Goal: Task Accomplishment & Management: Use online tool/utility

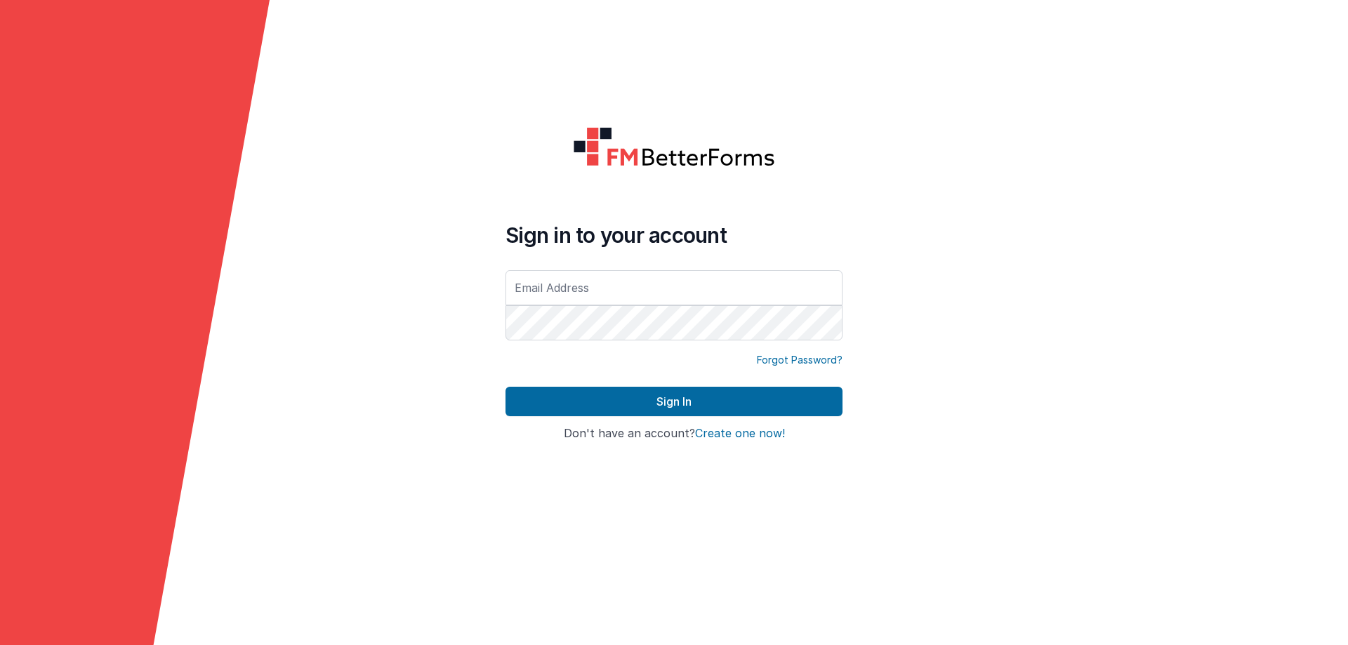
type input "[EMAIL_ADDRESS][DOMAIN_NAME]"
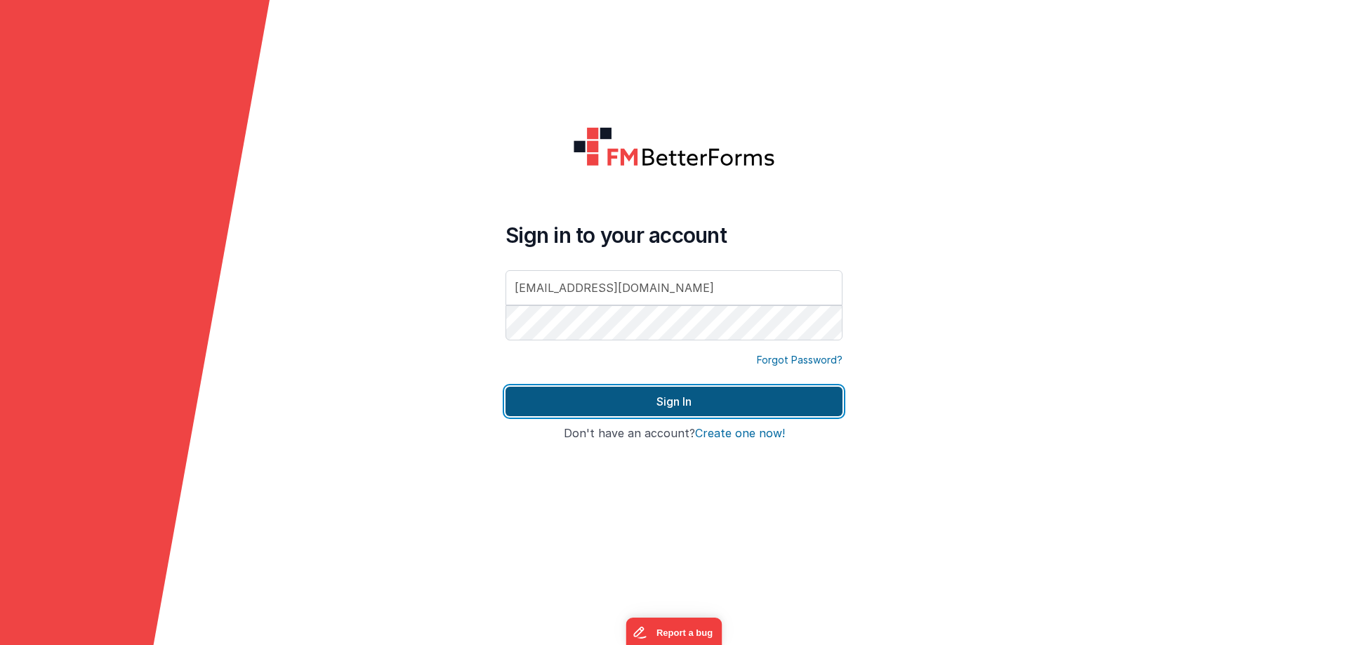
click at [625, 404] on button "Sign In" at bounding box center [673, 401] width 337 height 29
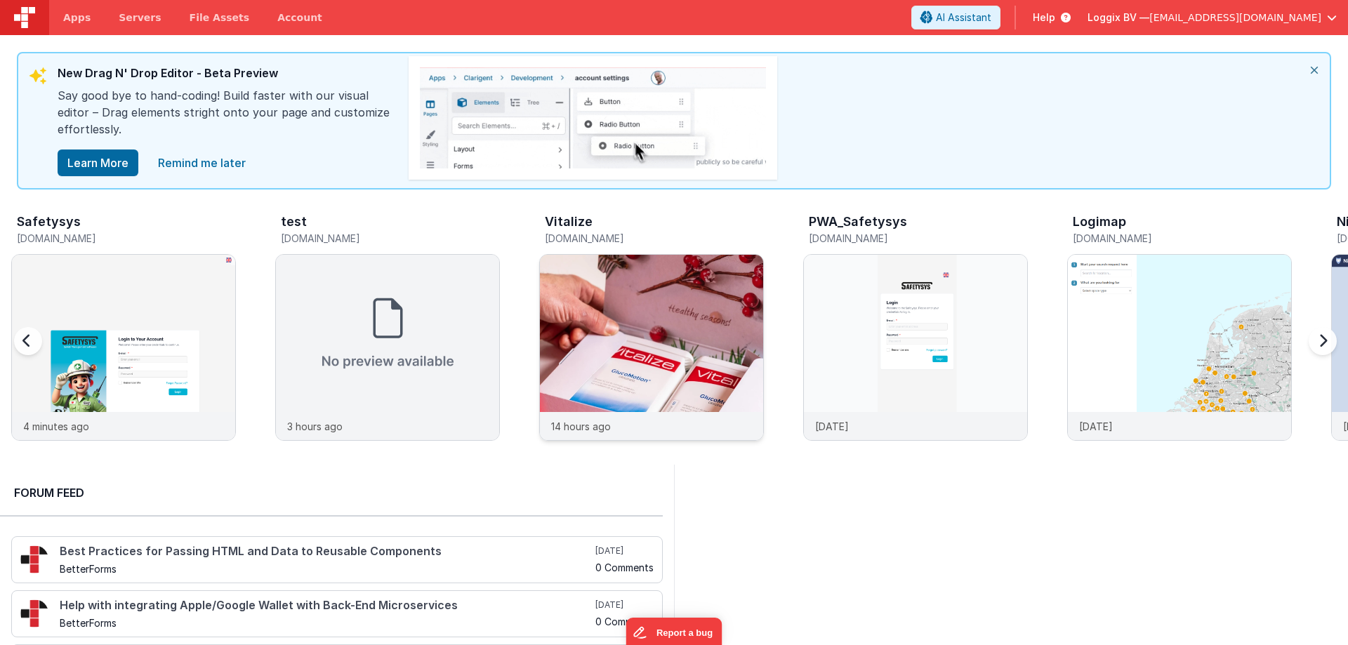
click at [630, 329] on img at bounding box center [651, 366] width 223 height 223
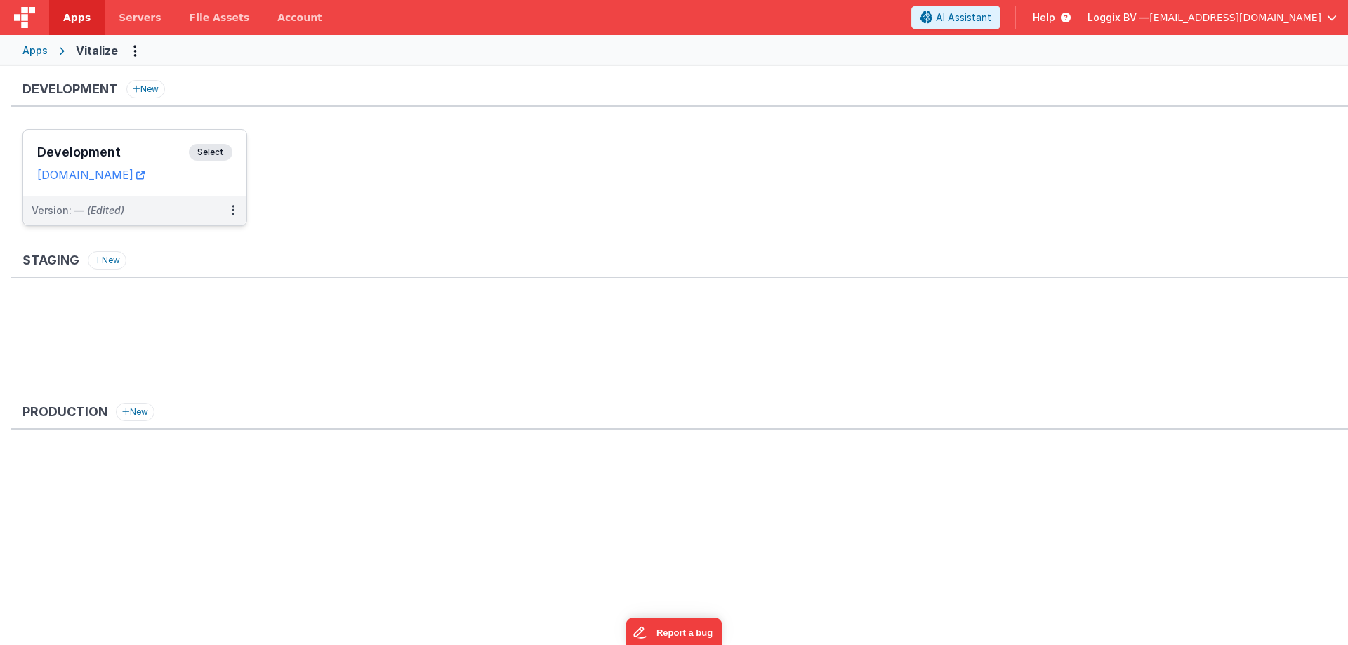
click at [93, 146] on h3 "Development" at bounding box center [113, 152] width 152 height 14
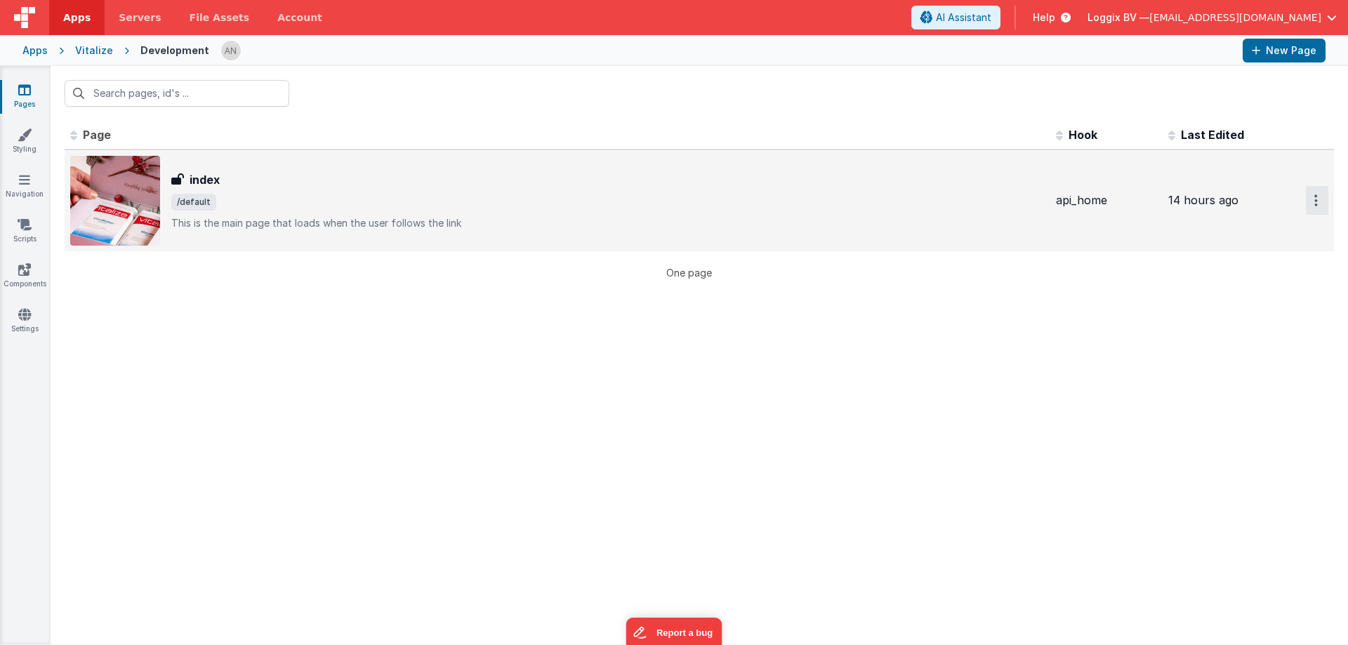
click at [1313, 199] on button "Options" at bounding box center [1317, 200] width 22 height 29
click at [1247, 258] on link "Preview" at bounding box center [1267, 258] width 124 height 25
click at [72, 20] on span "Apps" at bounding box center [76, 18] width 27 height 14
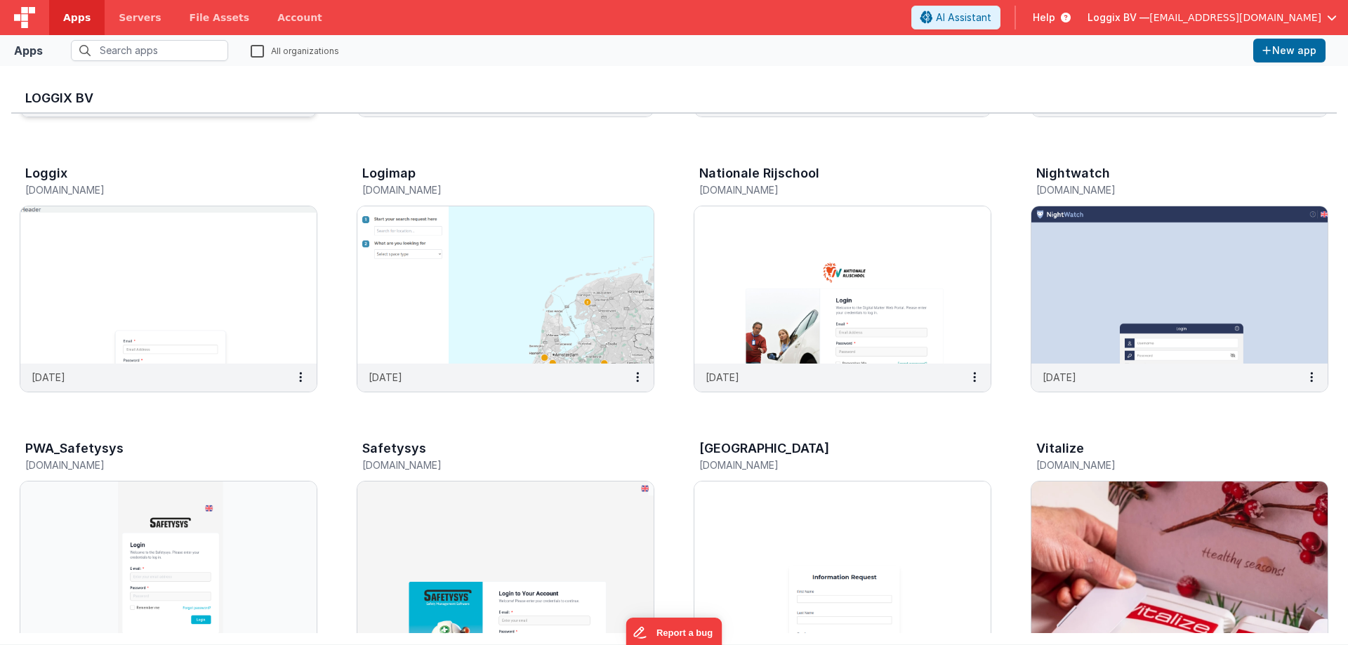
scroll to position [168, 0]
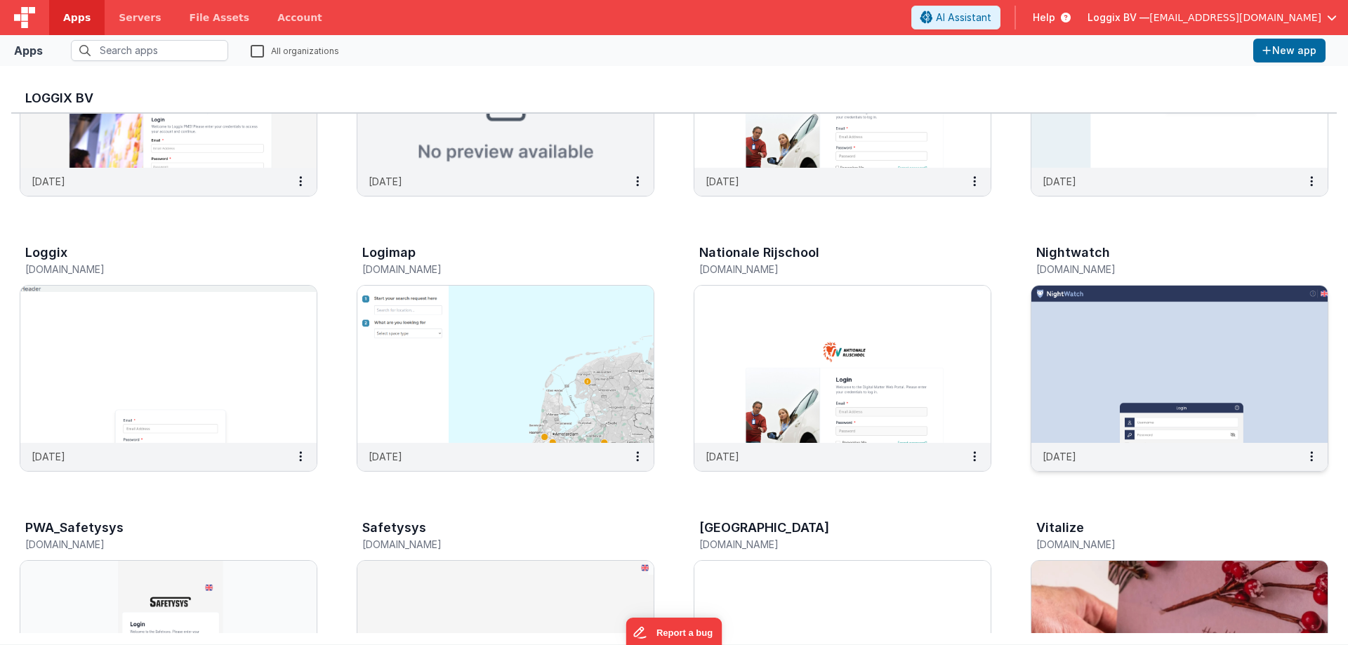
click at [1106, 340] on img at bounding box center [1179, 364] width 296 height 157
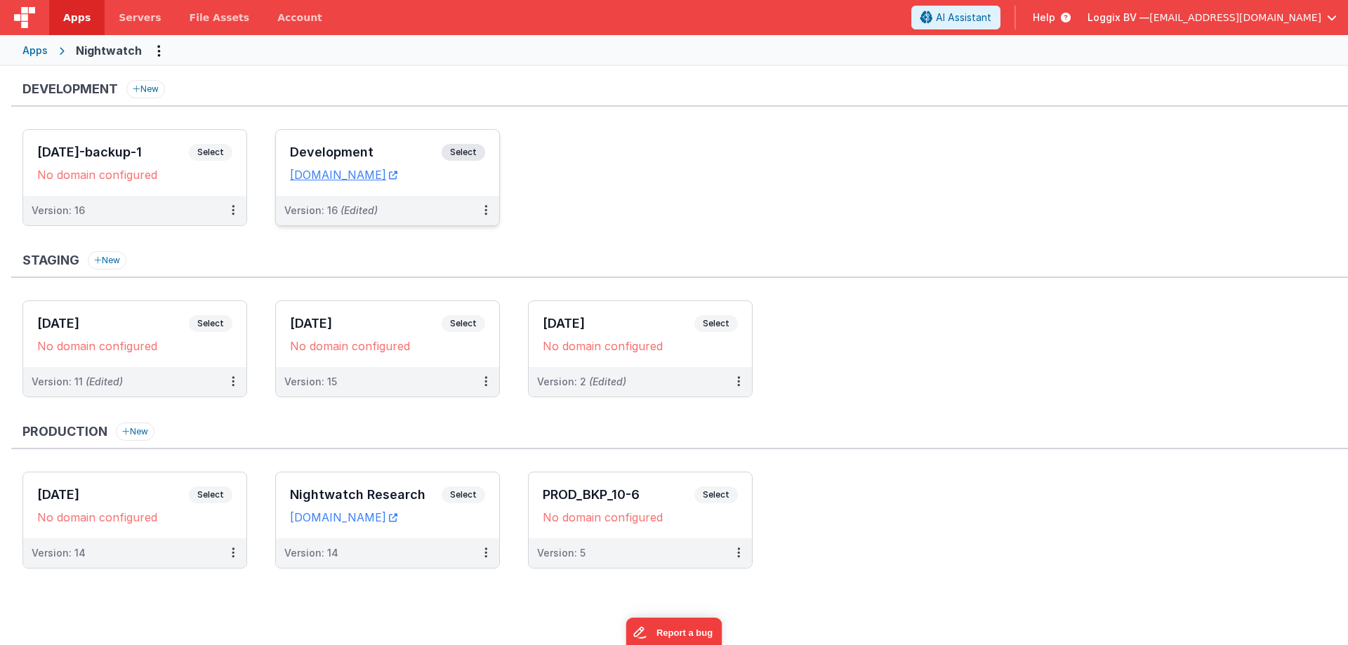
click at [294, 144] on div "Development Select" at bounding box center [387, 156] width 195 height 24
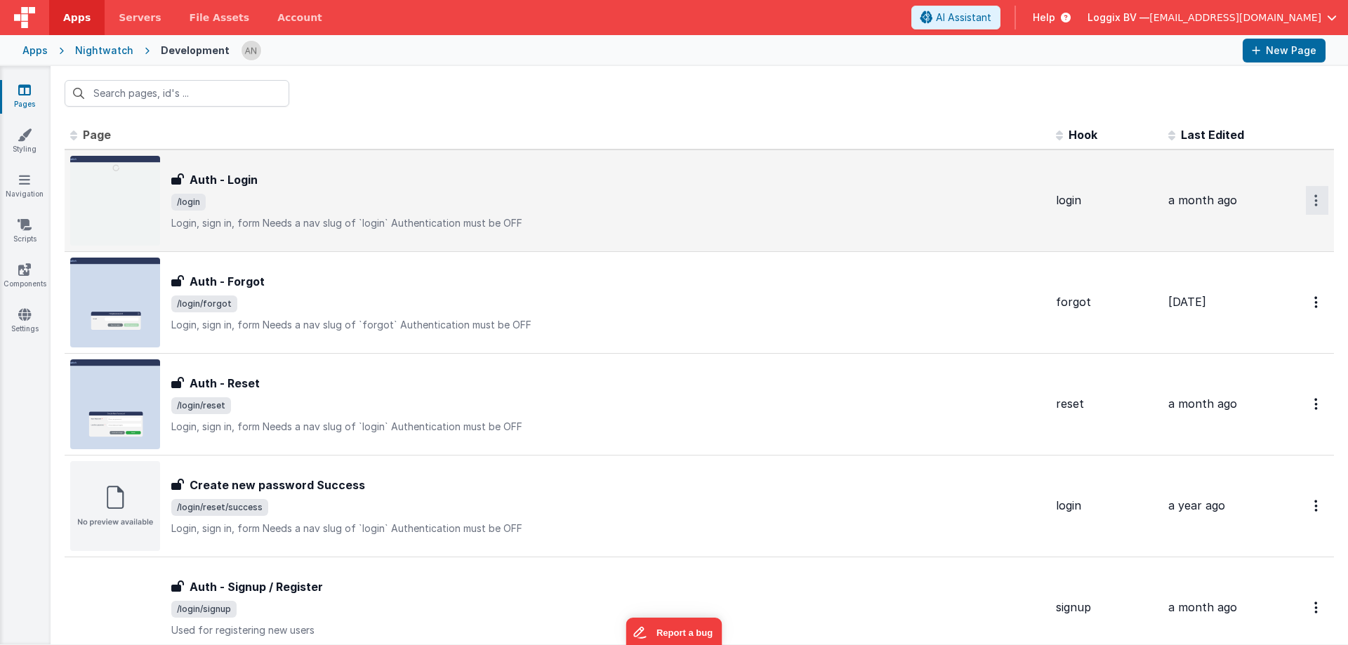
click at [1309, 199] on button "Options" at bounding box center [1317, 200] width 22 height 29
click at [1254, 234] on link "Preview" at bounding box center [1267, 232] width 124 height 25
click at [244, 197] on span "/login" at bounding box center [607, 202] width 873 height 17
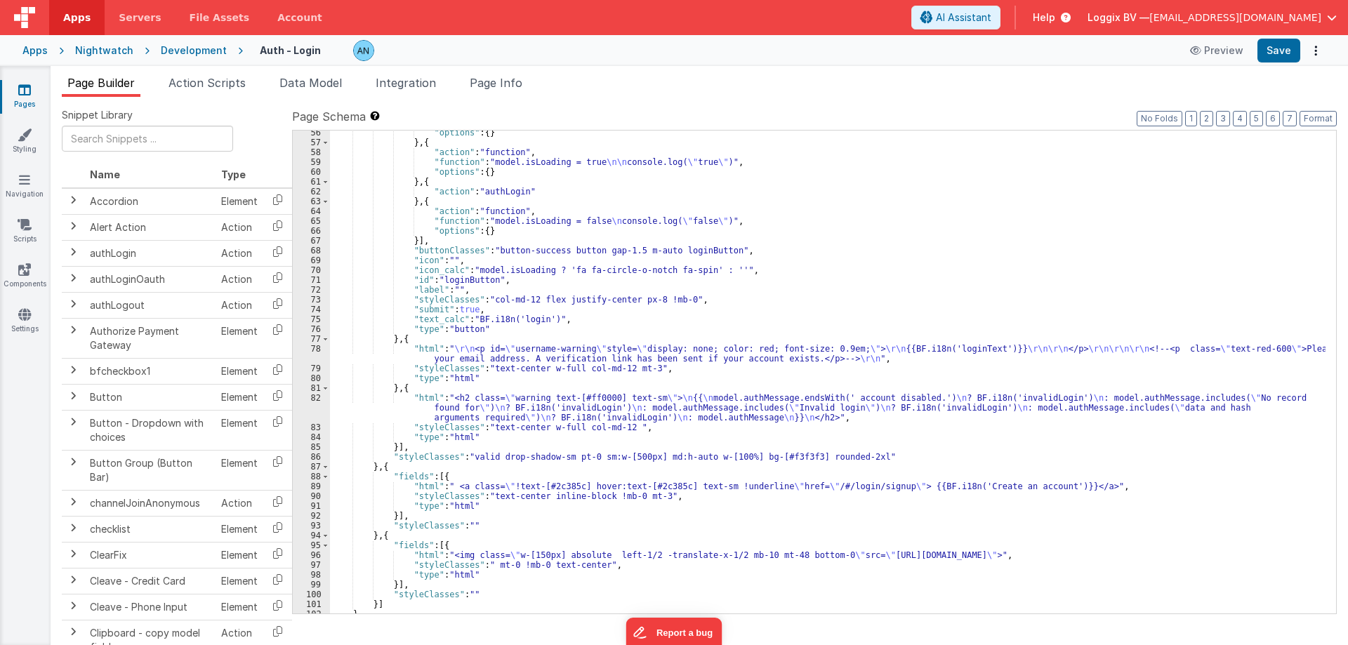
scroll to position [632, 0]
click at [392, 413] on div ""options" : { } } , { "action" : "function" , "function" : "model.isLoading = t…" at bounding box center [827, 379] width 995 height 503
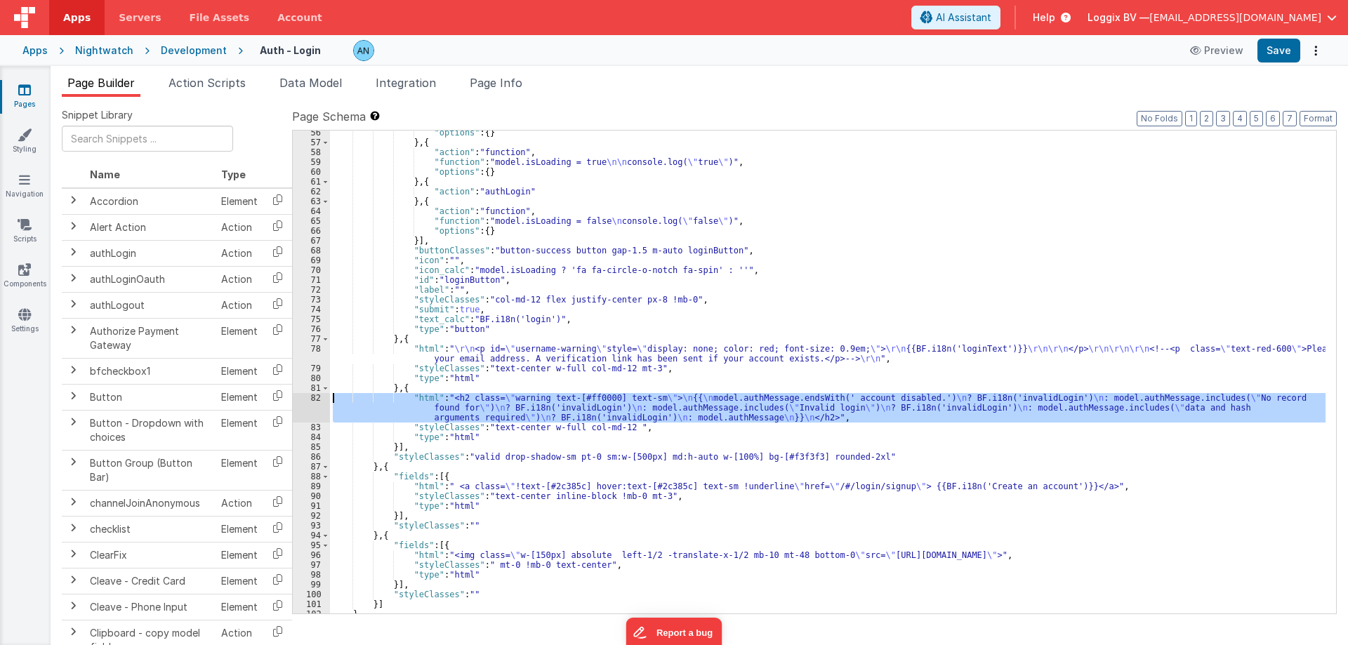
click at [295, 401] on div "82" at bounding box center [311, 407] width 37 height 29
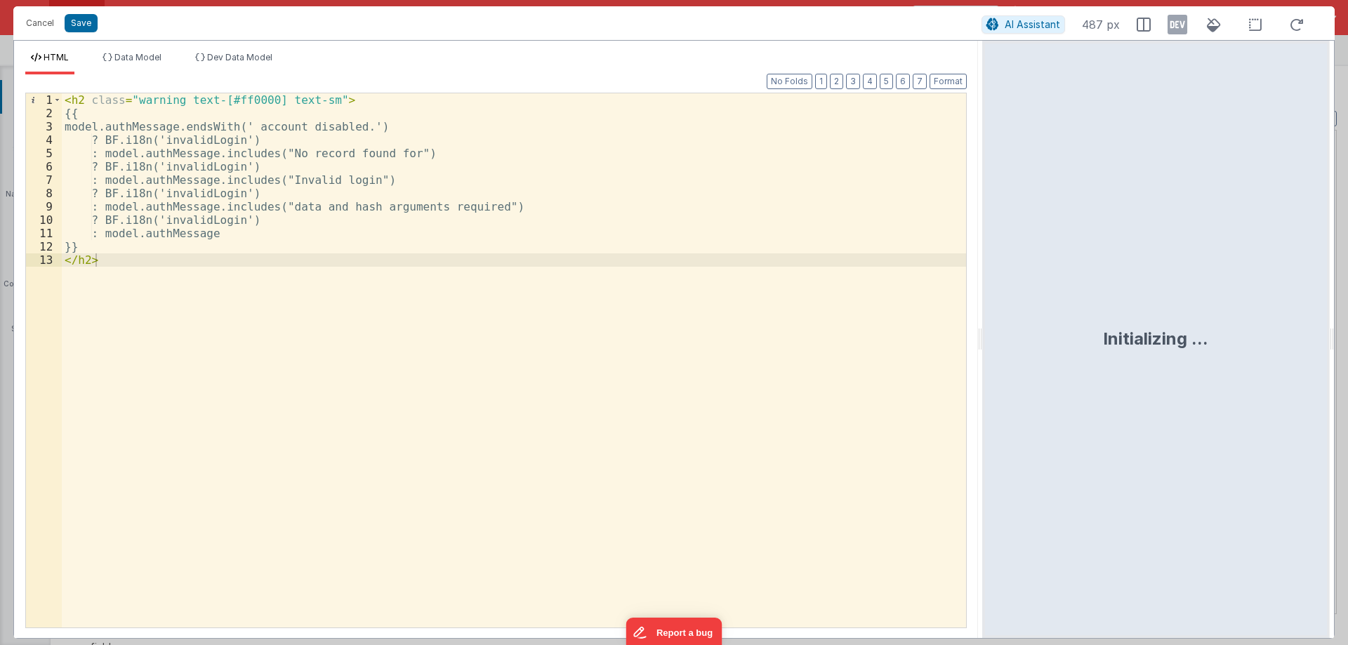
drag, startPoint x: 672, startPoint y: 330, endPoint x: 984, endPoint y: 330, distance: 311.7
click at [984, 330] on html "Cancel Save AI Assistant 487 px HTML Data Model Dev Data Model Format 7 6 5 4 3…" at bounding box center [674, 322] width 1348 height 645
click at [105, 244] on div "< h2 class = "warning text-[#ff0000] text-sm" > {{ model.authMessage.endsWith('…" at bounding box center [514, 373] width 904 height 561
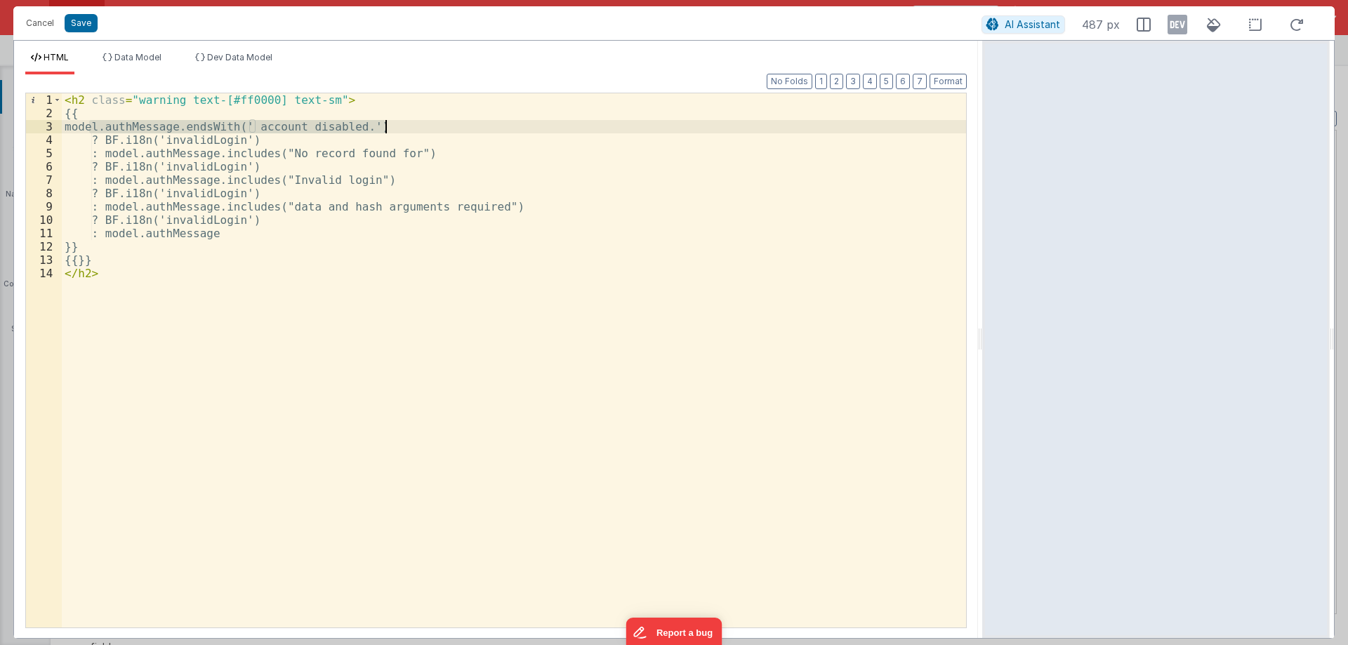
drag, startPoint x: 90, startPoint y: 124, endPoint x: 393, endPoint y: 127, distance: 303.3
click at [393, 127] on div "< h2 class = "warning text-[#ff0000] text-sm" > {{ model.authMessage.endsWith('…" at bounding box center [514, 373] width 904 height 561
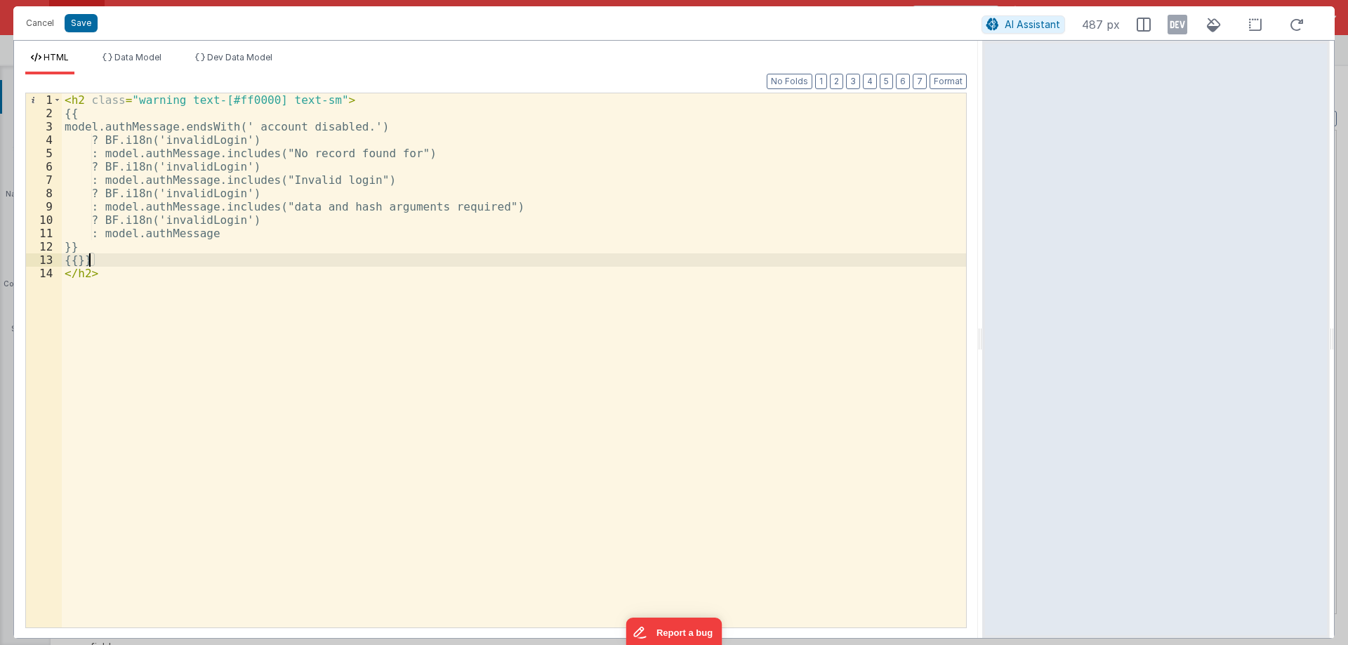
click at [91, 256] on div "< h2 class = "warning text-[#ff0000] text-sm" > {{ model.authMessage.endsWith('…" at bounding box center [514, 373] width 904 height 561
click at [117, 139] on div "< h2 class = "warning text-[#ff0000] text-sm" > {{ model.authMessage.endsWith('…" at bounding box center [514, 373] width 904 height 561
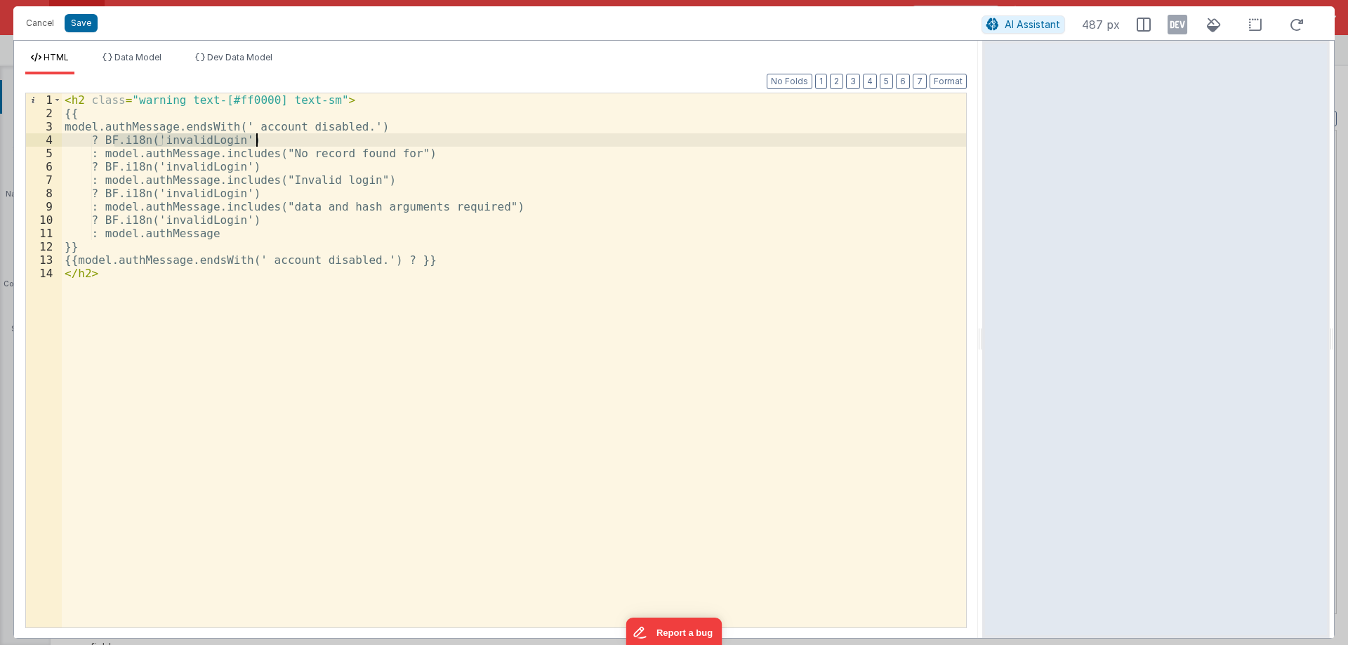
drag, startPoint x: 113, startPoint y: 138, endPoint x: 273, endPoint y: 137, distance: 160.1
click at [273, 137] on div "< h2 class = "warning text-[#ff0000] text-sm" > {{ model.authMessage.endsWith('…" at bounding box center [514, 373] width 904 height 561
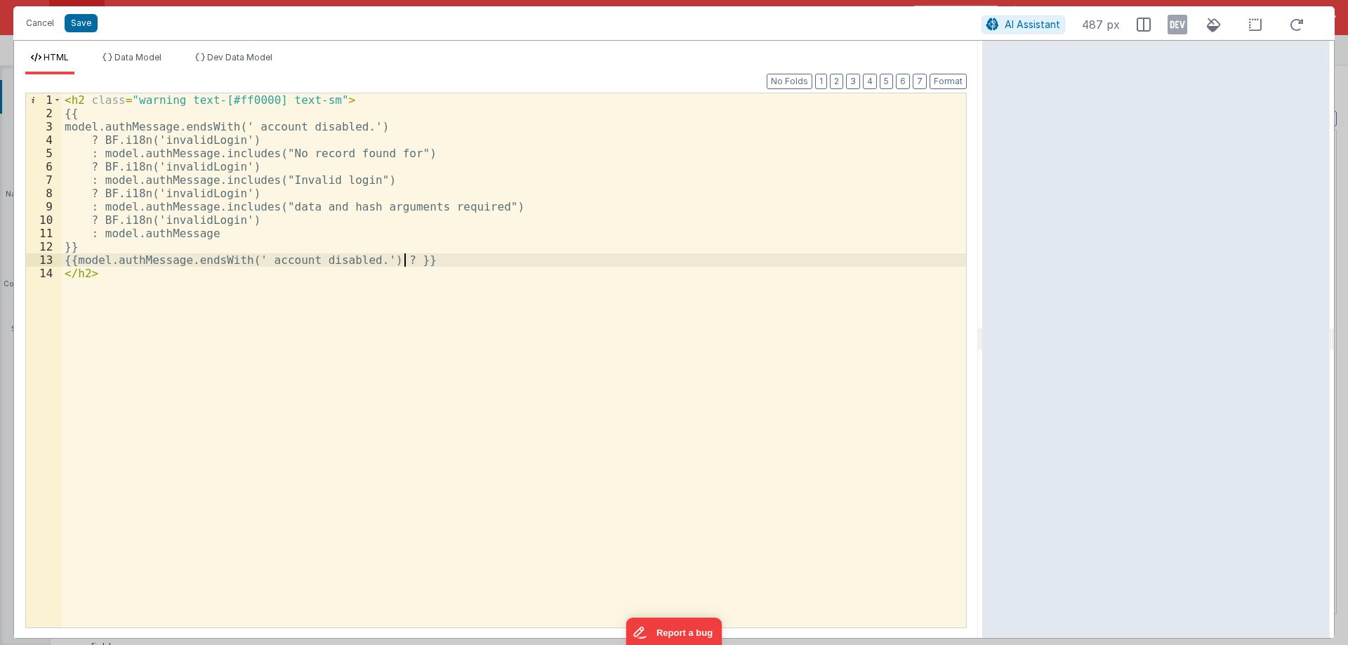
click at [405, 256] on div "< h2 class = "warning text-[#ff0000] text-sm" > {{ model.authMessage.endsWith('…" at bounding box center [514, 373] width 904 height 561
click at [479, 258] on div "< h2 class = "warning text-[#ff0000] text-sm" > {{ model.authMessage.endsWith('…" at bounding box center [514, 373] width 904 height 561
click at [272, 260] on div "< h2 class = "warning text-[#ff0000] text-sm" > {{ model.authMessage.endsWith('…" at bounding box center [514, 373] width 904 height 561
click at [480, 260] on div "< h2 class = "warning text-[#ff0000] text-sm" > {{ model.authMessage.endsWith('…" at bounding box center [514, 373] width 904 height 561
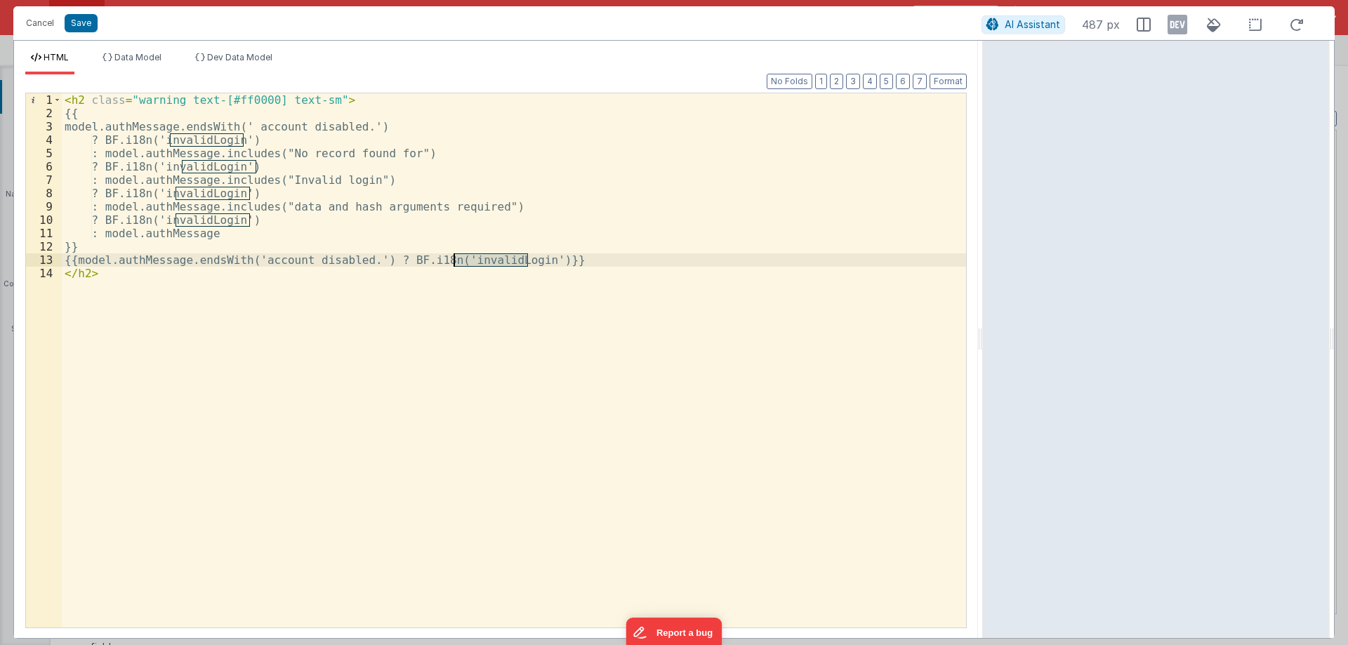
click at [480, 260] on div "< h2 class = "warning text-[#ff0000] text-sm" > {{ model.authMessage.endsWith('…" at bounding box center [514, 373] width 904 height 561
drag, startPoint x: 576, startPoint y: 261, endPoint x: 489, endPoint y: 261, distance: 87.0
click at [489, 261] on div "< h2 class = "warning text-[#ff0000] text-sm" > {{ model.authMessage.endsWith('…" at bounding box center [514, 373] width 904 height 561
click at [488, 265] on div "< h2 class = "warning text-[#ff0000] text-sm" > {{ model.authMessage.endsWith('…" at bounding box center [514, 373] width 904 height 561
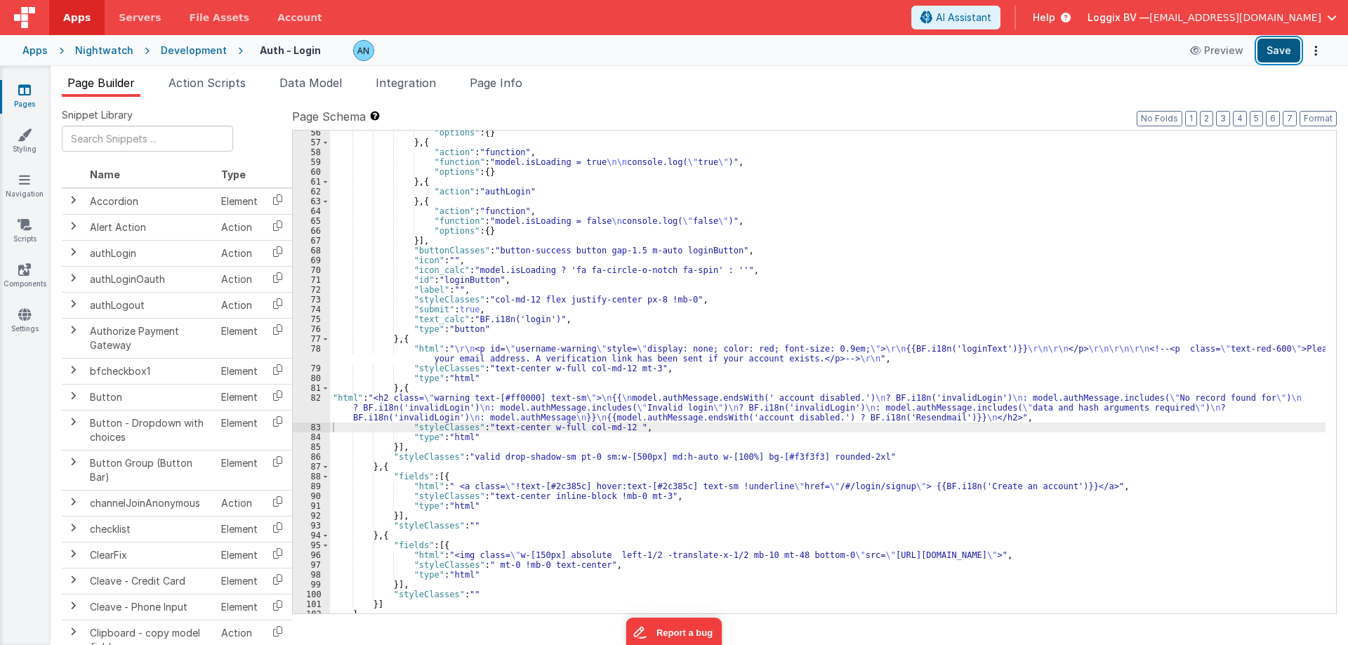
click at [1288, 53] on button "Save" at bounding box center [1278, 51] width 43 height 24
click at [18, 331] on link "Settings" at bounding box center [24, 321] width 51 height 28
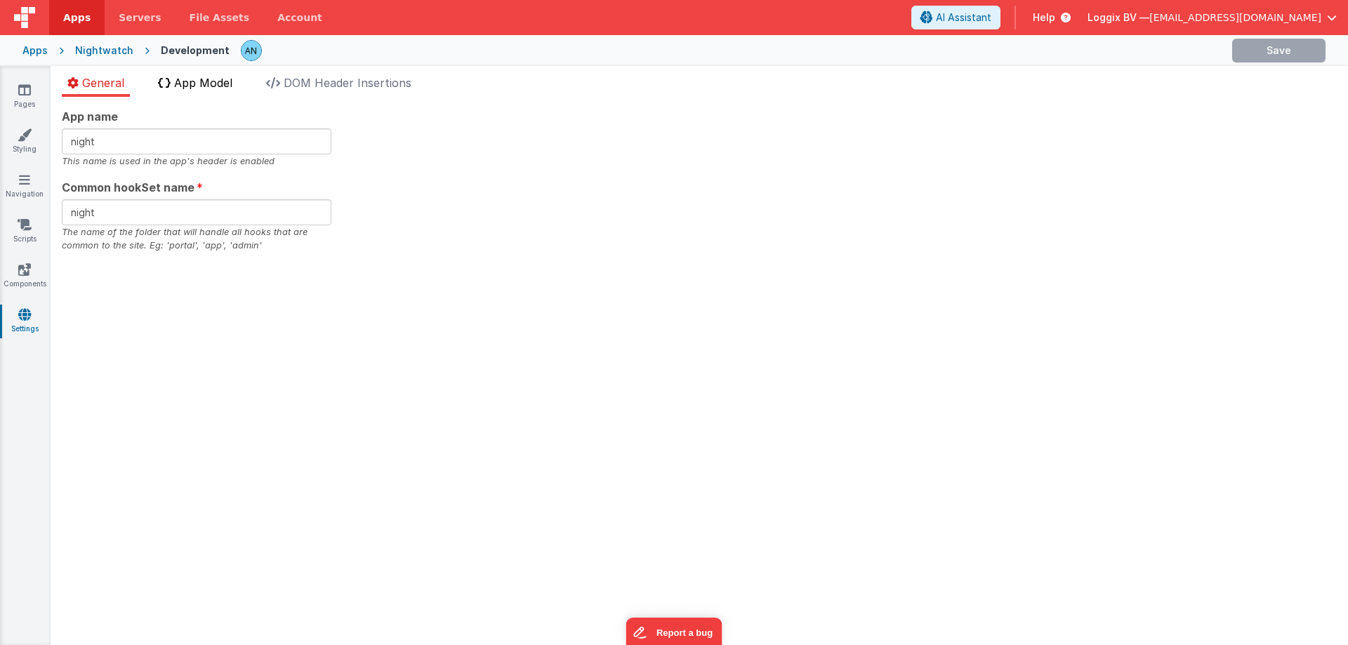
click at [220, 84] on span "App Model" at bounding box center [203, 83] width 58 height 14
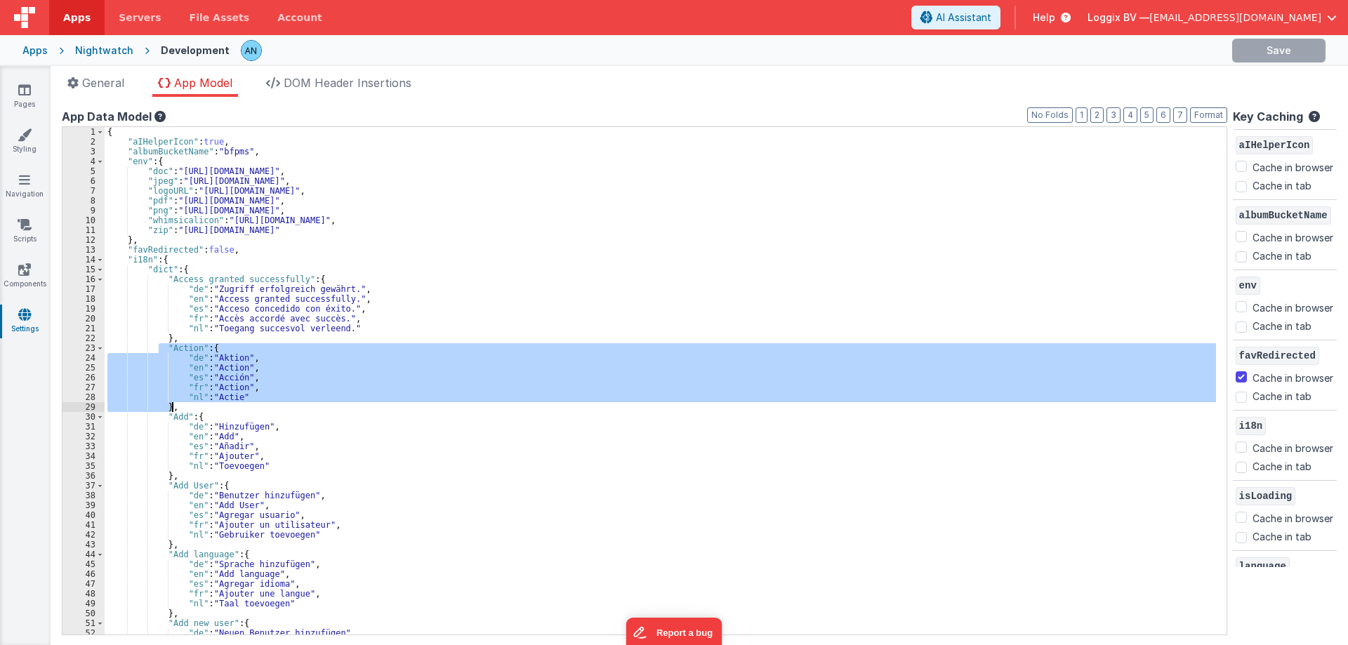
drag, startPoint x: 159, startPoint y: 345, endPoint x: 185, endPoint y: 403, distance: 63.2
click at [185, 403] on div "{ "aIHelperIcon" : true , "albumBucketName" : "bfpms" , "env" : { "doc" : "http…" at bounding box center [660, 390] width 1111 height 527
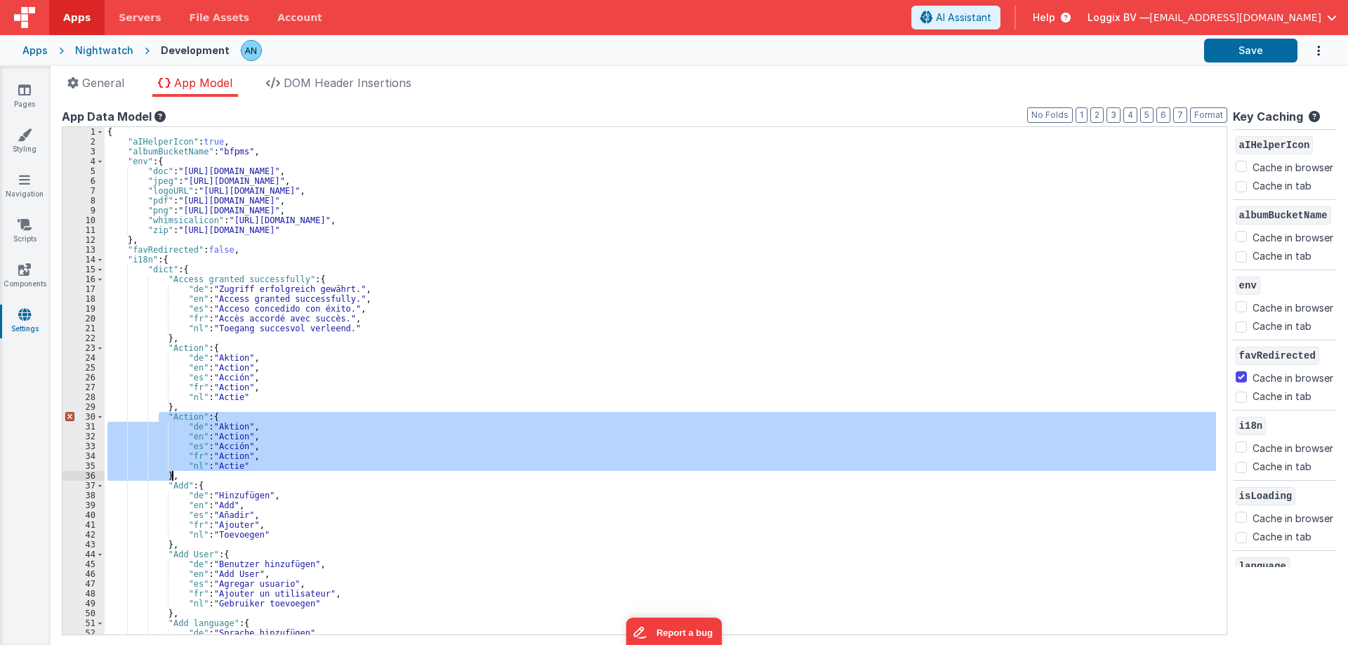
click at [180, 422] on div "{ "aIHelperIcon" : true , "albumBucketName" : "bfpms" , "env" : { "doc" : "http…" at bounding box center [660, 381] width 1111 height 508
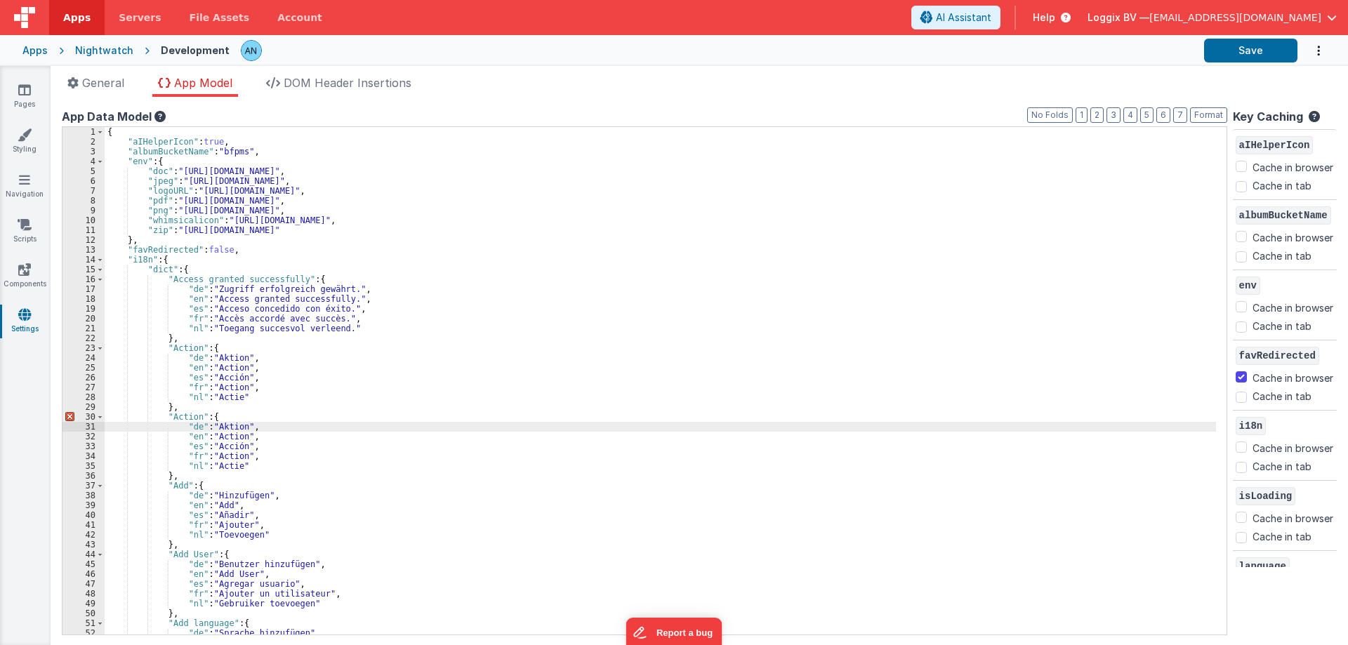
click at [184, 416] on div "{ "aIHelperIcon" : true , "albumBucketName" : "bfpms" , "env" : { "doc" : "http…" at bounding box center [660, 390] width 1111 height 527
click at [225, 437] on div "{ "aIHelperIcon" : true , "albumBucketName" : "bfpms" , "env" : { "doc" : "http…" at bounding box center [660, 390] width 1111 height 527
click at [229, 422] on div "{ "aIHelperIcon" : true , "albumBucketName" : "bfpms" , "env" : { "doc" : "http…" at bounding box center [660, 390] width 1111 height 527
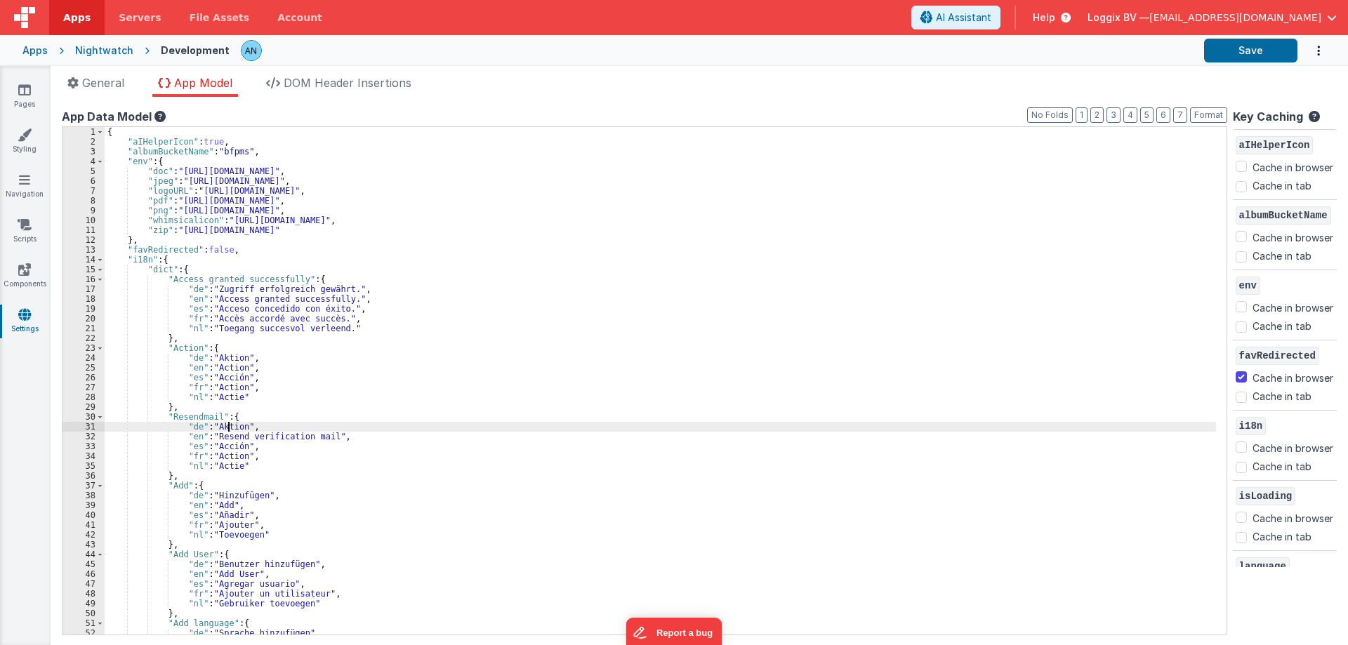
click at [229, 422] on div "{ "aIHelperIcon" : true , "albumBucketName" : "bfpms" , "env" : { "doc" : "http…" at bounding box center [660, 390] width 1111 height 527
click at [218, 448] on div "{ "aIHelperIcon" : true , "albumBucketName" : "bfpms" , "env" : { "doc" : "http…" at bounding box center [660, 390] width 1111 height 527
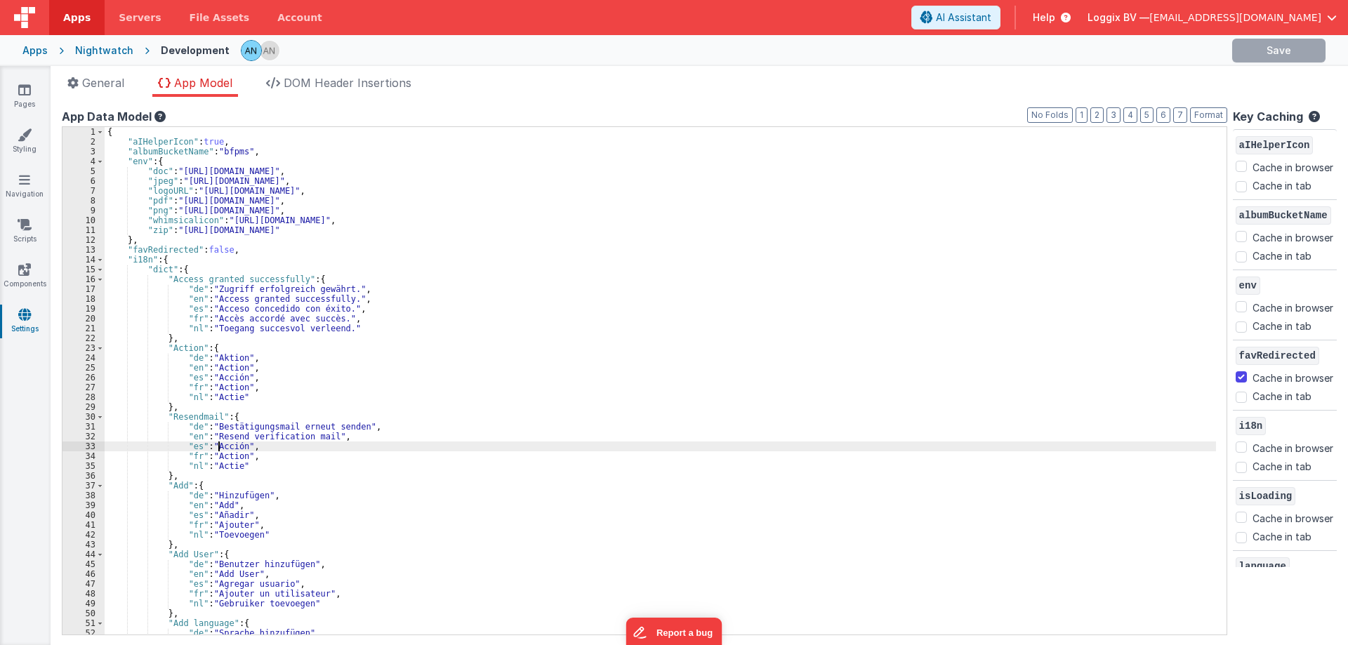
click at [218, 448] on div "{ "aIHelperIcon" : true , "albumBucketName" : "bfpms" , "env" : { "doc" : "http…" at bounding box center [660, 390] width 1111 height 527
click at [228, 457] on div "{ "aIHelperIcon" : true , "albumBucketName" : "bfpms" , "env" : { "doc" : "http…" at bounding box center [660, 390] width 1111 height 527
click at [223, 470] on div "{ "aIHelperIcon" : true , "albumBucketName" : "bfpms" , "env" : { "doc" : "http…" at bounding box center [660, 390] width 1111 height 527
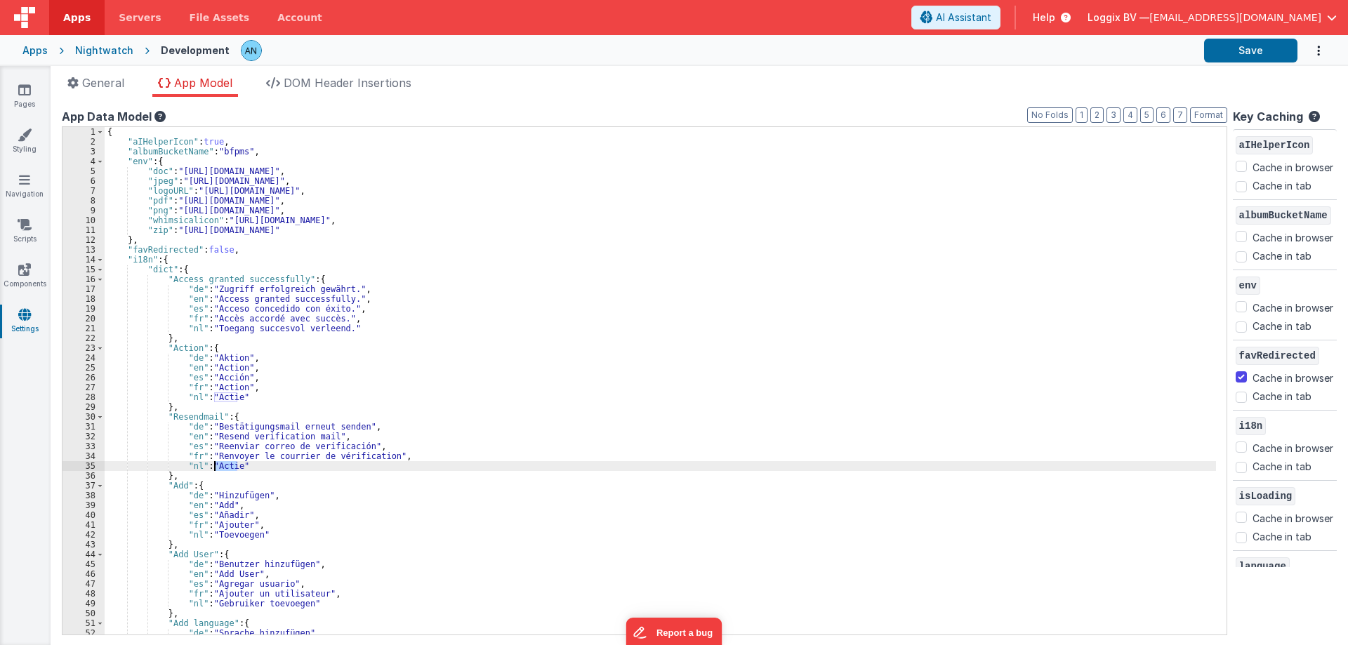
click at [223, 470] on div "{ "aIHelperIcon" : true , "albumBucketName" : "bfpms" , "env" : { "doc" : "http…" at bounding box center [660, 390] width 1111 height 527
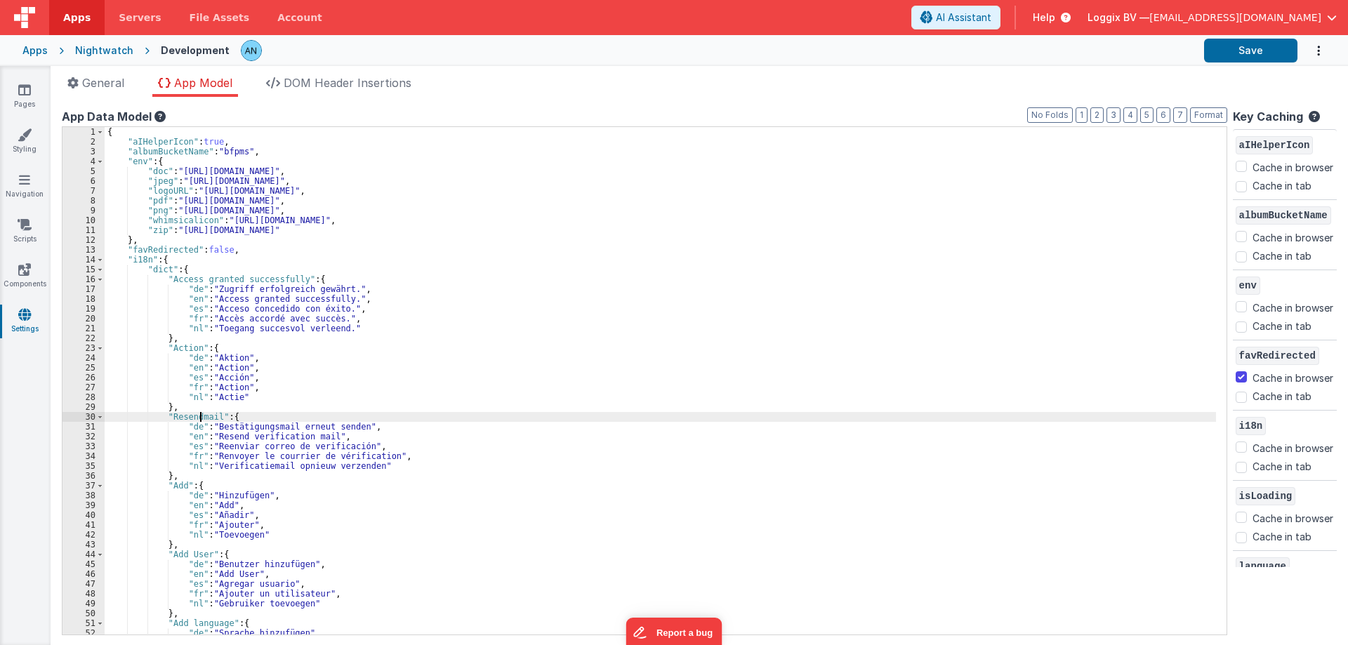
click at [199, 414] on div "{ "aIHelperIcon" : true , "albumBucketName" : "bfpms" , "env" : { "doc" : "http…" at bounding box center [660, 390] width 1111 height 527
drag, startPoint x: 1257, startPoint y: 44, endPoint x: 1245, endPoint y: 51, distance: 13.8
click at [1255, 45] on button "Save" at bounding box center [1250, 51] width 93 height 24
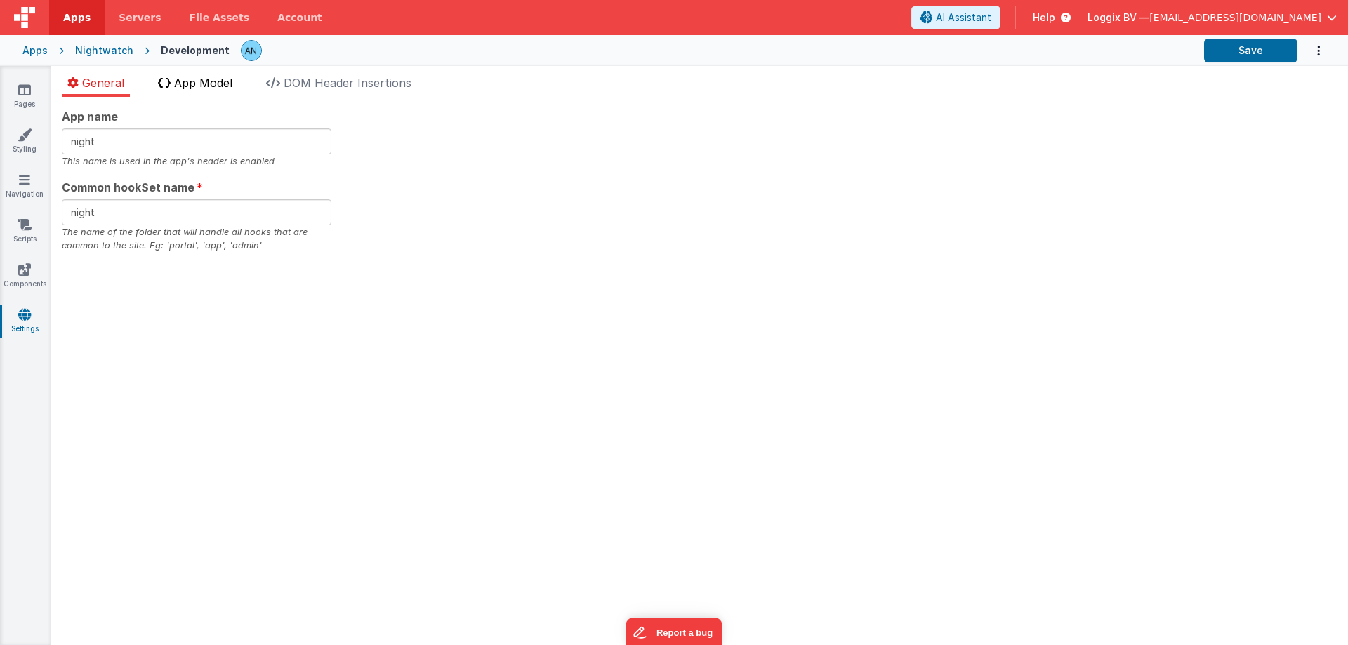
click at [187, 79] on span "App Model" at bounding box center [203, 83] width 58 height 14
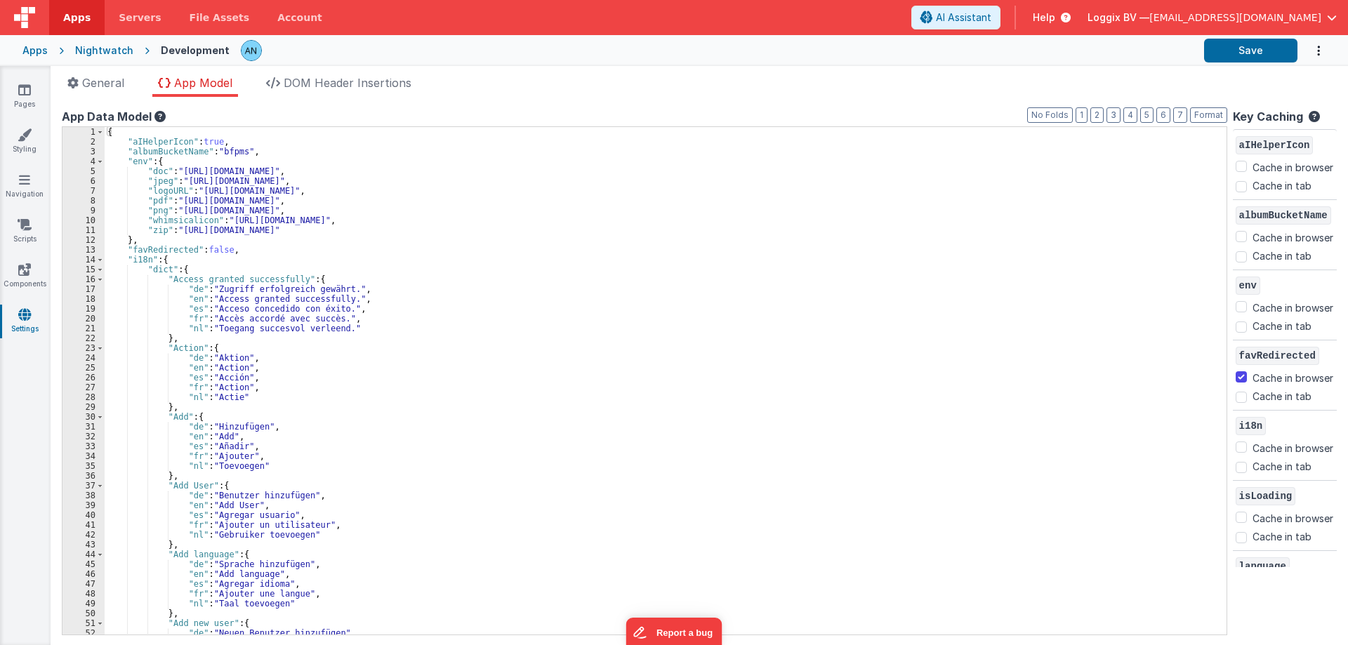
click at [324, 331] on div "{ "aIHelperIcon" : true , "albumBucketName" : "bfpms" , "env" : { "doc" : "http…" at bounding box center [660, 390] width 1111 height 527
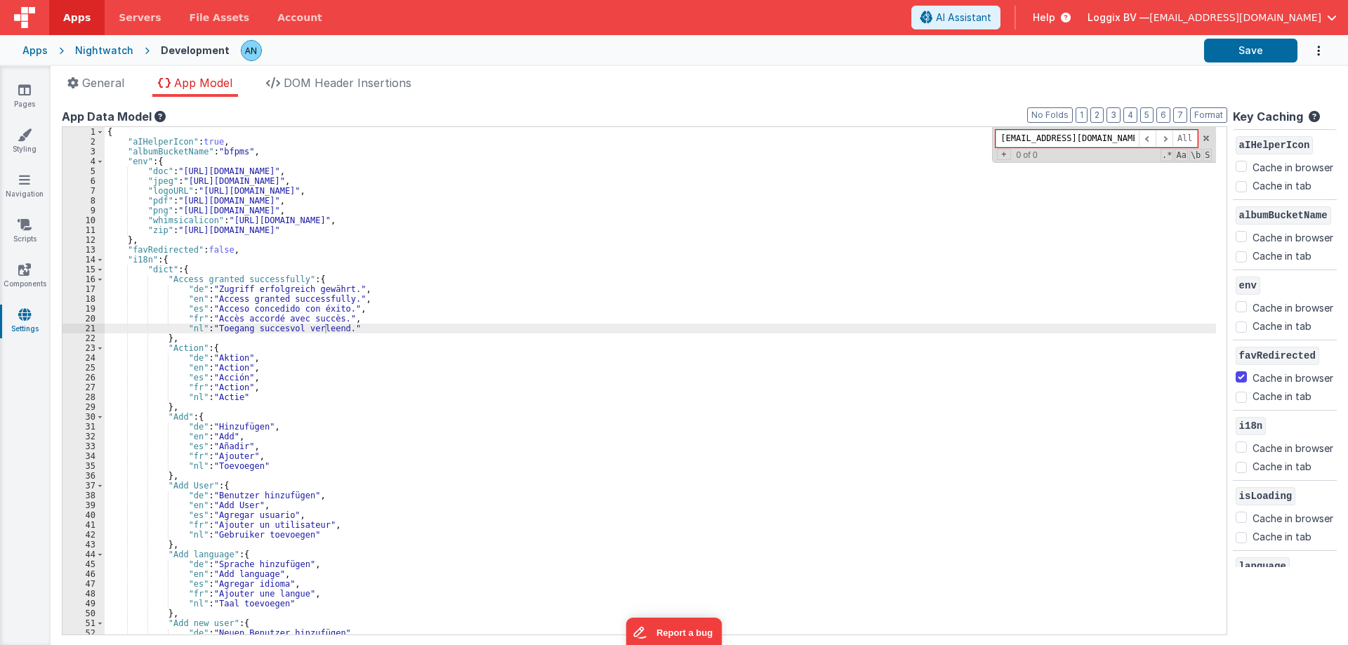
click at [358, 254] on div "{ "aIHelperIcon" : true , "albumBucketName" : "bfpms" , "env" : { "doc" : "http…" at bounding box center [660, 390] width 1111 height 527
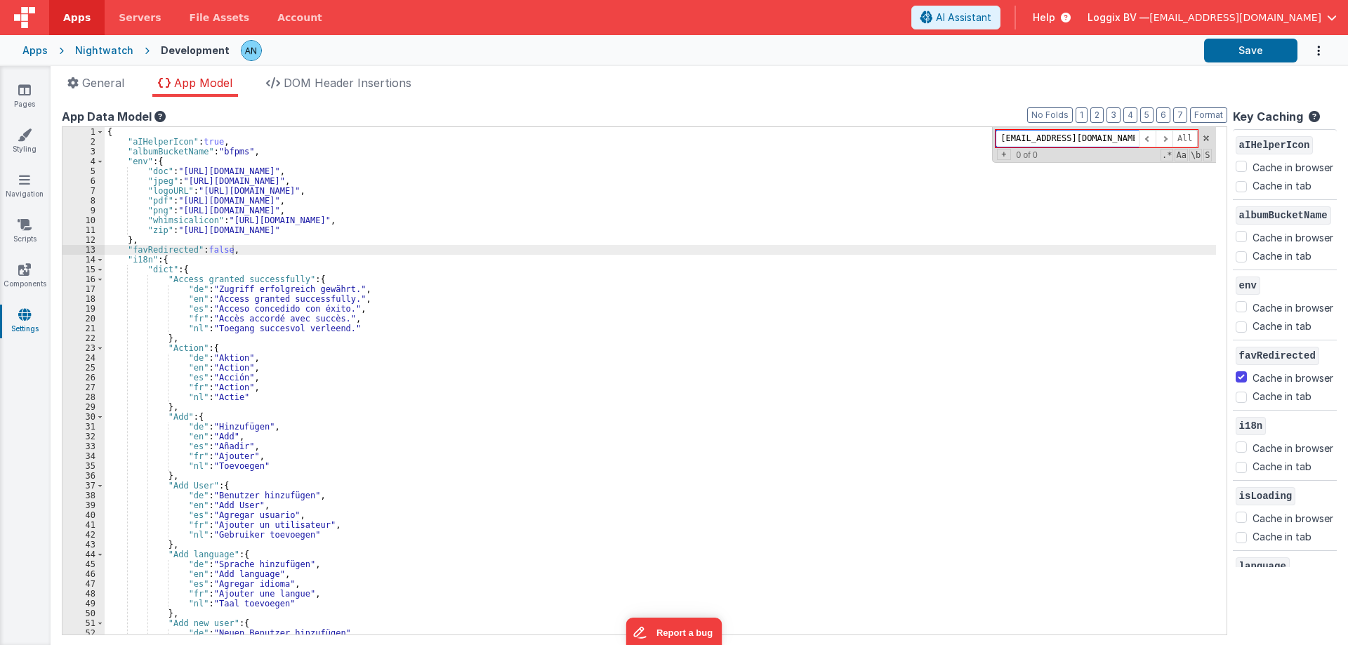
paste input "Resend verification mail"
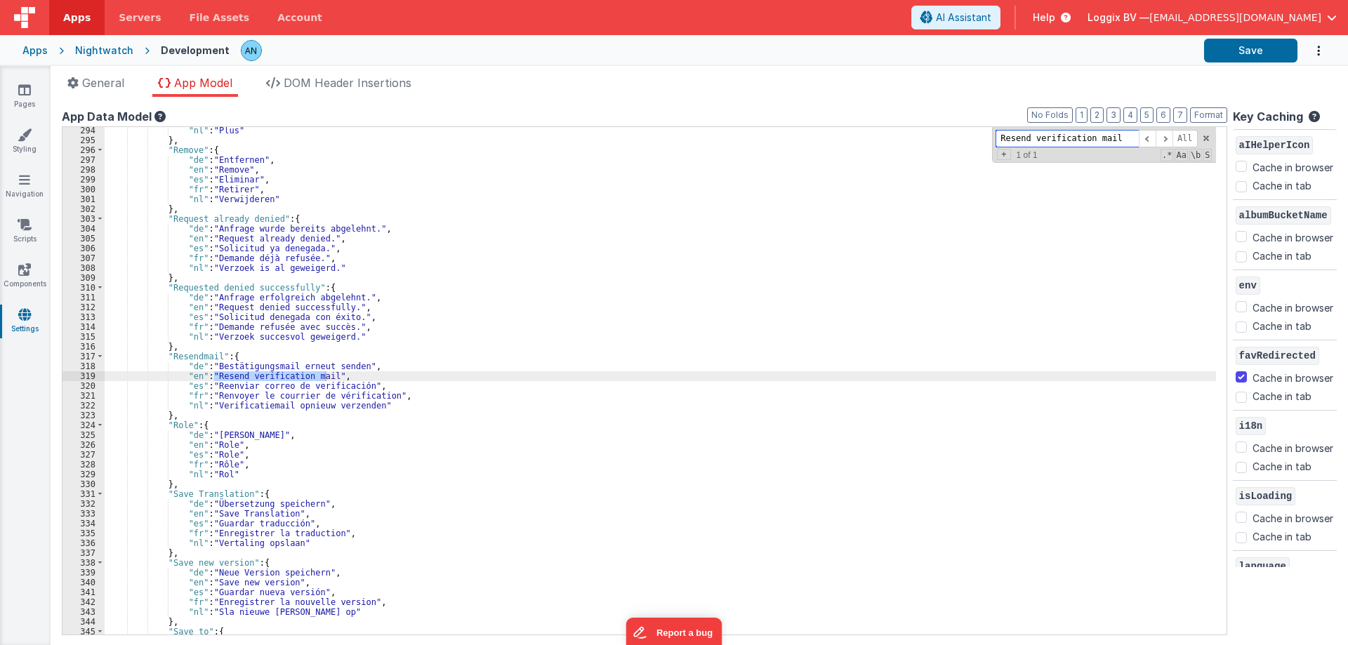
type input "Resend verification mail"
click at [204, 357] on div ""nl" : "Plus" } , "Remove" : { "de" : "Entfernen" , "en" : "Remove" , "es" : "E…" at bounding box center [660, 389] width 1111 height 527
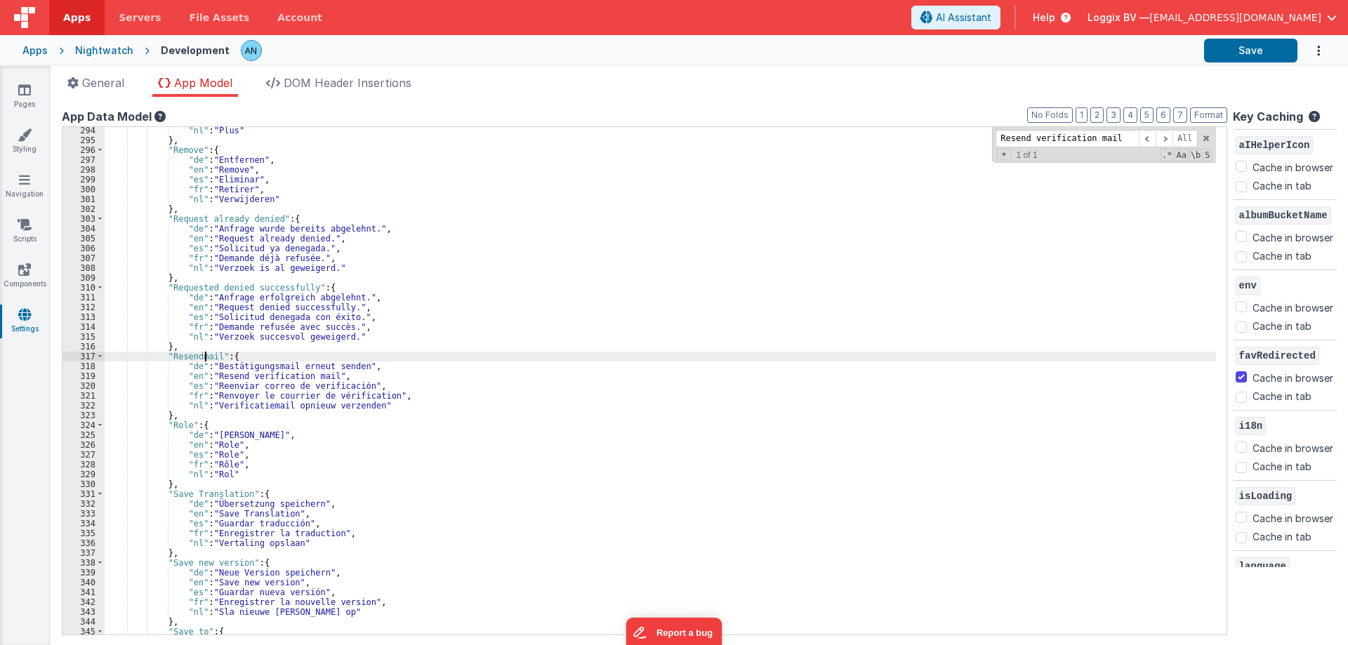
click at [204, 357] on div ""nl" : "Plus" } , "Remove" : { "de" : "Entfernen" , "en" : "Remove" , "es" : "E…" at bounding box center [660, 389] width 1111 height 527
click at [20, 103] on link "Pages" at bounding box center [24, 97] width 51 height 28
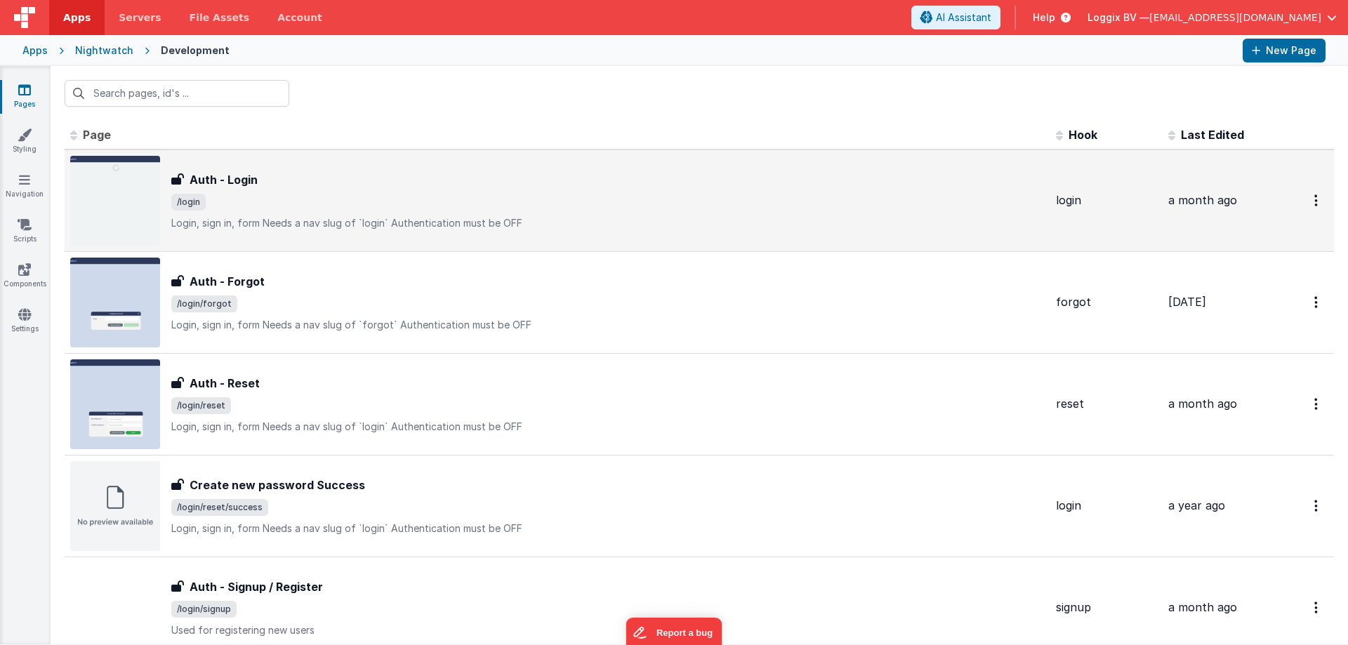
click at [222, 169] on div "Auth - Login Auth - Login /login Login, sign in, formNeeds a nav slug of `logi…" at bounding box center [557, 201] width 974 height 90
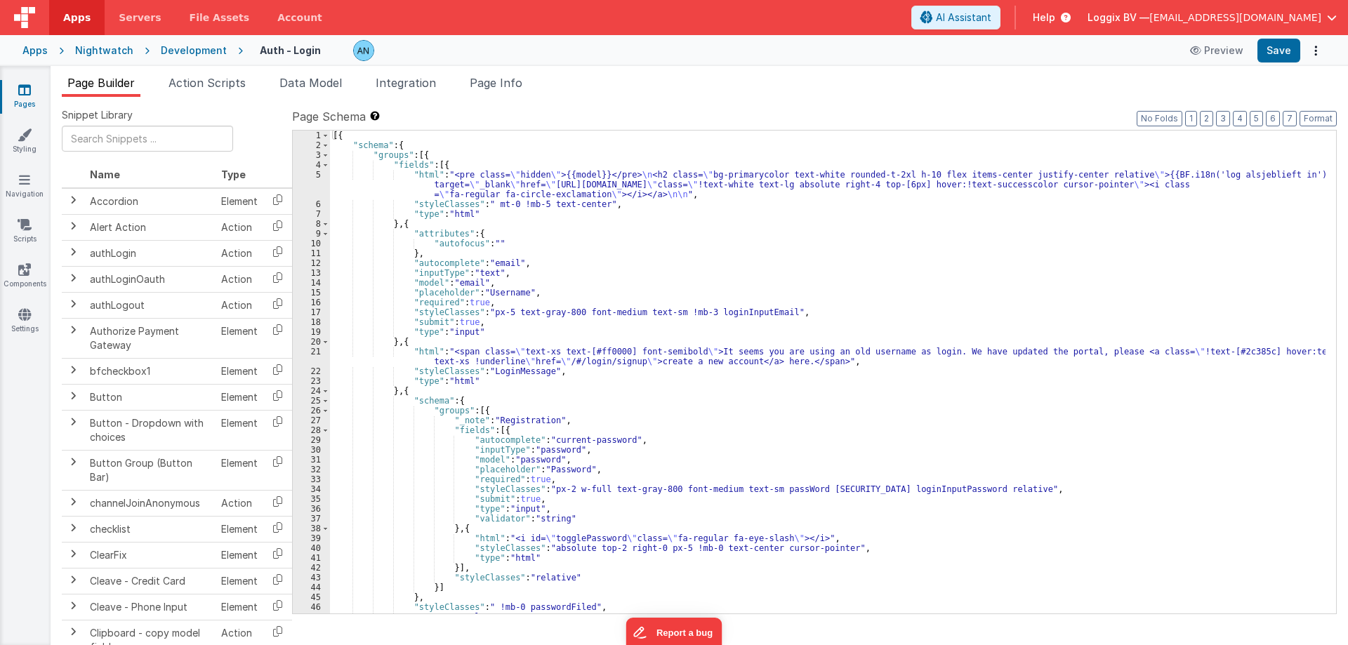
click at [402, 302] on div "[{ "schema" : { "groups" : [{ "fields" : [{ "html" : "<pre class= \" hidden \" …" at bounding box center [827, 382] width 995 height 503
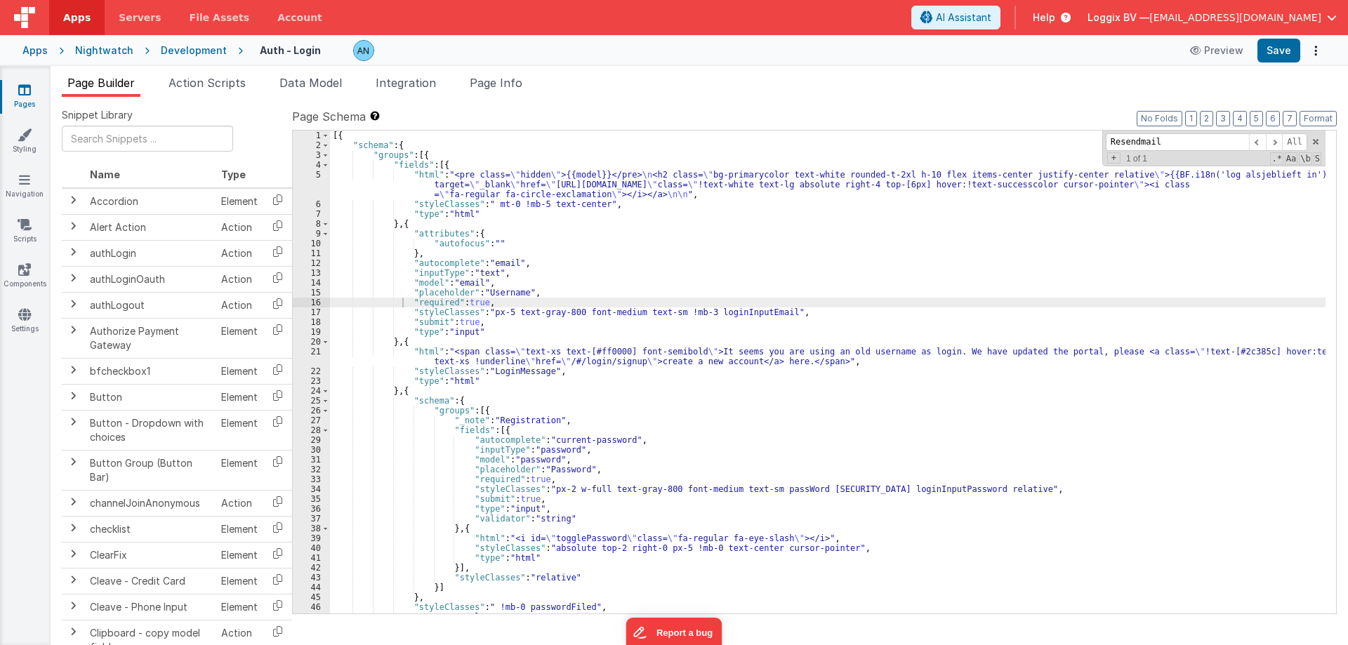
scroll to position [647, 0]
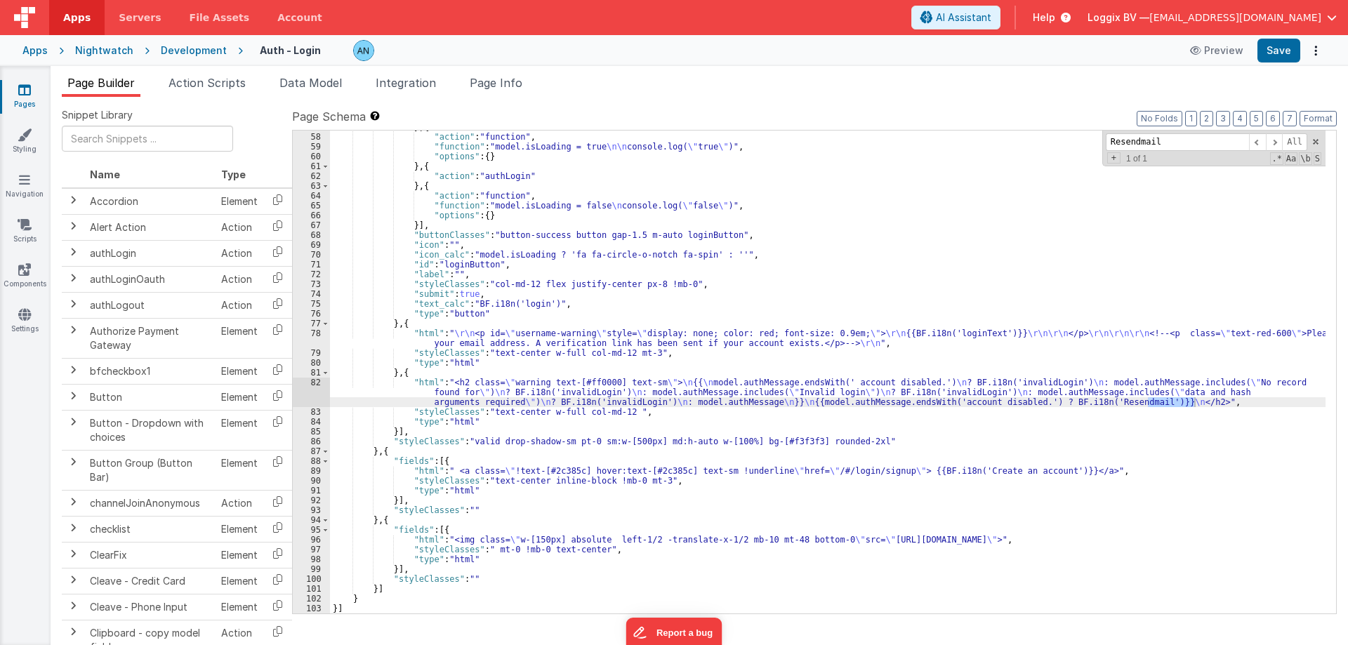
type input "Resendmail"
click at [305, 380] on div "82" at bounding box center [311, 392] width 37 height 29
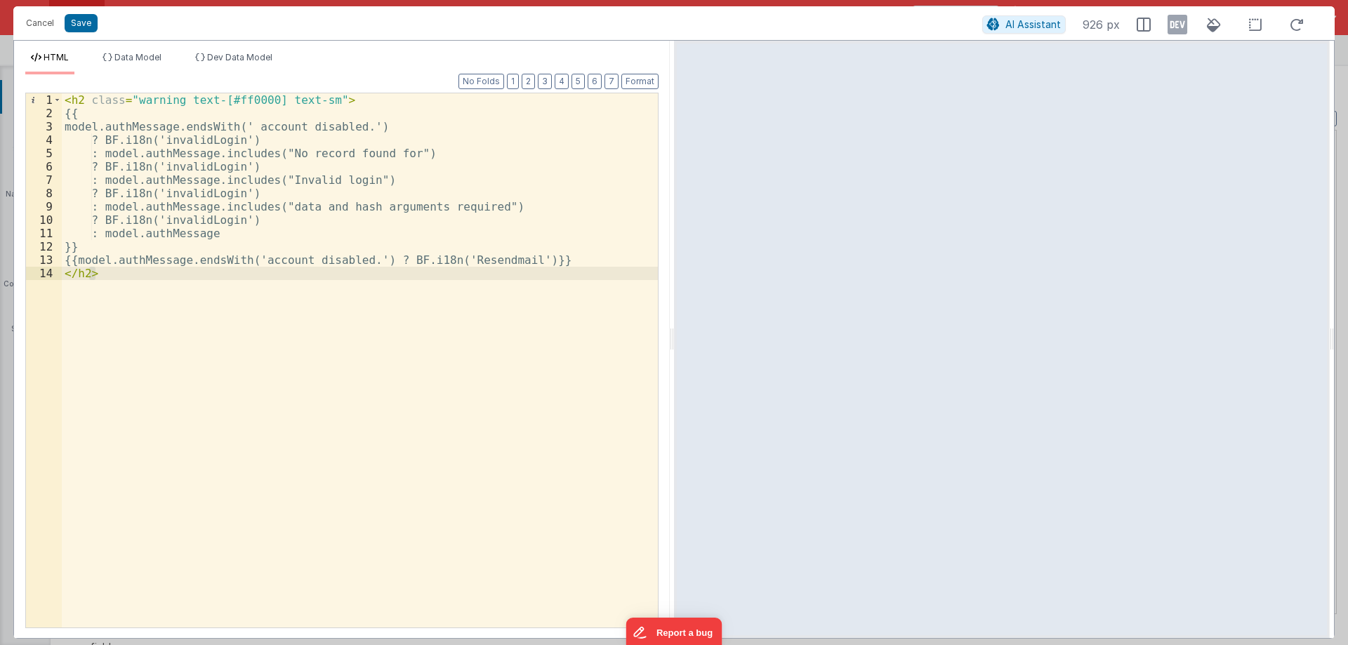
click at [498, 259] on div "< h2 class = "warning text-[#ff0000] text-sm" > {{ model.authMessage.endsWith('…" at bounding box center [360, 373] width 596 height 561
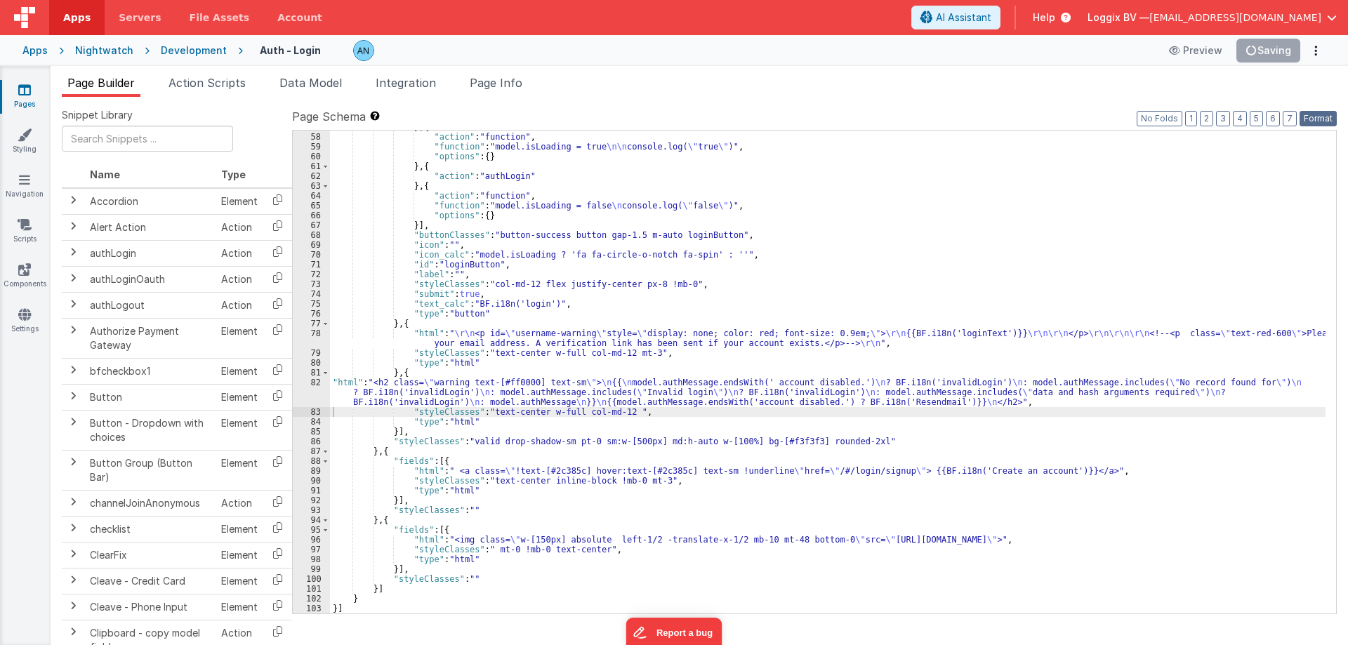
click at [1310, 120] on button "Format" at bounding box center [1317, 118] width 37 height 15
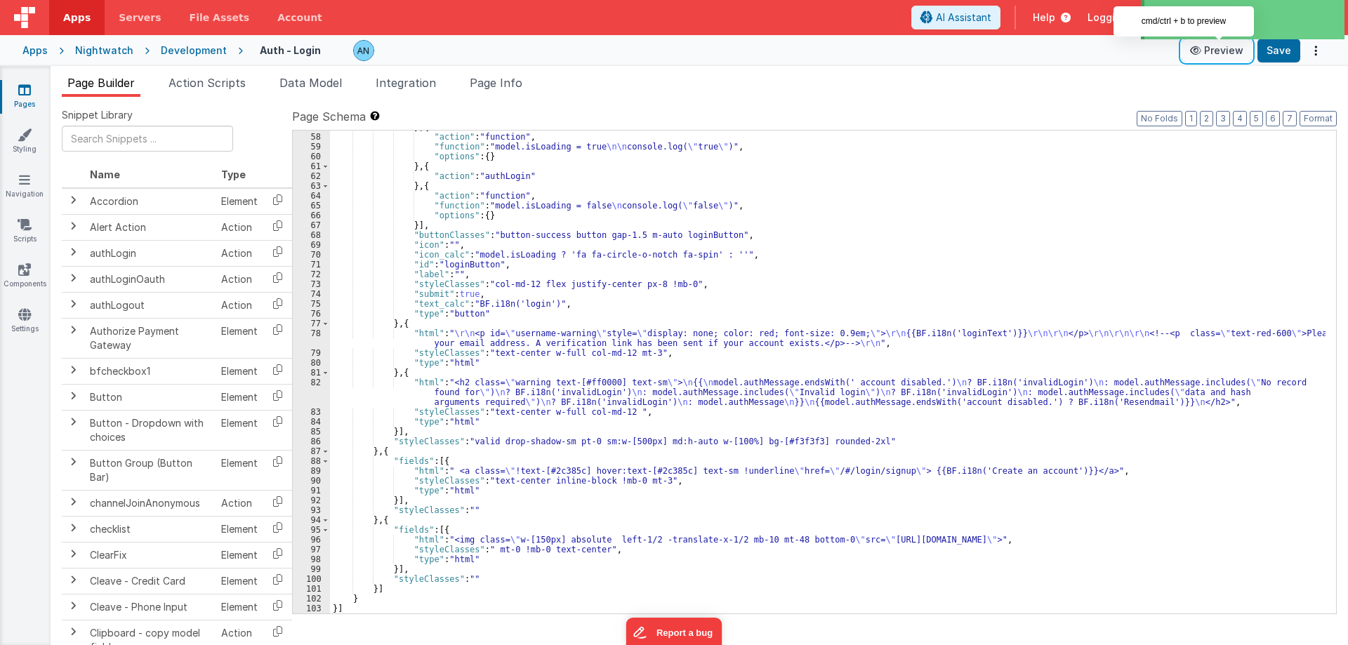
click at [1208, 51] on button "Preview" at bounding box center [1216, 50] width 70 height 22
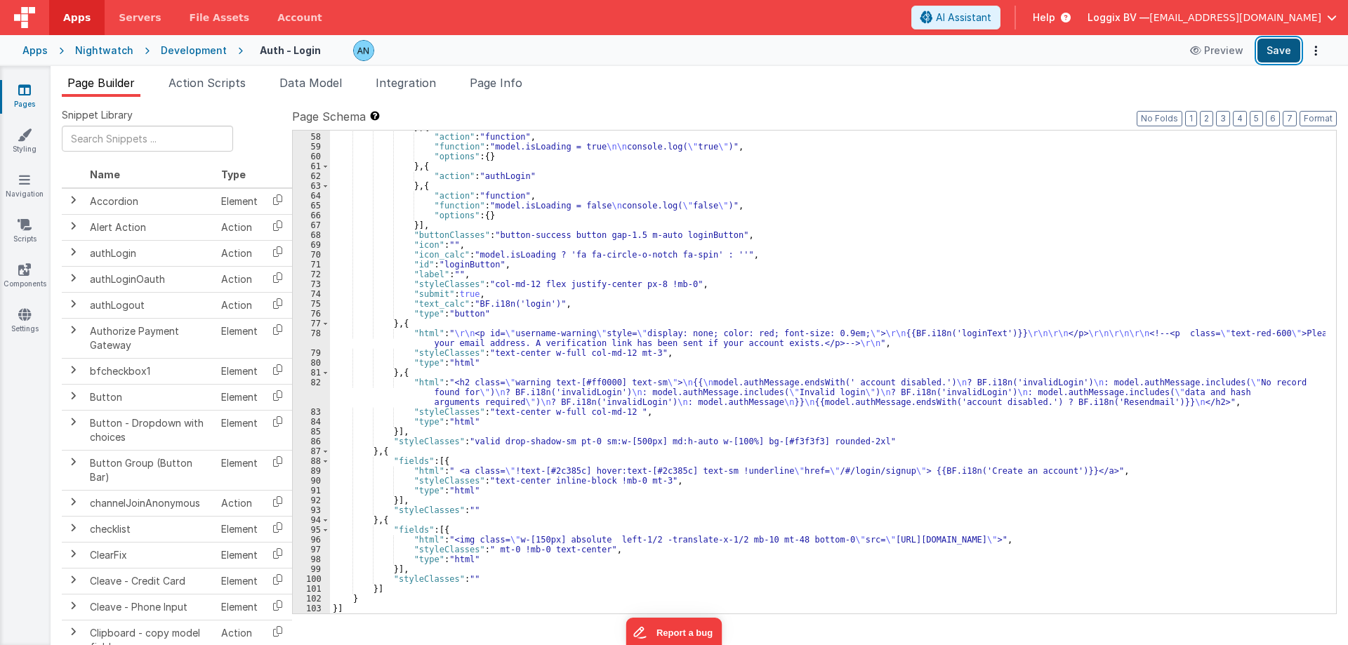
click at [1280, 48] on button "Save" at bounding box center [1278, 51] width 43 height 24
click at [1325, 119] on button "Format" at bounding box center [1317, 118] width 37 height 15
click at [1197, 45] on button "Preview" at bounding box center [1195, 50] width 70 height 22
click at [386, 391] on div "} , { "action" : "function" , "function" : "model.isLoading = true \n\n console…" at bounding box center [827, 373] width 995 height 503
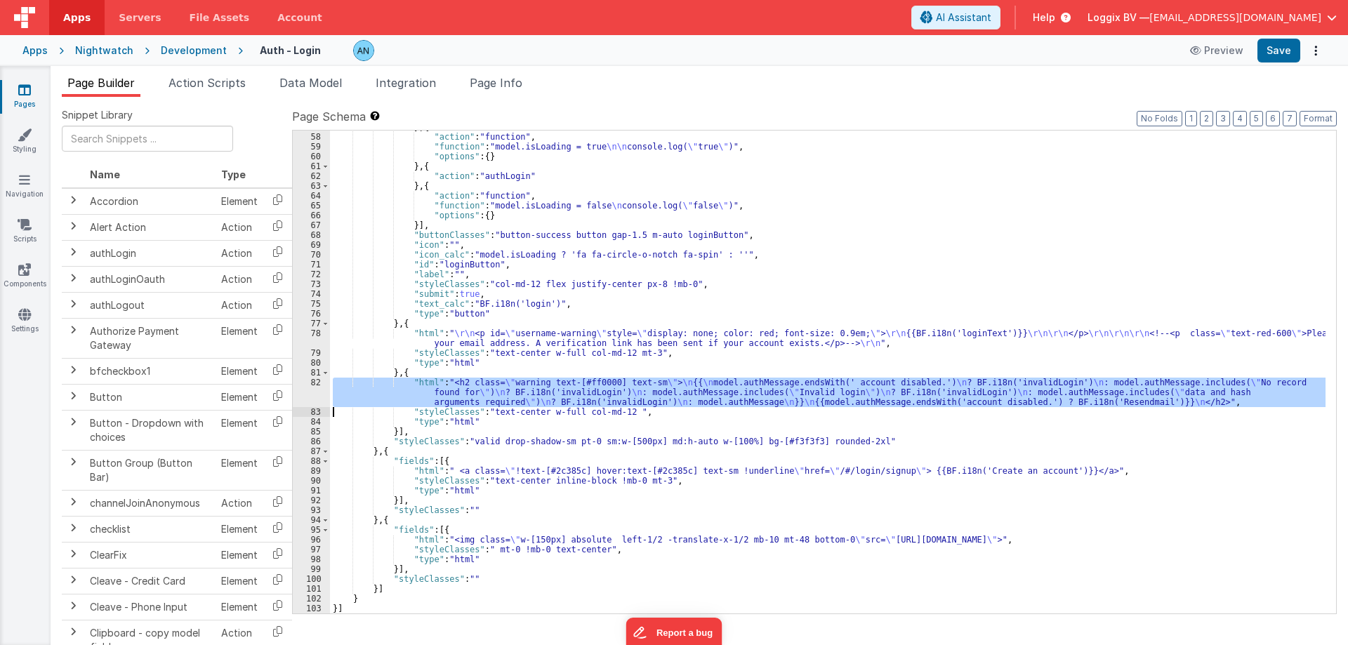
click at [299, 390] on div "82" at bounding box center [311, 392] width 37 height 29
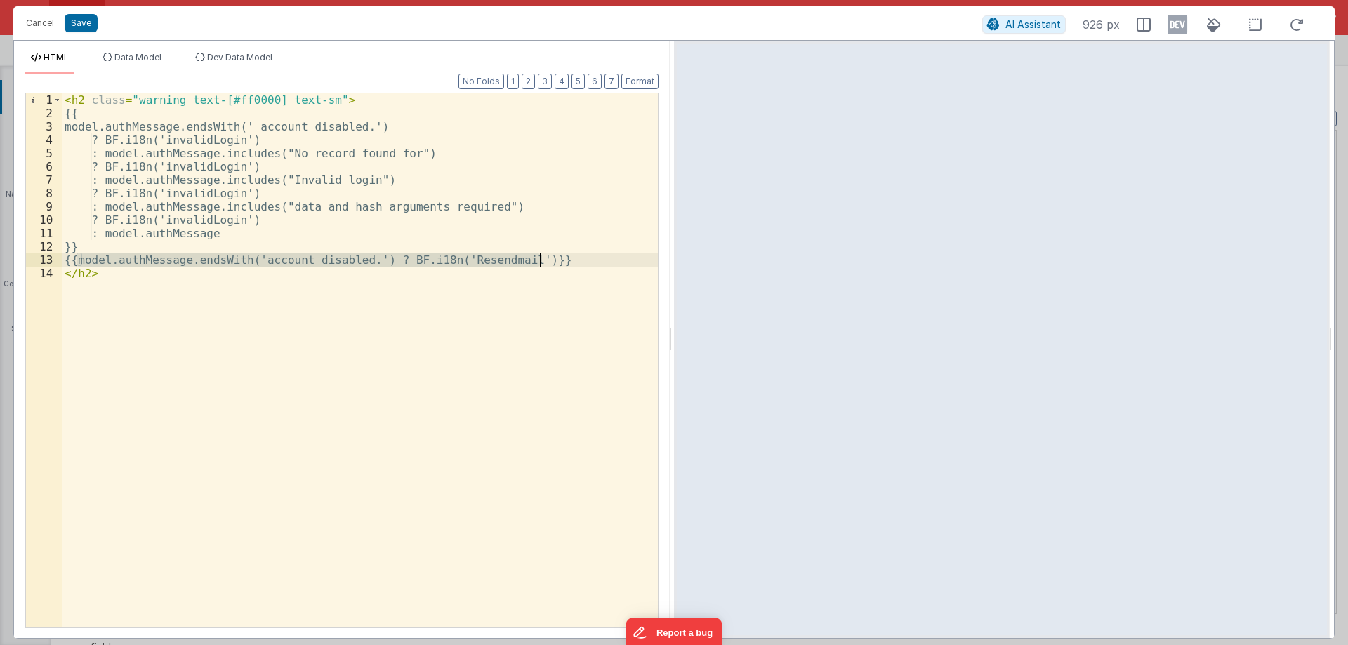
drag, startPoint x: 76, startPoint y: 260, endPoint x: 560, endPoint y: 260, distance: 483.7
click at [560, 260] on div "< h2 class = "warning text-[#ff0000] text-sm" > {{ model.authMessage.endsWith('…" at bounding box center [360, 373] width 596 height 561
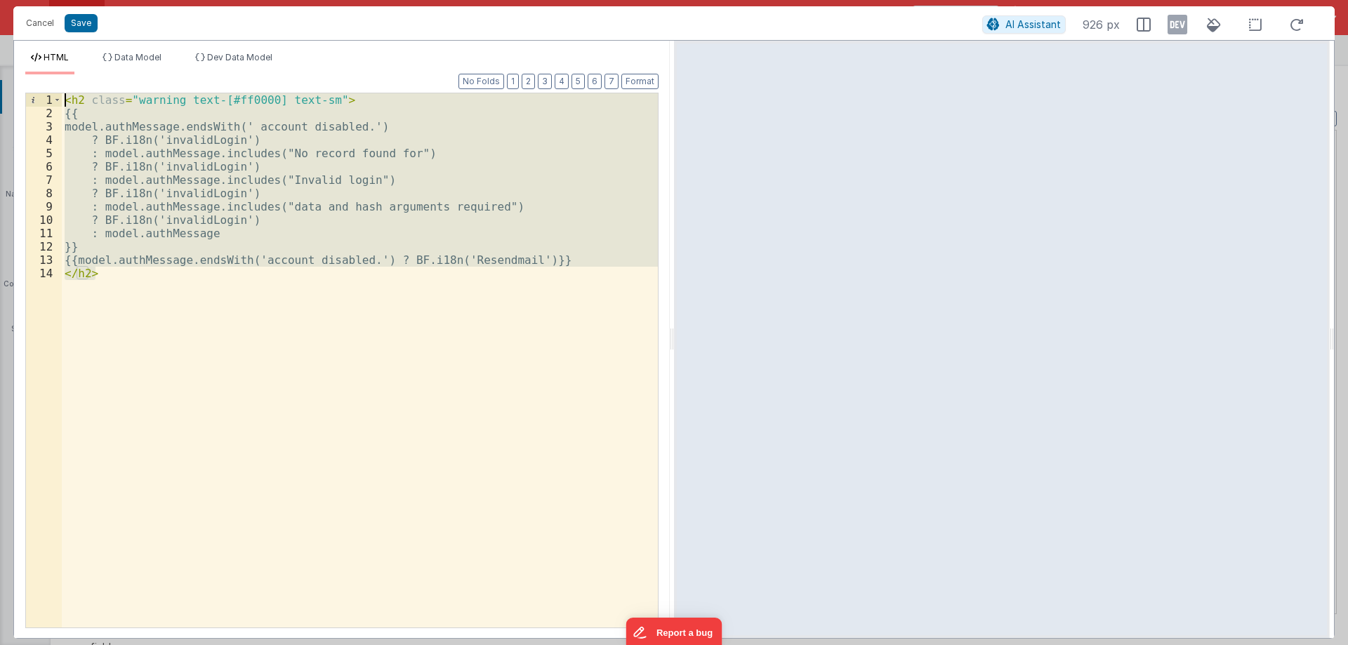
drag, startPoint x: 103, startPoint y: 277, endPoint x: 0, endPoint y: 34, distance: 264.6
click at [0, 34] on div "Cancel Save AI Assistant 926 px HTML Data Model Dev Data Model Format 7 6 5 4 3…" at bounding box center [674, 322] width 1348 height 645
click at [150, 315] on div "< h2 class = "warning text-[#ff0000] text-sm" > {{ model.authMessage.endsWith('…" at bounding box center [360, 360] width 596 height 534
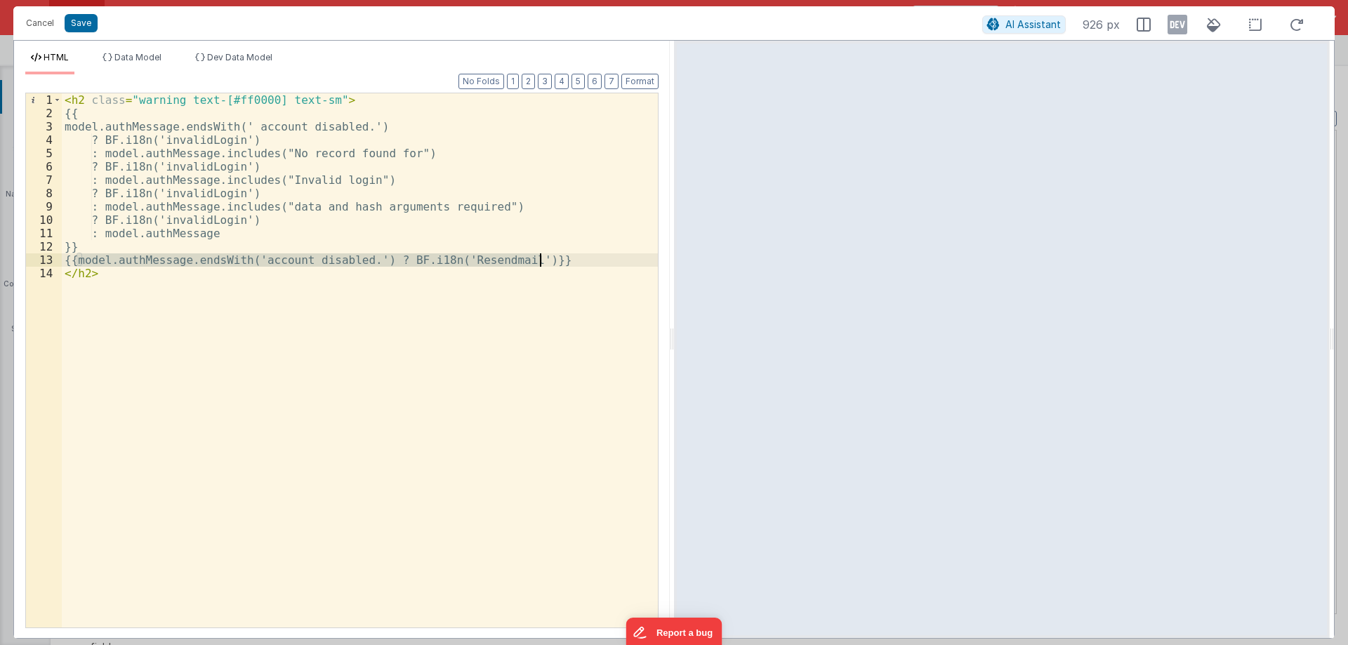
drag, startPoint x: 77, startPoint y: 258, endPoint x: 569, endPoint y: 257, distance: 492.8
click at [569, 257] on div "< h2 class = "warning text-[#ff0000] text-sm" > {{ model.authMessage.endsWith('…" at bounding box center [360, 373] width 596 height 561
click at [576, 256] on div "< h2 class = "warning text-[#ff0000] text-sm" > {{ model.authMessage.endsWith('…" at bounding box center [360, 360] width 596 height 534
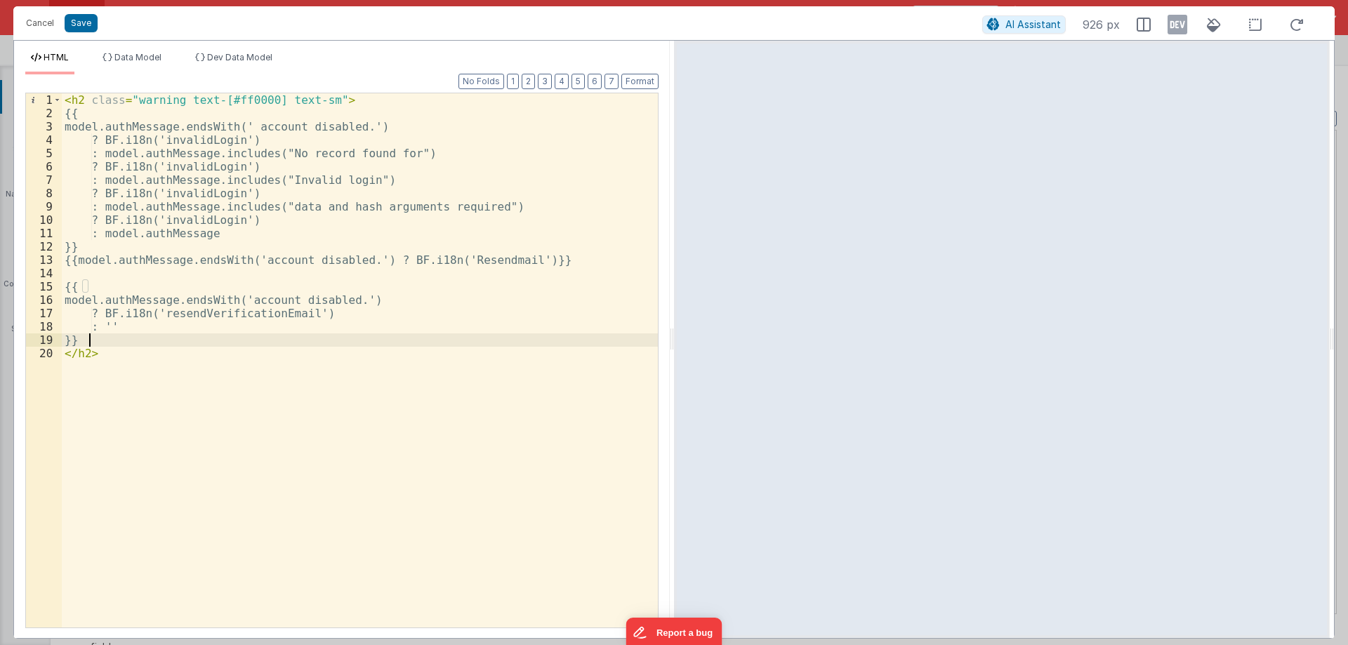
click at [472, 258] on div "< h2 class = "warning text-[#ff0000] text-sm" > {{ model.authMessage.endsWith('…" at bounding box center [360, 373] width 596 height 561
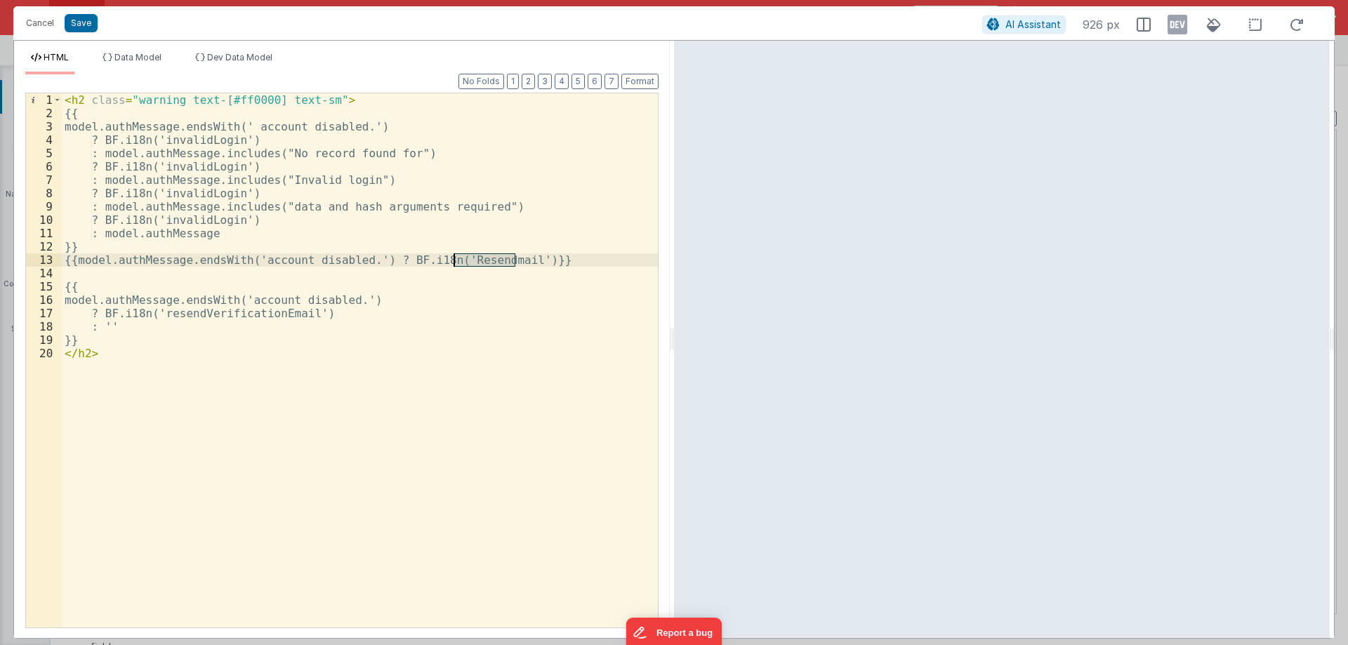
click at [472, 258] on div "< h2 class = "warning text-[#ff0000] text-sm" > {{ model.authMessage.endsWith('…" at bounding box center [360, 373] width 596 height 561
click at [72, 256] on div "< h2 class = "warning text-[#ff0000] text-sm" > {{ model.authMessage.endsWith('…" at bounding box center [360, 373] width 596 height 561
click at [550, 261] on div "< h2 class = "warning text-[#ff0000] text-sm" > {{ model.authMessage.endsWith('…" at bounding box center [360, 373] width 596 height 561
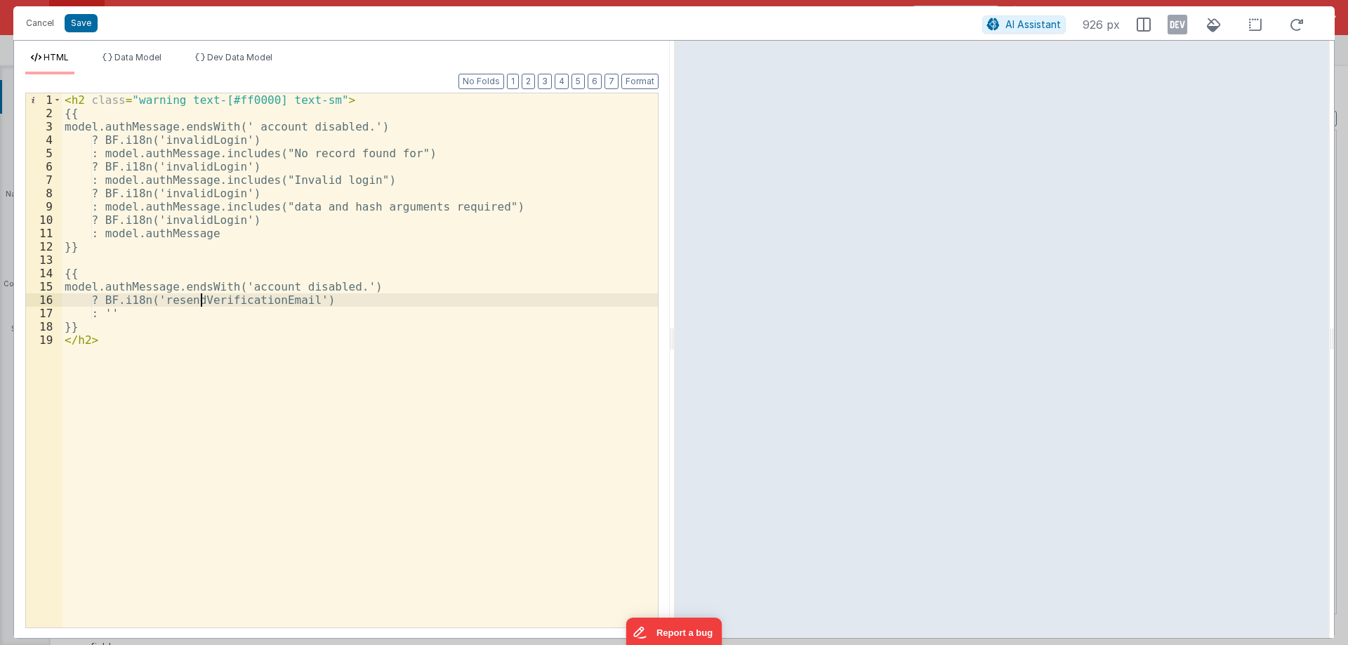
click at [200, 296] on div "< h2 class = "warning text-[#ff0000] text-sm" > {{ model.authMessage.endsWith('…" at bounding box center [360, 373] width 596 height 561
click at [199, 295] on div "< h2 class = "warning text-[#ff0000] text-sm" > {{ model.authMessage.endsWith('…" at bounding box center [360, 373] width 596 height 561
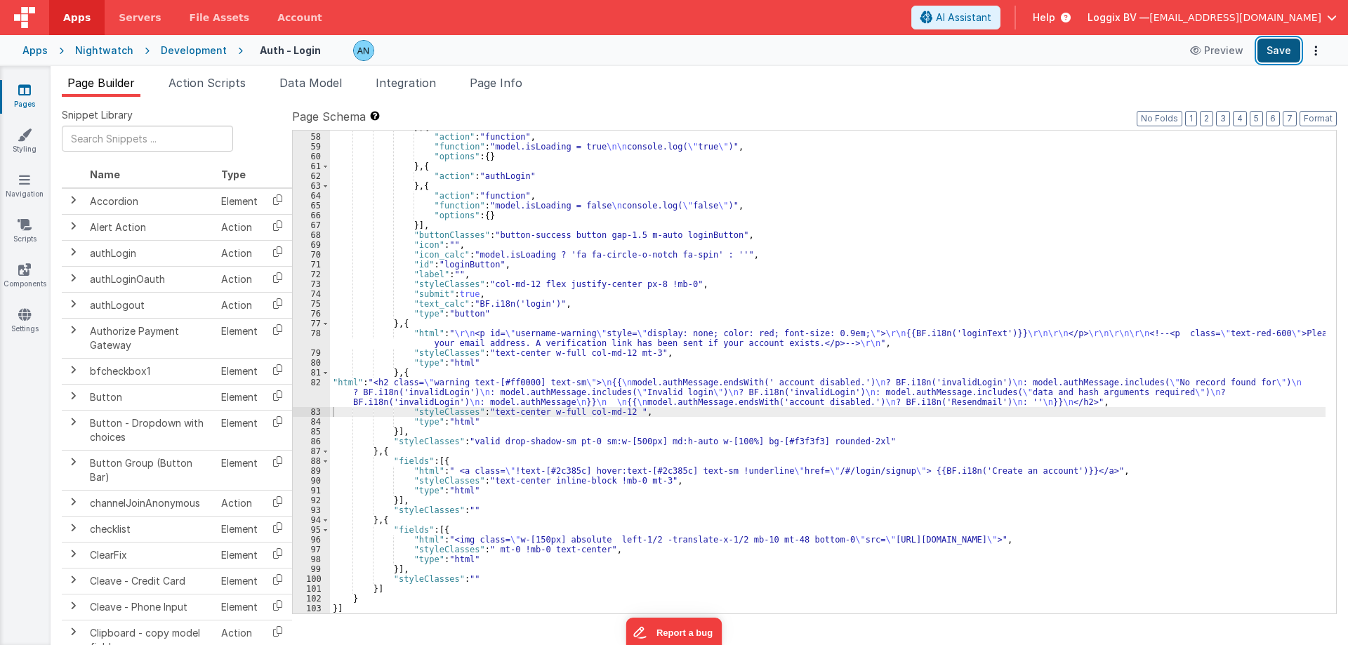
click at [1278, 55] on button "Save" at bounding box center [1278, 51] width 43 height 24
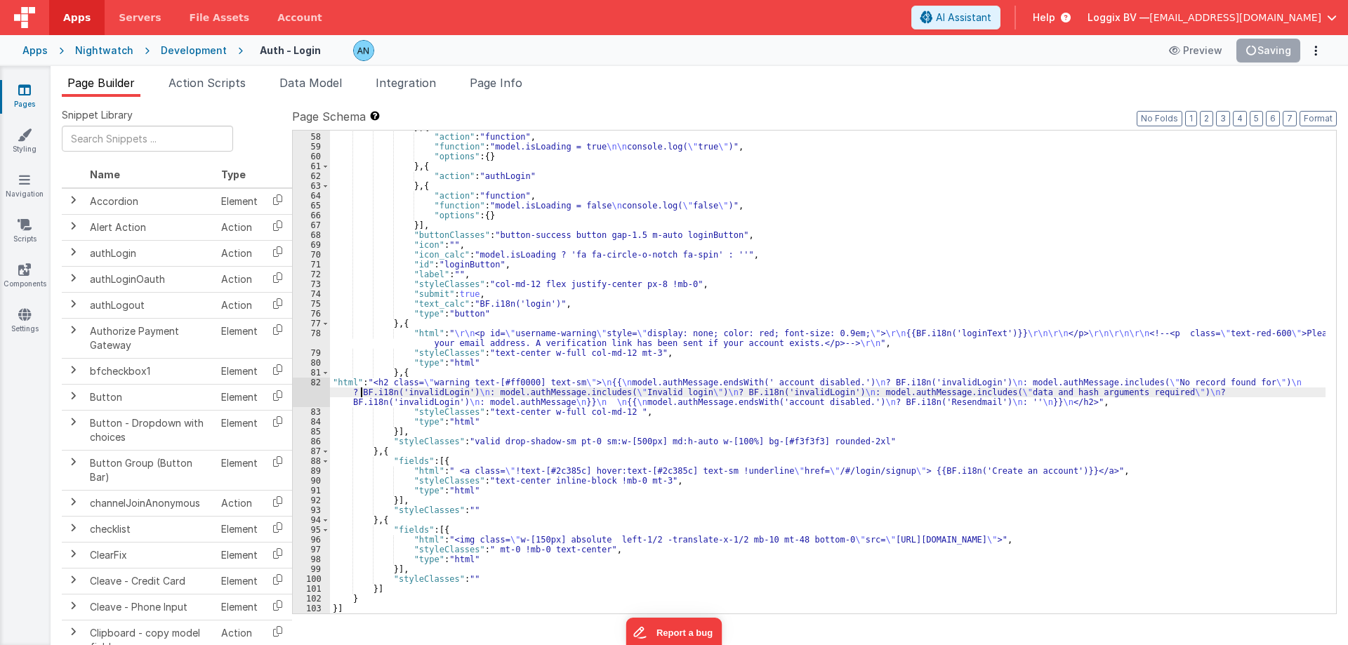
click at [362, 388] on div "} , { "action" : "function" , "function" : "model.isLoading = true \n\n console…" at bounding box center [827, 373] width 995 height 503
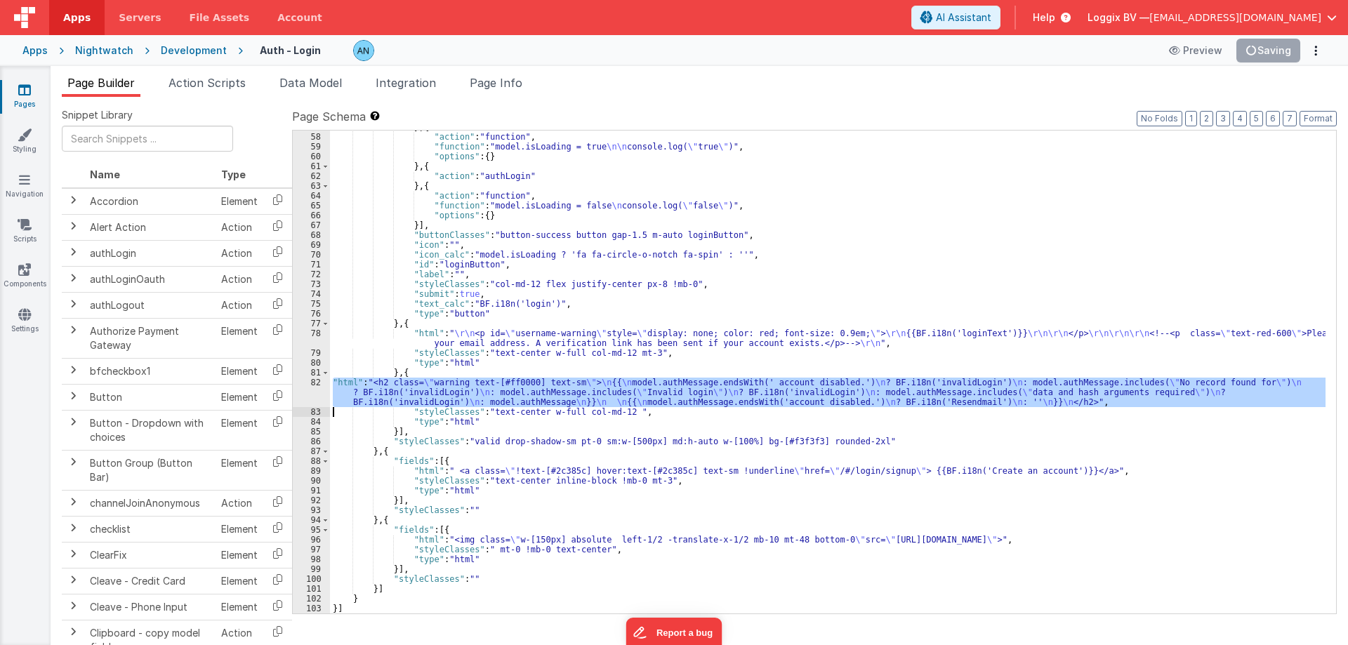
click at [308, 389] on div "82" at bounding box center [311, 392] width 37 height 29
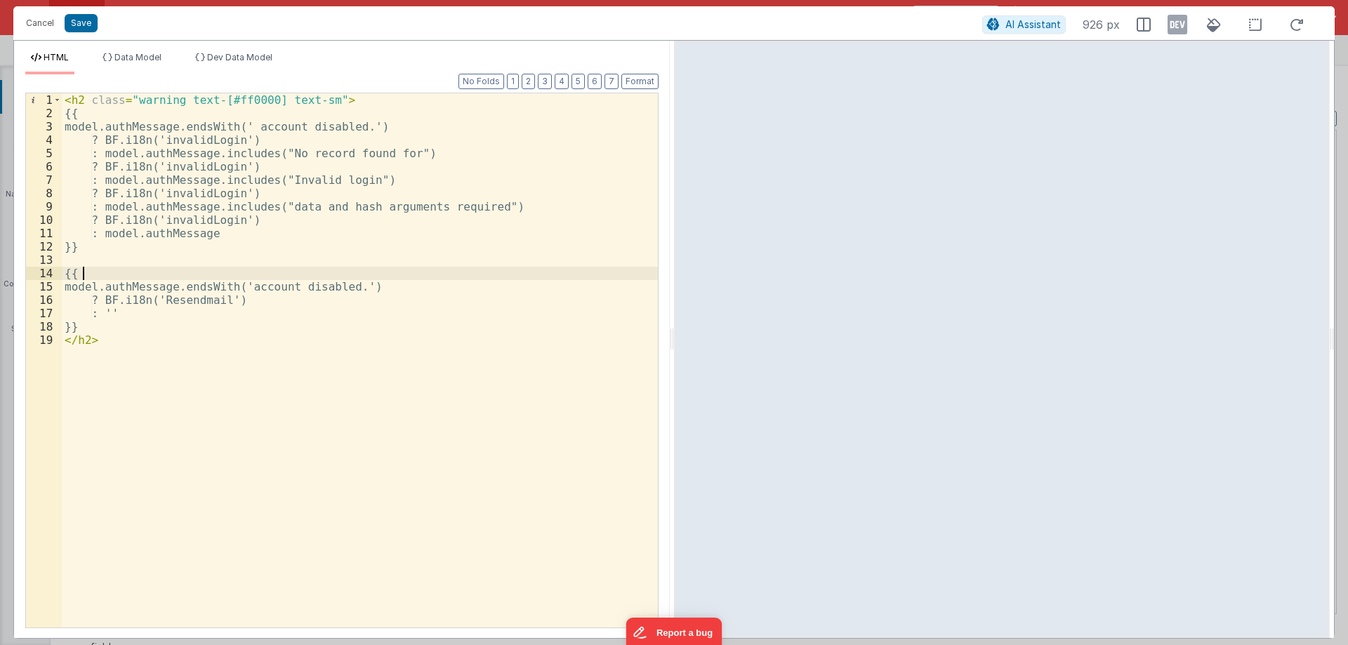
click at [84, 277] on div "< h2 class = "warning text-[#ff0000] text-sm" > {{ model.authMessage.endsWith('…" at bounding box center [360, 373] width 596 height 561
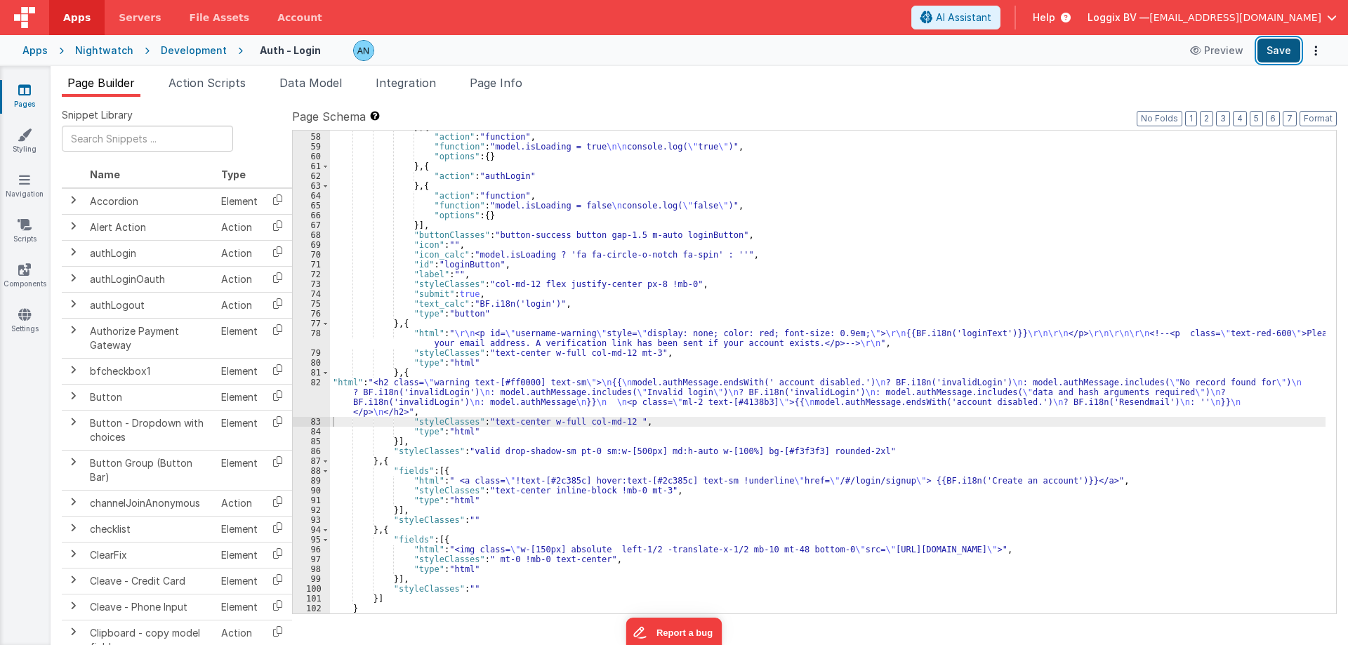
click at [1283, 53] on button "Save" at bounding box center [1278, 51] width 43 height 24
click at [1282, 59] on button "Save" at bounding box center [1278, 51] width 43 height 24
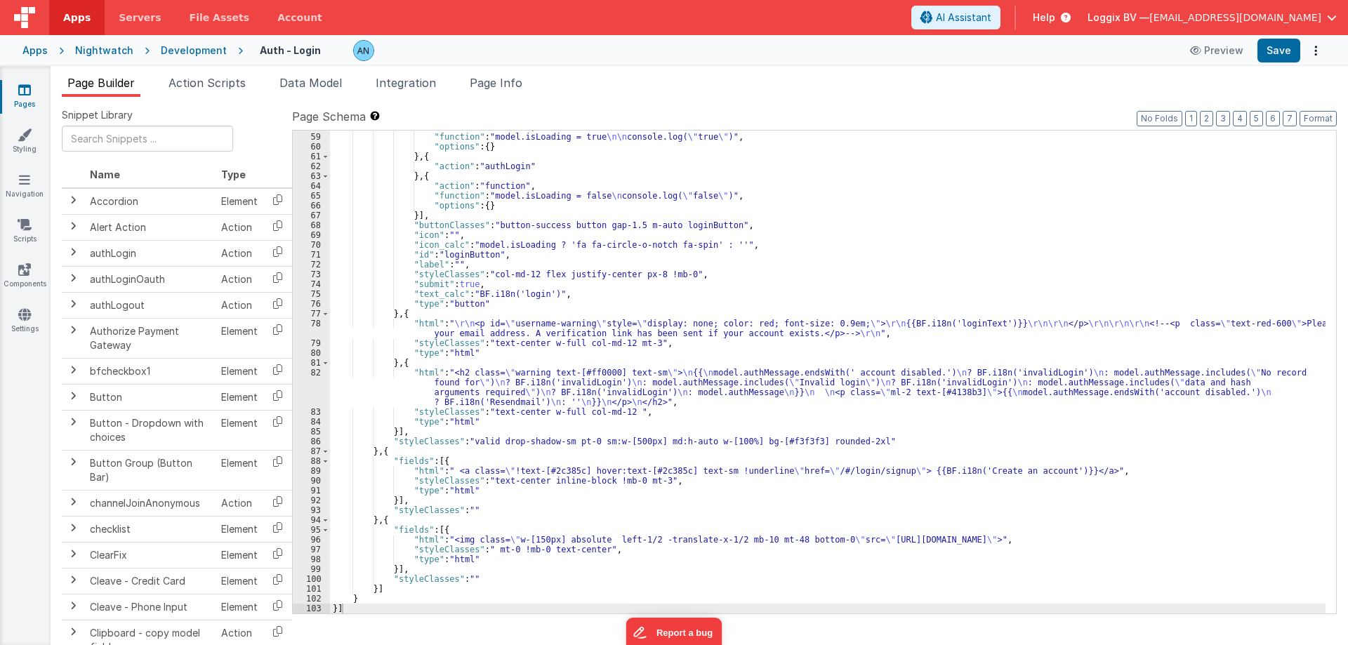
scroll to position [657, 0]
click at [410, 385] on div ""action" : "function" , "function" : "model.isLoading = true \n\n console.log( …" at bounding box center [827, 373] width 995 height 503
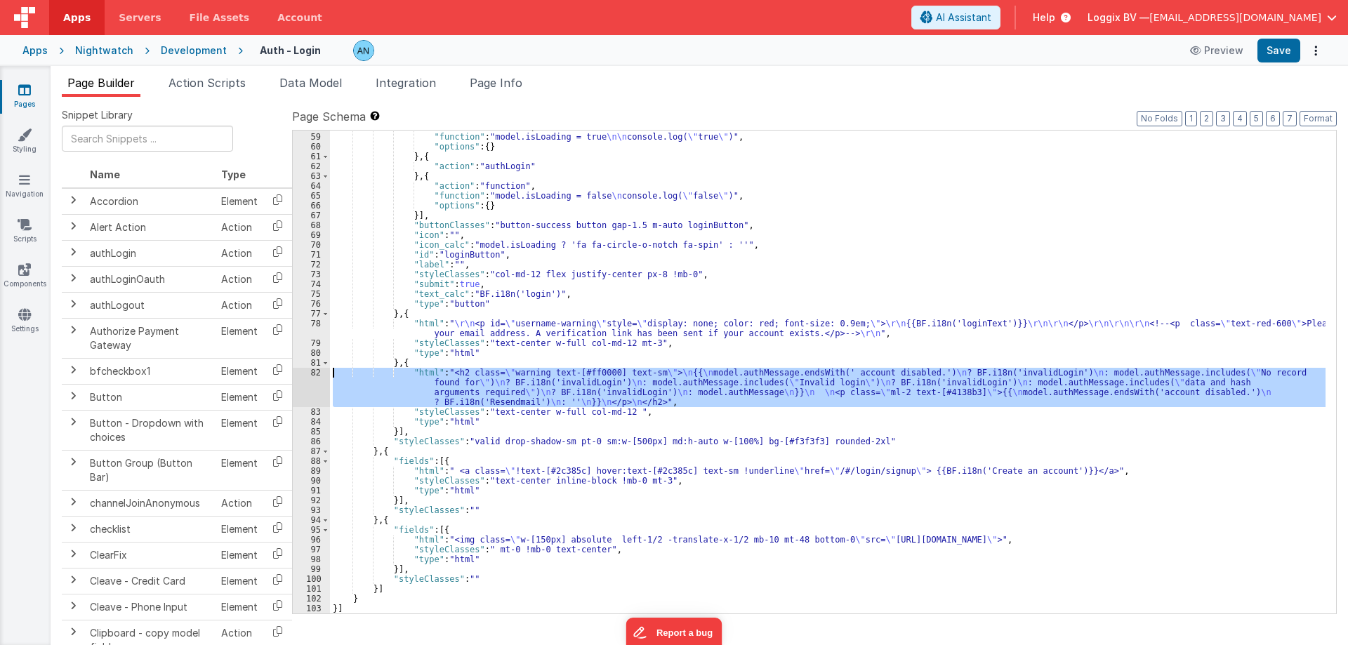
click at [308, 377] on div "82" at bounding box center [311, 387] width 37 height 39
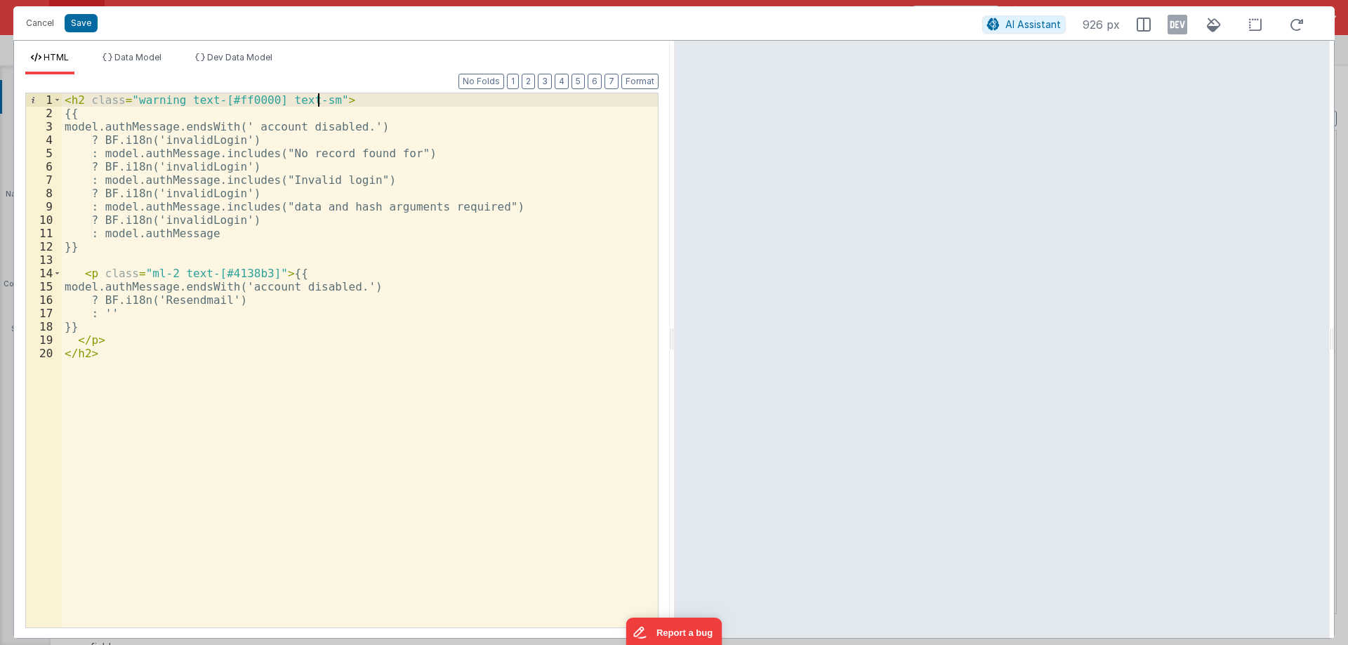
click at [319, 100] on div "< h2 class = "warning text-[#ff0000] text-sm" > {{ model.authMessage.endsWith('…" at bounding box center [360, 373] width 596 height 561
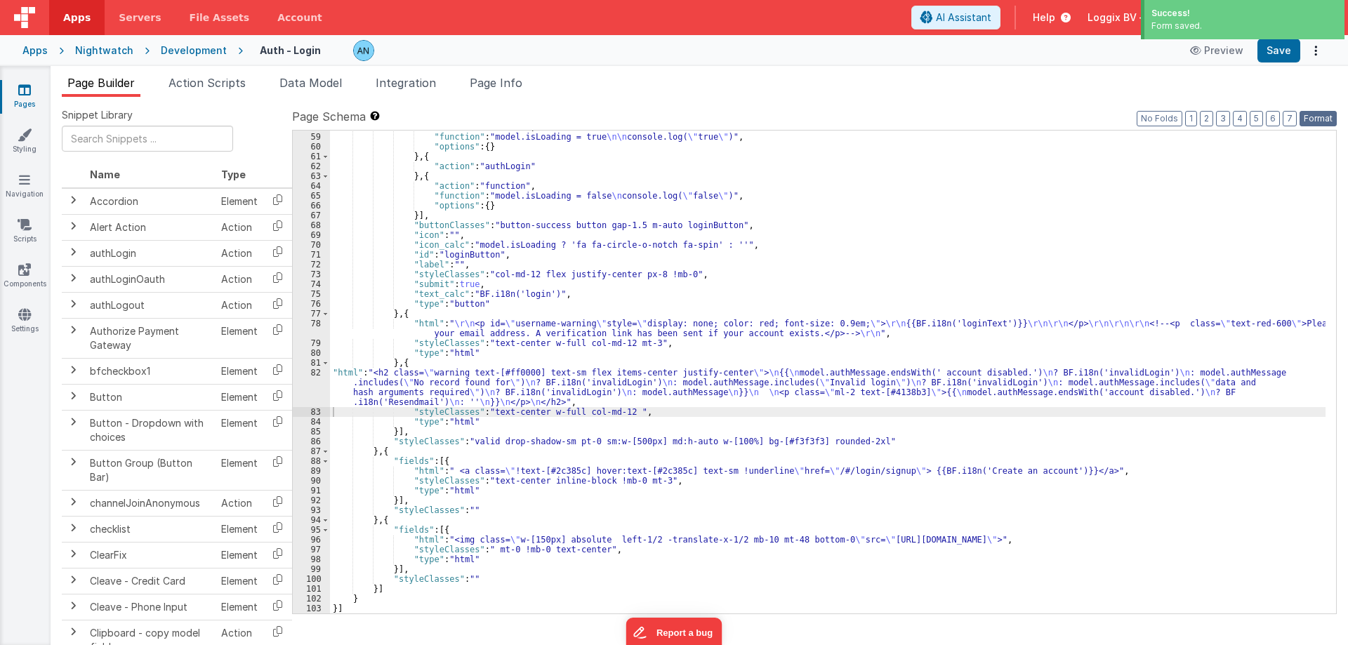
click at [1327, 119] on button "Format" at bounding box center [1317, 118] width 37 height 15
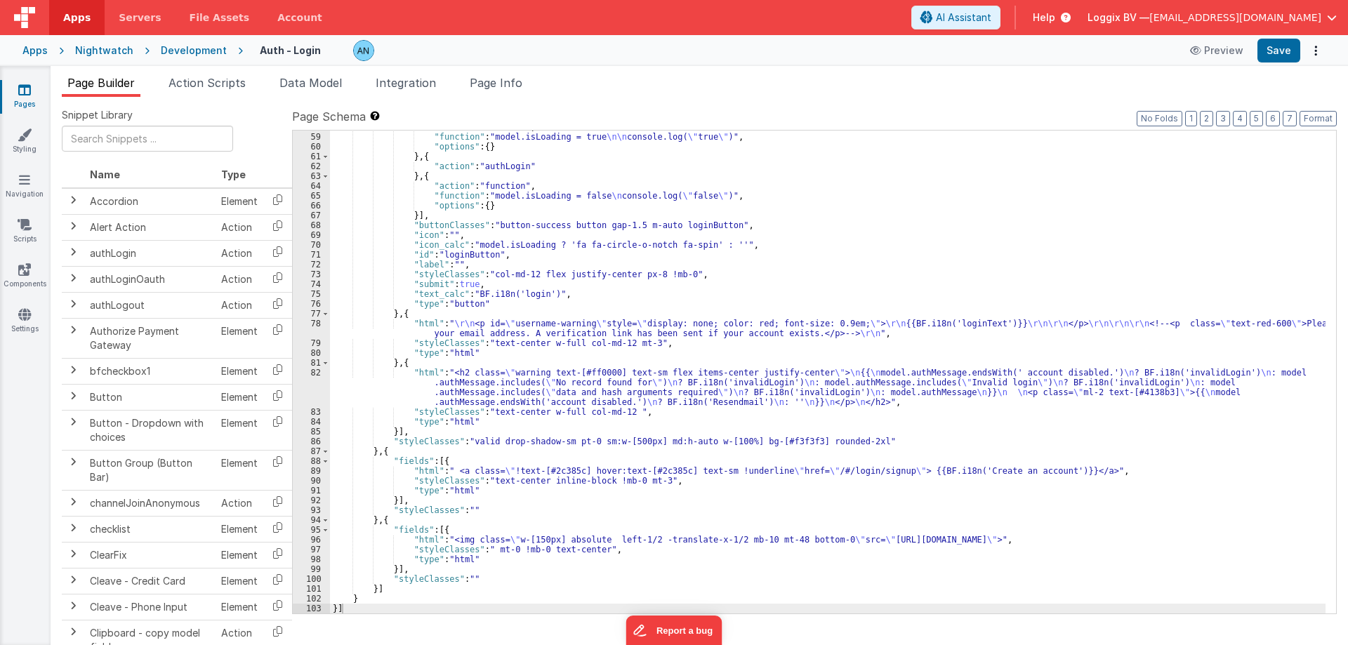
scroll to position [615, 0]
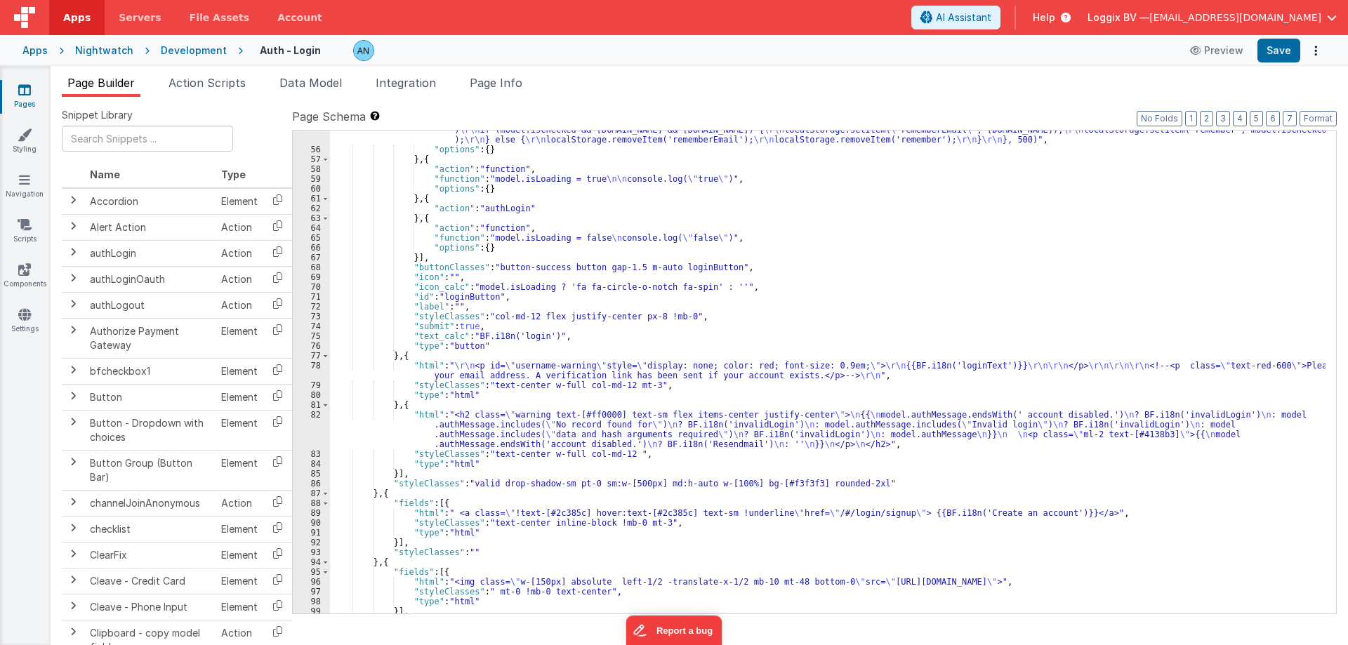
click at [430, 443] on div ""function" : "var newpassword = model.password; \r\n var newemail = [DOMAIN_NAM…" at bounding box center [827, 371] width 995 height 532
click at [306, 428] on div "82" at bounding box center [311, 429] width 37 height 39
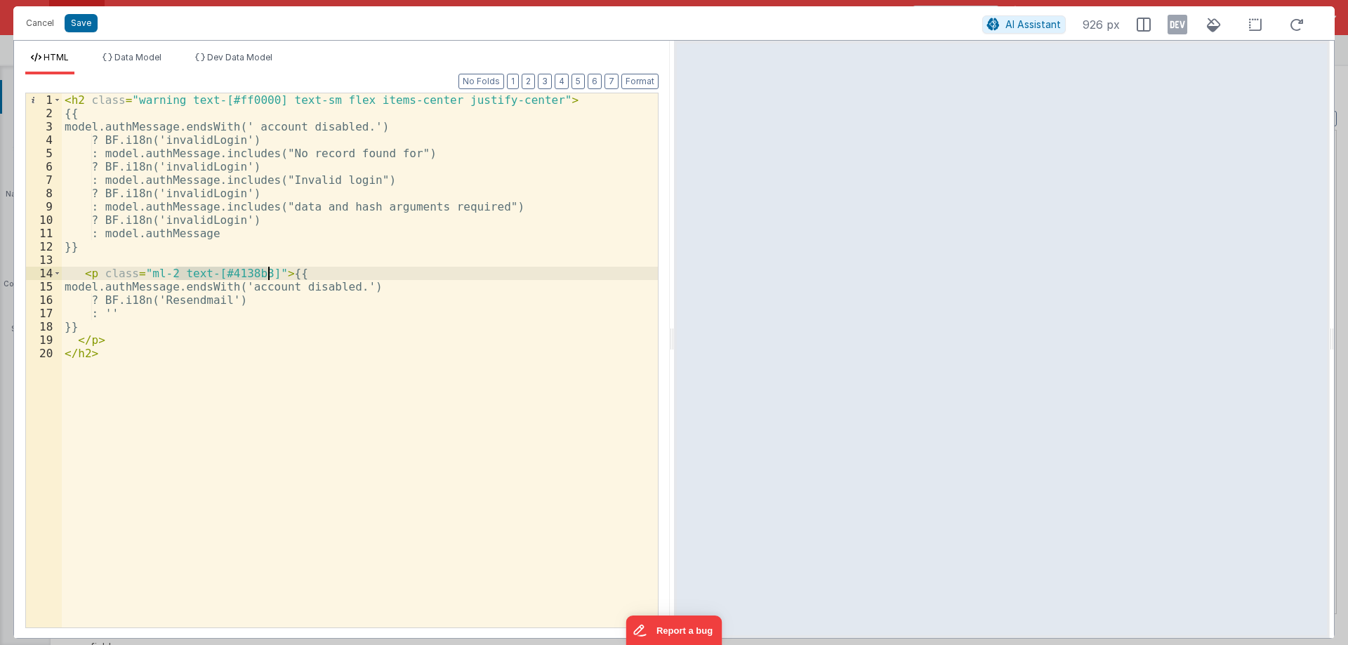
drag, startPoint x: 176, startPoint y: 274, endPoint x: 265, endPoint y: 277, distance: 89.9
click at [265, 277] on div "< h2 class = "warning text-[#ff0000] text-sm flex items-center justify-center" …" at bounding box center [360, 373] width 596 height 561
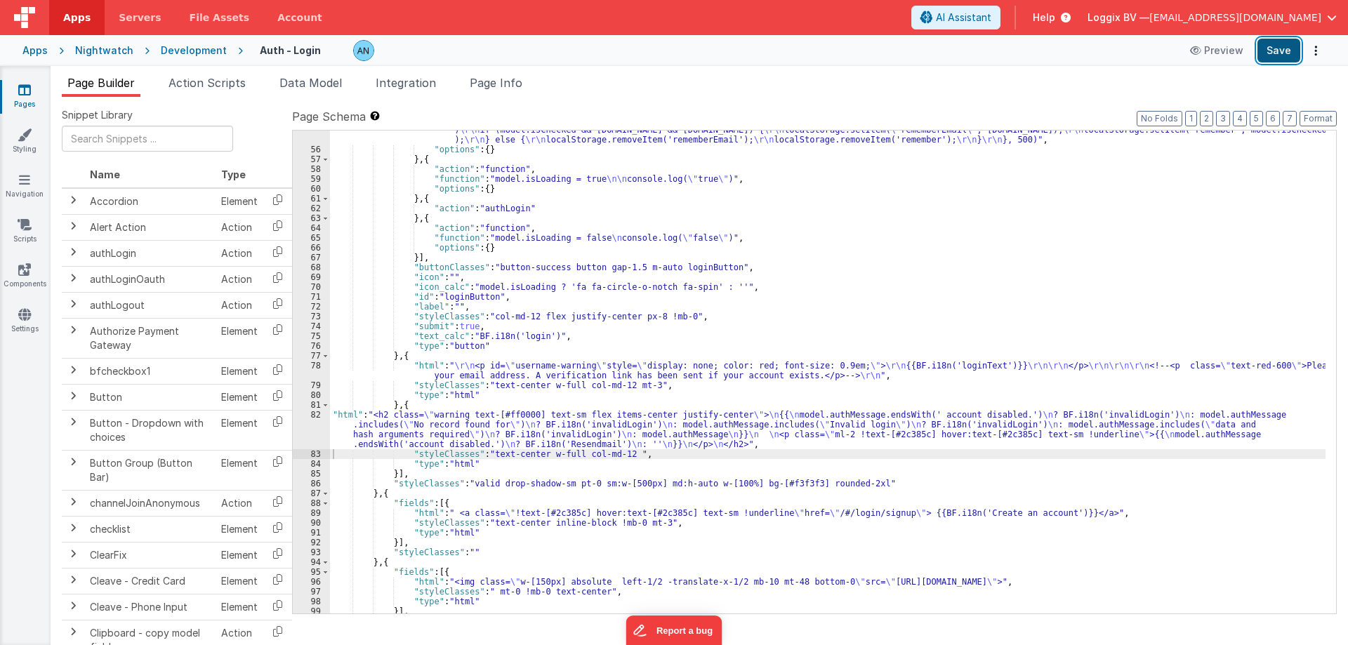
click at [1270, 48] on button "Save" at bounding box center [1278, 51] width 43 height 24
click at [1320, 119] on button "Format" at bounding box center [1317, 118] width 37 height 15
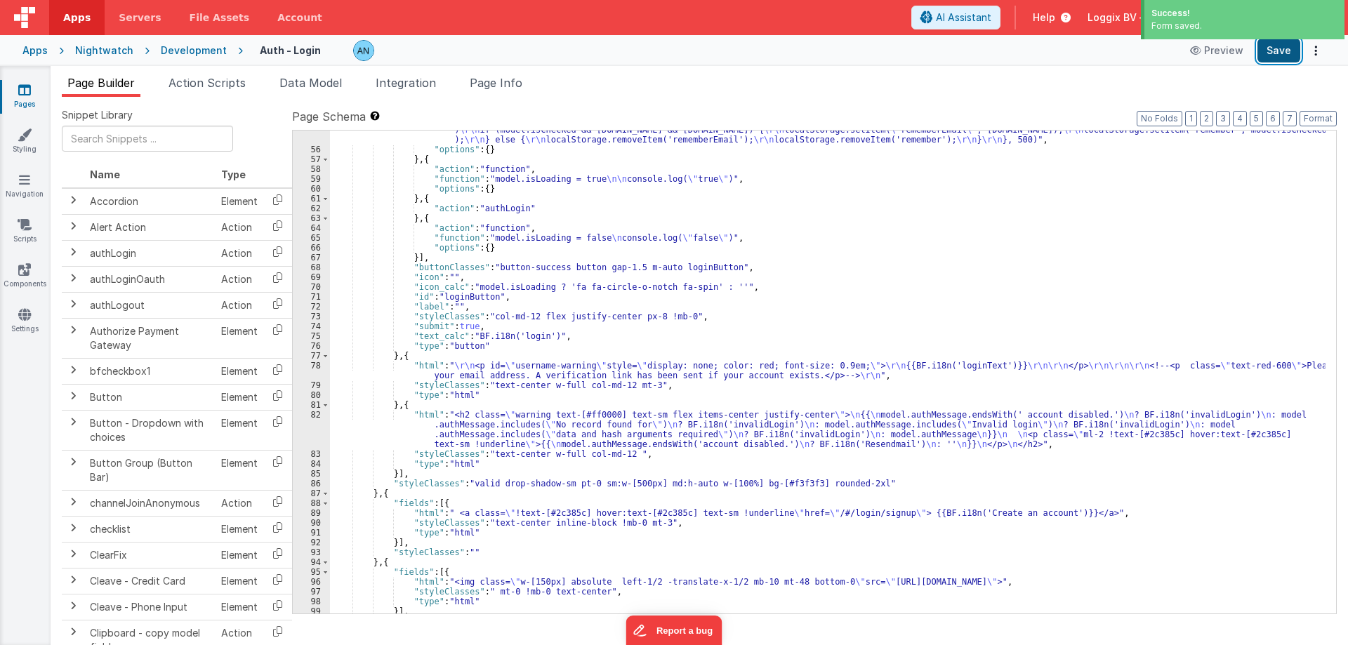
click at [1268, 55] on button "Save" at bounding box center [1278, 51] width 43 height 24
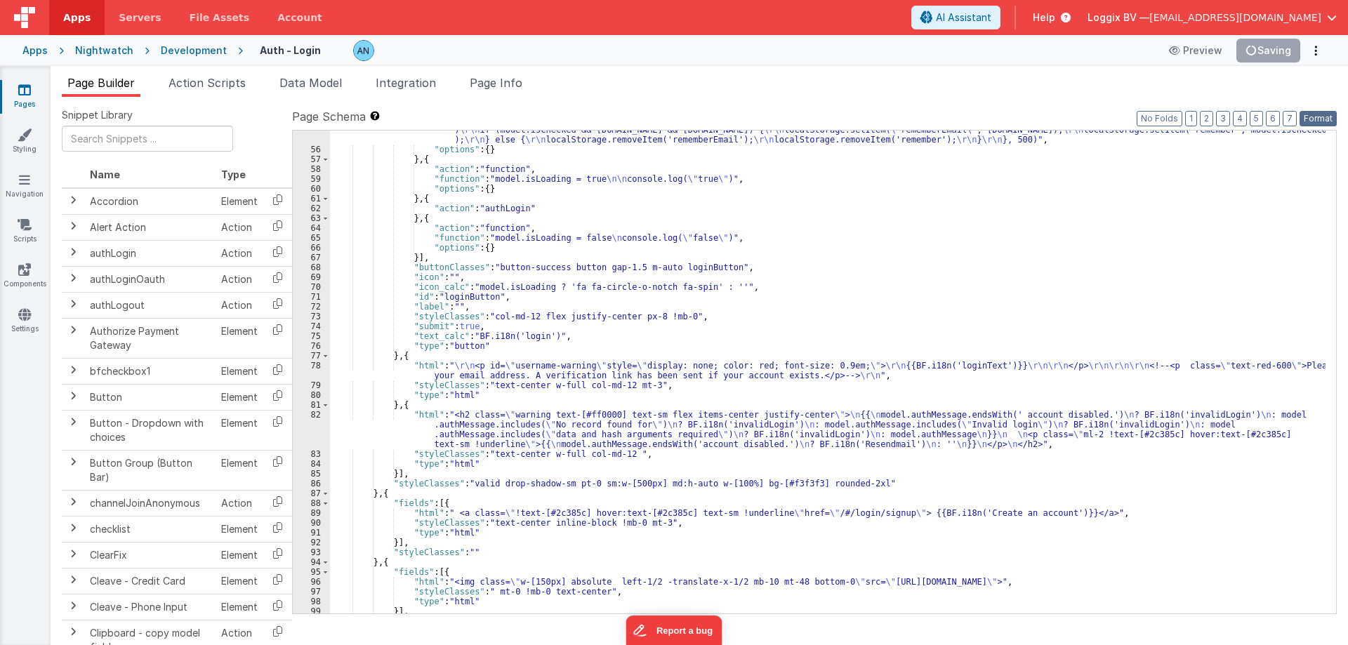
click at [1328, 117] on button "Format" at bounding box center [1317, 118] width 37 height 15
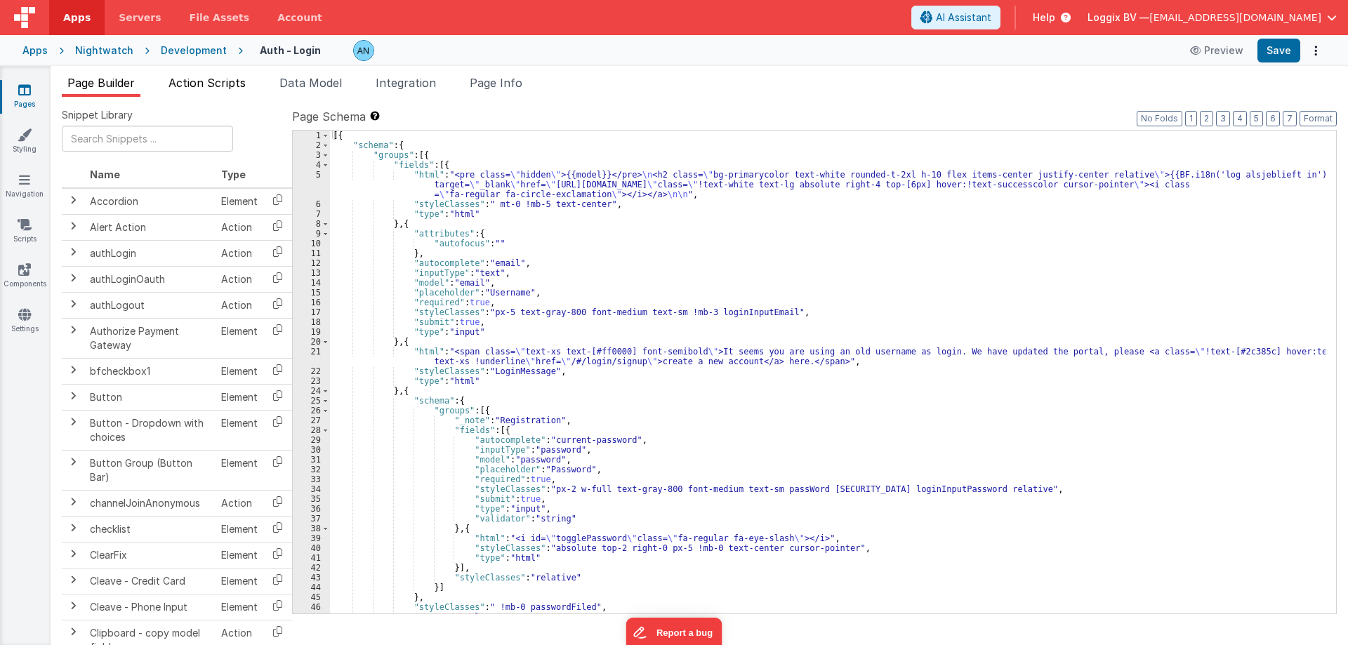
click at [218, 86] on span "Action Scripts" at bounding box center [206, 83] width 77 height 14
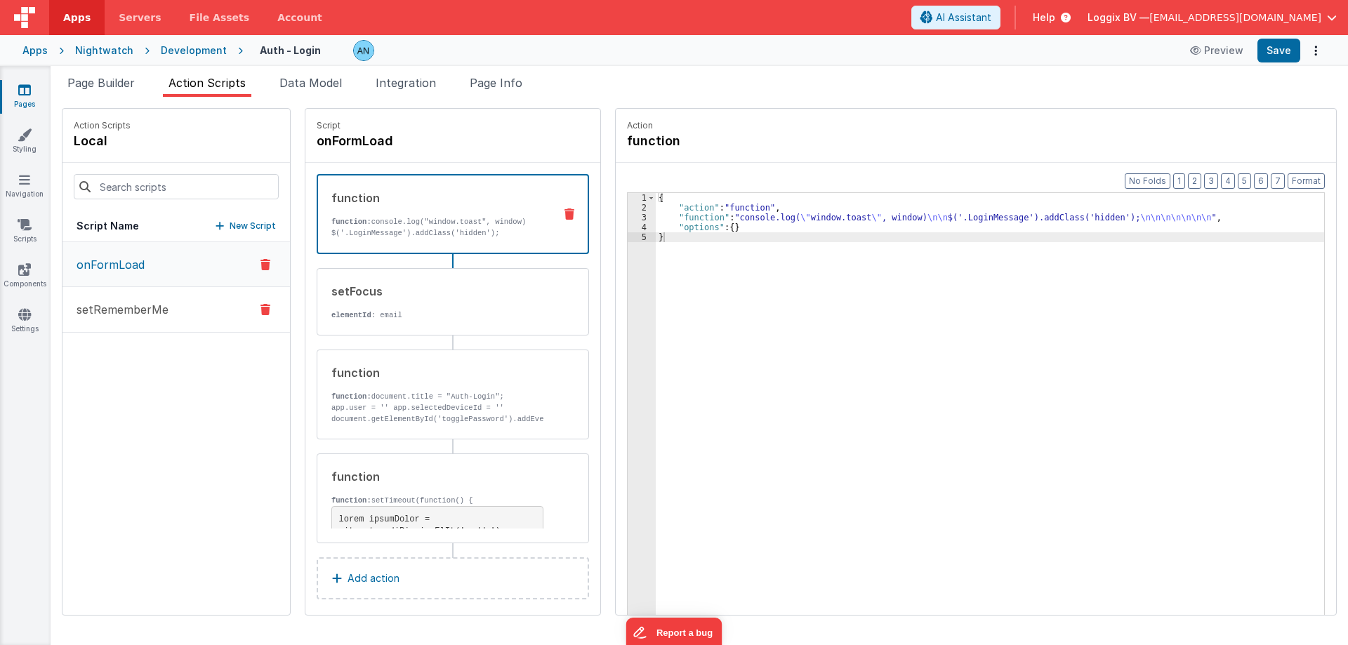
click at [127, 314] on p "setRememberMe" at bounding box center [118, 309] width 100 height 17
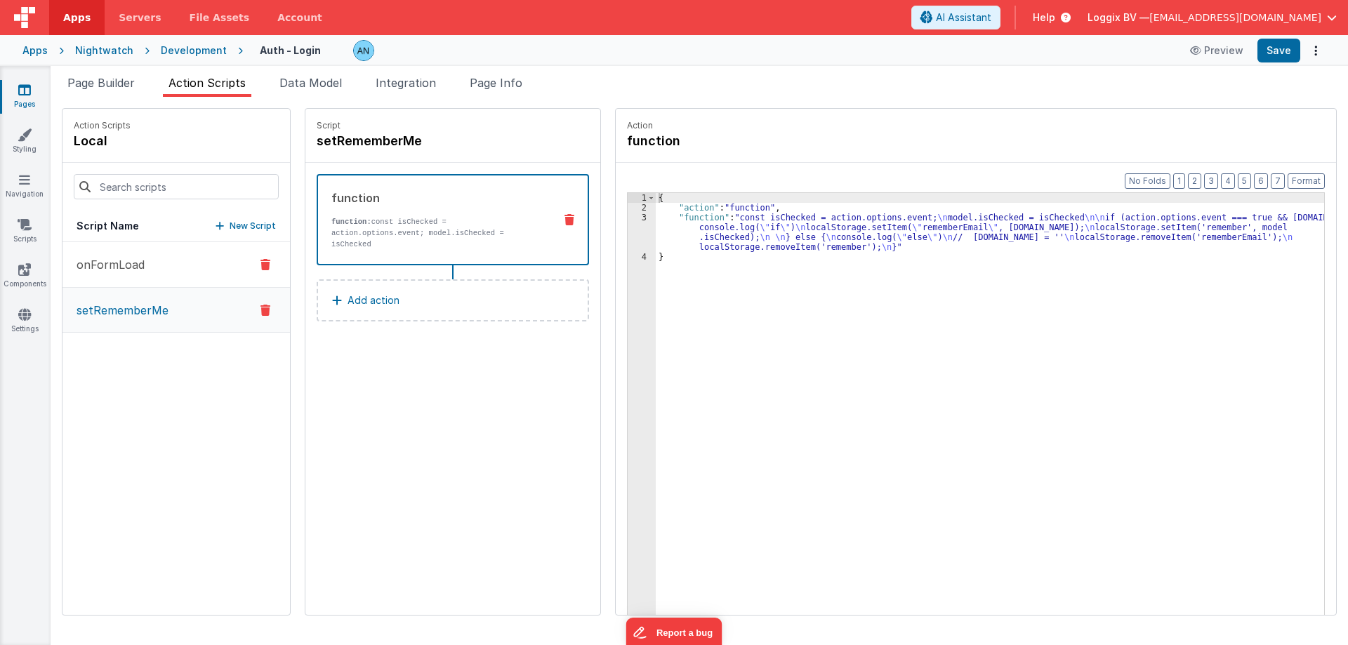
click at [160, 262] on button "onFormLoad" at bounding box center [175, 265] width 227 height 46
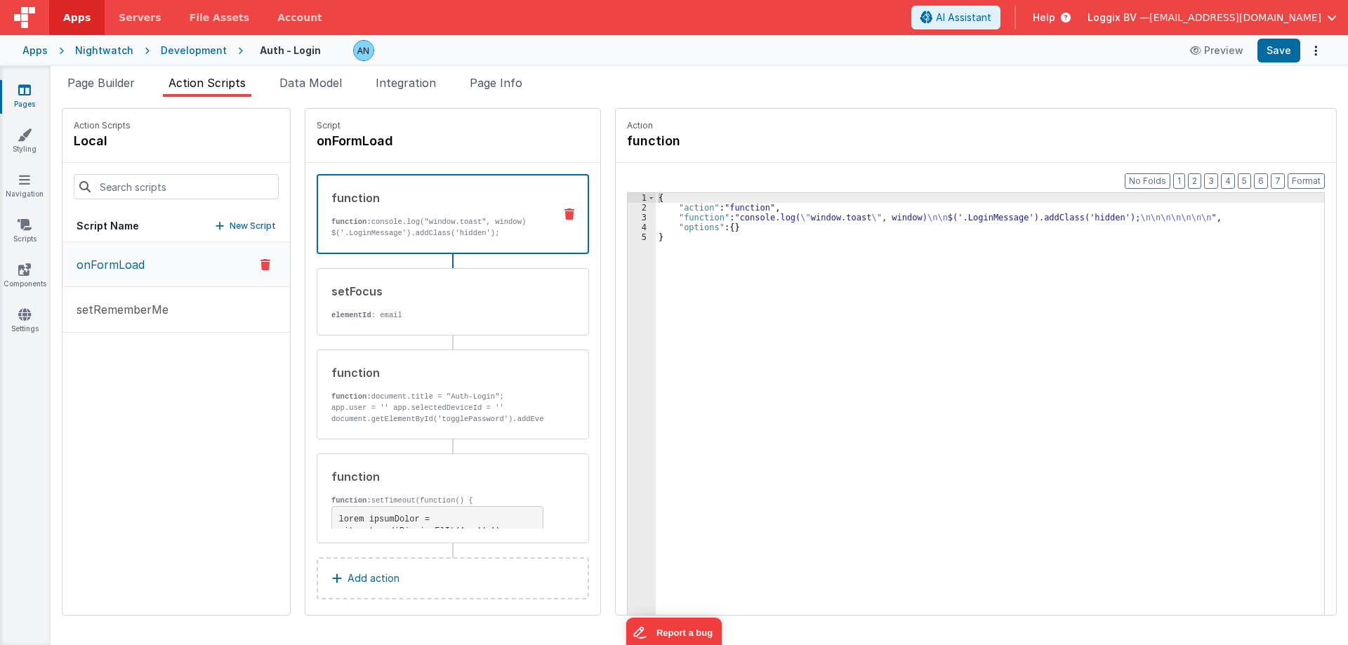
click at [234, 218] on div "Script Name New Script" at bounding box center [175, 227] width 227 height 32
click at [234, 220] on p "New Script" at bounding box center [253, 226] width 46 height 14
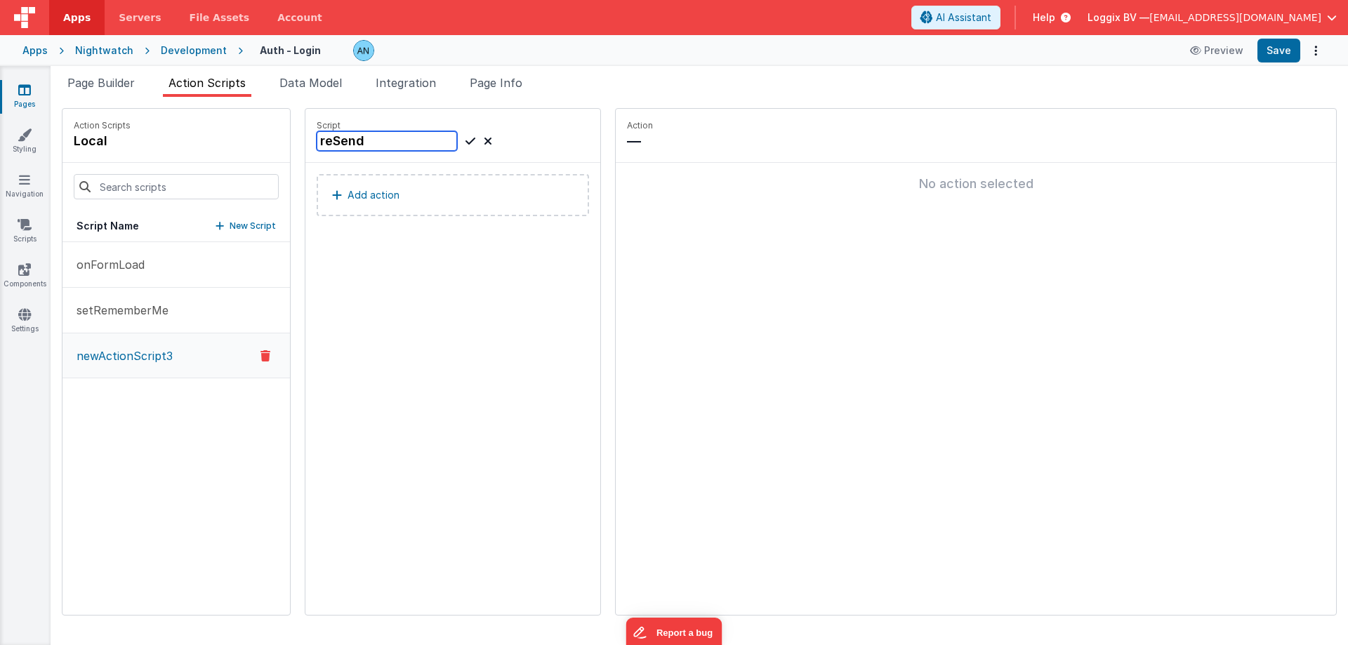
click at [327, 140] on input "reSend" at bounding box center [387, 141] width 140 height 20
click at [355, 132] on input "resend" at bounding box center [387, 141] width 140 height 20
type input "resendMail"
click at [465, 137] on icon at bounding box center [470, 141] width 10 height 17
click at [360, 198] on p "Add action" at bounding box center [373, 195] width 52 height 17
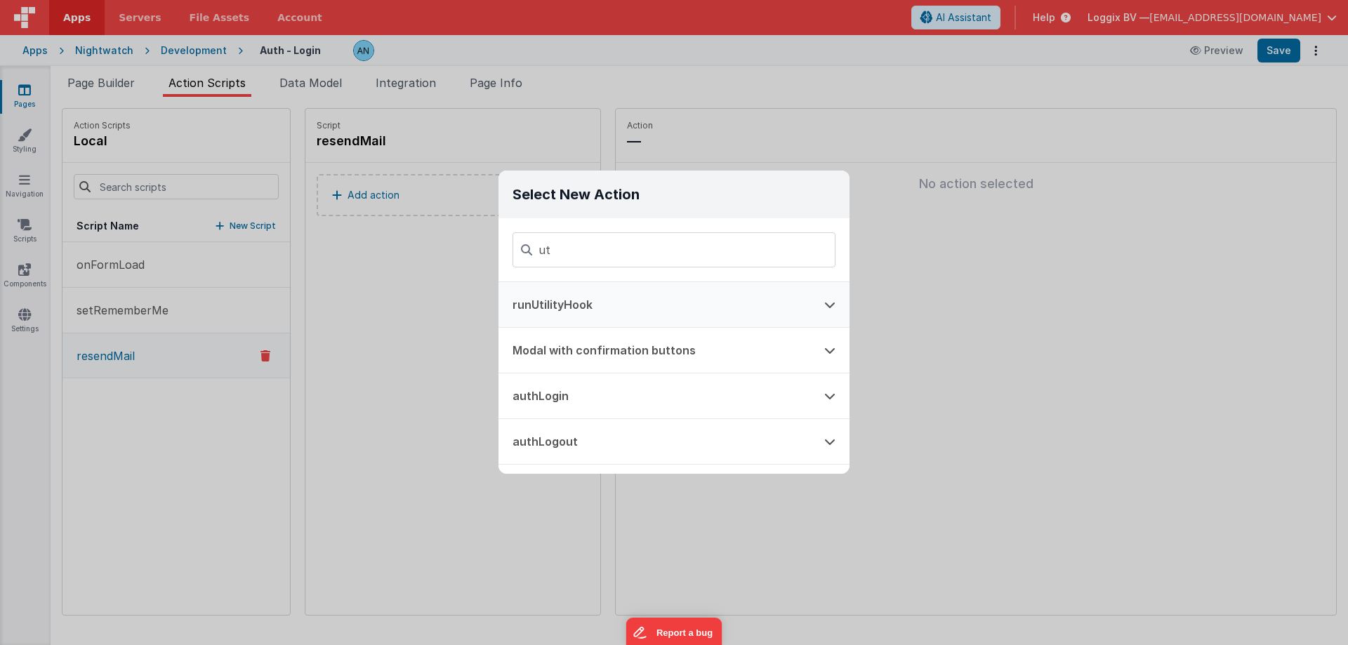
type input "ut"
click at [526, 293] on button "runUtilityHook" at bounding box center [654, 304] width 312 height 45
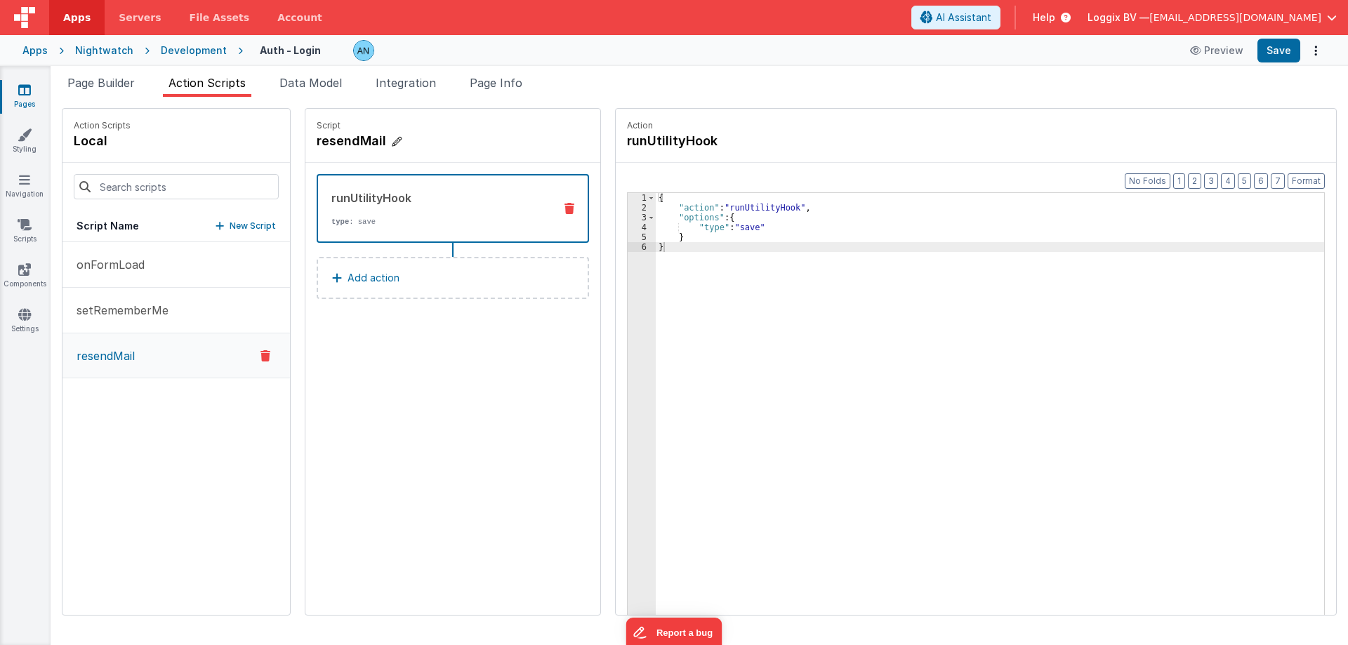
click at [321, 138] on h4 "resendMail" at bounding box center [422, 141] width 211 height 20
click at [321, 138] on input "resendMail" at bounding box center [387, 141] width 140 height 20
click at [731, 227] on div "{ "action" : "runUtilityHook" , "options" : { "type" : "save" } }" at bounding box center [997, 435] width 682 height 485
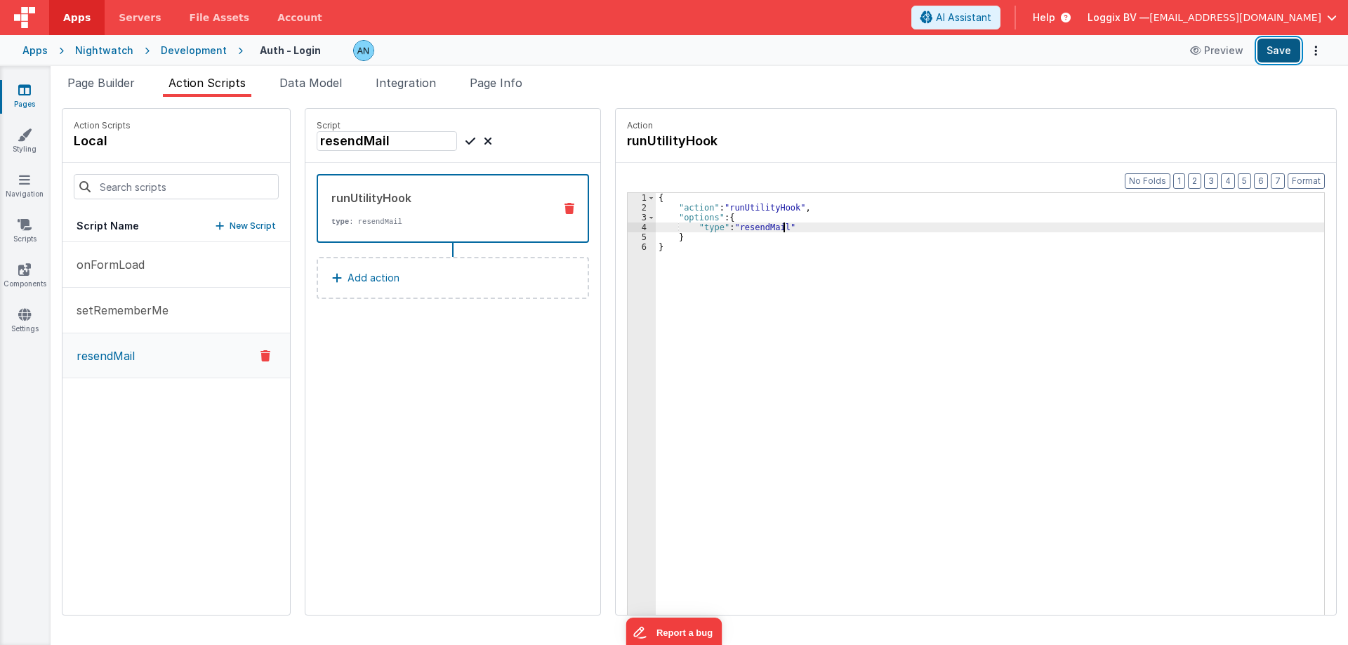
click at [1283, 54] on button "Save" at bounding box center [1278, 51] width 43 height 24
click at [809, 212] on div "{ "action" : "runUtilityHook" , "options" : { "type" : "resendMail" } }" at bounding box center [997, 435] width 682 height 485
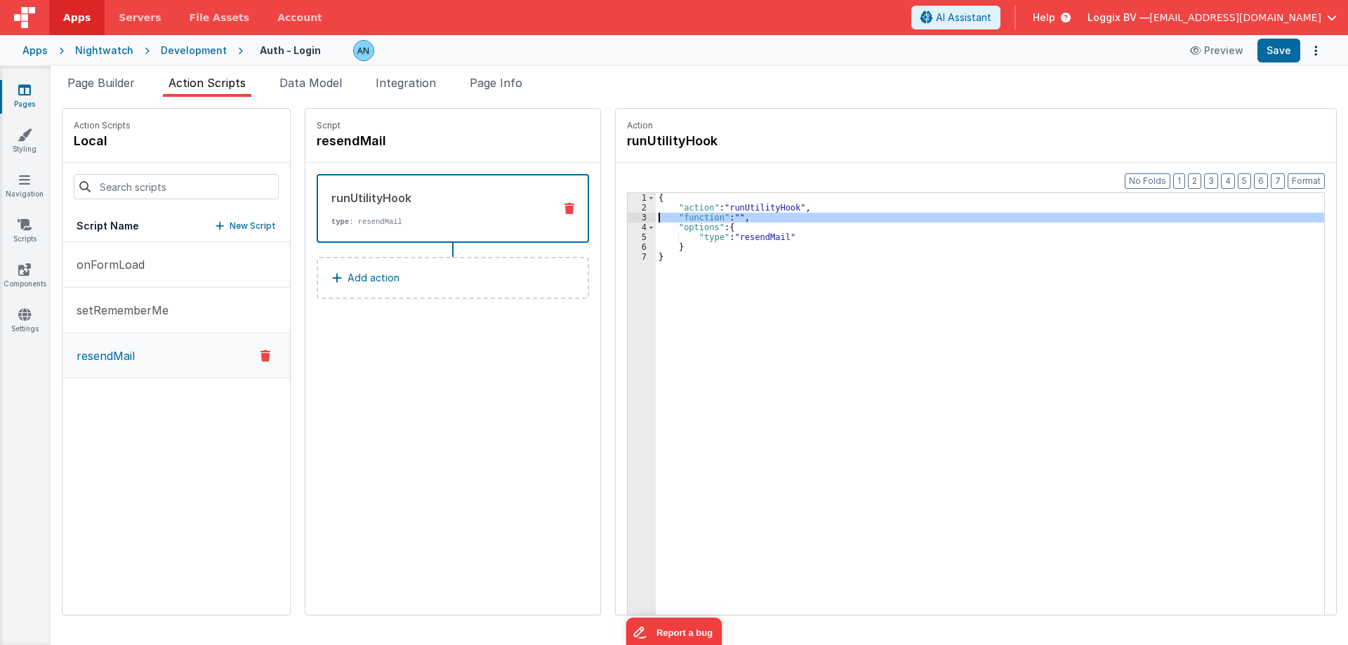
click at [628, 216] on div "3" at bounding box center [642, 218] width 28 height 10
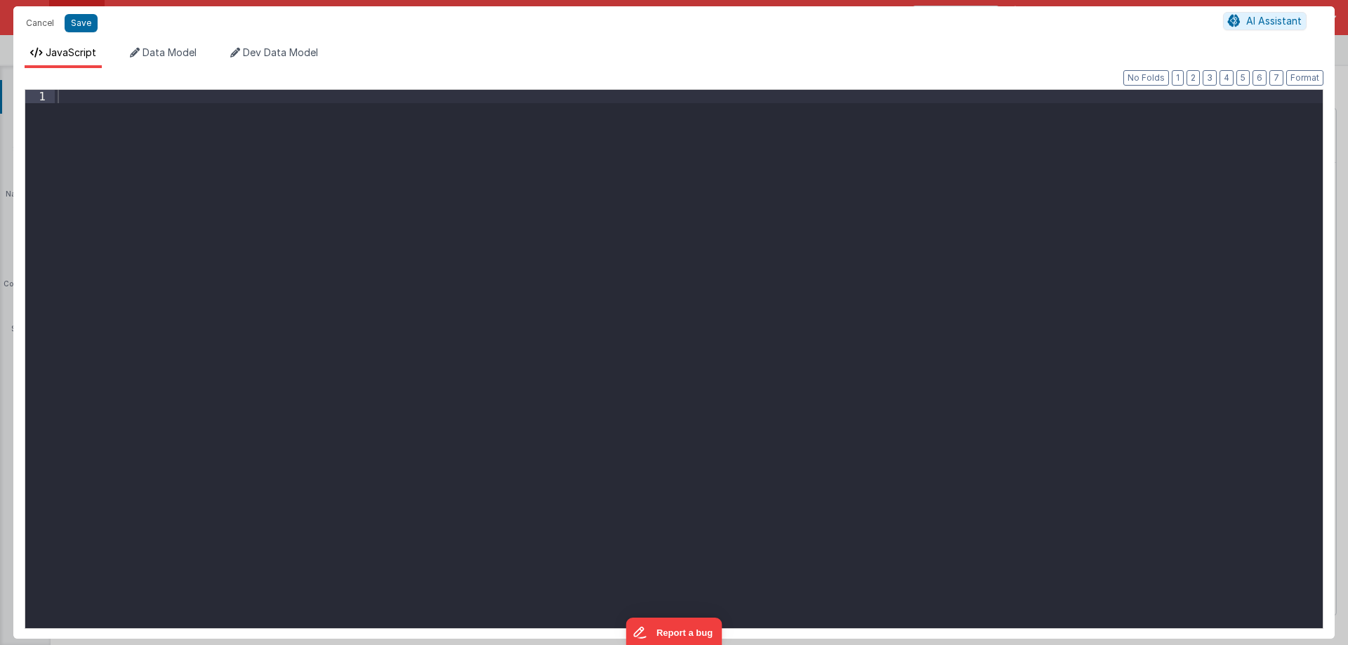
click at [388, 196] on div at bounding box center [689, 372] width 1268 height 565
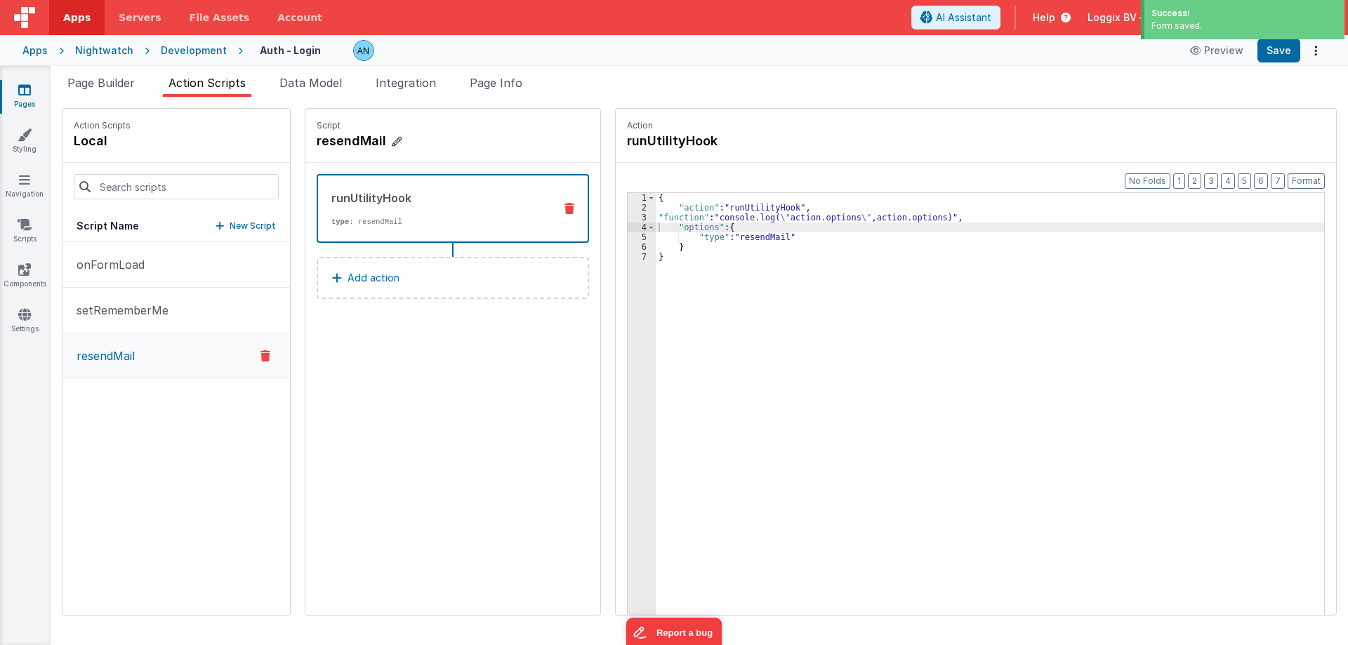
click at [346, 138] on h4 "resendMail" at bounding box center [422, 141] width 211 height 20
click input "resendMail"
click span "Page Builder"
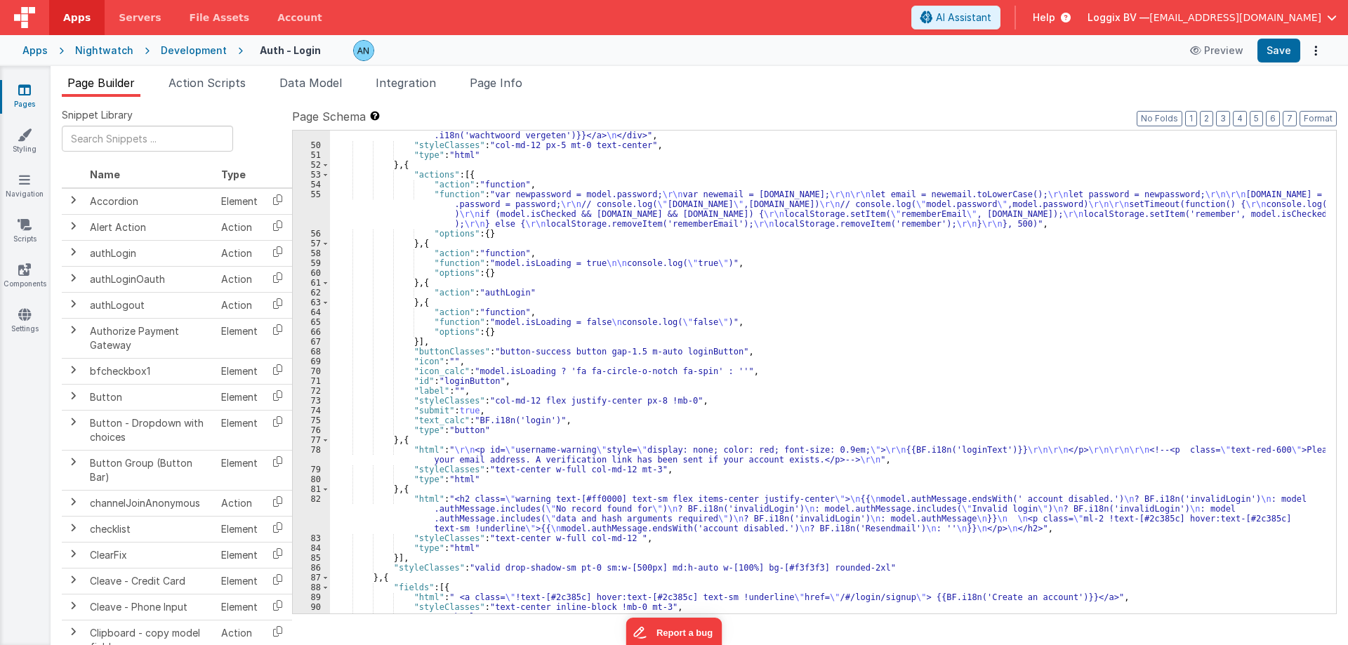
scroll to position [573, 0]
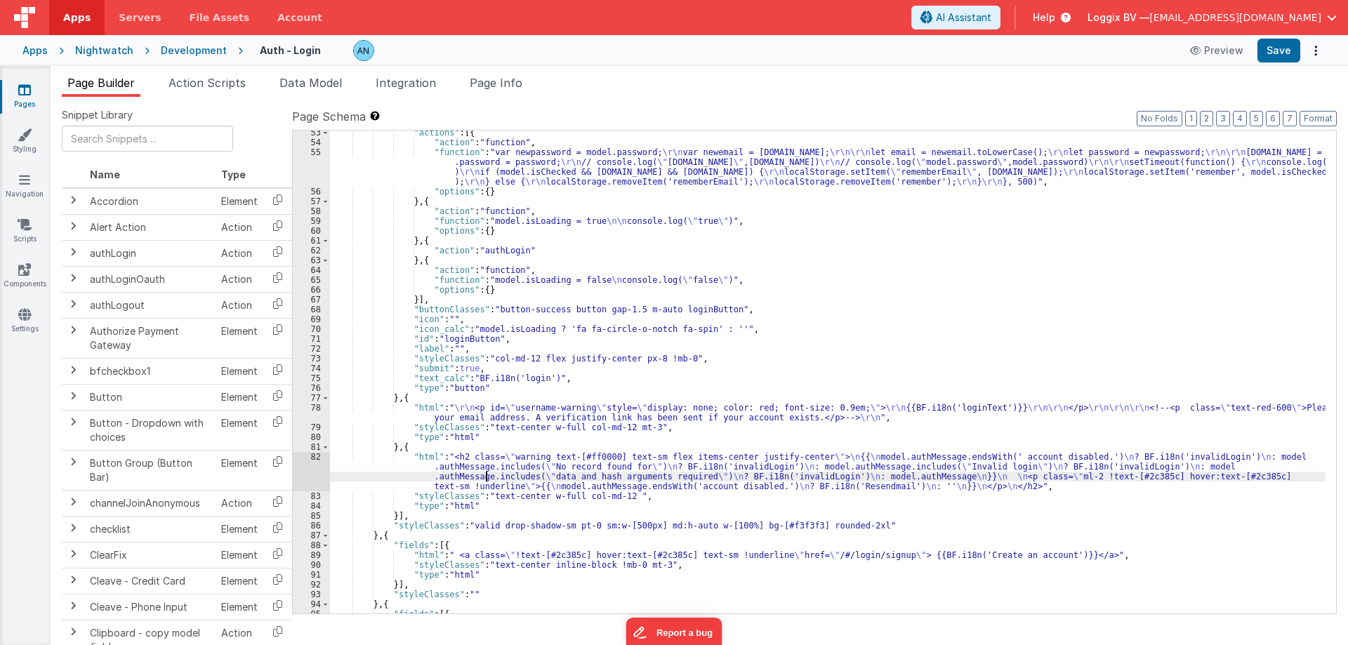
click div ""actions" : [{ "action" : "function" , "function" : "var newpassword = model.pa…"
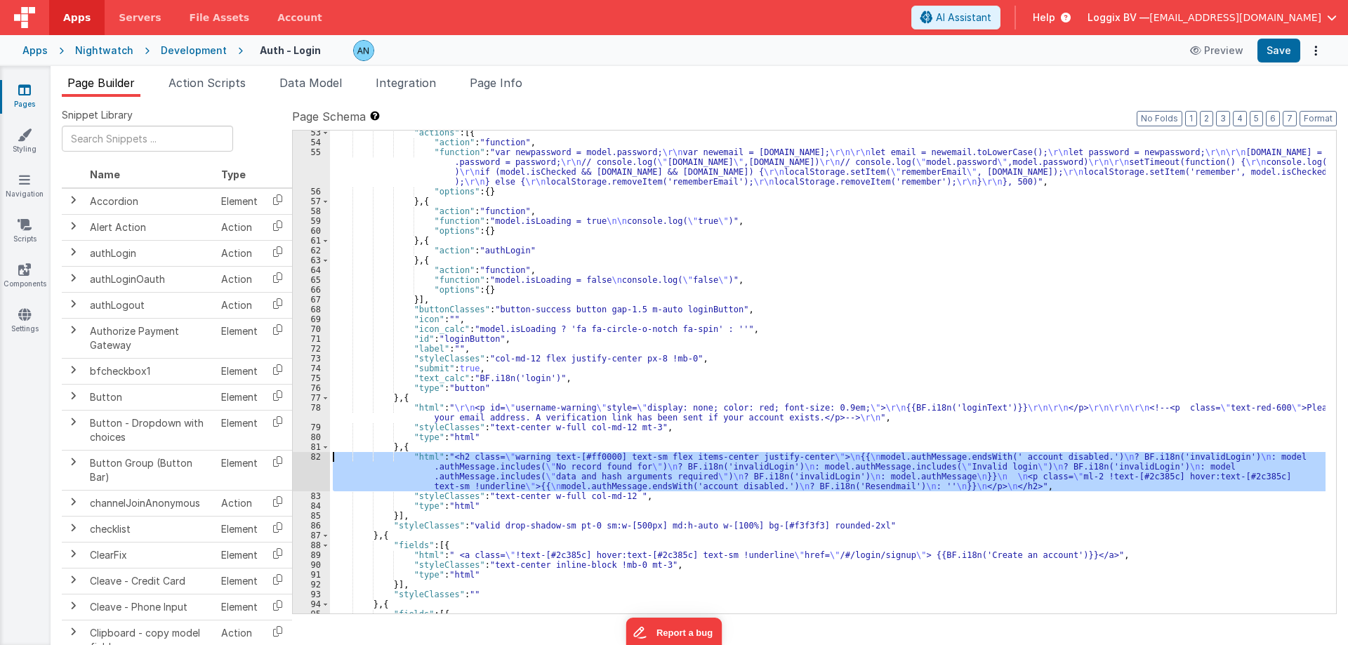
click div "82"
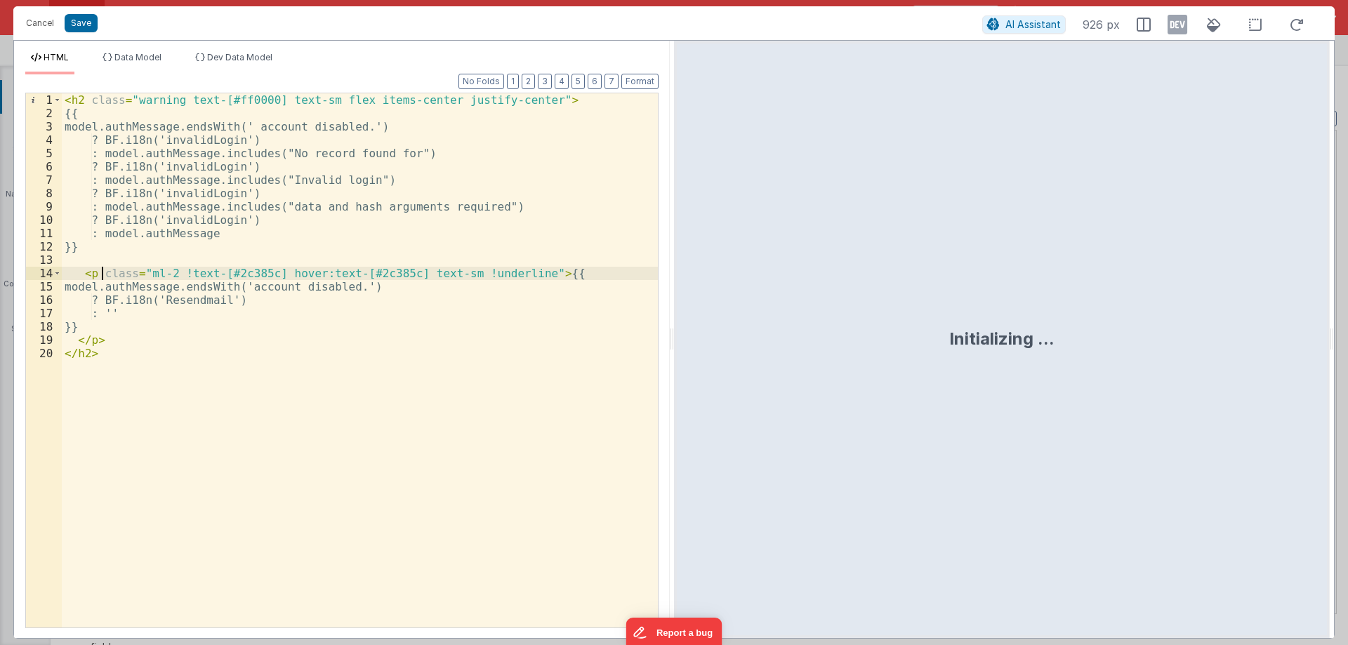
click div "< h2 class = "warning text-[#ff0000] text-sm flex items-center justify-center" …"
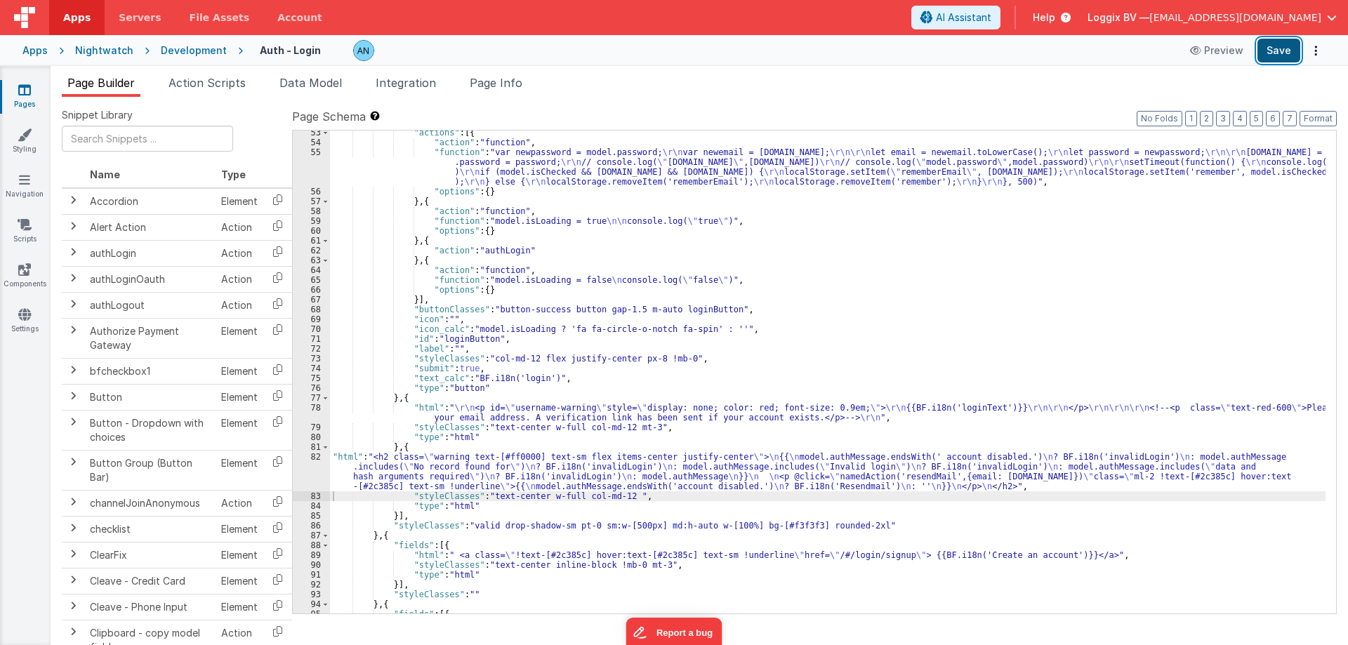
click button "Save"
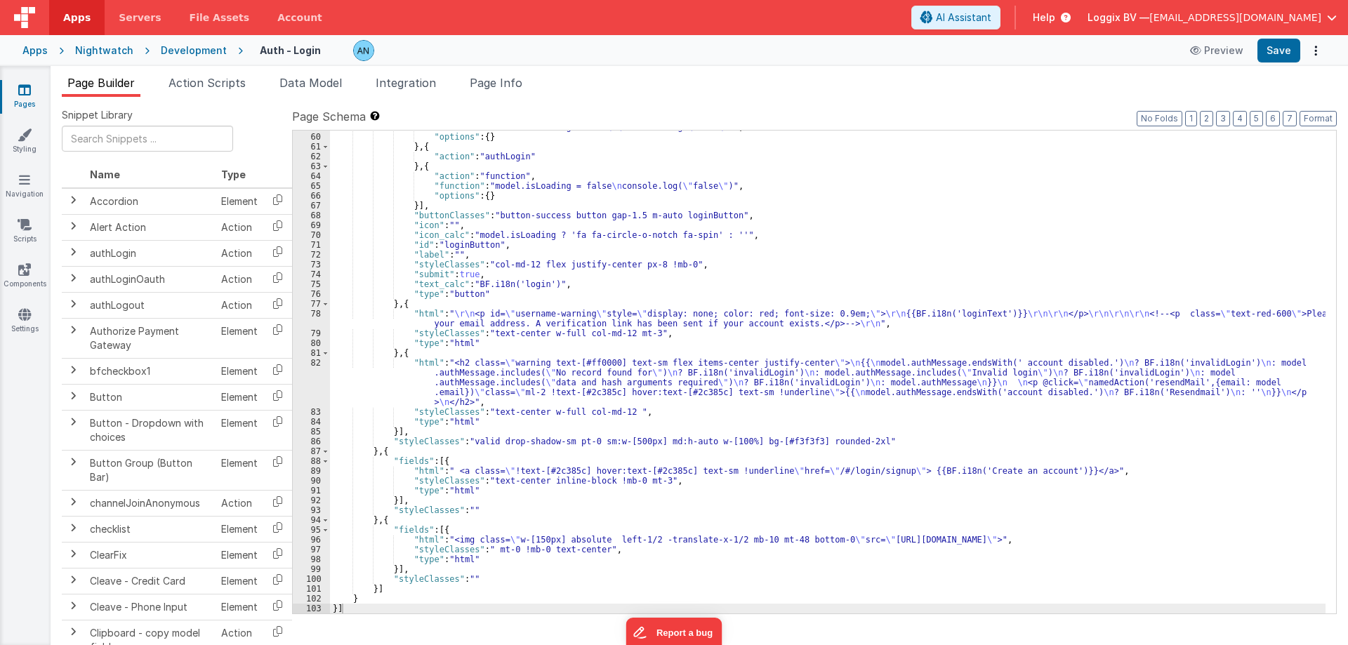
scroll to position [667, 0]
click at [400, 368] on div ""function" : "model.isLoading = true \n\n console.log( \" true \" )" , "options…" at bounding box center [827, 373] width 995 height 503
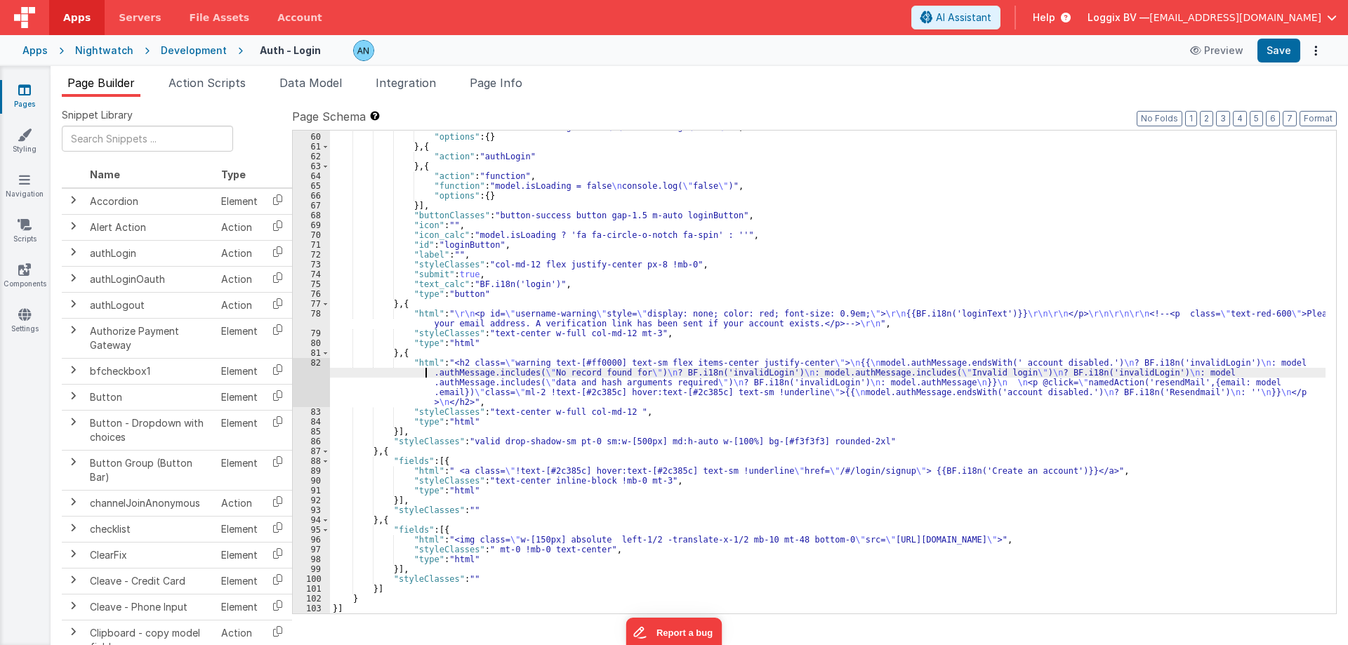
click at [315, 373] on div "82" at bounding box center [311, 382] width 37 height 49
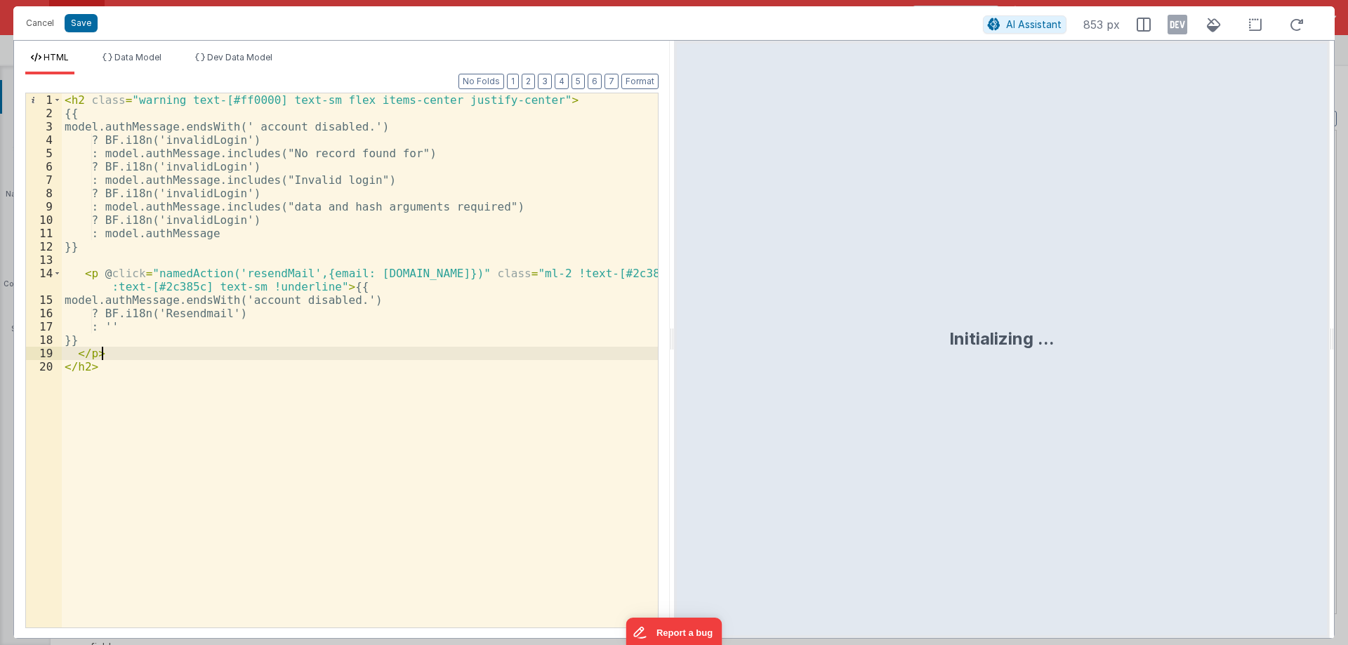
click at [317, 283] on div "< h2 class = "warning text-[#ff0000] text-sm flex items-center justify-center" …" at bounding box center [360, 373] width 596 height 561
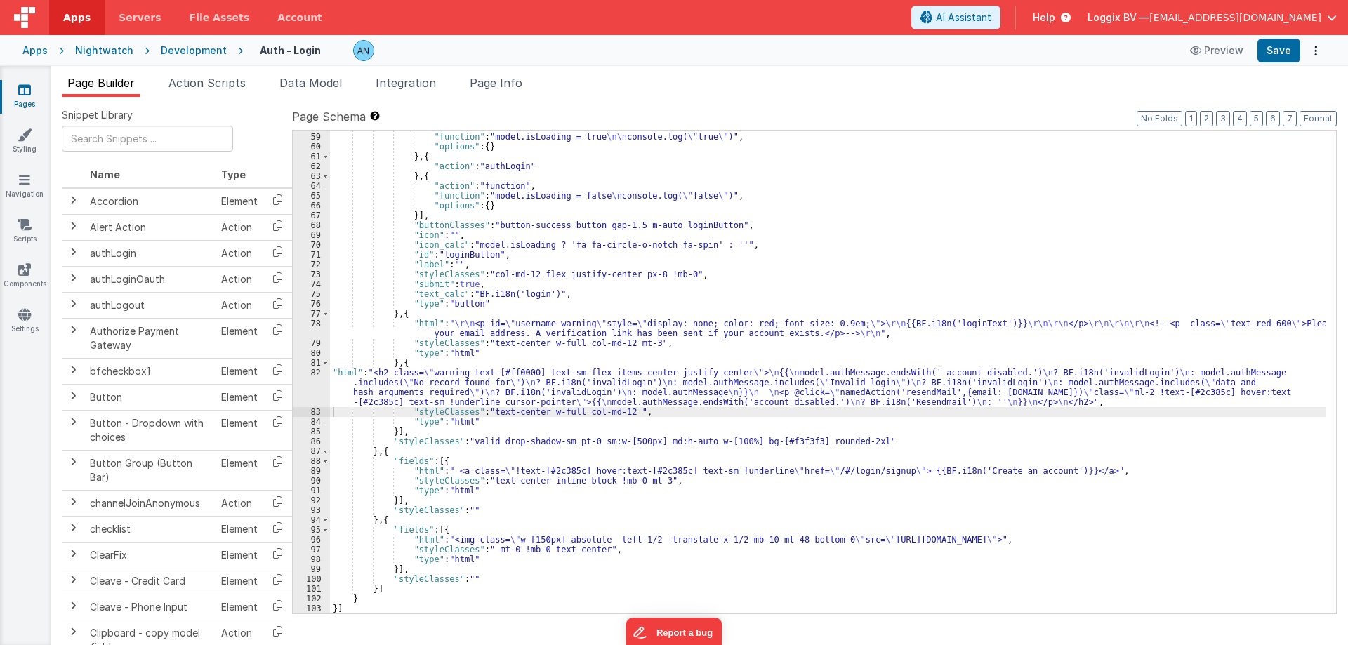
scroll to position [657, 0]
click at [1277, 41] on button "Save" at bounding box center [1278, 51] width 43 height 24
click at [1316, 114] on button "Format" at bounding box center [1317, 118] width 37 height 15
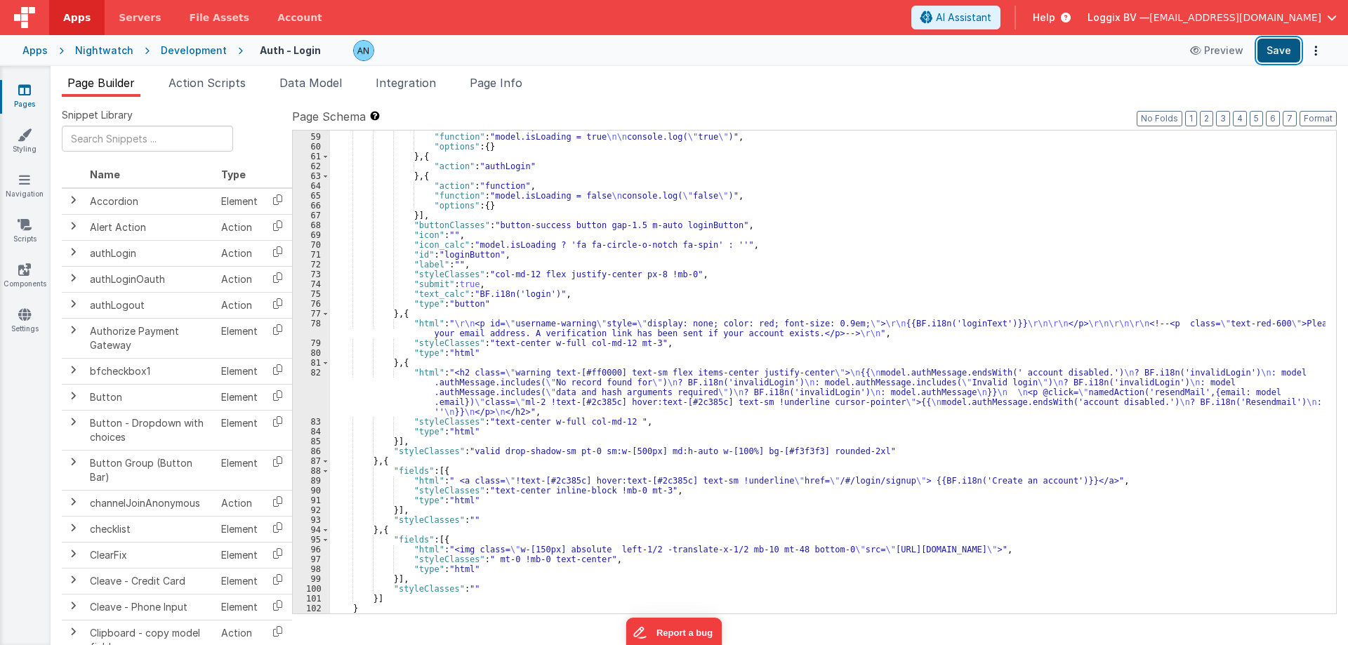
click at [1291, 46] on button "Save" at bounding box center [1278, 51] width 43 height 24
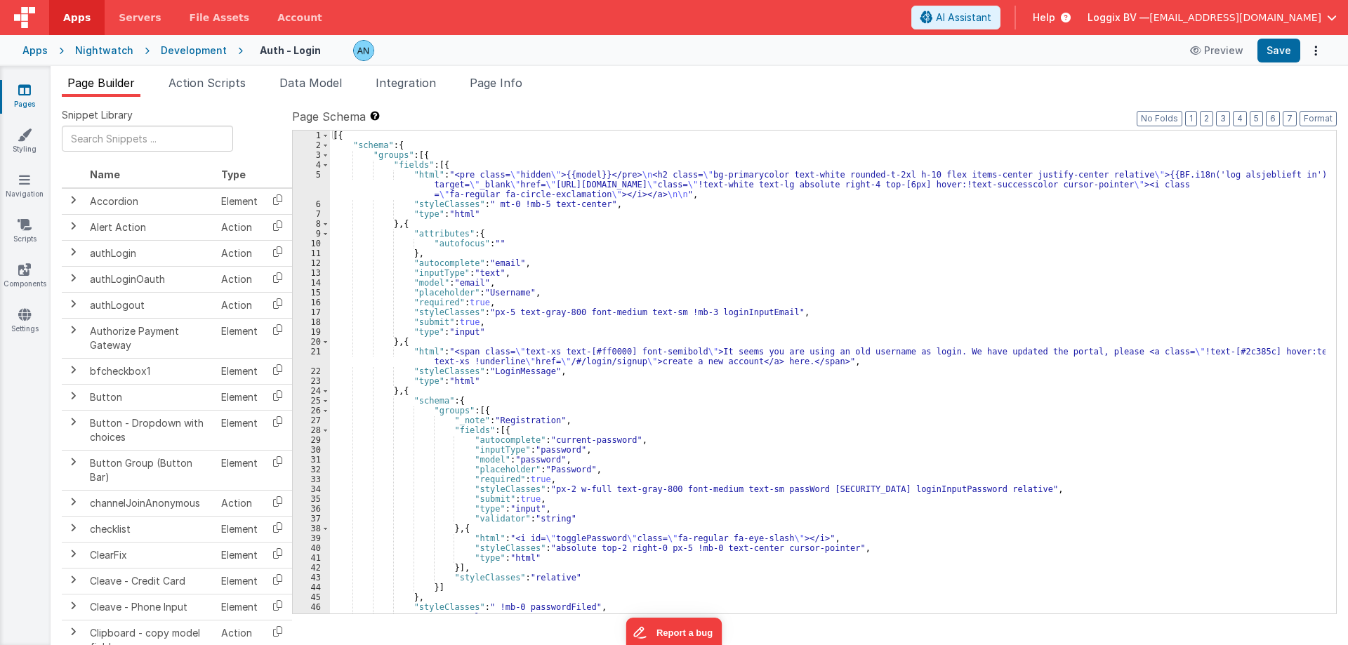
click at [21, 304] on div "Pages Styling Navigation Scripts Components Settings" at bounding box center [25, 355] width 51 height 579
click at [20, 305] on div "Pages Styling Navigation Scripts Components Settings" at bounding box center [25, 355] width 51 height 579
click at [17, 311] on link "Settings" at bounding box center [24, 321] width 51 height 28
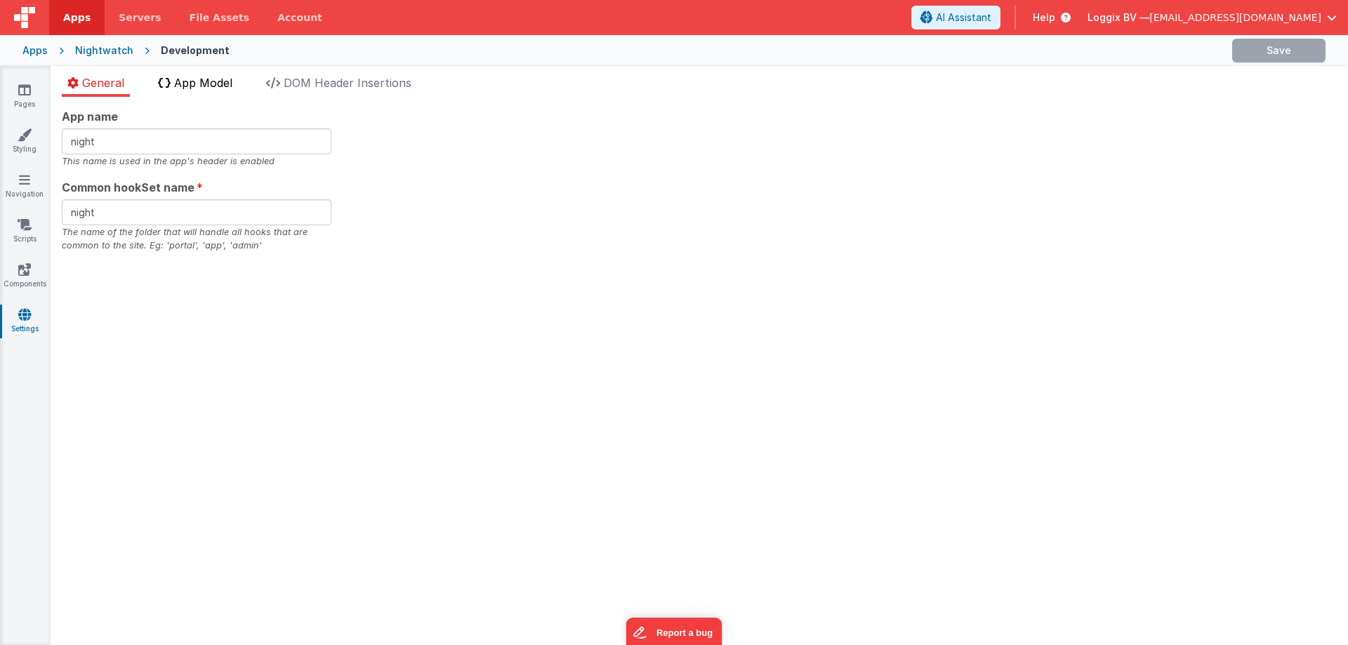
click at [216, 82] on span "App Model" at bounding box center [203, 83] width 58 height 14
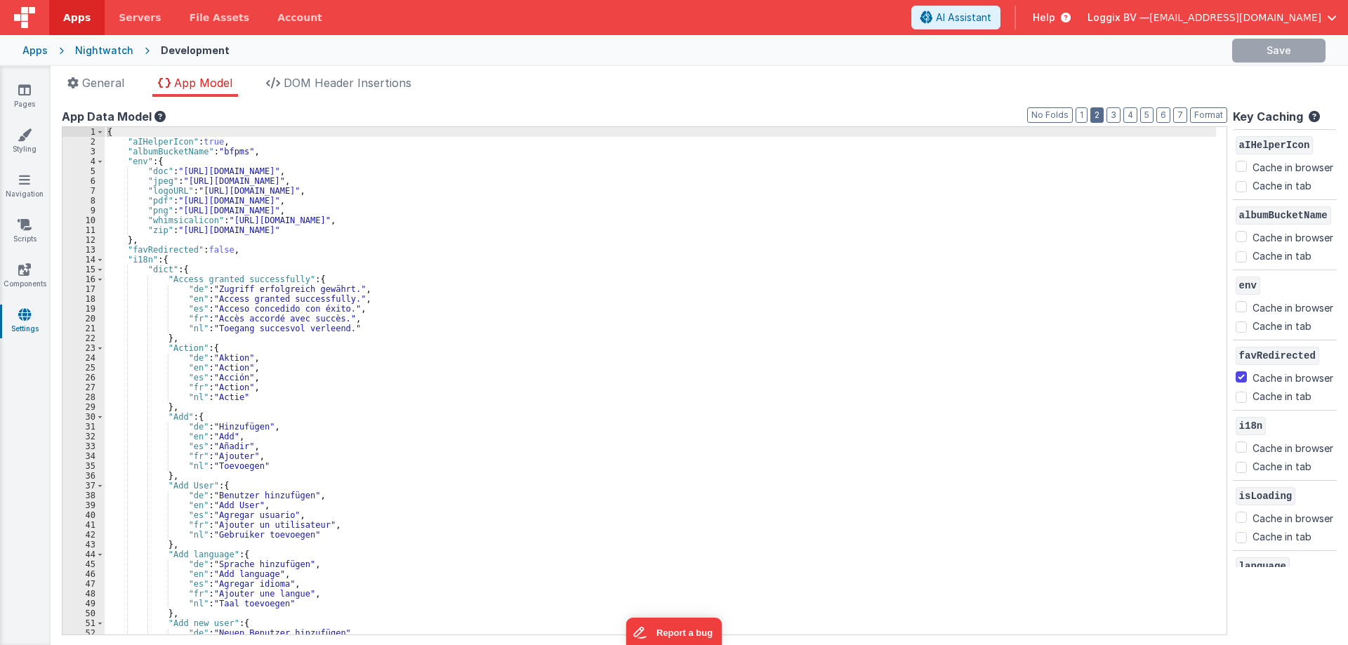
click at [1090, 117] on button "2" at bounding box center [1096, 114] width 13 height 15
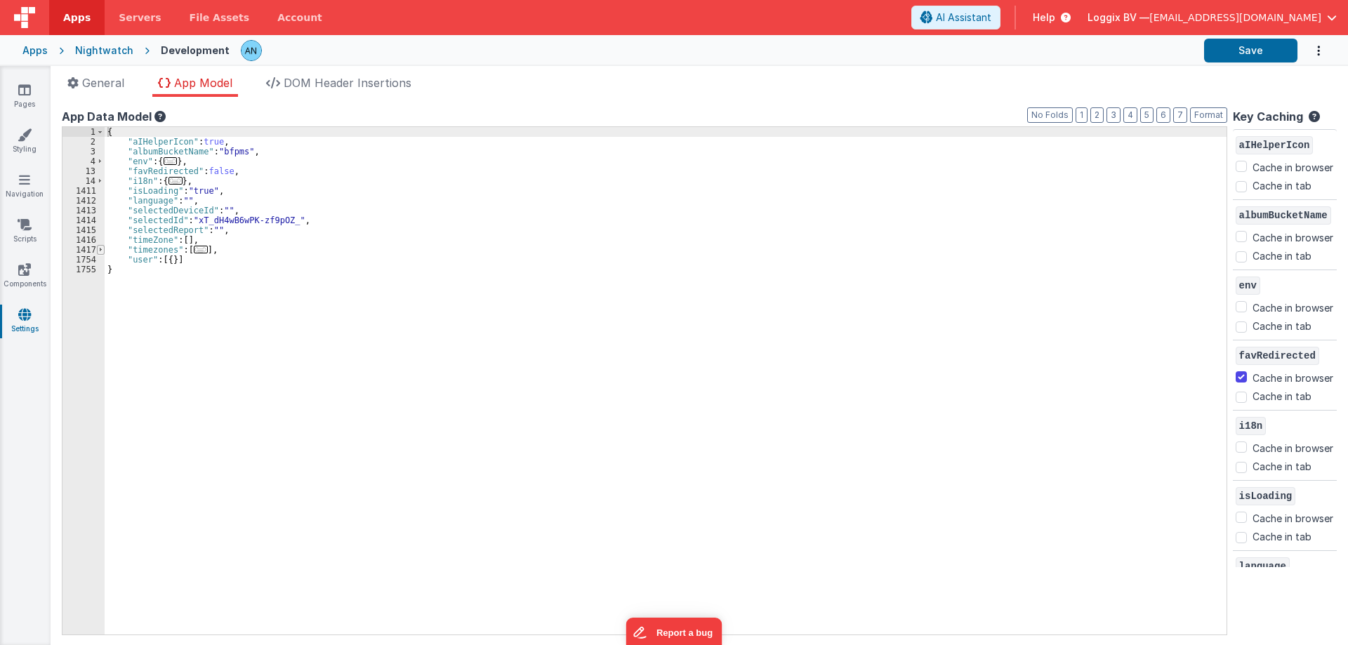
click at [98, 249] on span at bounding box center [101, 250] width 8 height 10
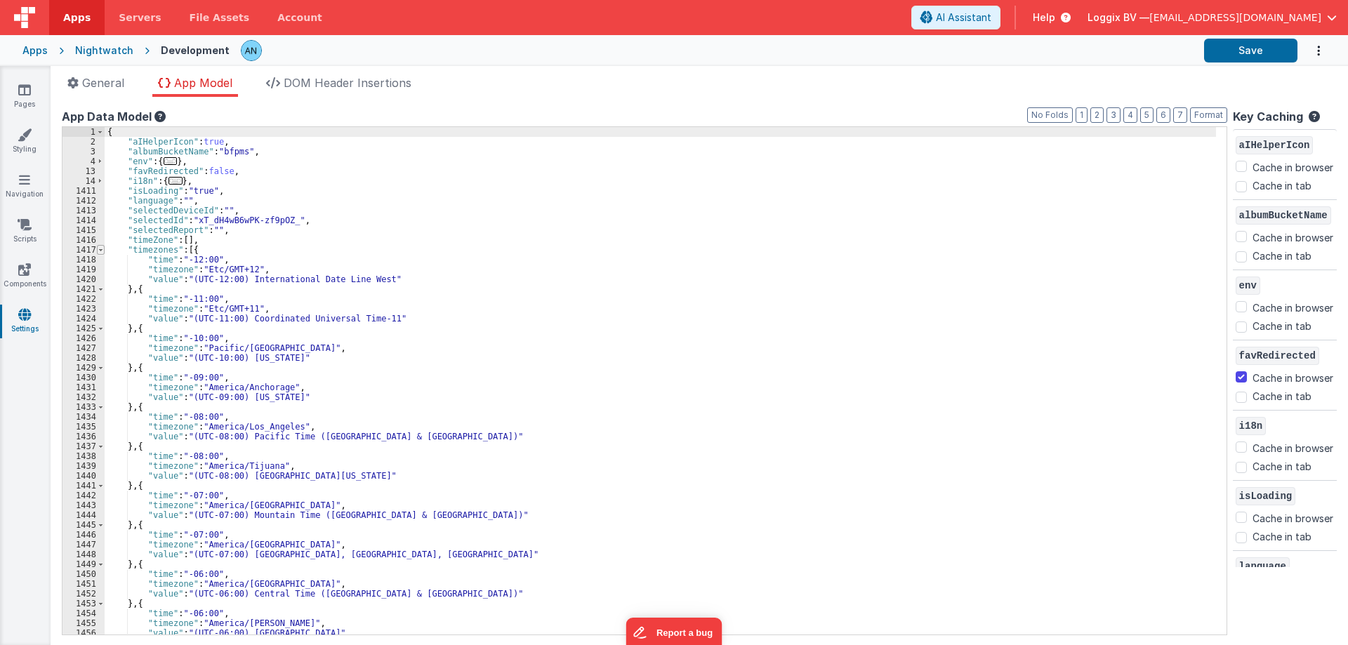
click at [102, 247] on span at bounding box center [101, 250] width 8 height 10
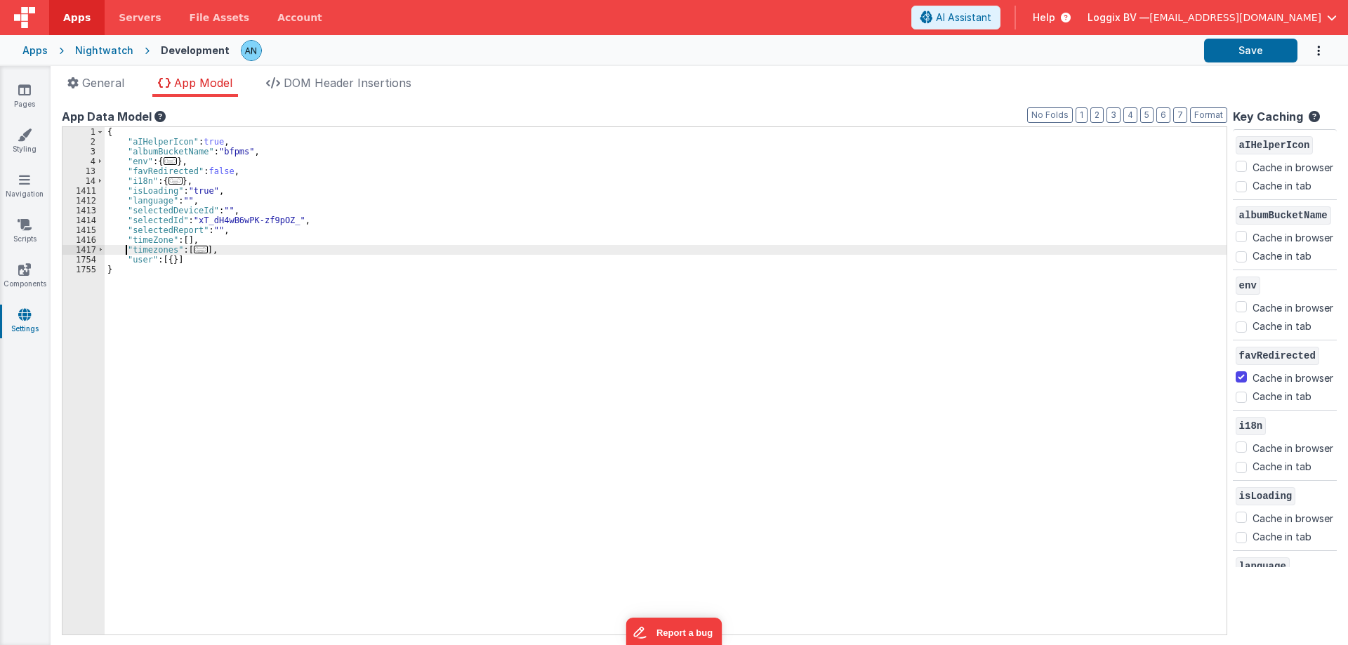
click at [128, 250] on div "{ "aIHelperIcon" : true , "albumBucketName" : "bfpms" , "env" : { ... } , "favR…" at bounding box center [666, 390] width 1122 height 527
click at [227, 251] on div "{ "aIHelperIcon" : true , "albumBucketName" : "bfpms" , "env" : { ... } , "favR…" at bounding box center [666, 390] width 1122 height 527
click at [97, 251] on span at bounding box center [101, 250] width 8 height 10
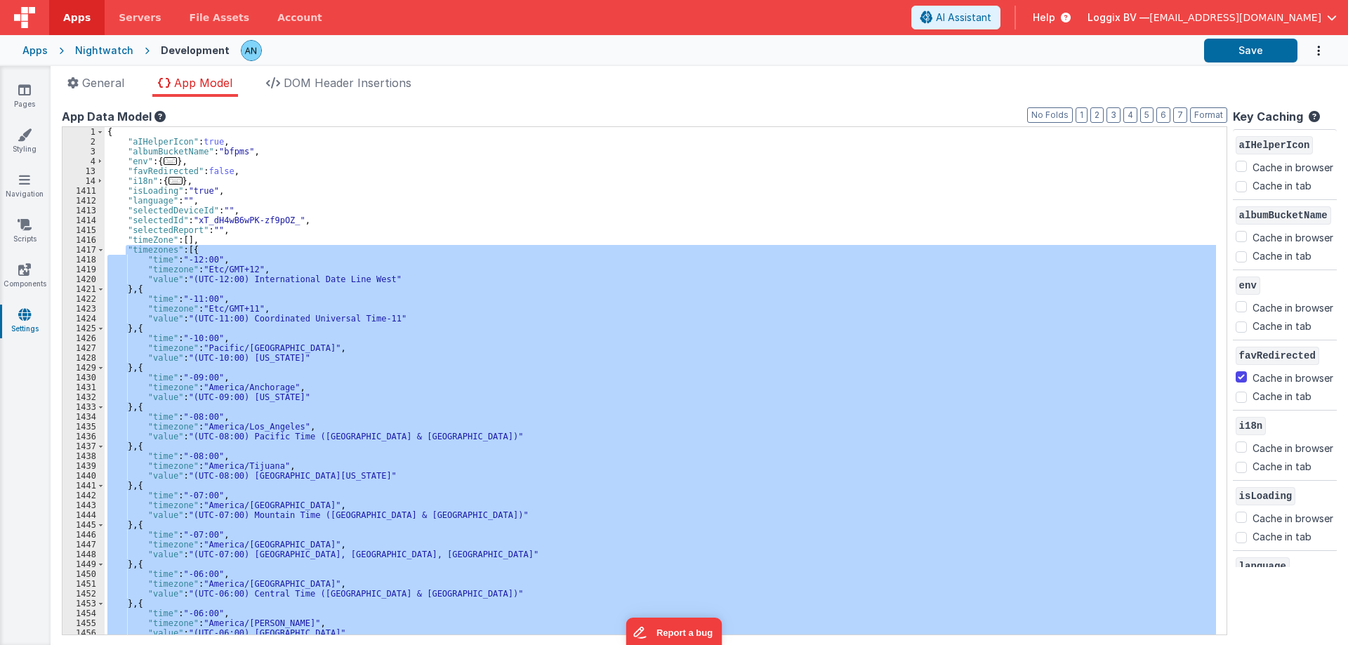
click at [119, 282] on div "{ "aIHelperIcon" : true , "albumBucketName" : "bfpms" , "env" : { ... } , "favR…" at bounding box center [660, 381] width 1111 height 508
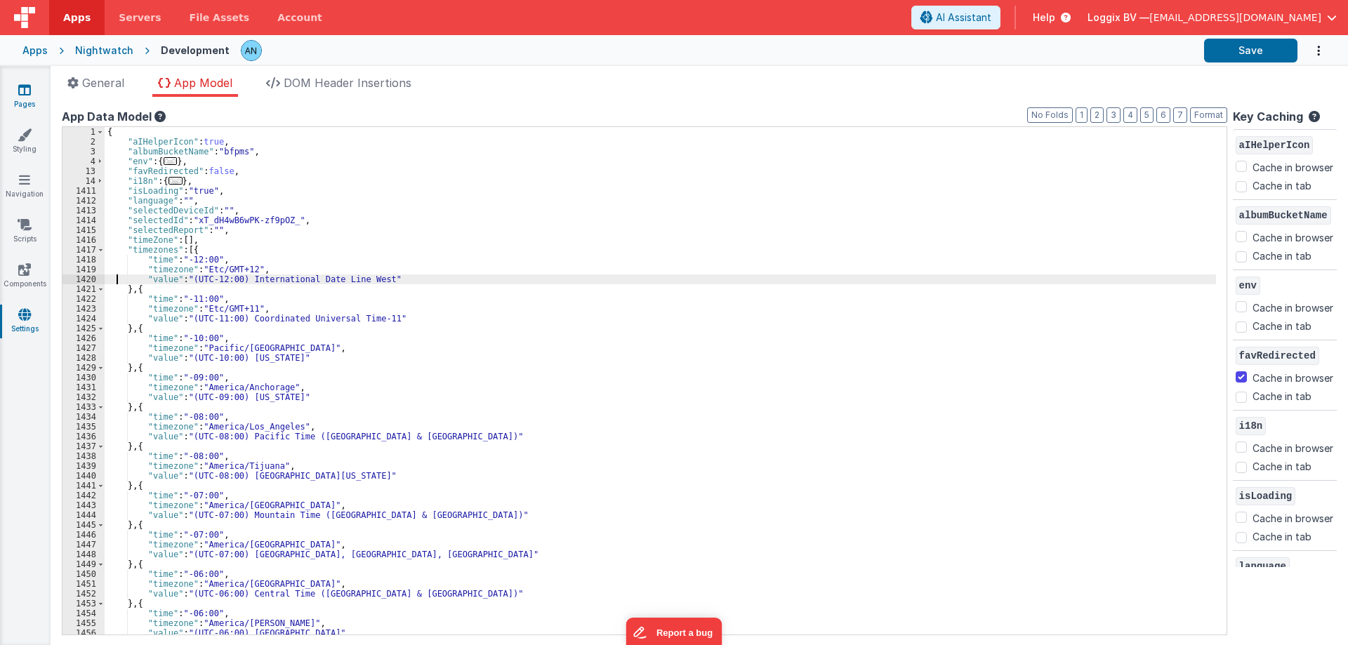
click at [22, 100] on link "Pages" at bounding box center [24, 97] width 51 height 28
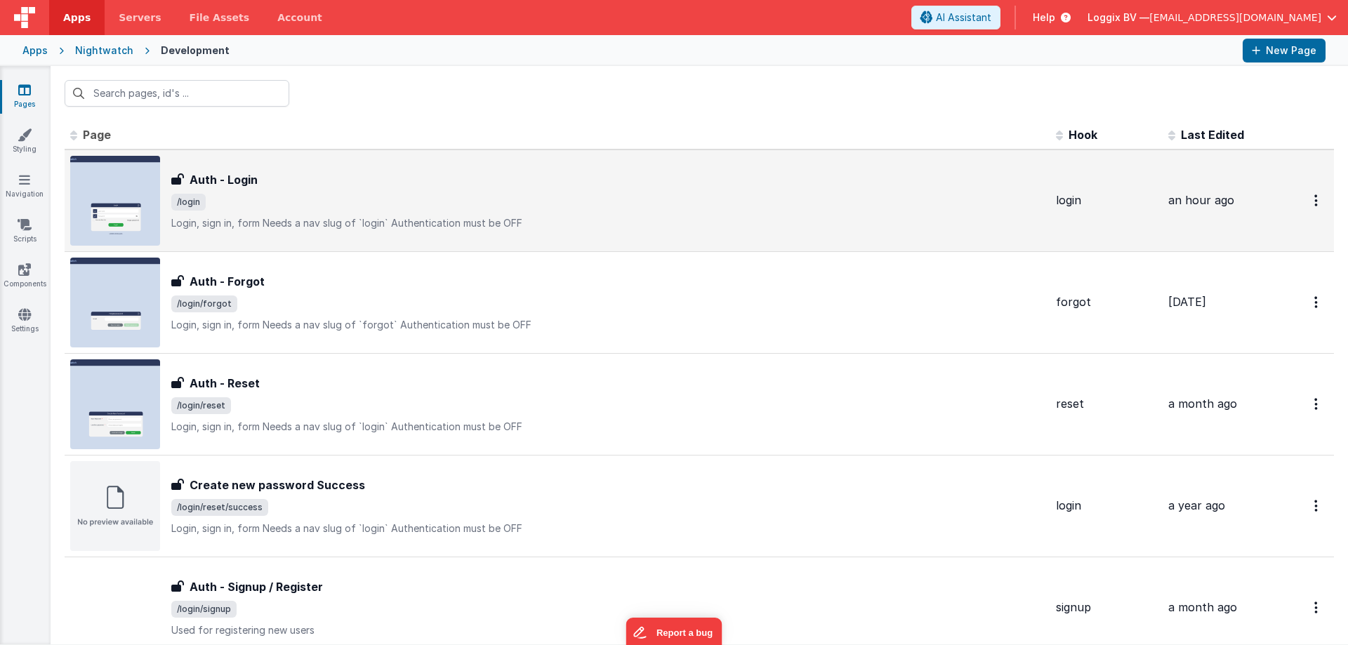
click at [213, 188] on div "Auth - Login Auth - Login /login Login, sign in, formNeeds a nav slug of `logi…" at bounding box center [607, 200] width 873 height 59
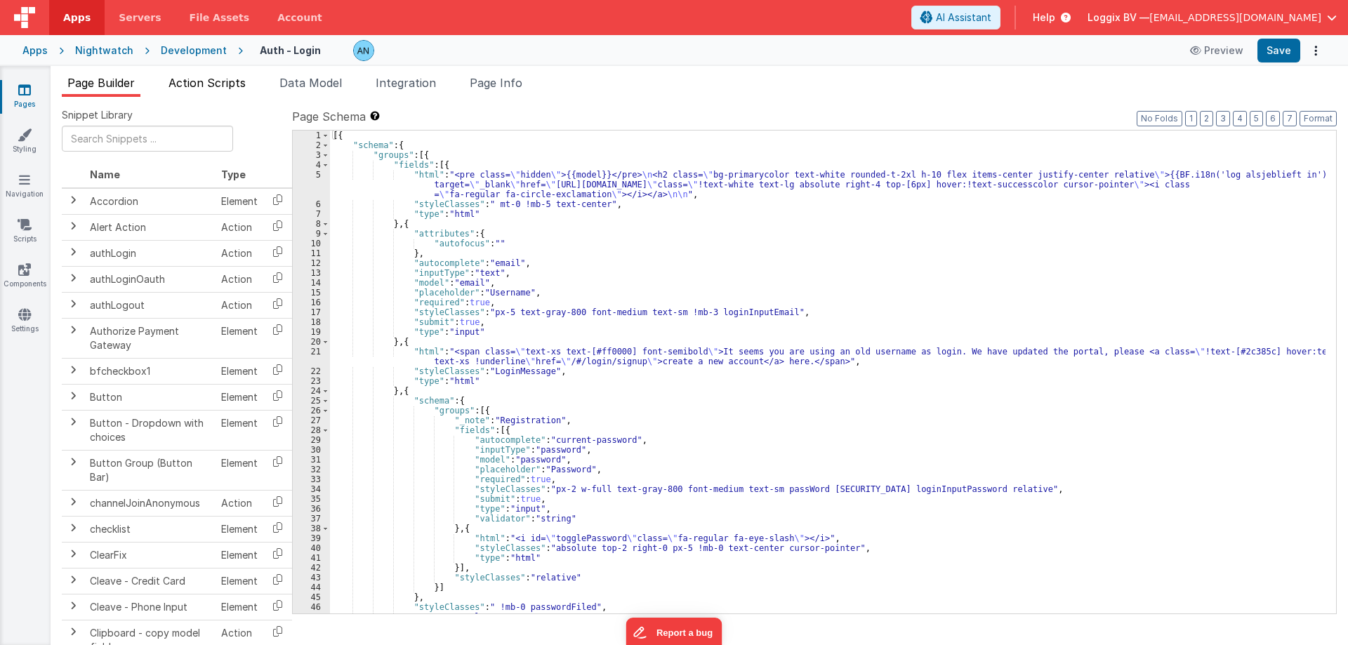
click at [179, 83] on span "Action Scripts" at bounding box center [206, 83] width 77 height 14
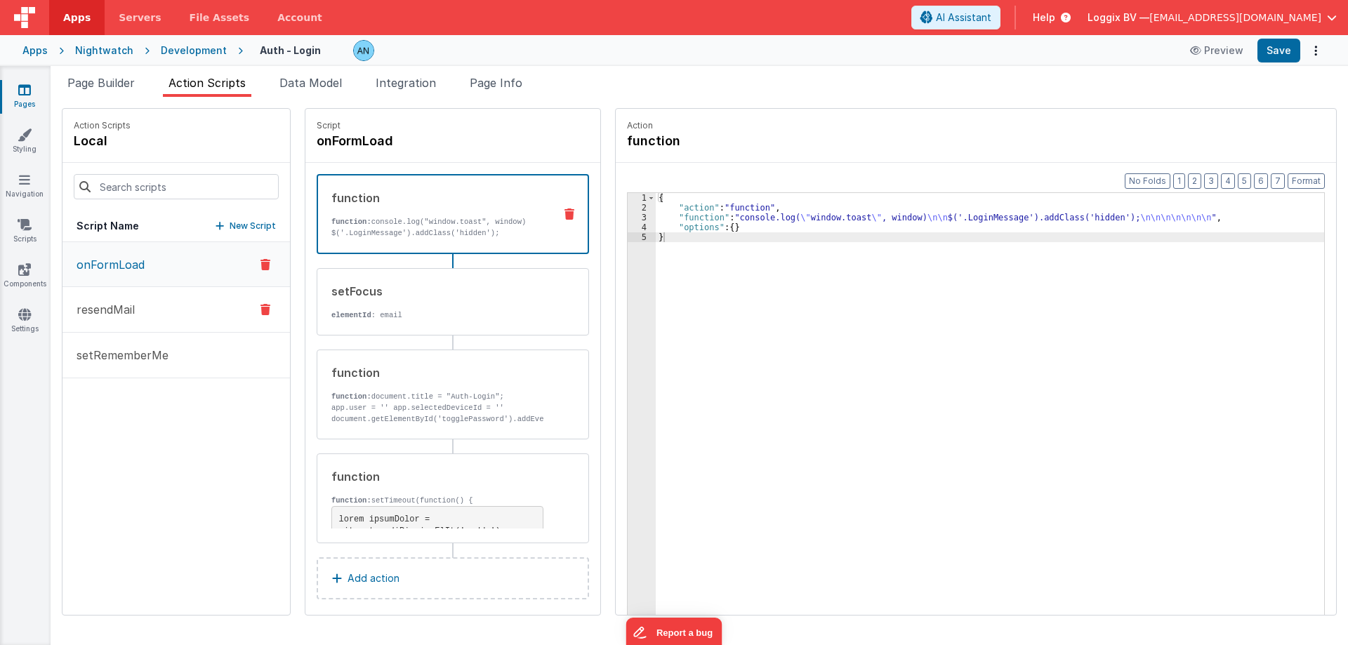
click at [115, 301] on p "resendMail" at bounding box center [101, 309] width 67 height 17
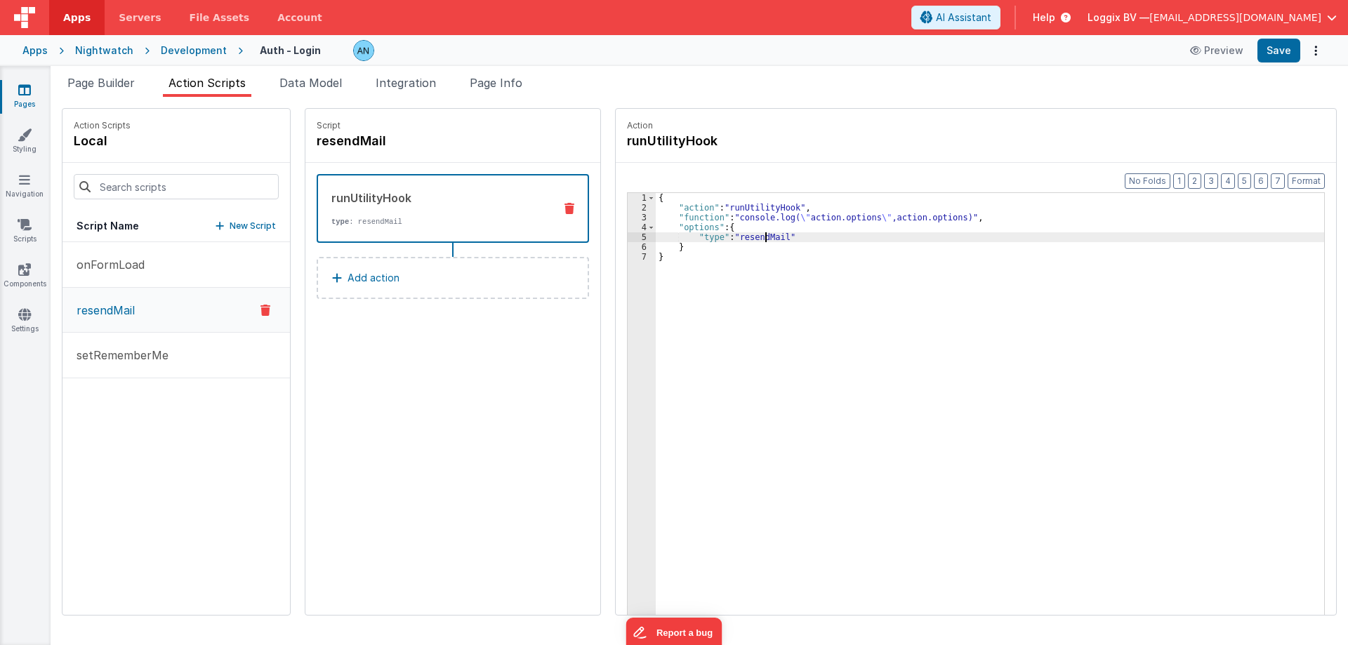
click at [753, 232] on div "{ "action" : "runUtilityHook" , "function" : "console.log( \" action.options \"…" at bounding box center [997, 435] width 682 height 485
click at [1270, 49] on button "Save" at bounding box center [1278, 51] width 43 height 24
click at [1281, 53] on button "Save" at bounding box center [1278, 51] width 43 height 24
click at [23, 312] on icon at bounding box center [24, 314] width 13 height 14
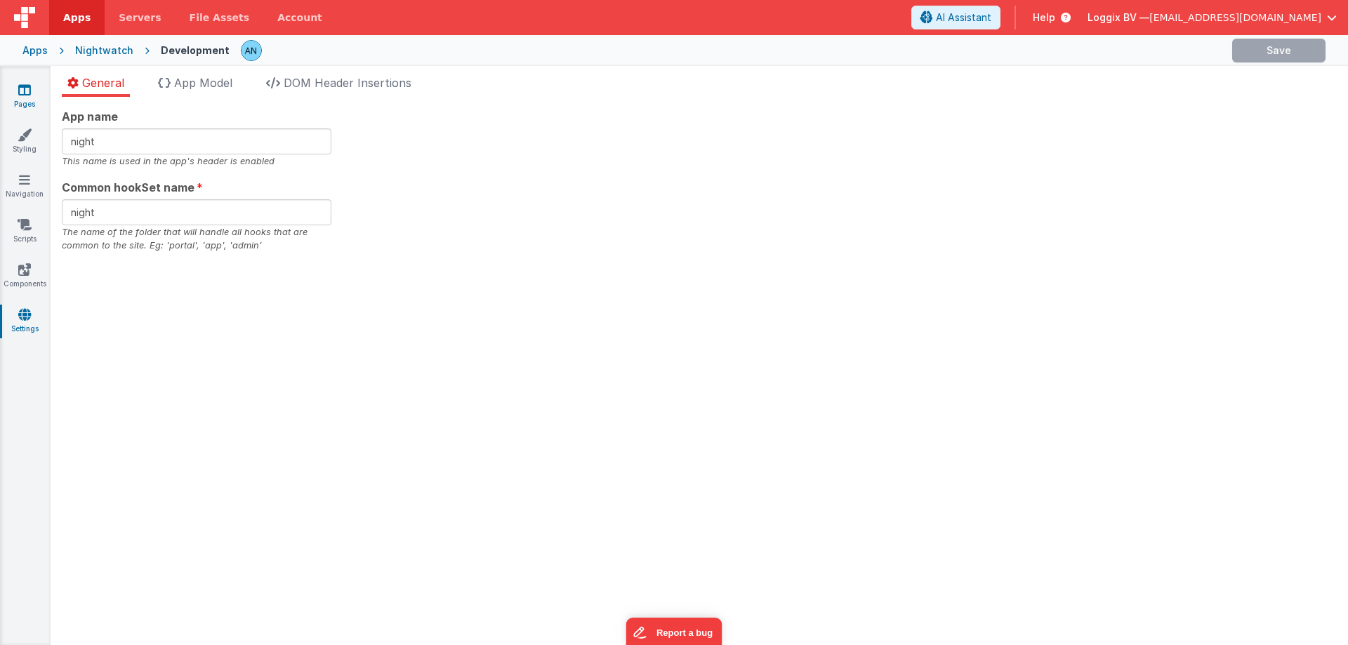
click at [22, 87] on icon at bounding box center [24, 90] width 13 height 14
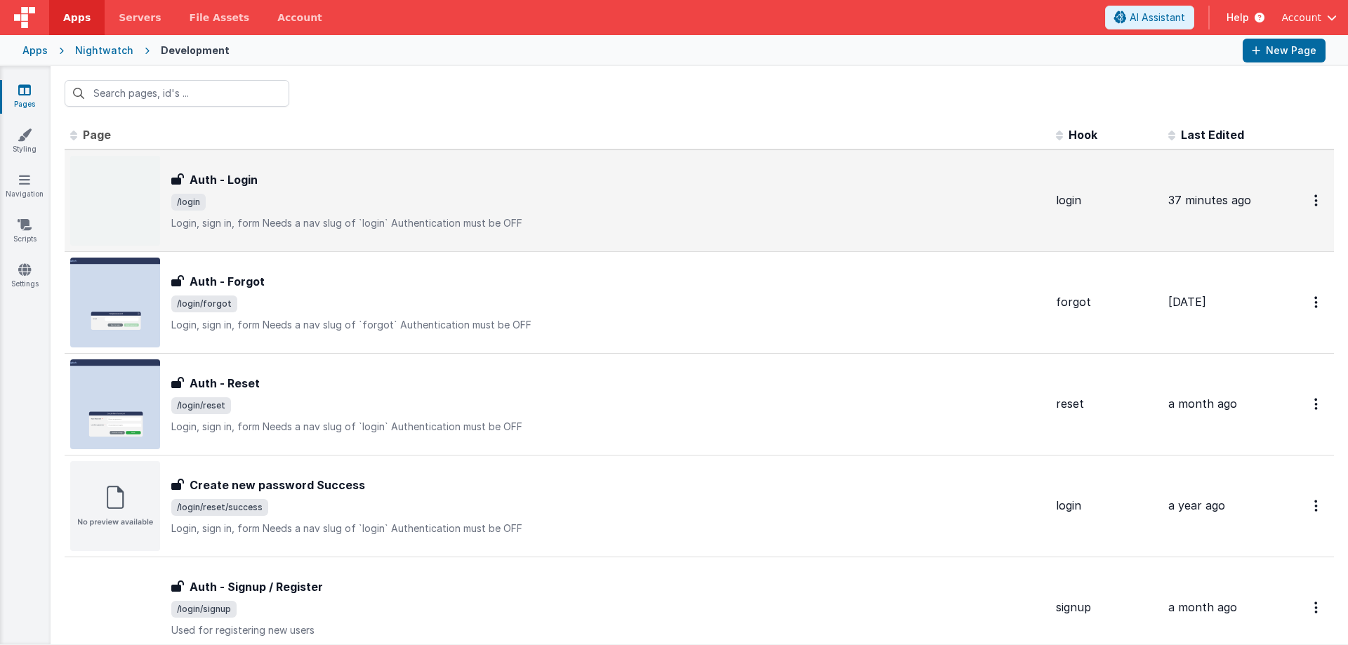
click at [239, 185] on h3 "Auth - Login" at bounding box center [224, 179] width 68 height 17
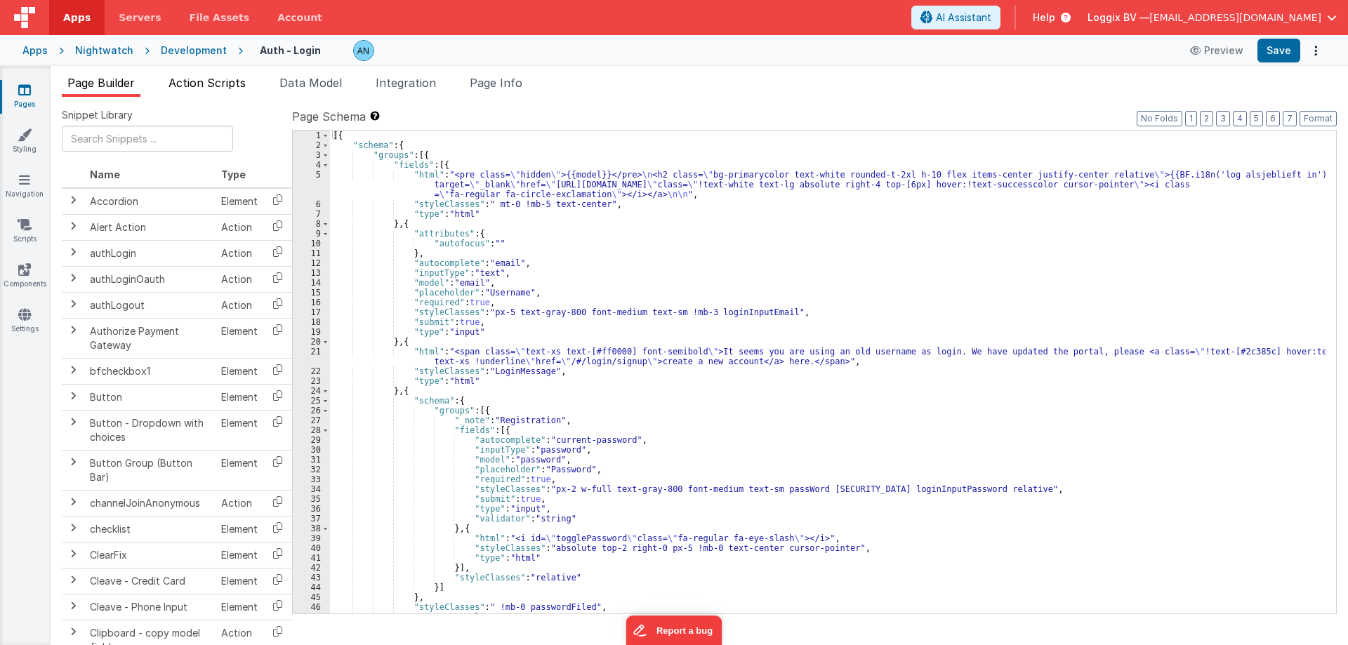
click at [234, 77] on span "Action Scripts" at bounding box center [206, 83] width 77 height 14
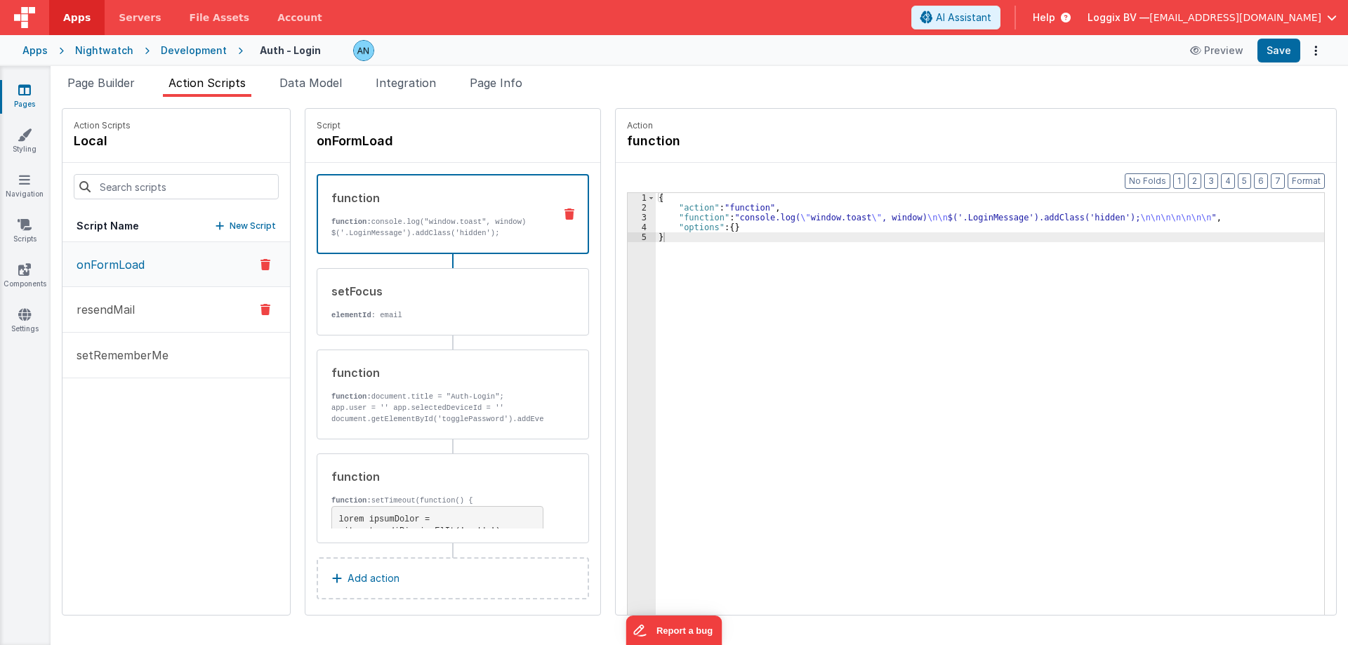
click at [128, 306] on p "resendMail" at bounding box center [101, 309] width 67 height 17
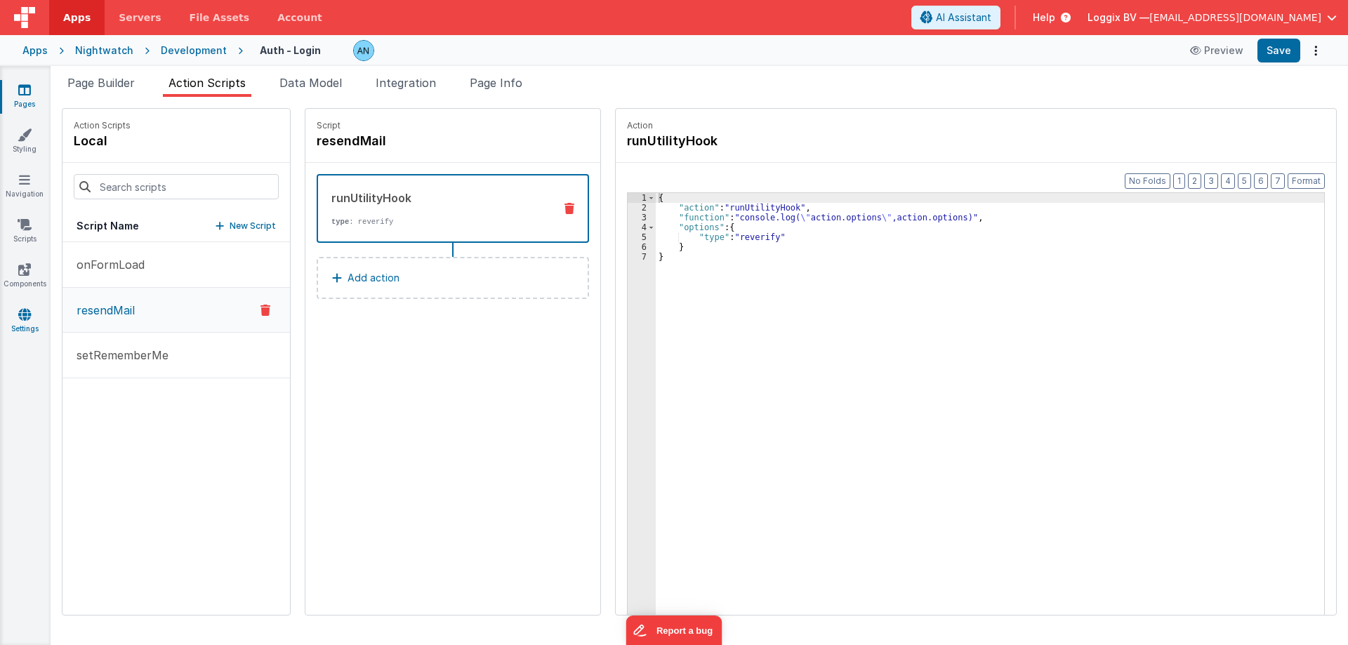
click at [31, 321] on link "Settings" at bounding box center [24, 321] width 51 height 28
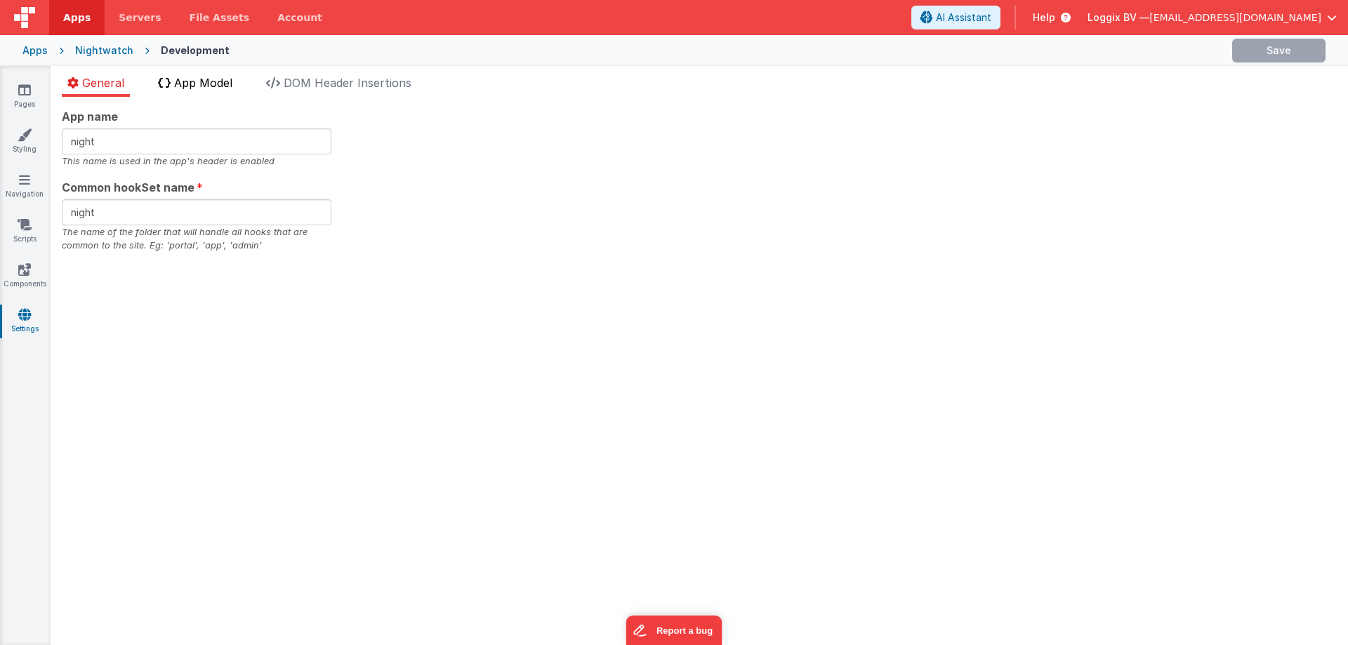
click at [210, 85] on span "App Model" at bounding box center [203, 83] width 58 height 14
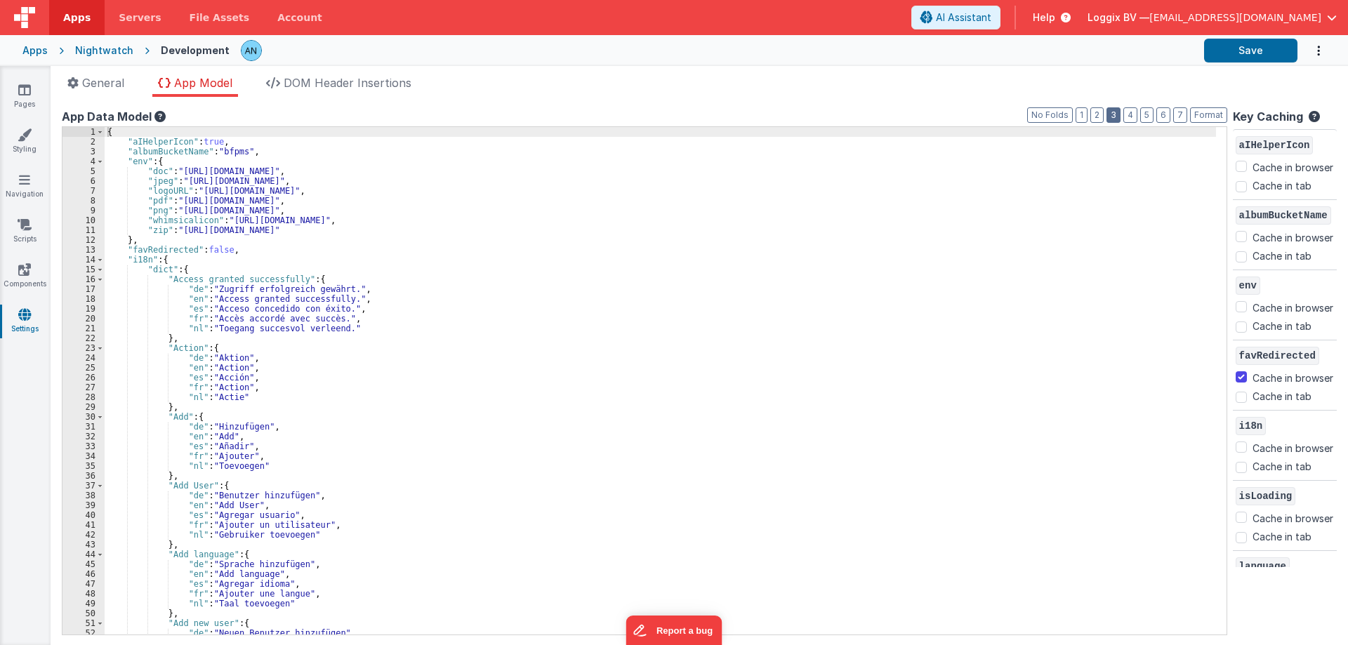
click at [1106, 118] on button "3" at bounding box center [1113, 114] width 14 height 15
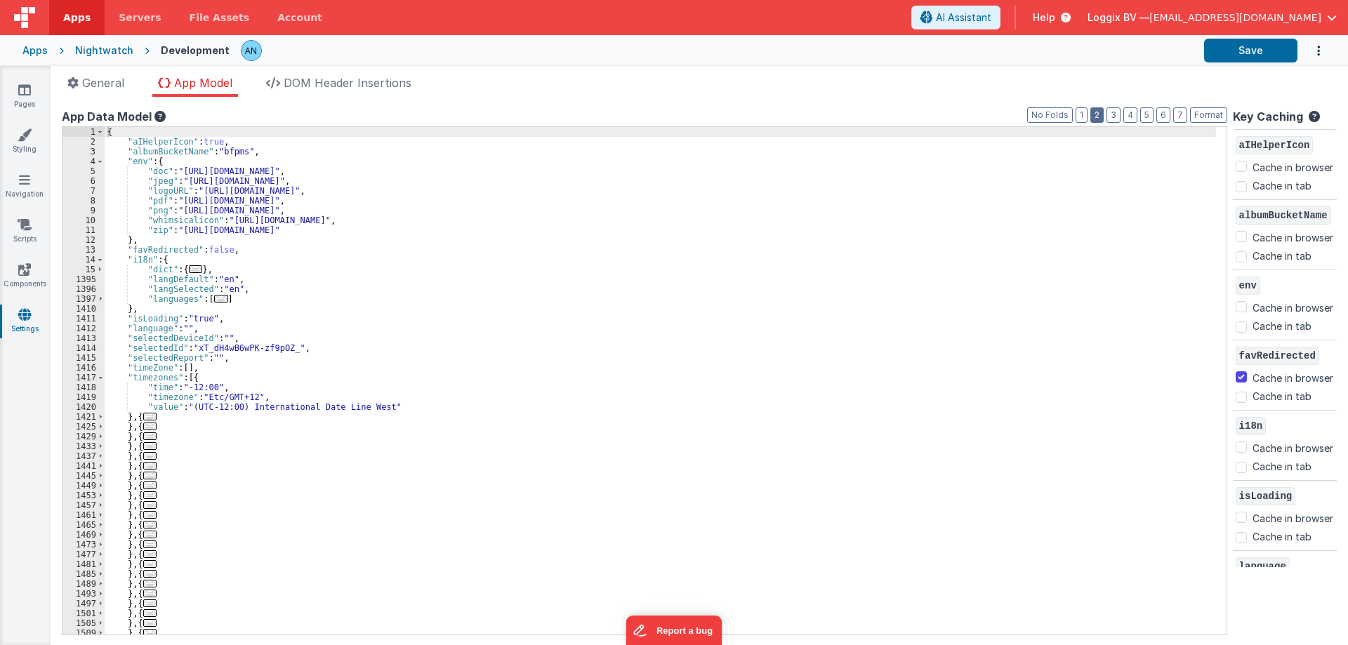
click at [1097, 114] on button "2" at bounding box center [1096, 114] width 13 height 15
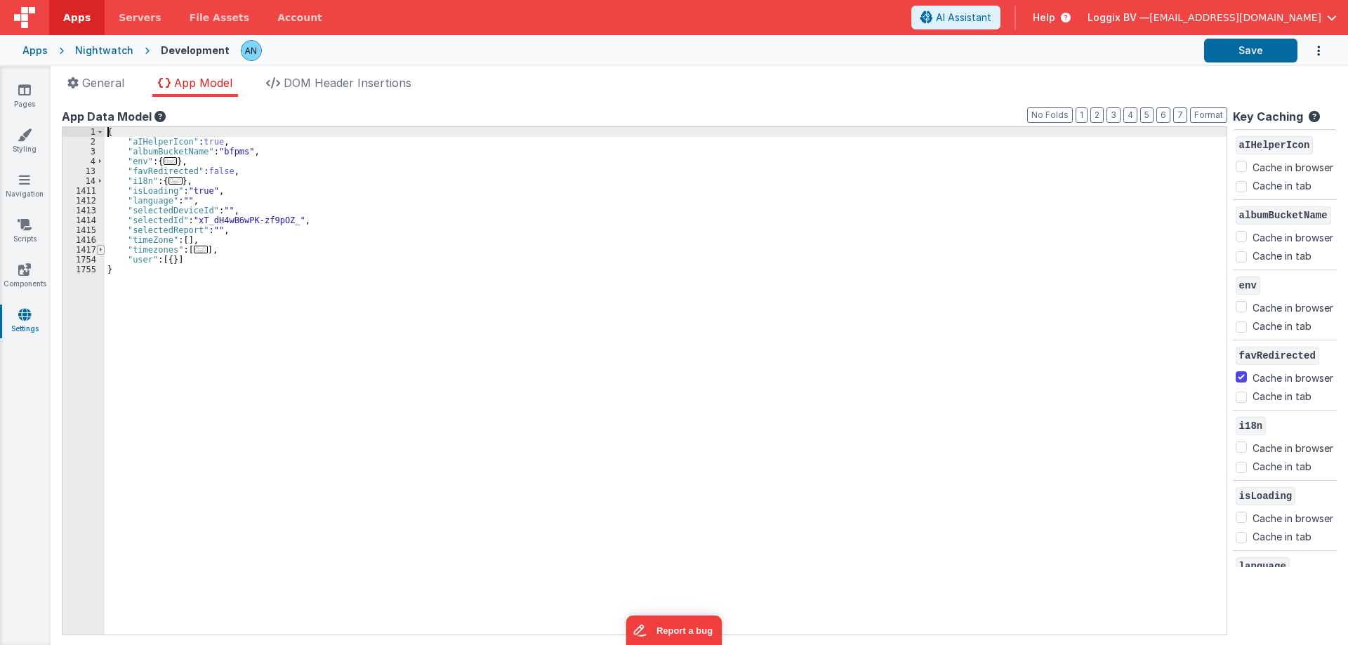
click at [98, 251] on span at bounding box center [101, 250] width 8 height 10
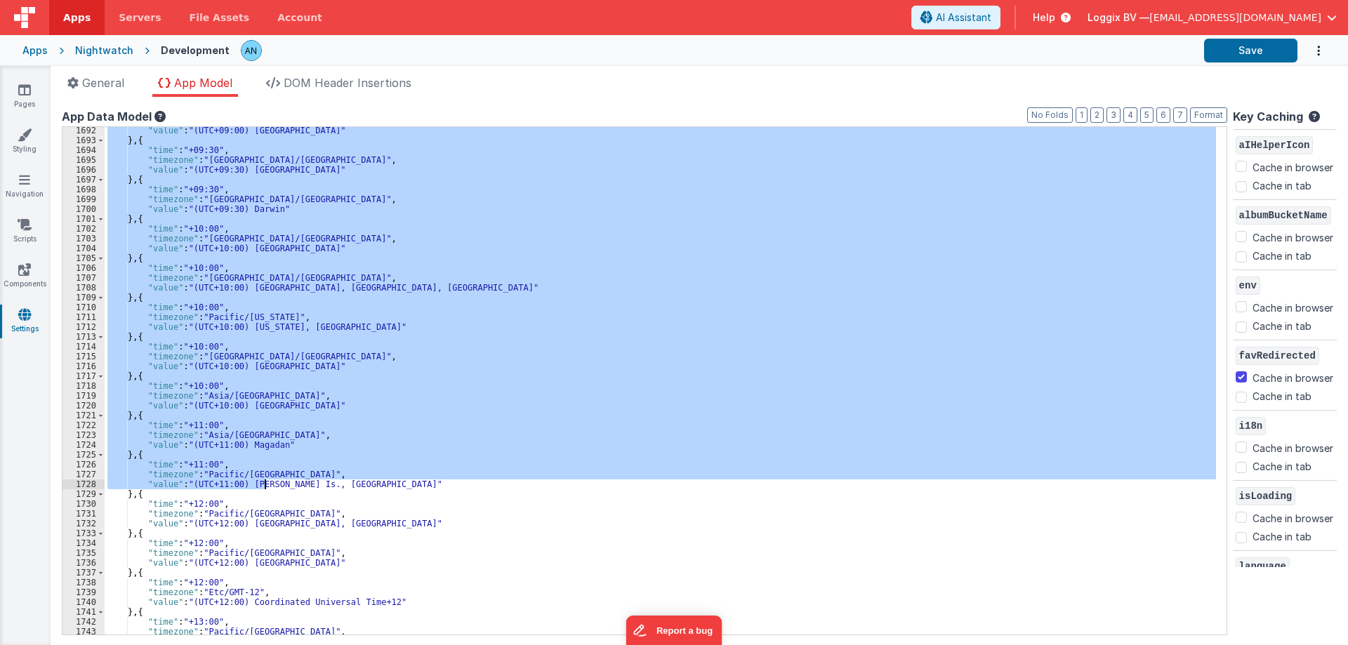
scroll to position [2942, 0]
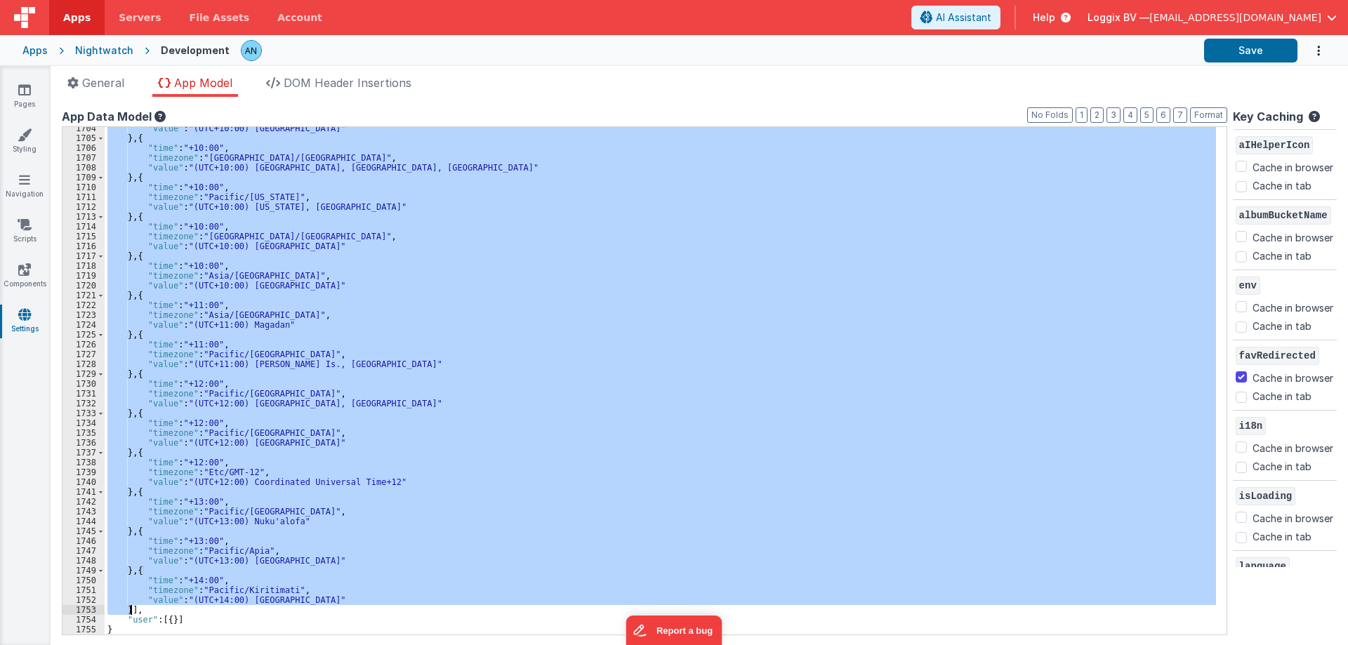
drag, startPoint x: 190, startPoint y: 248, endPoint x: 131, endPoint y: 604, distance: 360.8
click at [129, 604] on div ""value" : "(UTC+10:00) Brisbane" } , { "time" : "+10:00" , "timezone" : "Austra…" at bounding box center [660, 387] width 1111 height 527
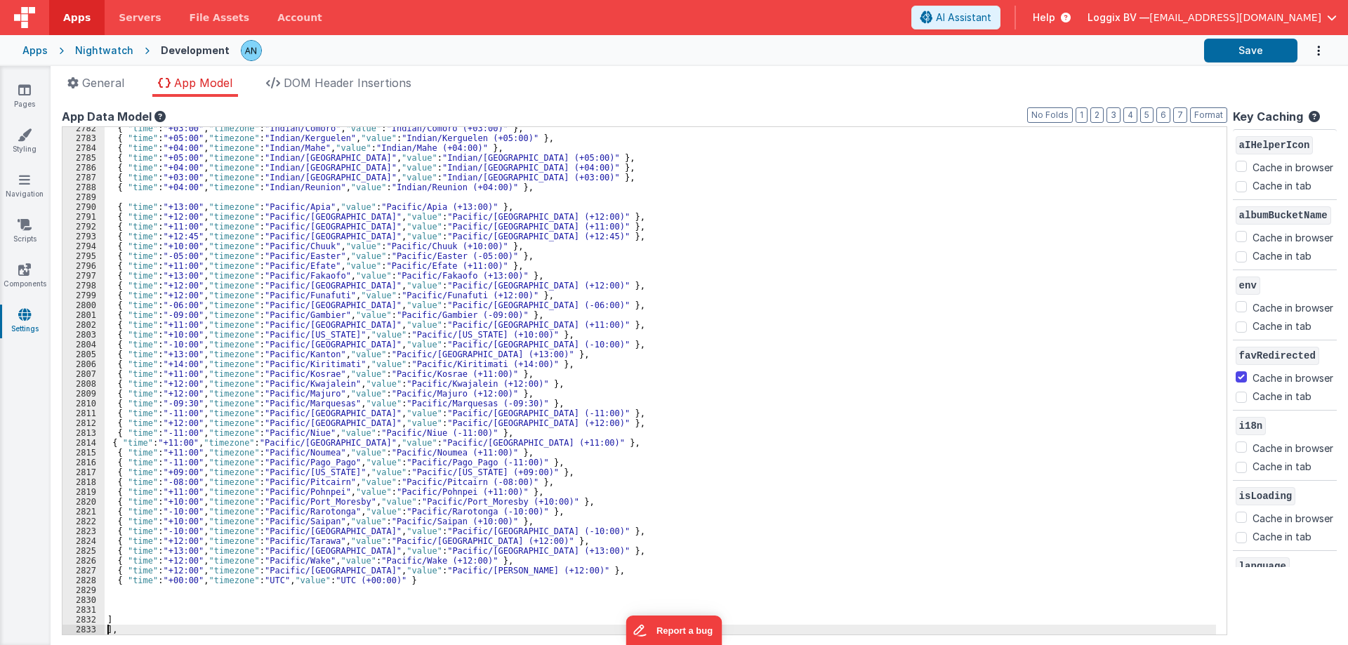
scroll to position [13537, 0]
click at [1200, 108] on button "Format" at bounding box center [1208, 114] width 37 height 15
click at [1092, 112] on button "2" at bounding box center [1096, 114] width 13 height 15
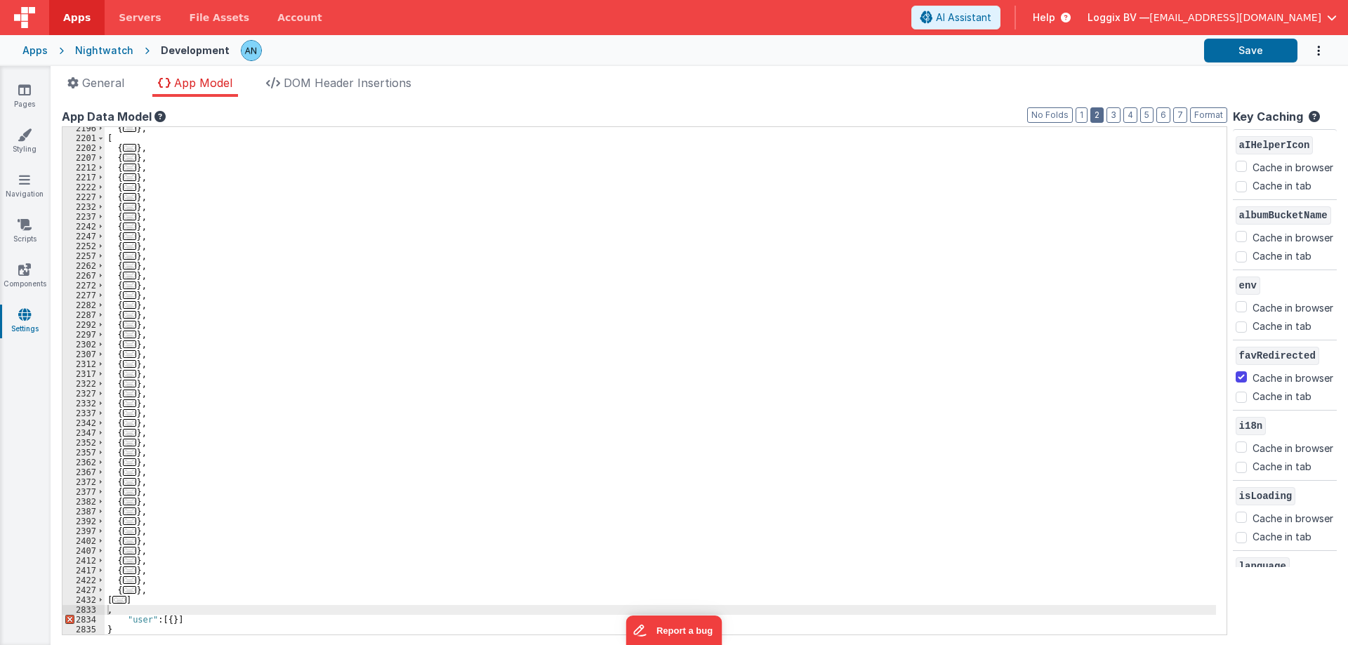
scroll to position [1664, 0]
click at [119, 611] on div "{ ... } , [ { ... } , { ... } , { ... } , { ... } , { ... } , { ... } , { ... }…" at bounding box center [660, 387] width 1111 height 527
click at [100, 609] on span at bounding box center [101, 610] width 8 height 10
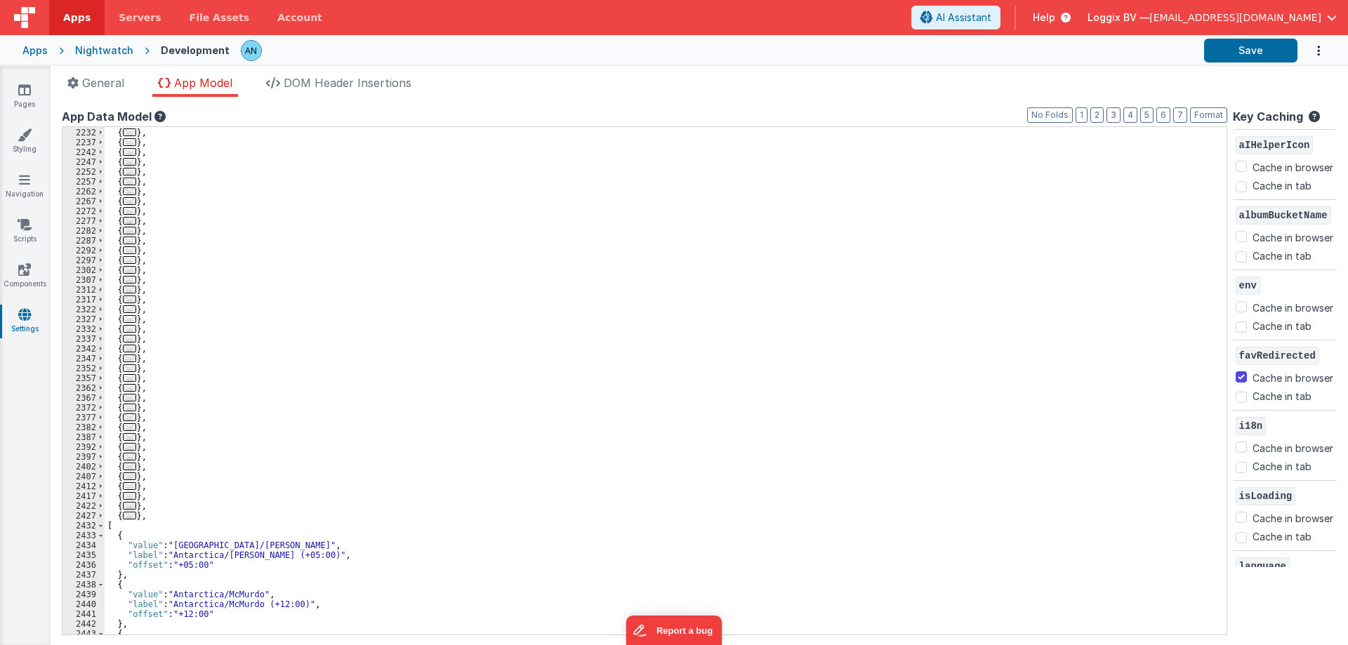
scroll to position [1781, 0]
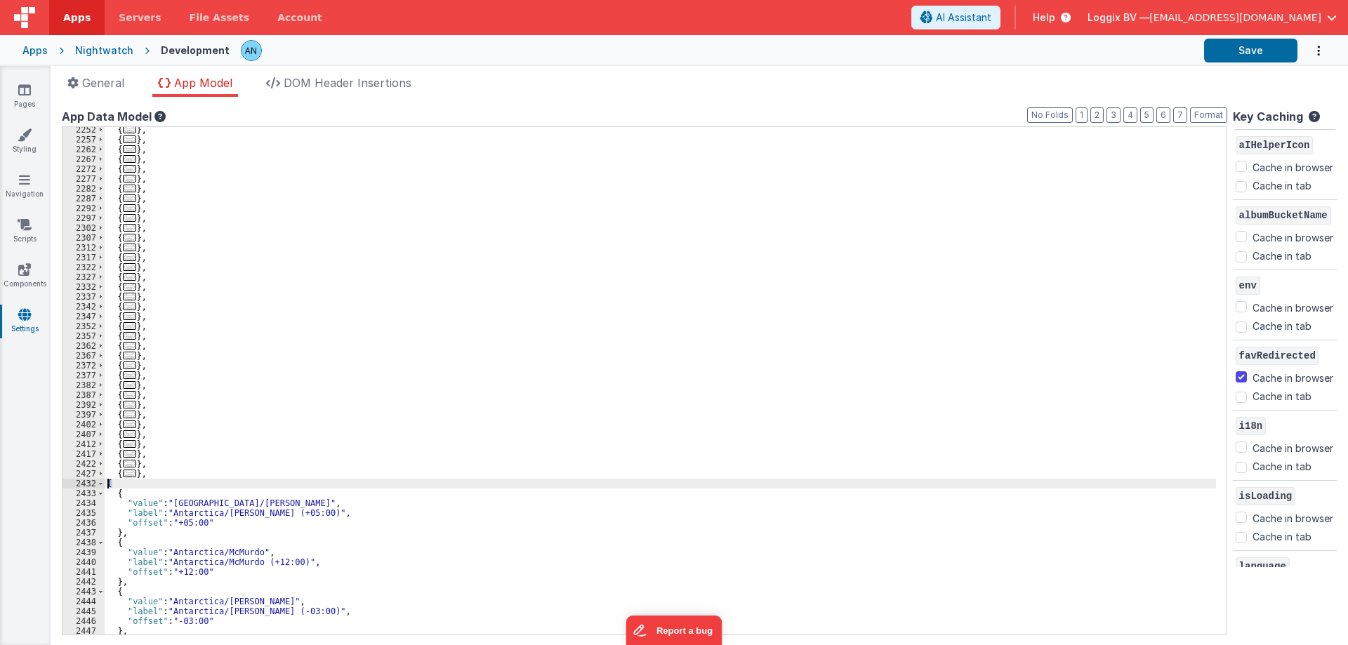
drag, startPoint x: 114, startPoint y: 484, endPoint x: 105, endPoint y: 483, distance: 9.9
click at [105, 483] on div "{ ... } , { ... } , { ... } , { ... } , { ... } , { ... } , { ... } , { ... } ,…" at bounding box center [660, 388] width 1111 height 527
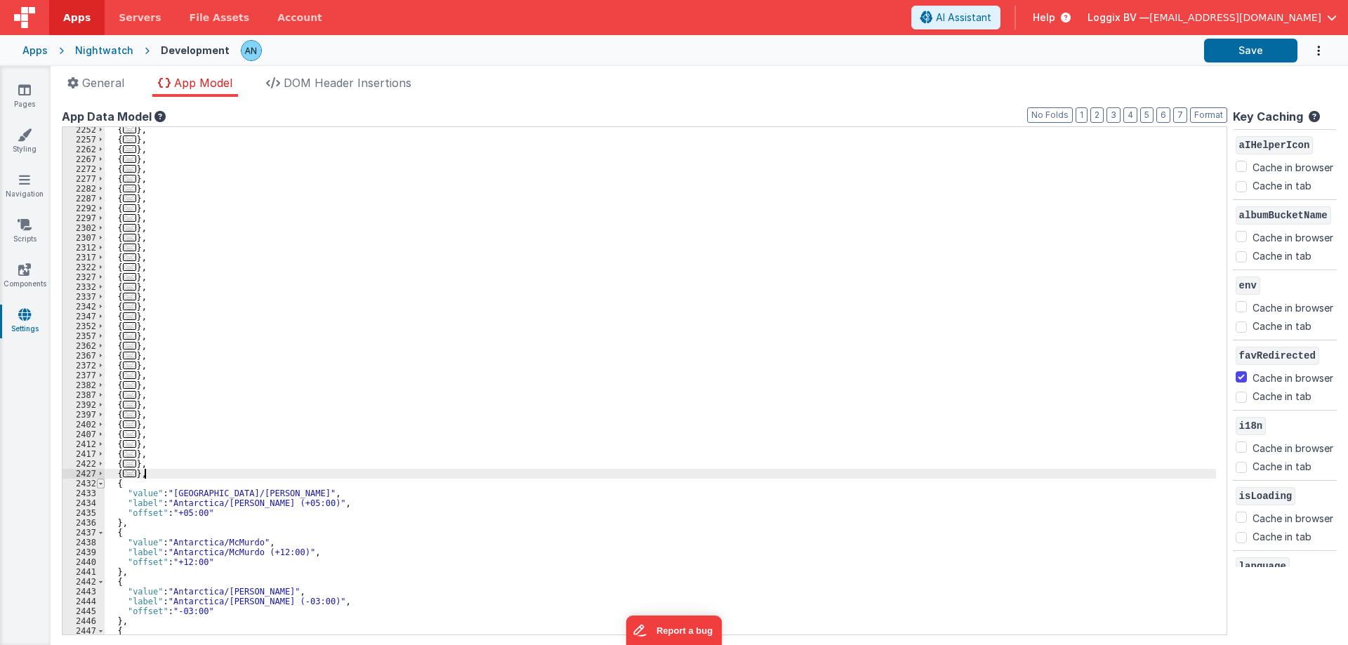
click at [100, 484] on span at bounding box center [101, 484] width 8 height 10
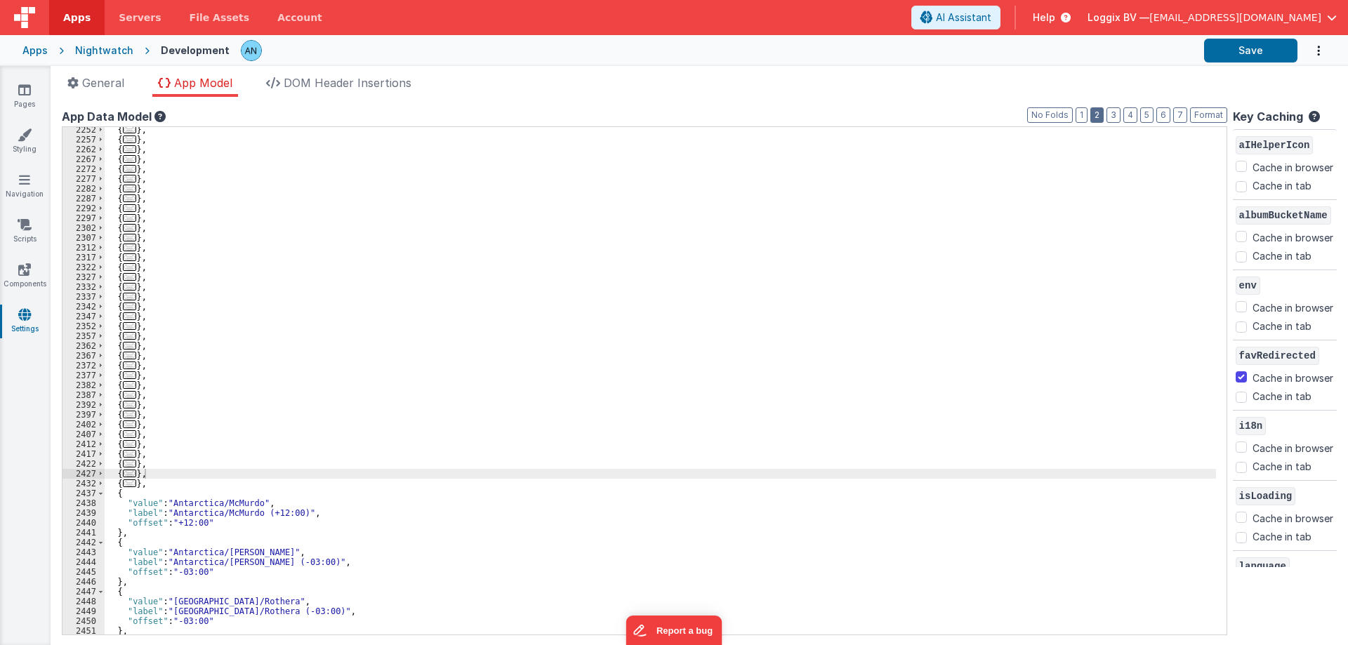
click at [1092, 114] on button "2" at bounding box center [1096, 114] width 13 height 15
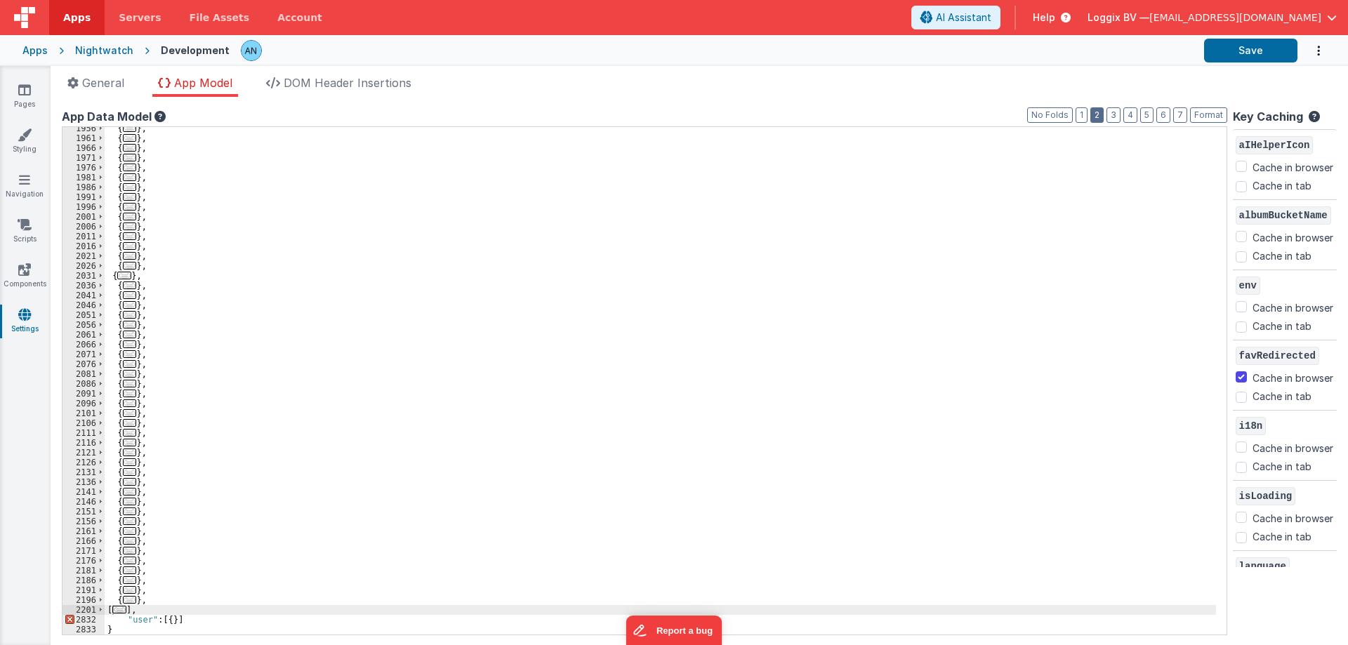
scroll to position [1193, 0]
click at [100, 607] on span at bounding box center [101, 610] width 8 height 10
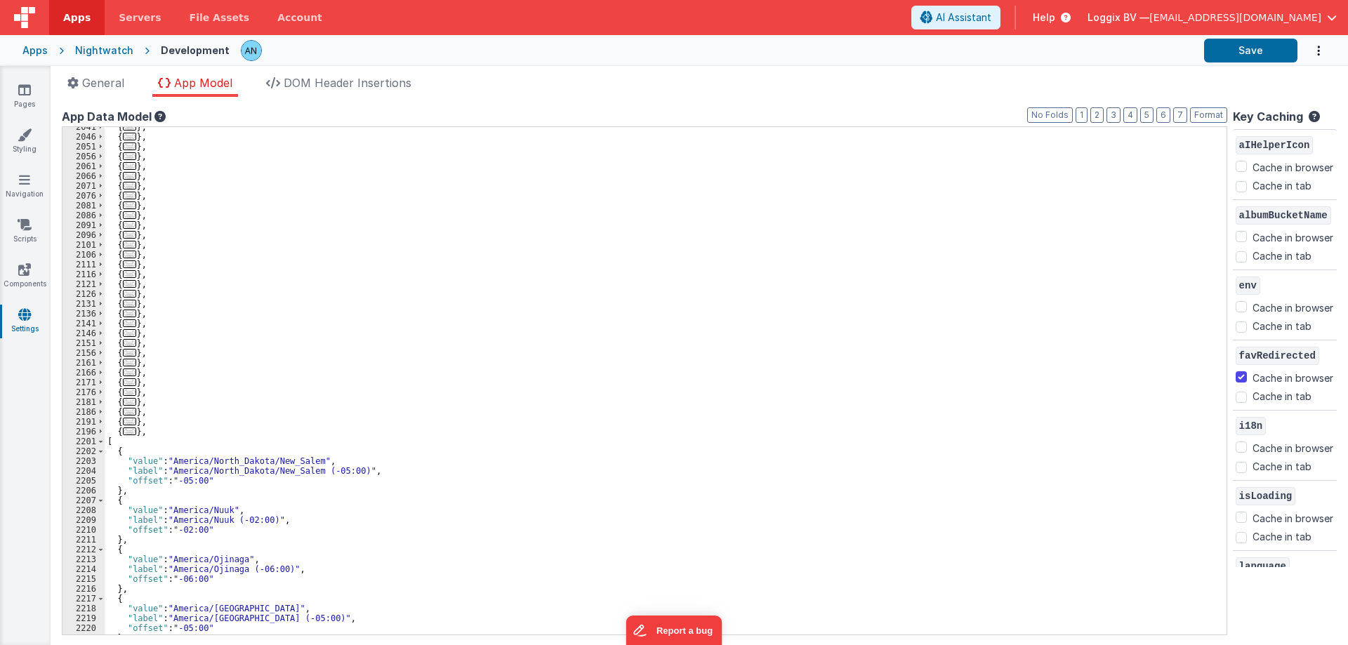
scroll to position [1361, 0]
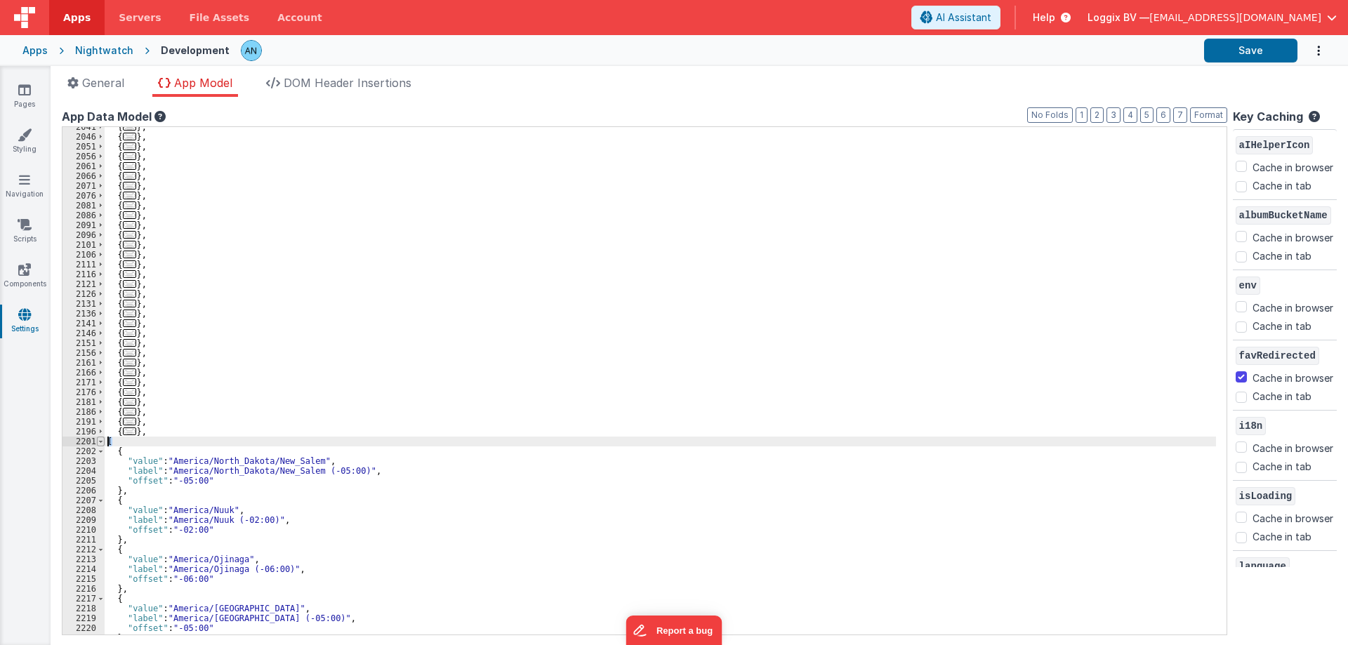
drag, startPoint x: 117, startPoint y: 444, endPoint x: 102, endPoint y: 444, distance: 15.5
click at [102, 444] on div "2041 2046 2051 2056 2061 2066 2071 2076 2081 2086 2091 2096 2101 2106 2111 2116…" at bounding box center [644, 380] width 1165 height 509
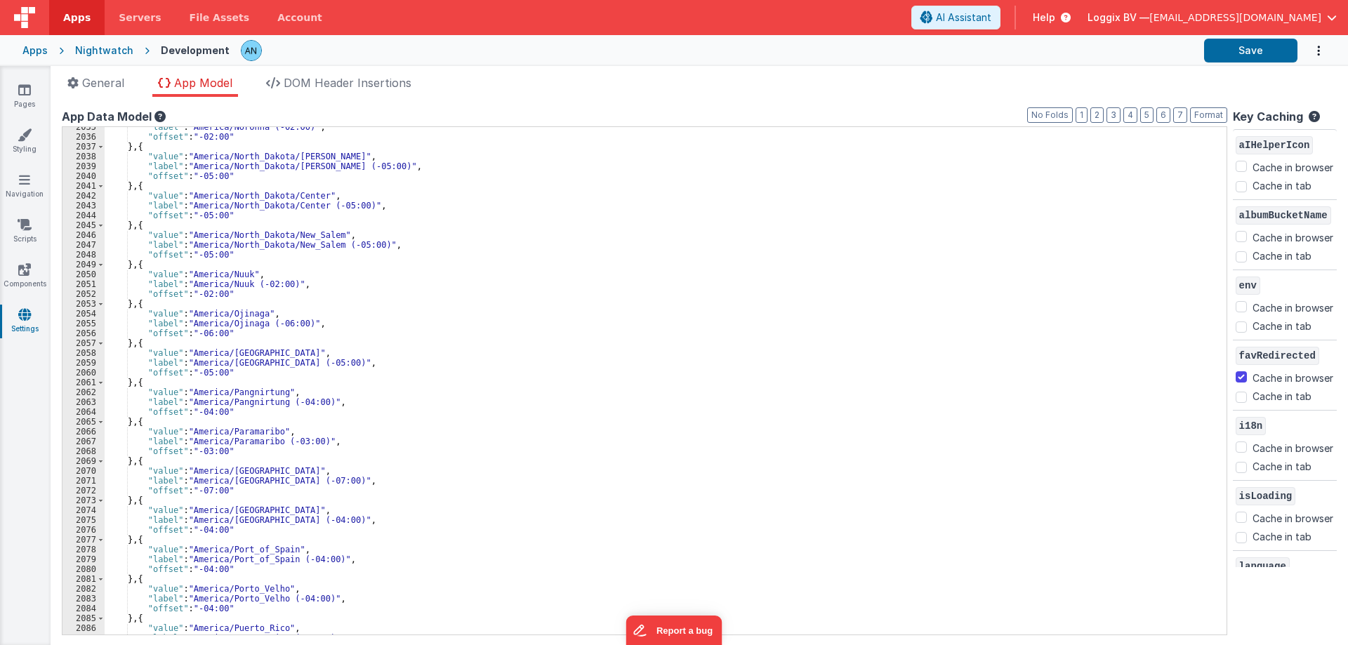
scroll to position [15020, 0]
click at [1090, 113] on button "2" at bounding box center [1096, 114] width 13 height 15
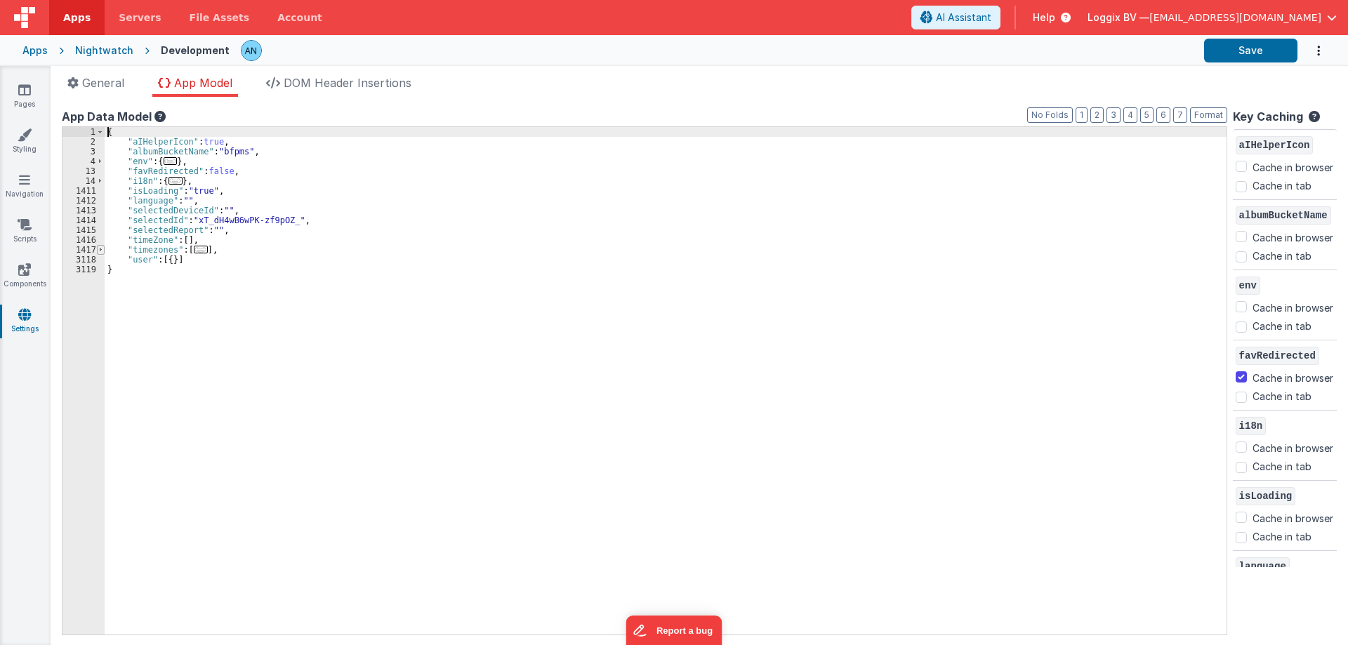
click at [102, 250] on span at bounding box center [101, 250] width 8 height 10
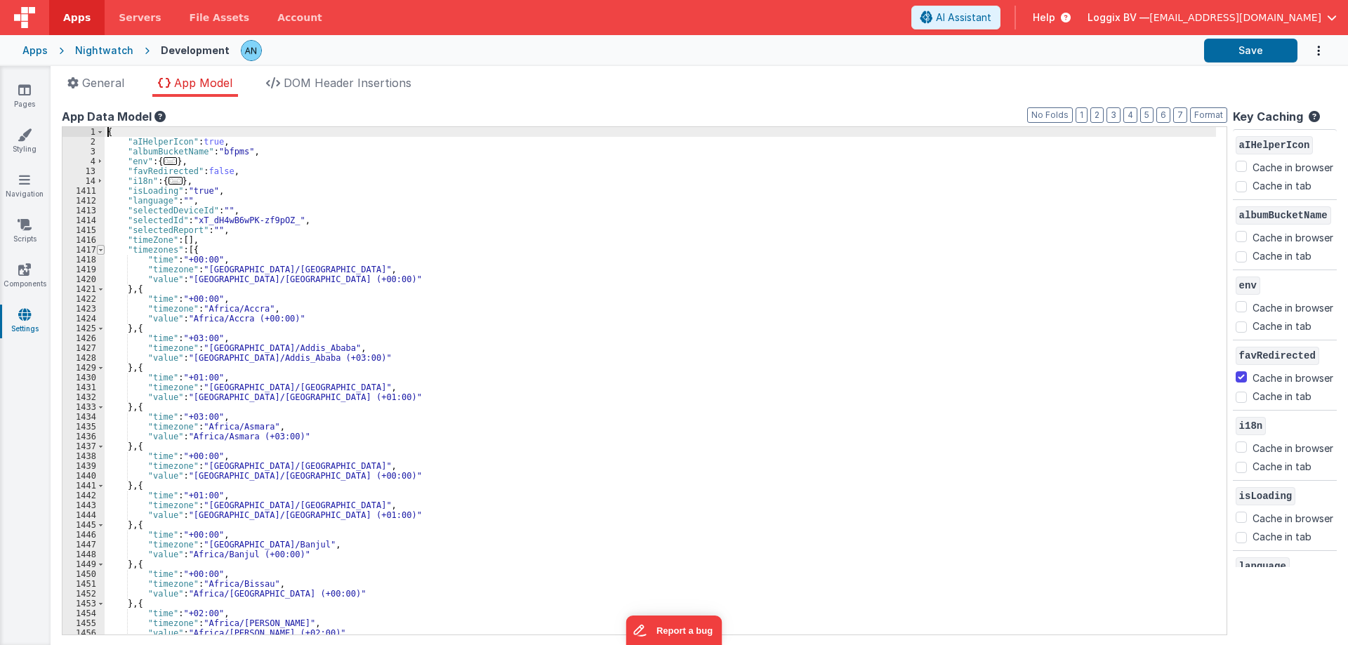
click at [102, 250] on span at bounding box center [101, 250] width 8 height 10
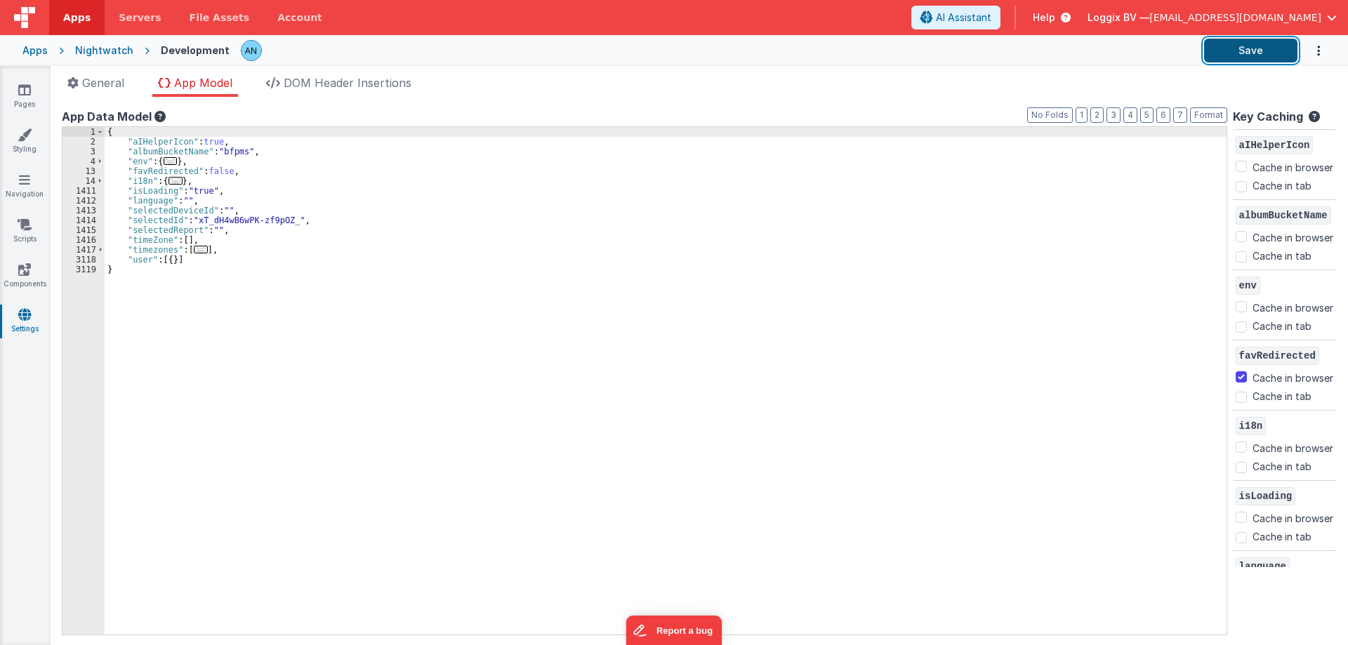
click at [1228, 48] on button "Save" at bounding box center [1250, 51] width 93 height 24
click at [1228, 43] on button "Save" at bounding box center [1250, 51] width 93 height 24
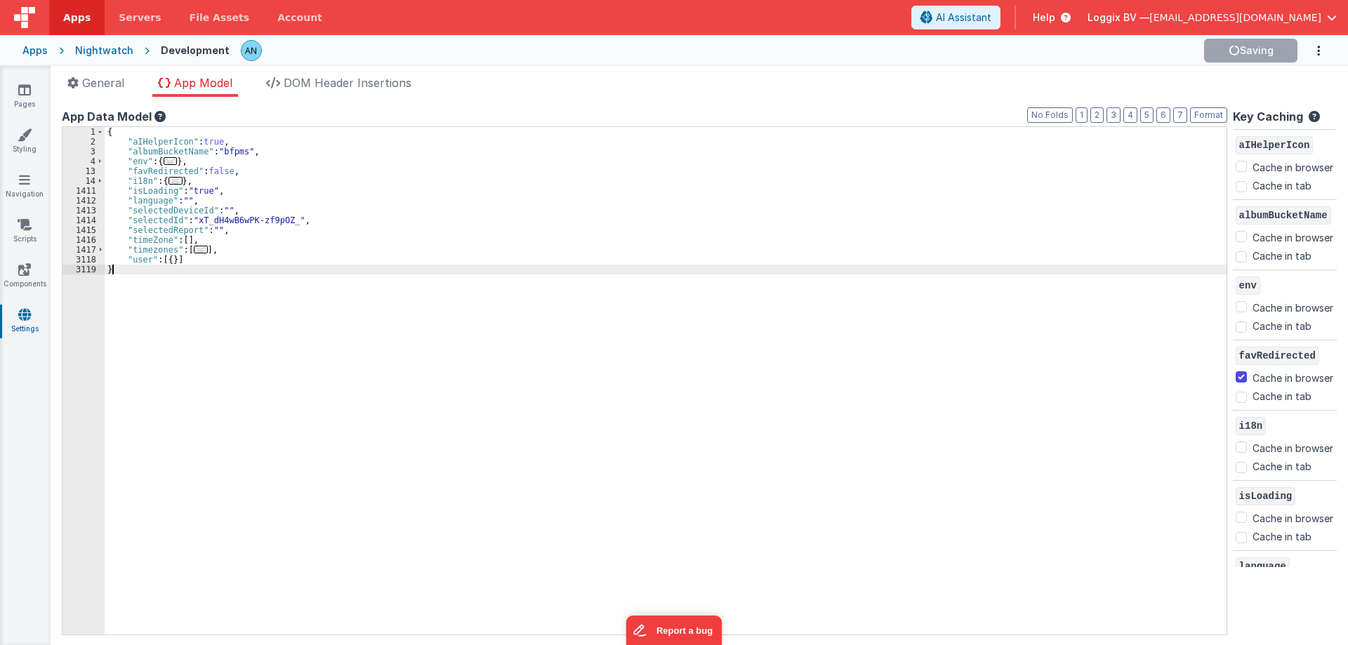
click at [834, 423] on div "{ "aIHelperIcon" : true , "albumBucketName" : "bfpms" , "env" : { ... } , "favR…" at bounding box center [666, 390] width 1122 height 527
click at [1285, 50] on button "Save" at bounding box center [1250, 51] width 93 height 24
click at [154, 249] on div "{ "aIHelperIcon" : true , "albumBucketName" : "bfpms" , "env" : { ... } , "favR…" at bounding box center [666, 390] width 1122 height 527
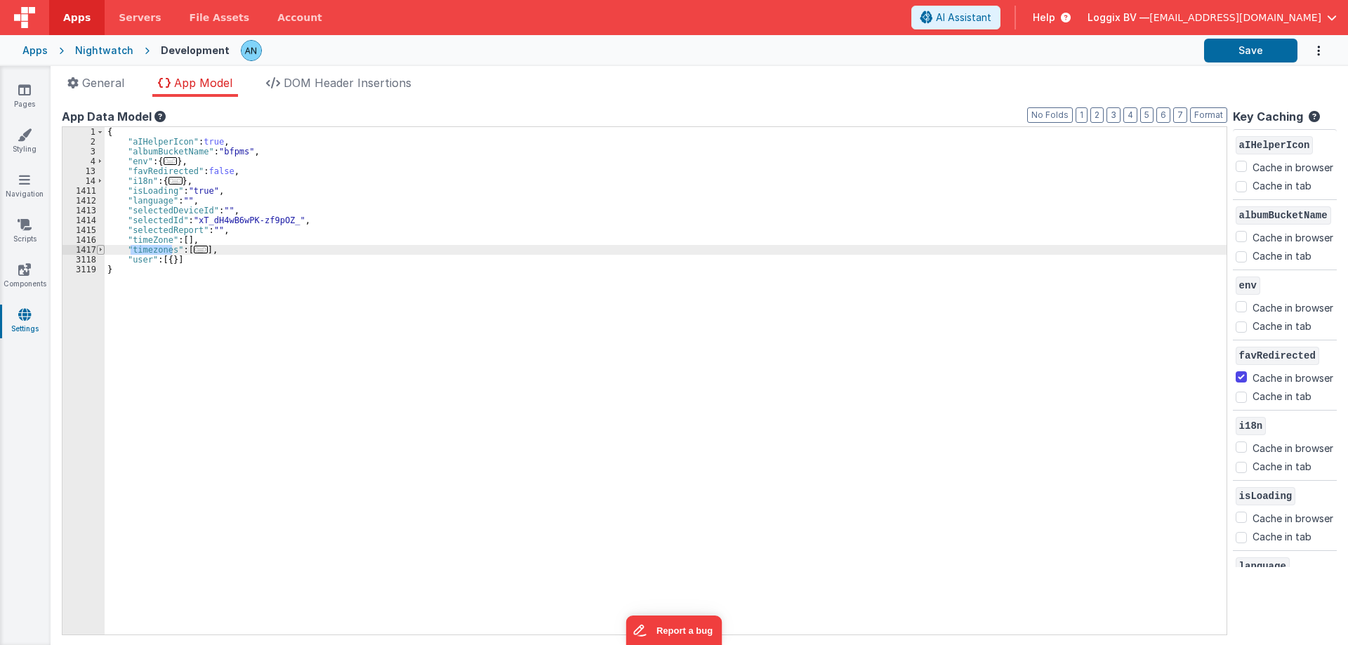
click at [101, 249] on span at bounding box center [101, 250] width 8 height 10
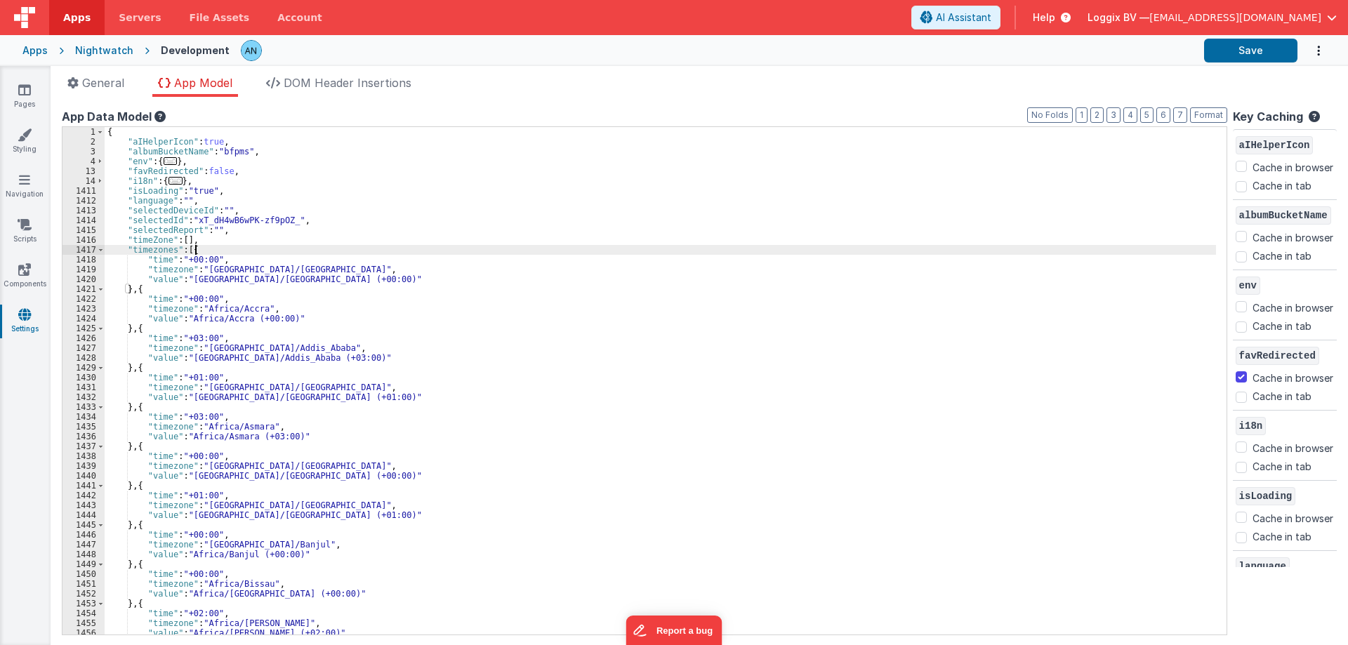
click at [227, 248] on div "{ "aIHelperIcon" : true , "albumBucketName" : "bfpms" , "env" : { ... } , "favR…" at bounding box center [660, 390] width 1111 height 527
click at [101, 251] on span at bounding box center [101, 250] width 8 height 10
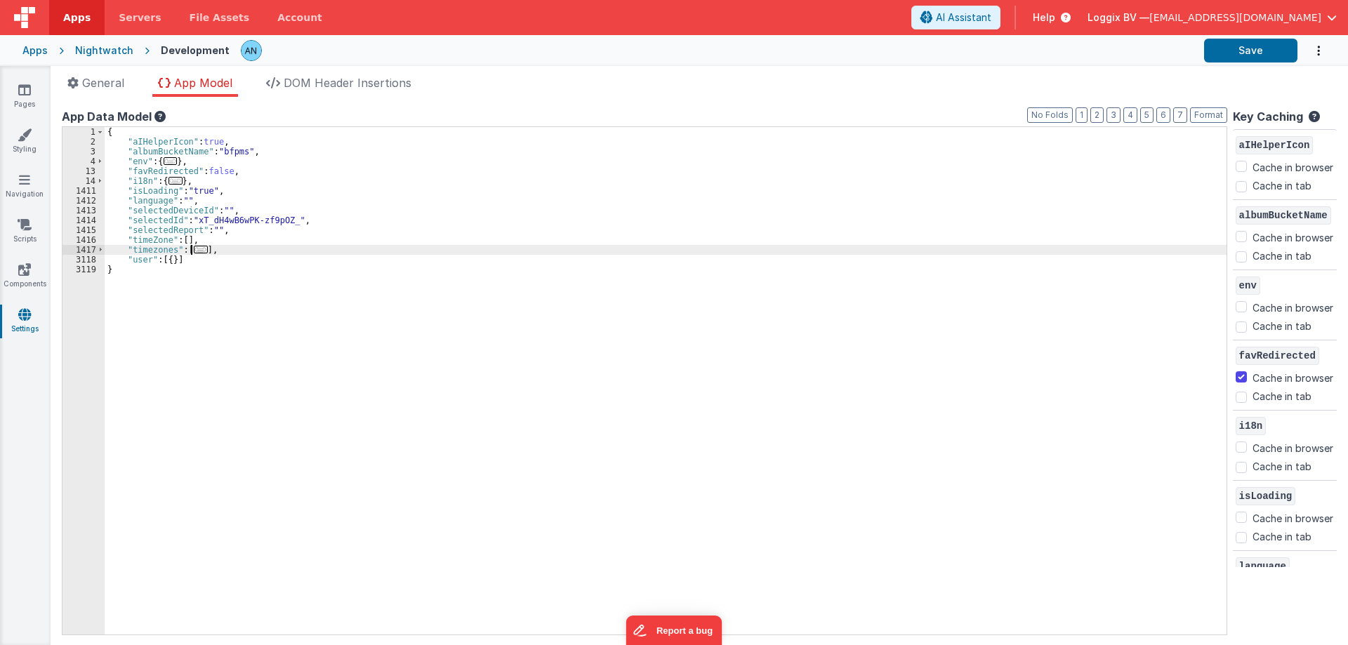
click at [230, 258] on div "{ "aIHelperIcon" : true , "albumBucketName" : "bfpms" , "env" : { ... } , "favR…" at bounding box center [666, 390] width 1122 height 527
drag, startPoint x: 185, startPoint y: 248, endPoint x: 214, endPoint y: 248, distance: 28.8
click at [214, 248] on div "{ "aIHelperIcon" : true , "albumBucketName" : "bfpms" , "env" : { ... } , "favR…" at bounding box center [666, 390] width 1122 height 527
paste textarea
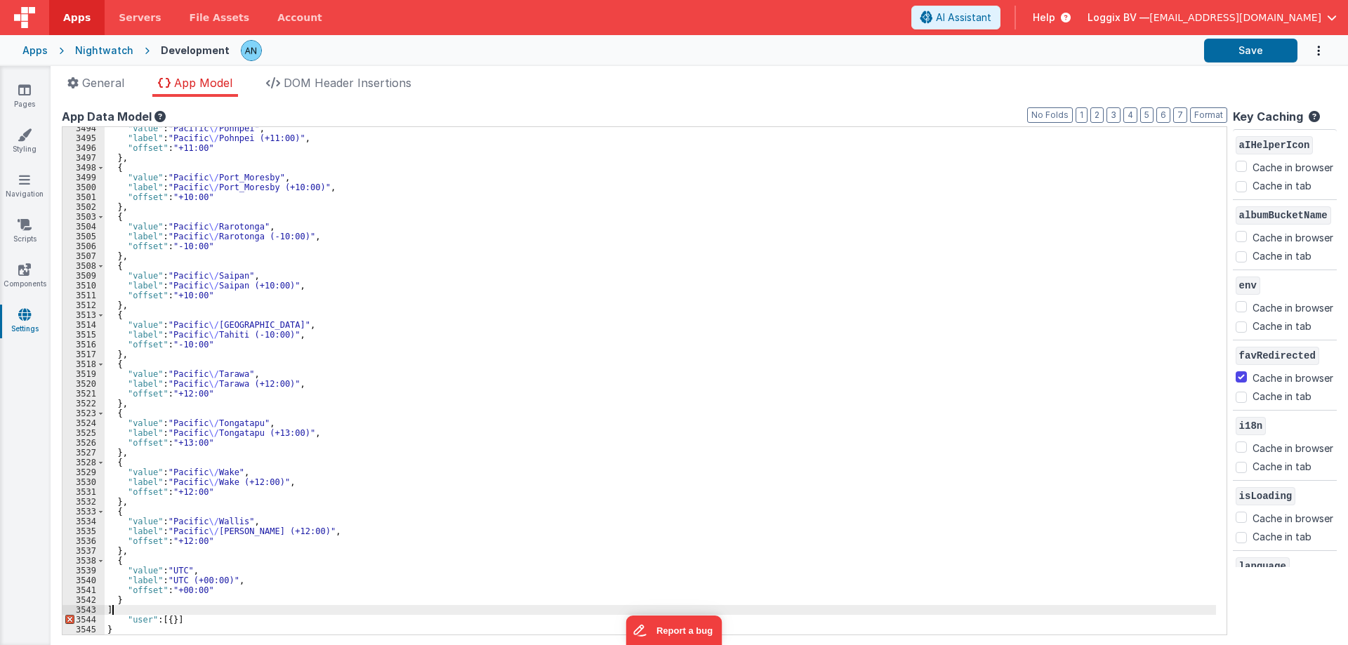
scroll to position [20535, 0]
click at [1264, 46] on button "Save" at bounding box center [1250, 51] width 93 height 24
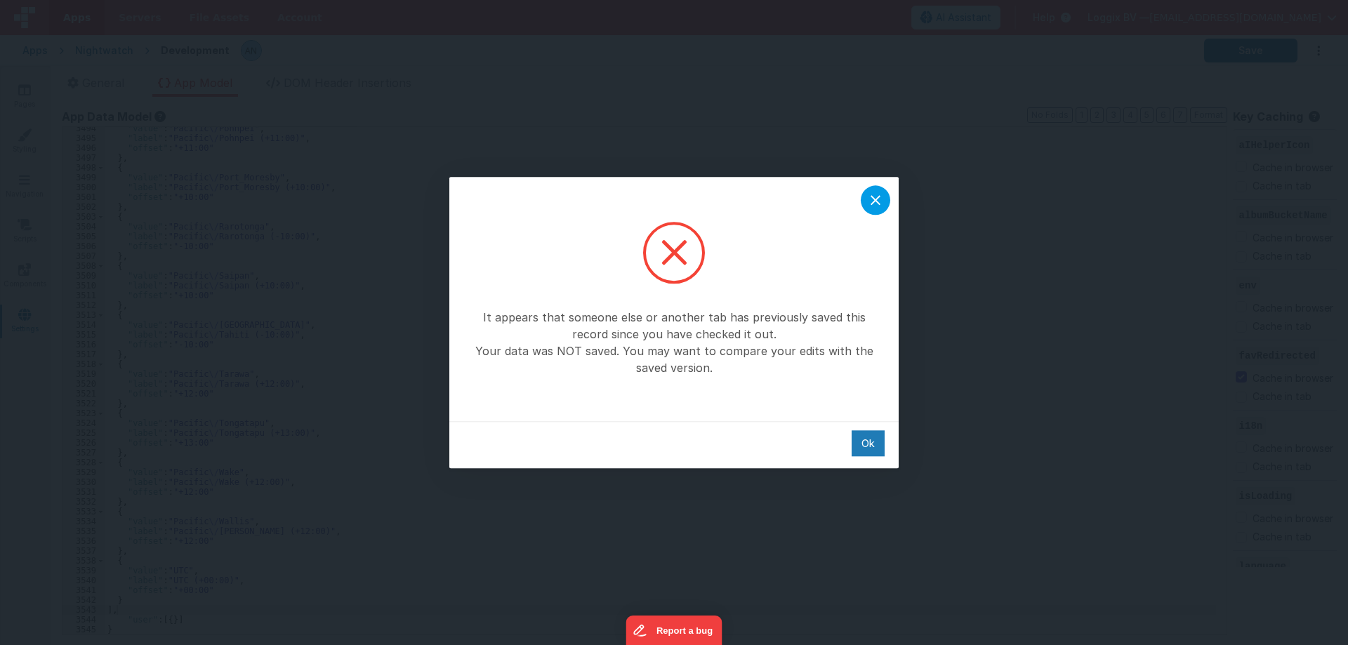
click at [873, 194] on icon at bounding box center [875, 200] width 17 height 17
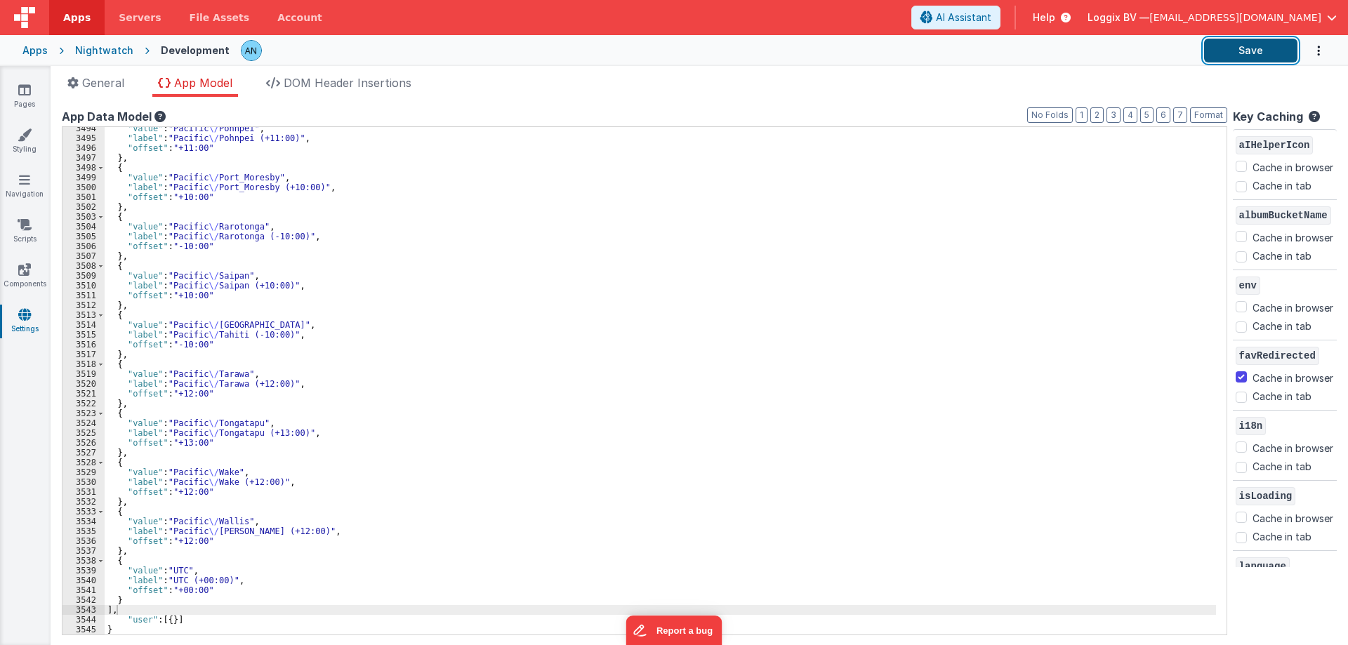
click at [1245, 50] on button "Save" at bounding box center [1250, 51] width 93 height 24
click at [32, 93] on link "Pages" at bounding box center [24, 97] width 51 height 28
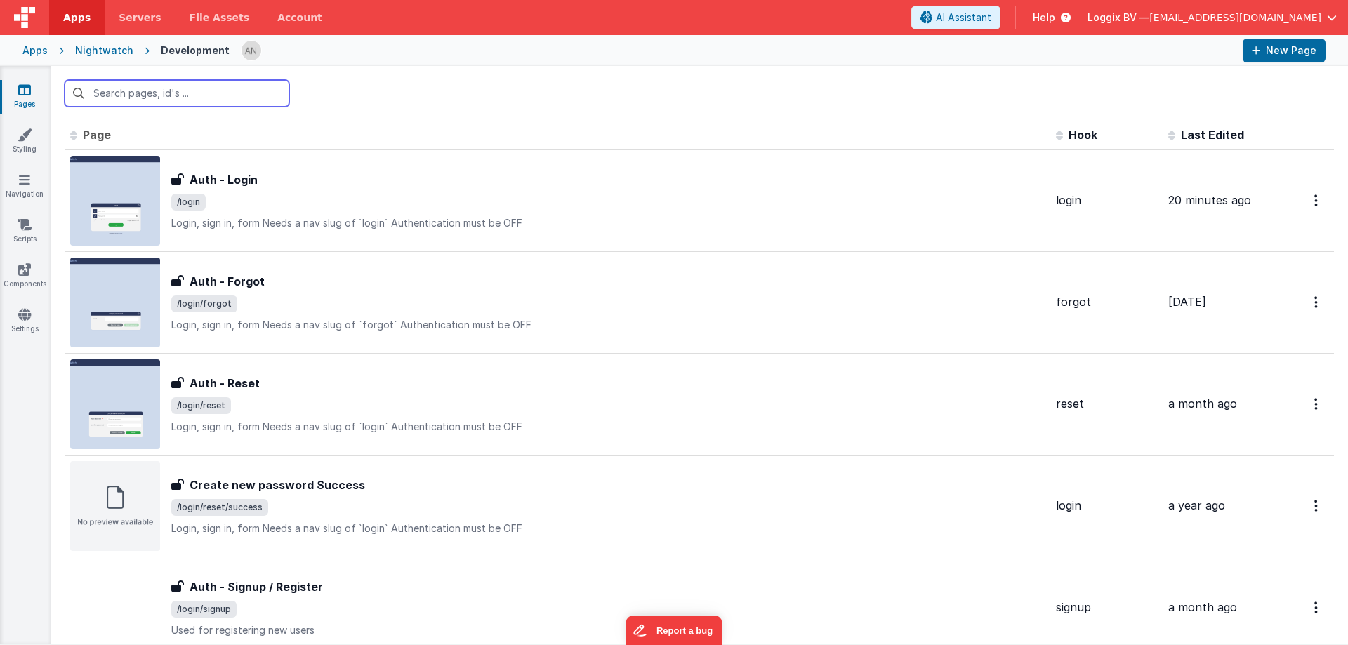
click at [155, 93] on input "text" at bounding box center [177, 93] width 225 height 27
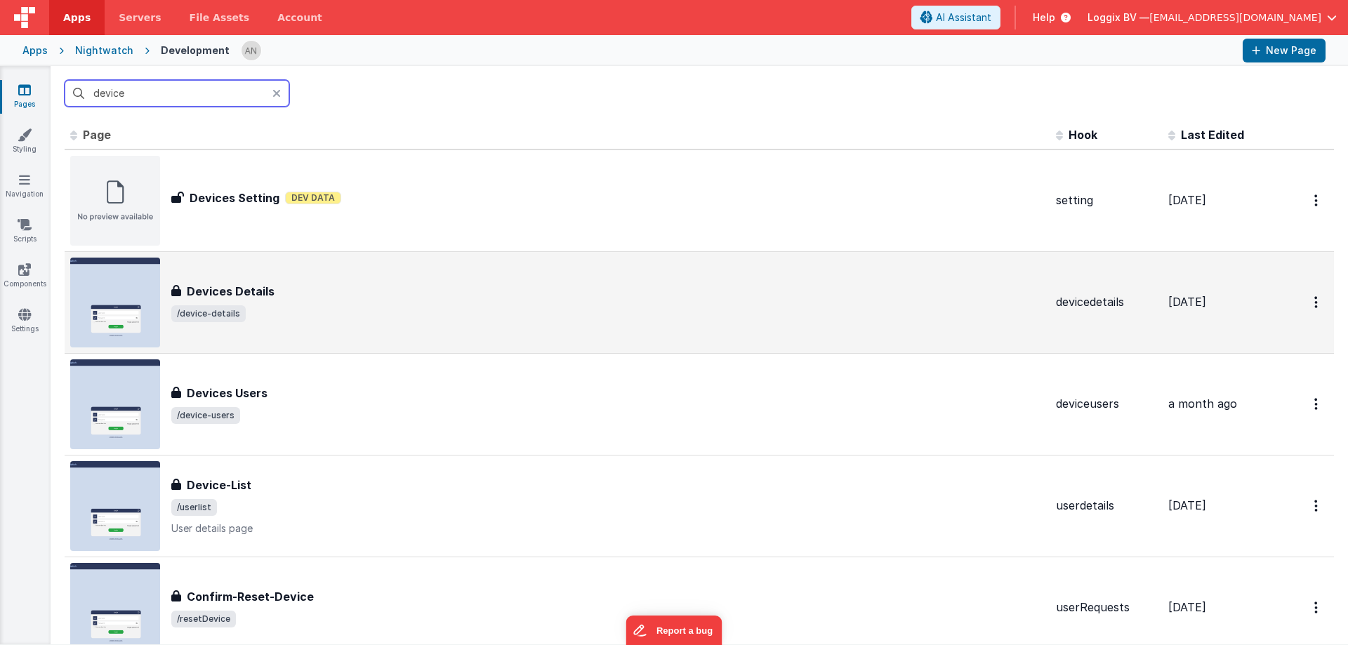
type input "device"
click at [286, 291] on div "Devices Details" at bounding box center [607, 291] width 873 height 17
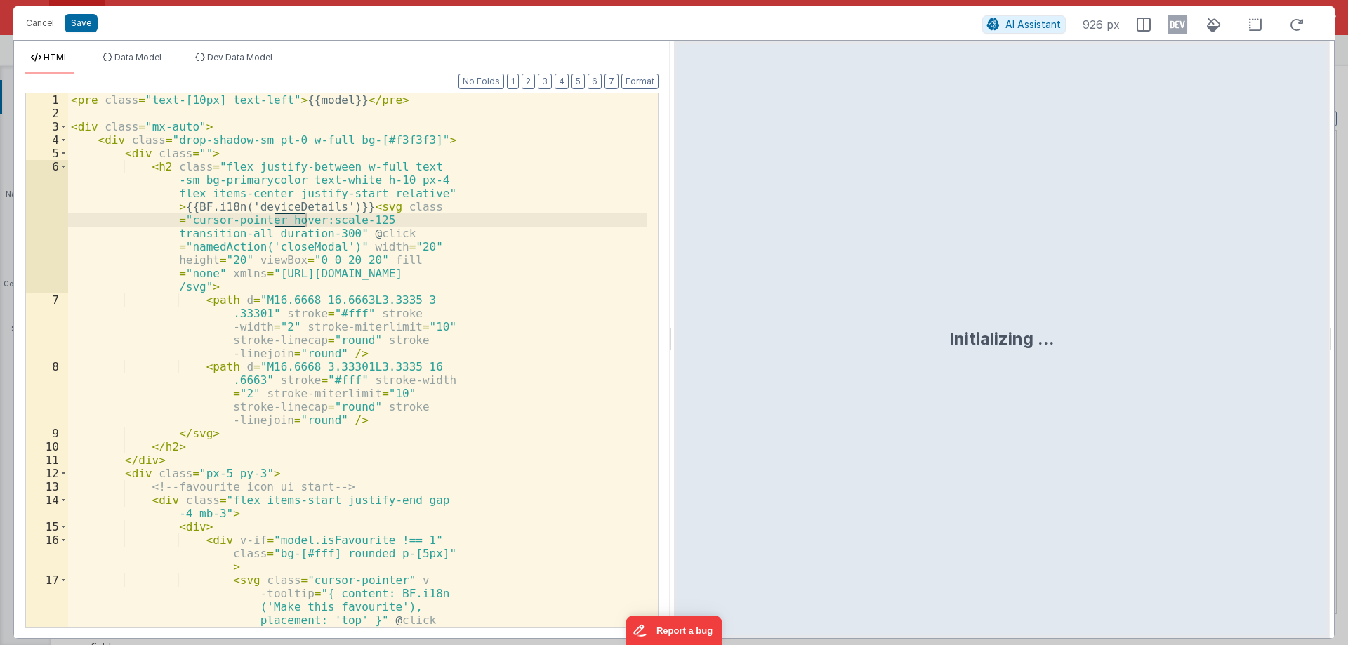
scroll to position [382, 0]
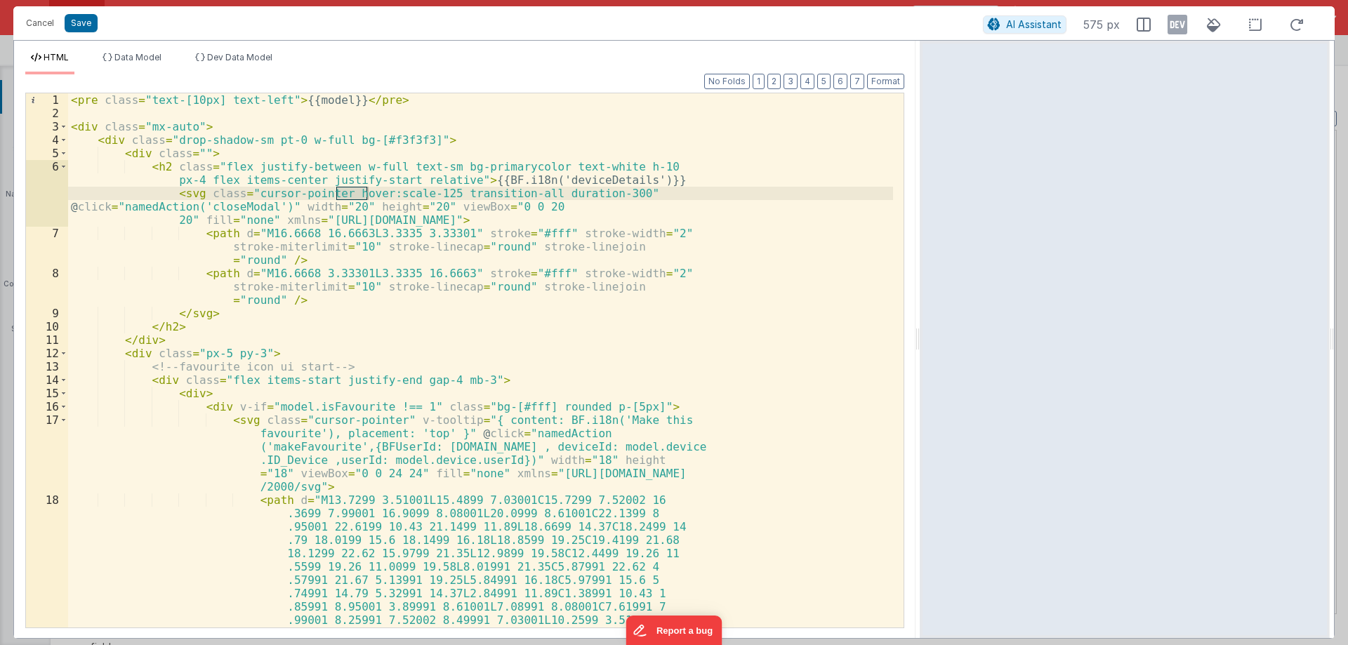
drag, startPoint x: 673, startPoint y: 347, endPoint x: 921, endPoint y: 347, distance: 248.5
click at [921, 347] on html "It appears that someone else or another tab has previously saved this record si…" at bounding box center [674, 322] width 1348 height 645
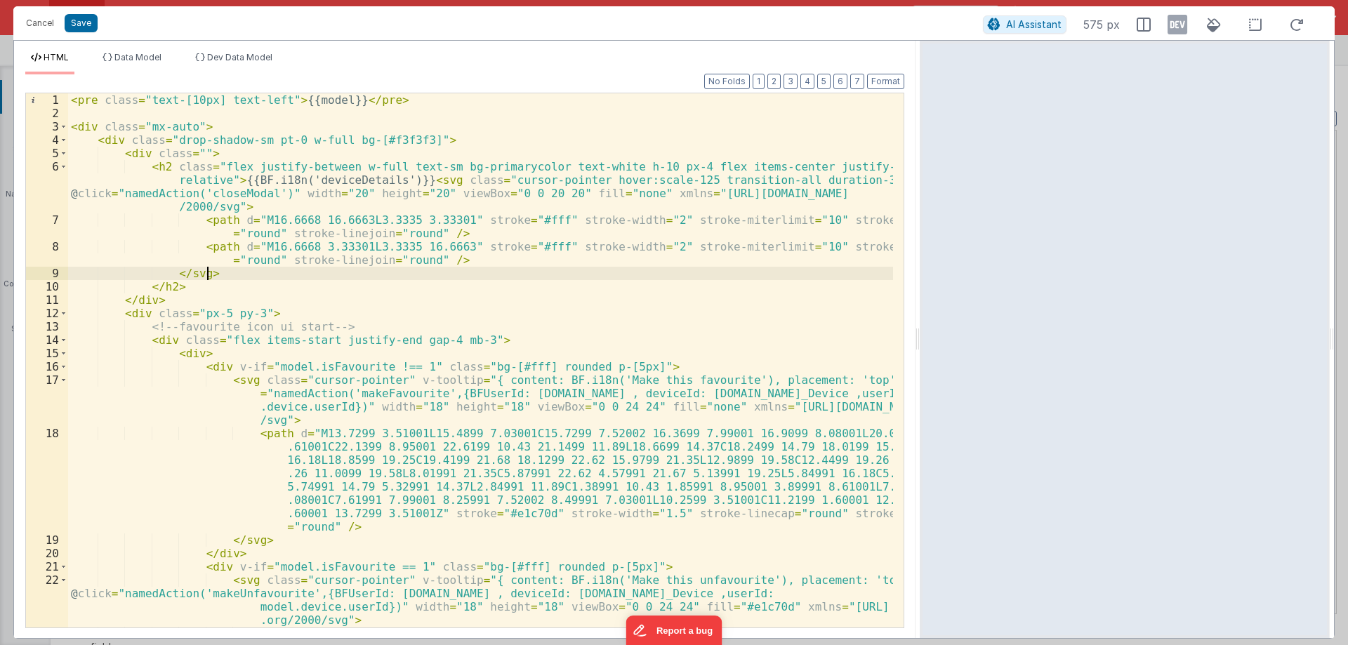
click at [362, 277] on div "< pre class = "text-[10px] text-left" > {{model}} </ pre > < div class = "mx-au…" at bounding box center [480, 420] width 825 height 654
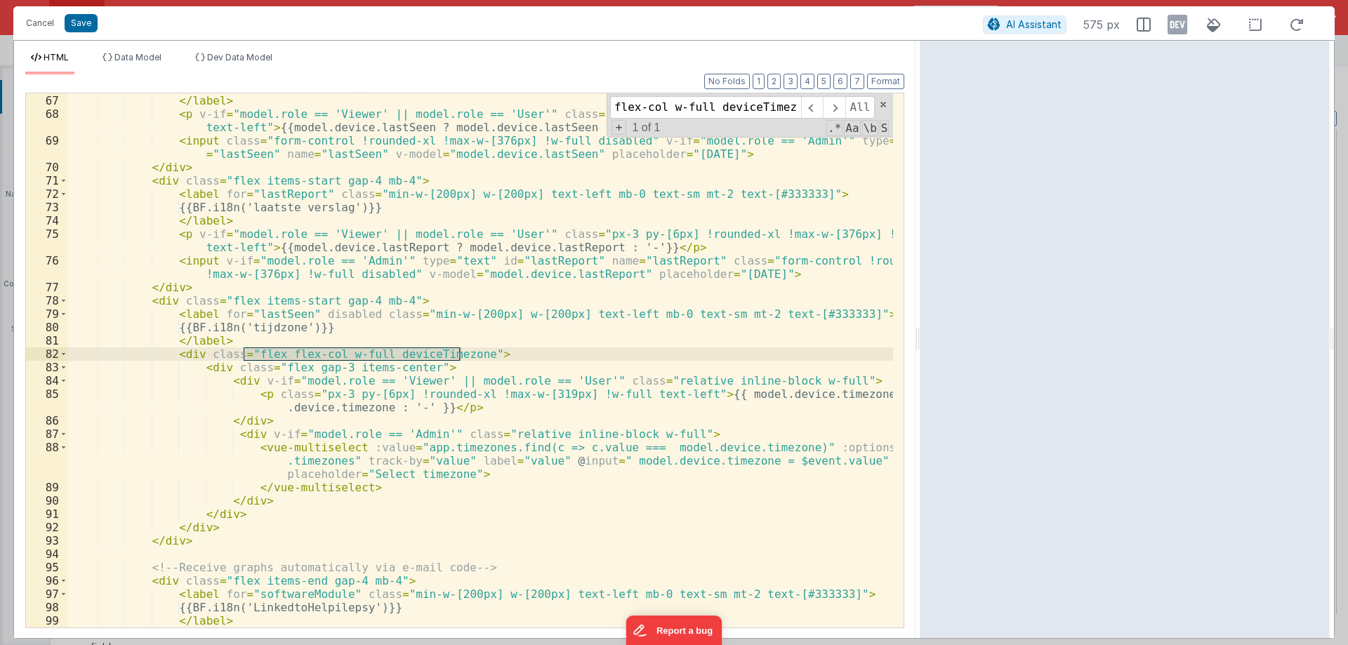
scroll to position [1387, 0]
type input "flex flex-col w-full deviceTimezone"
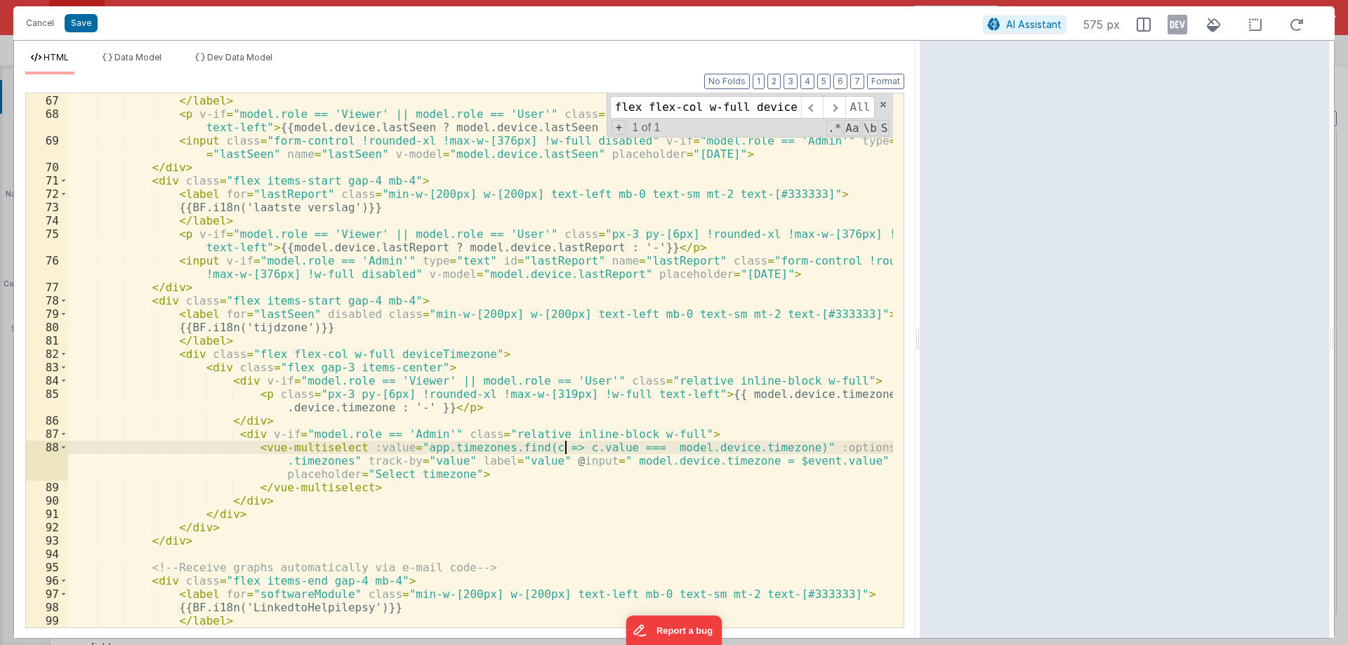
click at [566, 444] on div "{{BF.i18n('laatst gezien')}} </ label > < p v-if = "model.role == 'Viewer' || m…" at bounding box center [480, 368] width 825 height 574
click at [421, 462] on div "{{BF.i18n('laatst gezien')}} </ label > < p v-if = "model.role == 'Viewer' || m…" at bounding box center [480, 368] width 825 height 574
click at [574, 446] on div "{{BF.i18n('laatst gezien')}} </ label > < p v-if = "model.role == 'Viewer' || m…" at bounding box center [480, 368] width 825 height 574
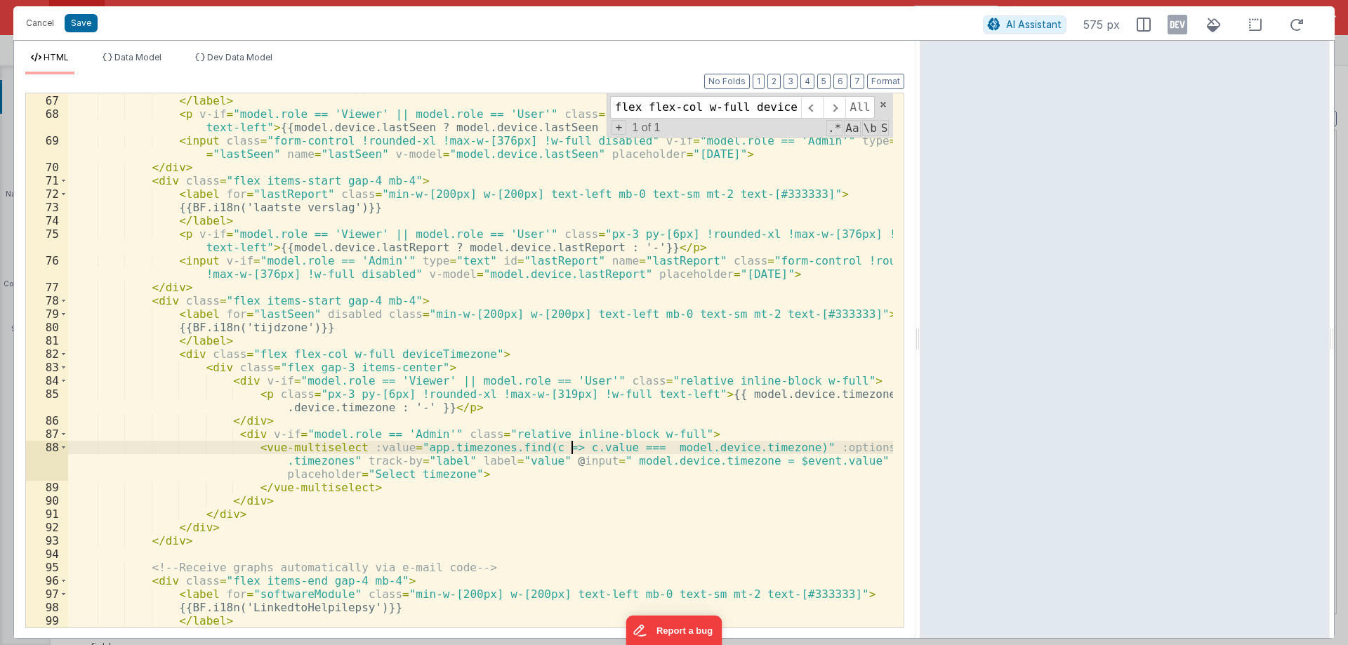
click at [574, 446] on div "{{BF.i18n('laatst gezien')}} </ label > < p v-if = "model.role == 'Viewer' || m…" at bounding box center [480, 368] width 825 height 574
click at [793, 464] on div "{{BF.i18n('laatst gezien')}} </ label > < p v-if = "model.role == 'Viewer' || m…" at bounding box center [480, 368] width 825 height 574
click at [512, 463] on div "{{BF.i18n('laatst gezien')}} </ label > < p v-if = "model.role == 'Viewer' || m…" at bounding box center [480, 368] width 825 height 574
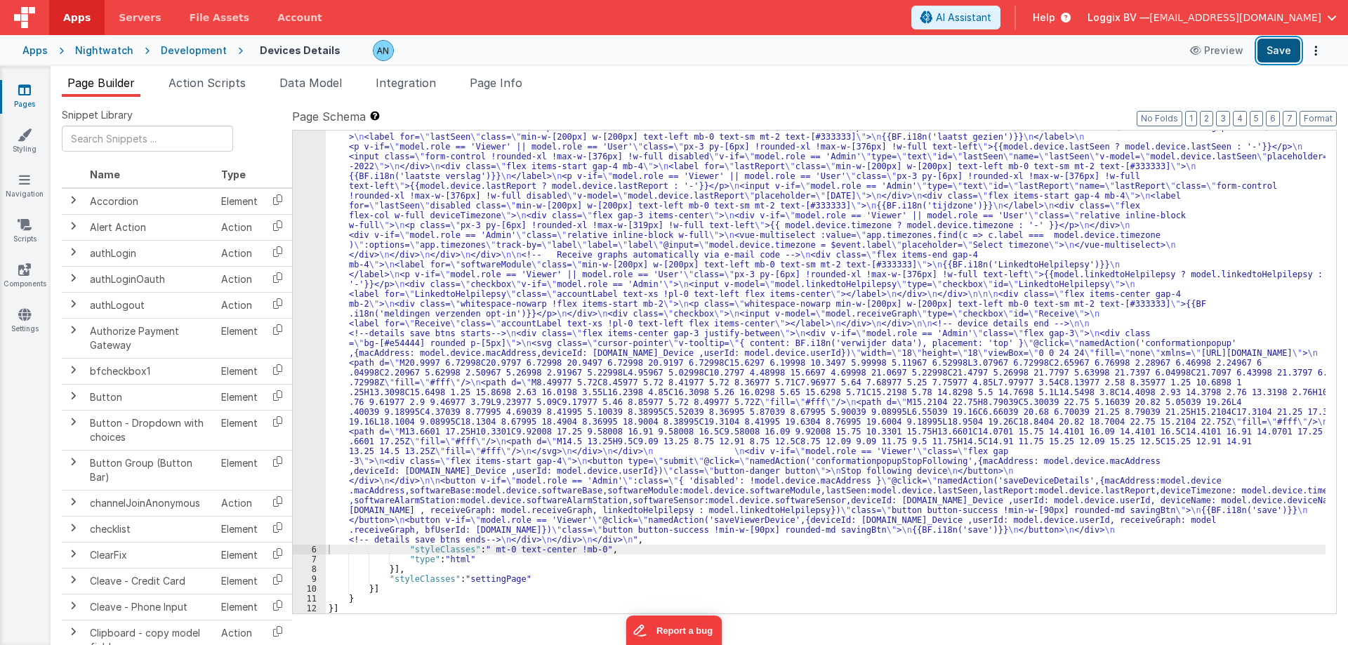
click at [1272, 47] on button "Save" at bounding box center [1278, 51] width 43 height 24
click at [1306, 113] on button "Format" at bounding box center [1317, 118] width 37 height 15
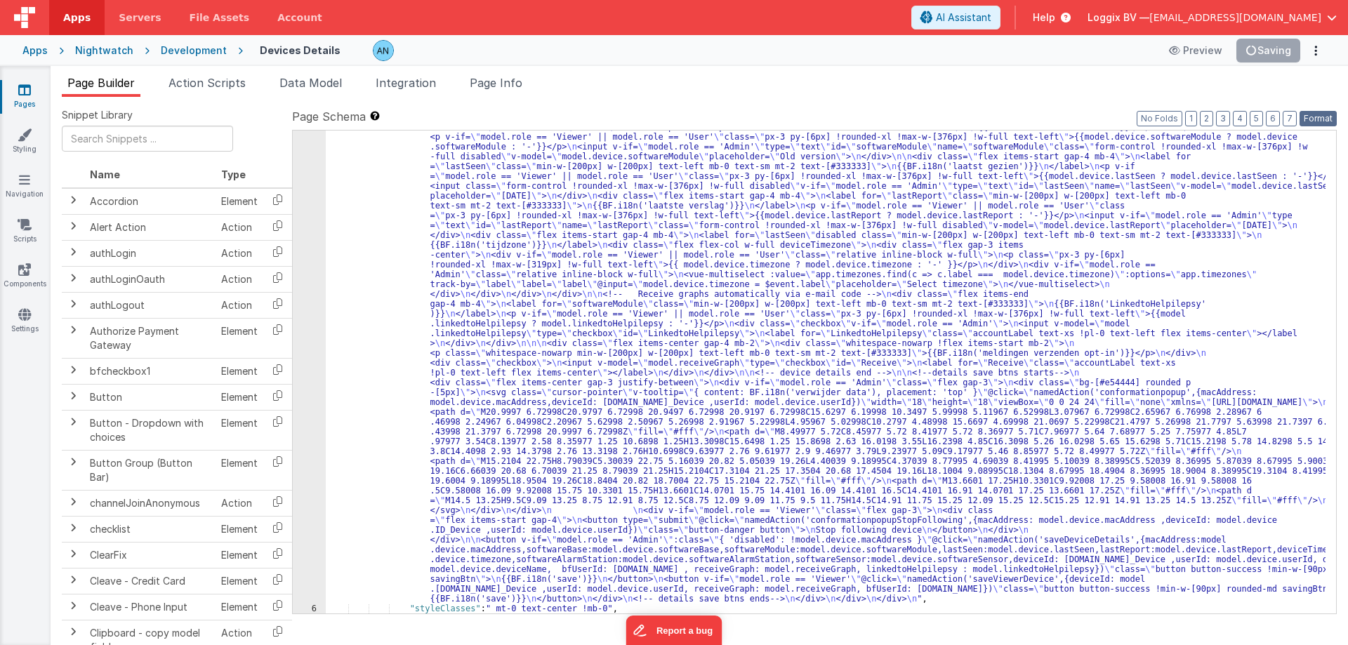
click at [1311, 120] on button "Format" at bounding box center [1317, 118] width 37 height 15
click at [1265, 53] on button "Save" at bounding box center [1278, 51] width 43 height 24
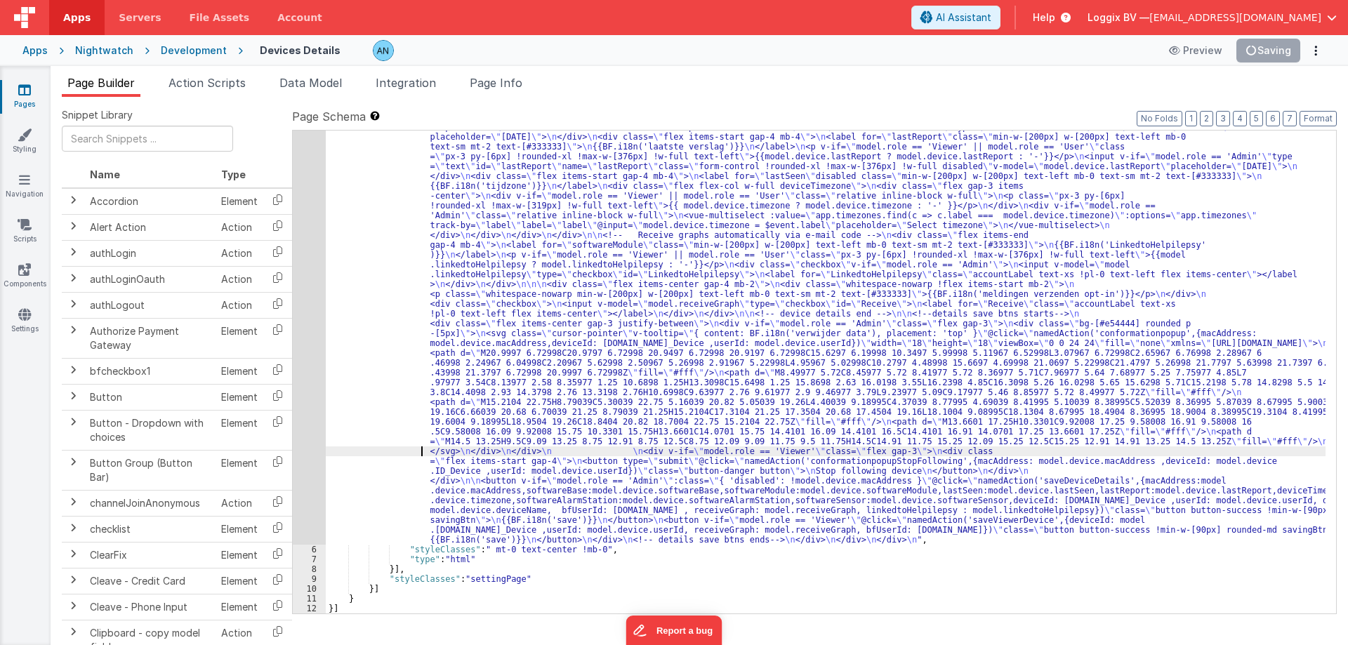
drag, startPoint x: 413, startPoint y: 453, endPoint x: 404, endPoint y: 453, distance: 8.4
click at [412, 453] on div ""html" : "<pre class= \" text-[10px] text-left \" >{{model}}</pre> \n\n <div cl…" at bounding box center [826, 383] width 1000 height 1309
click at [300, 406] on div "5" at bounding box center [309, 137] width 33 height 816
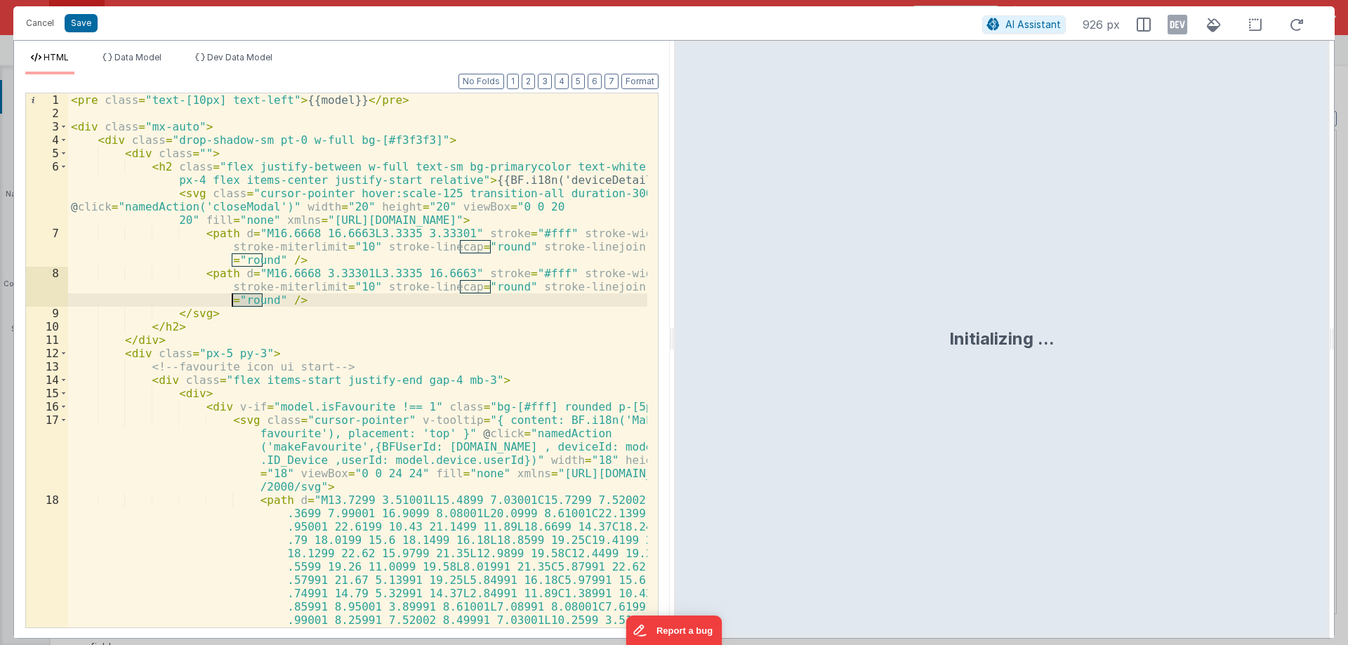
scroll to position [3427, 0]
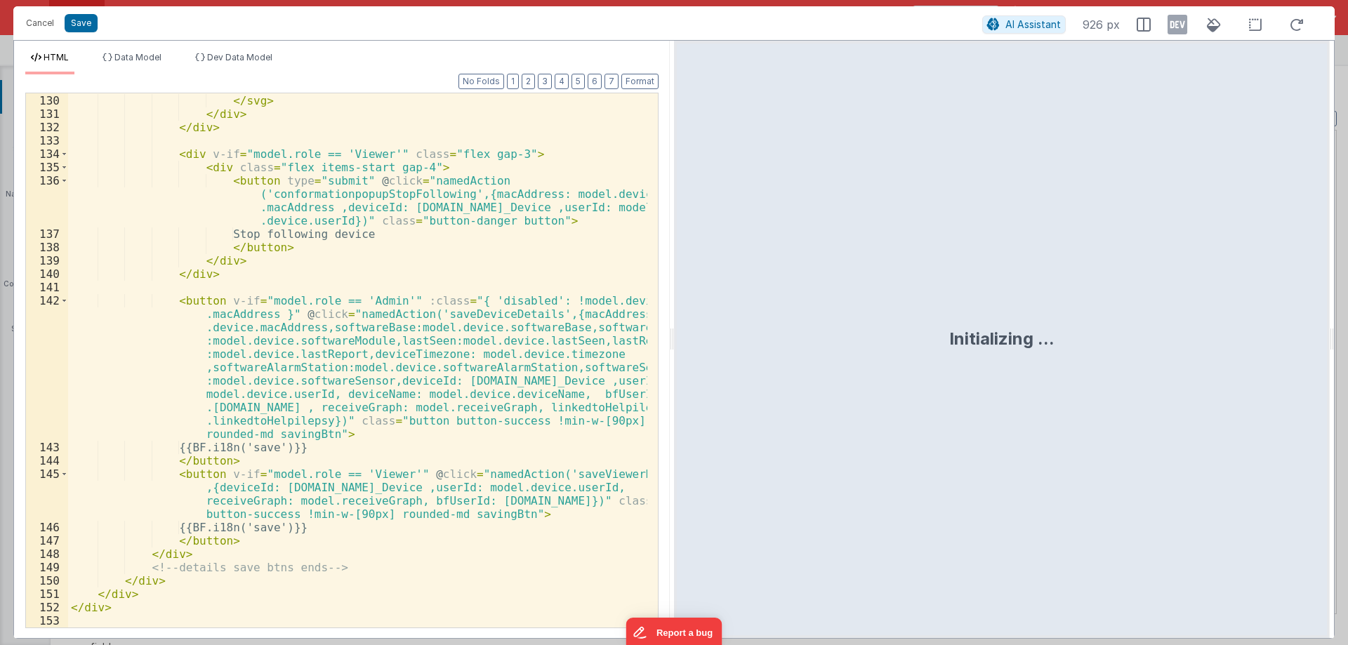
drag, startPoint x: 672, startPoint y: 333, endPoint x: 1267, endPoint y: 334, distance: 595.3
click at [1267, 334] on html "It appears that someone else or another tab has previously saved this record si…" at bounding box center [674, 322] width 1348 height 645
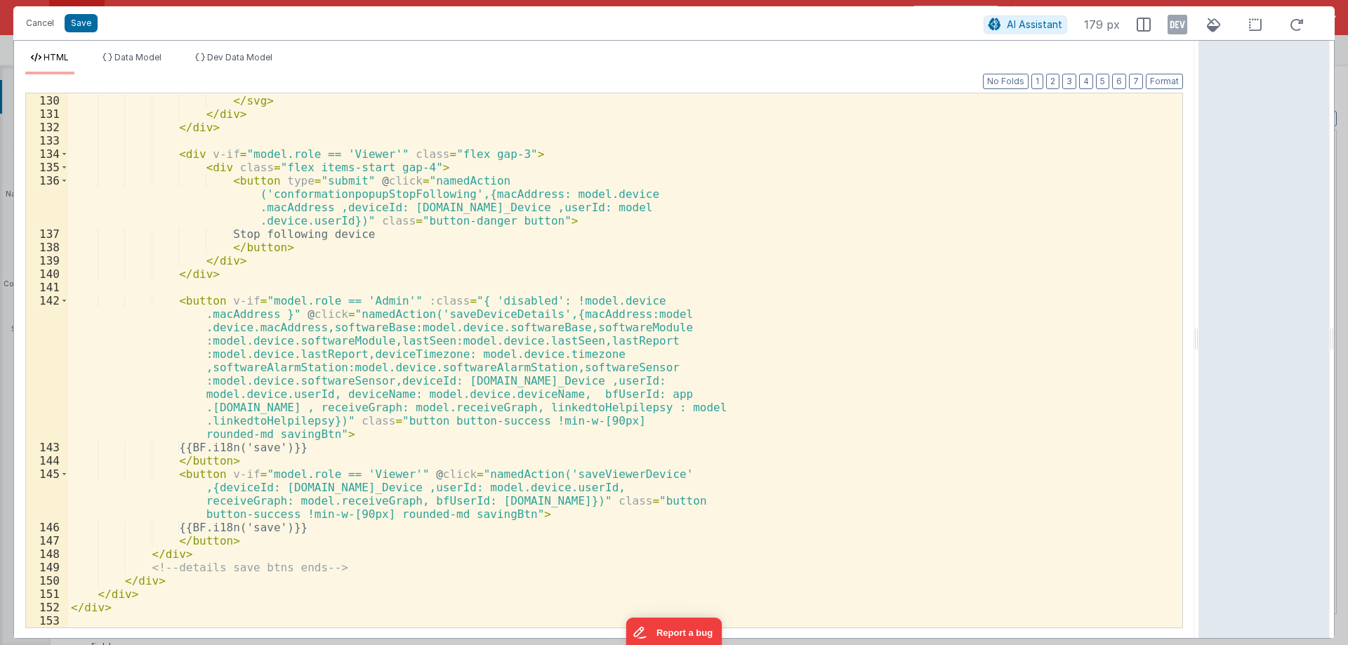
scroll to position [2133, 0]
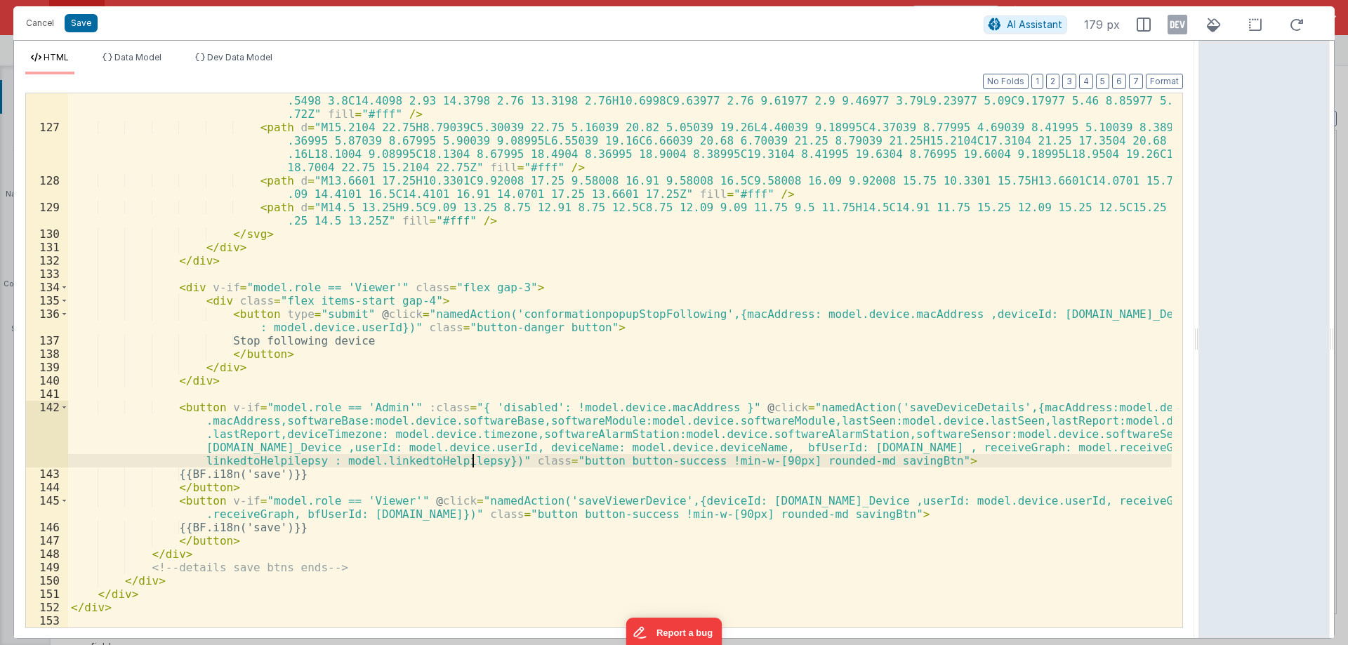
click at [473, 457] on div "< path d = "M8.49977 5.72C8.45977 5.72 8.41977 5.72 8.36977 5.71C7.96977 5.64 7…" at bounding box center [620, 367] width 1104 height 601
click at [546, 463] on div "< path d = "M8.49977 5.72C8.45977 5.72 8.41977 5.72 8.36977 5.71C7.96977 5.64 7…" at bounding box center [620, 367] width 1104 height 601
click at [557, 461] on div "< path d = "M8.49977 5.72C8.45977 5.72 8.41977 5.72 8.36977 5.71C7.96977 5.64 7…" at bounding box center [620, 367] width 1104 height 601
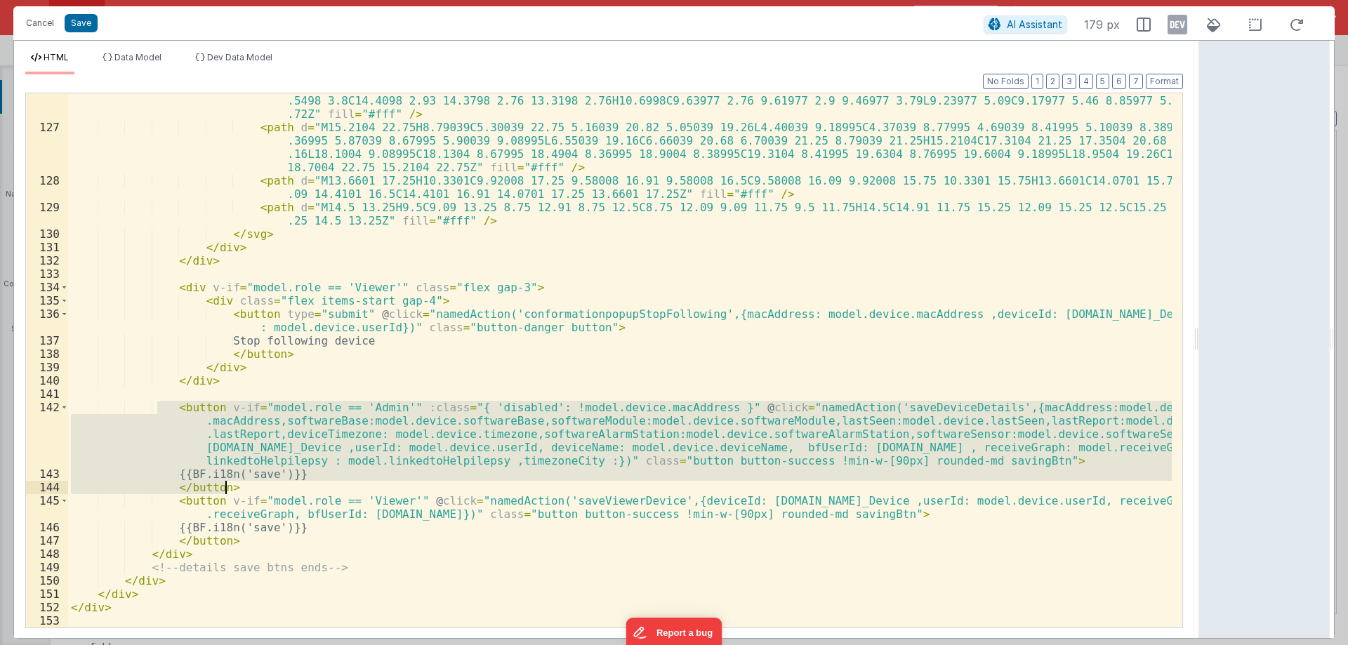
drag, startPoint x: 160, startPoint y: 407, endPoint x: 242, endPoint y: 484, distance: 112.3
click at [242, 484] on div "< path d = "M8.49977 5.72C8.45977 5.72 8.41977 5.72 8.36977 5.71C7.96977 5.64 7…" at bounding box center [620, 367] width 1104 height 601
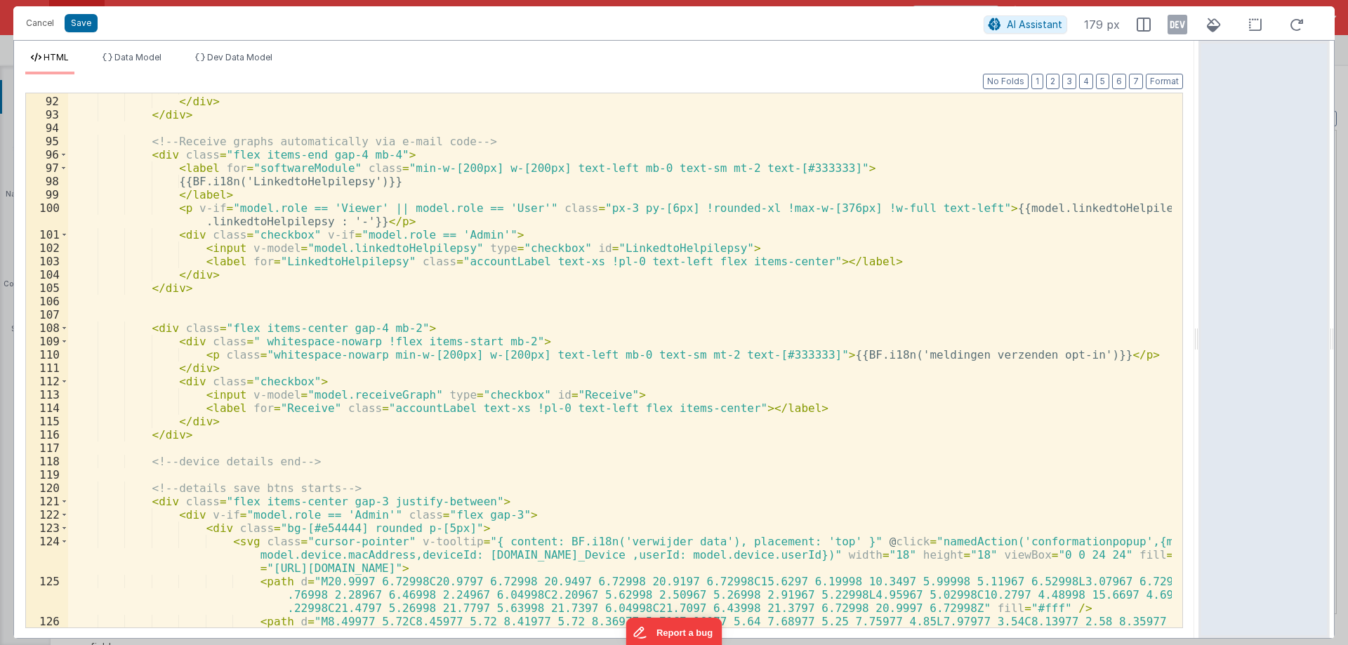
scroll to position [1417, 0]
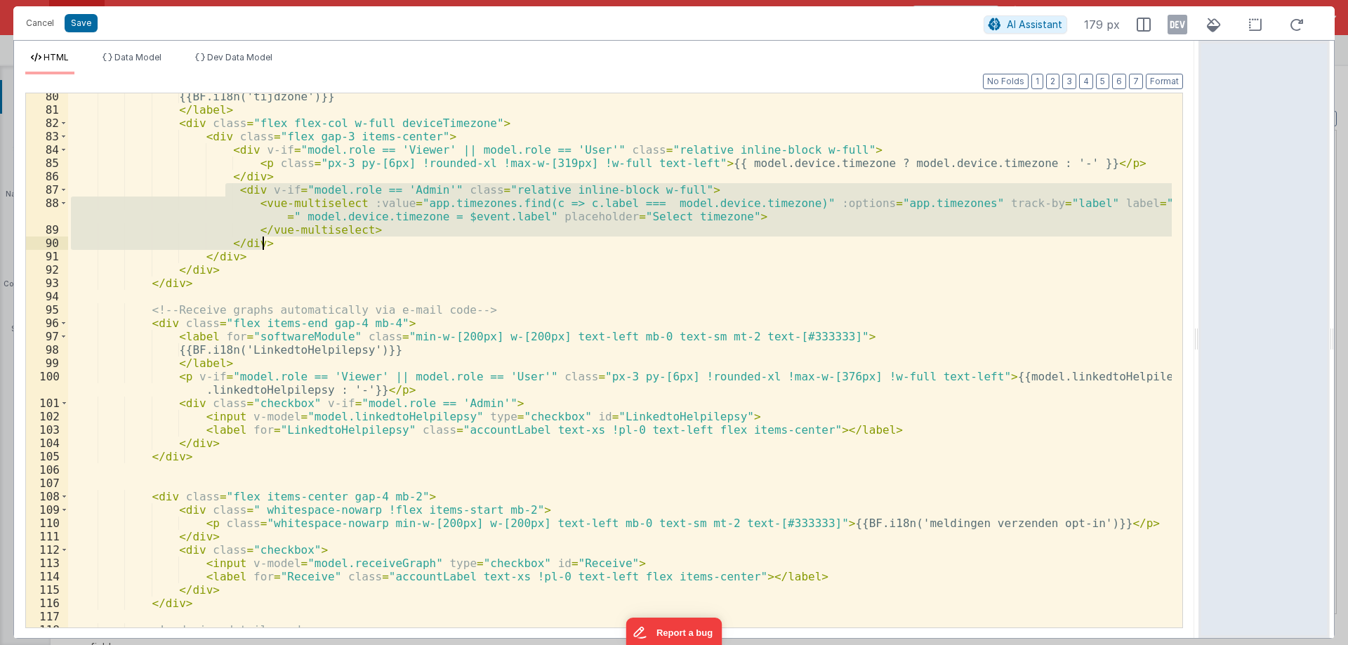
drag, startPoint x: 224, startPoint y: 191, endPoint x: 274, endPoint y: 242, distance: 71.5
click at [274, 242] on div "{{BF.i18n('tijdzone')}} </ label > < div class = "flex flex-col w-full deviceTi…" at bounding box center [620, 370] width 1104 height 561
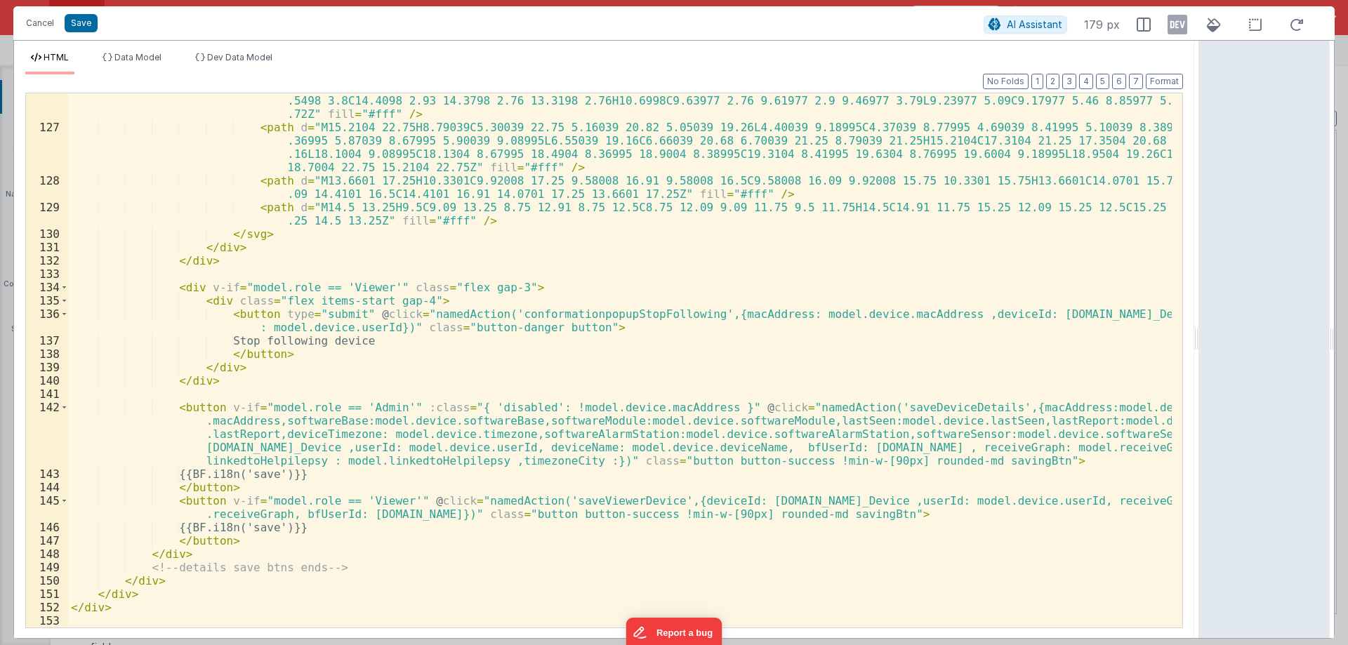
scroll to position [2133, 0]
drag, startPoint x: 485, startPoint y: 459, endPoint x: 551, endPoint y: 459, distance: 66.0
click at [551, 459] on div "< path d = "M8.49977 5.72C8.45977 5.72 8.41977 5.72 8.36977 5.71C7.96977 5.64 7…" at bounding box center [620, 367] width 1104 height 601
click at [571, 459] on div "< path d = "M8.49977 5.72C8.45977 5.72 8.41977 5.72 8.36977 5.71C7.96977 5.64 7…" at bounding box center [620, 367] width 1104 height 601
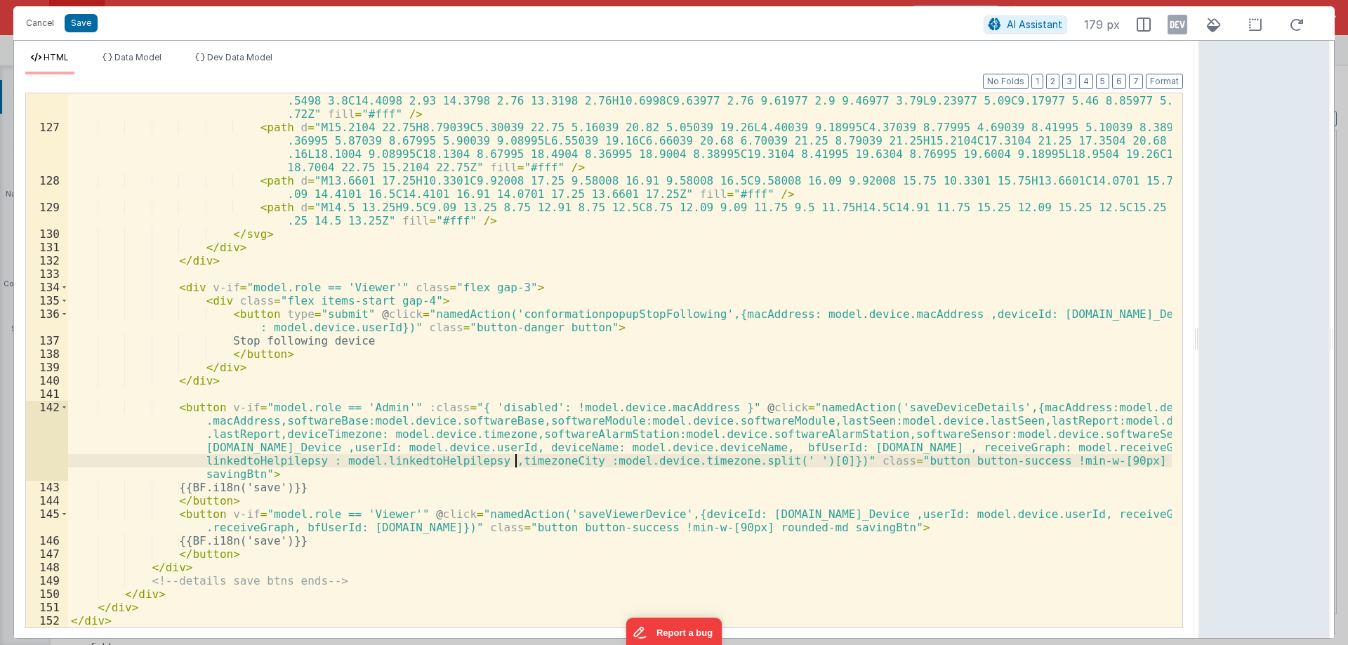
click at [516, 463] on div "< path d = "M8.49977 5.72C8.45977 5.72 8.41977 5.72 8.36977 5.71C7.96977 5.64 7…" at bounding box center [620, 367] width 1104 height 601
click at [497, 461] on div "< path d = "M8.49977 5.72C8.45977 5.72 8.41977 5.72 8.36977 5.71C7.96977 5.64 7…" at bounding box center [620, 367] width 1104 height 601
click at [89, 22] on button "Save" at bounding box center [81, 23] width 33 height 18
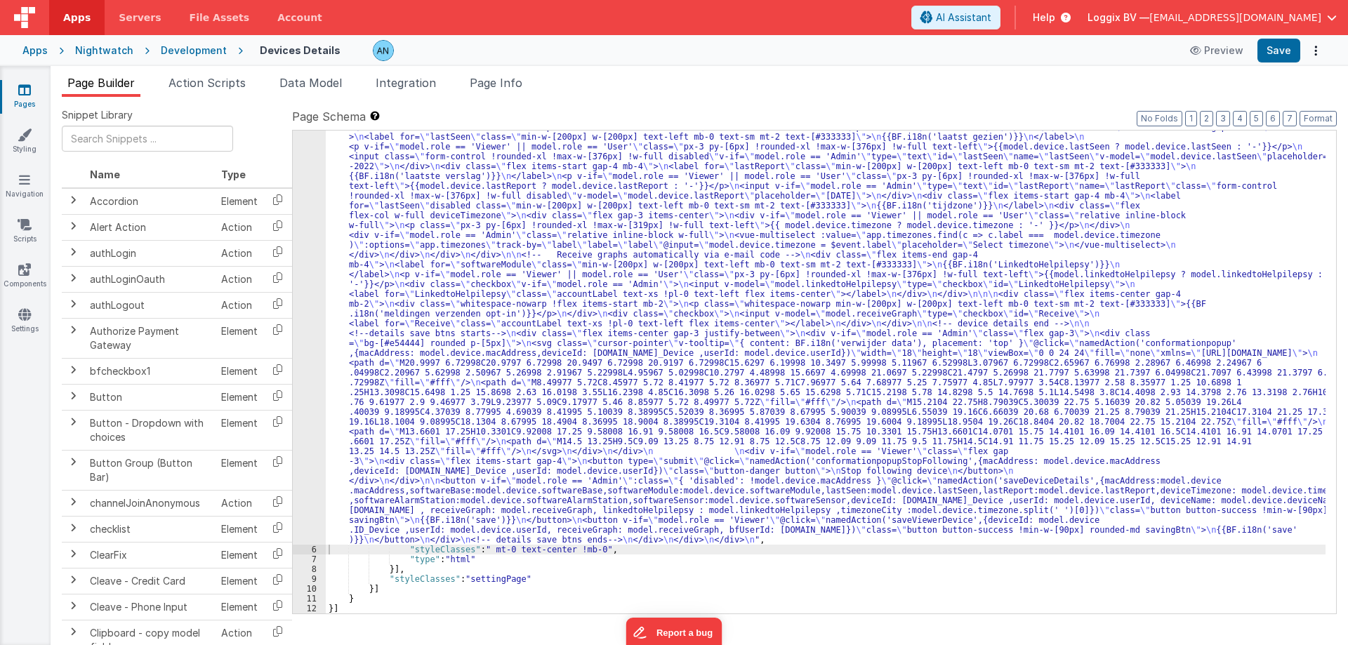
scroll to position [382, 0]
click at [1283, 46] on button "Save" at bounding box center [1278, 51] width 43 height 24
click at [206, 83] on span "Action Scripts" at bounding box center [206, 83] width 77 height 14
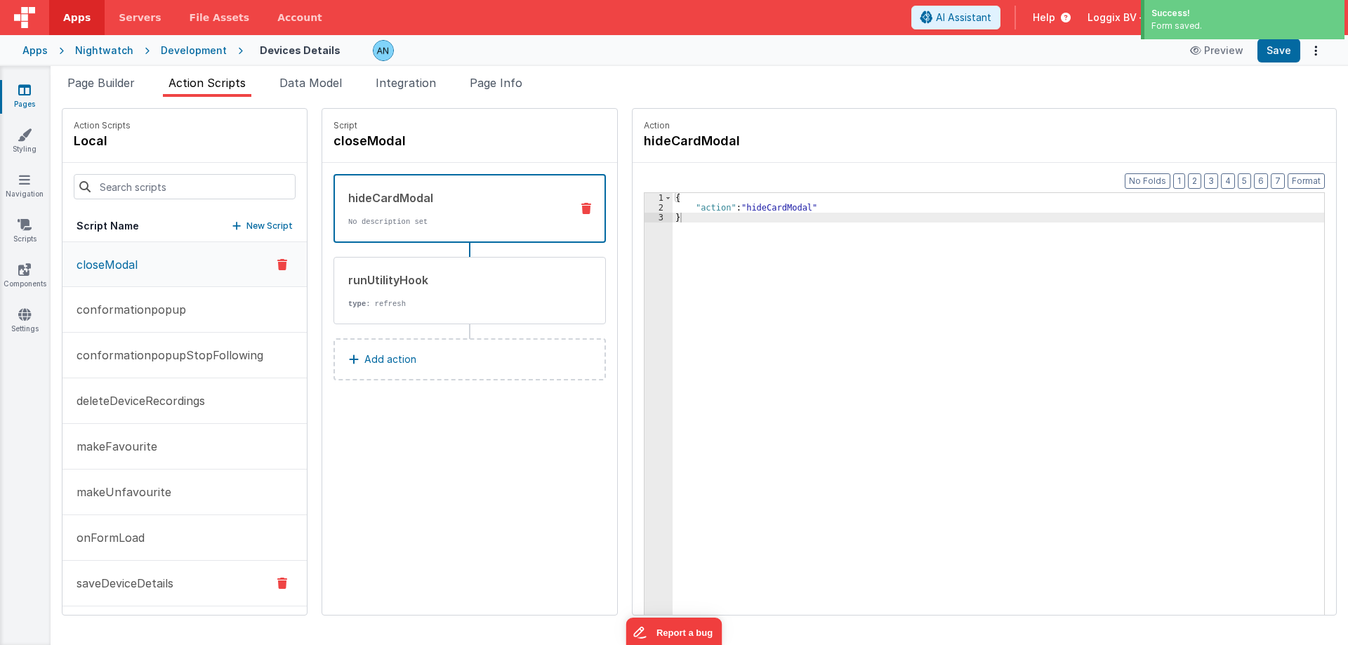
click at [132, 585] on p "saveDeviceDetails" at bounding box center [120, 583] width 105 height 17
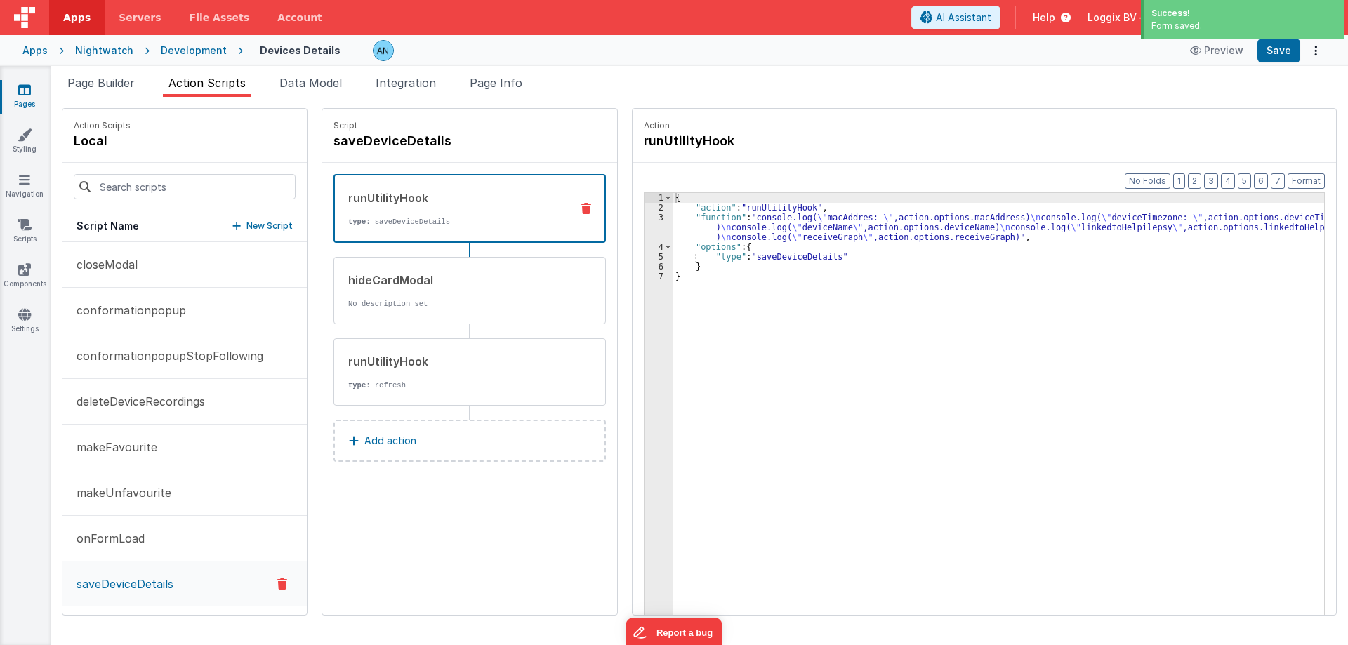
click at [778, 230] on div "{ "action" : "runUtilityHook" , "function" : "console.log( \" macAddres:- \" ,a…" at bounding box center [1002, 435] width 658 height 485
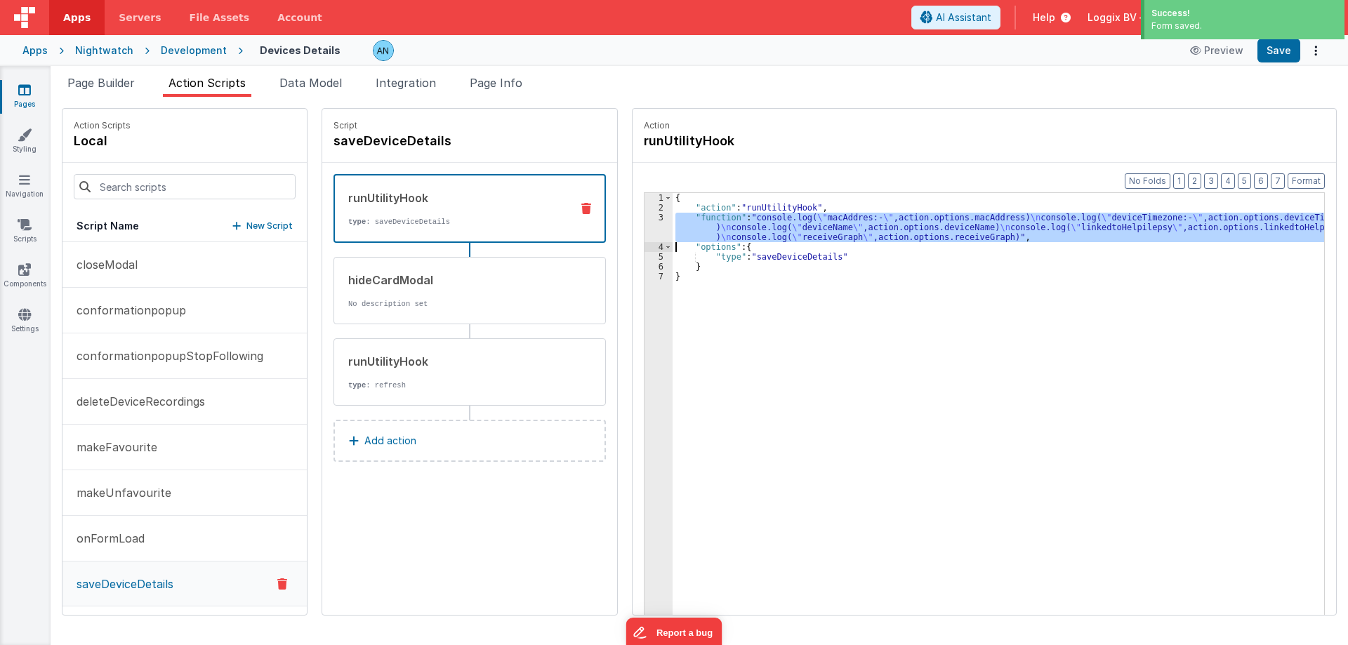
click at [647, 227] on div "3" at bounding box center [658, 227] width 28 height 29
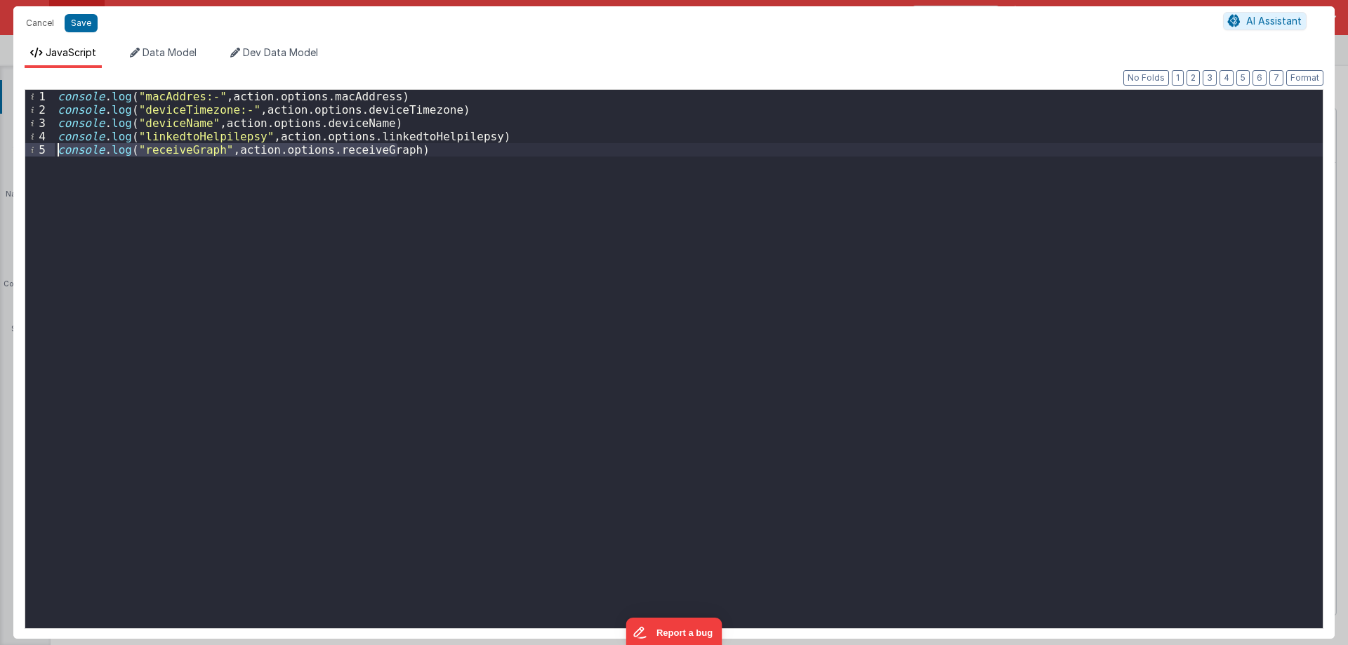
drag, startPoint x: 432, startPoint y: 154, endPoint x: 39, endPoint y: 144, distance: 393.3
click at [40, 145] on div "1 2 3 4 5 console . log ( "macAddres:-" , action . options . macAddress ) conso…" at bounding box center [674, 359] width 1299 height 540
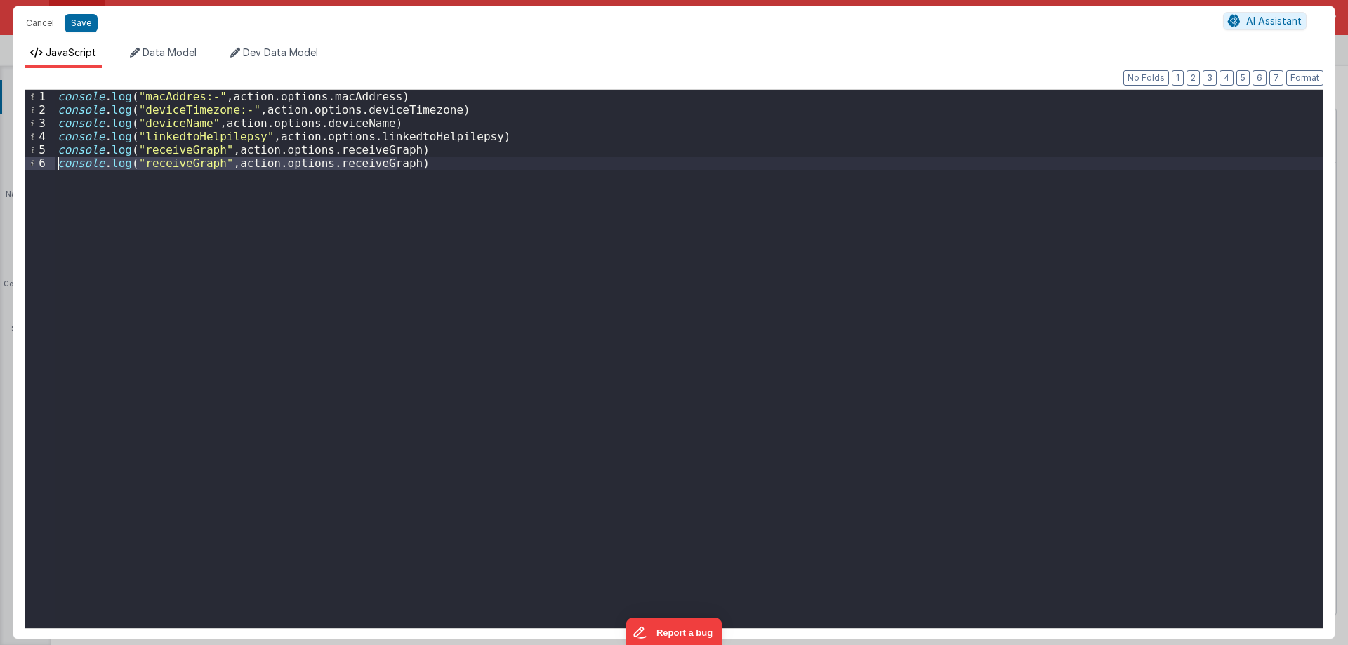
click at [354, 164] on div "console . log ( "macAddres:-" , action . options . macAddress ) console . log (…" at bounding box center [689, 359] width 1268 height 538
click at [354, 164] on div "console . log ( "macAddres:-" , action . options . macAddress ) console . log (…" at bounding box center [689, 372] width 1268 height 565
click at [150, 167] on div "console . log ( "macAddres:-" , action . options . macAddress ) console . log (…" at bounding box center [689, 372] width 1268 height 565
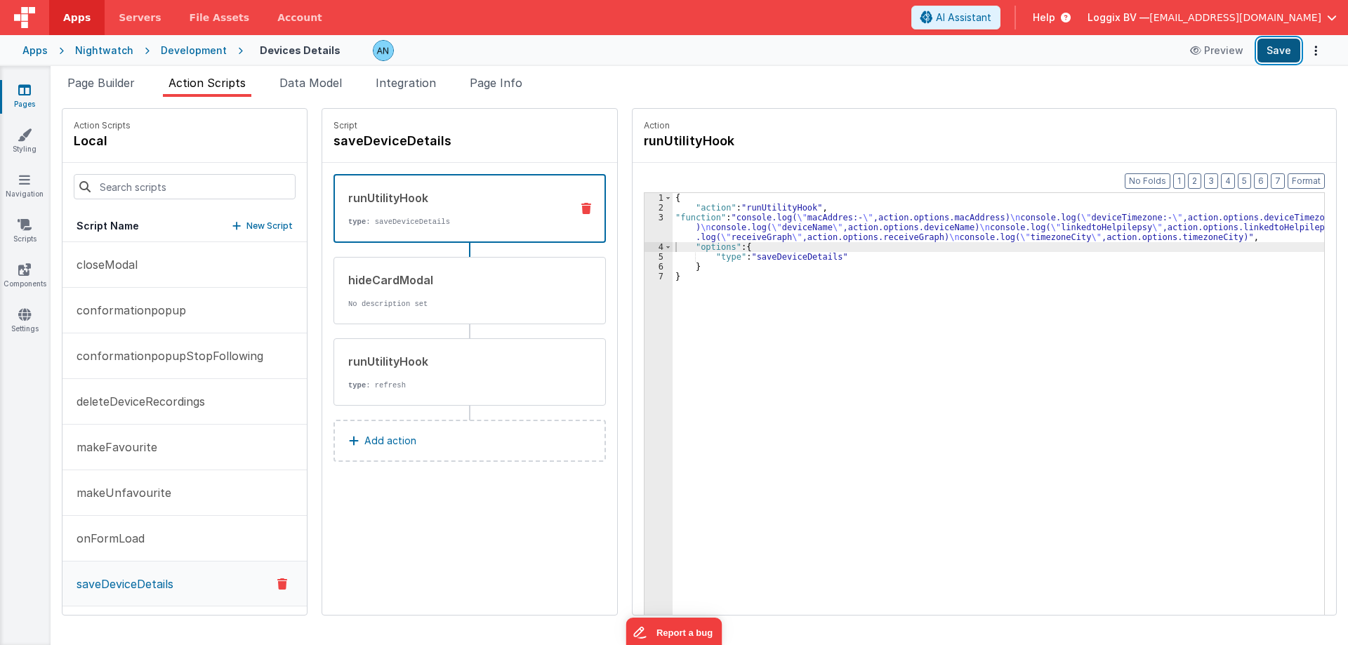
click at [1275, 51] on button "Save" at bounding box center [1278, 51] width 43 height 24
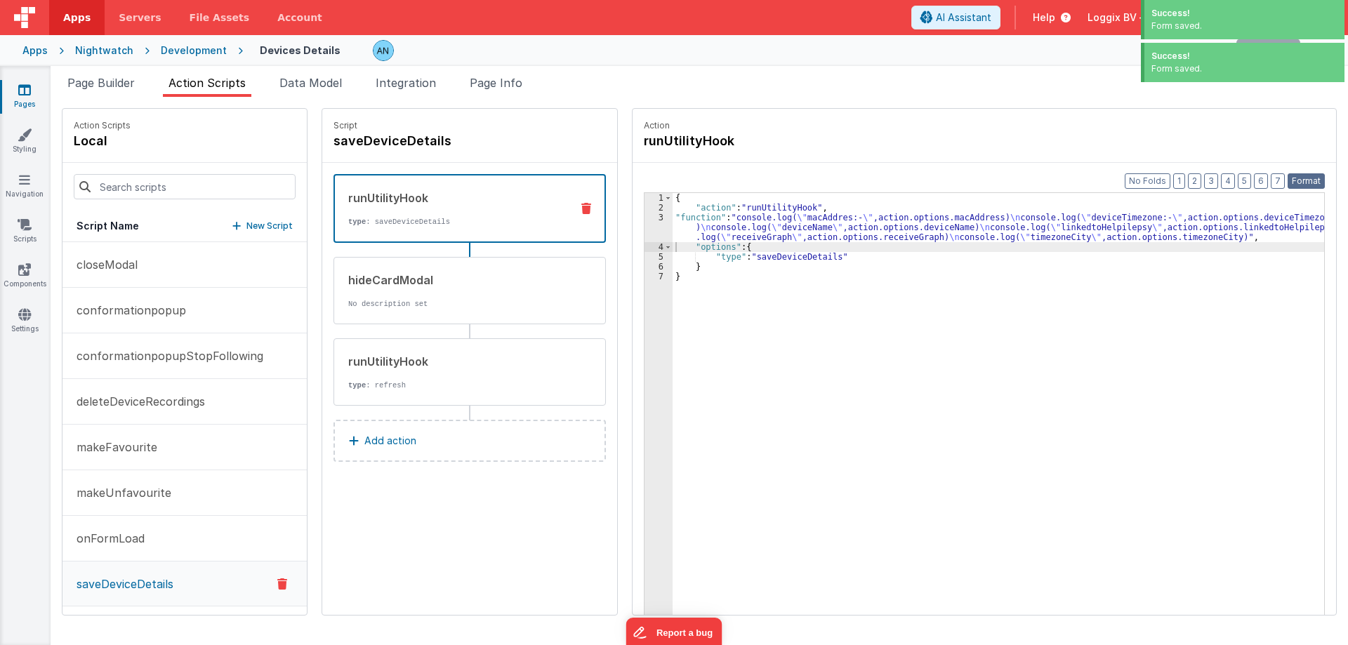
click at [1311, 181] on button "Format" at bounding box center [1305, 180] width 37 height 15
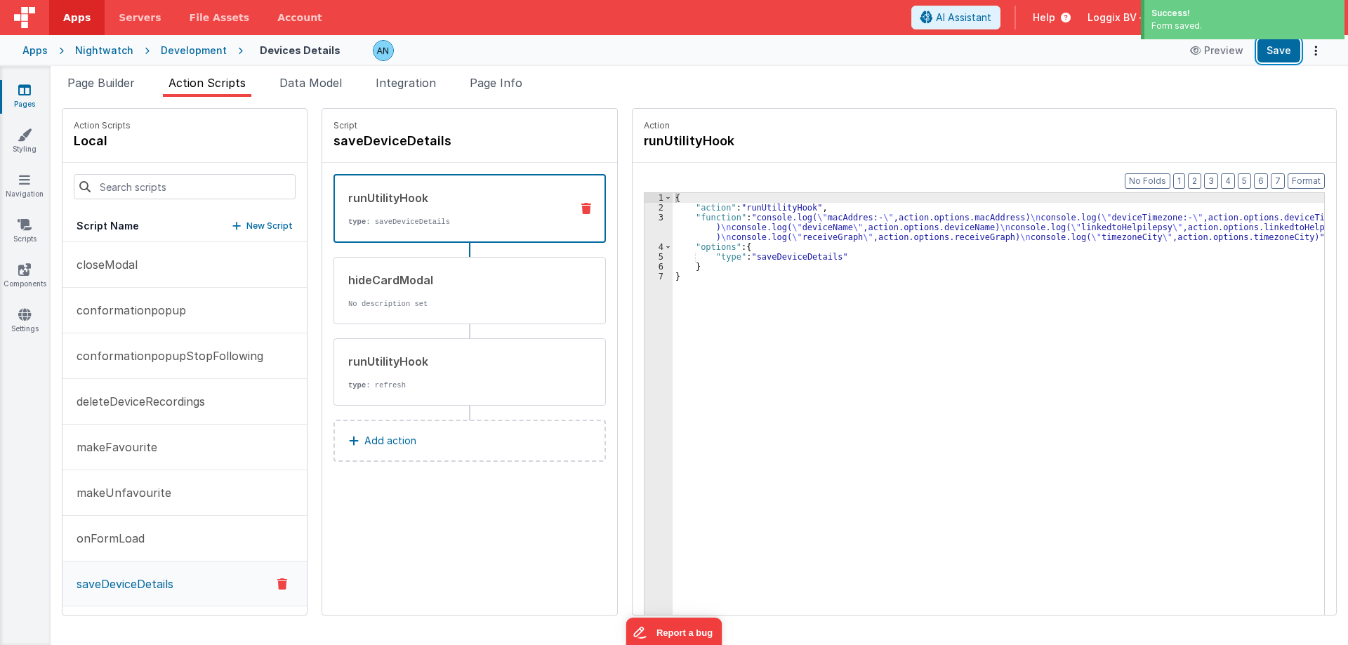
click at [1283, 51] on button "Save" at bounding box center [1278, 51] width 43 height 24
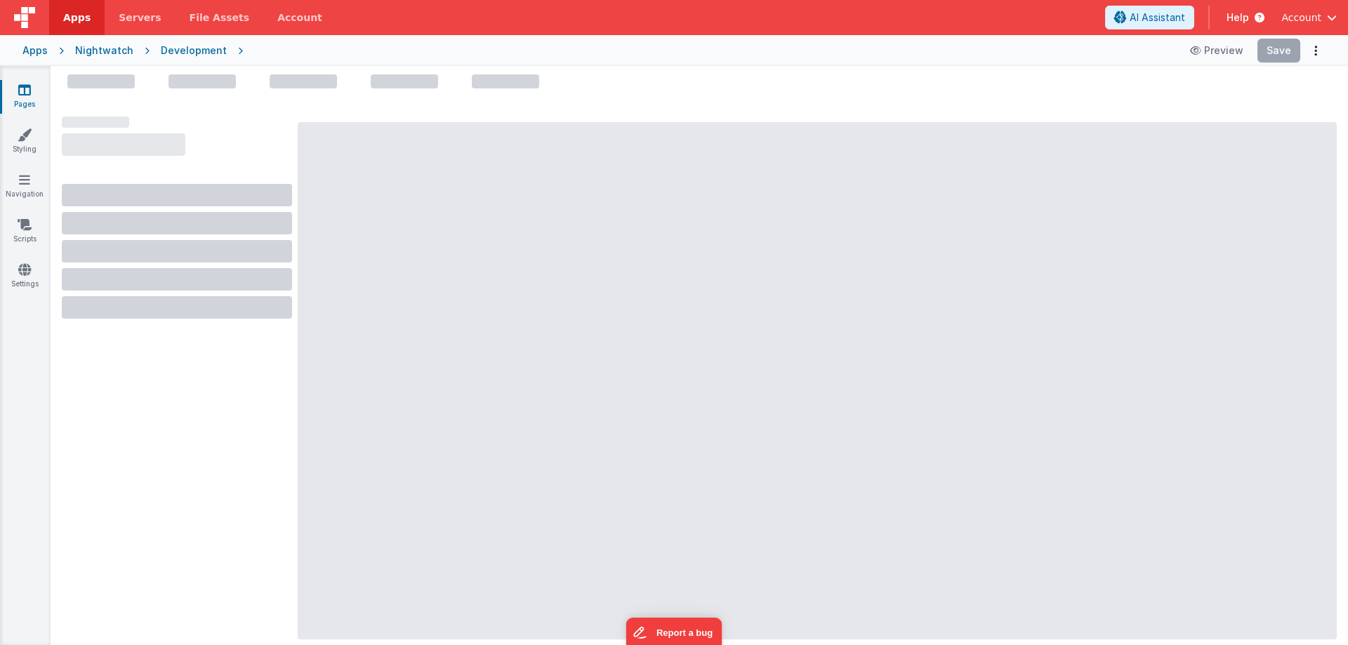
click at [206, 51] on div "Development" at bounding box center [194, 51] width 66 height 14
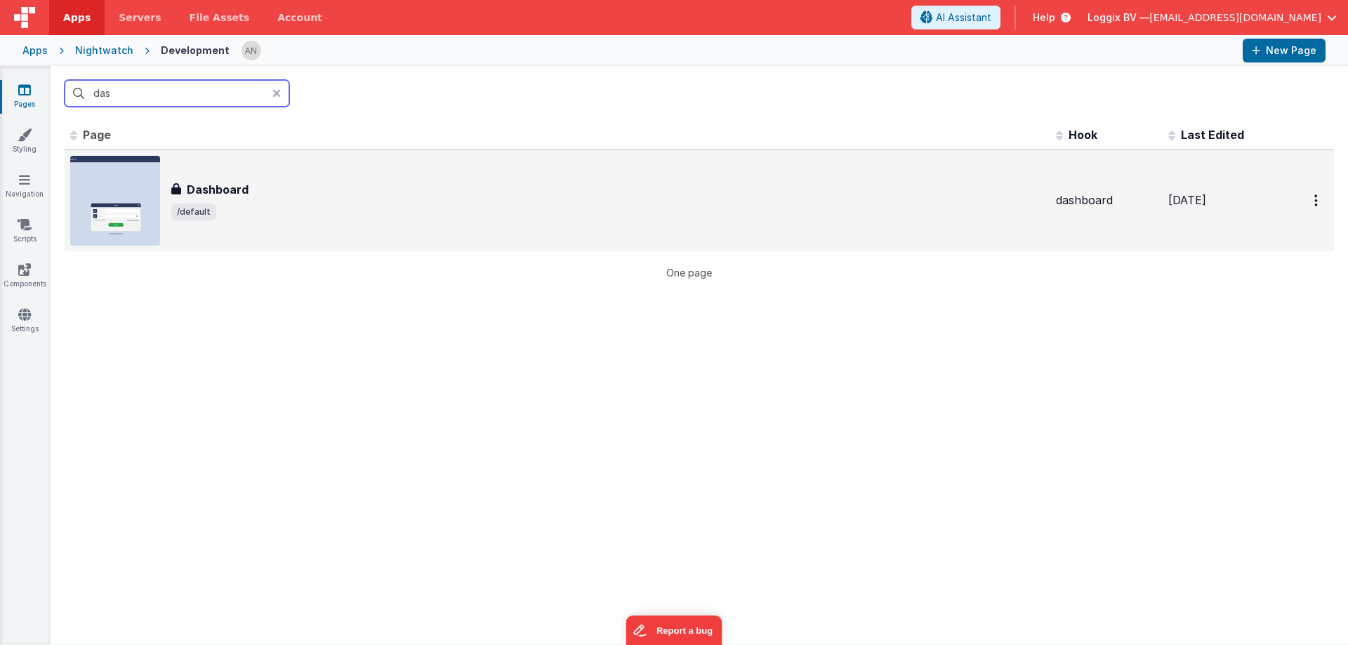
type input "das"
click at [195, 159] on div "Dashboard Dashboard /default" at bounding box center [557, 201] width 974 height 90
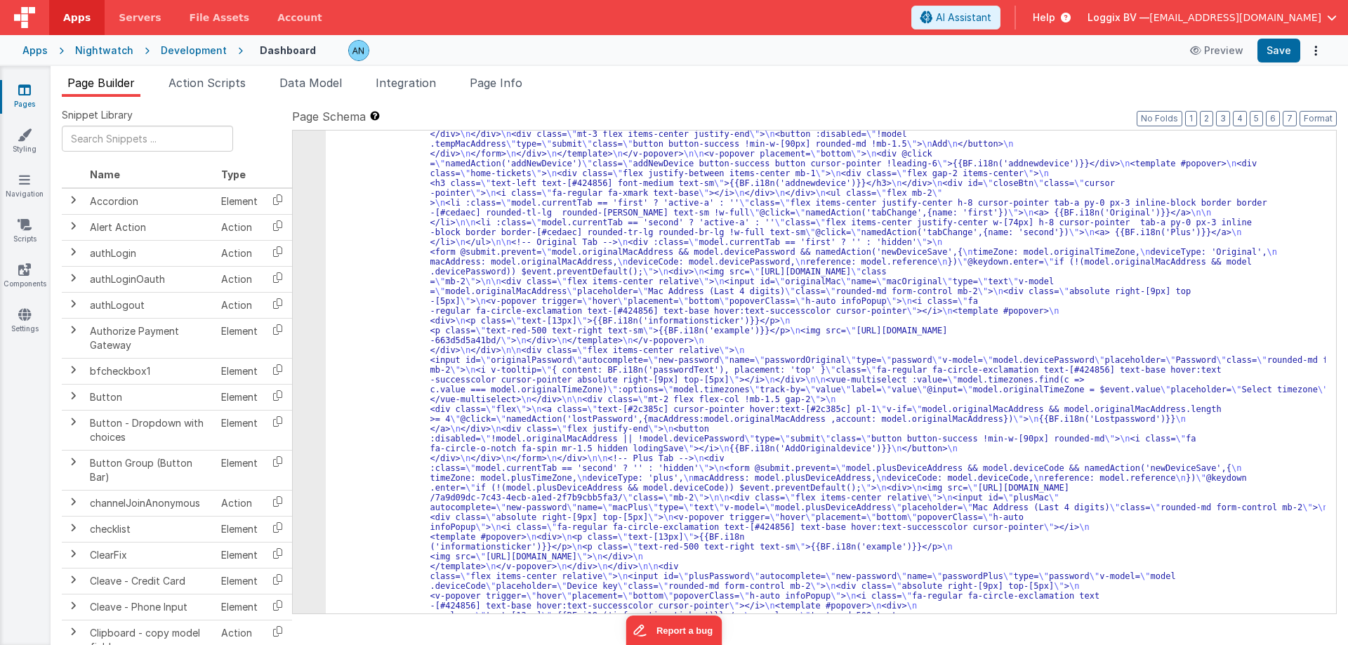
scroll to position [168, 0]
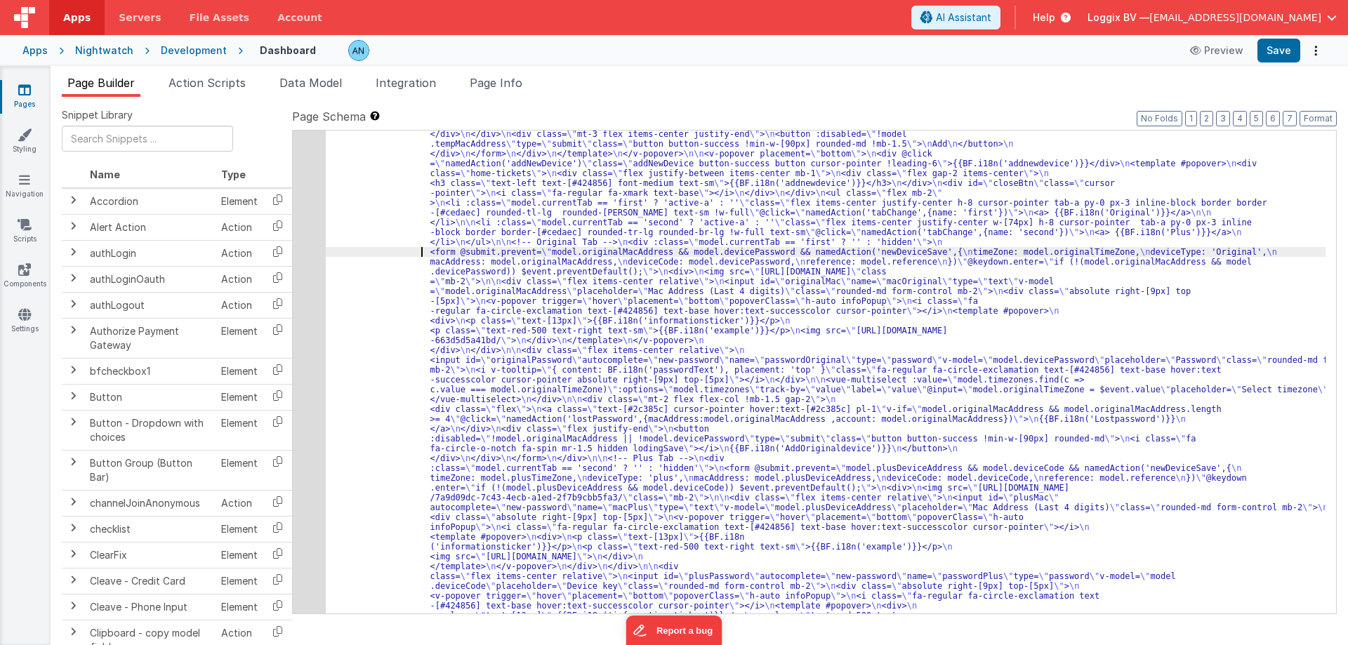
click at [307, 190] on div "5" at bounding box center [309, 473] width 33 height 944
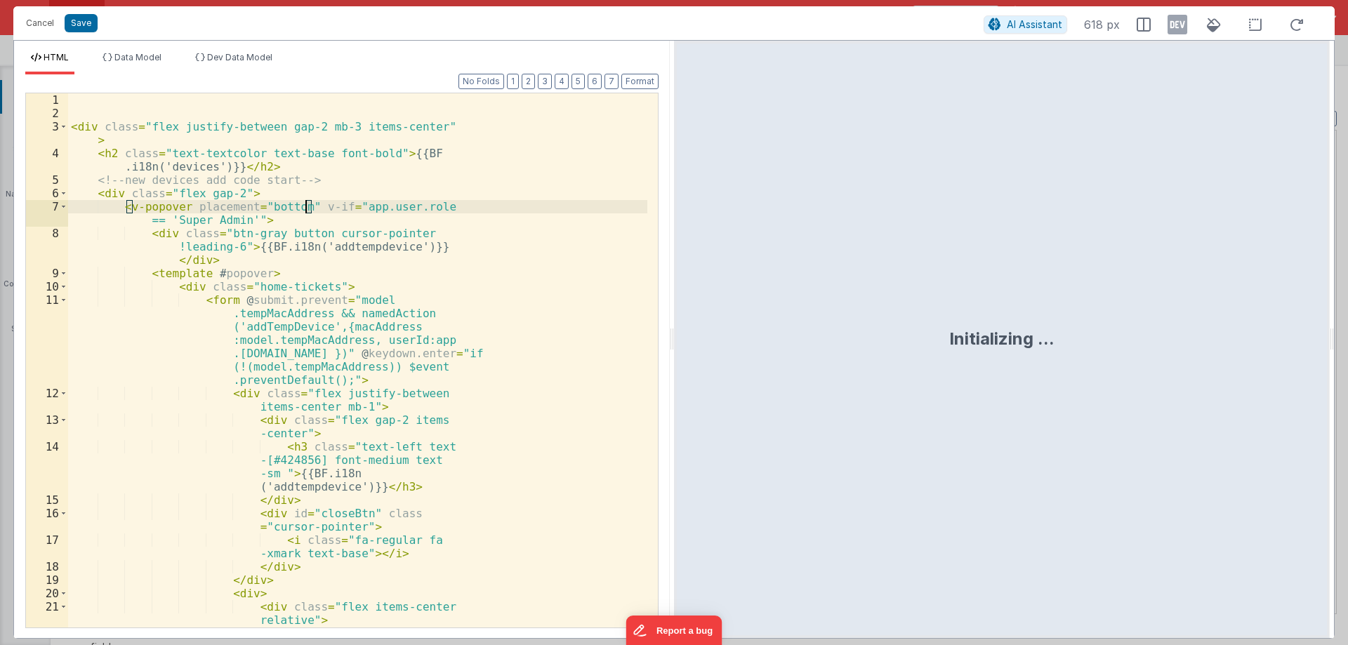
scroll to position [510, 0]
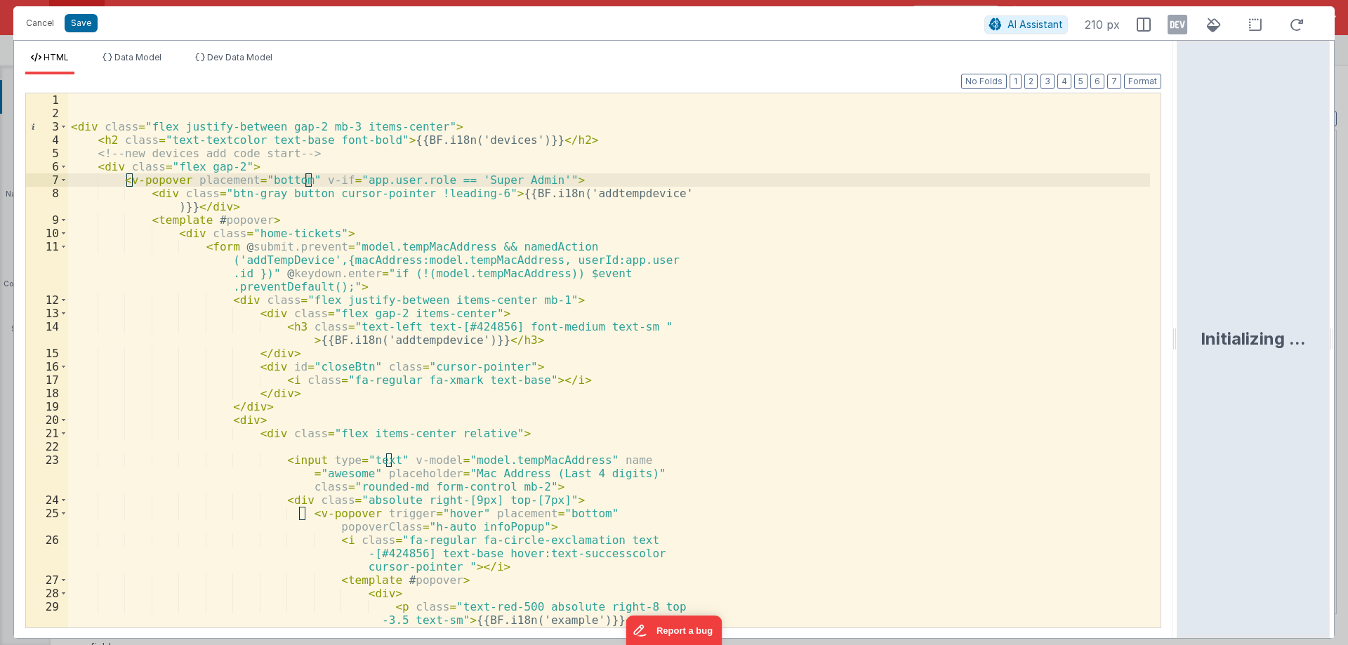
drag, startPoint x: 673, startPoint y: 336, endPoint x: 1201, endPoint y: 324, distance: 528.1
click at [1222, 323] on html "Cancel Save AI Assistant 210 px HTML Data Model Dev Data Model Format 7 6 5 4 3…" at bounding box center [674, 322] width 1348 height 645
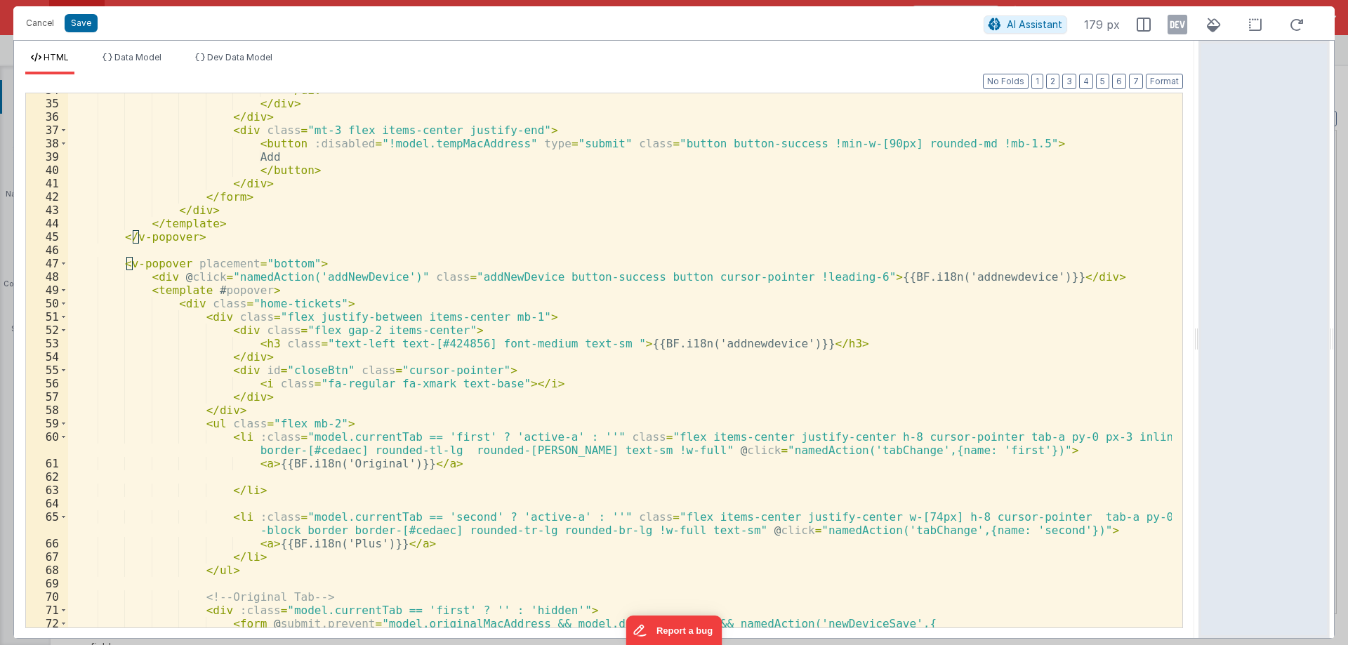
scroll to position [463, 0]
click at [279, 263] on div "</ div > </ div > </ div > < div class = "mt-3 flex items-center justify-end" >…" at bounding box center [620, 364] width 1104 height 561
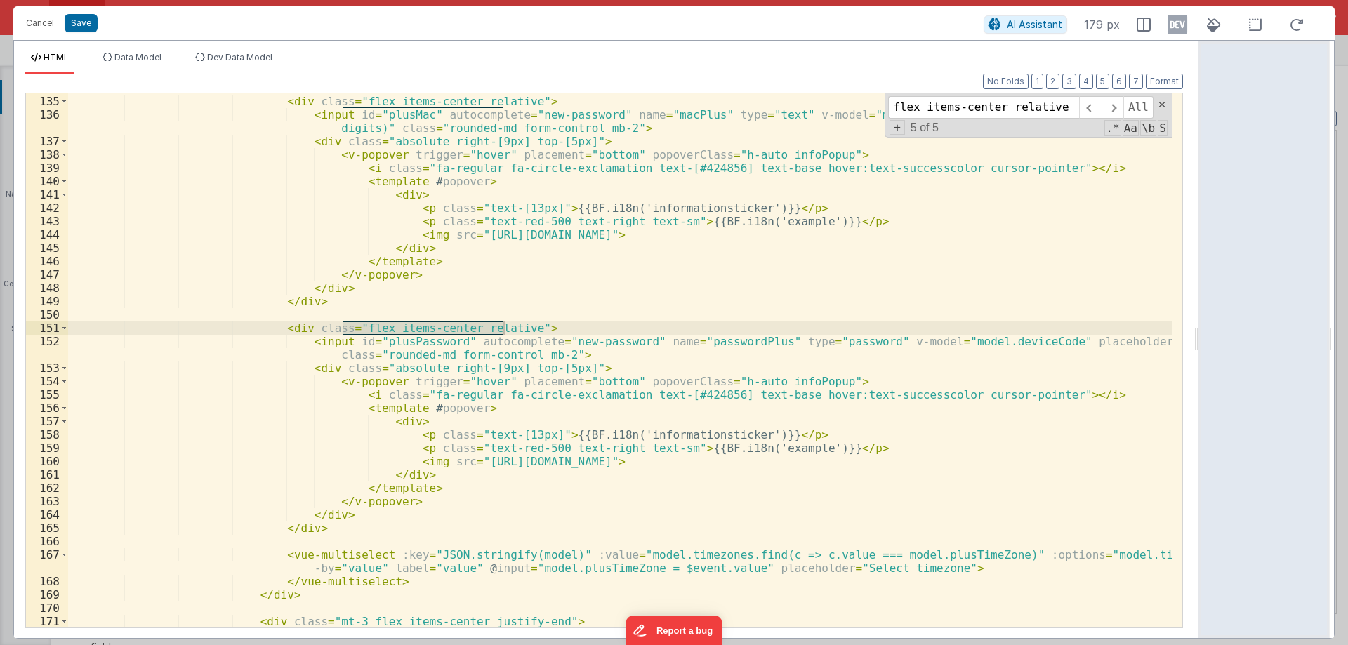
scroll to position [1935, 0]
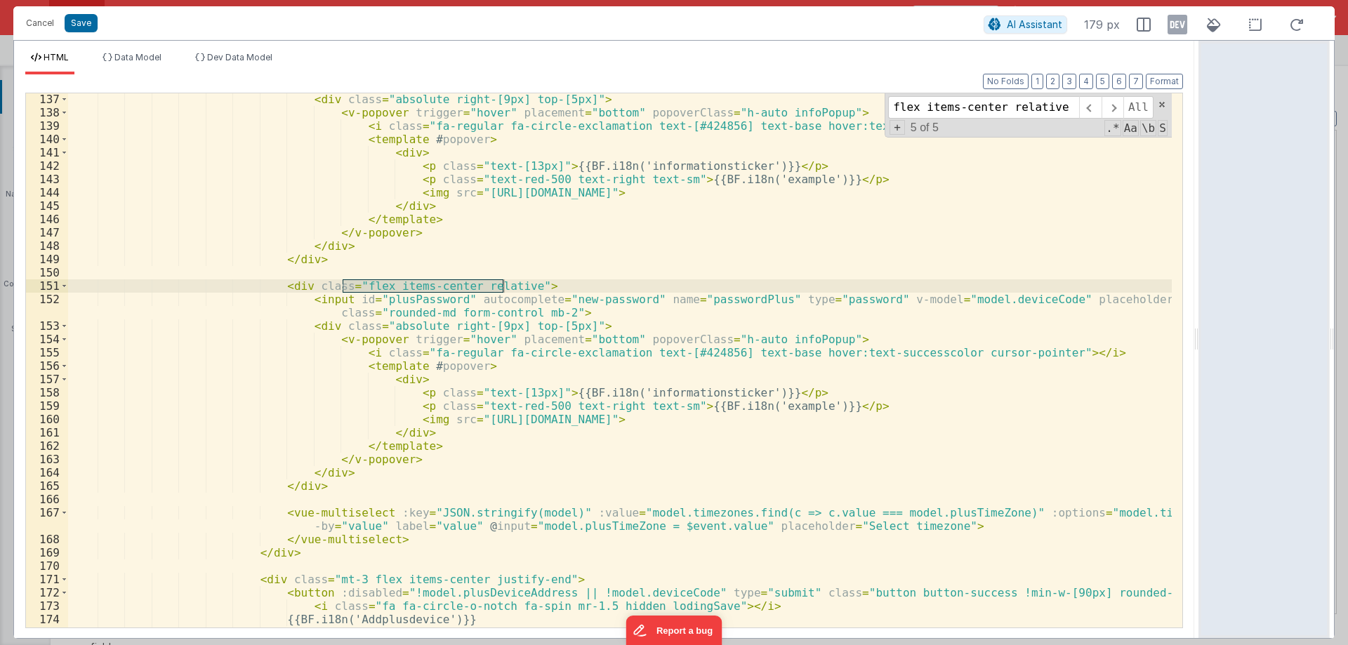
type input "flex items-center relative"
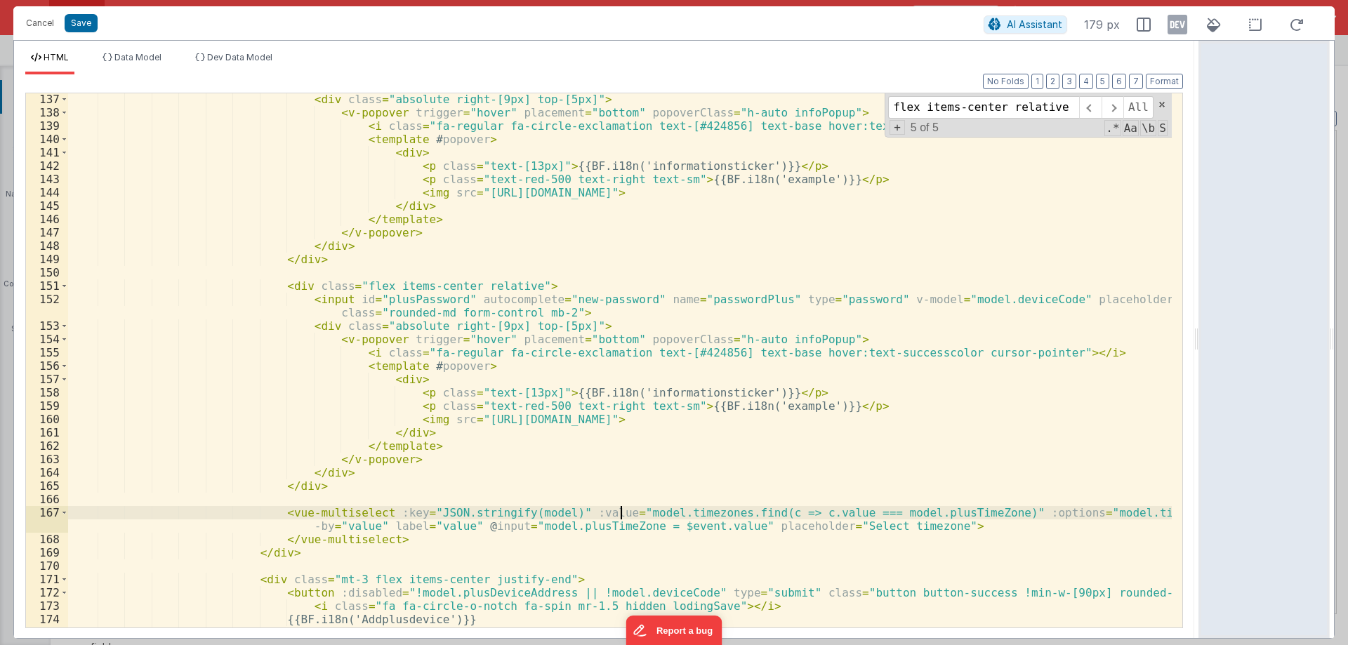
click at [623, 517] on div "< div class = "absolute right-[9px] top-[5px]" > < v-popover trigger = "hover" …" at bounding box center [620, 373] width 1104 height 561
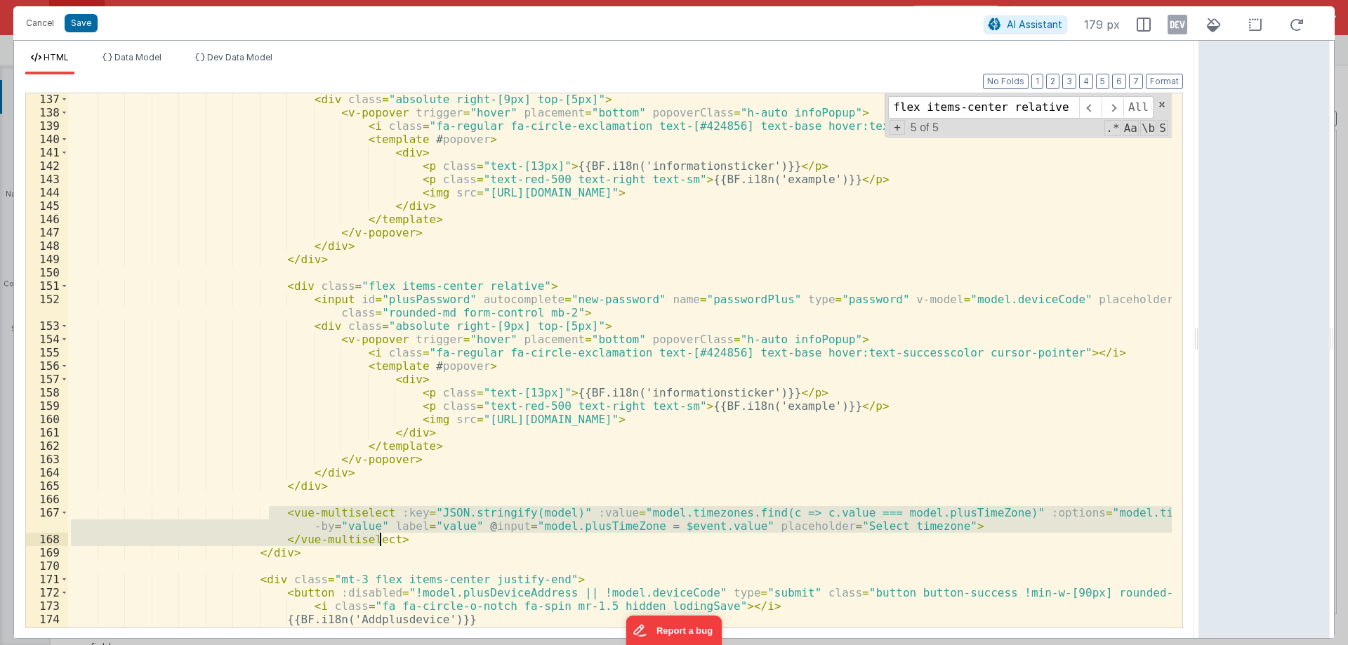
drag, startPoint x: 267, startPoint y: 514, endPoint x: 384, endPoint y: 535, distance: 118.4
click at [384, 535] on div "< div class = "absolute right-[9px] top-[5px]" > < v-popover trigger = "hover" …" at bounding box center [620, 373] width 1104 height 561
click at [384, 535] on div "< div class = "absolute right-[9px] top-[5px]" > < v-popover trigger = "hover" …" at bounding box center [620, 360] width 1104 height 534
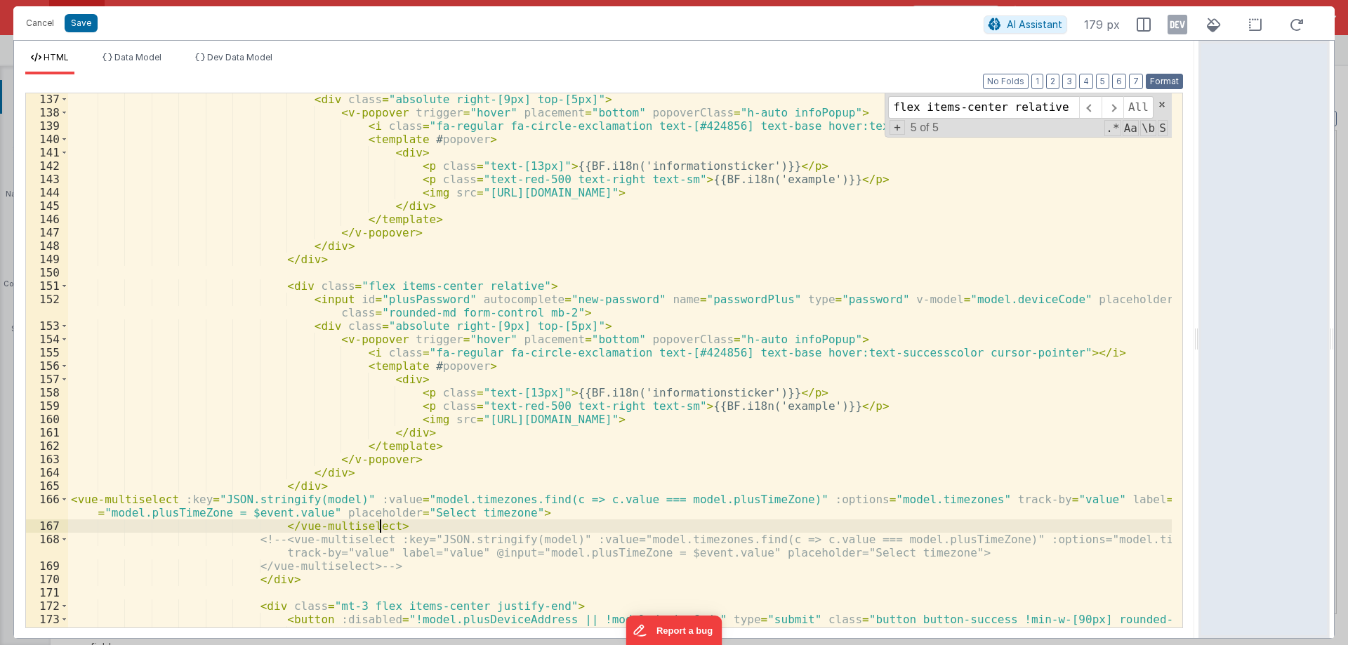
click at [1176, 79] on button "Format" at bounding box center [1164, 81] width 37 height 15
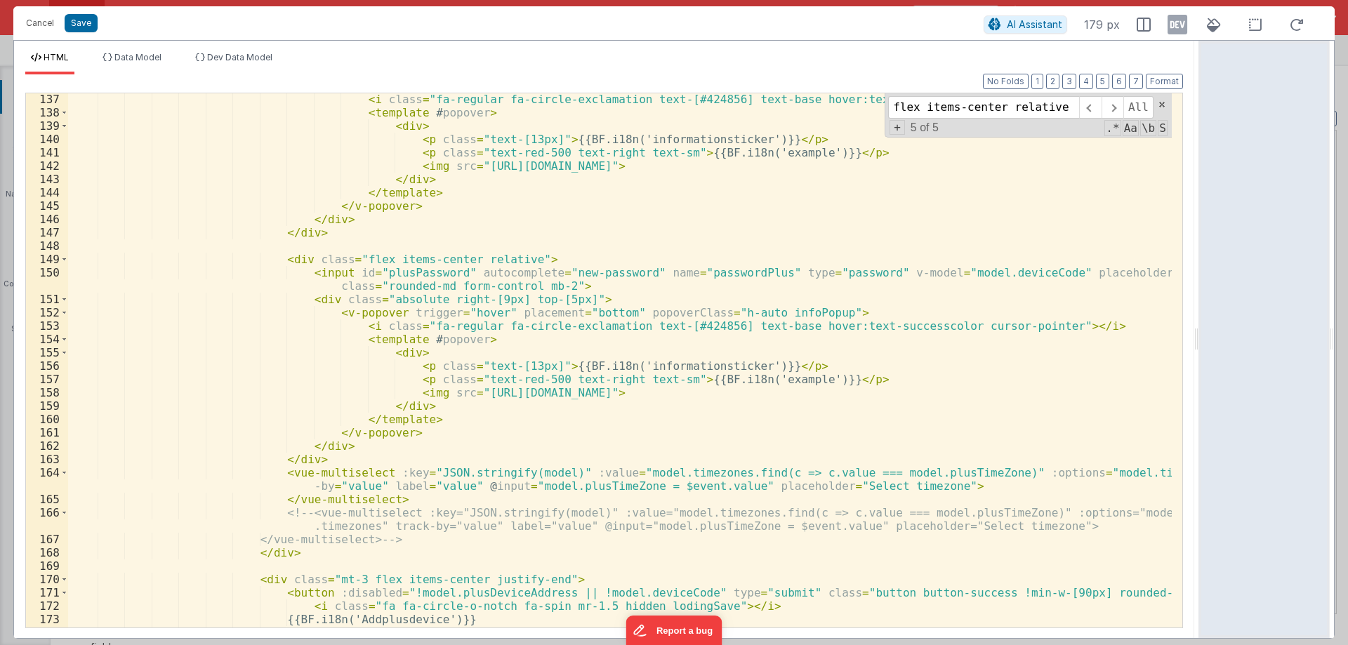
click at [625, 470] on div "< i class = "fa-regular fa-circle-exclamation text-[#424856] text-base hover:te…" at bounding box center [620, 373] width 1104 height 561
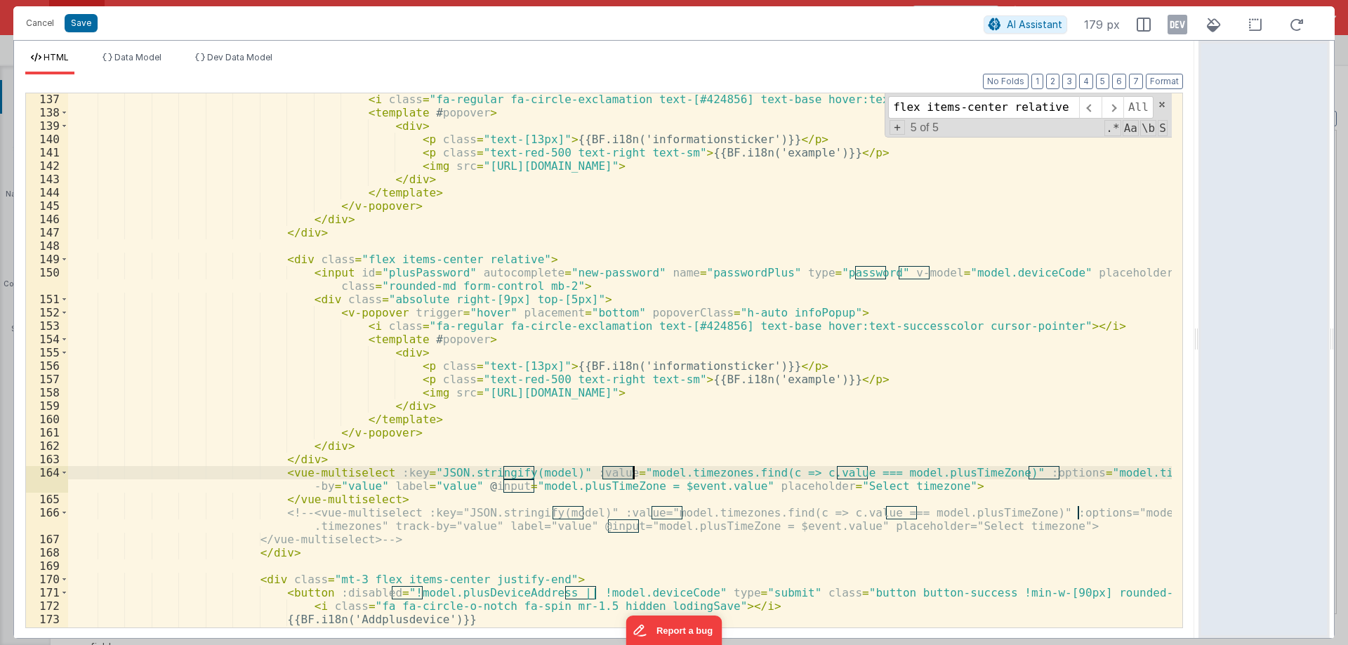
click at [625, 470] on div "< i class = "fa-regular fa-circle-exclamation text-[#424856] text-base hover:te…" at bounding box center [620, 373] width 1104 height 561
click at [790, 469] on div "< i class = "fa-regular fa-circle-exclamation text-[#424856] text-base hover:te…" at bounding box center [620, 373] width 1104 height 561
click at [340, 488] on div "< i class = "fa-regular fa-circle-exclamation text-[#424856] text-base hover:te…" at bounding box center [620, 373] width 1104 height 561
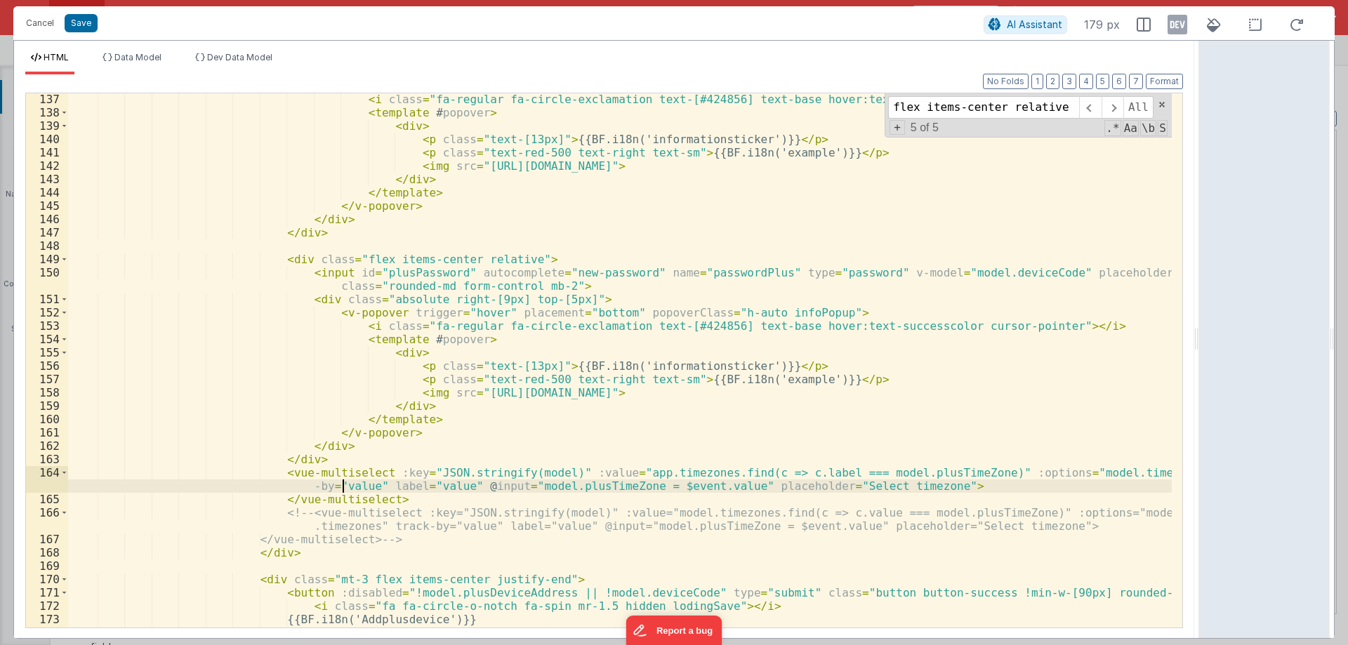
click at [340, 488] on div "< i class = "fa-regular fa-circle-exclamation text-[#424856] text-base hover:te…" at bounding box center [620, 373] width 1104 height 561
click at [428, 485] on div "< i class = "fa-regular fa-circle-exclamation text-[#424856] text-base hover:te…" at bounding box center [620, 373] width 1104 height 561
click at [687, 486] on div "< i class = "fa-regular fa-circle-exclamation text-[#424856] text-base hover:te…" at bounding box center [620, 373] width 1104 height 561
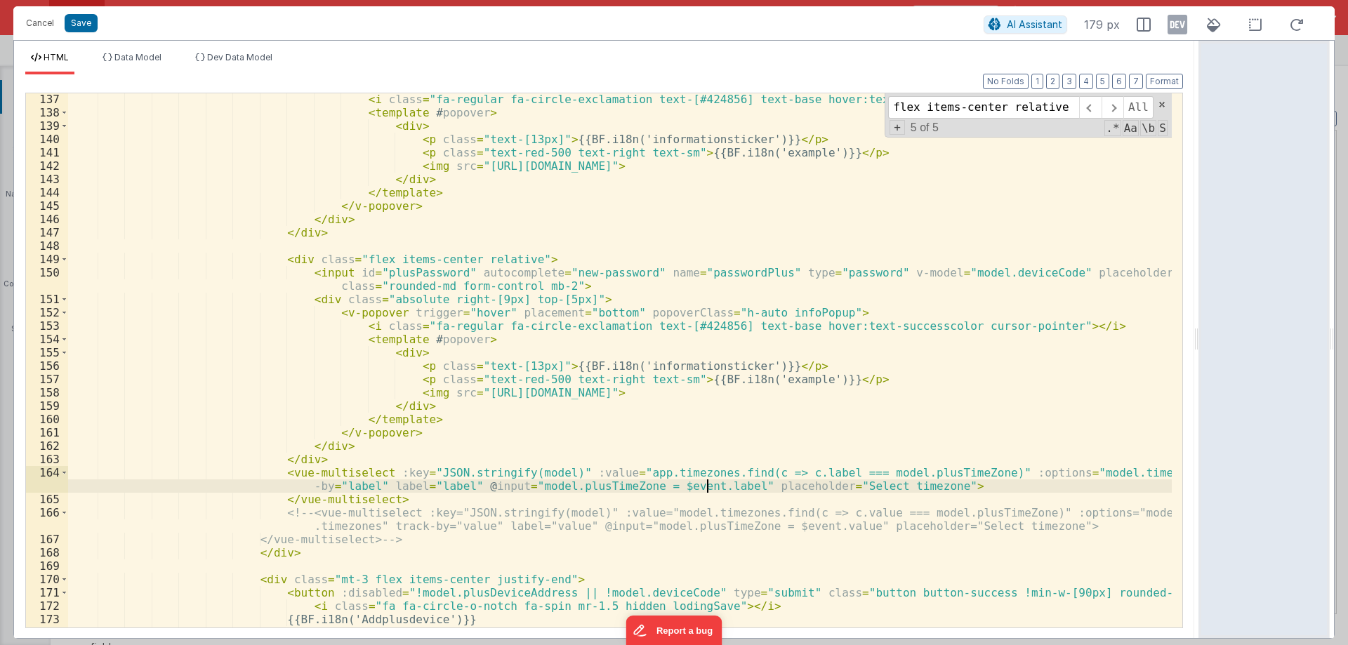
click at [876, 470] on div "< i class = "fa-regular fa-circle-exclamation text-[#424856] text-base hover:te…" at bounding box center [620, 373] width 1104 height 561
click at [1034, 473] on div "< i class = "fa-regular fa-circle-exclamation text-[#424856] text-base hover:te…" at bounding box center [620, 373] width 1104 height 561
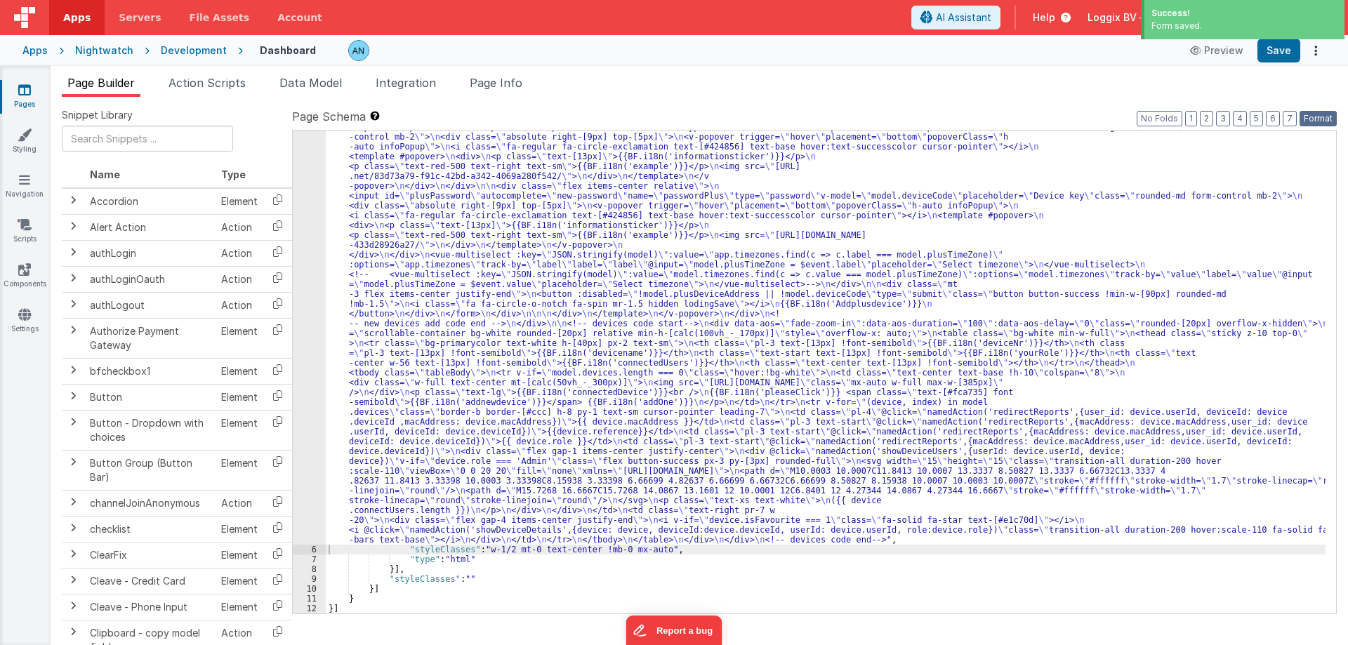
click at [1323, 119] on button "Format" at bounding box center [1317, 118] width 37 height 15
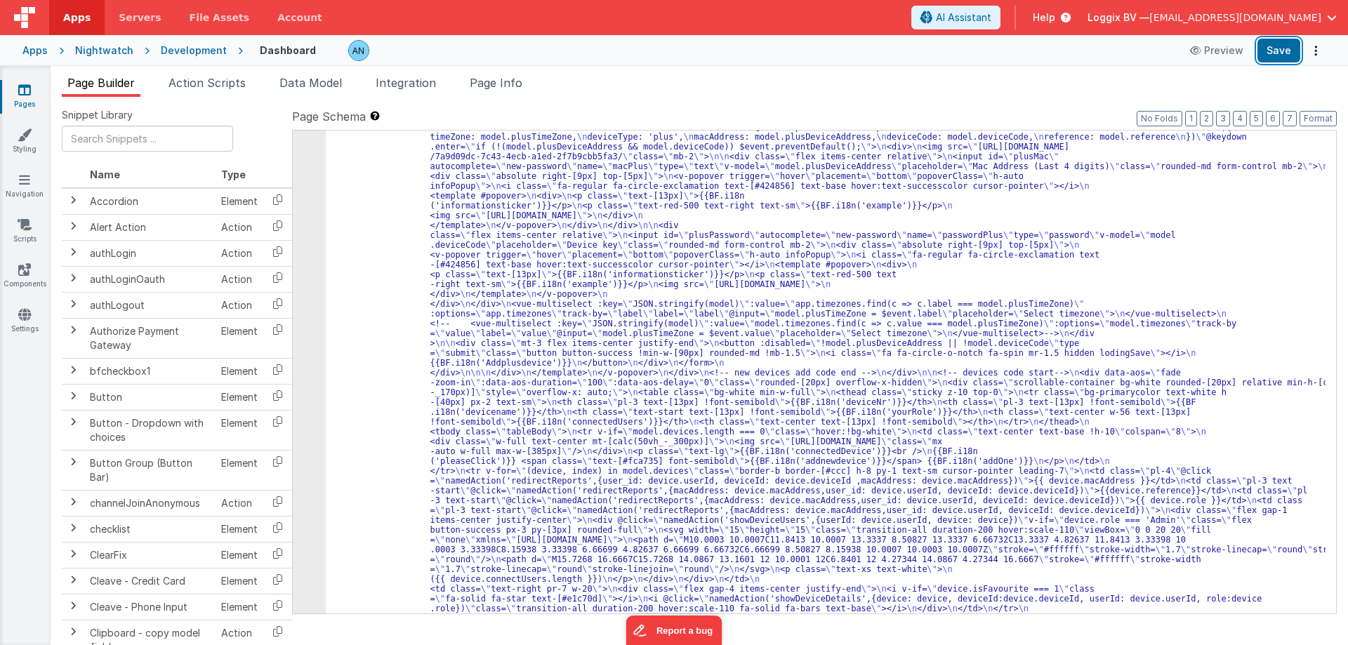
click at [1275, 53] on button "Save" at bounding box center [1278, 51] width 43 height 24
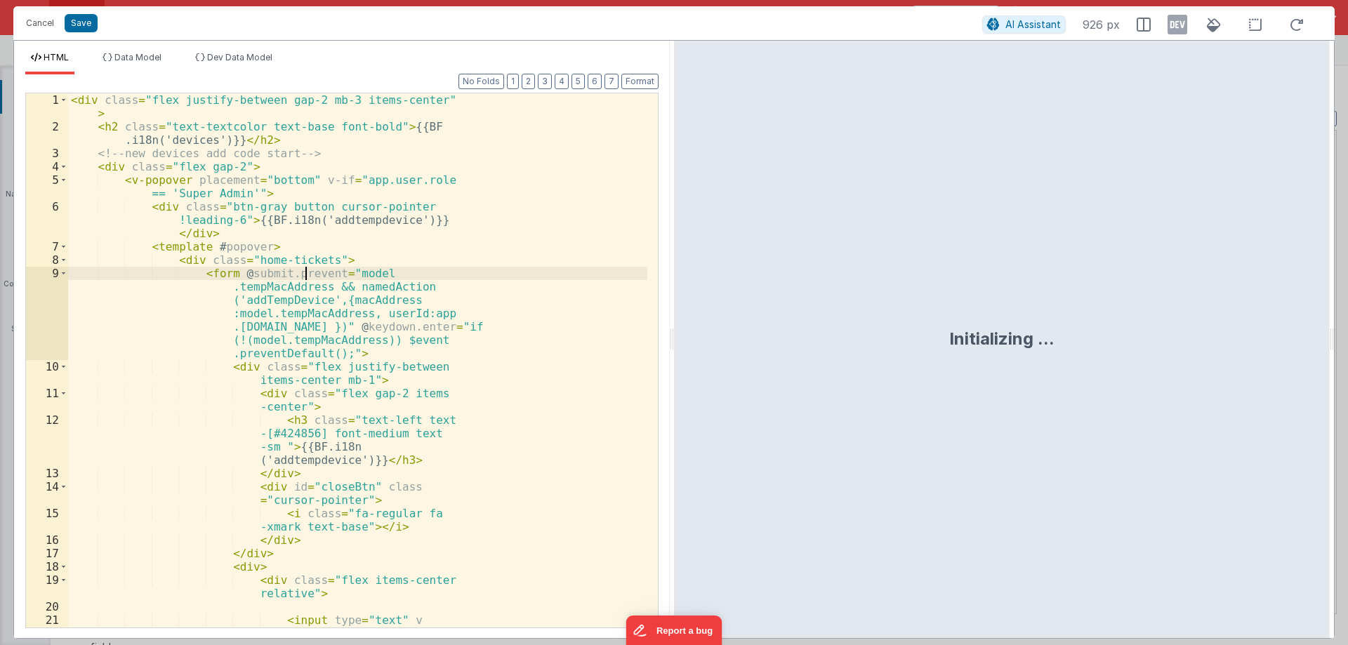
scroll to position [529, 0]
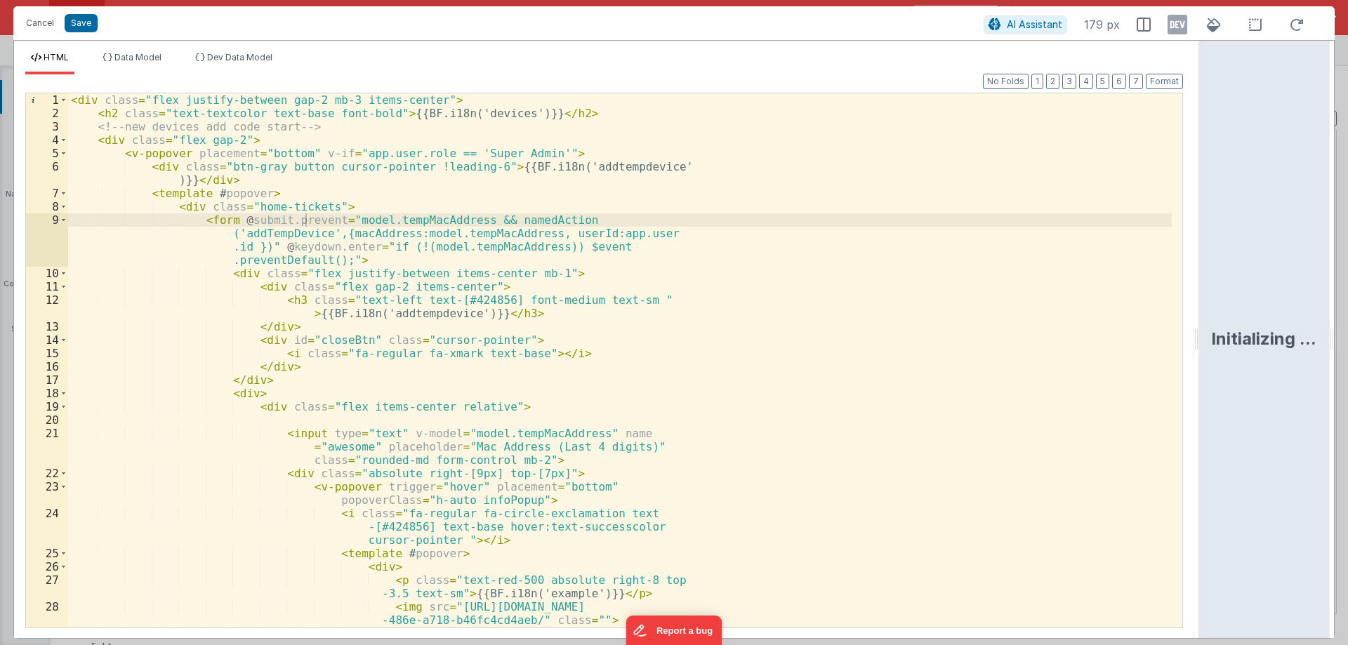
drag, startPoint x: 670, startPoint y: 336, endPoint x: 1331, endPoint y: 373, distance: 662.3
click at [1347, 364] on html "Cancel Save AI Assistant 179 px HTML Data Model Dev Data Model Format 7 6 5 4 3…" at bounding box center [674, 322] width 1348 height 645
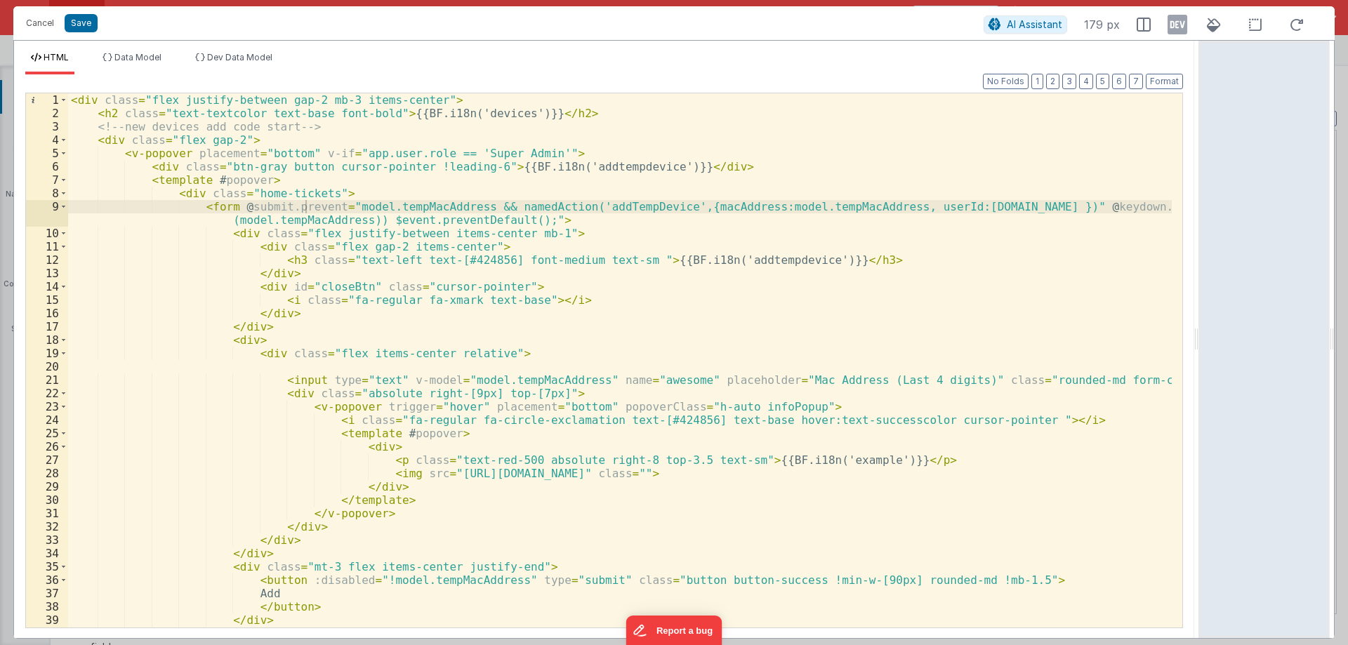
click at [634, 425] on div "< div class = "flex justify-between gap-2 mb-3 items-center" > < h2 class = "te…" at bounding box center [620, 373] width 1104 height 561
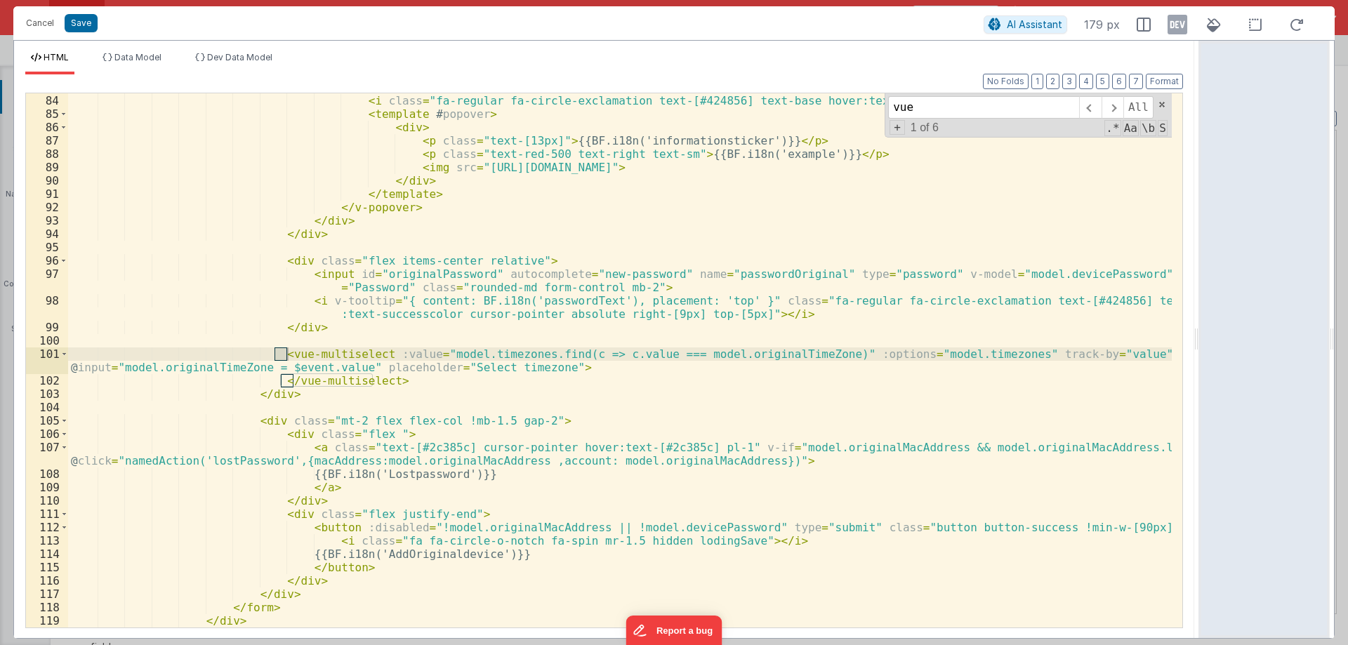
scroll to position [1160, 0]
type input "vue"
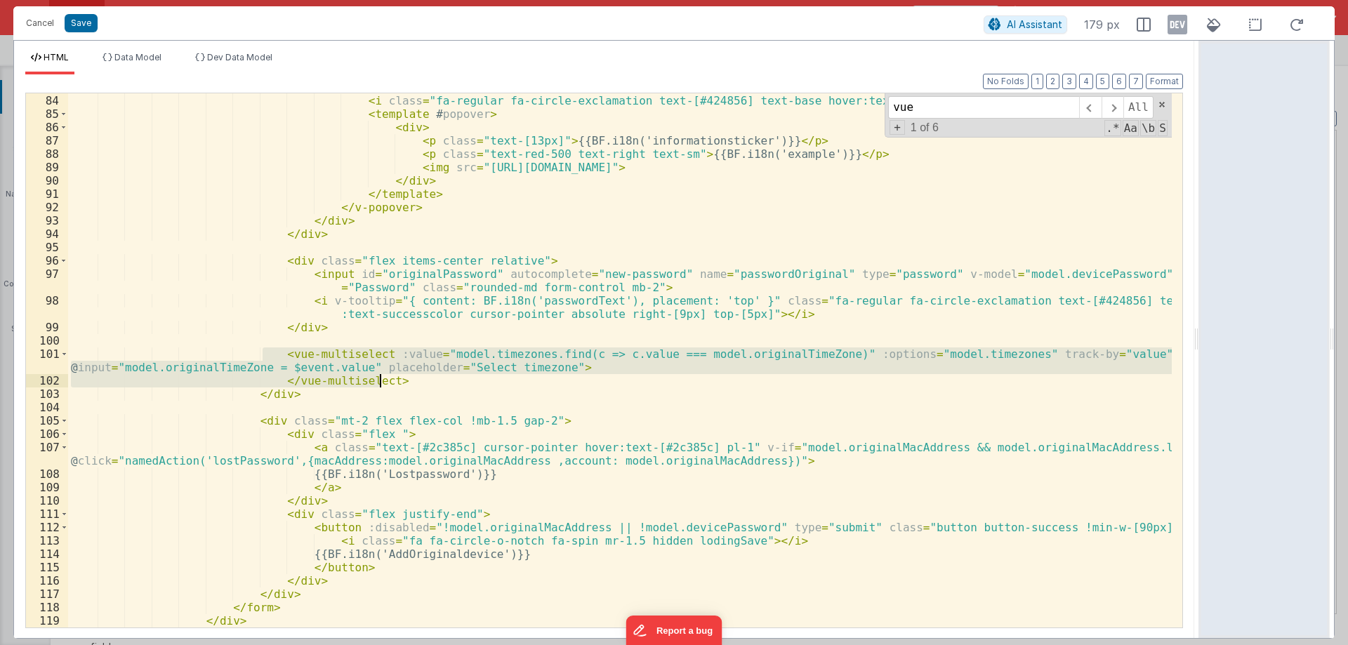
drag, startPoint x: 260, startPoint y: 353, endPoint x: 392, endPoint y: 377, distance: 133.4
click at [392, 377] on div "< v-popover trigger = "hover" placement = "bottom" popoverClass = "h-auto infoP…" at bounding box center [620, 361] width 1104 height 561
click at [392, 377] on div "< v-popover trigger = "hover" placement = "bottom" popoverClass = "h-auto infoP…" at bounding box center [620, 360] width 1104 height 534
drag, startPoint x: 260, startPoint y: 348, endPoint x: 398, endPoint y: 386, distance: 142.7
click at [398, 386] on div "< v-popover trigger = "hover" placement = "bottom" popoverClass = "h-auto infoP…" at bounding box center [620, 361] width 1104 height 561
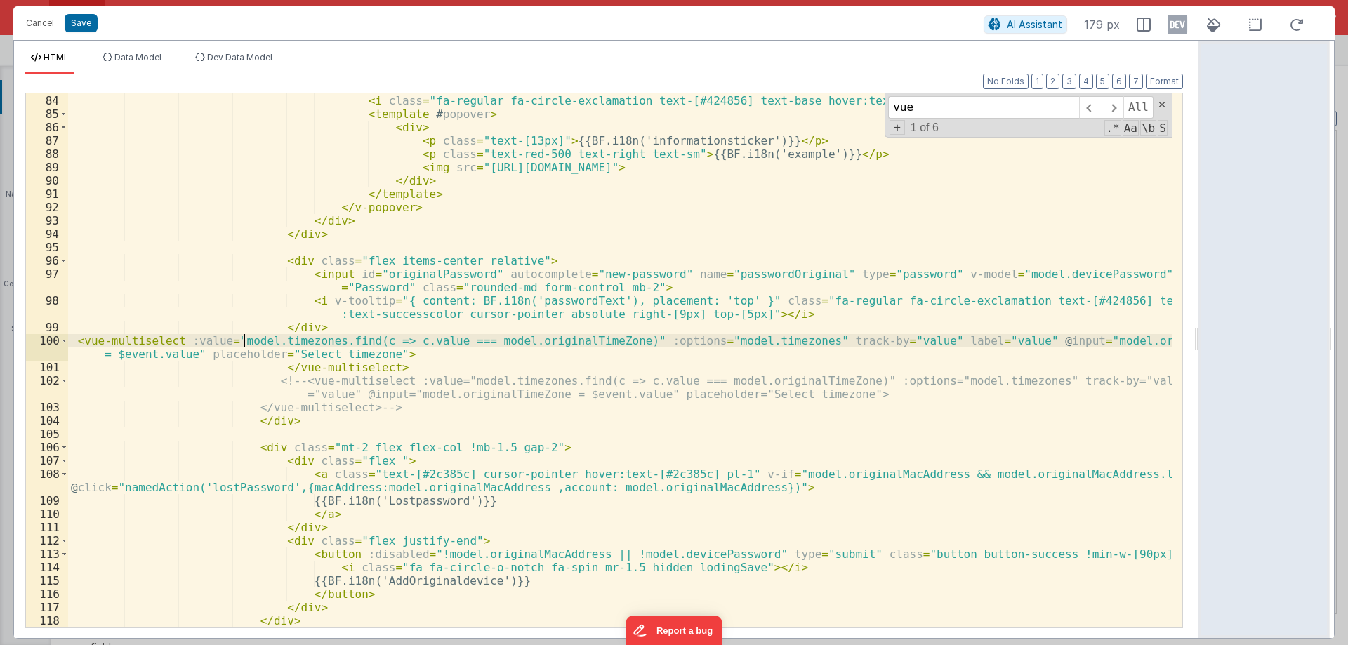
click at [244, 341] on div "< v-popover trigger = "hover" placement = "bottom" popoverClass = "h-auto infoP…" at bounding box center [620, 361] width 1104 height 561
click at [280, 339] on div "< v-popover trigger = "hover" placement = "bottom" popoverClass = "h-auto infoP…" at bounding box center [620, 361] width 1104 height 561
click at [406, 343] on div "< v-popover trigger = "hover" placement = "bottom" popoverClass = "h-auto infoP…" at bounding box center [620, 361] width 1104 height 561
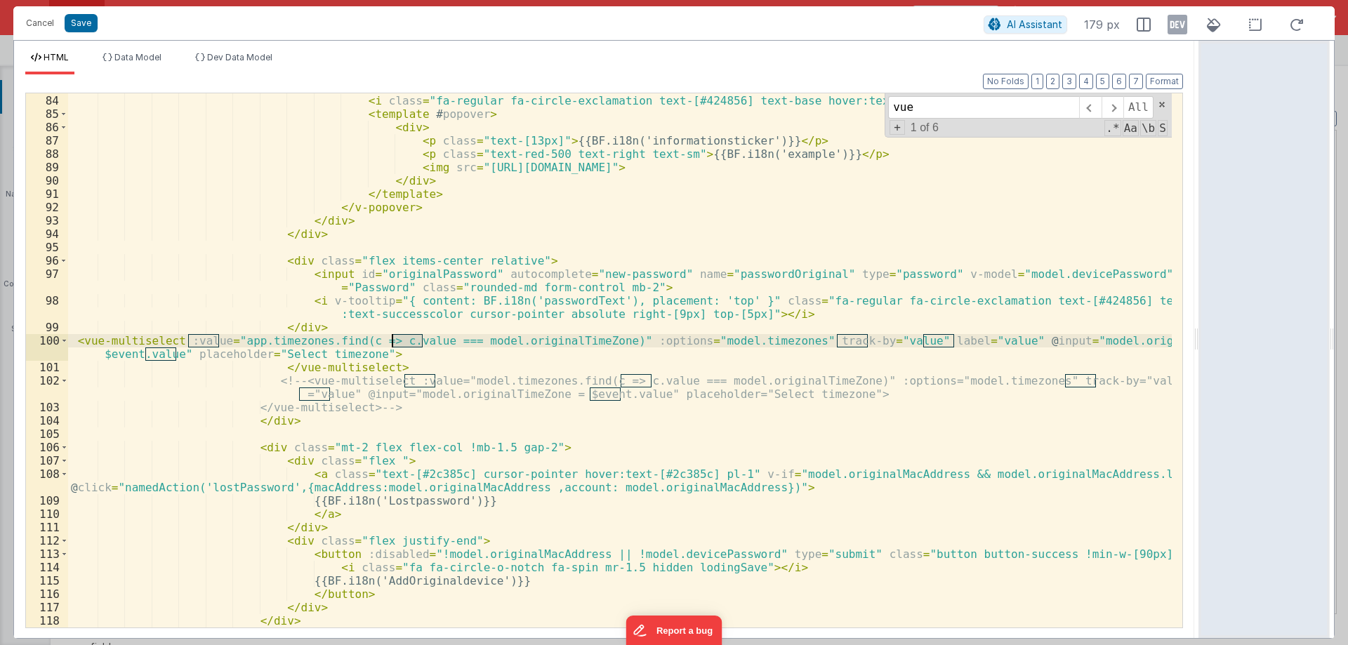
click at [406, 343] on div "< v-popover trigger = "hover" placement = "bottom" popoverClass = "h-auto infoP…" at bounding box center [620, 361] width 1104 height 561
click at [161, 357] on div "< v-popover trigger = "hover" placement = "bottom" popoverClass = "h-auto infoP…" at bounding box center [620, 361] width 1104 height 561
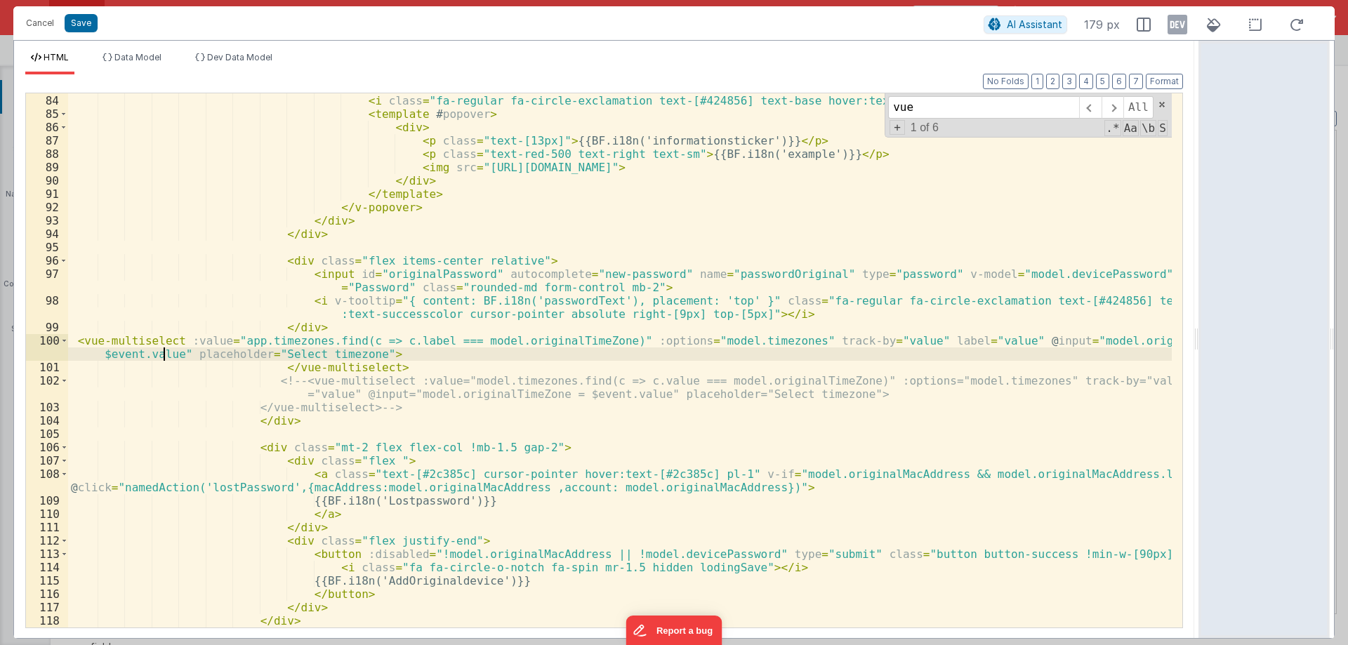
click at [161, 357] on div "< v-popover trigger = "hover" placement = "bottom" popoverClass = "h-auto infoP…" at bounding box center [620, 361] width 1104 height 561
click at [852, 338] on div "< v-popover trigger = "hover" placement = "bottom" popoverClass = "h-auto infoP…" at bounding box center [620, 361] width 1104 height 561
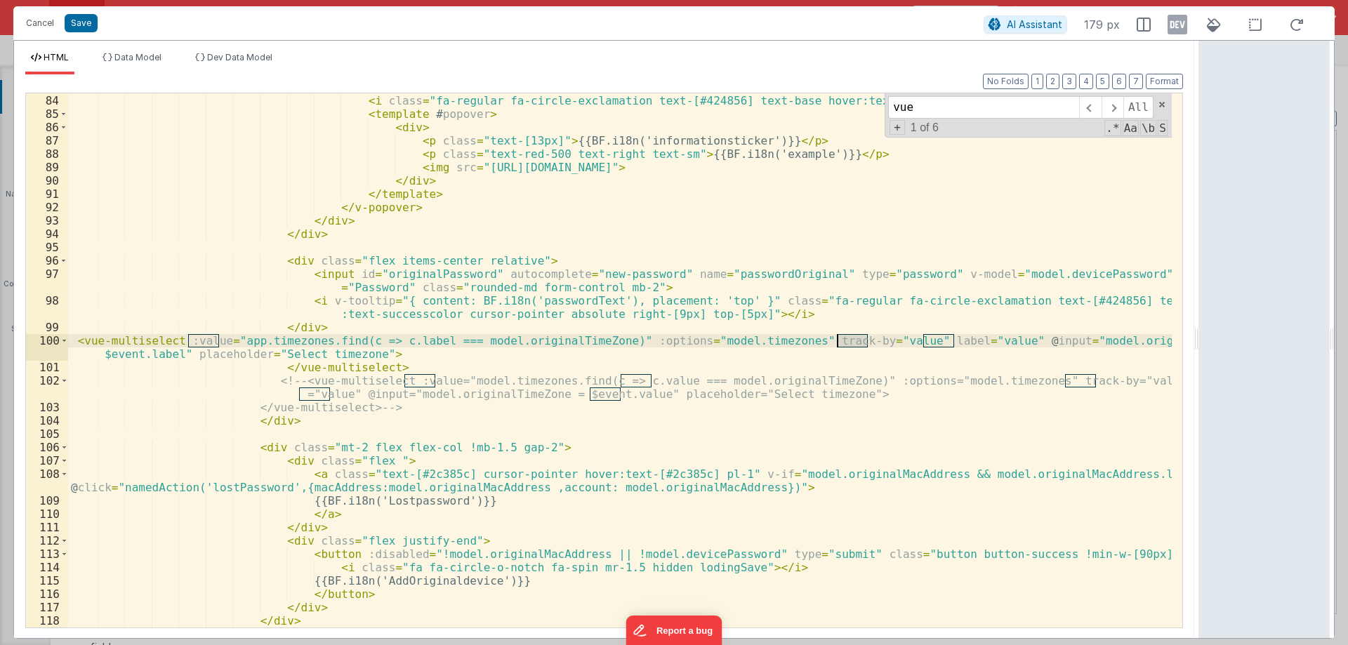
click at [852, 338] on div "< v-popover trigger = "hover" placement = "bottom" popoverClass = "h-auto infoP…" at bounding box center [620, 361] width 1104 height 561
click at [935, 340] on div "< v-popover trigger = "hover" placement = "bottom" popoverClass = "h-auto infoP…" at bounding box center [620, 361] width 1104 height 561
click at [1161, 84] on button "Format" at bounding box center [1164, 81] width 37 height 15
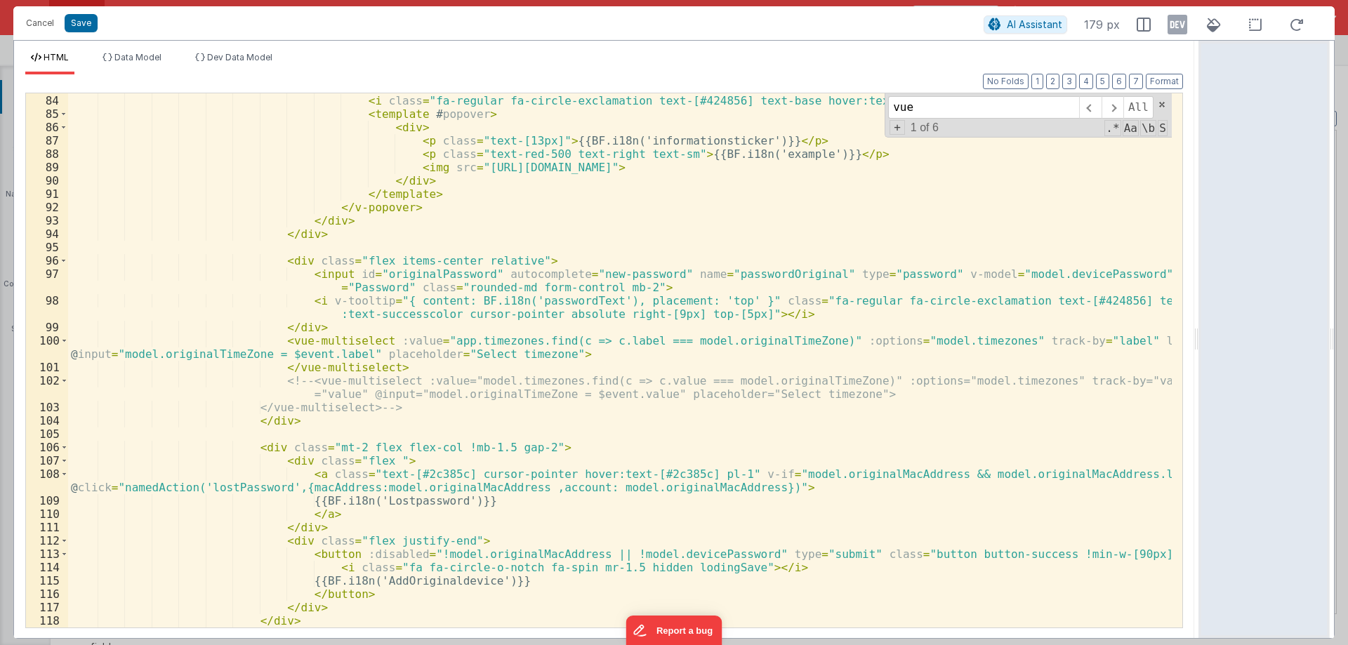
click at [884, 340] on div "< v-popover trigger = "hover" placement = "bottom" popoverClass = "h-auto infoP…" at bounding box center [620, 361] width 1104 height 561
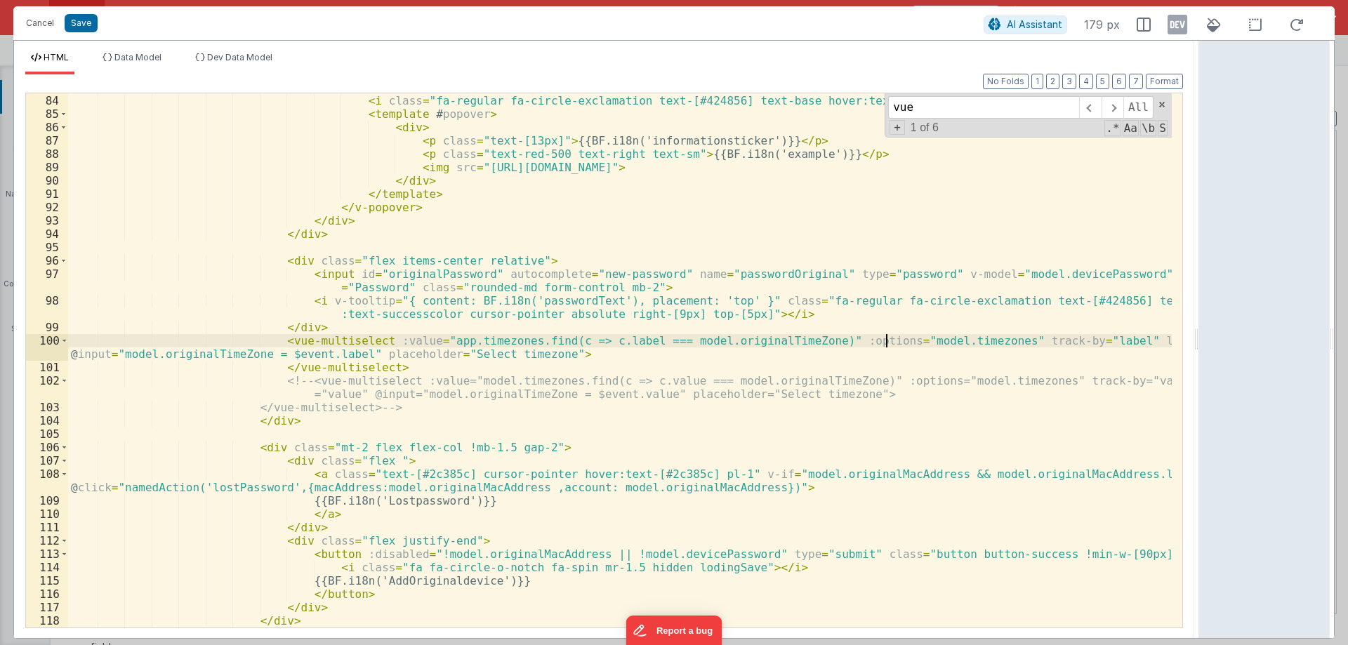
click at [884, 340] on div "< v-popover trigger = "hover" placement = "bottom" popoverClass = "h-auto infoP…" at bounding box center [620, 361] width 1104 height 561
click at [695, 341] on div "< v-popover trigger = "hover" placement = "bottom" popoverClass = "h-auto infoP…" at bounding box center [620, 361] width 1104 height 561
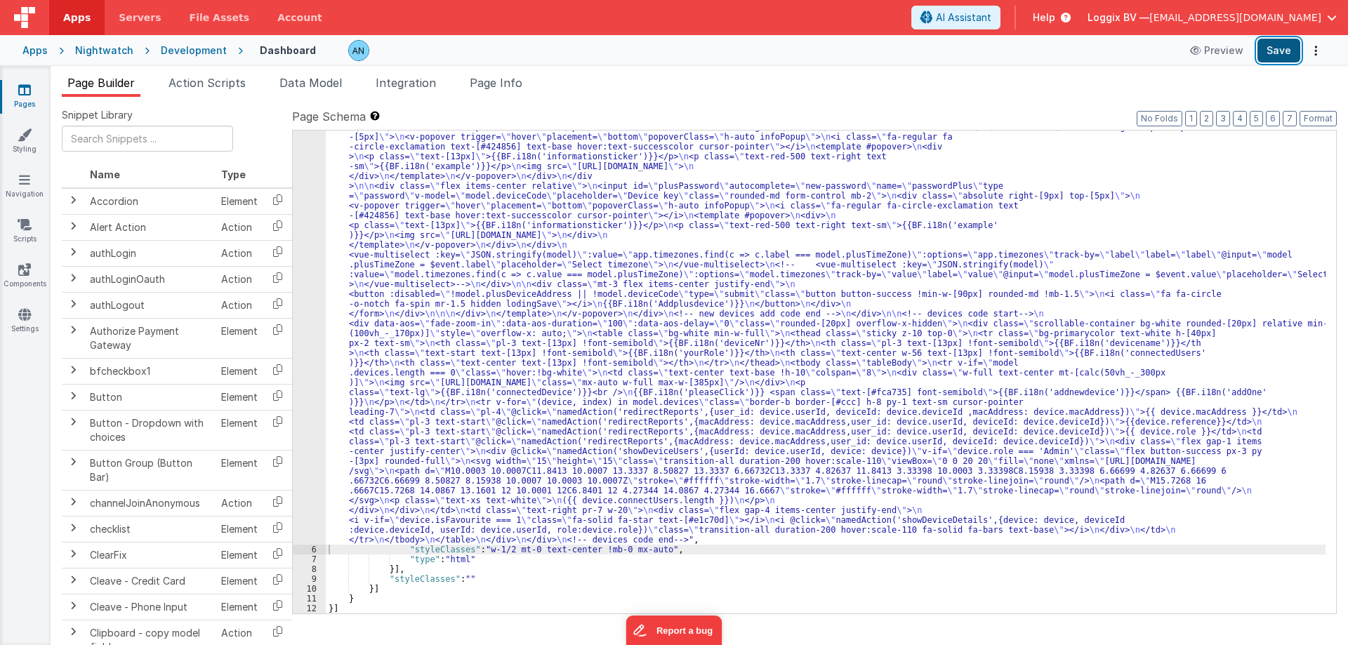
click at [1278, 54] on button "Save" at bounding box center [1278, 51] width 43 height 24
click at [1331, 112] on button "Format" at bounding box center [1317, 118] width 37 height 15
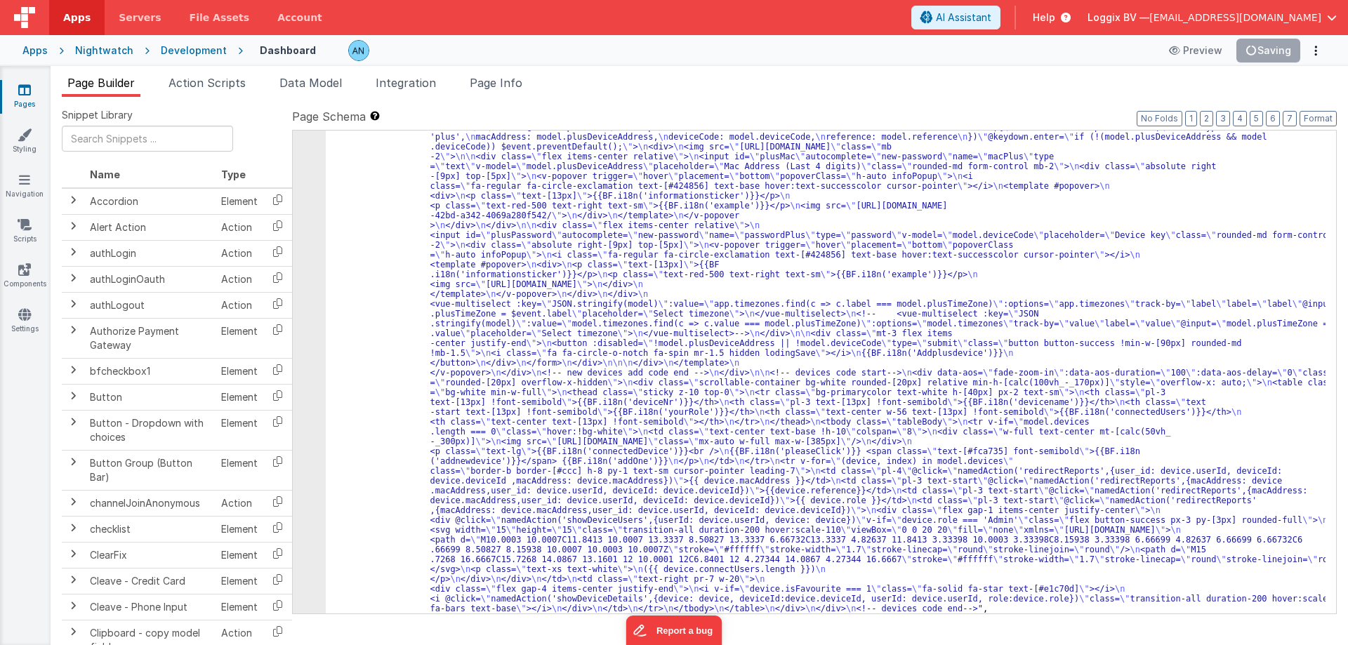
click at [439, 256] on div ""html" : "<div class= \" flex justify-between gap-2 mb-3 items-center \" > \n <…" at bounding box center [826, 374] width 1000 height 1466
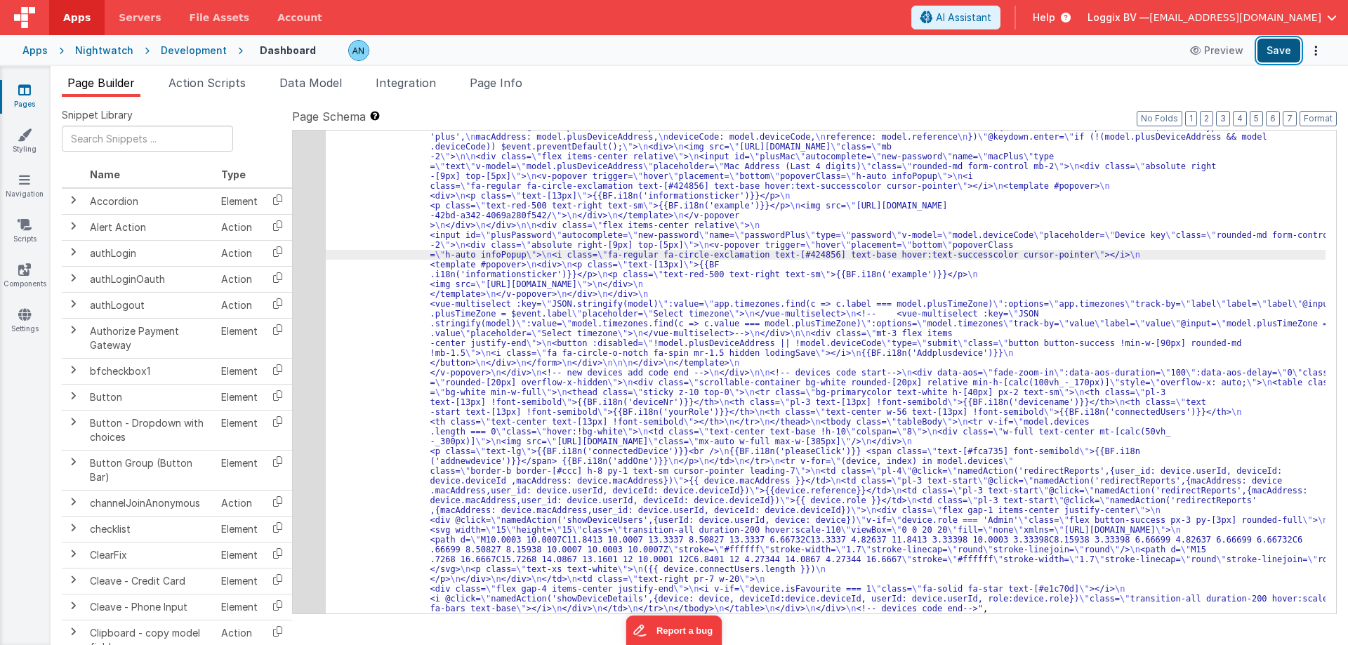
click at [1278, 43] on button "Save" at bounding box center [1278, 51] width 43 height 24
click at [211, 84] on span "Action Scripts" at bounding box center [206, 83] width 77 height 14
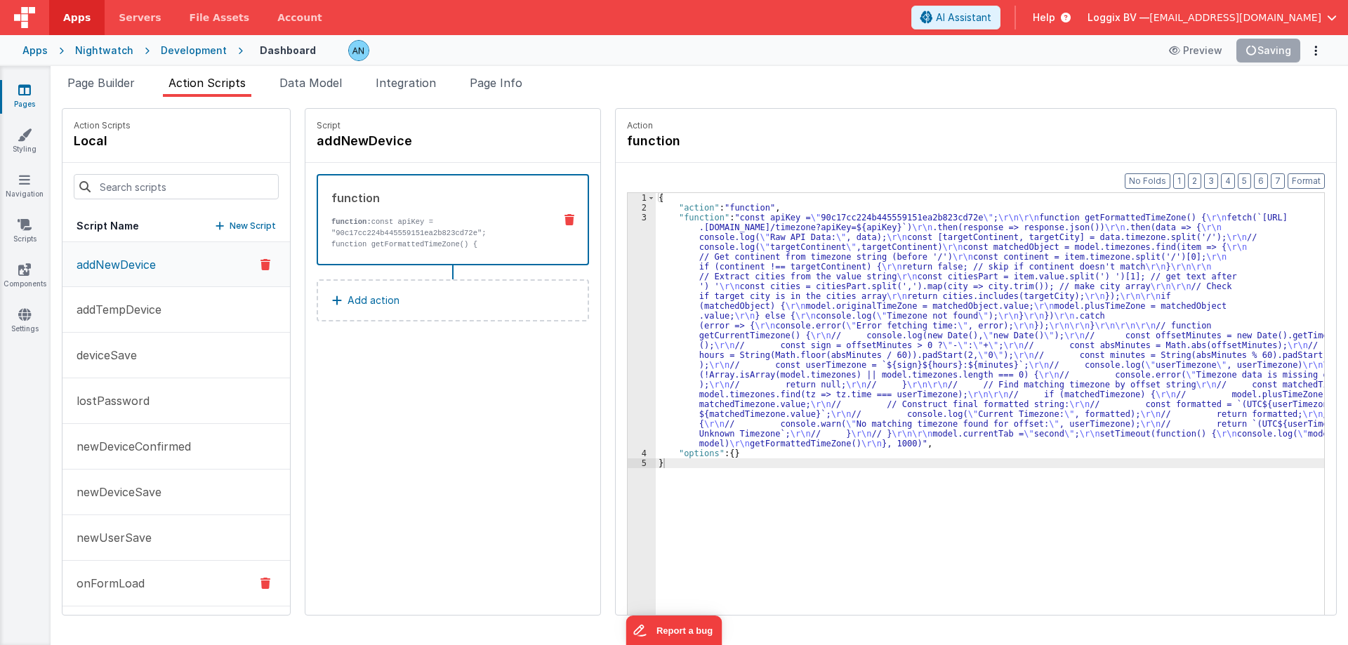
click at [74, 588] on p "onFormLoad" at bounding box center [106, 583] width 77 height 17
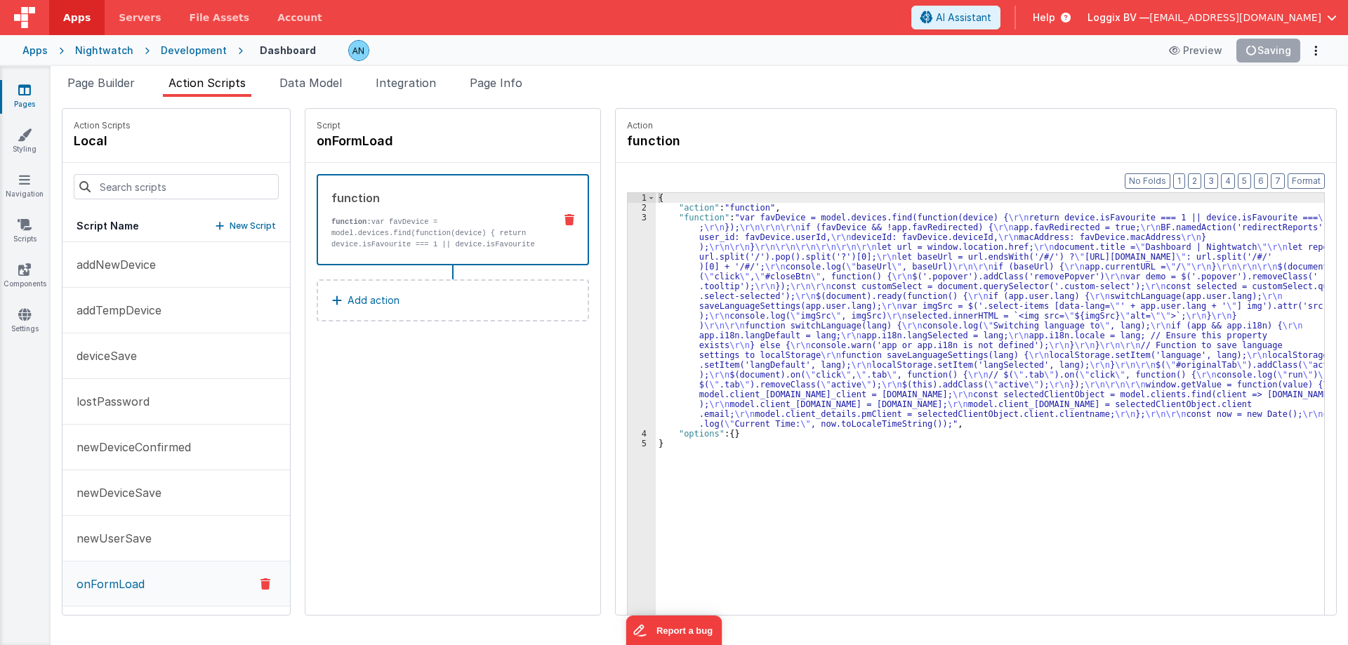
click at [630, 260] on div "3" at bounding box center [642, 321] width 28 height 216
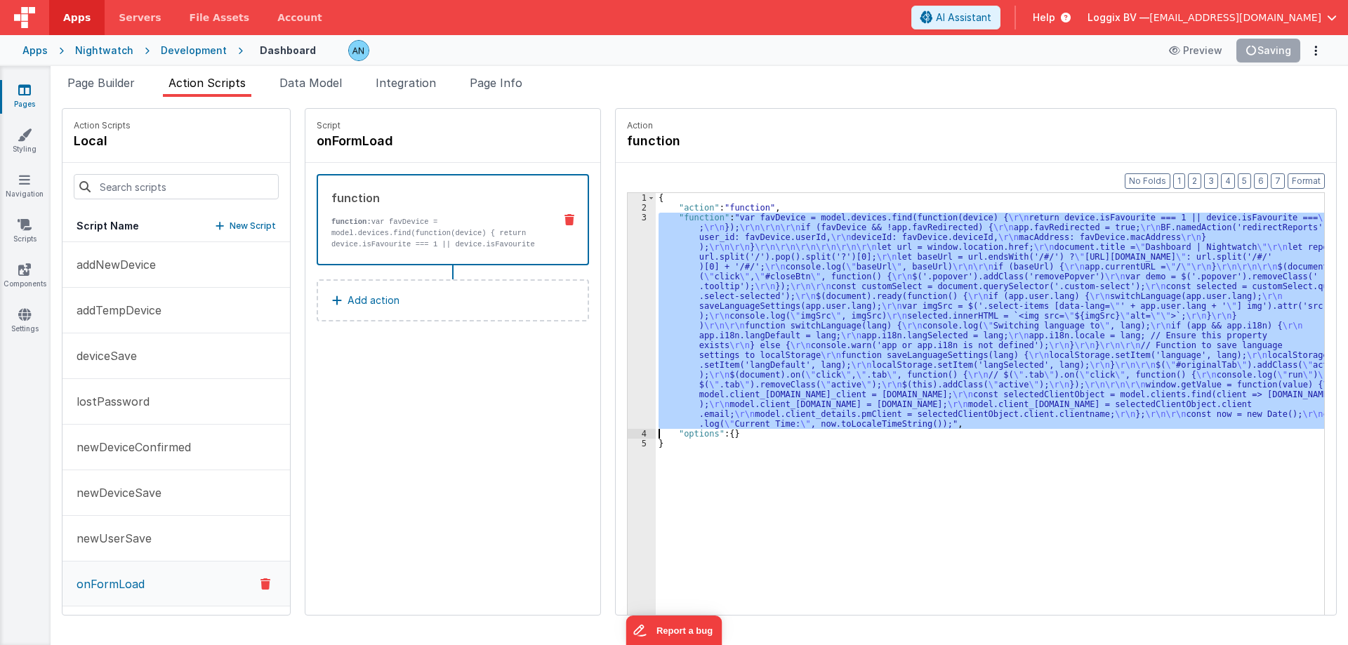
click at [630, 260] on div "3" at bounding box center [642, 321] width 28 height 216
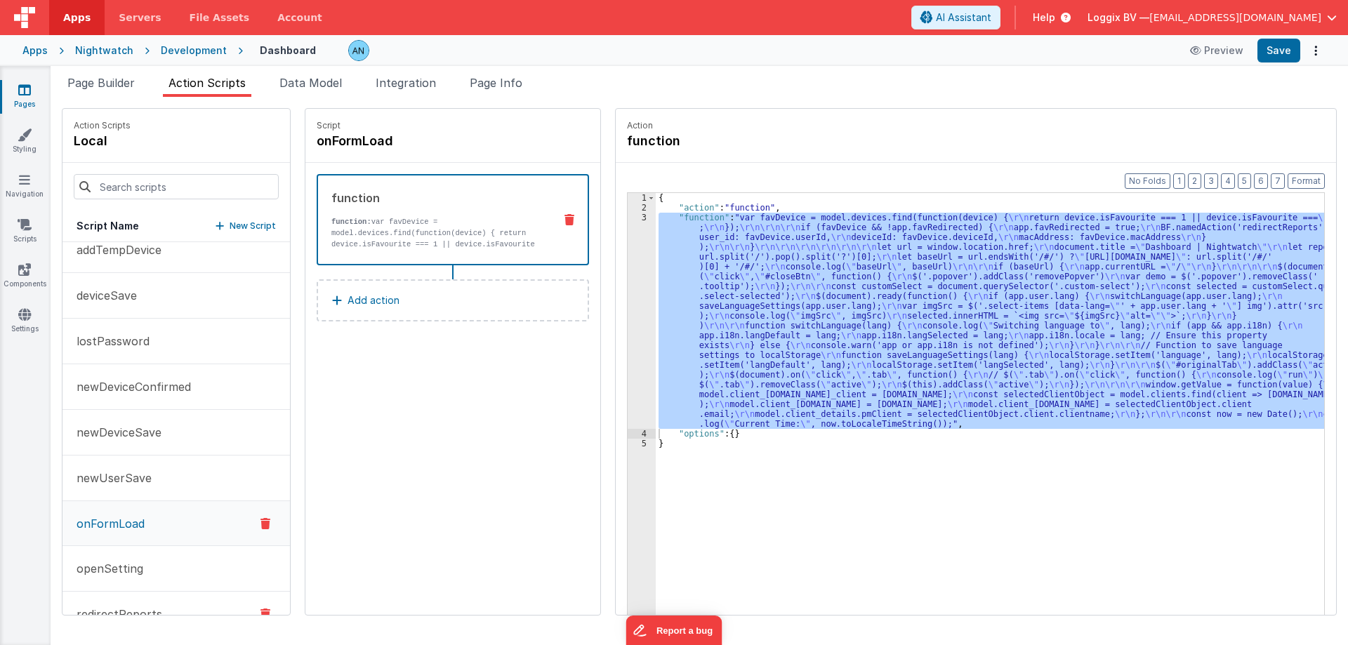
scroll to position [0, 0]
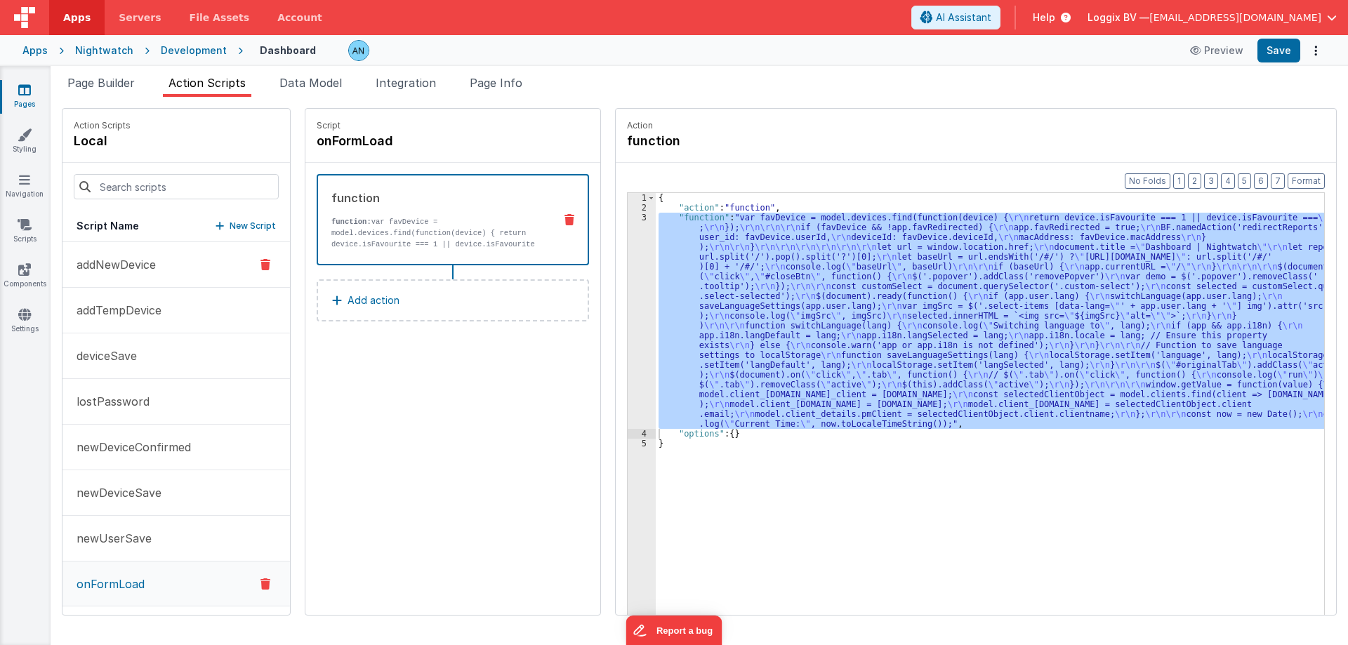
click at [117, 268] on p "addNewDevice" at bounding box center [112, 264] width 88 height 17
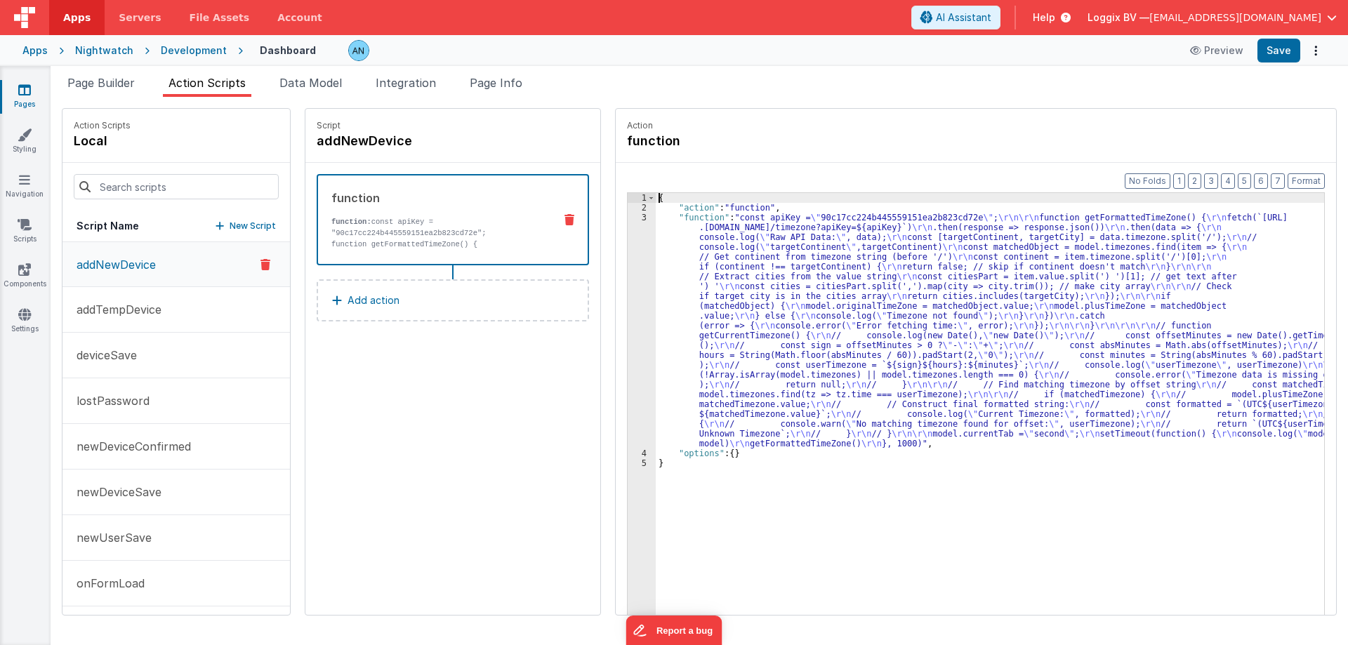
click at [628, 258] on div "3" at bounding box center [642, 331] width 28 height 236
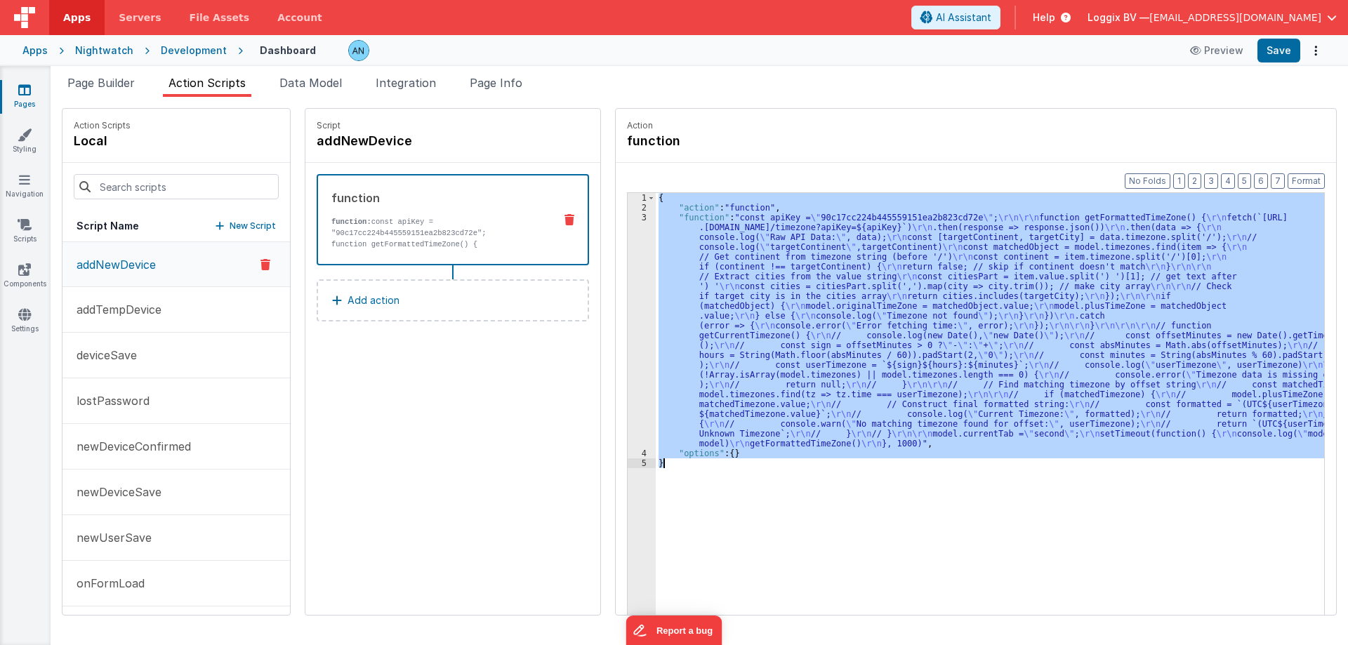
click at [628, 258] on div "3" at bounding box center [642, 331] width 28 height 236
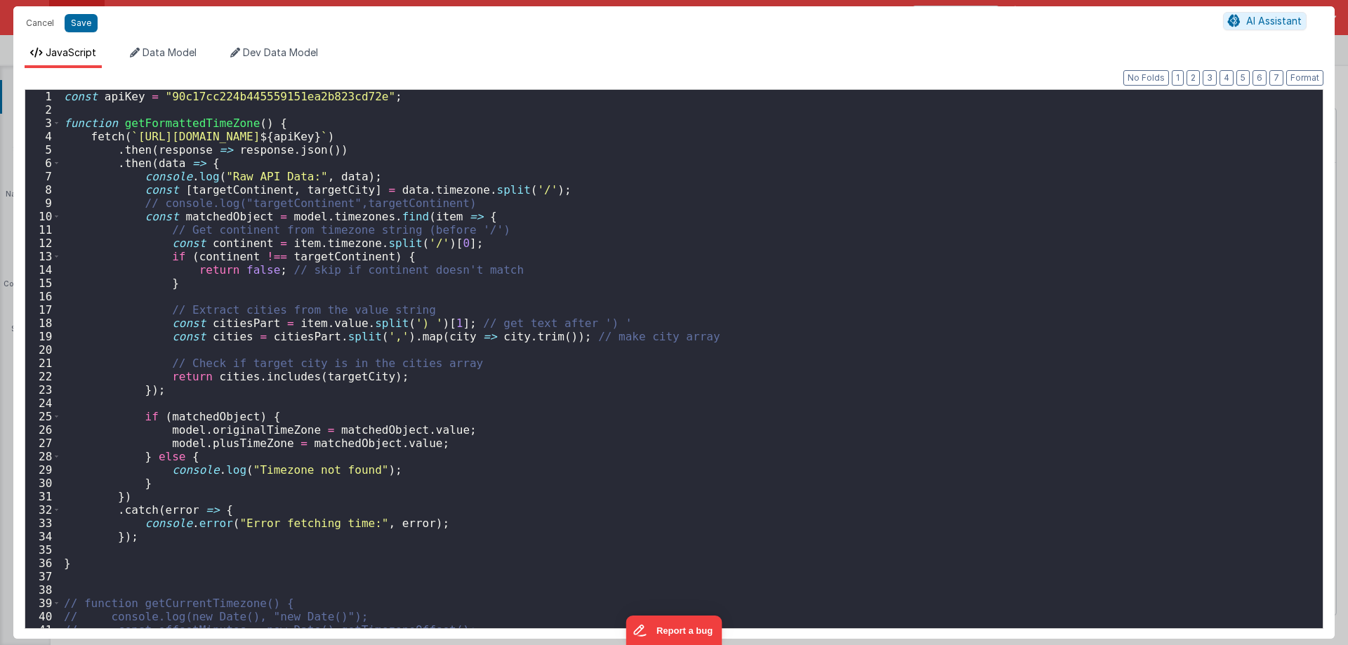
click at [284, 218] on div "const apiKey = "90c17cc224b445559151ea2b823cd72e" ; function getFormattedTimeZo…" at bounding box center [686, 372] width 1251 height 565
click at [284, 218] on div "const apiKey = "90c17cc224b445559151ea2b823cd72e" ; function getFormattedTimeZo…" at bounding box center [686, 359] width 1251 height 538
click at [284, 218] on div "const apiKey = "90c17cc224b445559151ea2b823cd72e" ; function getFormattedTimeZo…" at bounding box center [686, 372] width 1251 height 565
click at [330, 218] on div "const apiKey = "90c17cc224b445559151ea2b823cd72e" ; function getFormattedTimeZo…" at bounding box center [686, 372] width 1251 height 565
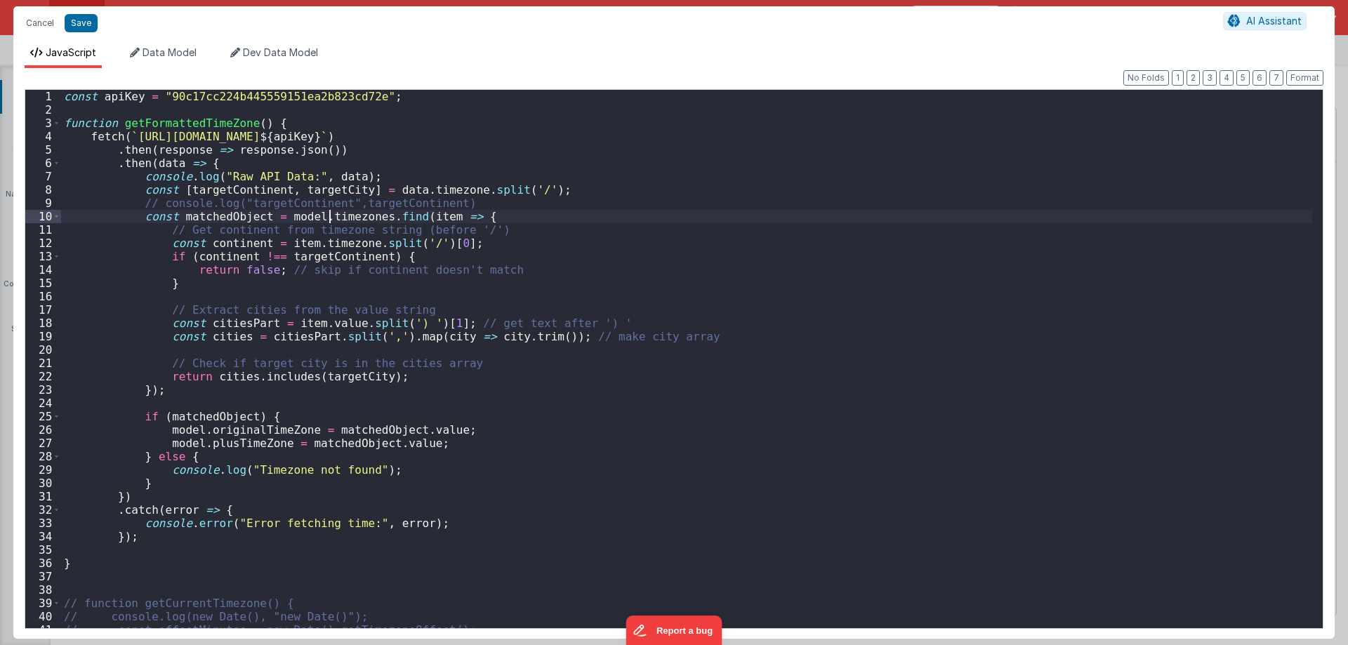
click at [330, 218] on div "const apiKey = "90c17cc224b445559151ea2b823cd72e" ; function getFormattedTimeZo…" at bounding box center [686, 372] width 1251 height 565
click at [293, 220] on div "const apiKey = "90c17cc224b445559151ea2b823cd72e" ; function getFormattedTimeZo…" at bounding box center [686, 372] width 1251 height 565
click at [324, 322] on div "const apiKey = "90c17cc224b445559151ea2b823cd72e" ; function getFormattedTimeZo…" at bounding box center [686, 372] width 1251 height 565
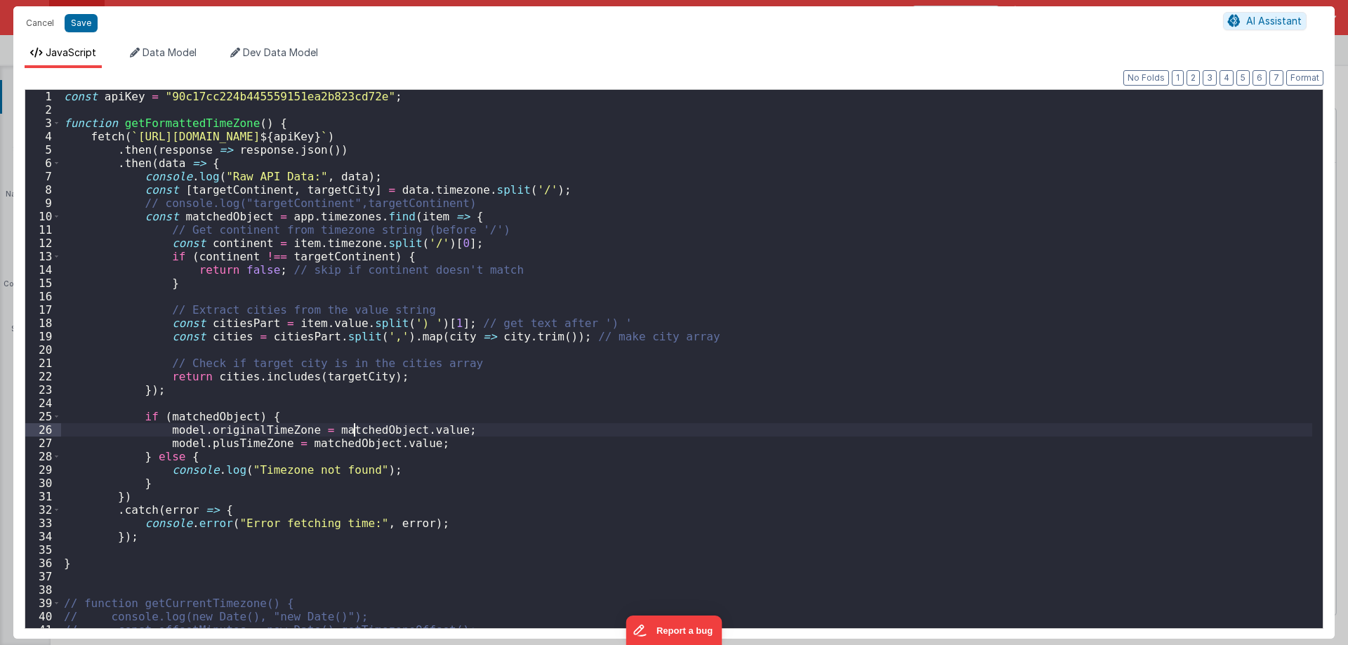
click at [355, 428] on div "const apiKey = "90c17cc224b445559151ea2b823cd72e" ; function getFormattedTimeZo…" at bounding box center [686, 372] width 1251 height 565
click at [328, 321] on div "const apiKey = "90c17cc224b445559151ea2b823cd72e" ; function getFormattedTimeZo…" at bounding box center [686, 372] width 1251 height 565
click at [282, 324] on div "const apiKey = "90c17cc224b445559151ea2b823cd72e" ; function getFormattedTimeZo…" at bounding box center [686, 372] width 1251 height 565
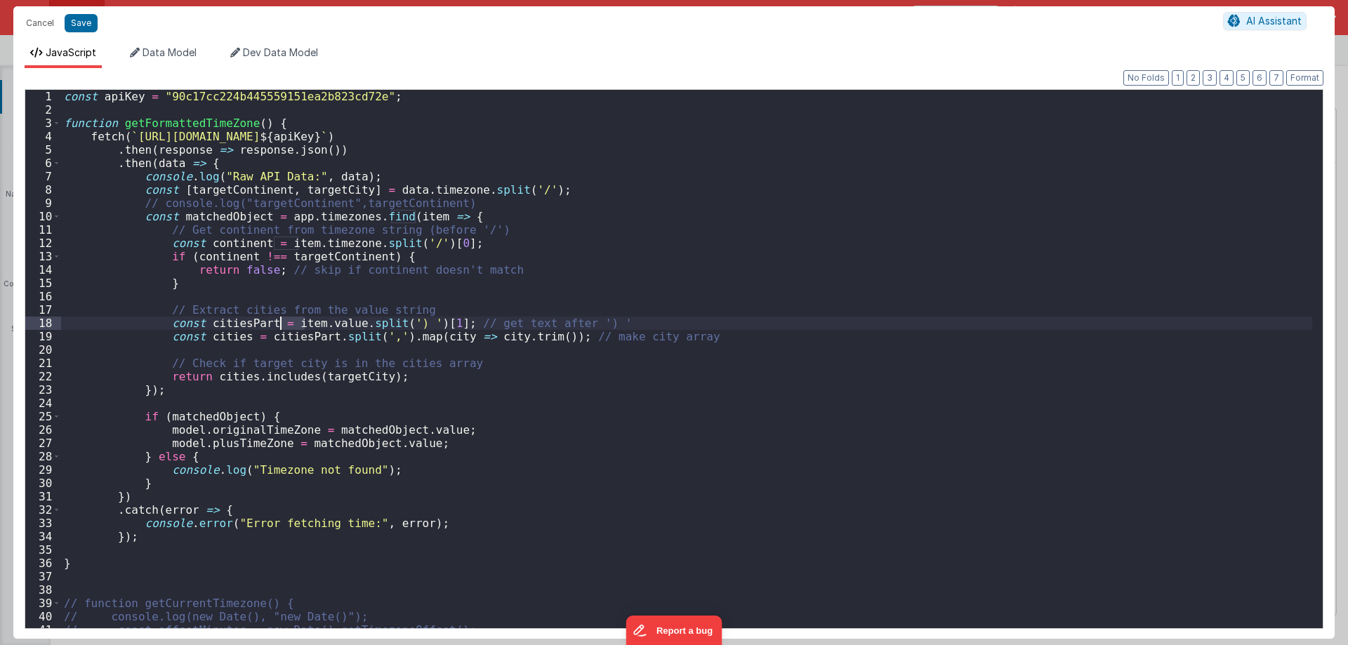
click at [282, 324] on div "const apiKey = "90c17cc224b445559151ea2b823cd72e" ; function getFormattedTimeZo…" at bounding box center [686, 372] width 1251 height 565
click at [291, 326] on div "const apiKey = "90c17cc224b445559151ea2b823cd72e" ; function getFormattedTimeZo…" at bounding box center [686, 359] width 1251 height 538
click at [291, 326] on div "const apiKey = "90c17cc224b445559151ea2b823cd72e" ; function getFormattedTimeZo…" at bounding box center [686, 372] width 1251 height 565
click at [317, 322] on div "const apiKey = "90c17cc224b445559151ea2b823cd72e" ; function getFormattedTimeZo…" at bounding box center [686, 372] width 1251 height 565
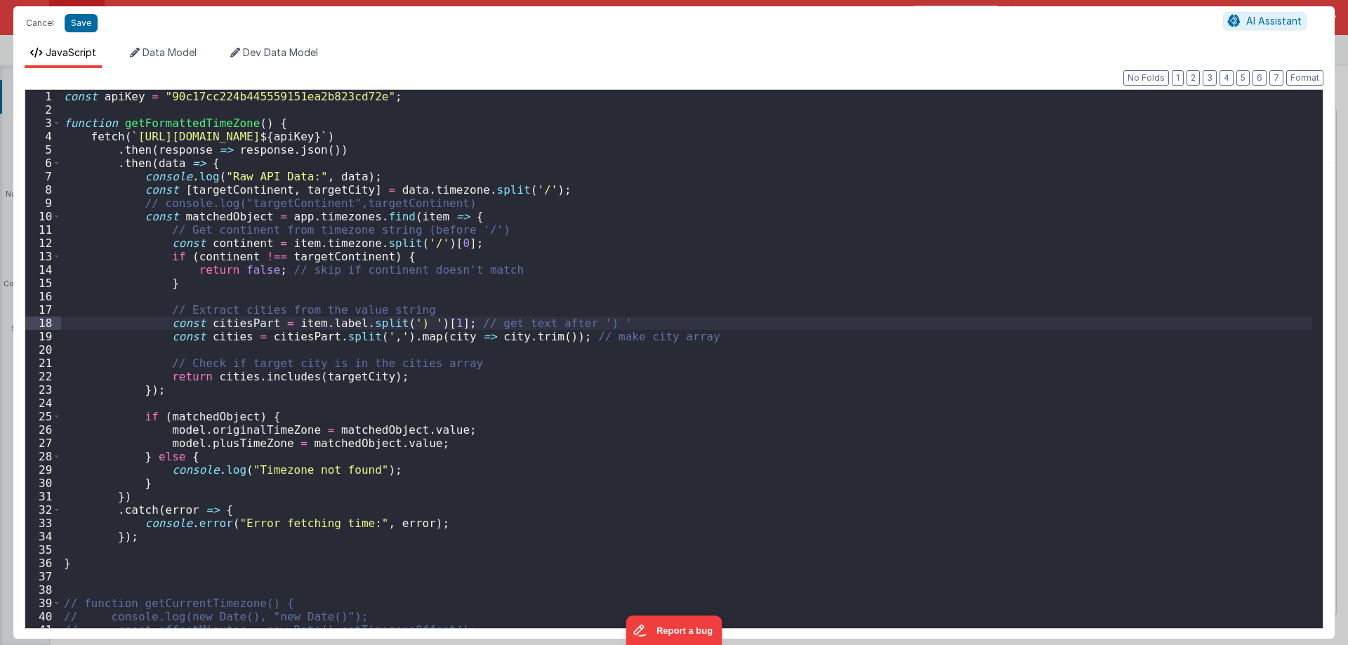
click at [418, 434] on div "const apiKey = "90c17cc224b445559151ea2b823cd72e" ; function getFormattedTimeZo…" at bounding box center [686, 372] width 1251 height 565
click at [389, 442] on div "const apiKey = "90c17cc224b445559151ea2b823cd72e" ; function getFormattedTimeZo…" at bounding box center [686, 372] width 1251 height 565
click at [389, 442] on div "const apiKey = "90c17cc224b445559151ea2b823cd72e" ; function getFormattedTimeZo…" at bounding box center [686, 359] width 1251 height 538
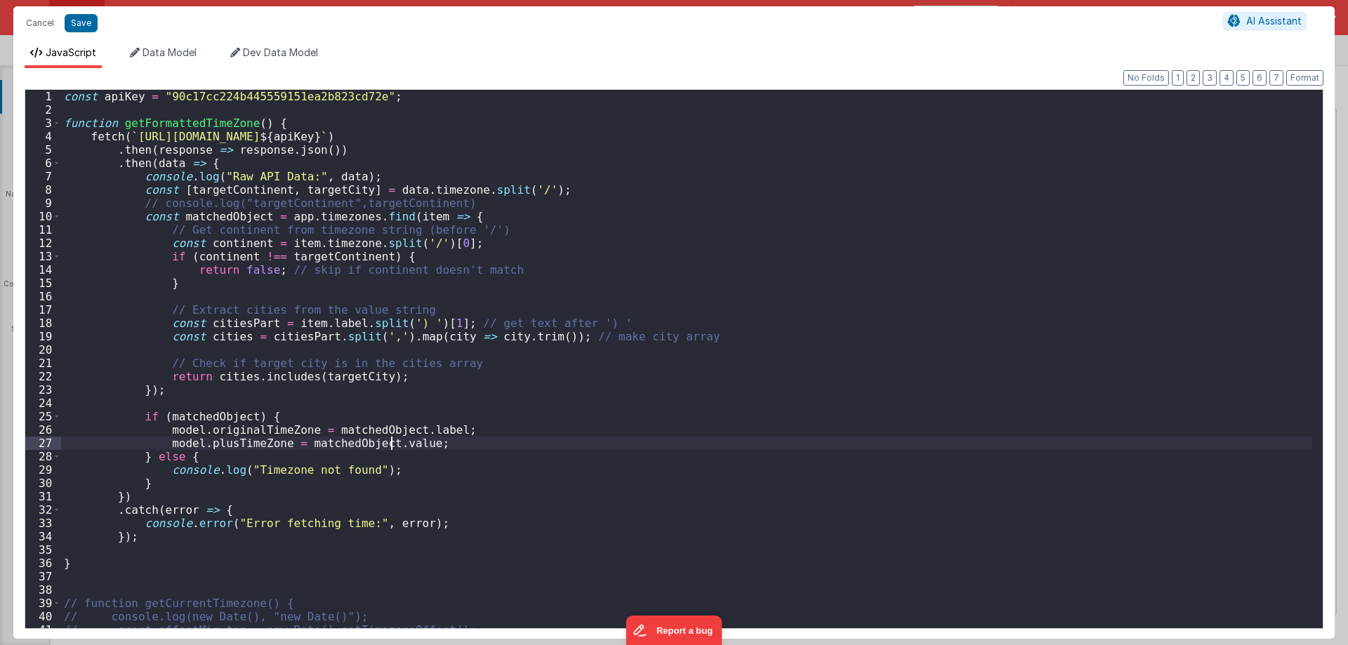
click at [389, 442] on div "const apiKey = "90c17cc224b445559151ea2b823cd72e" ; function getFormattedTimeZo…" at bounding box center [686, 372] width 1251 height 565
click at [52, 126] on div "3" at bounding box center [43, 123] width 36 height 13
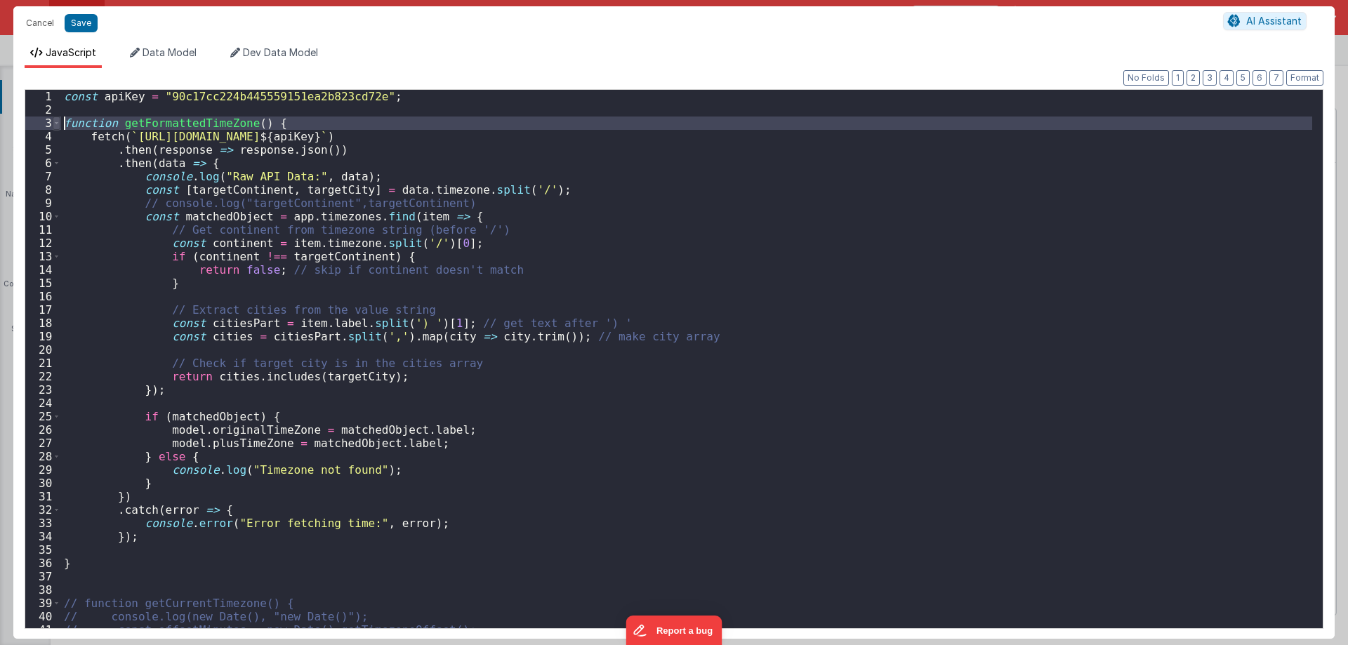
click at [55, 126] on span at bounding box center [57, 123] width 8 height 13
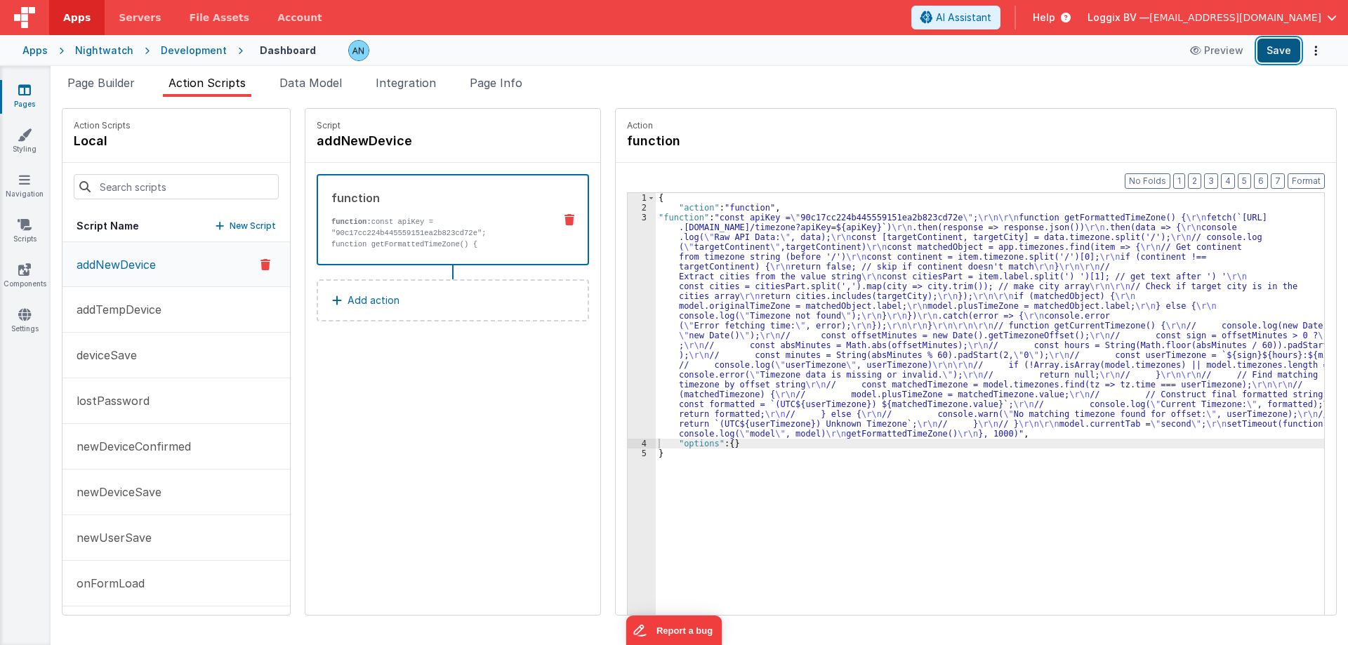
click at [1278, 47] on button "Save" at bounding box center [1278, 51] width 43 height 24
click at [1301, 180] on button "Format" at bounding box center [1305, 180] width 37 height 15
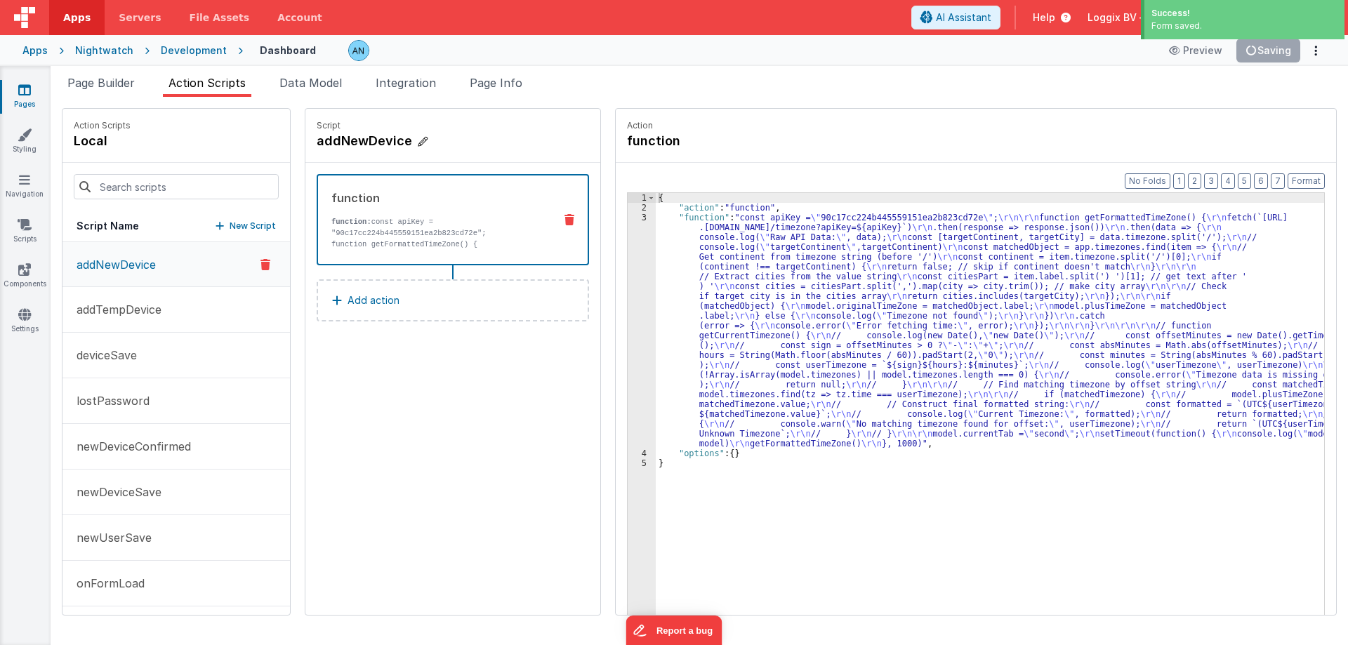
click at [359, 140] on h4 "addNewDevice" at bounding box center [422, 141] width 211 height 20
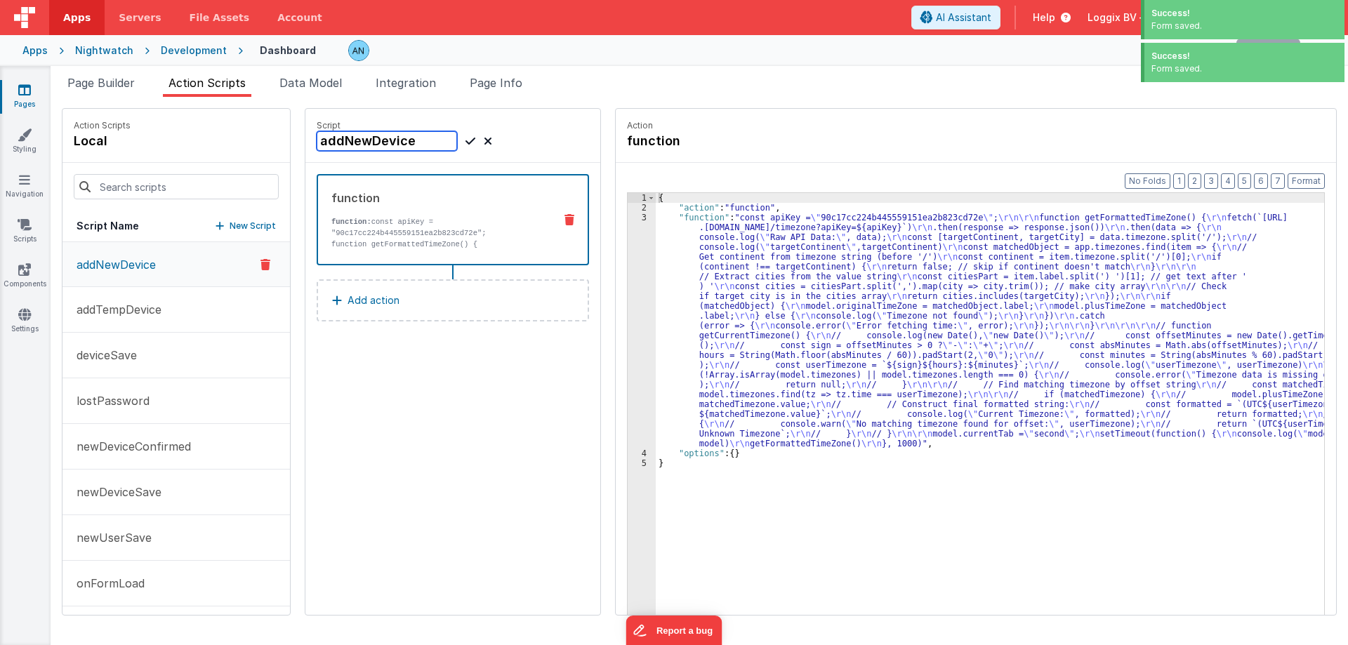
click at [359, 140] on input "addNewDevice" at bounding box center [387, 141] width 140 height 20
click at [93, 77] on span "Page Builder" at bounding box center [100, 83] width 67 height 14
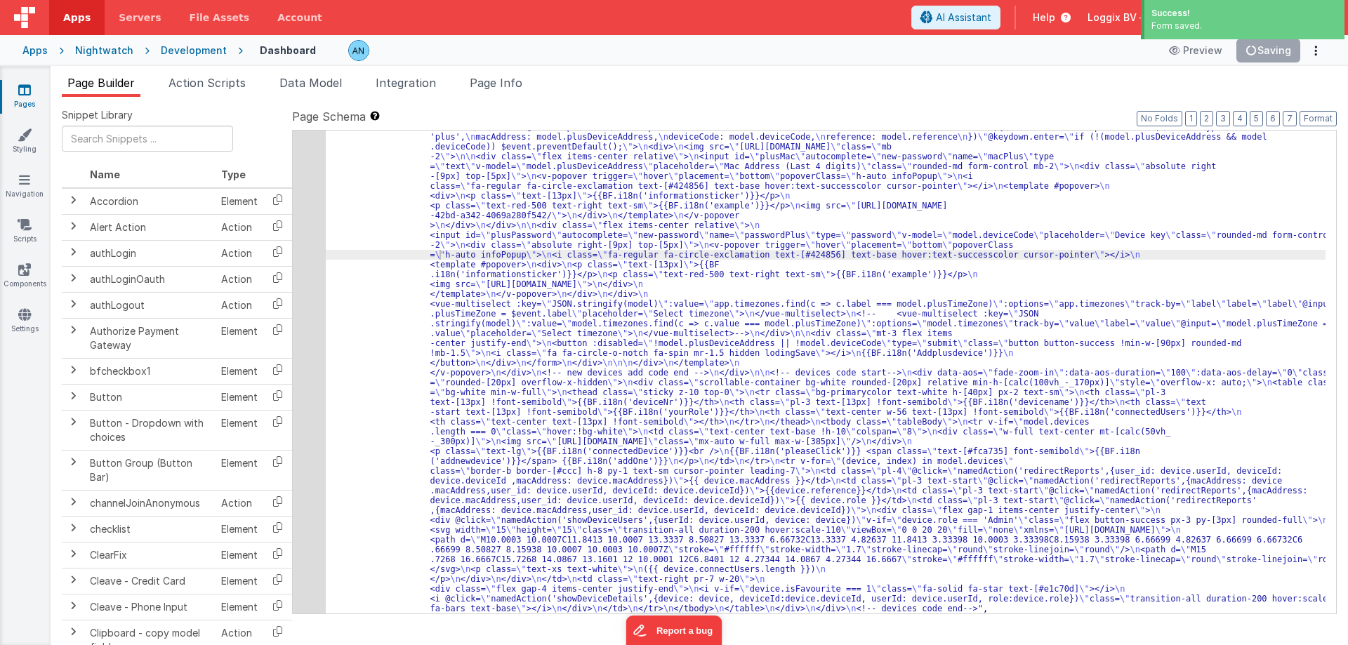
click at [376, 206] on div ""html" : "<div class= \" flex justify-between gap-2 mb-3 items-center \" > \n <…" at bounding box center [826, 374] width 1000 height 1466
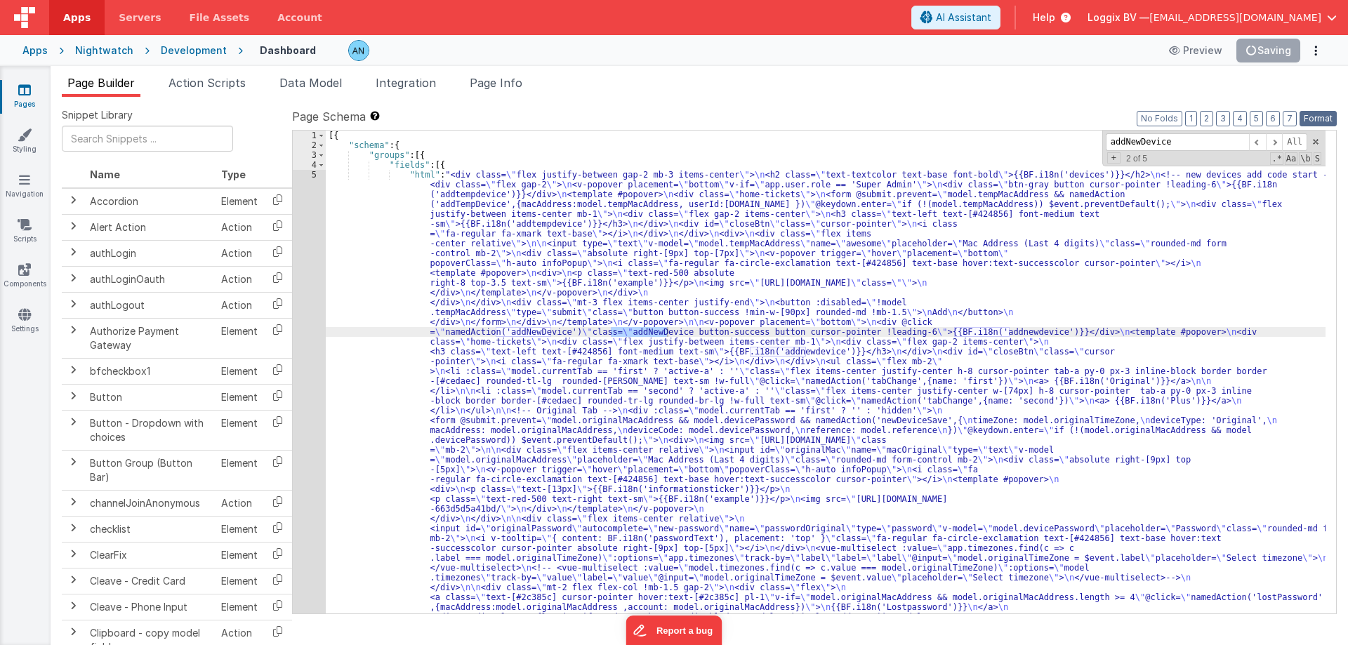
type input "addNewDevice"
click at [1323, 112] on button "Format" at bounding box center [1317, 118] width 37 height 15
click at [1314, 143] on span at bounding box center [1316, 142] width 10 height 10
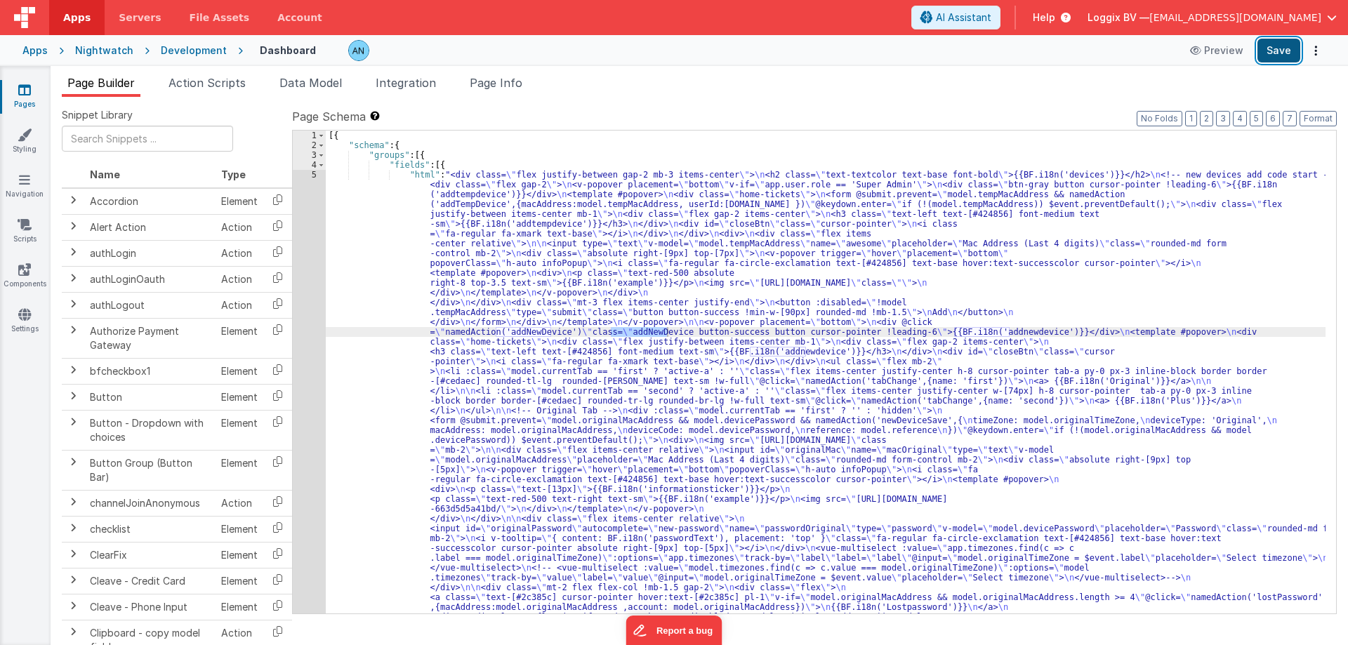
click at [1269, 45] on button "Save" at bounding box center [1278, 51] width 43 height 24
click at [187, 78] on span "Action Scripts" at bounding box center [206, 83] width 77 height 14
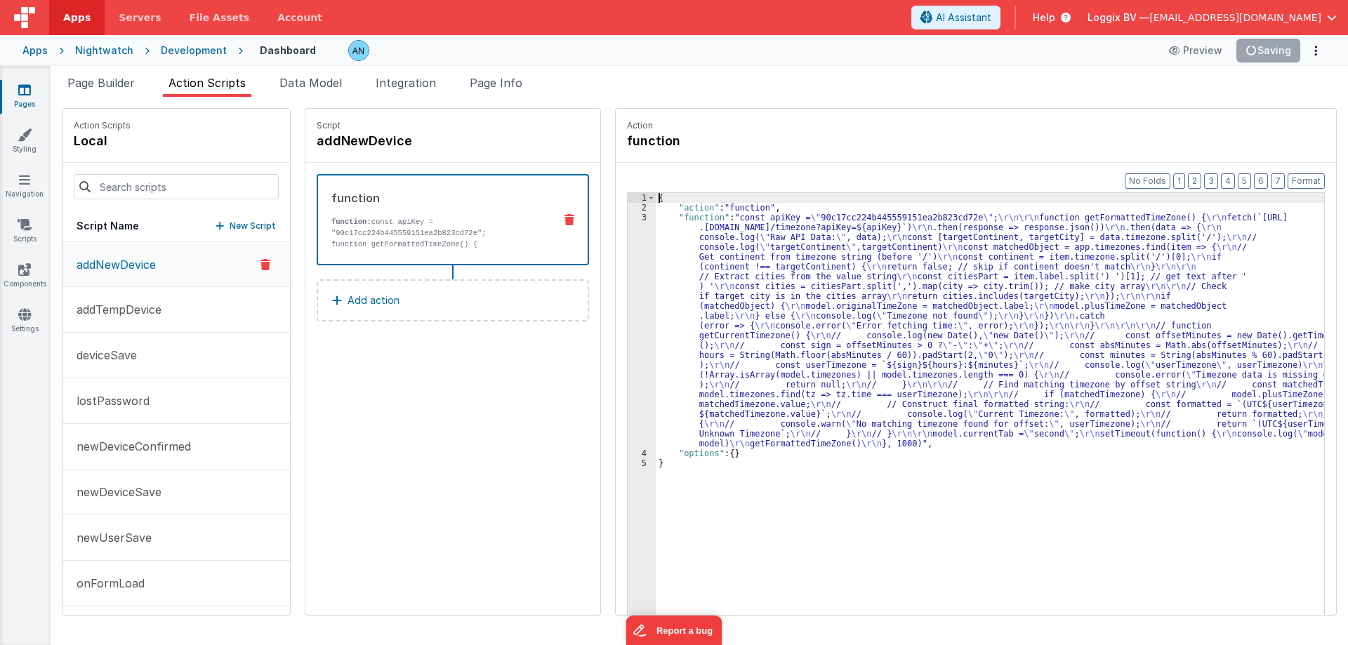
click at [628, 257] on div "3" at bounding box center [642, 331] width 28 height 236
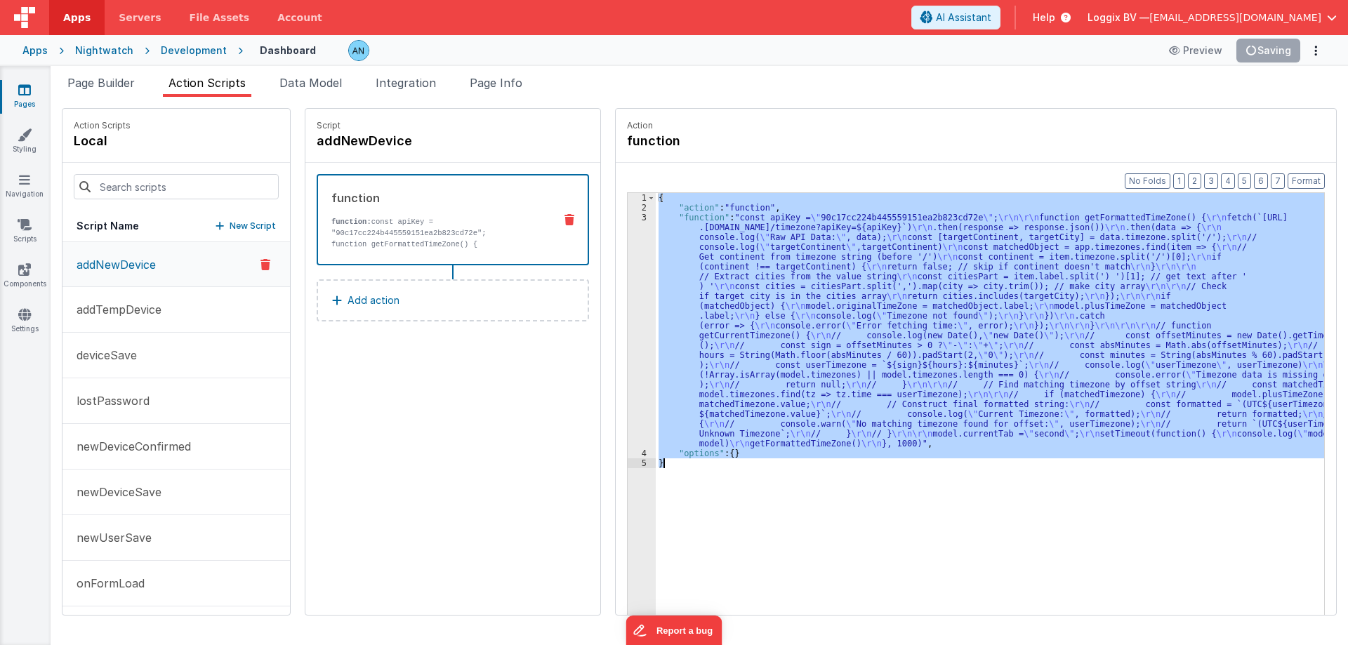
click at [628, 257] on div "3" at bounding box center [642, 331] width 28 height 236
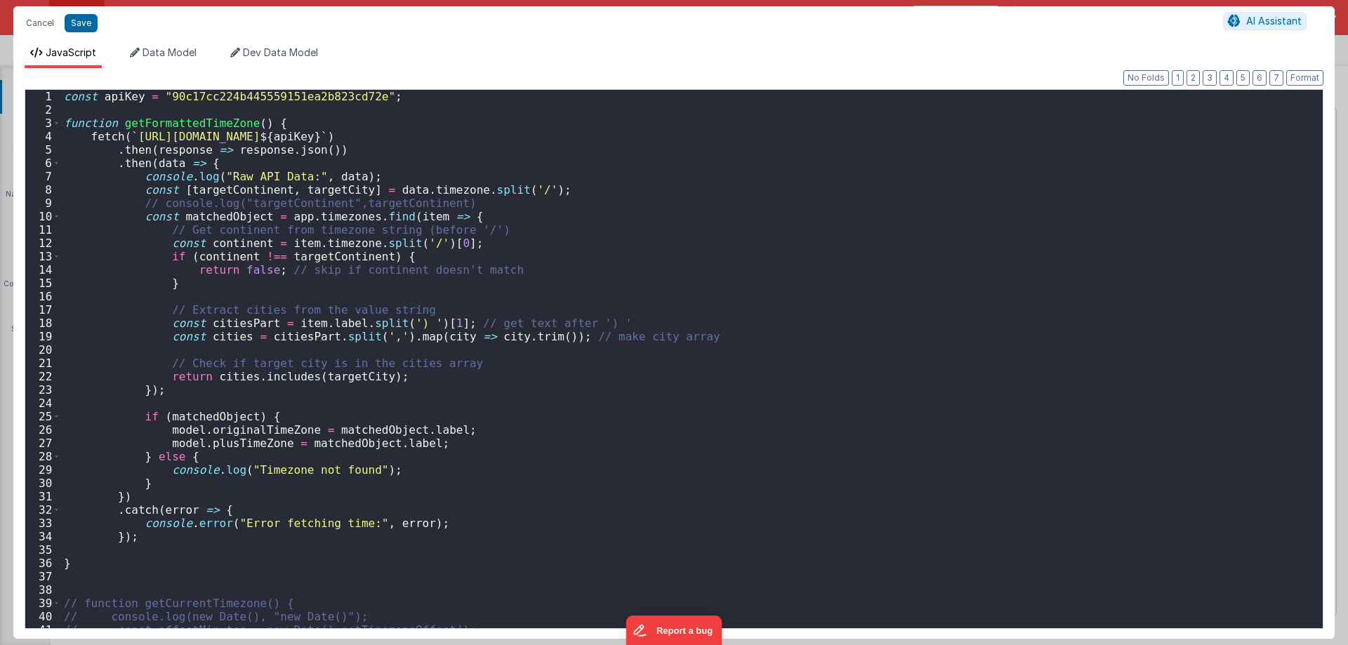
click at [324, 241] on div "const apiKey = "90c17cc224b445559151ea2b823cd72e" ; function getFormattedTimeZo…" at bounding box center [686, 372] width 1251 height 565
click at [324, 241] on div "const apiKey = "90c17cc224b445559151ea2b823cd72e" ; function getFormattedTimeZo…" at bounding box center [686, 359] width 1251 height 538
click at [324, 241] on div "const apiKey = "90c17cc224b445559151ea2b823cd72e" ; function getFormattedTimeZo…" at bounding box center [686, 372] width 1251 height 565
click at [161, 48] on span "Data Model" at bounding box center [170, 52] width 54 height 12
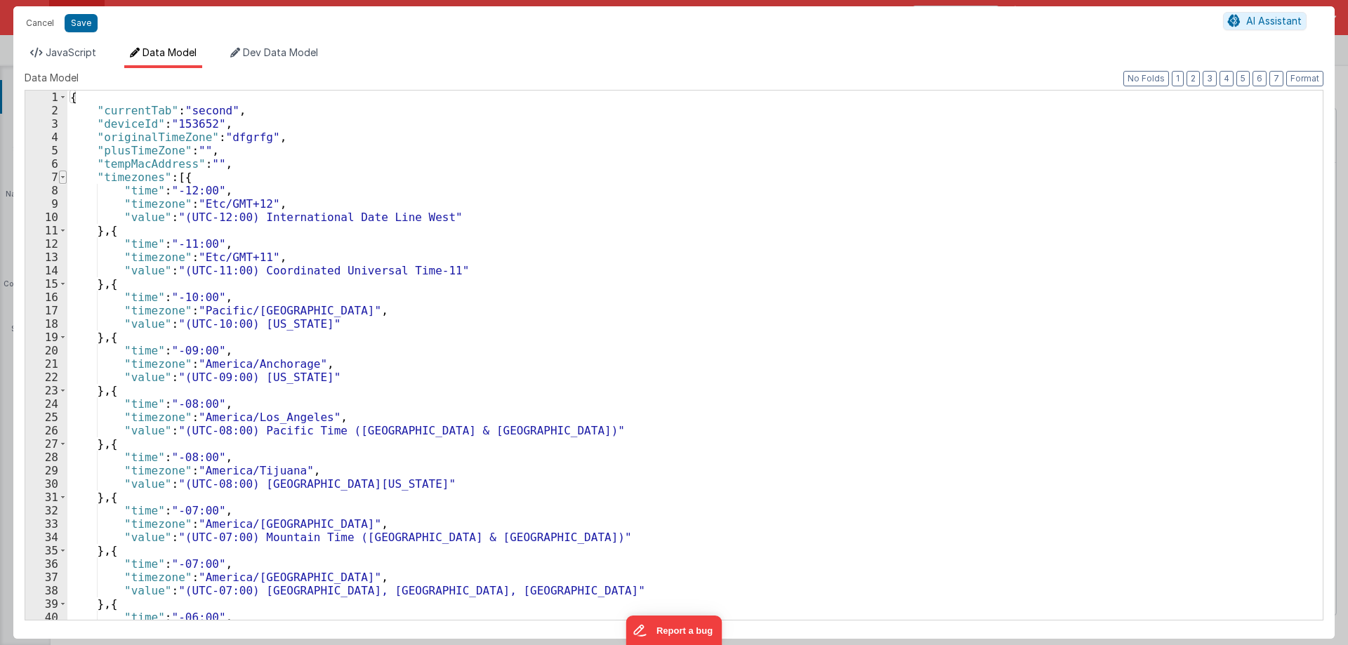
click at [64, 177] on span at bounding box center [63, 177] width 8 height 13
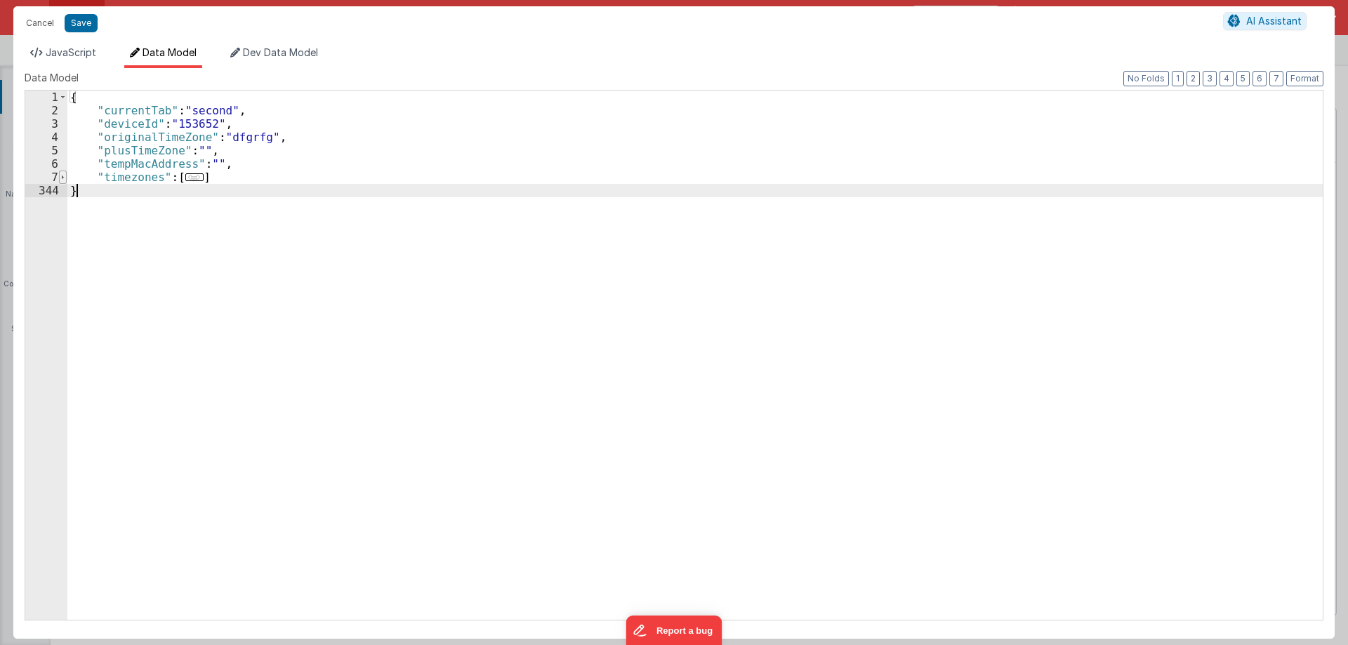
click at [62, 177] on span at bounding box center [63, 177] width 8 height 13
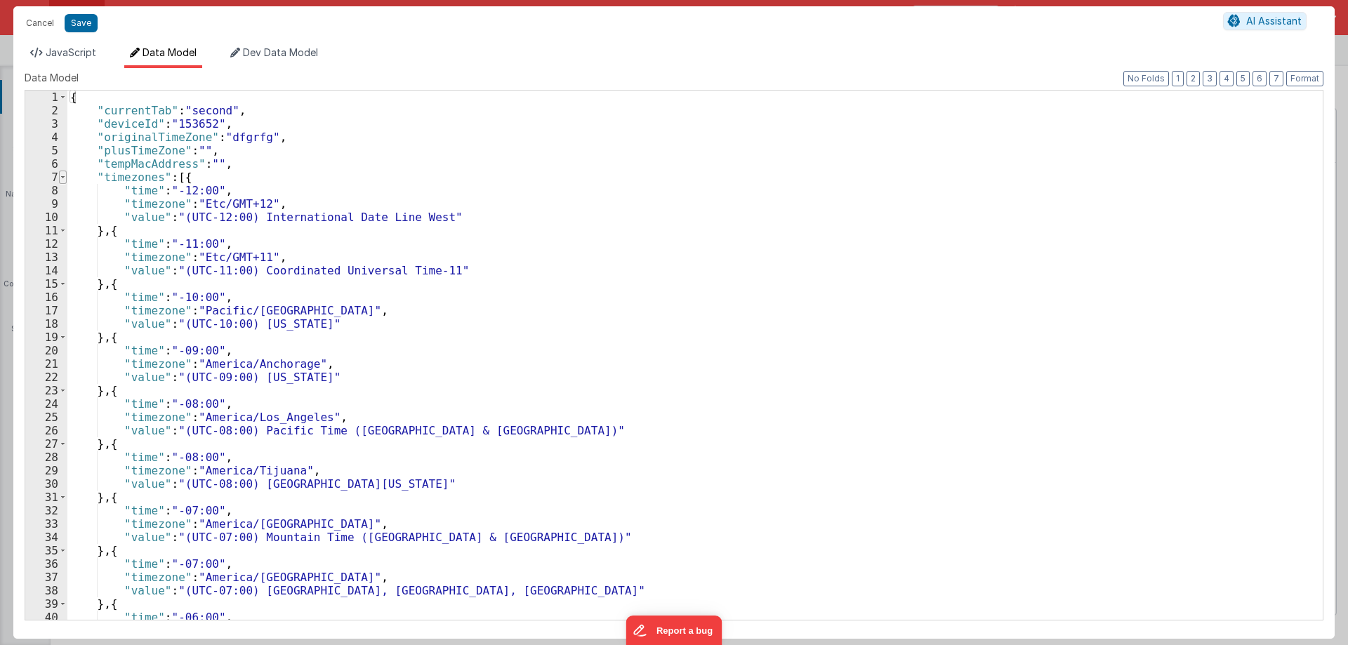
click at [62, 177] on span at bounding box center [63, 177] width 8 height 13
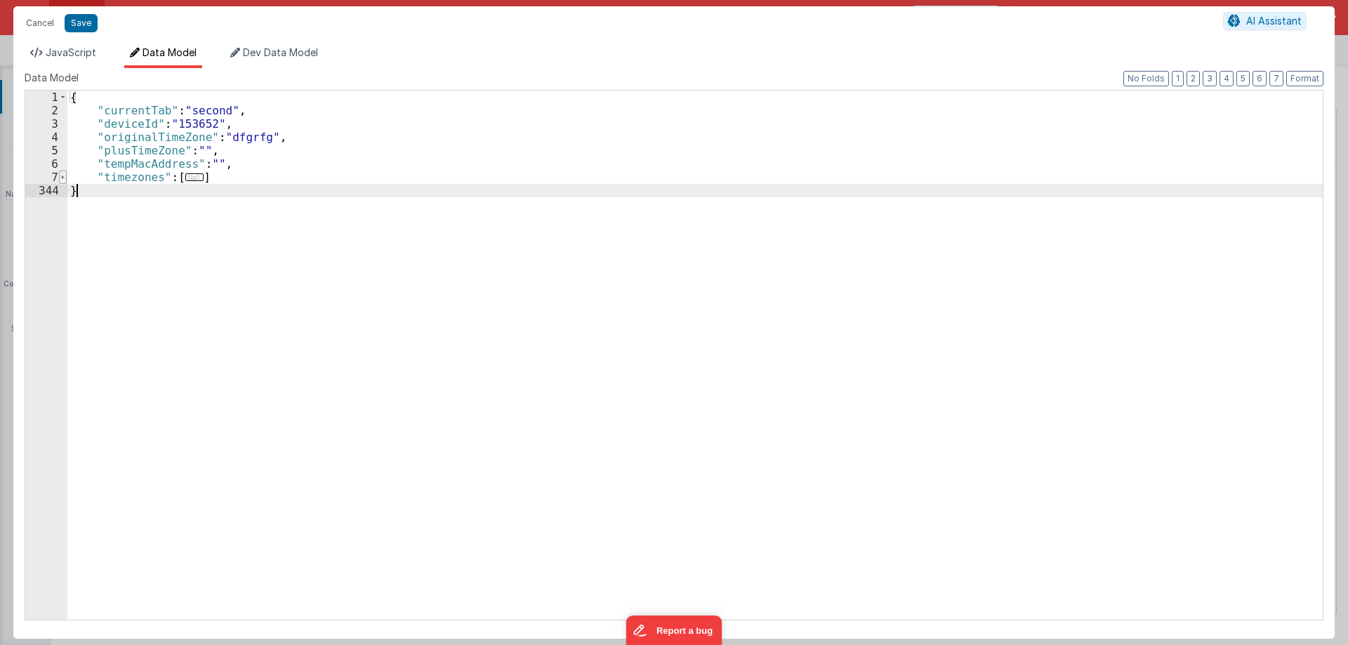
click at [62, 177] on span at bounding box center [63, 177] width 8 height 13
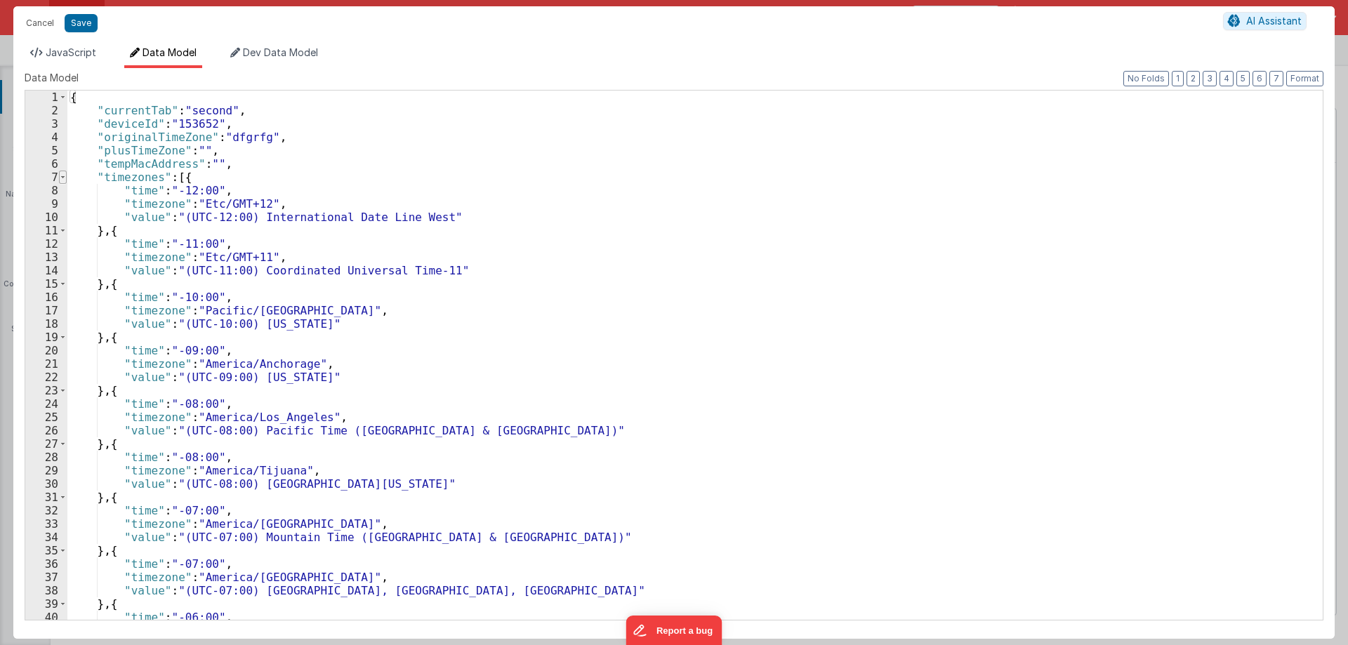
click at [62, 177] on span at bounding box center [63, 177] width 8 height 13
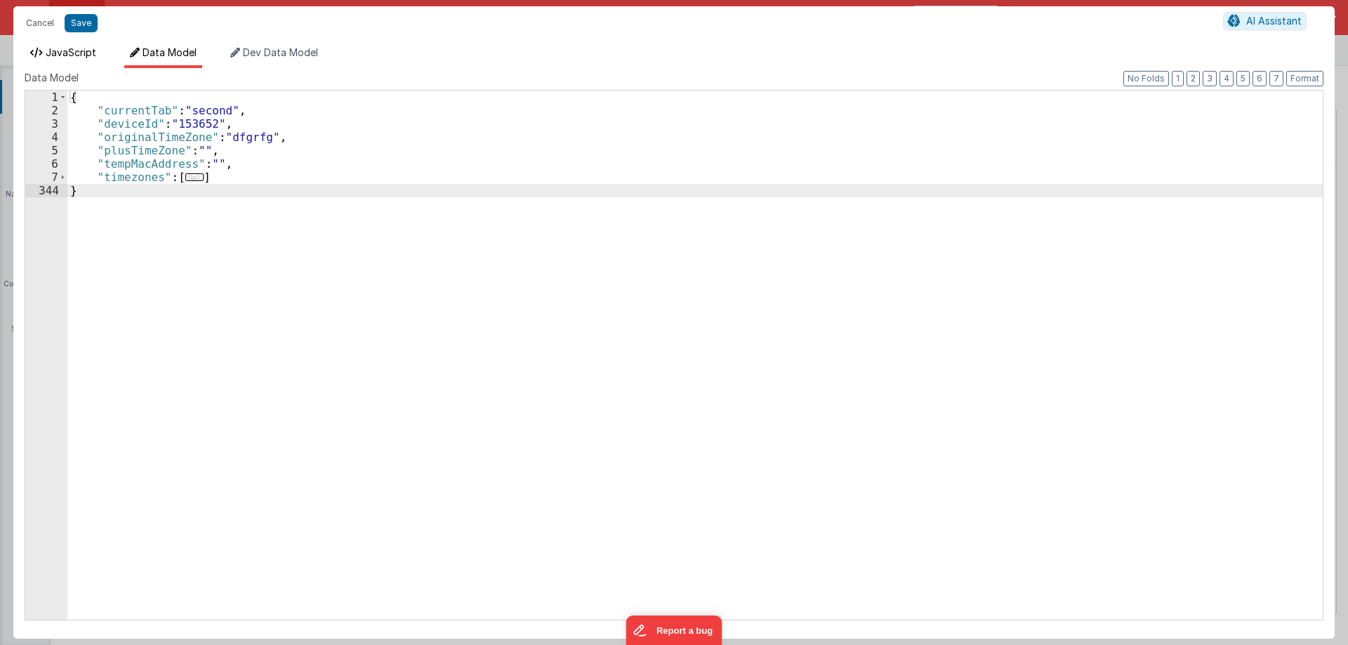
click at [84, 53] on span "JavaScript" at bounding box center [71, 52] width 51 height 12
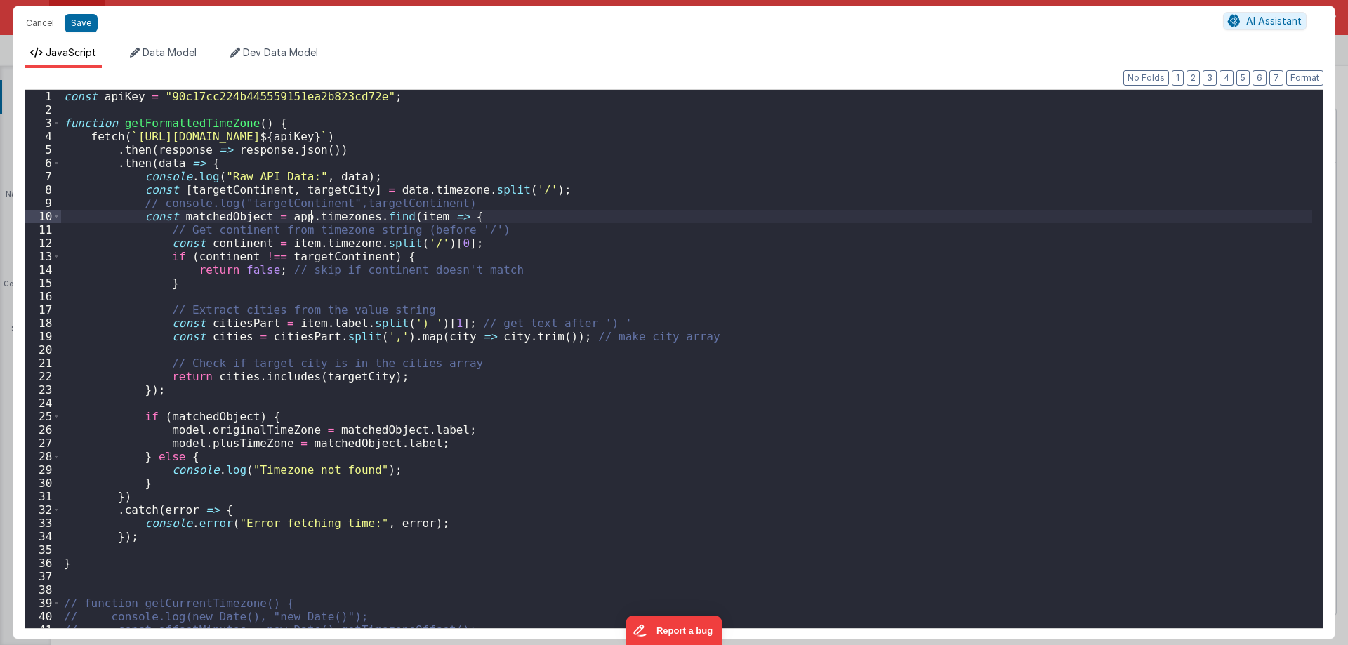
click at [309, 218] on div "const apiKey = "90c17cc224b445559151ea2b823cd72e" ; function getFormattedTimeZo…" at bounding box center [686, 372] width 1251 height 565
click at [283, 224] on div "const apiKey = "90c17cc224b445559151ea2b823cd72e" ; function getFormattedTimeZo…" at bounding box center [686, 372] width 1251 height 565
click at [277, 213] on div "const apiKey = "90c17cc224b445559151ea2b823cd72e" ; function getFormattedTimeZo…" at bounding box center [686, 372] width 1251 height 565
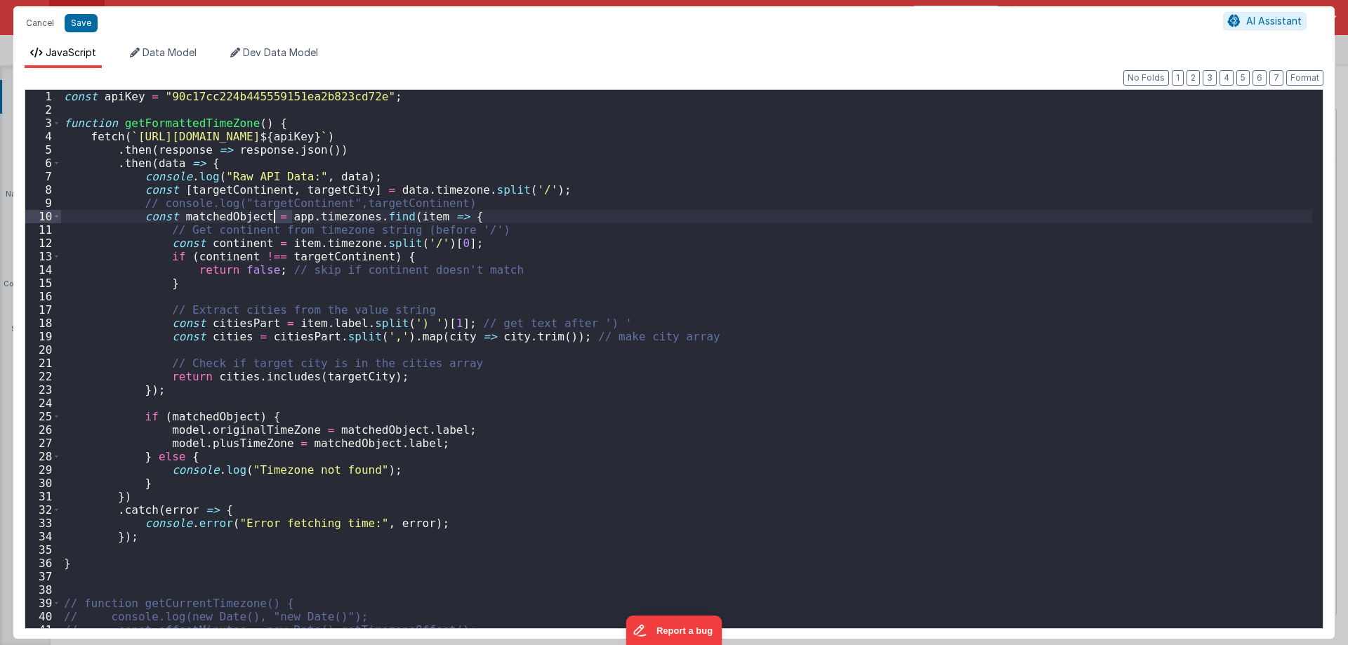
click at [277, 213] on div "const apiKey = "90c17cc224b445559151ea2b823cd72e" ; function getFormattedTimeZo…" at bounding box center [686, 372] width 1251 height 565
click at [344, 219] on div "const apiKey = "90c17cc224b445559151ea2b823cd72e" ; function getFormattedTimeZo…" at bounding box center [686, 372] width 1251 height 565
click at [286, 223] on div "const apiKey = "90c17cc224b445559151ea2b823cd72e" ; function getFormattedTimeZo…" at bounding box center [686, 372] width 1251 height 565
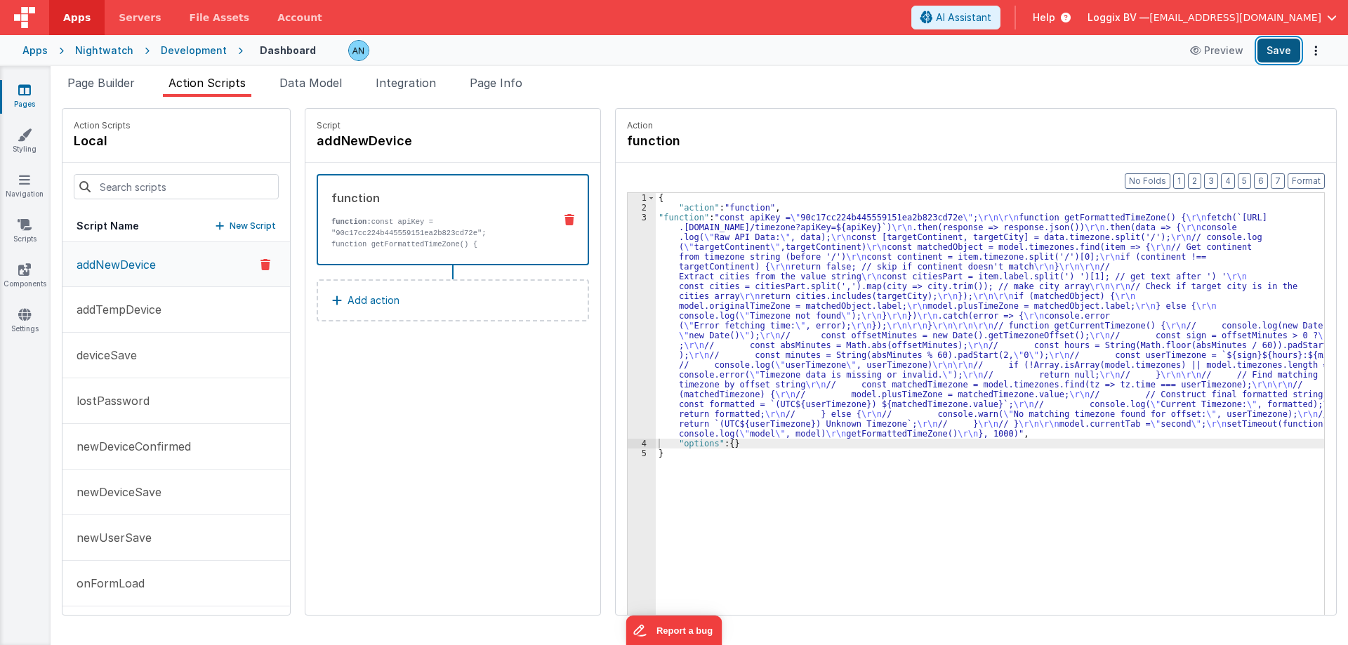
click at [1275, 52] on button "Save" at bounding box center [1278, 51] width 43 height 24
click at [1308, 178] on button "Format" at bounding box center [1305, 180] width 37 height 15
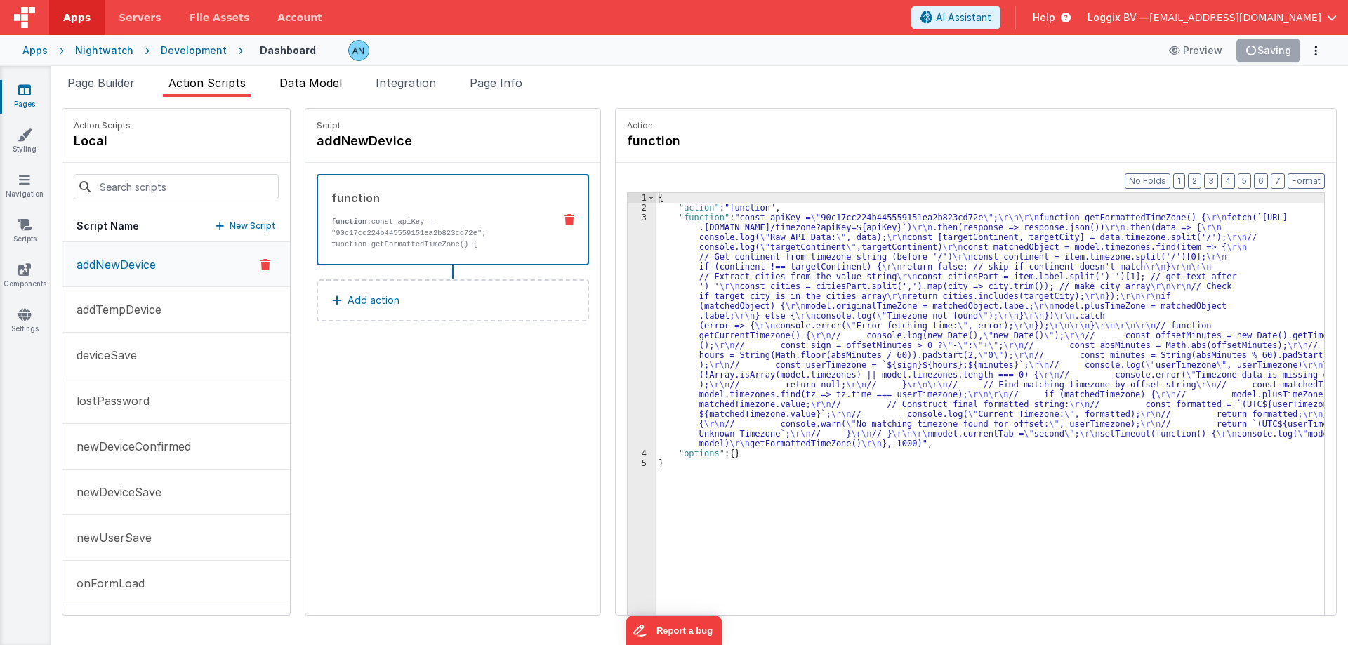
click at [310, 83] on span "Data Model" at bounding box center [310, 83] width 62 height 14
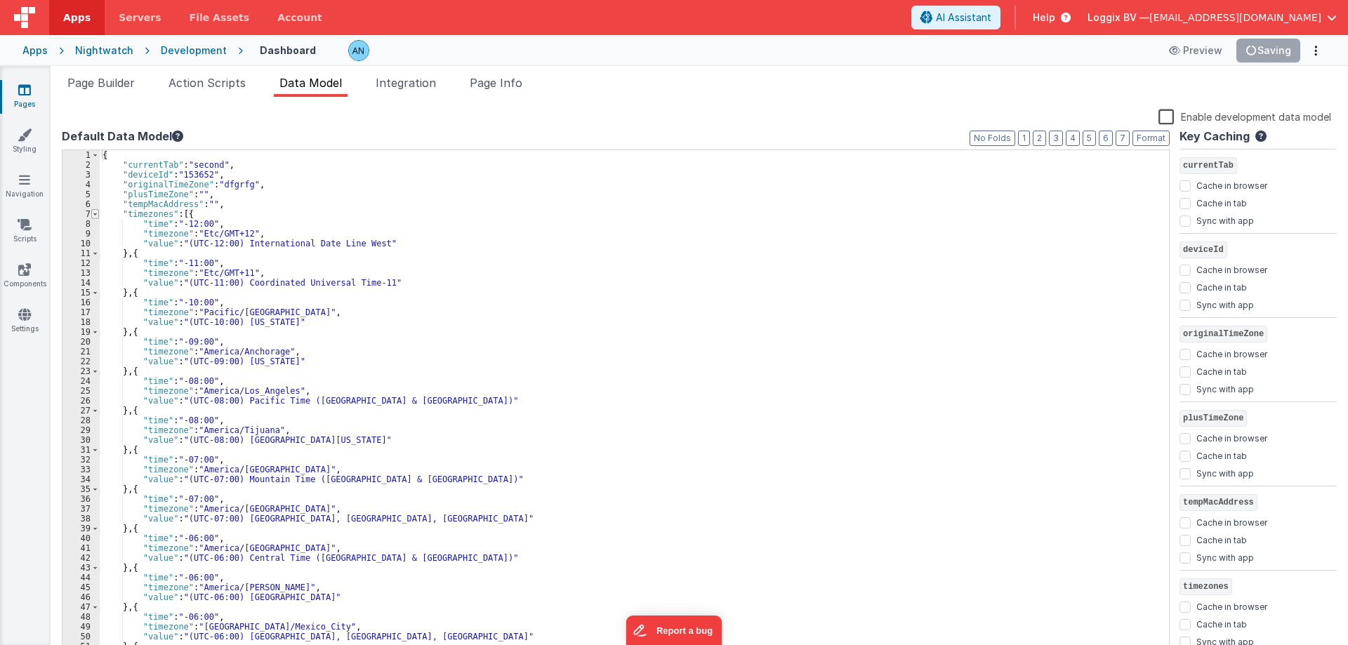
click at [95, 217] on span at bounding box center [95, 214] width 8 height 10
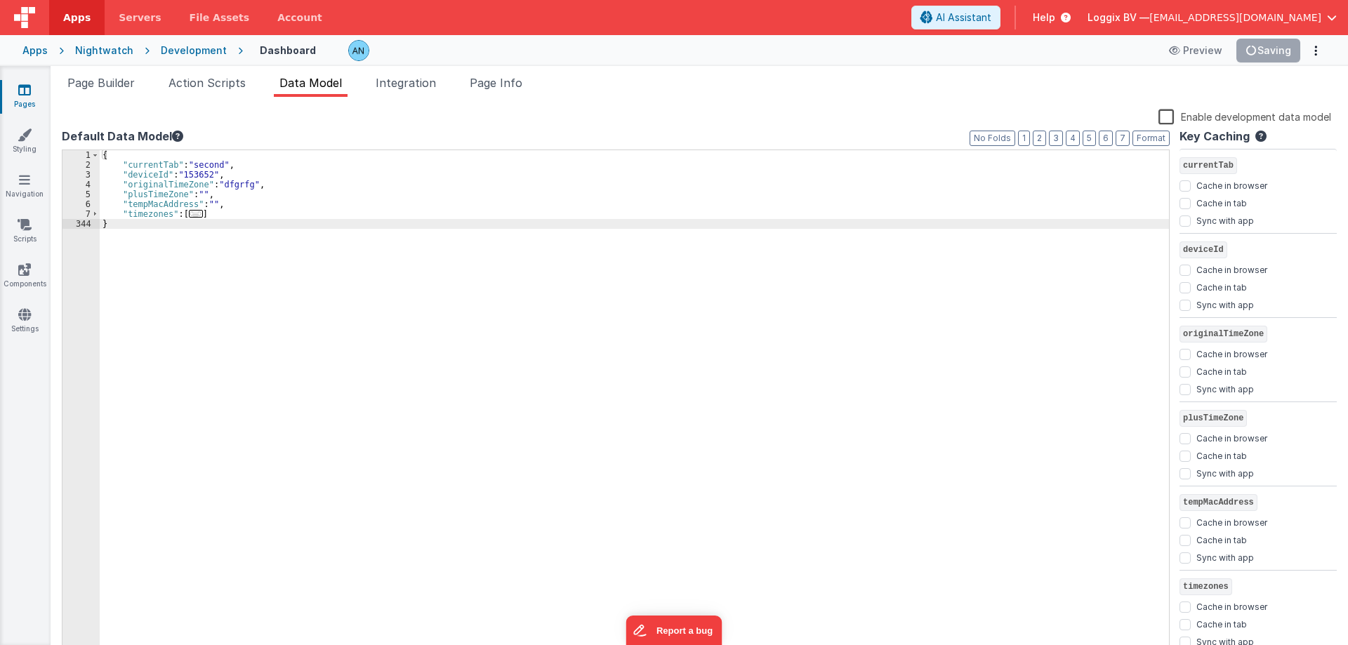
click at [178, 211] on div "{ "currentTab" : "second" , "deviceId" : "153652" , "originalTimeZone" : "dfgrf…" at bounding box center [634, 413] width 1069 height 527
click at [220, 212] on div "{ "currentTab" : "second" , "deviceId" : "153652" , "originalTimeZone" : "dfgrf…" at bounding box center [634, 413] width 1069 height 527
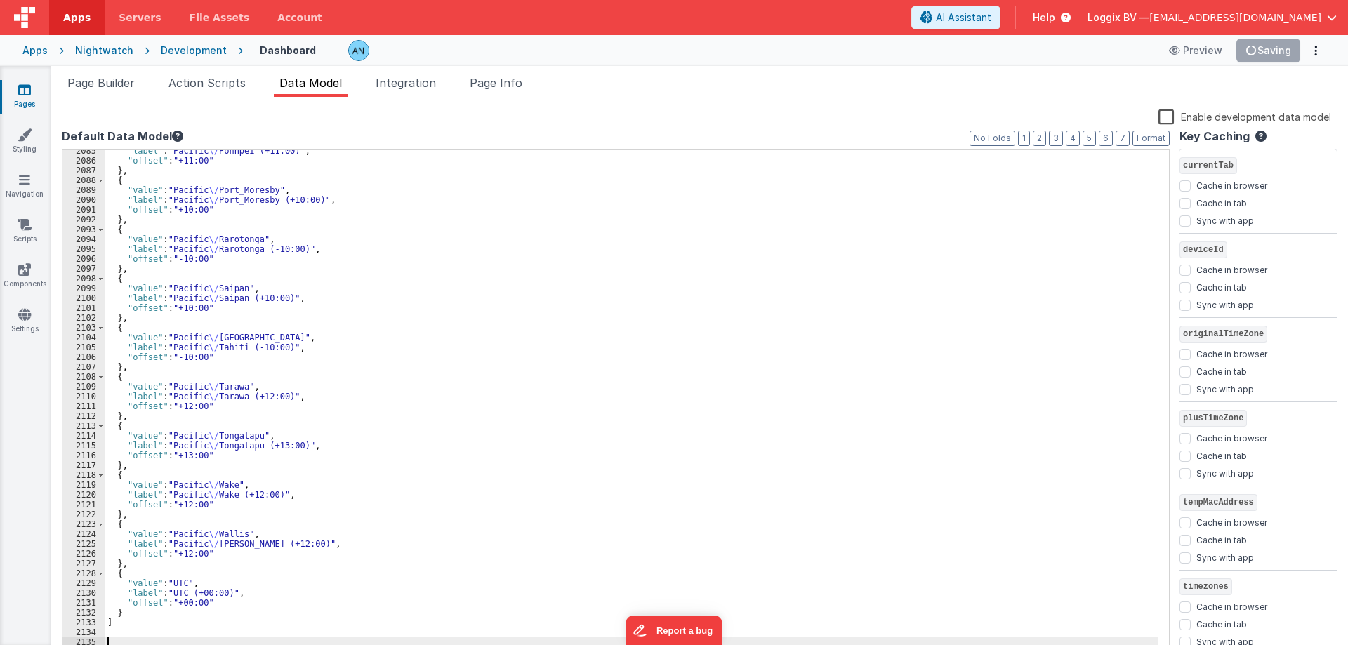
scroll to position [20486, 0]
click at [1287, 48] on button "Save" at bounding box center [1278, 51] width 43 height 24
click at [835, 430] on div ""label" : "Pacific \/ Pohnpei (+11:00)" , "offset" : "+11:00" } , { "value" : "…" at bounding box center [632, 409] width 1054 height 527
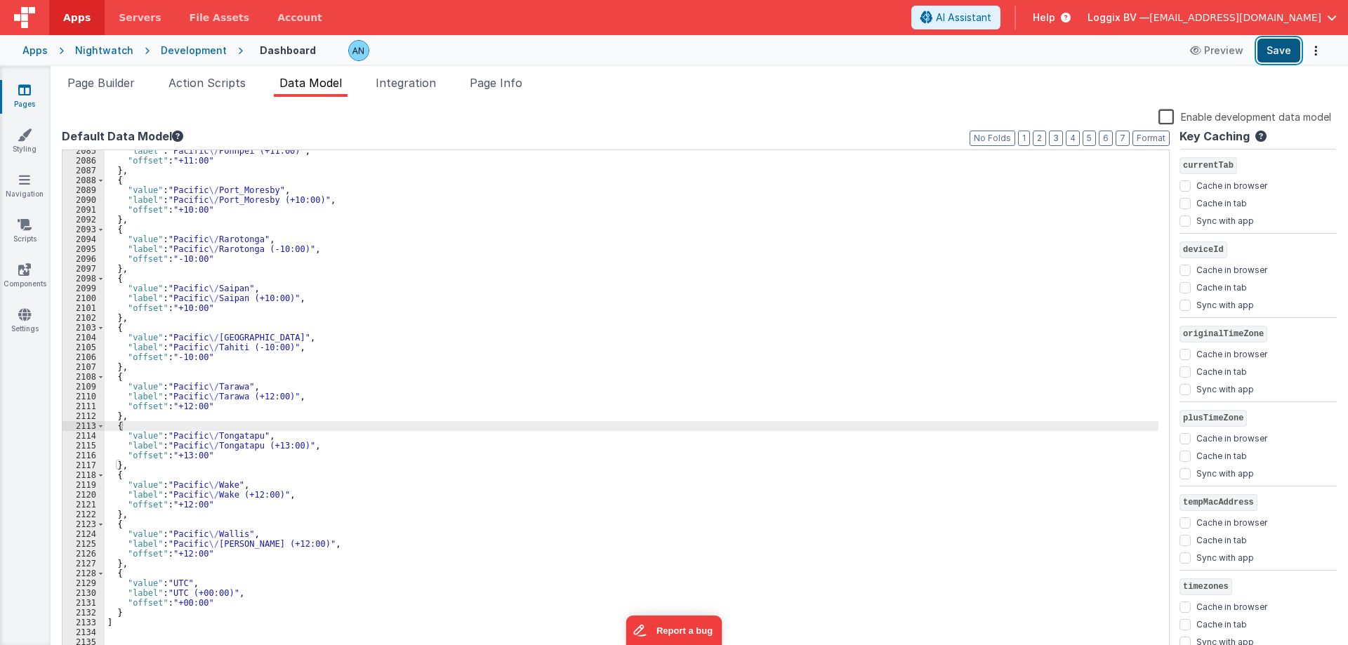
click at [1278, 50] on button "Save" at bounding box center [1278, 51] width 43 height 24
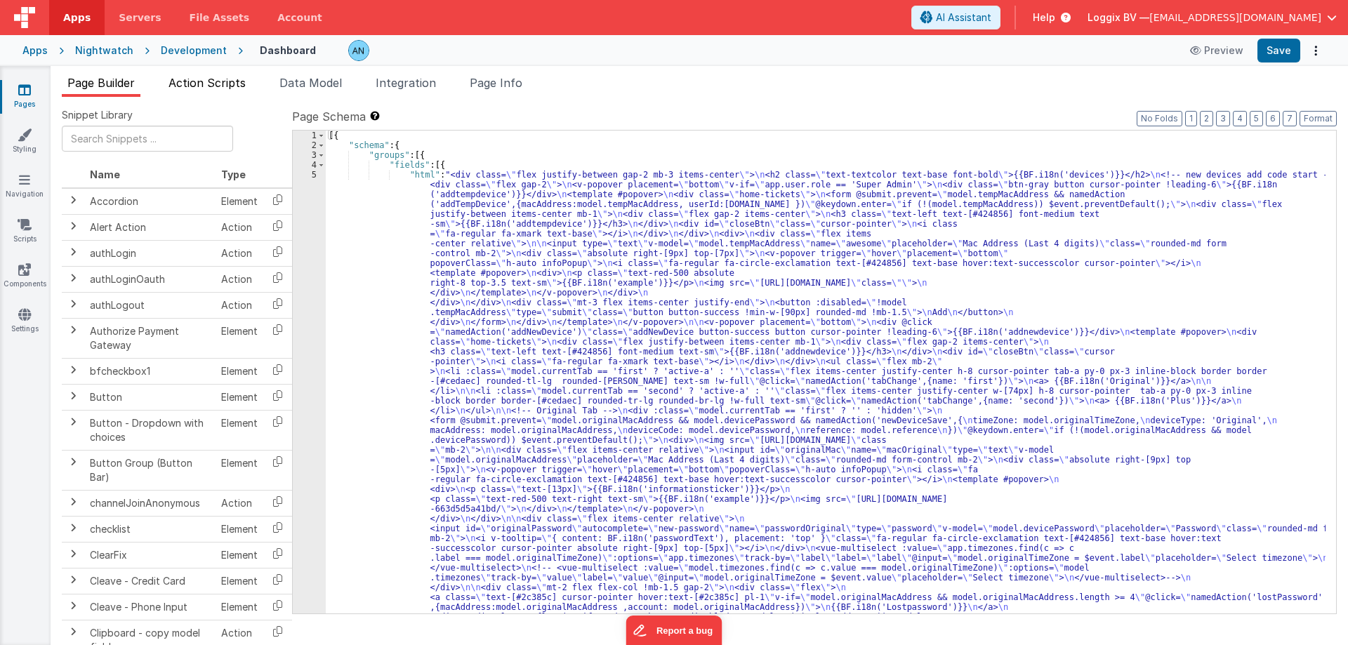
click at [221, 82] on span "Action Scripts" at bounding box center [206, 83] width 77 height 14
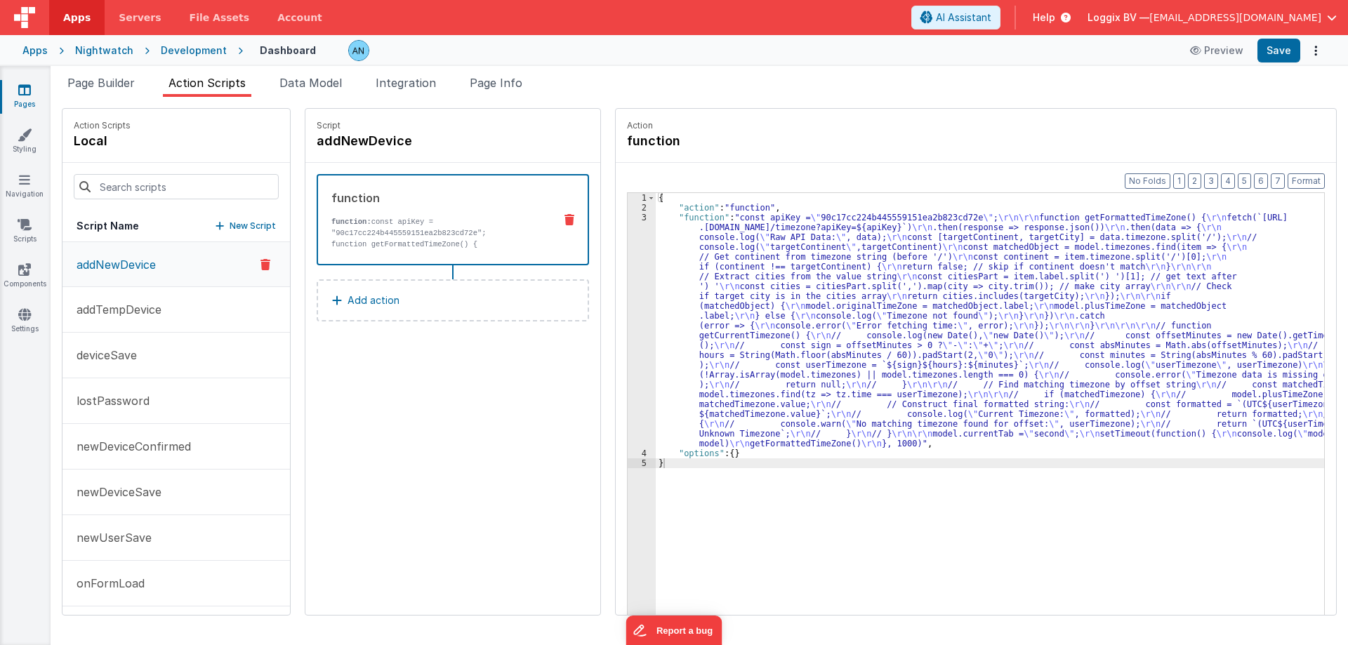
click at [628, 284] on div "3" at bounding box center [642, 331] width 28 height 236
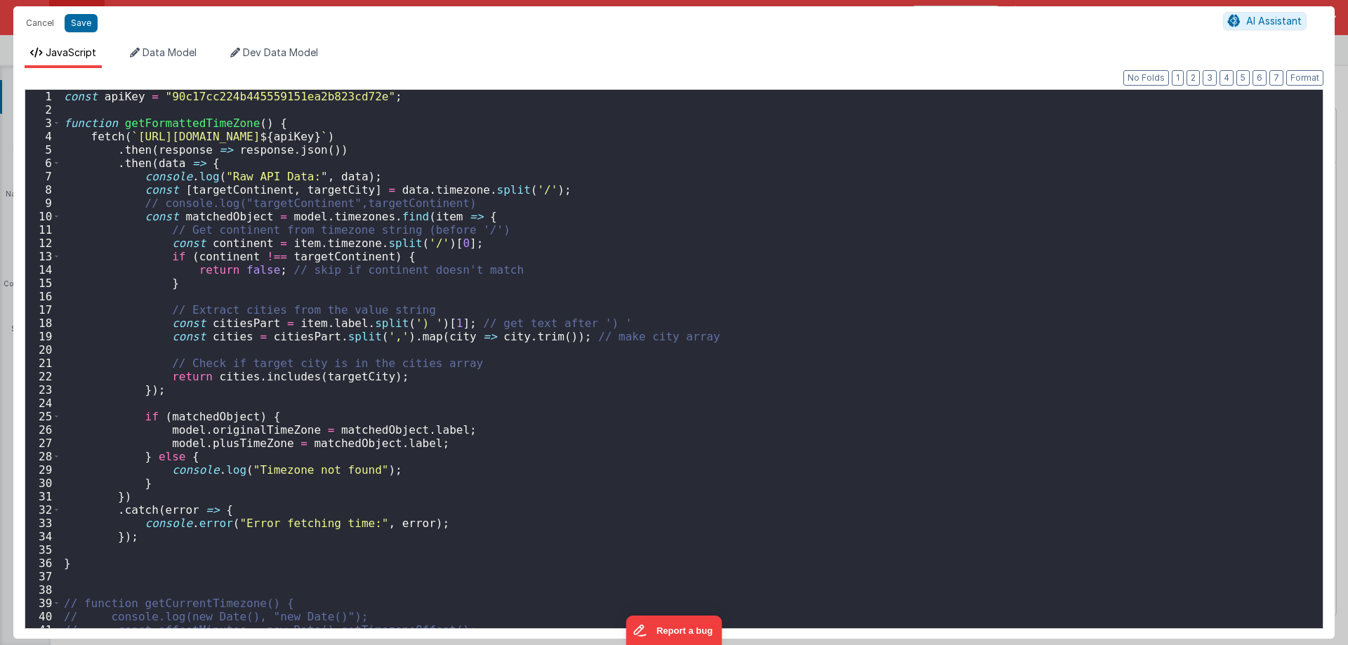
click at [339, 238] on div "const apiKey = "90c17cc224b445559151ea2b823cd72e" ; function getFormattedTimeZo…" at bounding box center [686, 372] width 1251 height 565
click at [331, 244] on div "const apiKey = "90c17cc224b445559151ea2b823cd72e" ; function getFormattedTimeZo…" at bounding box center [686, 359] width 1251 height 538
click at [331, 244] on div "const apiKey = "90c17cc224b445559151ea2b823cd72e" ; function getFormattedTimeZo…" at bounding box center [686, 372] width 1251 height 565
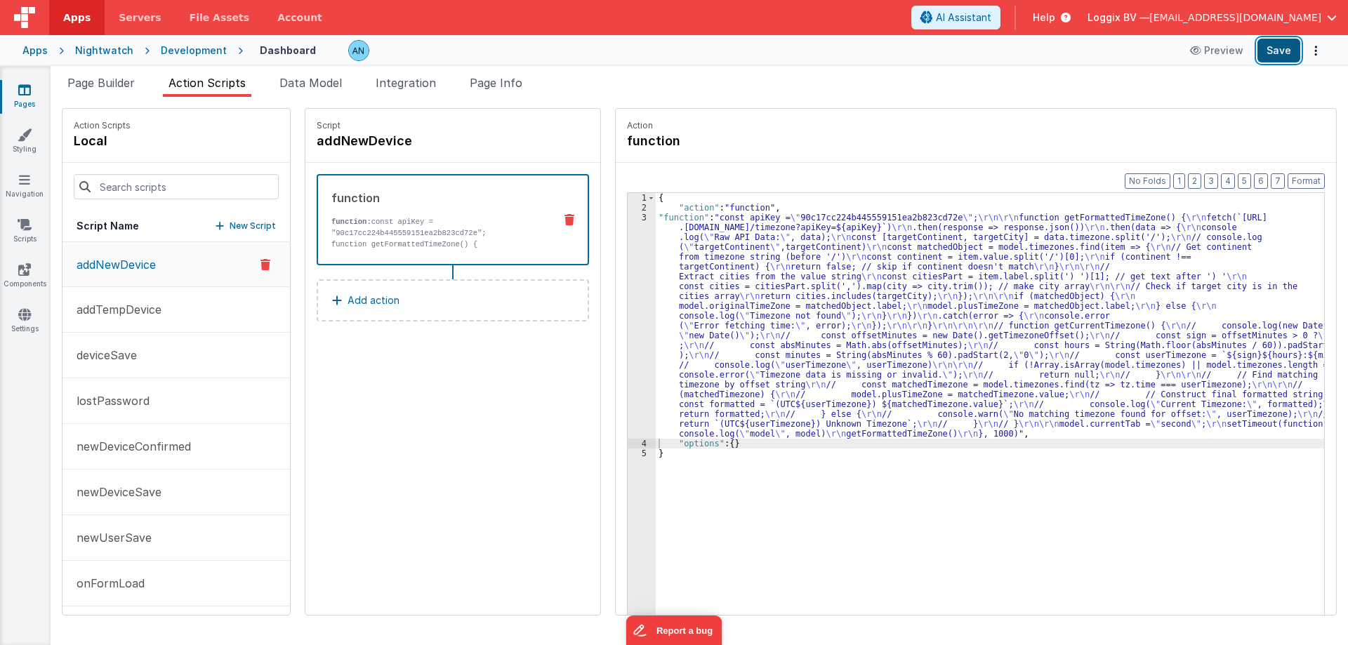
click at [1287, 45] on button "Save" at bounding box center [1278, 51] width 43 height 24
click at [628, 251] on div "3" at bounding box center [642, 326] width 28 height 226
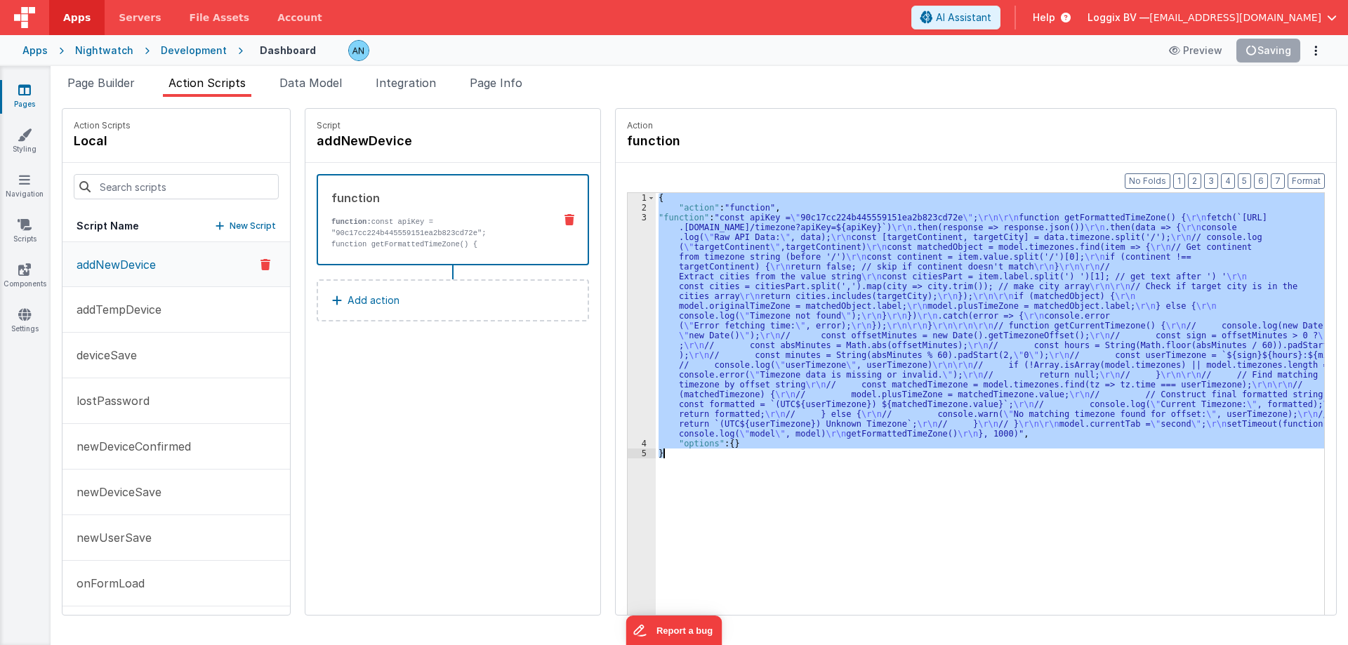
click at [628, 251] on div "3" at bounding box center [642, 326] width 28 height 226
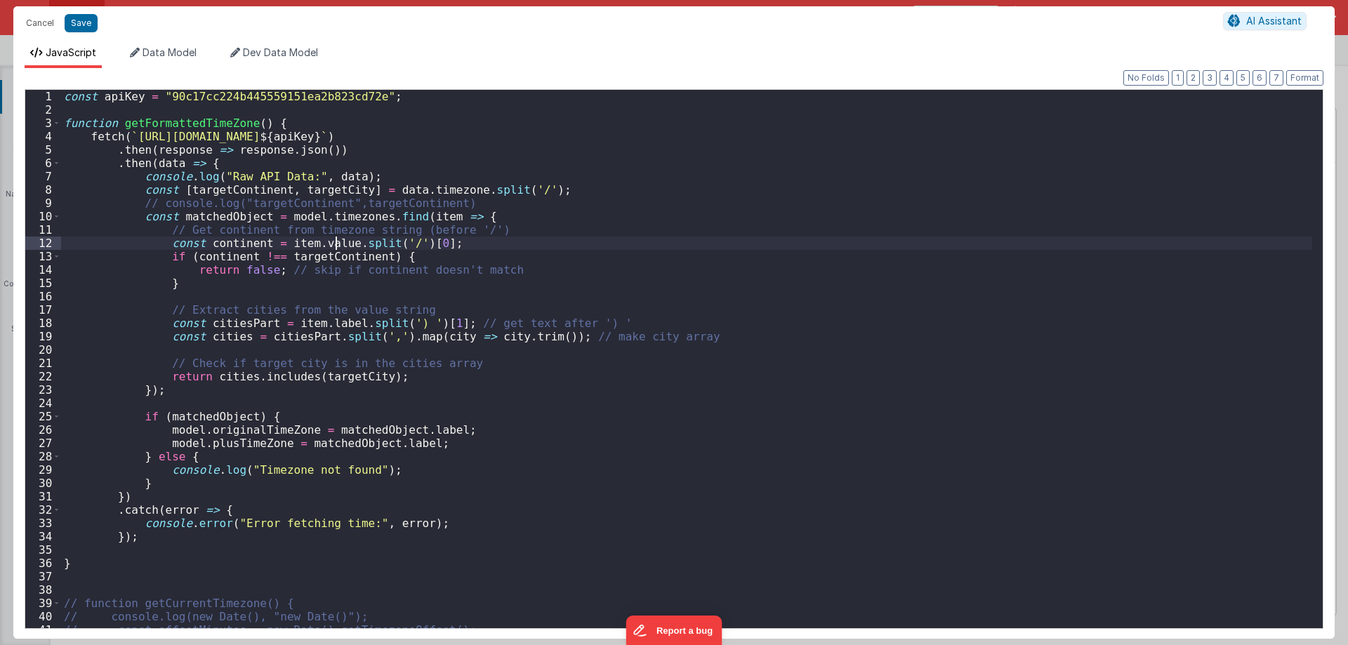
click at [333, 243] on div "const apiKey = "90c17cc224b445559151ea2b823cd72e" ; function getFormattedTimeZo…" at bounding box center [686, 372] width 1251 height 565
click at [315, 246] on div "const apiKey = "90c17cc224b445559151ea2b823cd72e" ; function getFormattedTimeZo…" at bounding box center [686, 372] width 1251 height 565
click at [352, 238] on div "const apiKey = "90c17cc224b445559151ea2b823cd72e" ; function getFormattedTimeZo…" at bounding box center [686, 372] width 1251 height 565
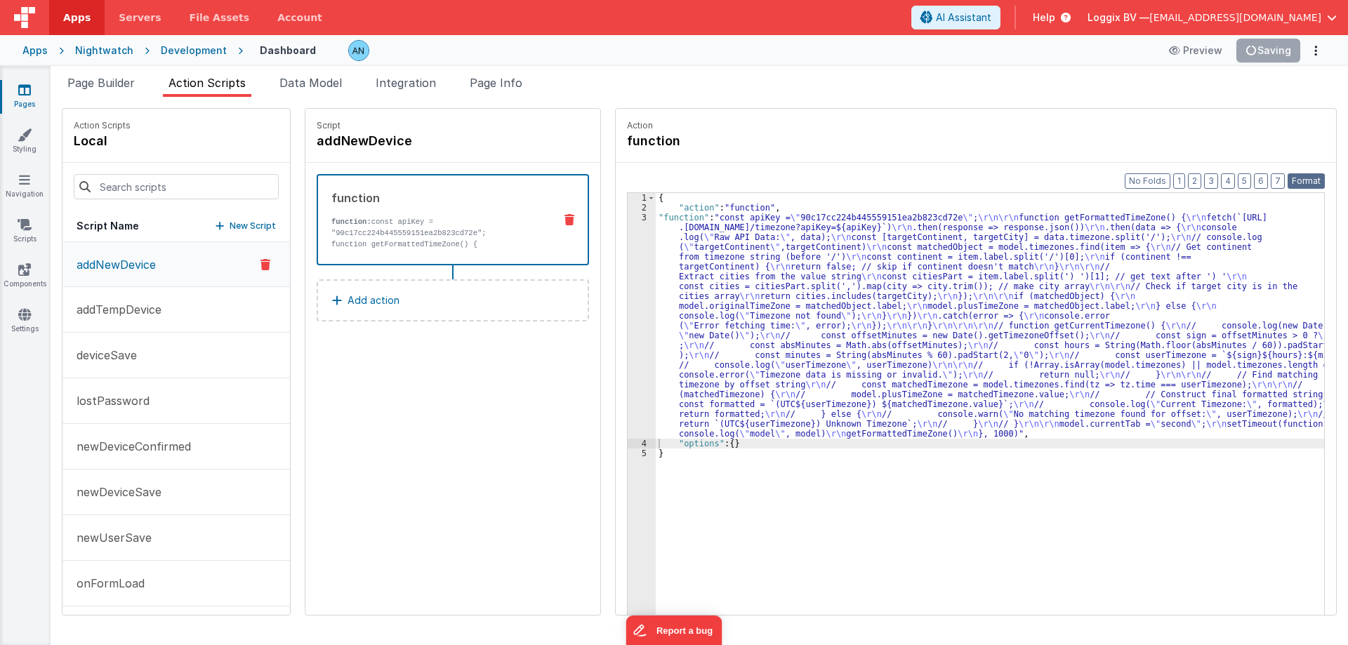
click at [1304, 176] on button "Format" at bounding box center [1305, 180] width 37 height 15
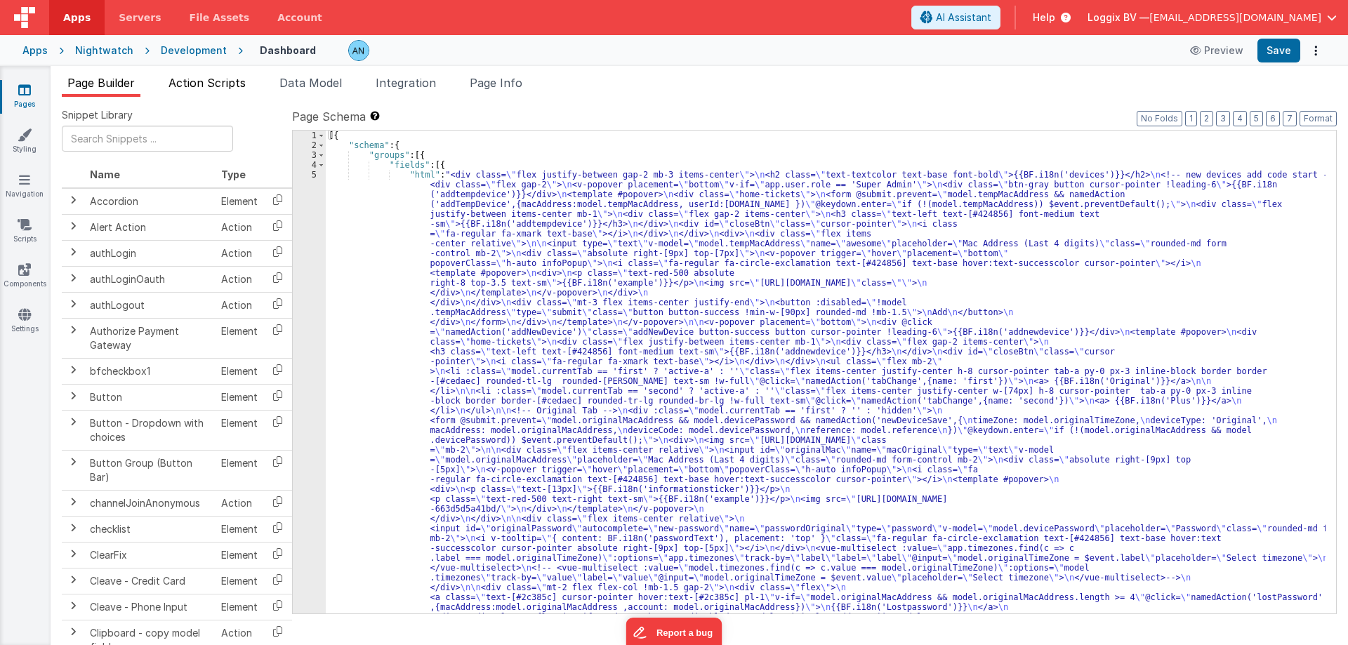
click at [174, 89] on span "Action Scripts" at bounding box center [206, 83] width 77 height 14
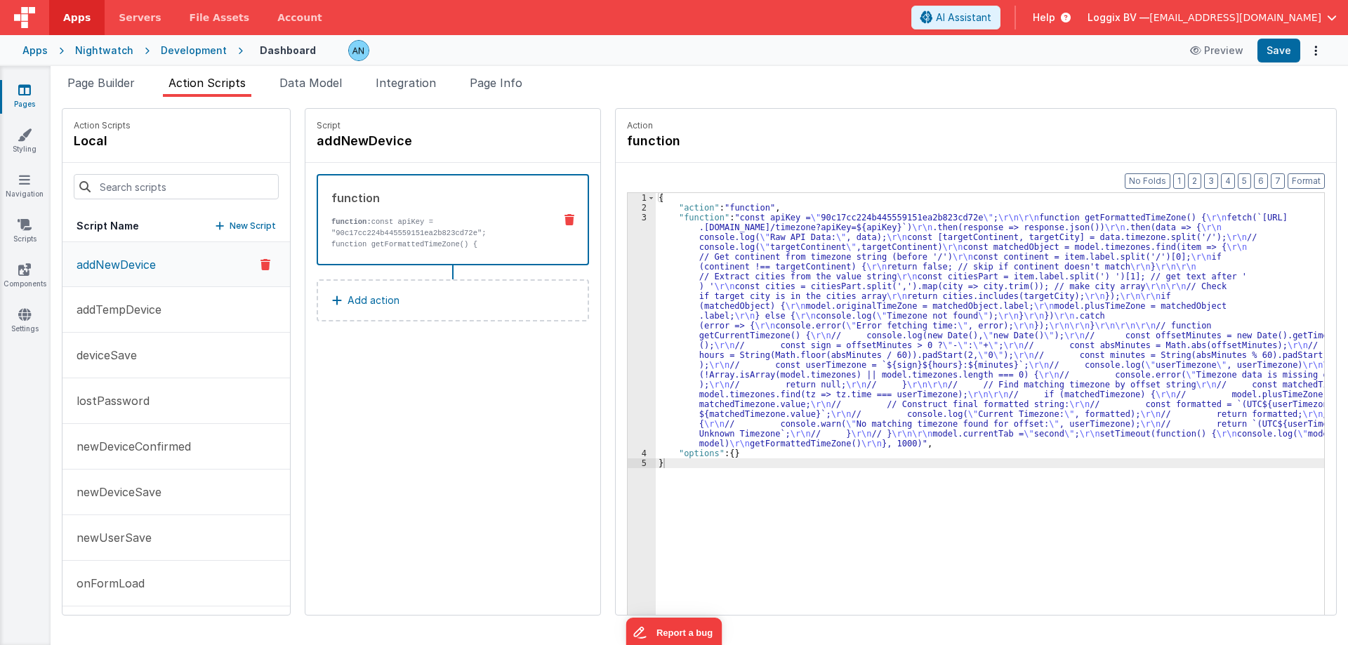
click at [123, 274] on button "addNewDevice" at bounding box center [175, 264] width 227 height 45
click at [628, 265] on div "3" at bounding box center [642, 331] width 28 height 236
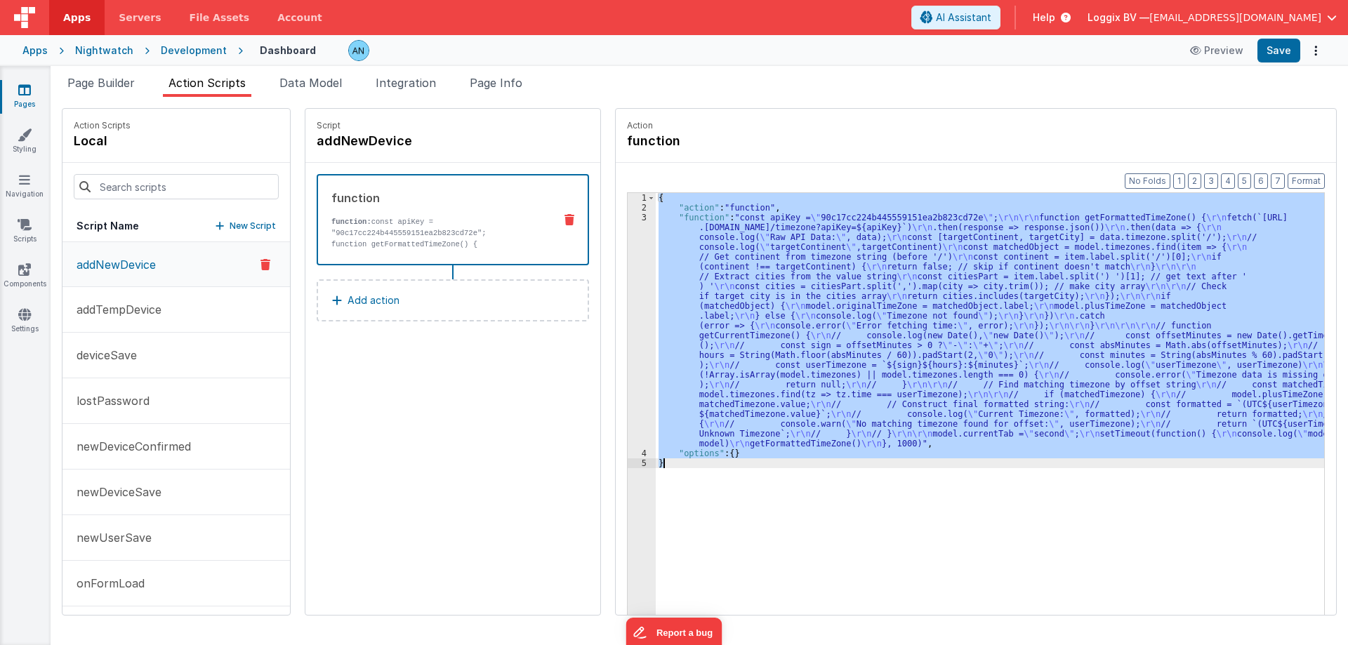
click at [628, 265] on div "3" at bounding box center [642, 331] width 28 height 236
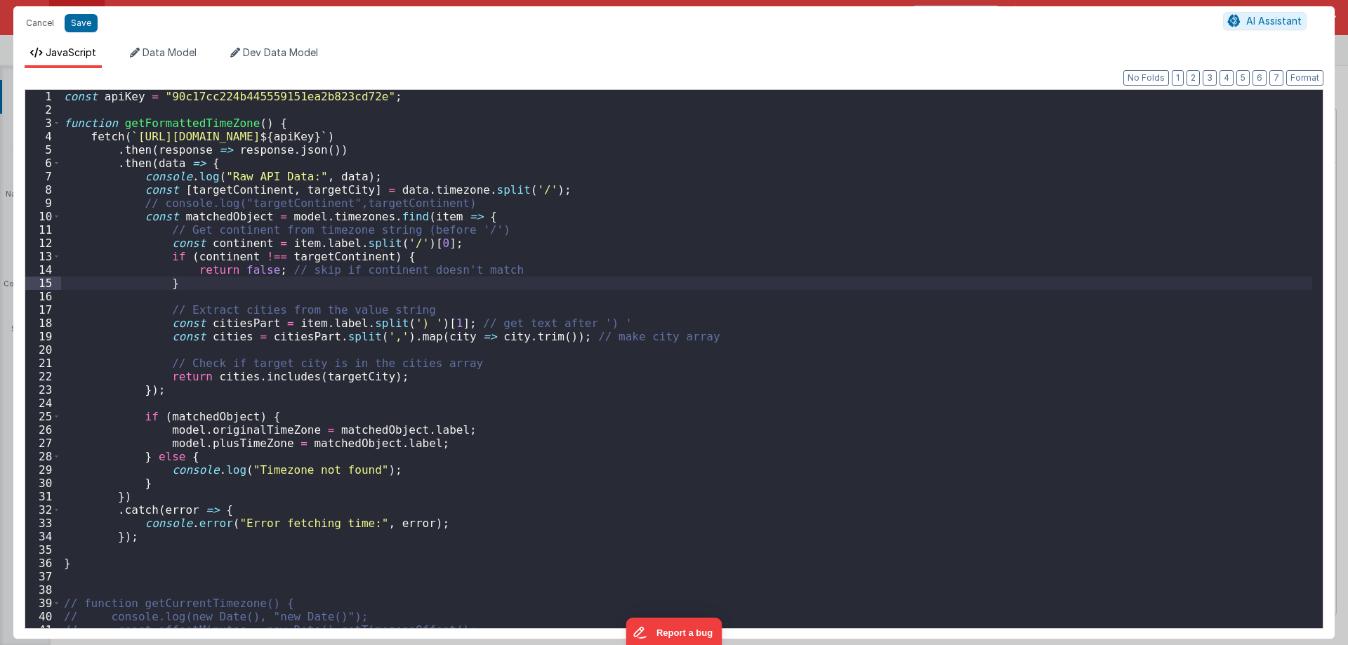
click at [343, 213] on div "const apiKey = "90c17cc224b445559151ea2b823cd72e" ; function getFormattedTimeZo…" at bounding box center [686, 372] width 1251 height 565
click at [311, 244] on div "const apiKey = "90c17cc224b445559151ea2b823cd72e" ; function getFormattedTimeZo…" at bounding box center [686, 372] width 1251 height 565
click at [414, 216] on div "const apiKey = "90c17cc224b445559151ea2b823cd72e" ; function getFormattedTimeZo…" at bounding box center [686, 372] width 1251 height 565
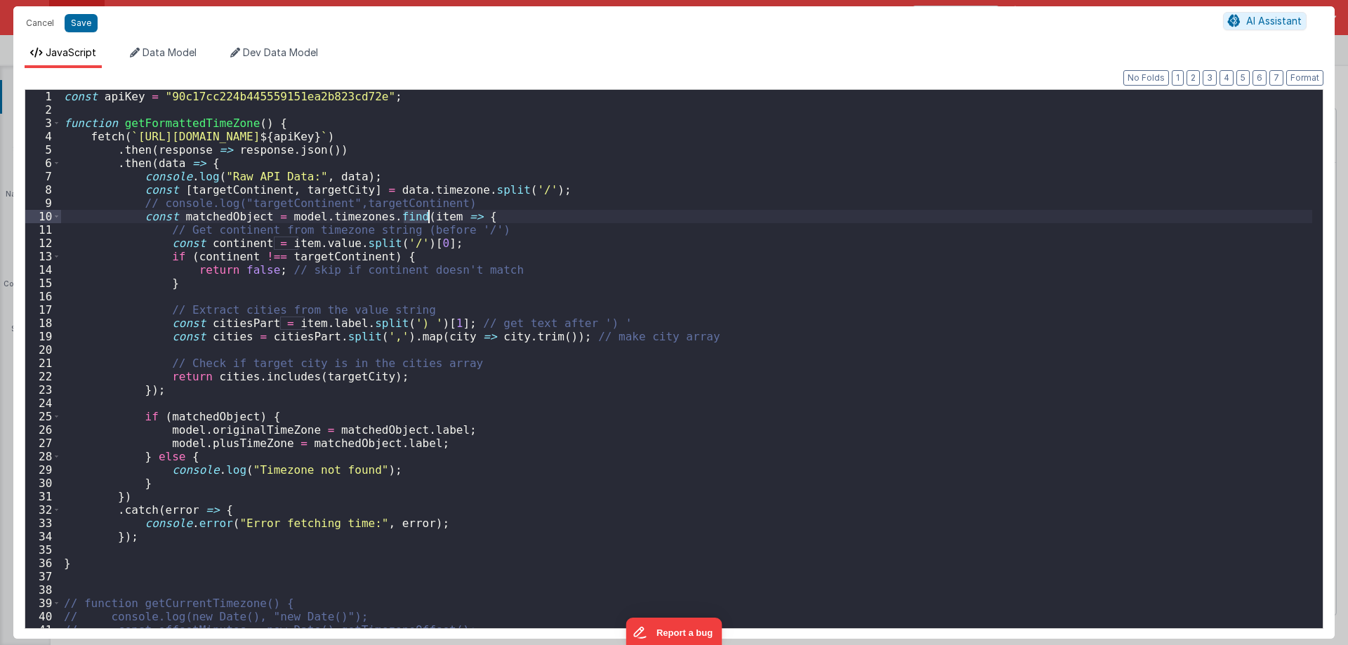
click at [414, 216] on div "const apiKey = "90c17cc224b445559151ea2b823cd72e" ; function getFormattedTimeZo…" at bounding box center [686, 372] width 1251 height 565
click at [489, 215] on div "const apiKey = "90c17cc224b445559151ea2b823cd72e" ; function getFormattedTimeZo…" at bounding box center [686, 372] width 1251 height 565
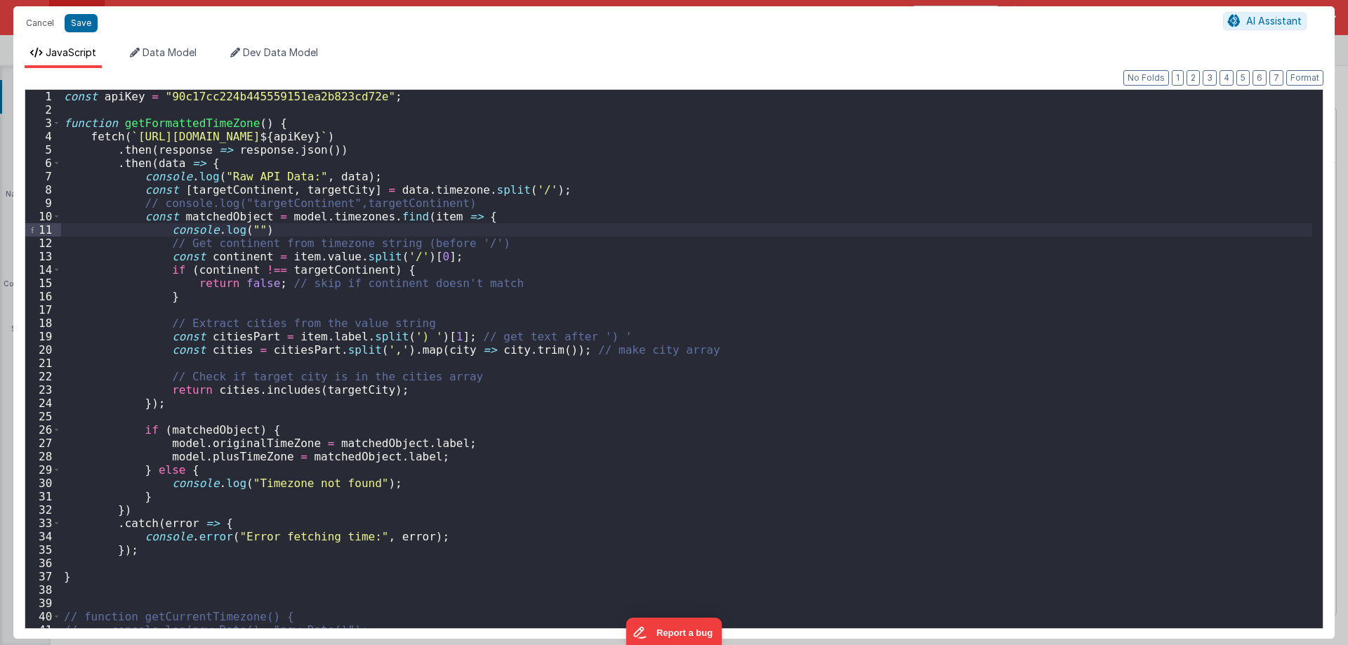
paste textarea
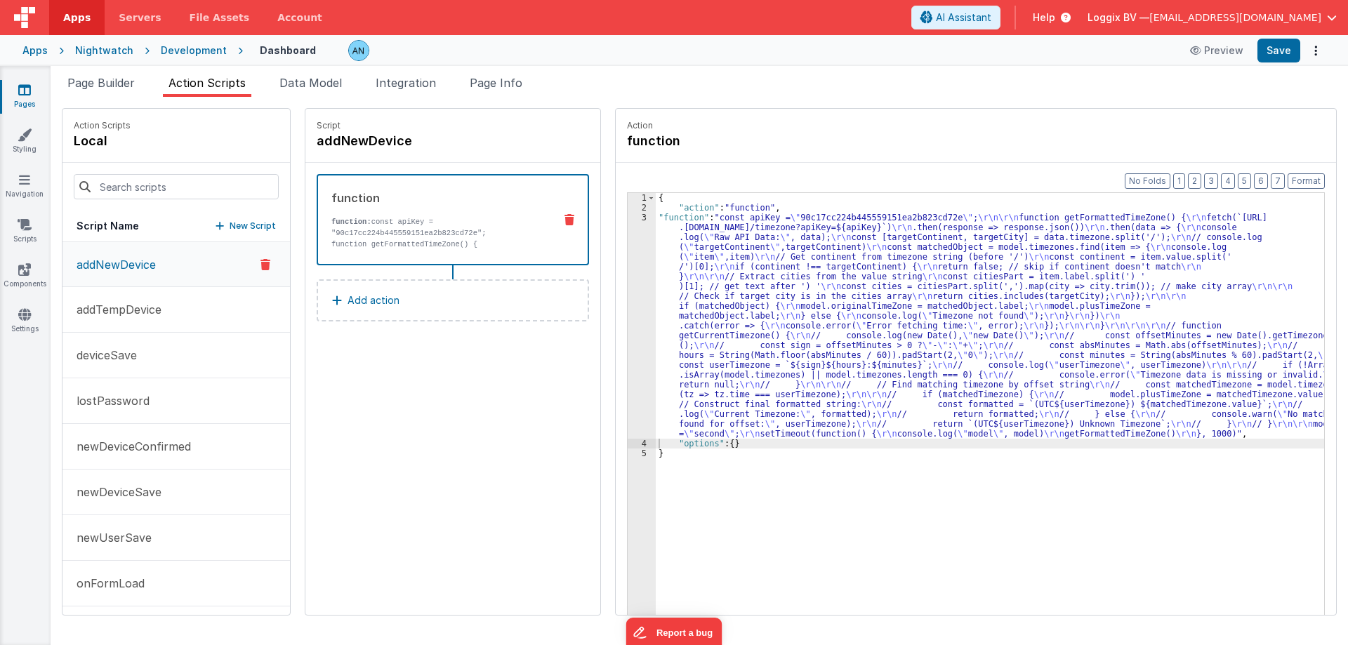
click at [628, 241] on div "3" at bounding box center [642, 326] width 28 height 226
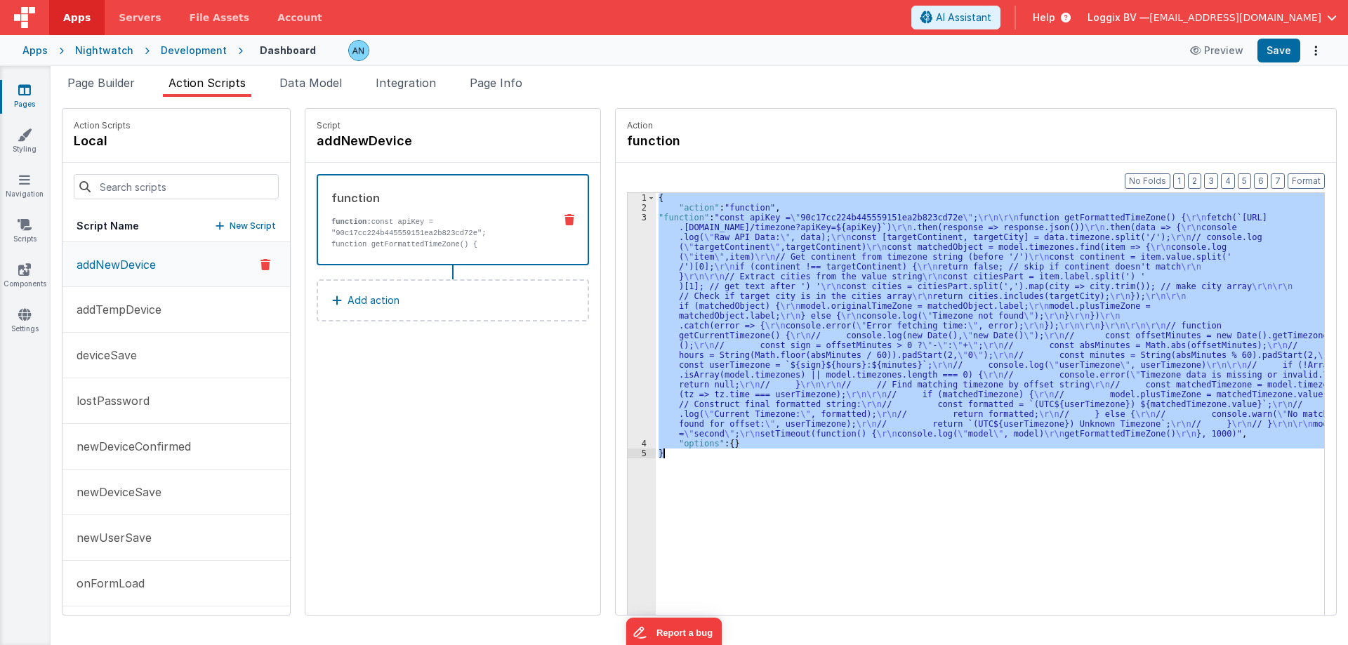
click at [628, 241] on div "3" at bounding box center [642, 326] width 28 height 226
click at [628, 245] on div "3" at bounding box center [642, 326] width 28 height 226
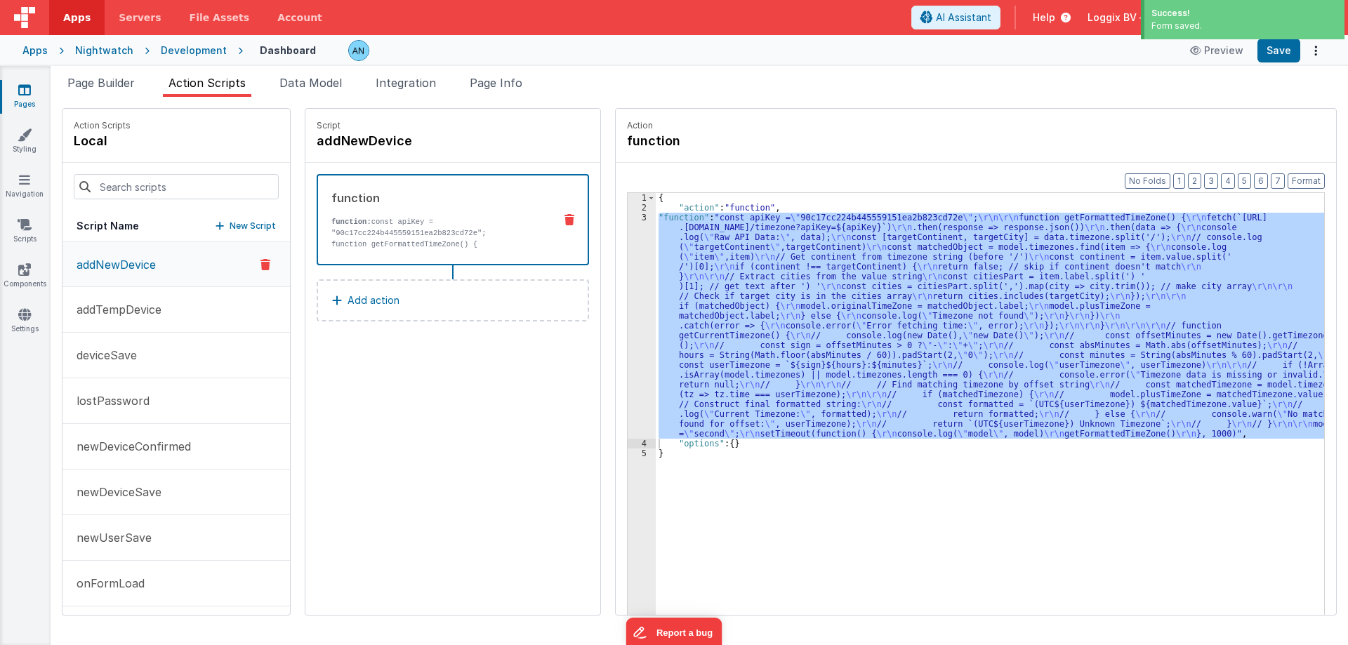
click at [616, 243] on div "Format 7 6 5 4 3 2 1 No Folds 1 2 3 4 5 { "action" : "function" , "function" : …" at bounding box center [976, 416] width 720 height 506
click at [628, 239] on div "3" at bounding box center [642, 326] width 28 height 226
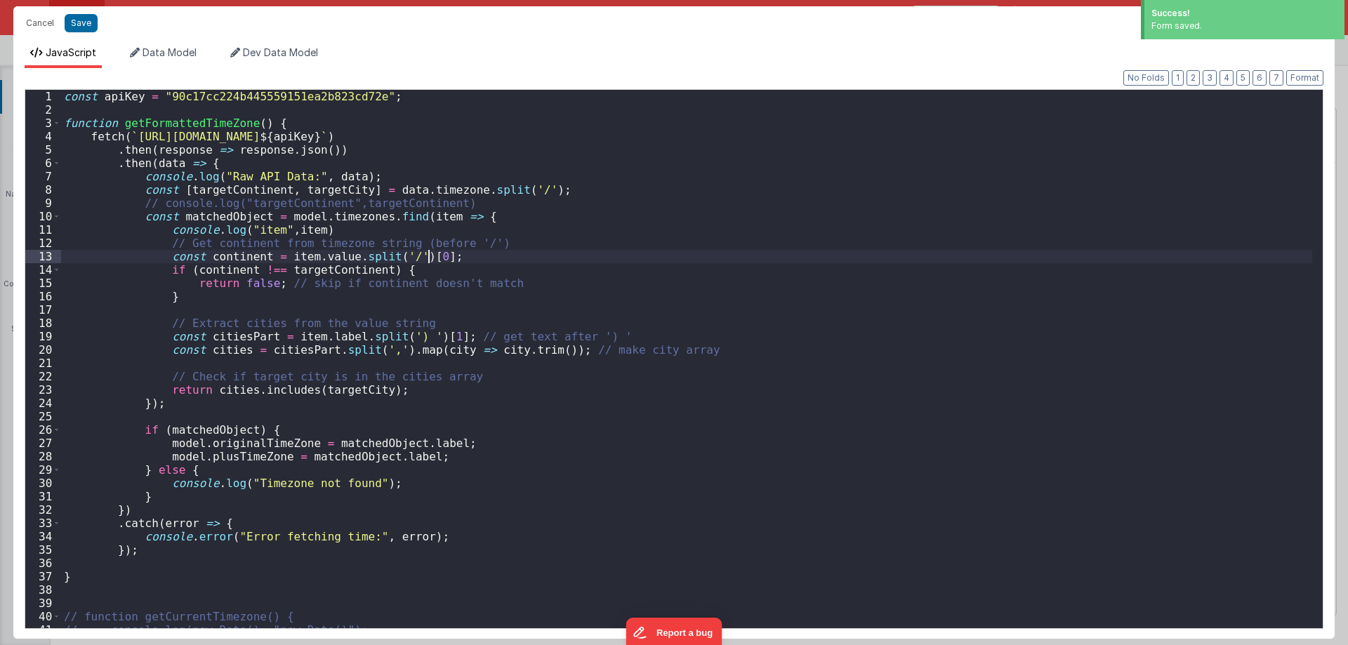
click at [623, 239] on div "const apiKey = "90c17cc224b445559151ea2b823cd72e" ; function getFormattedTimeZo…" at bounding box center [686, 372] width 1251 height 565
click at [290, 222] on div "const apiKey = "90c17cc224b445559151ea2b823cd72e" ; function getFormattedTimeZo…" at bounding box center [686, 372] width 1251 height 565
click at [444, 322] on div "const apiKey = "90c17cc224b445559151ea2b823cd72e" ; function getFormattedTimeZo…" at bounding box center [686, 372] width 1251 height 565
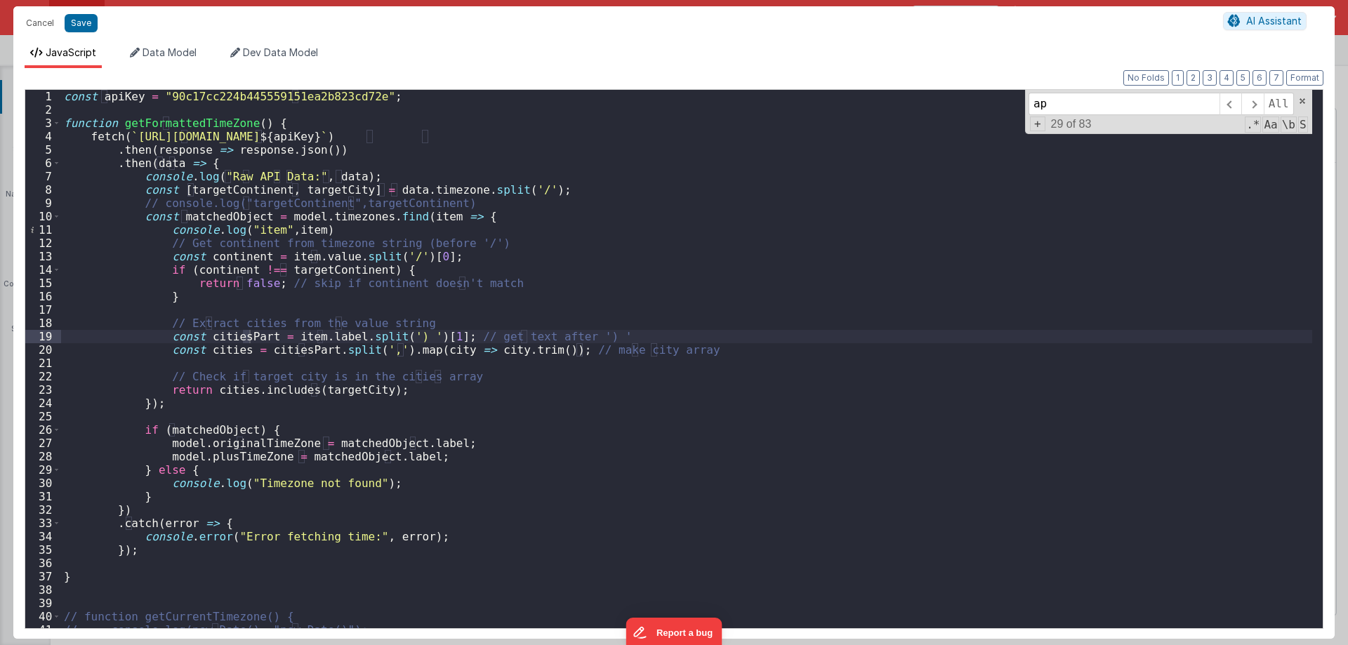
type input "app"
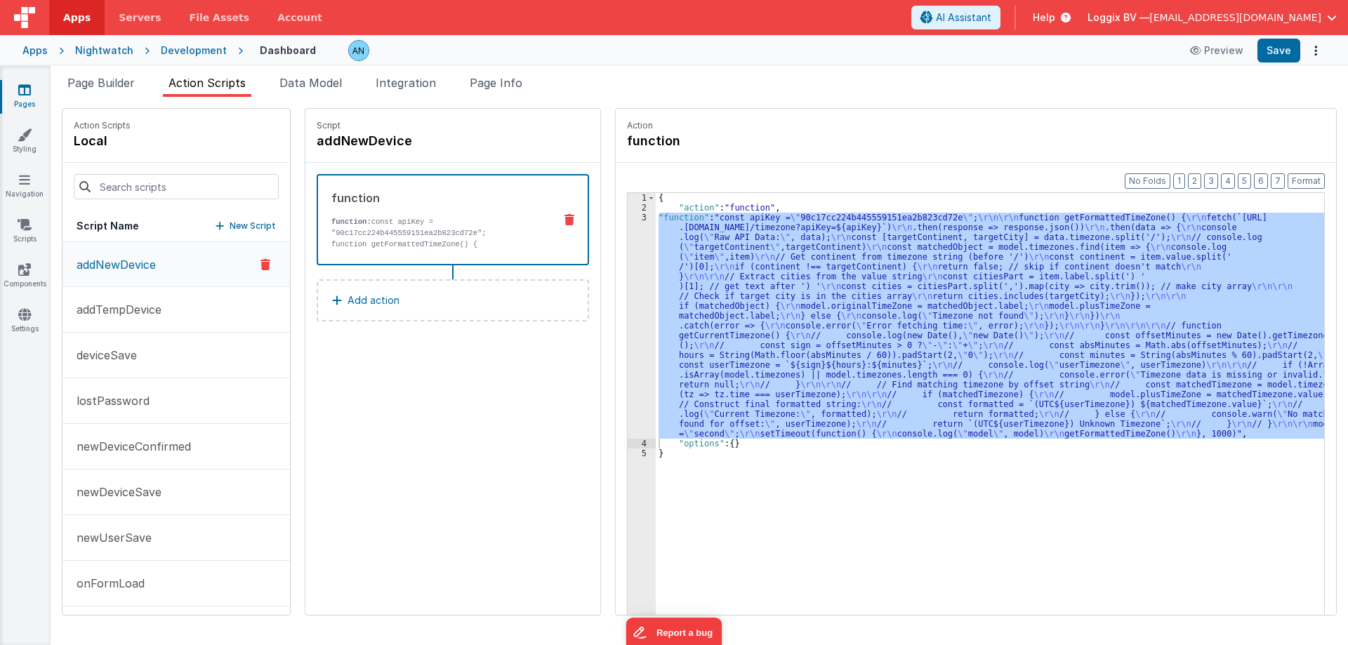
click at [628, 262] on div "3" at bounding box center [642, 326] width 28 height 226
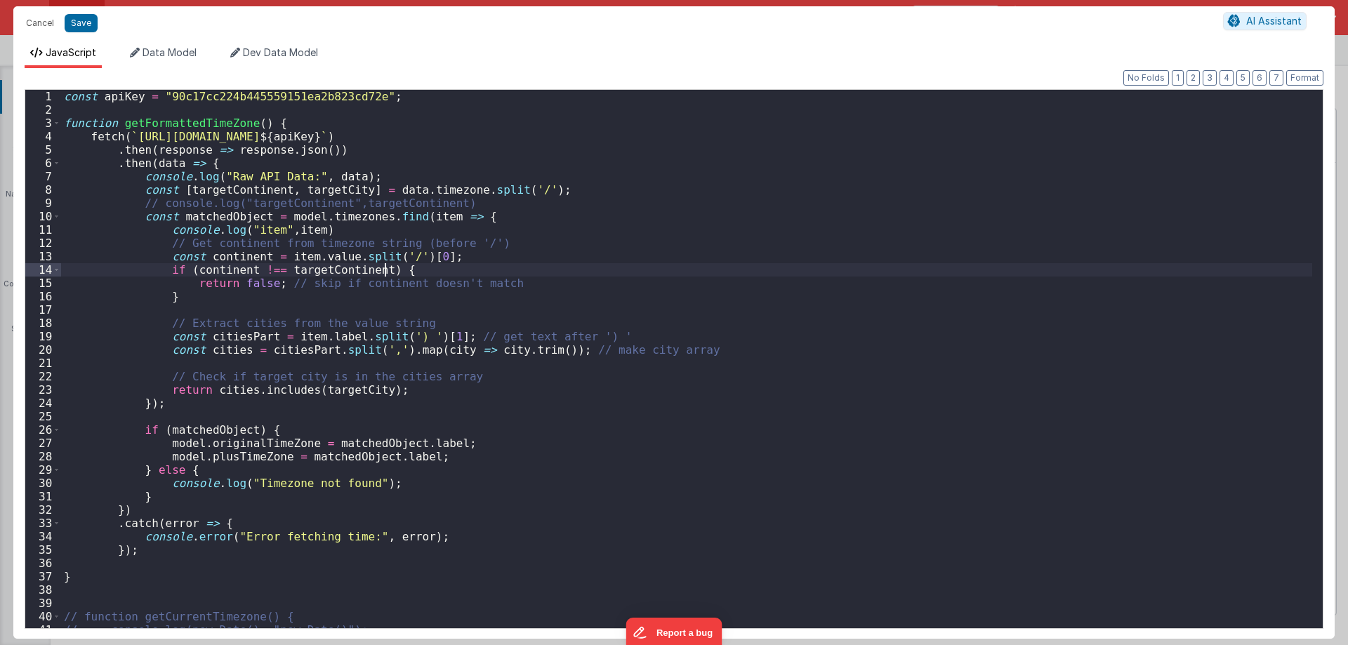
click at [617, 262] on div "const apiKey = "90c17cc224b445559151ea2b823cd72e" ; function getFormattedTimeZo…" at bounding box center [686, 372] width 1251 height 565
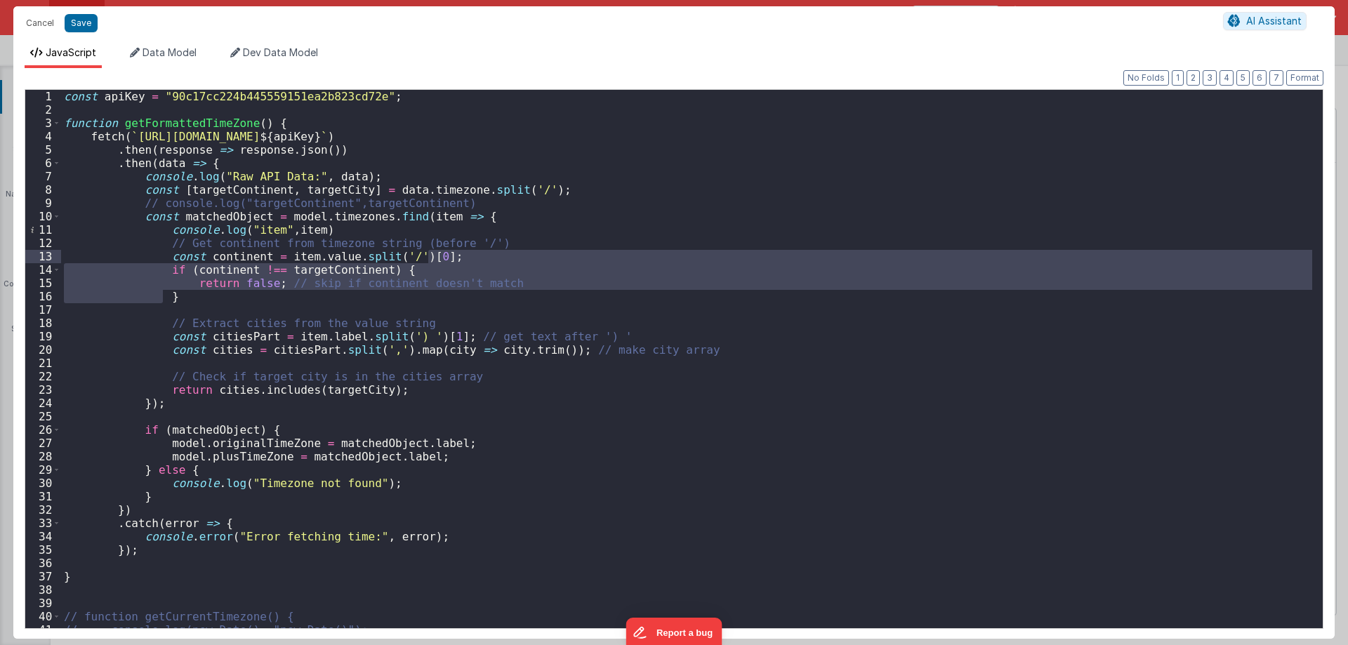
click at [329, 214] on div "const apiKey = "90c17cc224b445559151ea2b823cd72e" ; function getFormattedTimeZo…" at bounding box center [686, 372] width 1251 height 565
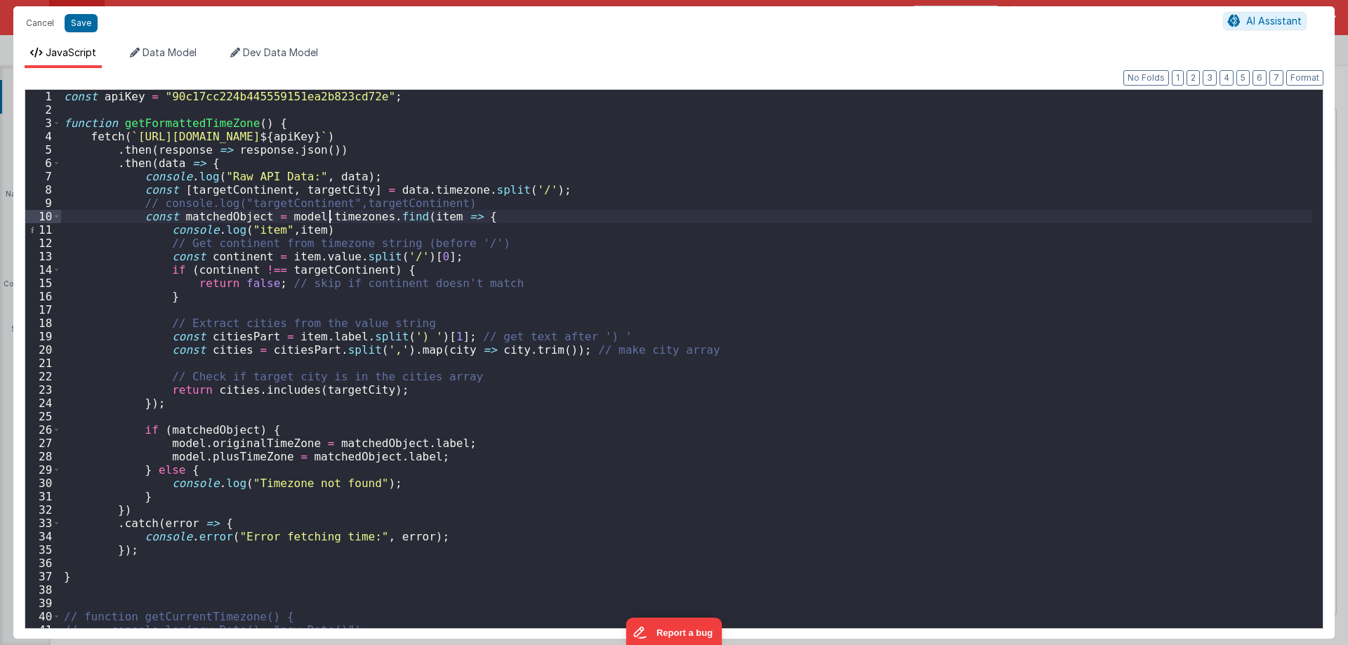
click at [131, 515] on div "const apiKey = "90c17cc224b445559151ea2b823cd72e" ; function getFormattedTimeZo…" at bounding box center [686, 372] width 1251 height 565
click at [138, 510] on div "const apiKey = "90c17cc224b445559151ea2b823cd72e" ; function getFormattedTimeZo…" at bounding box center [686, 372] width 1251 height 565
click at [57, 524] on span at bounding box center [57, 523] width 8 height 13
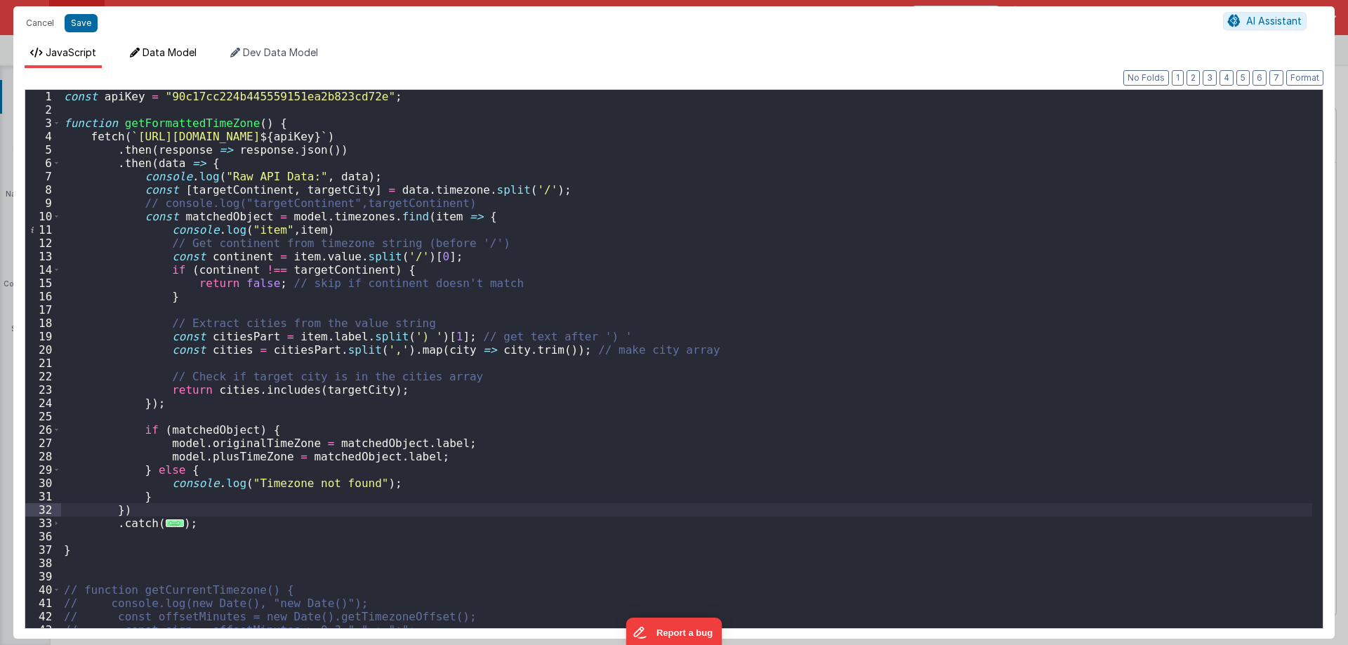
click at [162, 53] on span "Data Model" at bounding box center [170, 52] width 54 height 12
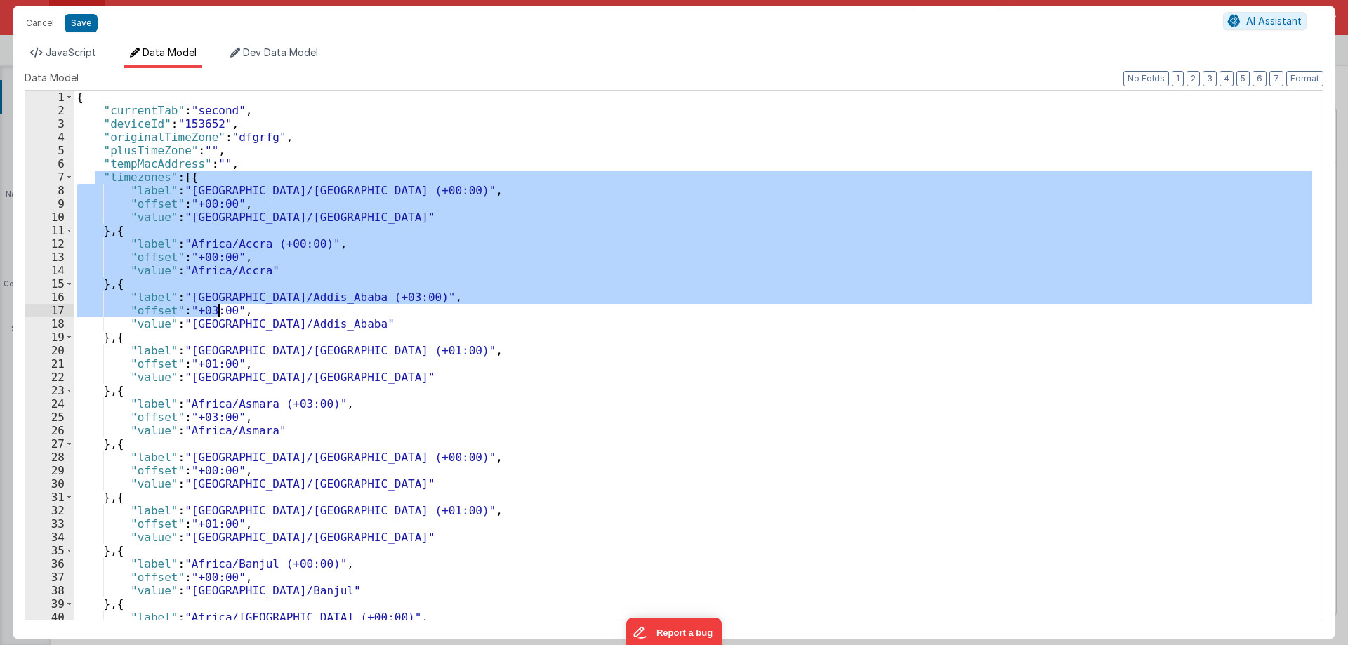
drag, startPoint x: 93, startPoint y: 176, endPoint x: 218, endPoint y: 307, distance: 181.7
click at [218, 307] on div "{ "currentTab" : "second" , "deviceId" : "153652" , "originalTimeZone" : "dfgrf…" at bounding box center [693, 369] width 1238 height 556
click at [74, 53] on span "JavaScript" at bounding box center [71, 52] width 51 height 12
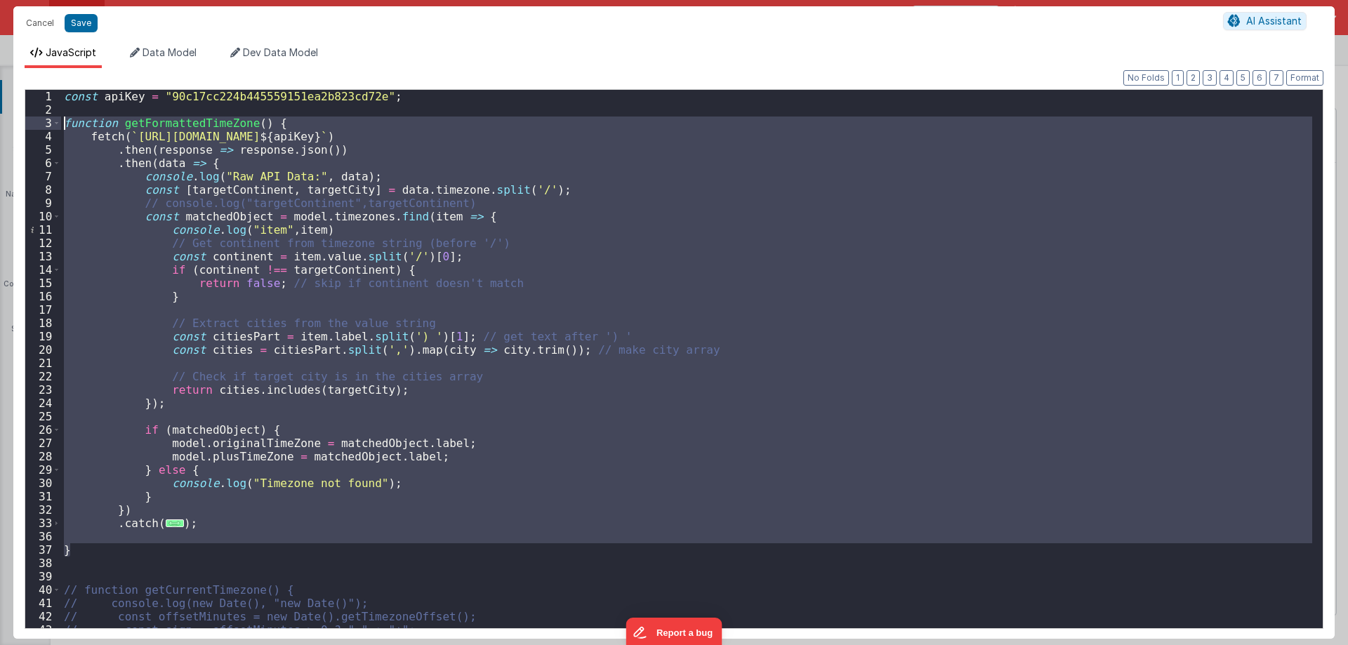
drag, startPoint x: 81, startPoint y: 547, endPoint x: 0, endPoint y: 117, distance: 437.3
click at [0, 117] on div "Cancel Save AI Assistant JavaScript Data Model Dev Data Model Format 7 6 5 4 3 …" at bounding box center [674, 322] width 1348 height 645
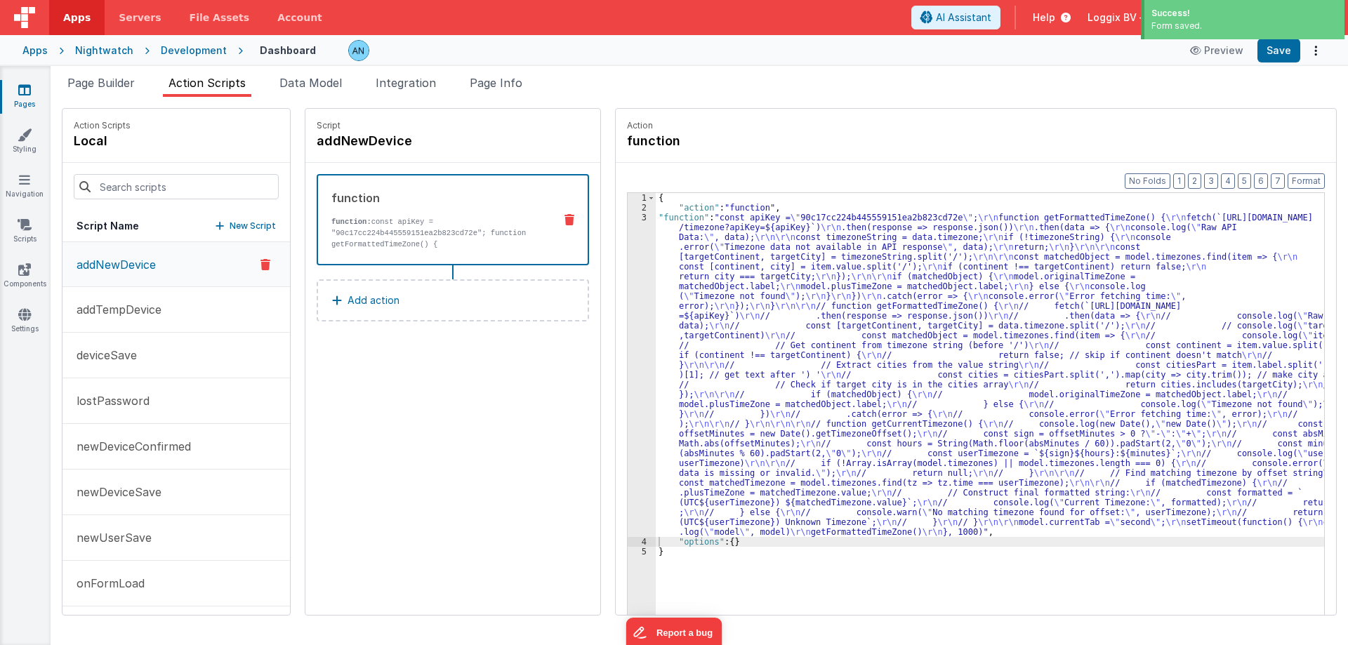
click at [628, 248] on div "3" at bounding box center [642, 375] width 28 height 324
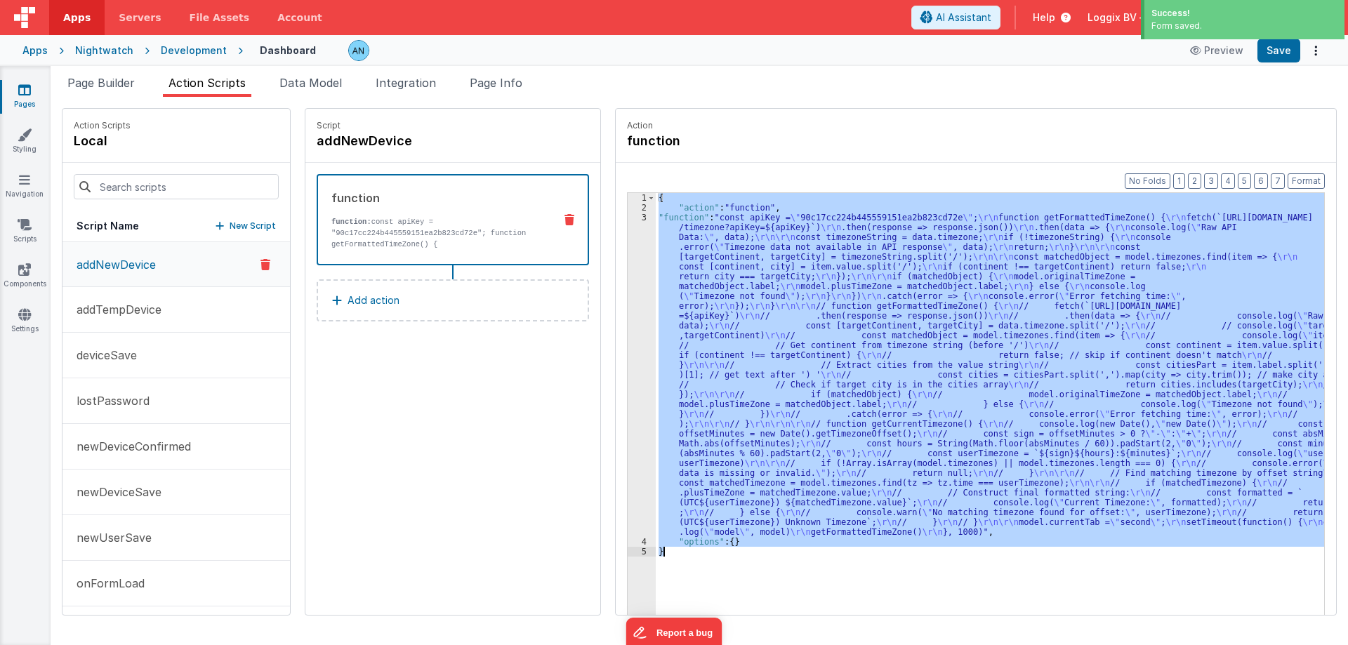
click at [628, 248] on div "3" at bounding box center [642, 375] width 28 height 324
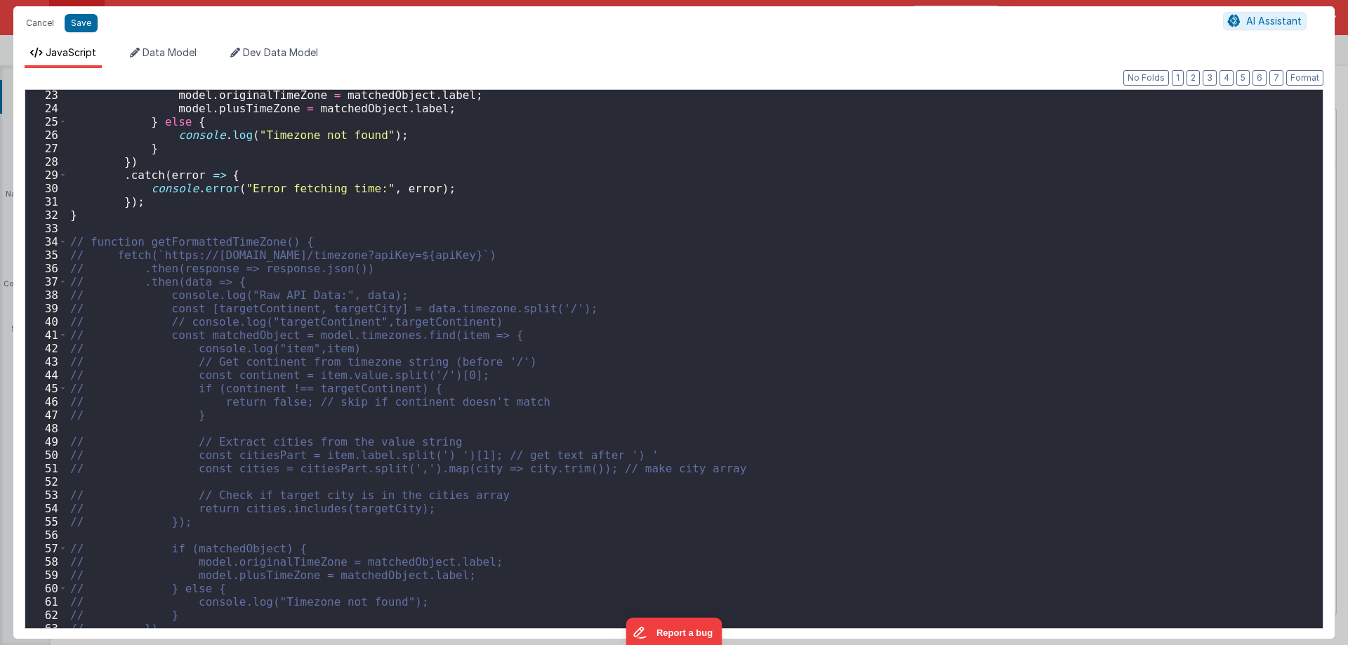
scroll to position [126, 0]
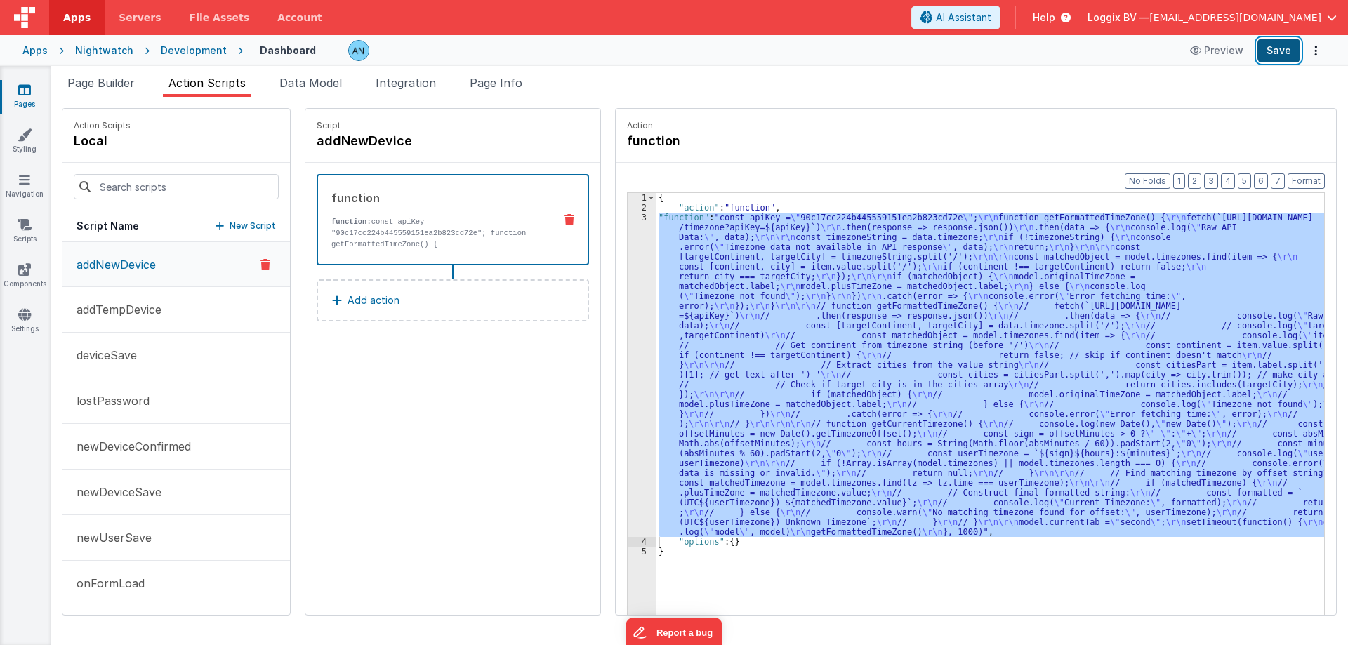
click at [1280, 41] on button "Save" at bounding box center [1278, 51] width 43 height 24
click at [1305, 180] on button "Format" at bounding box center [1305, 180] width 37 height 15
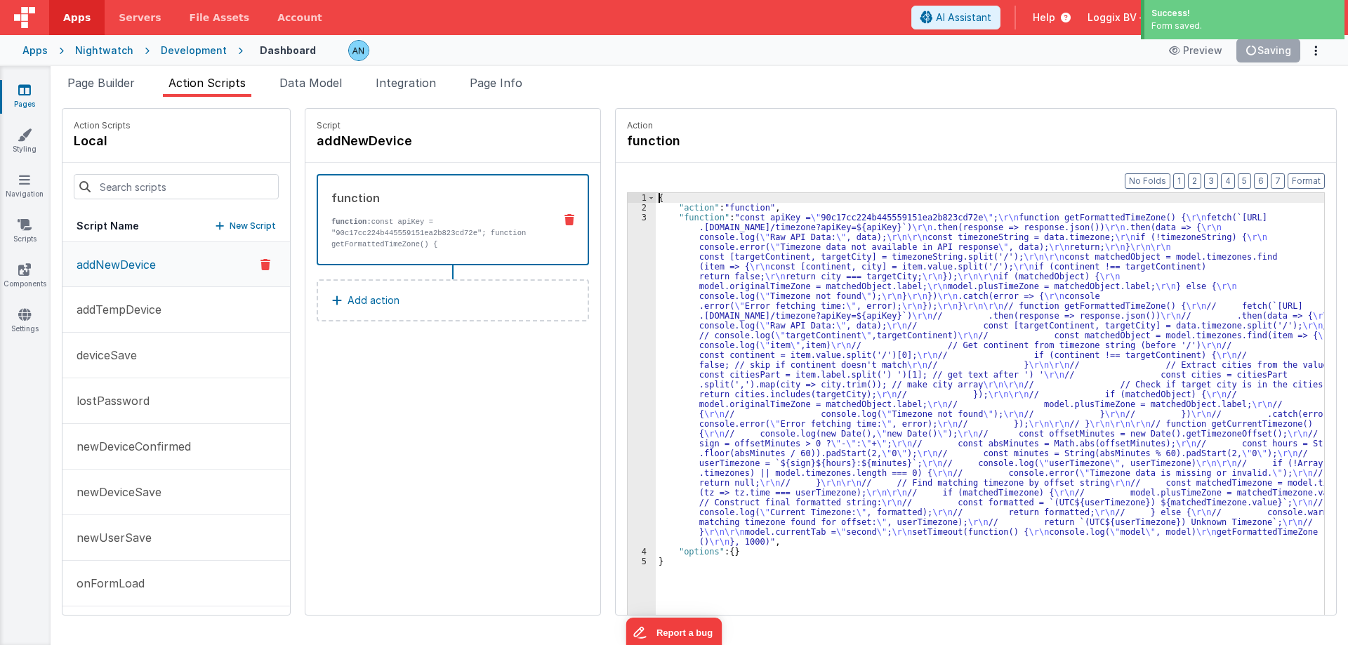
click at [628, 243] on div "3" at bounding box center [642, 380] width 28 height 334
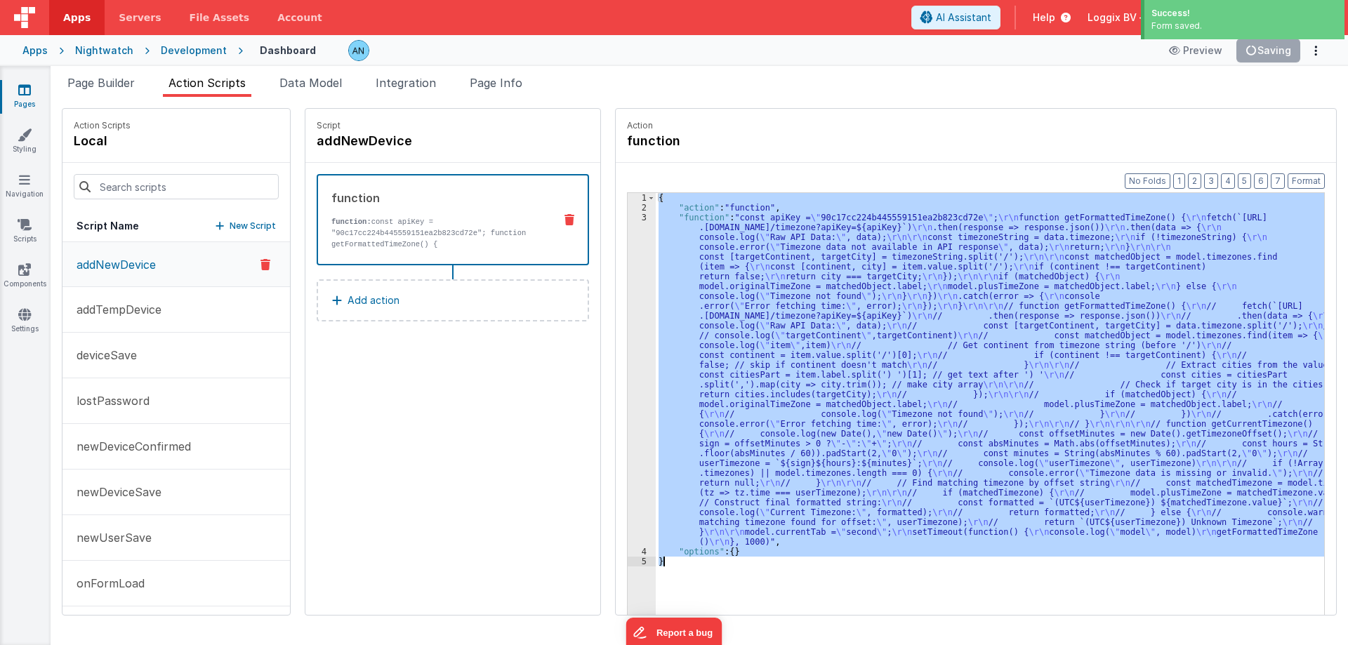
click at [628, 243] on div "3" at bounding box center [642, 380] width 28 height 334
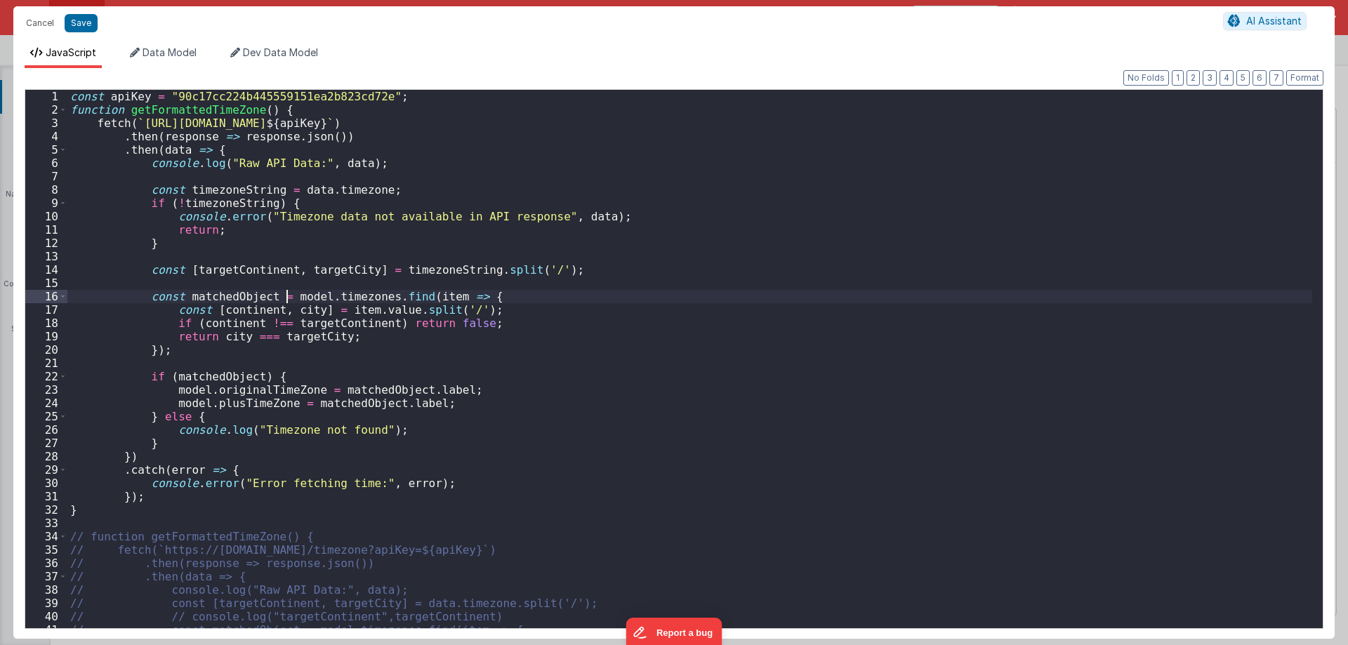
click at [288, 298] on div "const apiKey = "90c17cc224b445559151ea2b823cd72e" ; function getFormattedTimeZo…" at bounding box center [689, 372] width 1245 height 565
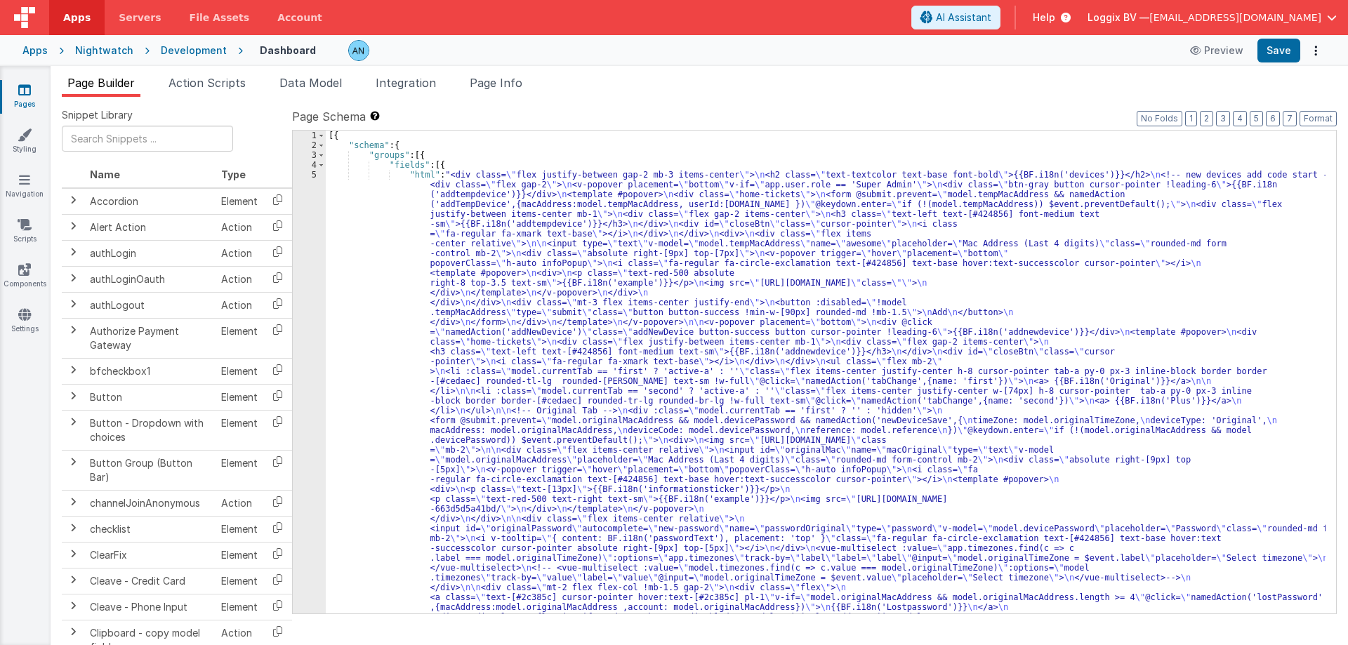
click at [296, 91] on li "Data Model" at bounding box center [311, 85] width 74 height 22
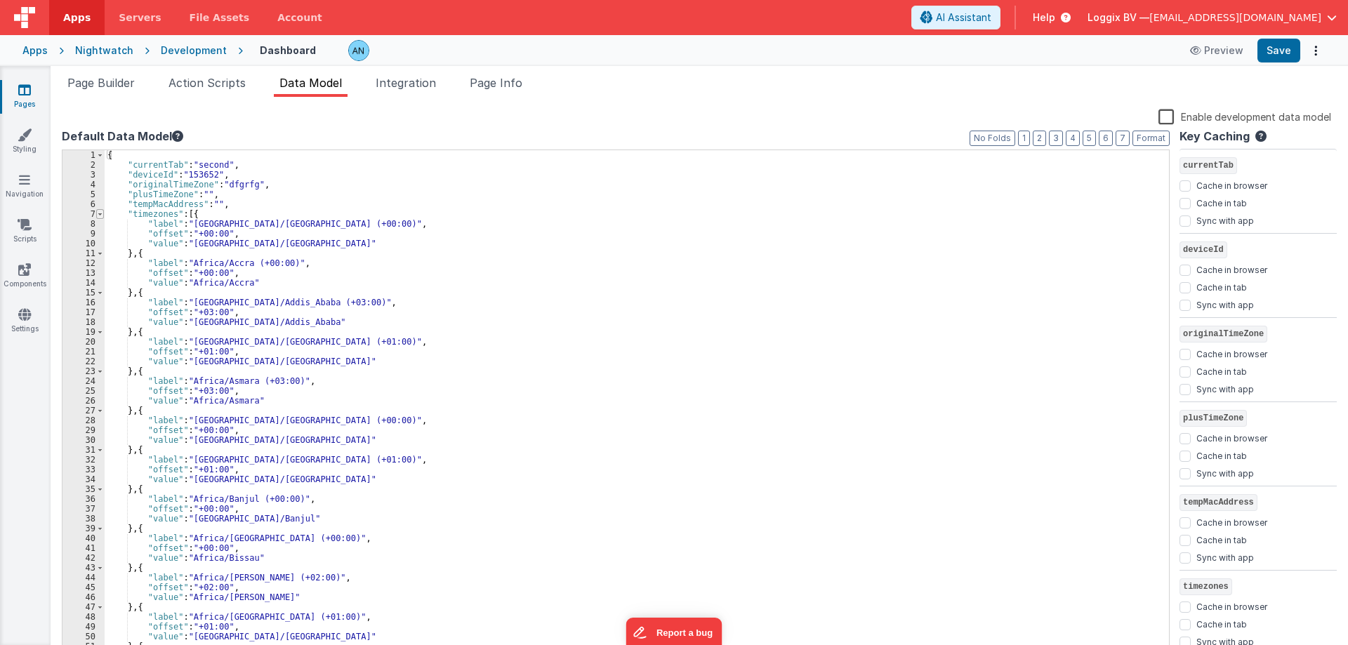
click at [102, 215] on span at bounding box center [100, 214] width 8 height 10
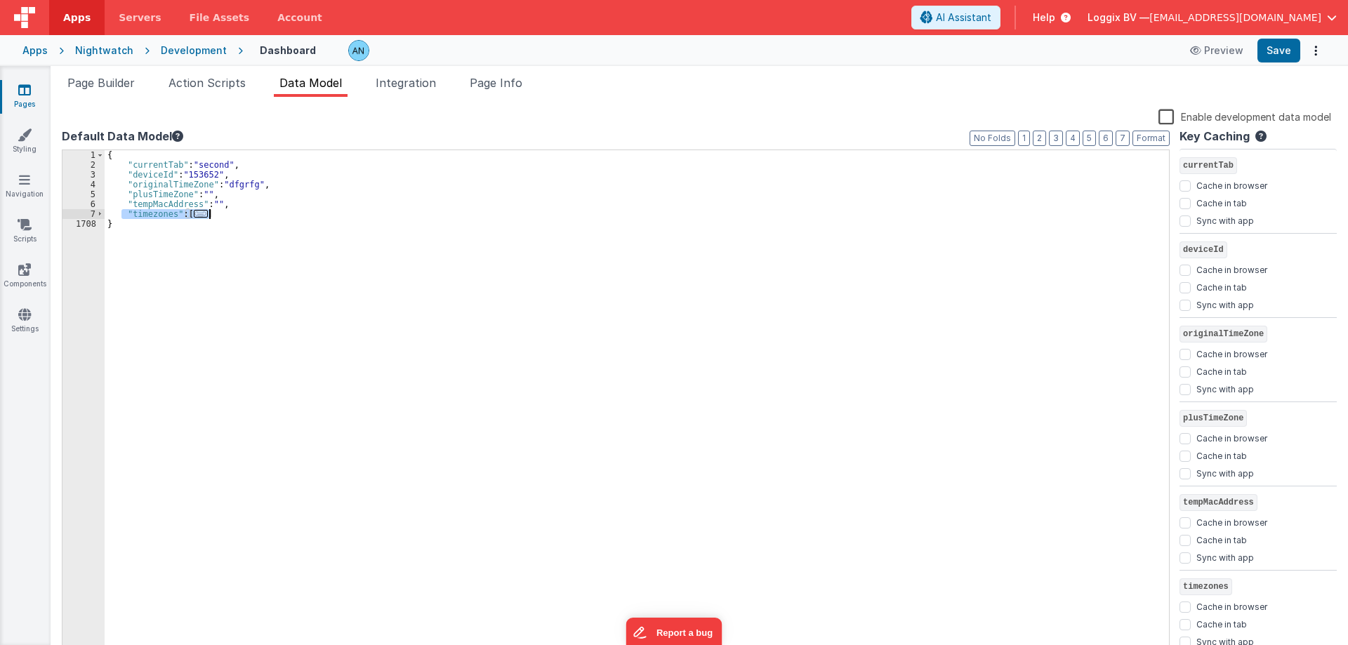
drag, startPoint x: 124, startPoint y: 213, endPoint x: 221, endPoint y: 213, distance: 97.6
click at [221, 213] on div "{ "currentTab" : "second" , "deviceId" : "153652" , "originalTimeZone" : "dfgrf…" at bounding box center [637, 413] width 1064 height 527
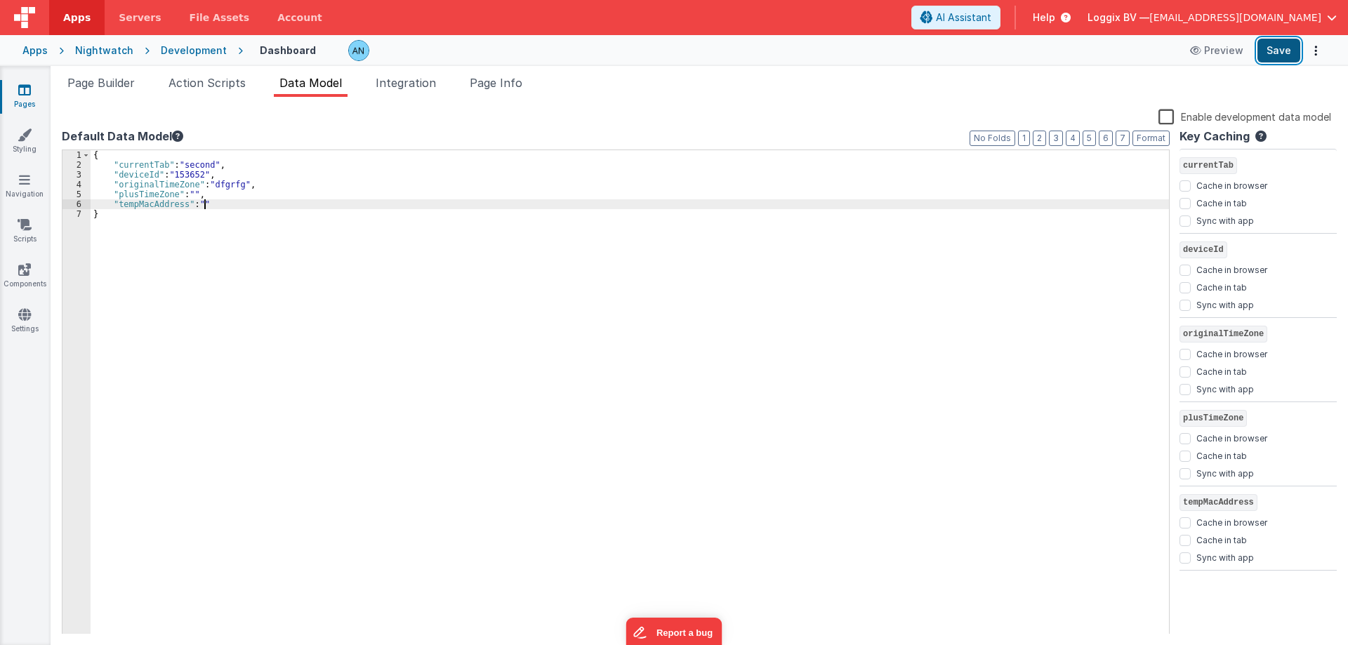
click at [1277, 53] on button "Save" at bounding box center [1278, 51] width 43 height 24
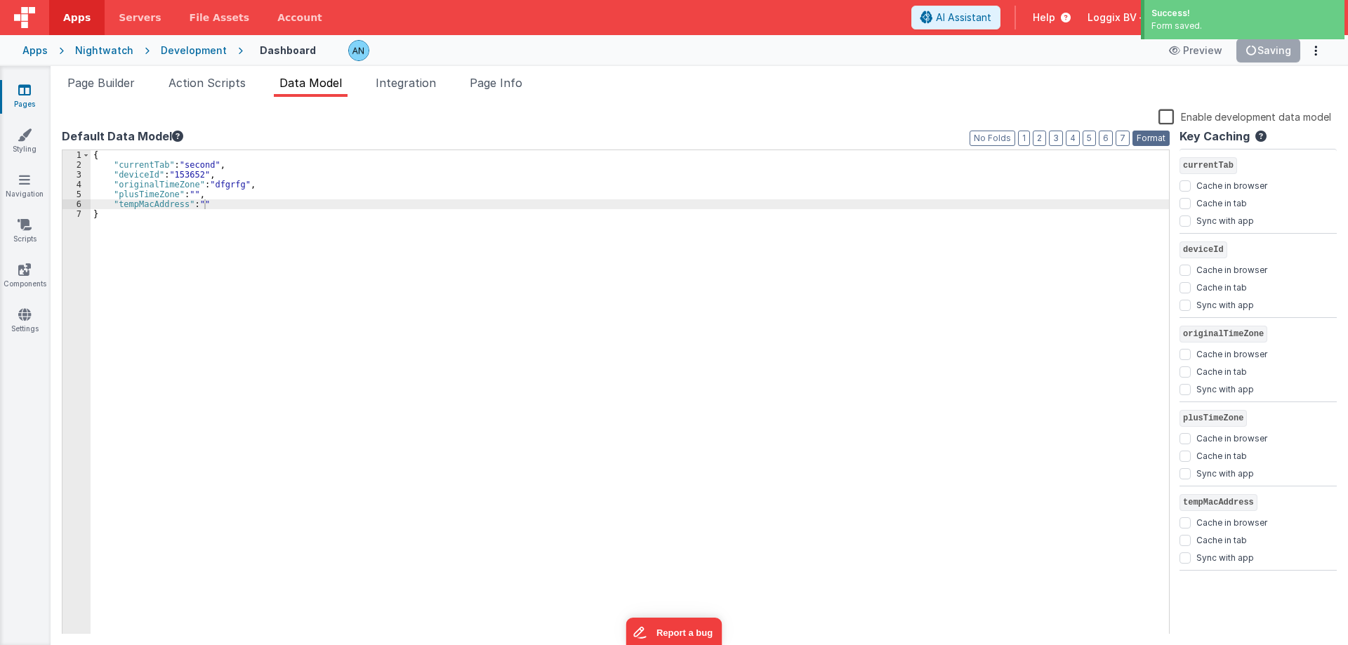
click at [1160, 133] on button "Format" at bounding box center [1150, 138] width 37 height 15
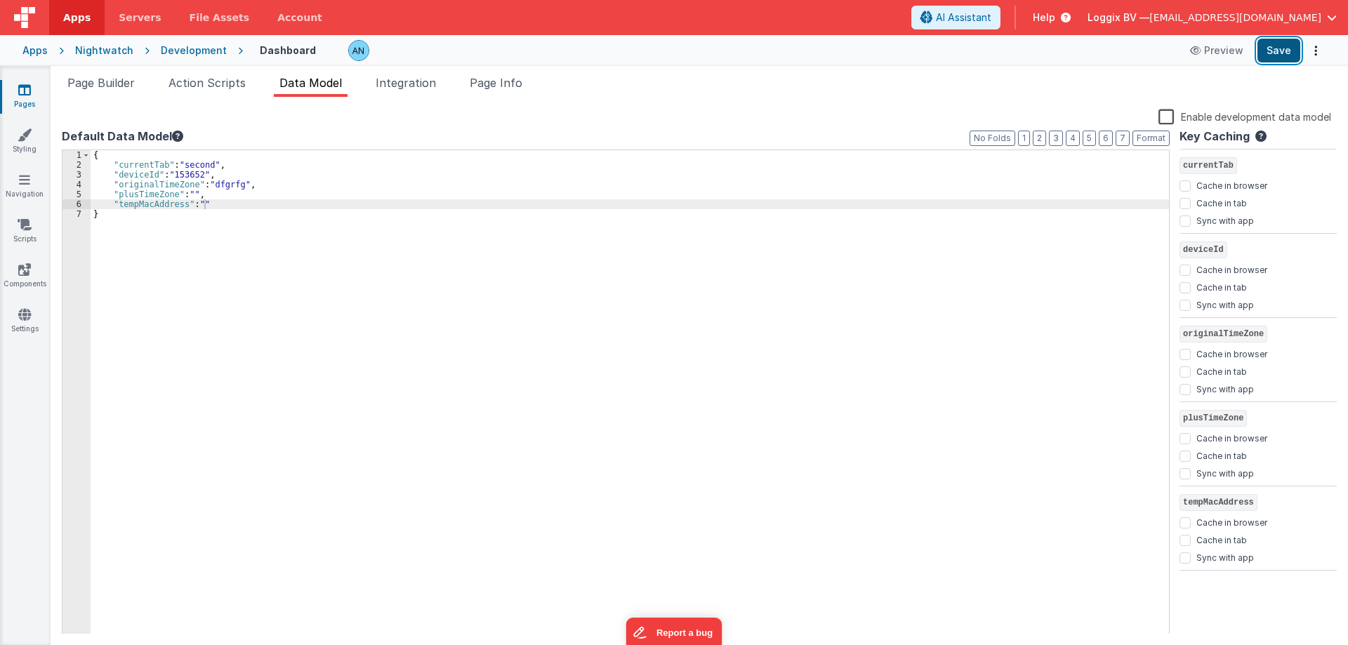
click at [1268, 44] on button "Save" at bounding box center [1278, 51] width 43 height 24
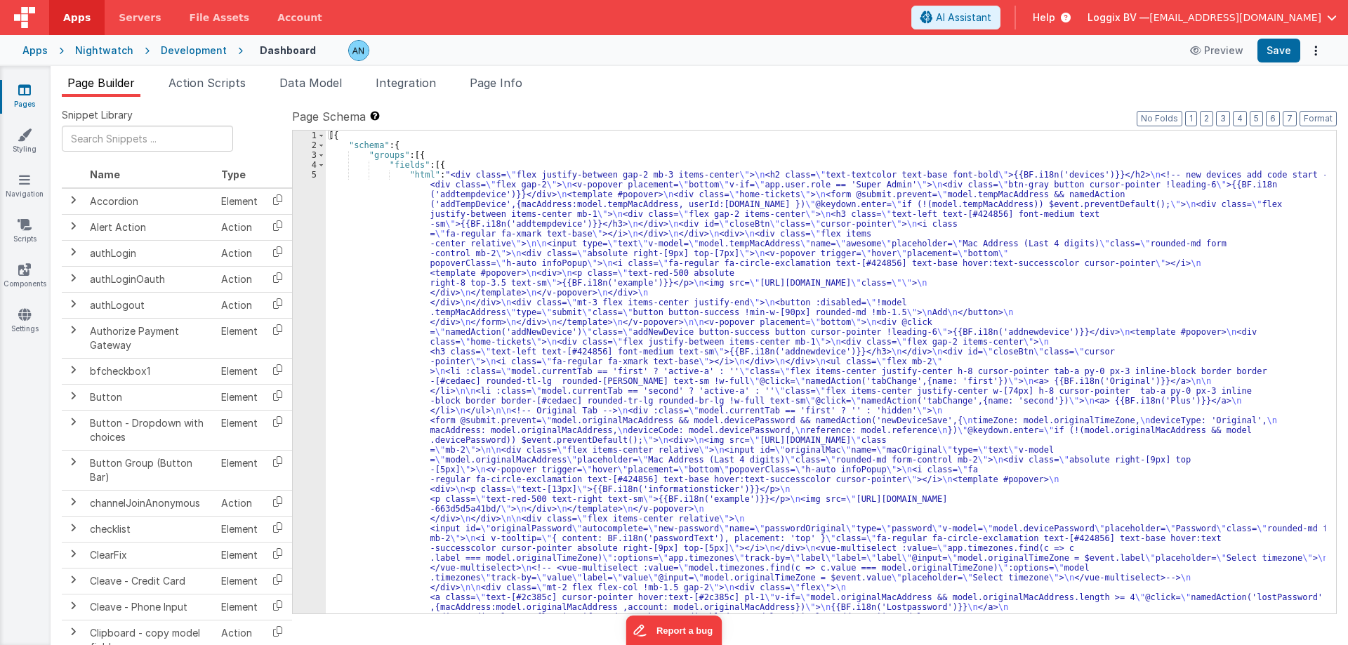
click at [199, 50] on div "Development" at bounding box center [194, 51] width 66 height 14
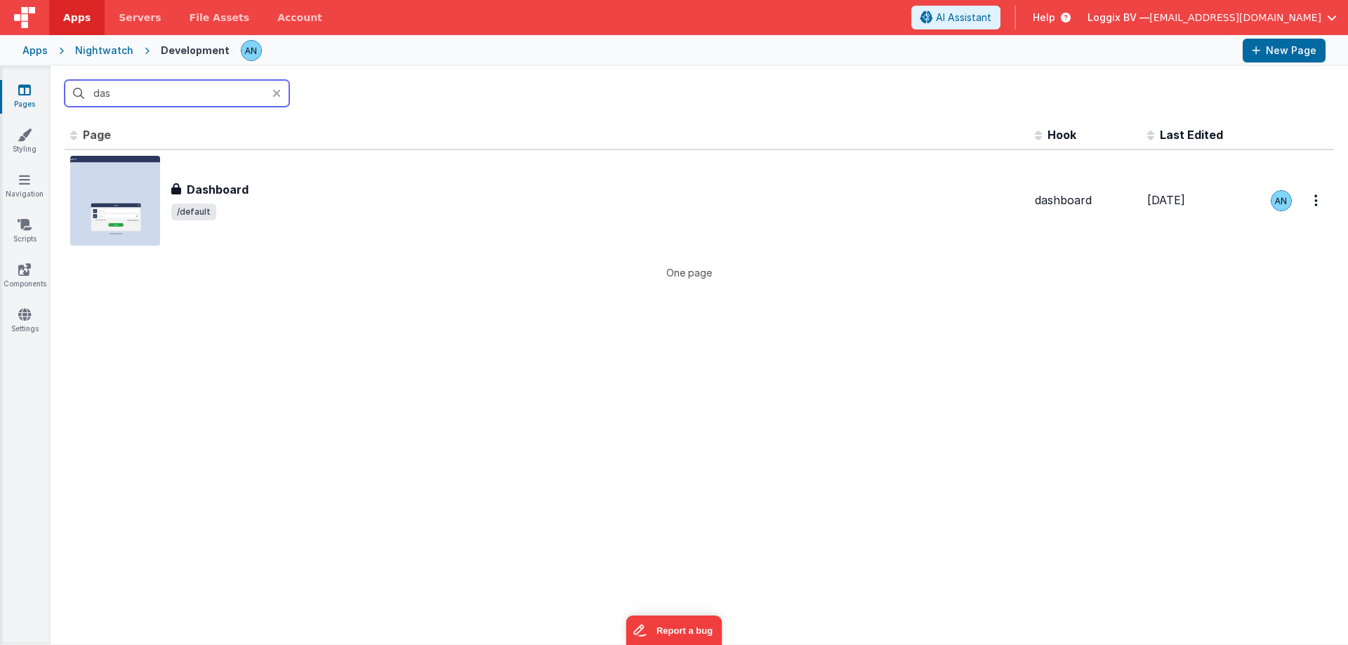
click at [140, 95] on input "das" at bounding box center [177, 93] width 225 height 27
type input "lo"
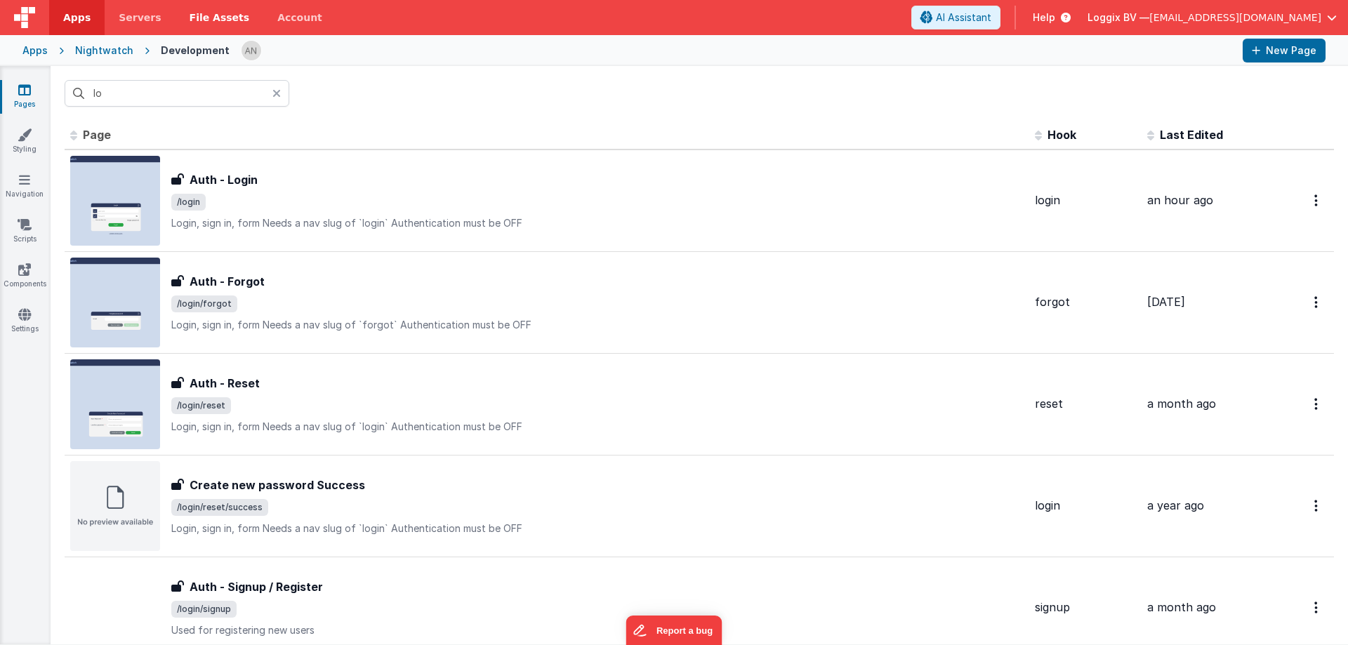
click at [214, 201] on span "/login" at bounding box center [597, 202] width 852 height 17
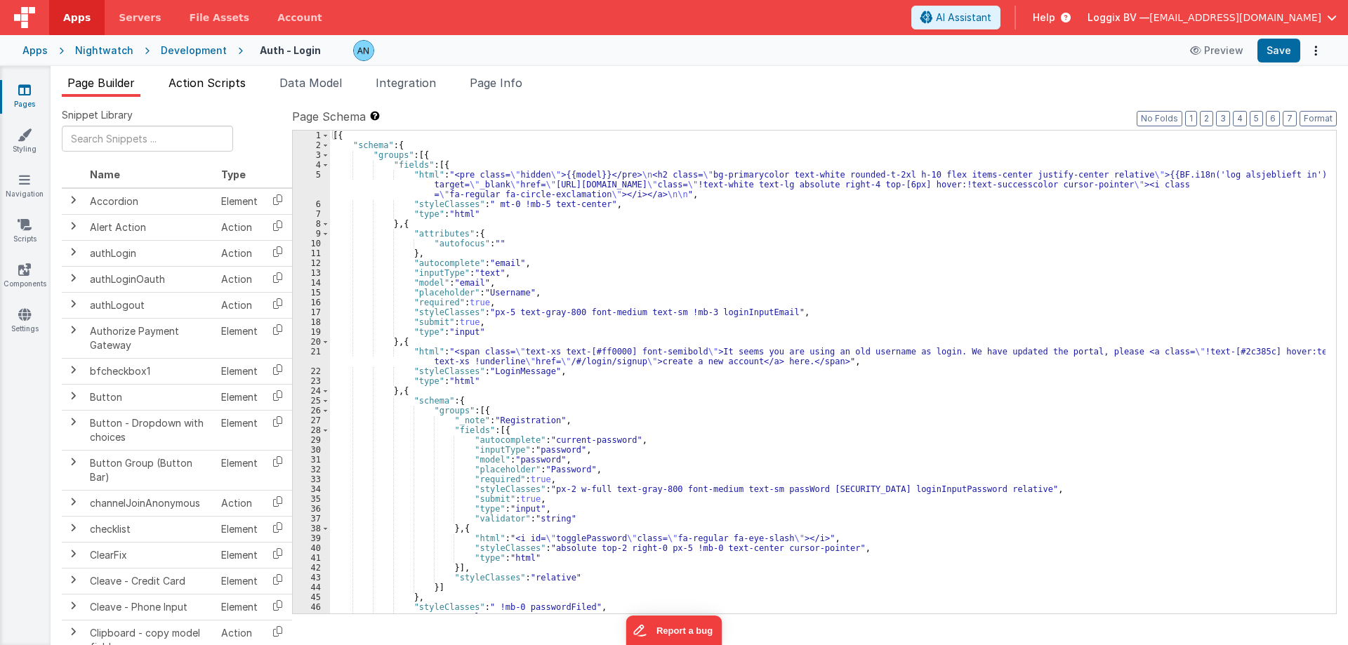
click at [202, 79] on span "Action Scripts" at bounding box center [206, 83] width 77 height 14
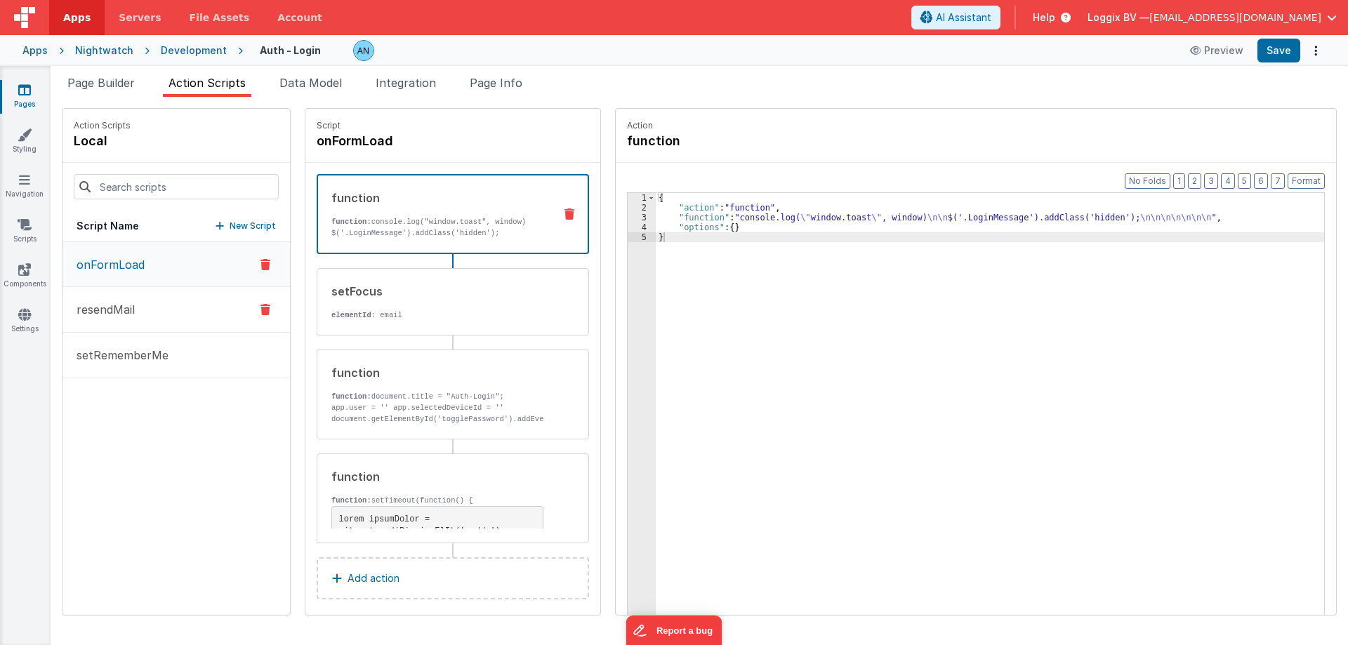
click at [110, 314] on p "resendMail" at bounding box center [101, 309] width 67 height 17
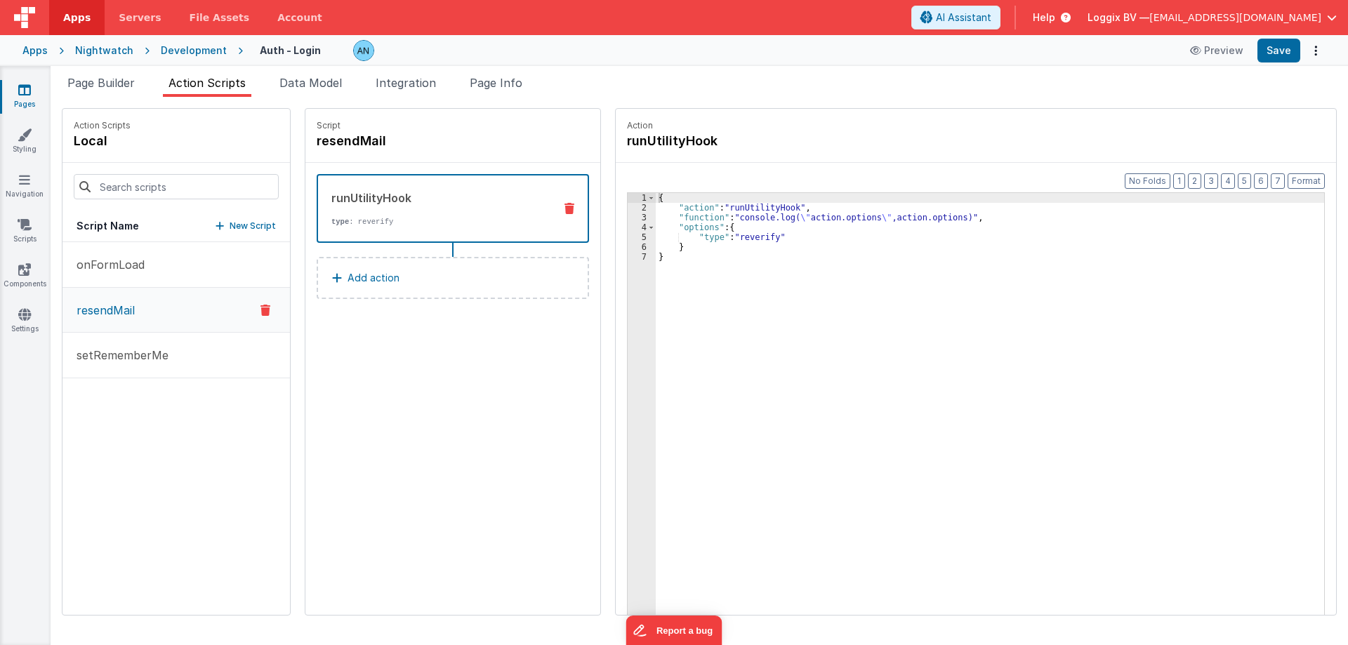
click at [663, 213] on div "{ "action" : "runUtilityHook" , "function" : "console.log( \" action.options \"…" at bounding box center [997, 435] width 682 height 485
click at [628, 213] on div "3" at bounding box center [642, 218] width 28 height 10
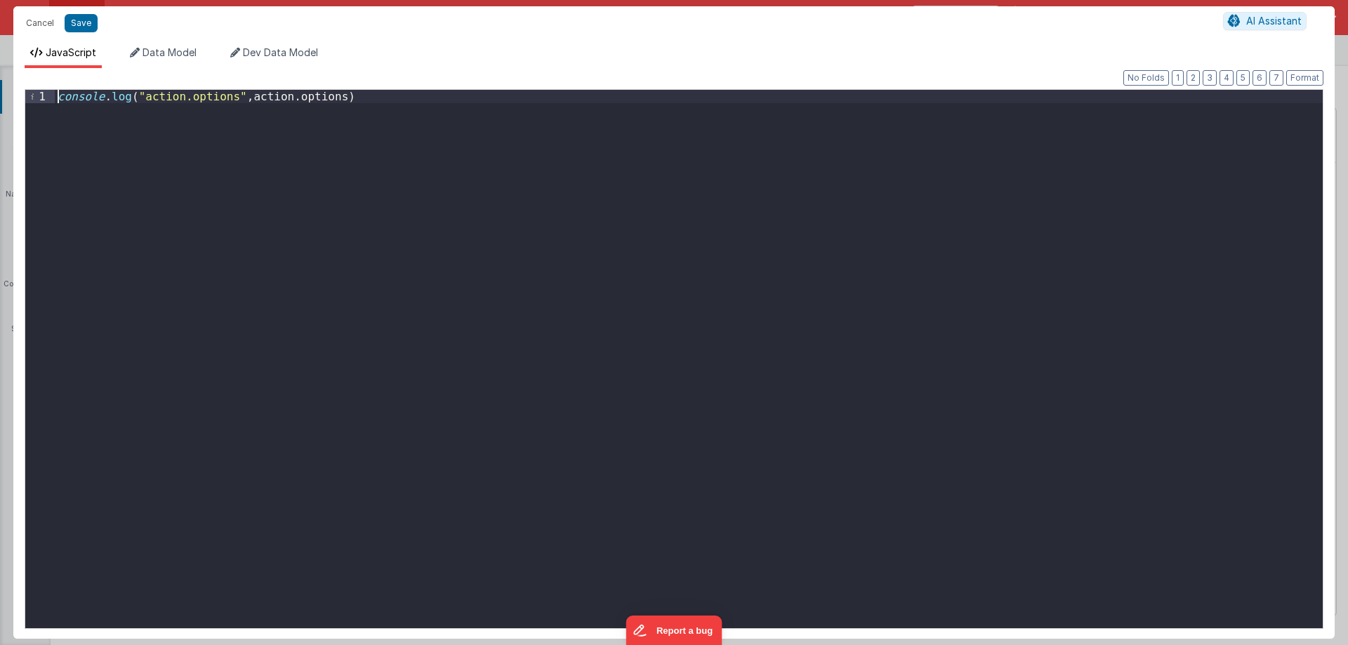
click at [58, 97] on div "console . log ( "action.options" , action . options )" at bounding box center [689, 372] width 1268 height 565
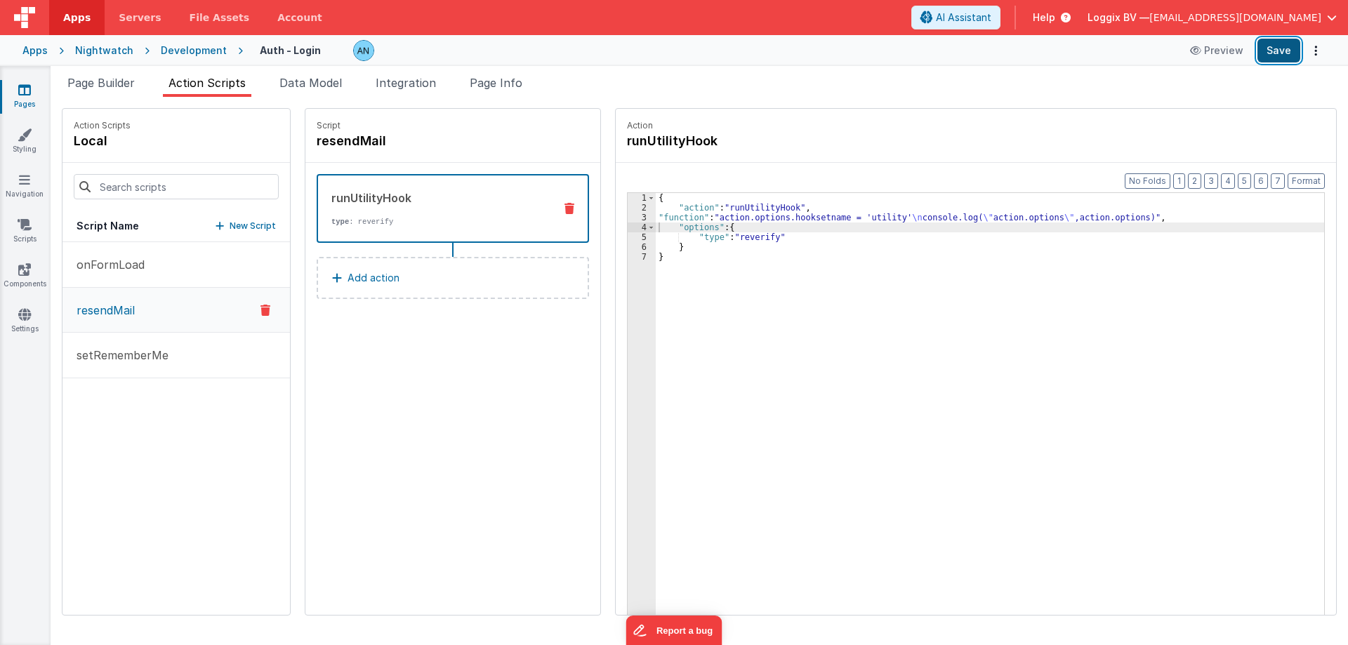
click at [1269, 46] on button "Save" at bounding box center [1278, 51] width 43 height 24
click at [1302, 178] on button "Format" at bounding box center [1305, 180] width 37 height 15
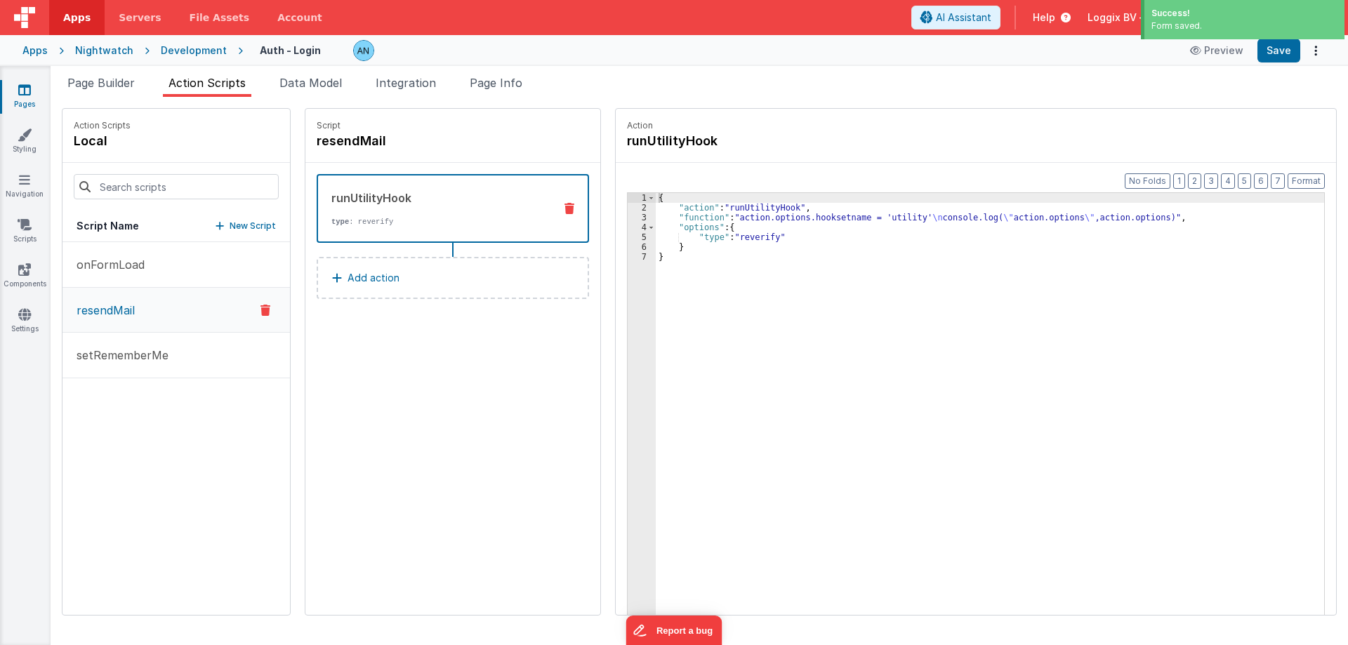
click at [680, 373] on div "{ "action" : "runUtilityHook" , "function" : "action.options.hooksetname = 'uti…" at bounding box center [997, 435] width 682 height 485
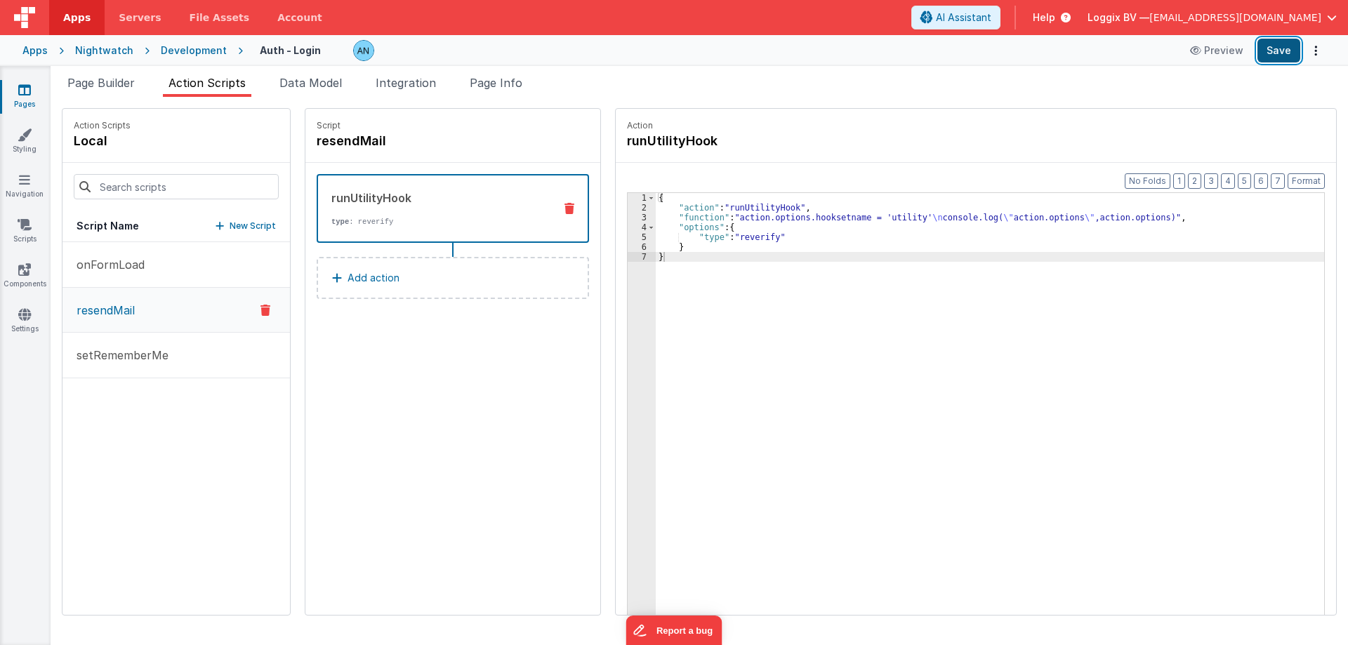
click at [1264, 48] on button "Save" at bounding box center [1278, 51] width 43 height 24
click at [1308, 183] on button "Format" at bounding box center [1305, 180] width 37 height 15
click at [74, 13] on span "Apps" at bounding box center [76, 18] width 27 height 14
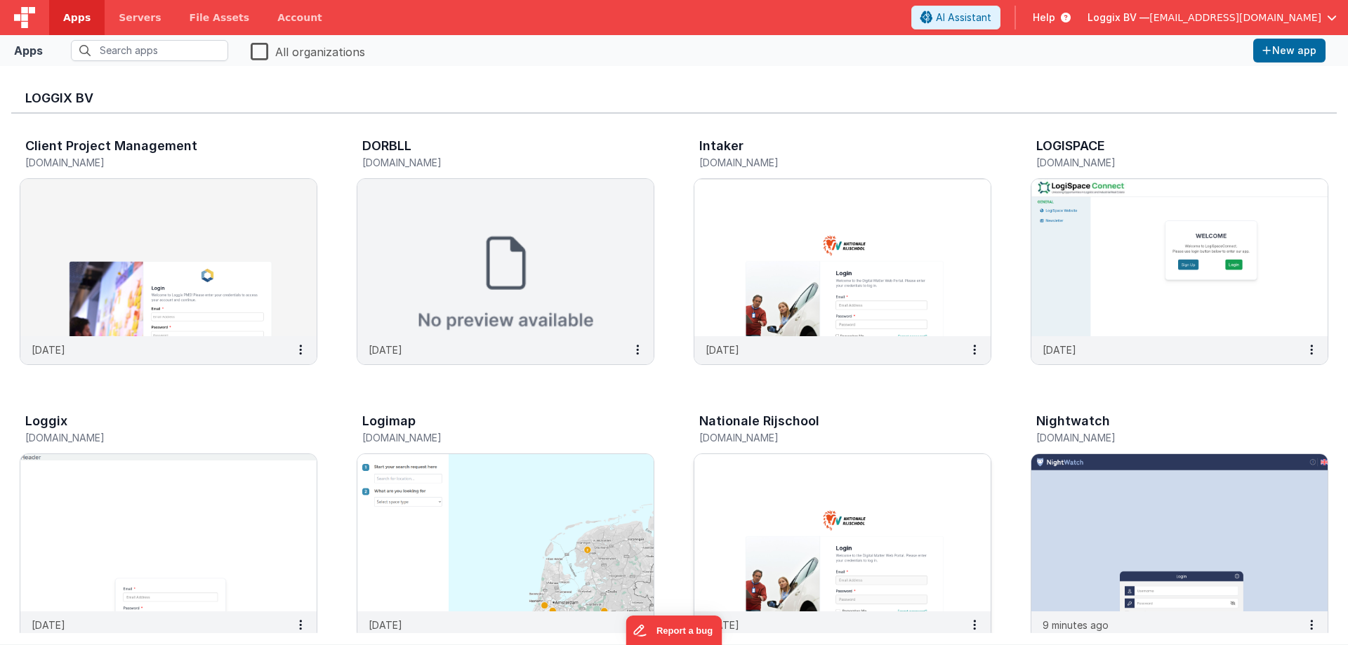
click at [826, 515] on img at bounding box center [842, 532] width 296 height 157
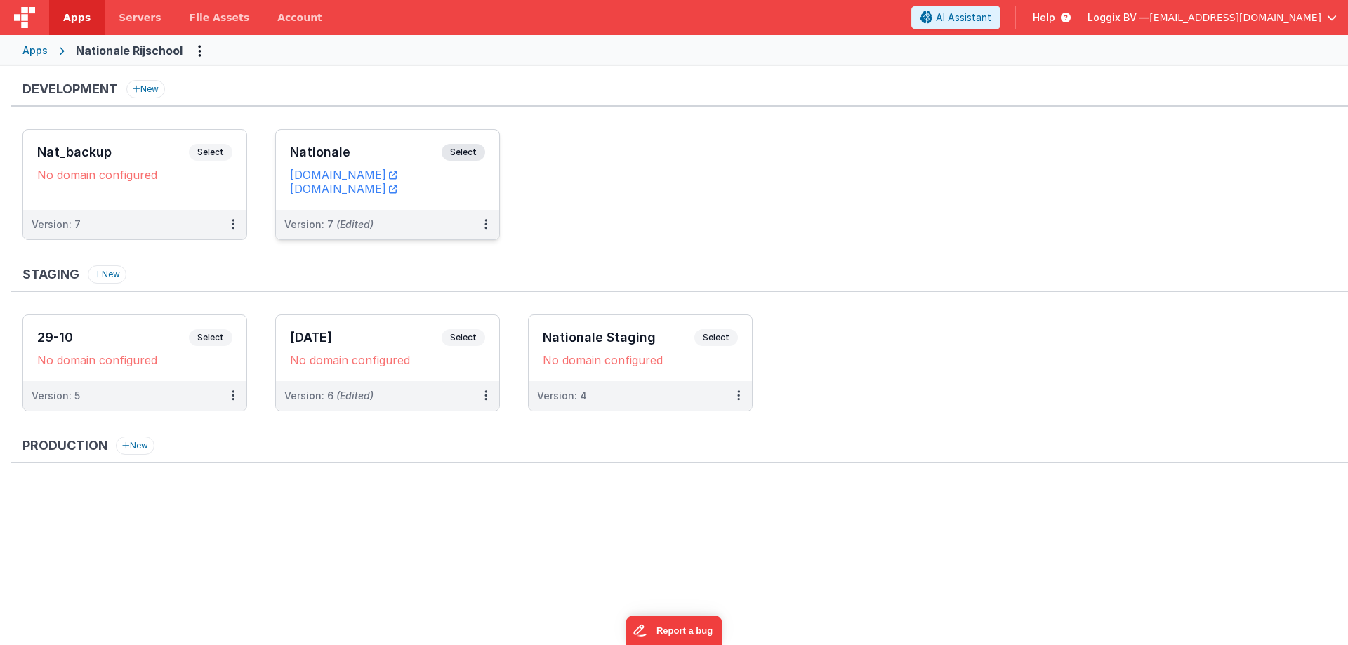
click at [338, 153] on h3 "Nationale" at bounding box center [366, 152] width 152 height 14
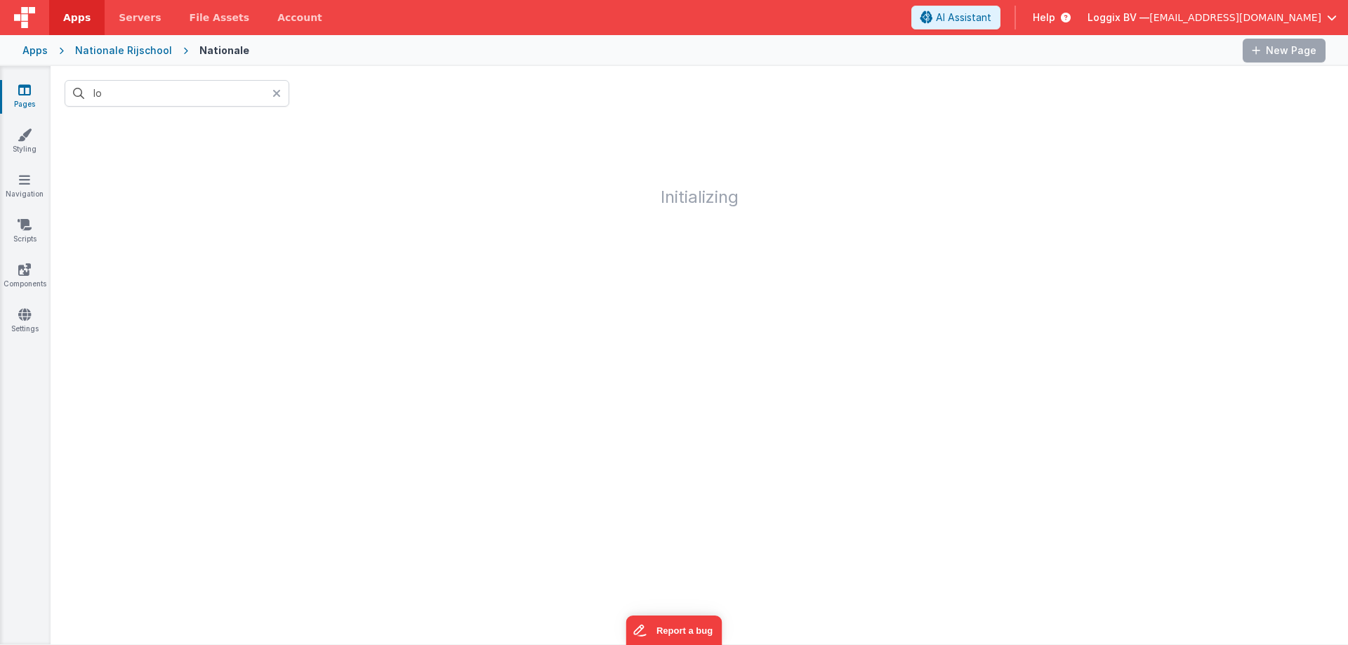
click at [276, 95] on icon at bounding box center [276, 93] width 8 height 11
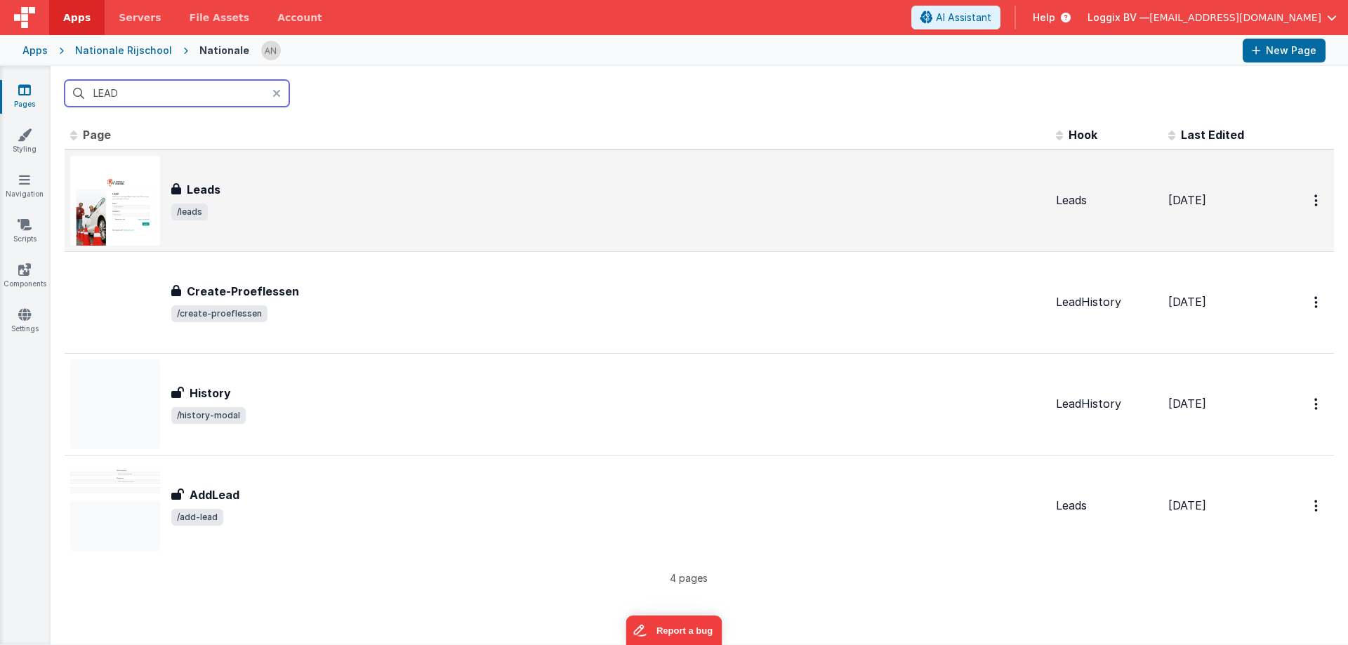
type input "LEAD"
click at [233, 189] on div "Leads" at bounding box center [607, 189] width 873 height 17
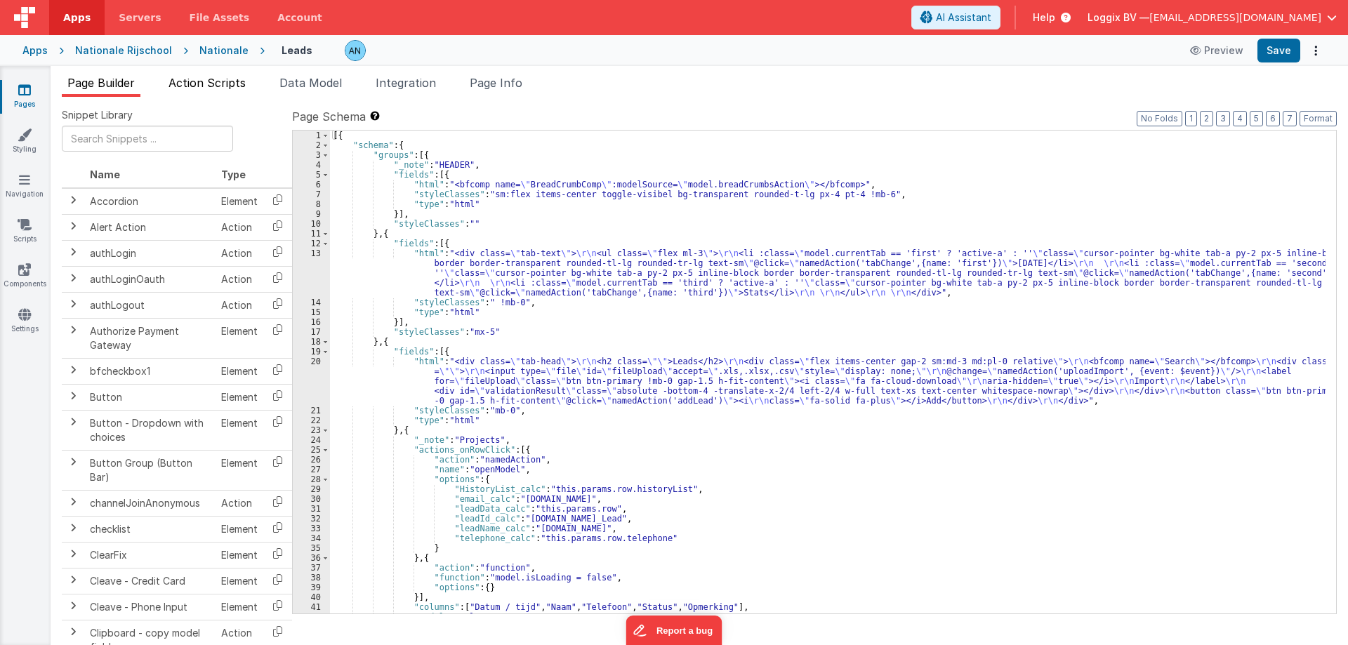
click at [218, 85] on span "Action Scripts" at bounding box center [206, 83] width 77 height 14
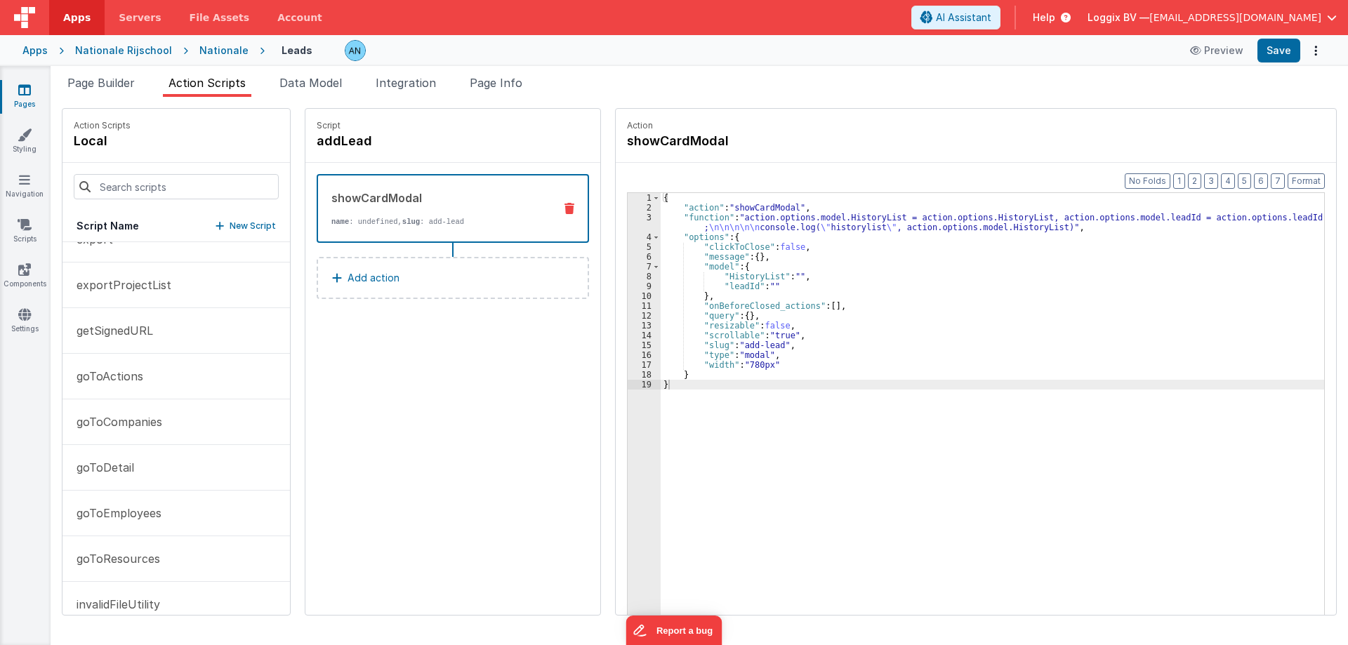
scroll to position [211, 0]
click at [80, 15] on span "Apps" at bounding box center [76, 18] width 27 height 14
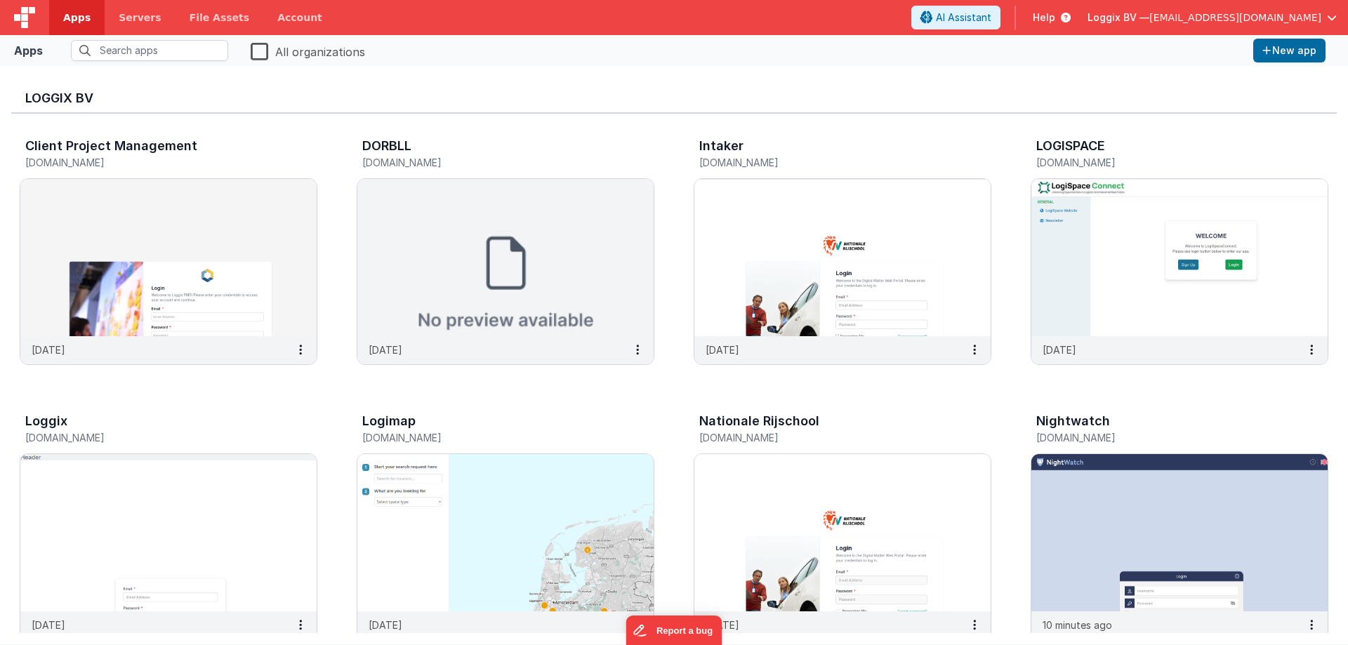
click at [260, 44] on label "All organizations" at bounding box center [308, 51] width 114 height 20
click at [0, 0] on input "All organizations" at bounding box center [0, 0] width 0 height 0
click at [1145, 15] on span "Loggix BV —" at bounding box center [1118, 18] width 62 height 14
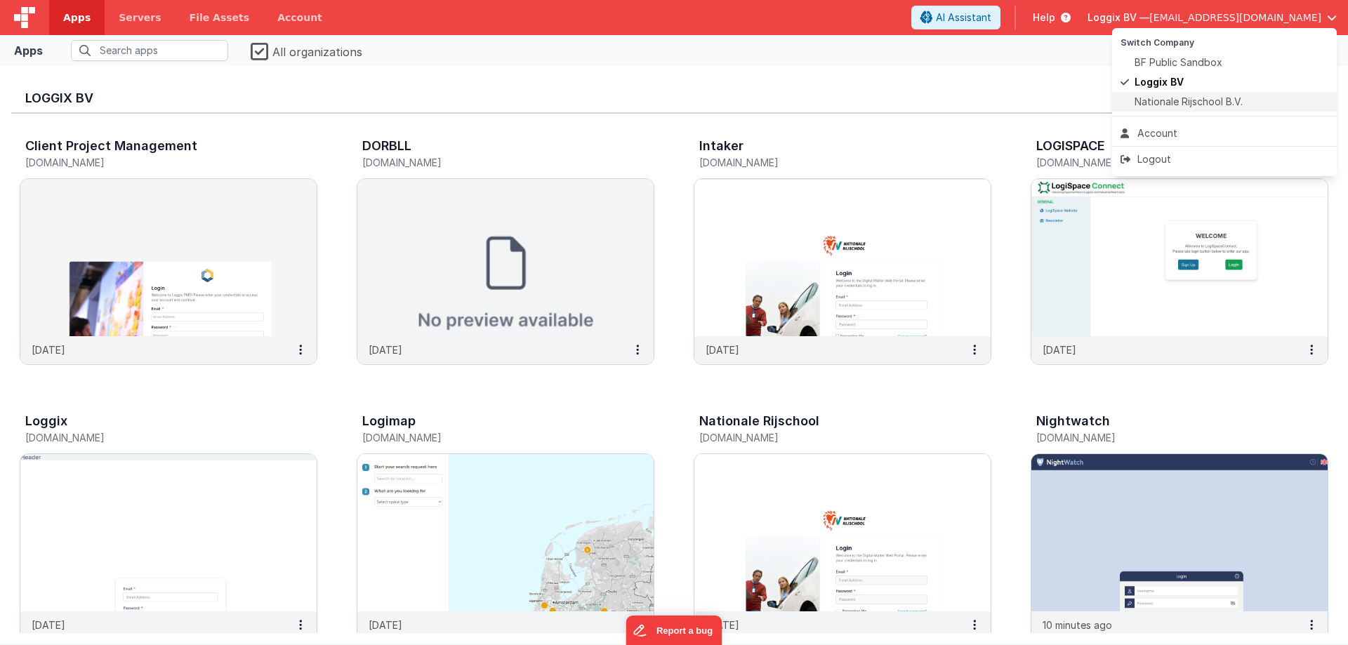
click at [1132, 96] on span at bounding box center [1127, 102] width 14 height 14
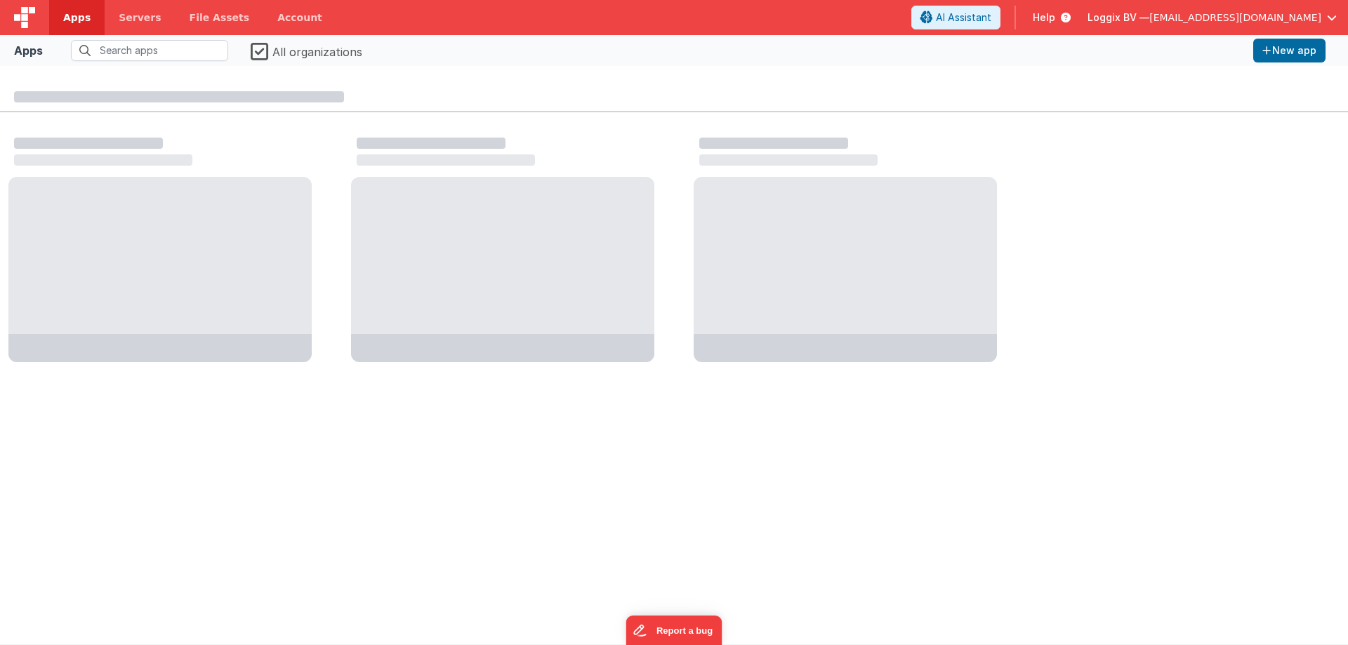
click at [264, 46] on label "All organizations" at bounding box center [307, 51] width 112 height 20
click at [0, 0] on input "All organizations" at bounding box center [0, 0] width 0 height 0
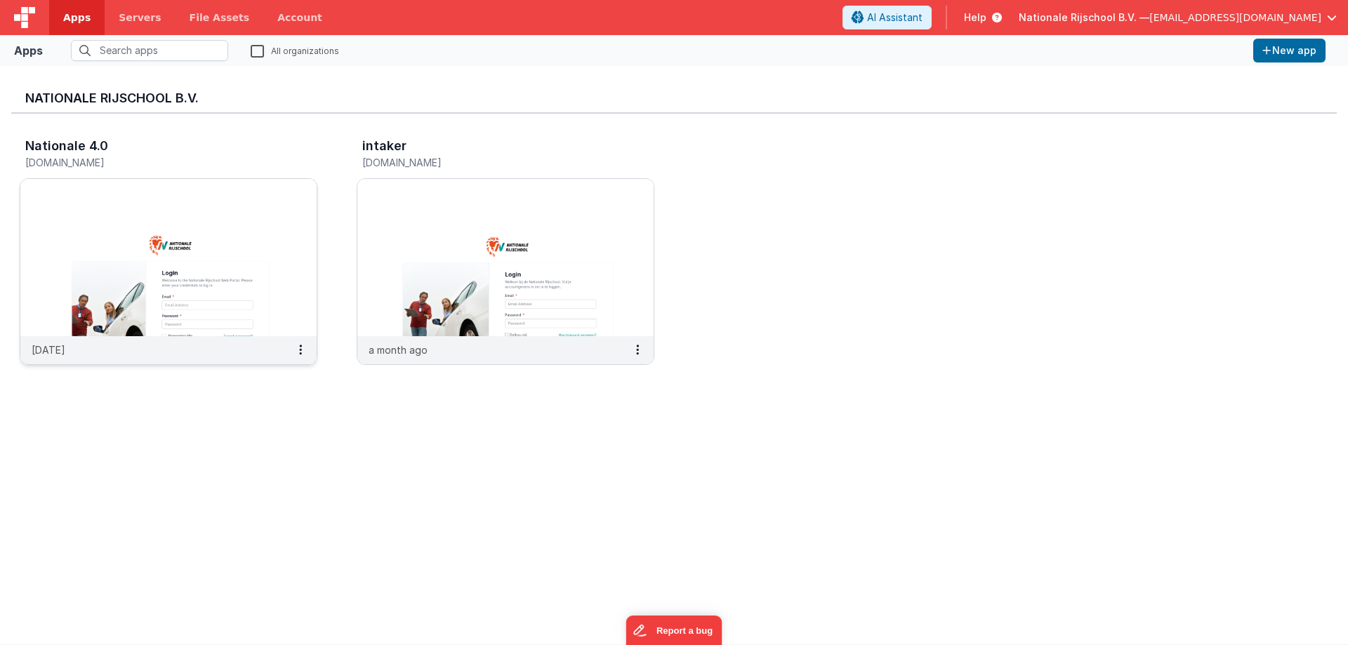
click at [139, 278] on img at bounding box center [168, 257] width 296 height 157
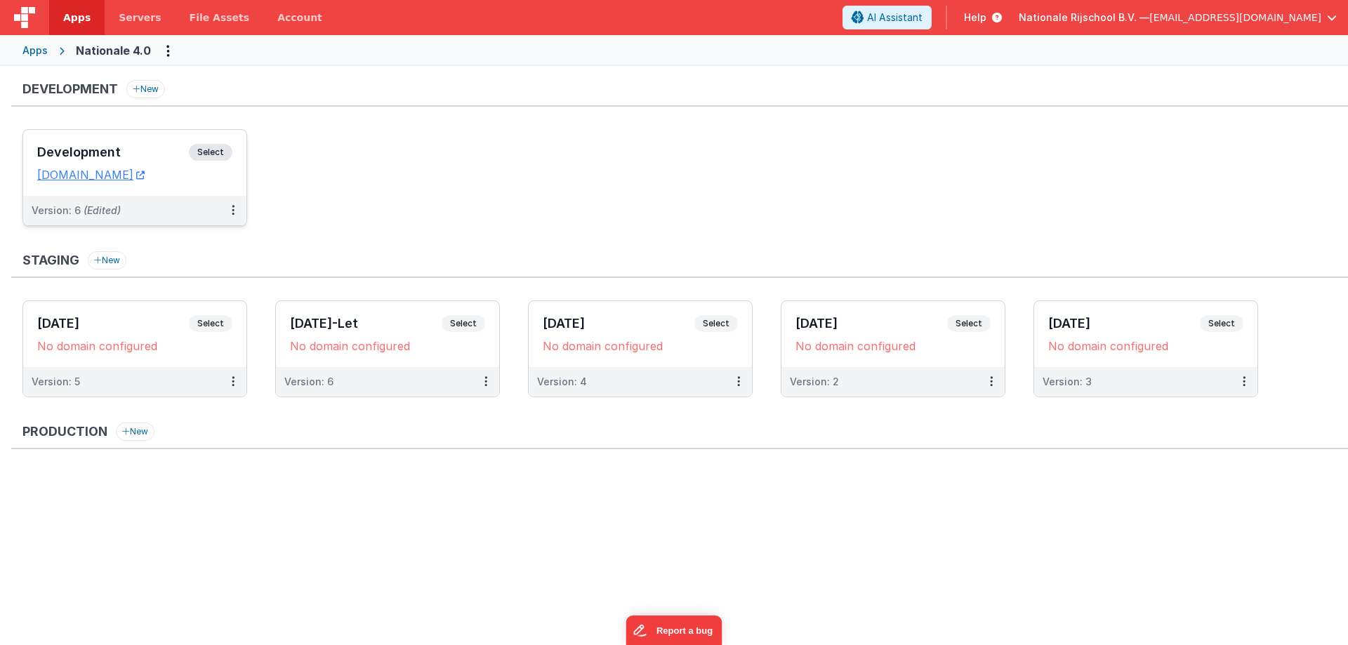
click at [141, 139] on div "Development Select URLs [DOMAIN_NAME]" at bounding box center [134, 163] width 223 height 66
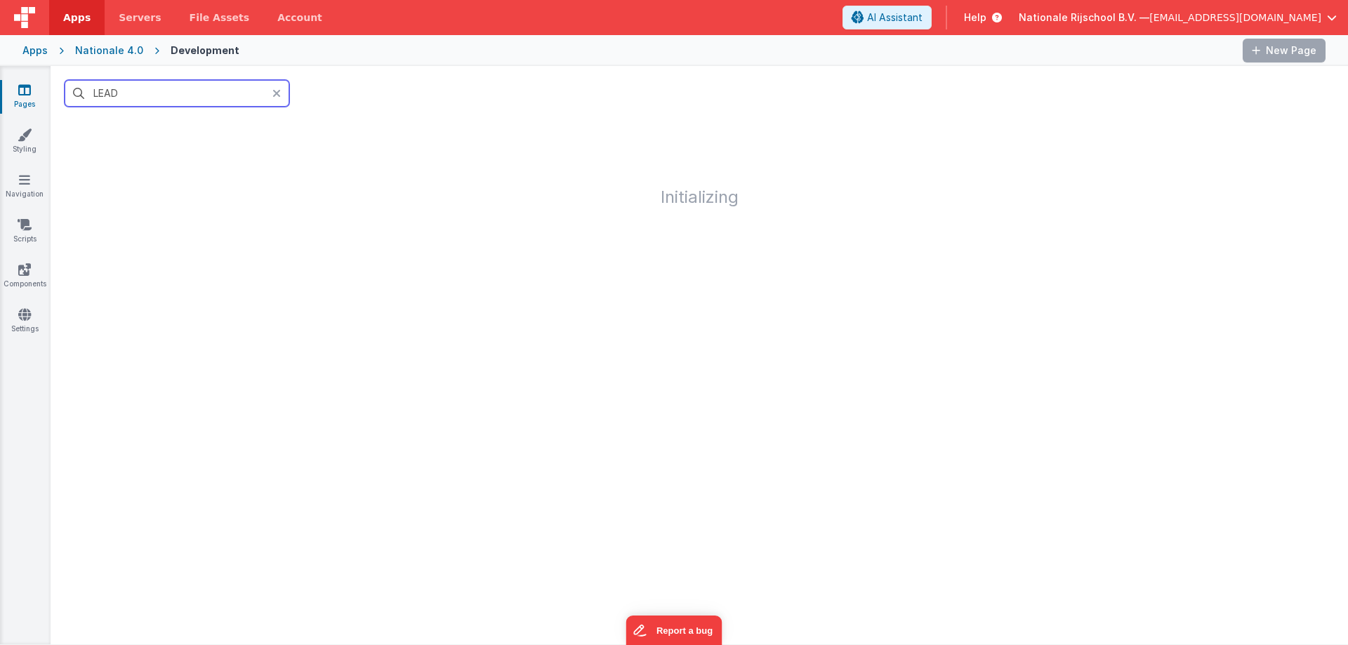
click at [128, 98] on input "LEAD" at bounding box center [177, 93] width 225 height 27
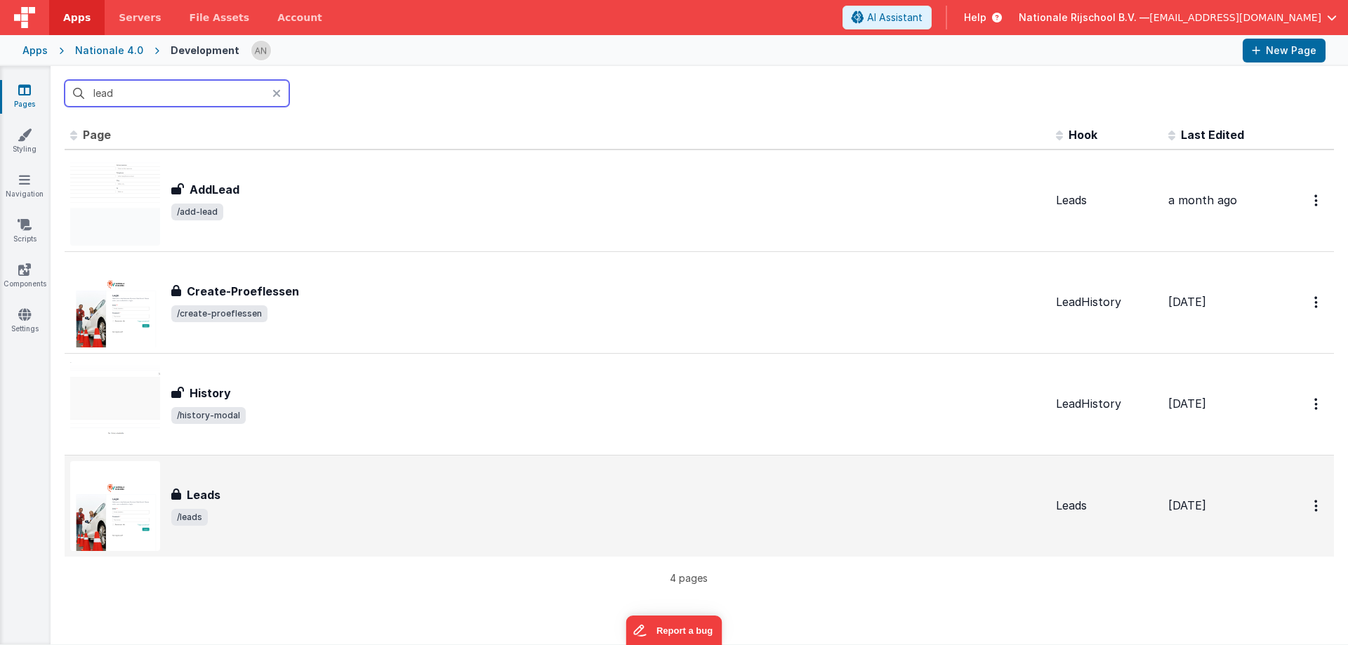
type input "lead"
click at [239, 483] on div "Leads Leads /leads" at bounding box center [557, 506] width 974 height 90
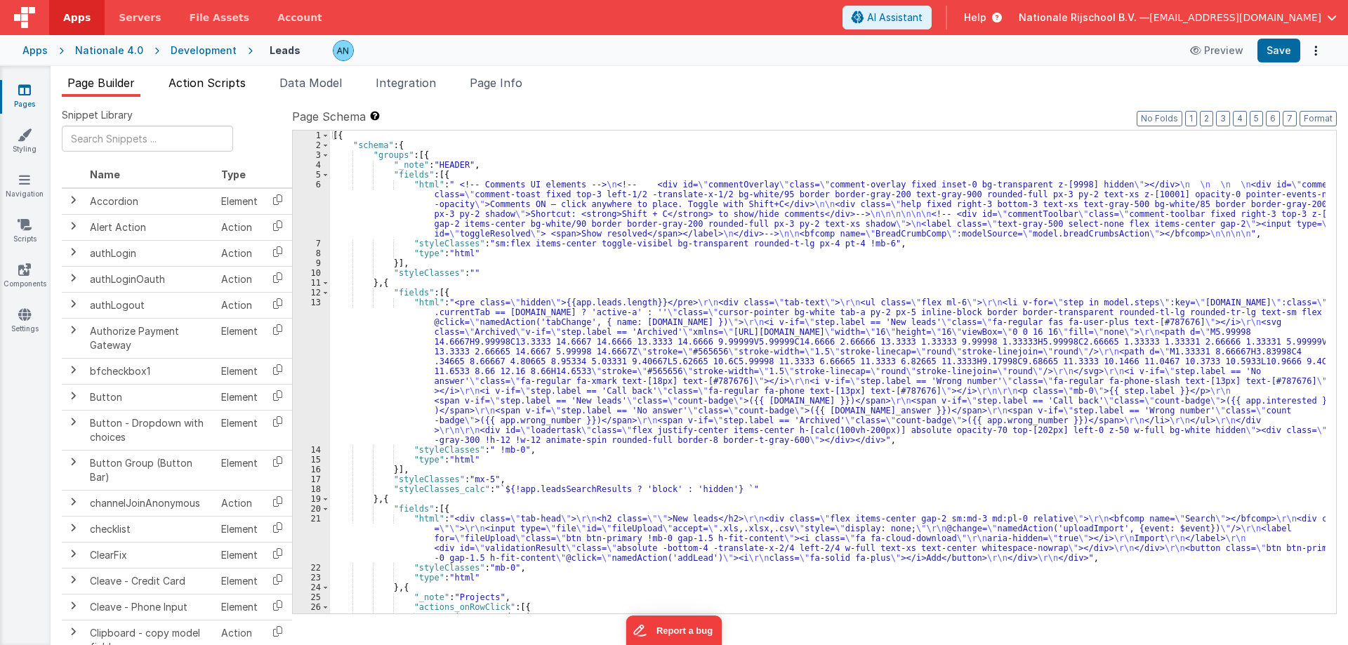
click at [239, 84] on span "Action Scripts" at bounding box center [206, 83] width 77 height 14
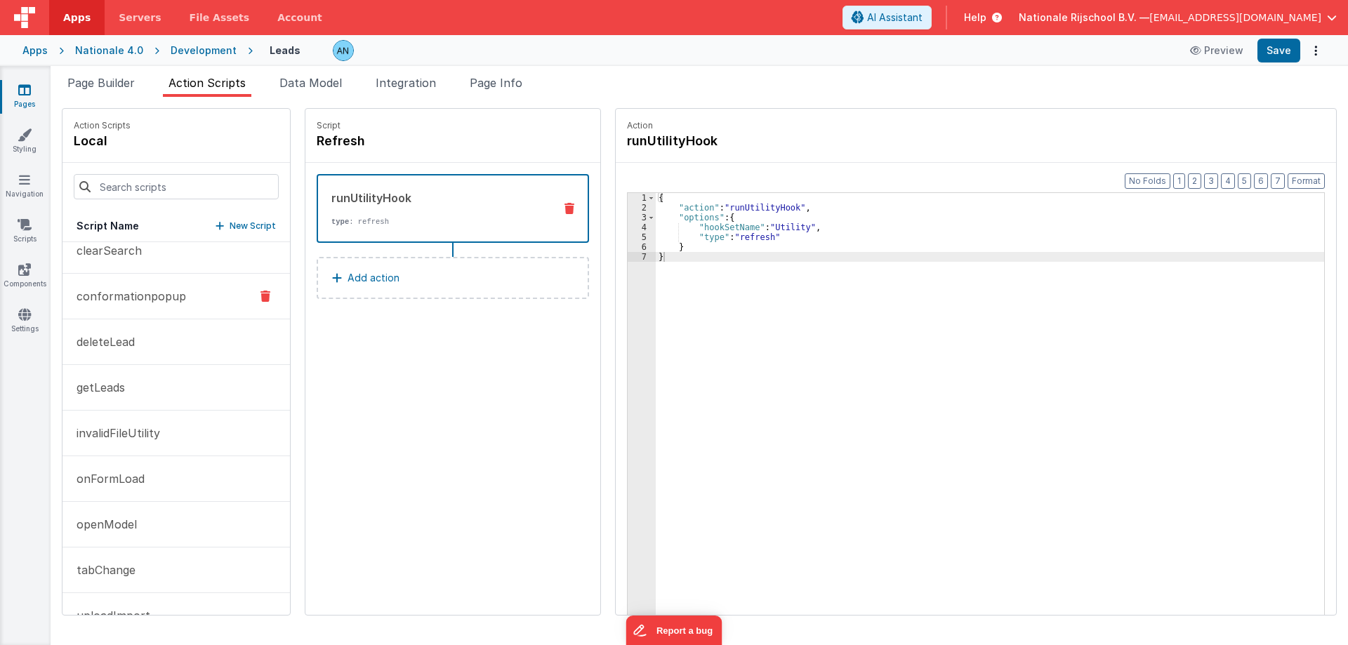
scroll to position [185, 0]
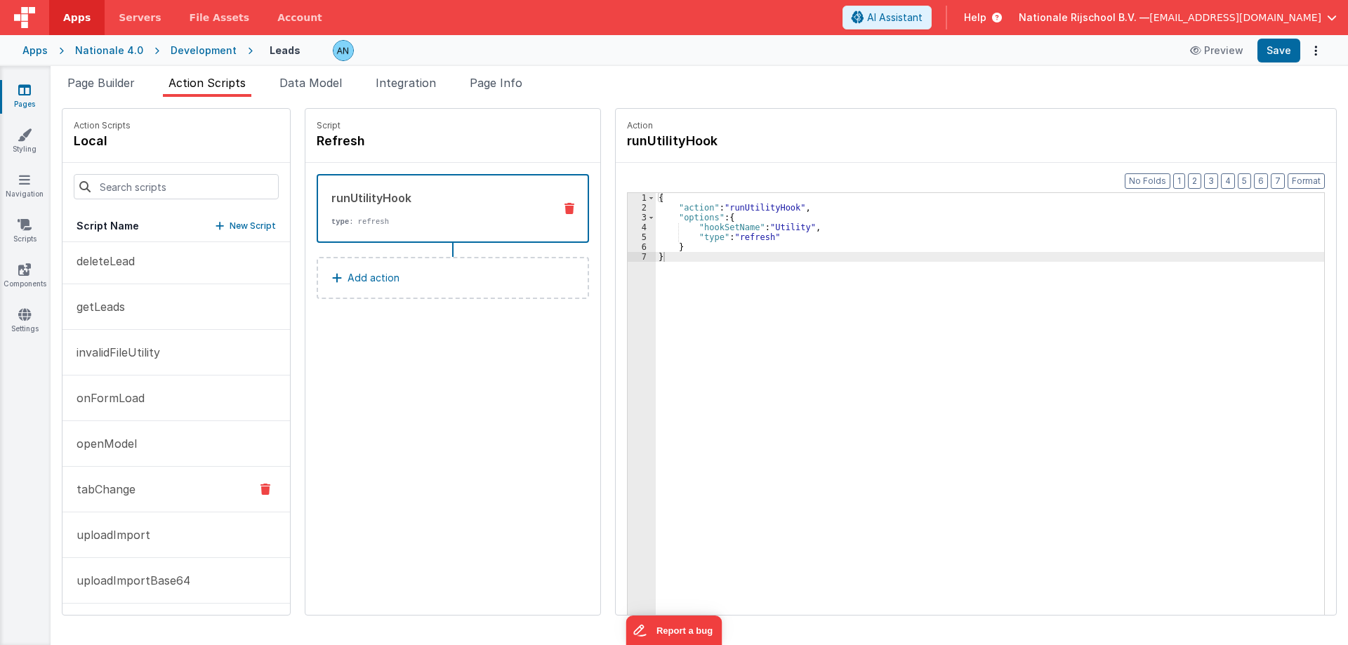
click at [118, 486] on p "tabChange" at bounding box center [101, 489] width 67 height 17
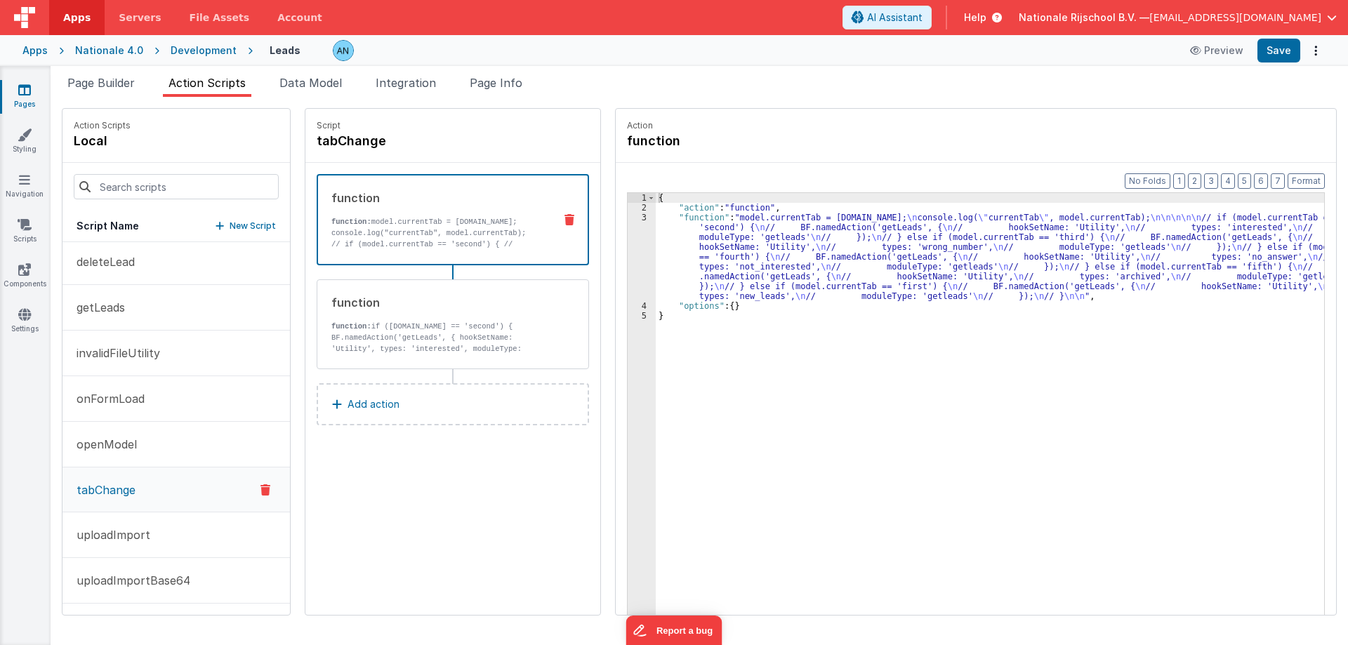
click at [656, 255] on div "{ "action" : "function" , "function" : "model.currentTab = action.options.name;…" at bounding box center [997, 435] width 682 height 485
click at [630, 252] on div "3" at bounding box center [642, 257] width 28 height 88
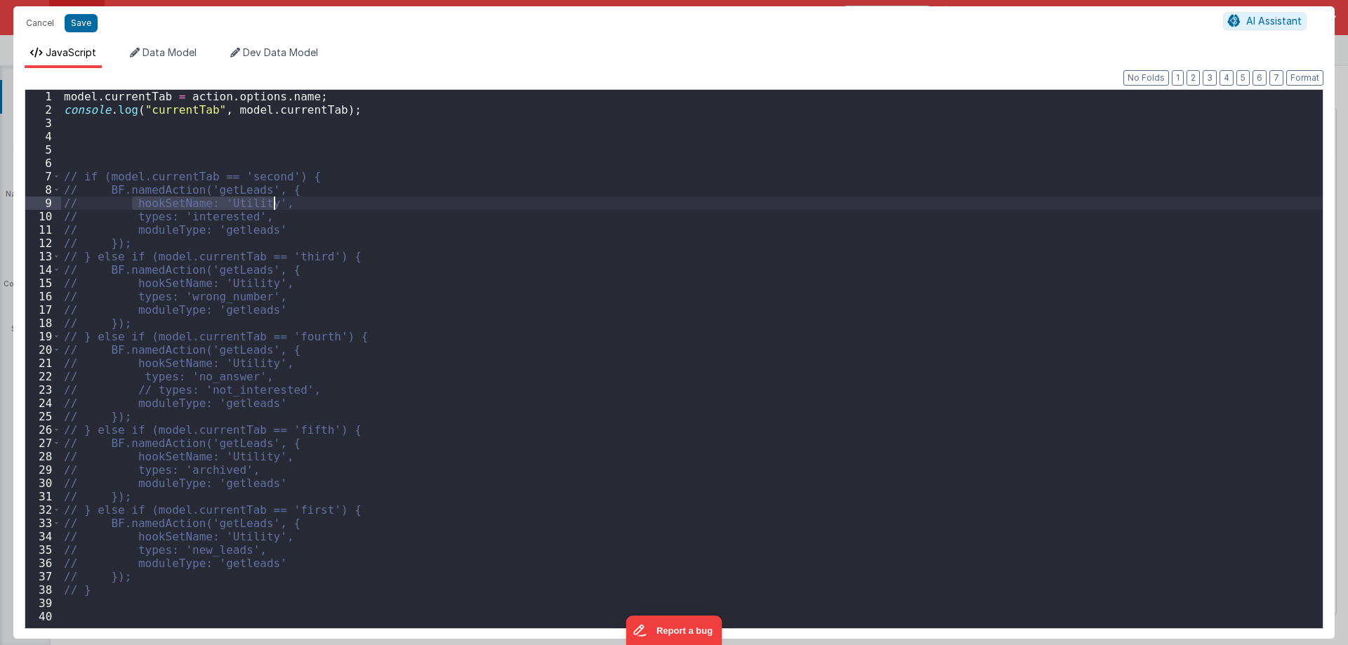
drag, startPoint x: 129, startPoint y: 201, endPoint x: 273, endPoint y: 201, distance: 143.9
click at [273, 201] on div "model . currentTab = action . options . name ; console . log ( "currentTab" , m…" at bounding box center [692, 372] width 1262 height 564
click at [55, 18] on button "Cancel" at bounding box center [40, 23] width 42 height 20
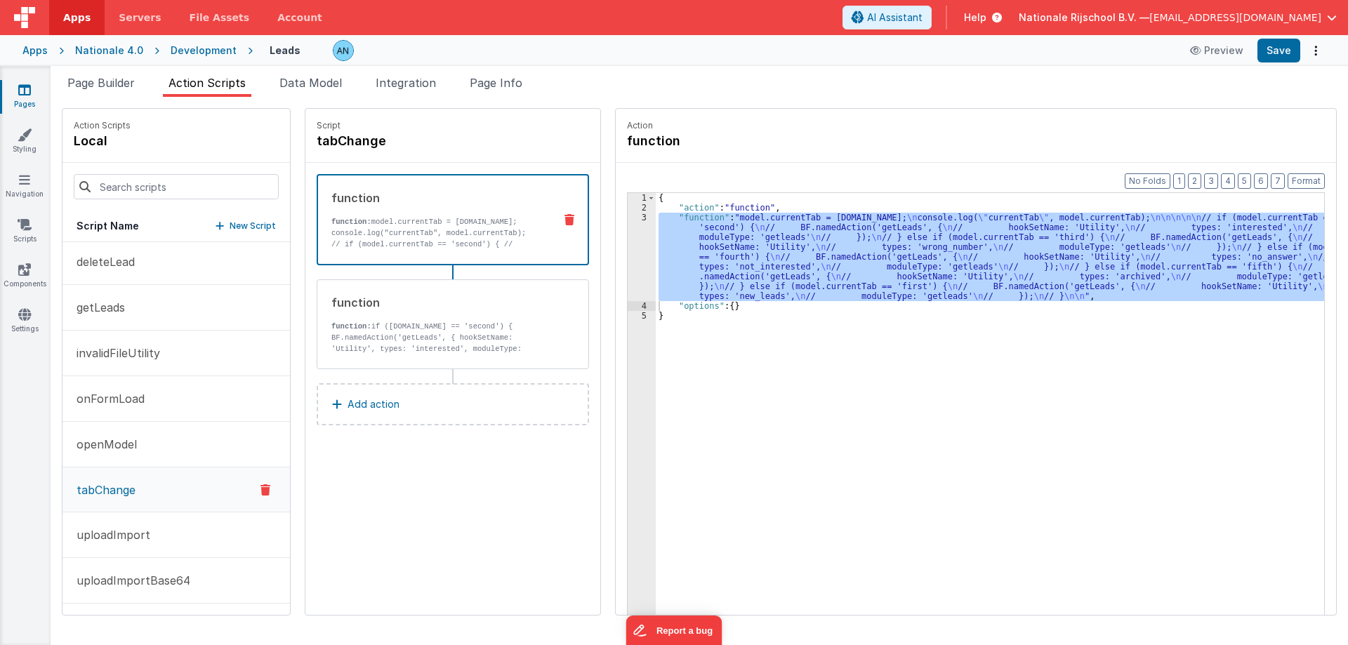
click at [65, 15] on span "Apps" at bounding box center [76, 18] width 27 height 14
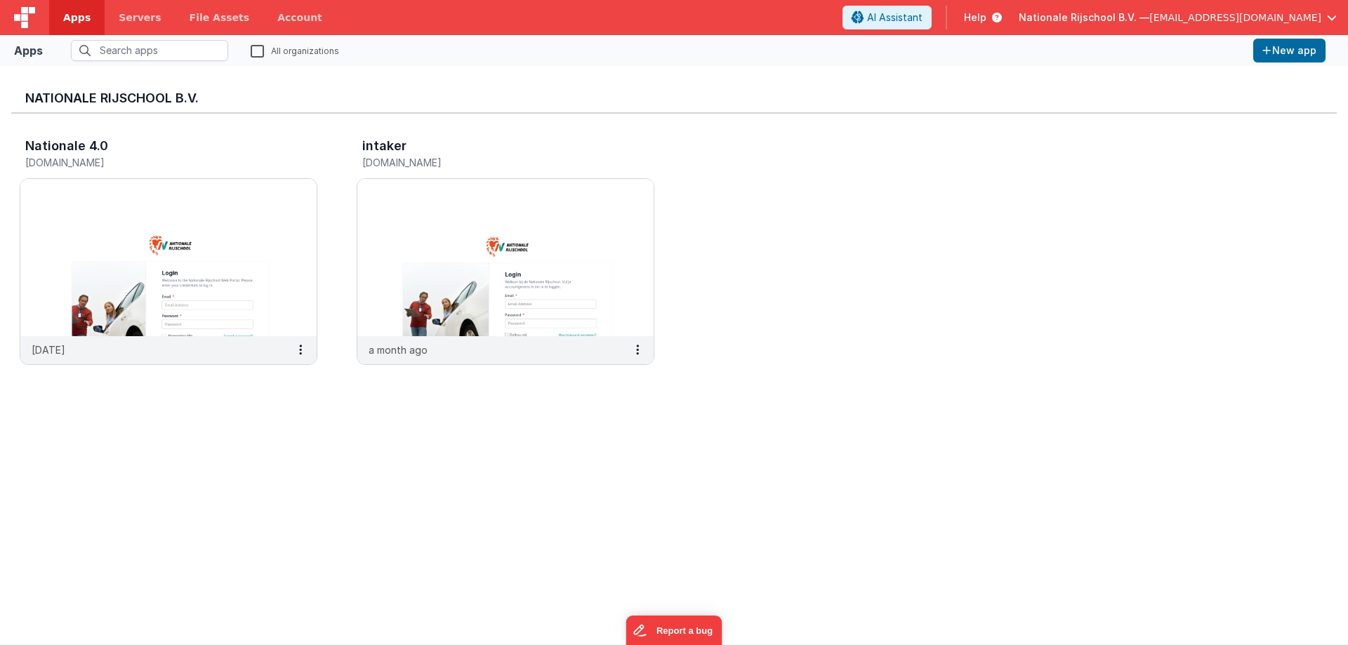
click at [1110, 19] on span "Nationale Rijschool B.V. —" at bounding box center [1084, 18] width 131 height 14
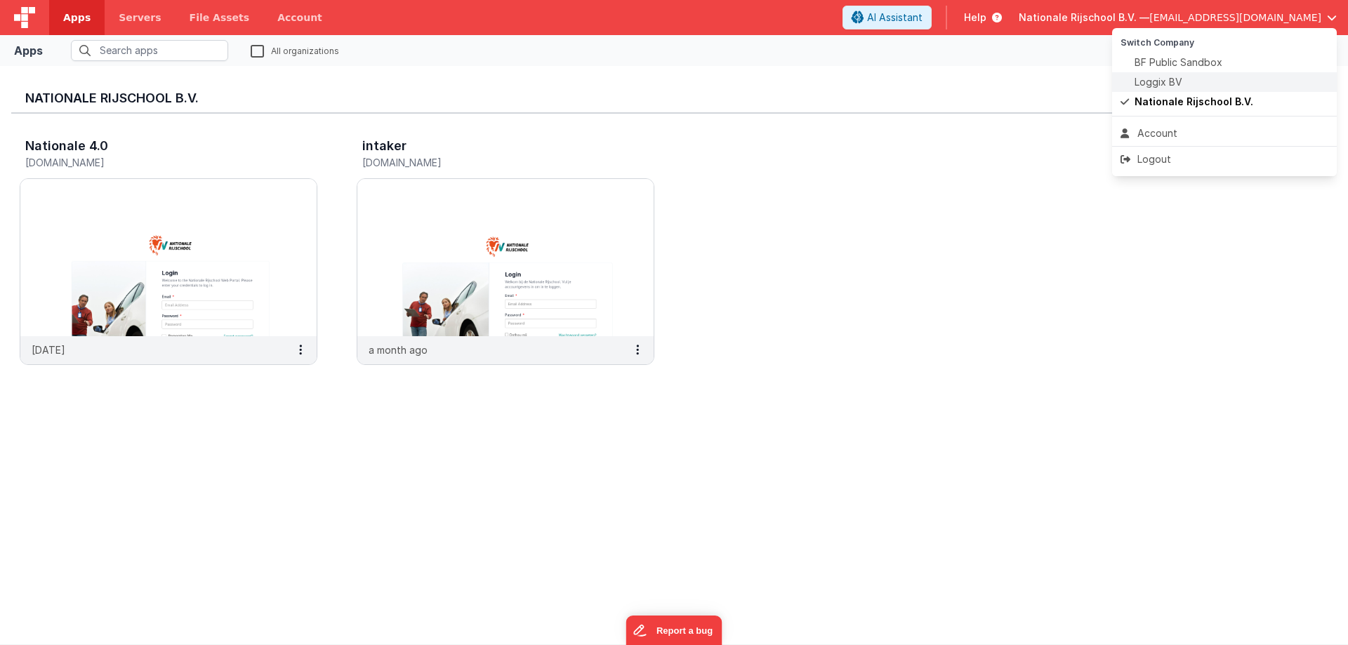
click at [1145, 78] on span "Loggix BV" at bounding box center [1158, 82] width 48 height 14
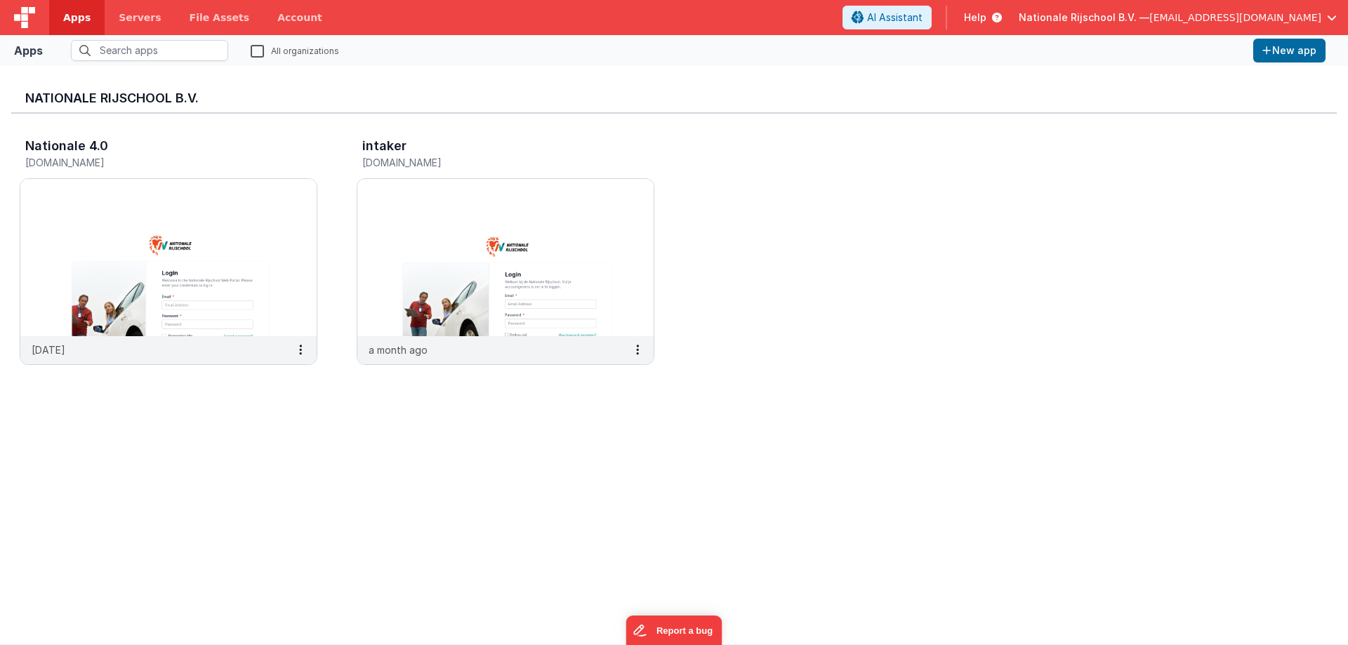
click at [259, 50] on label "All organizations" at bounding box center [295, 50] width 88 height 13
click at [0, 0] on input "All organizations" at bounding box center [0, 0] width 0 height 0
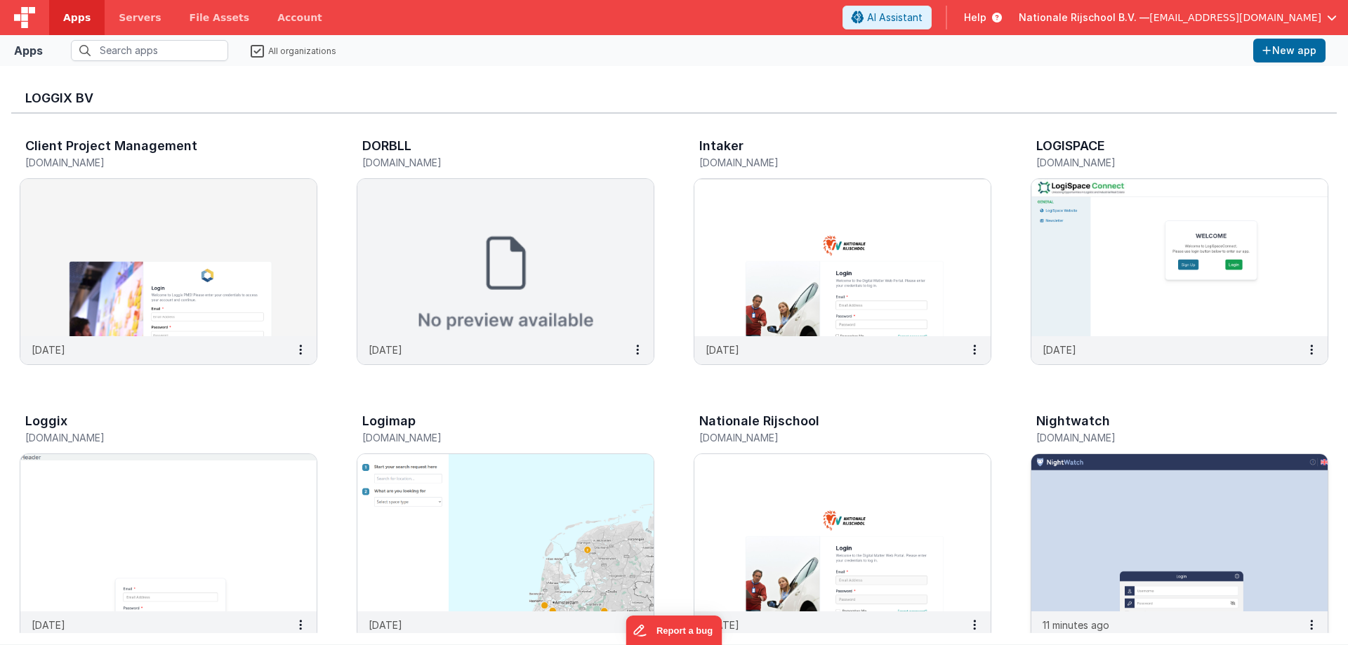
click at [1078, 477] on img at bounding box center [1179, 532] width 296 height 157
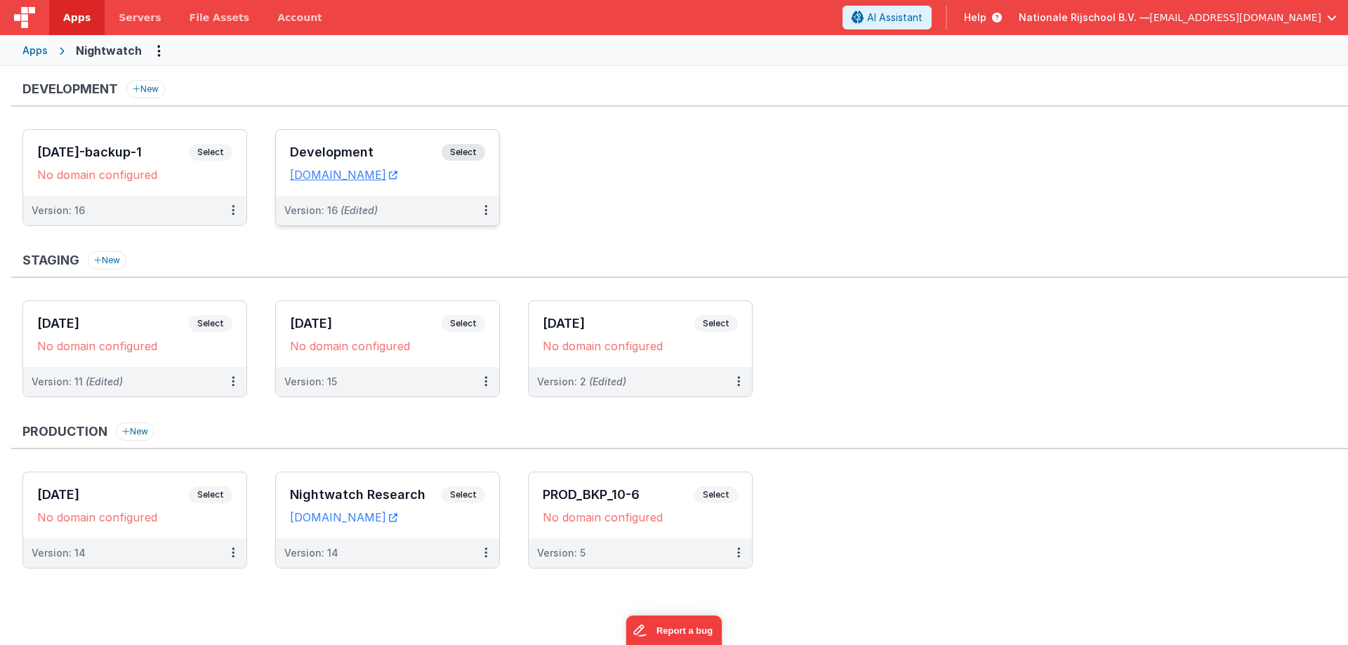
click at [305, 145] on h3 "Development" at bounding box center [366, 152] width 152 height 14
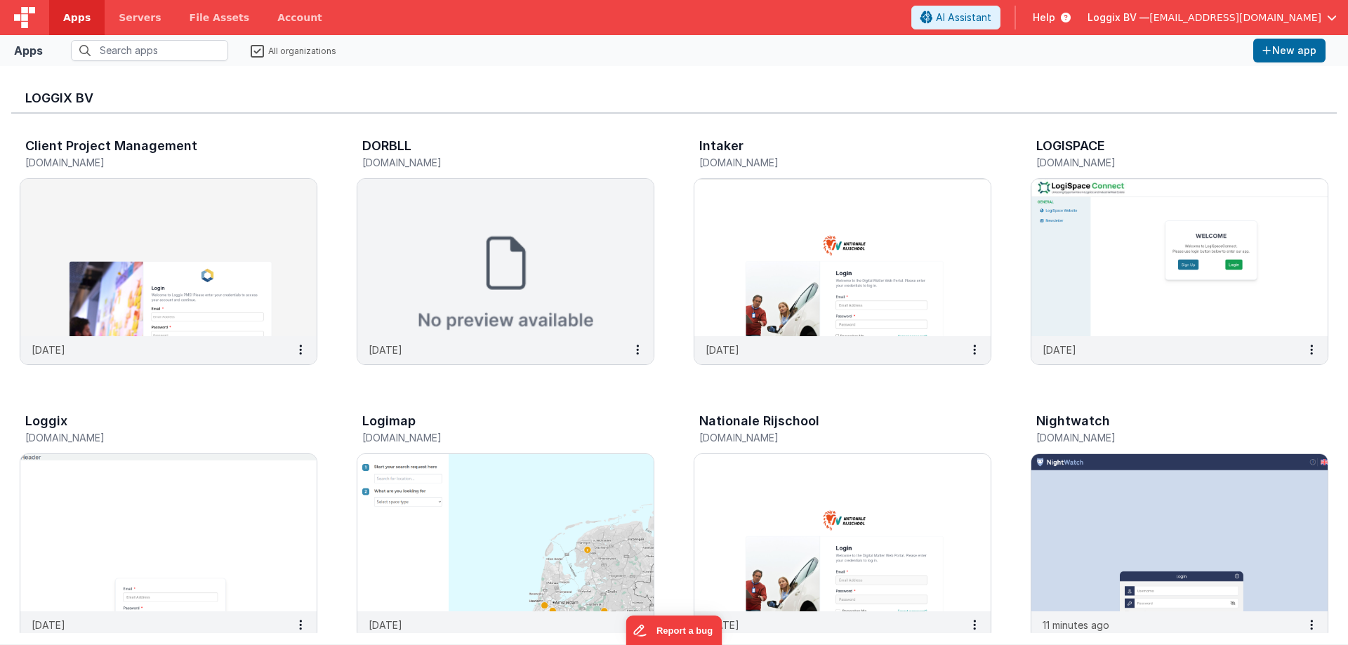
click at [171, 86] on div "Loggix BV" at bounding box center [673, 95] width 1325 height 37
click at [1131, 502] on img at bounding box center [1179, 532] width 296 height 157
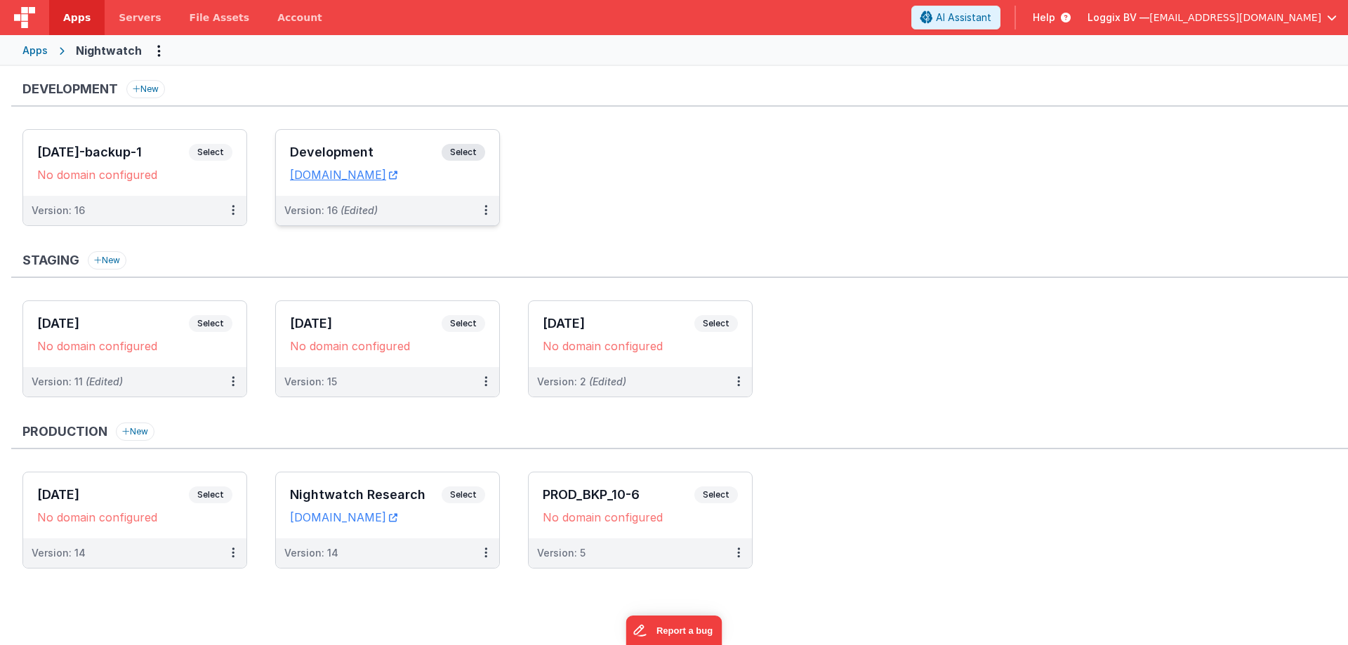
click at [355, 145] on h3 "Development" at bounding box center [366, 152] width 152 height 14
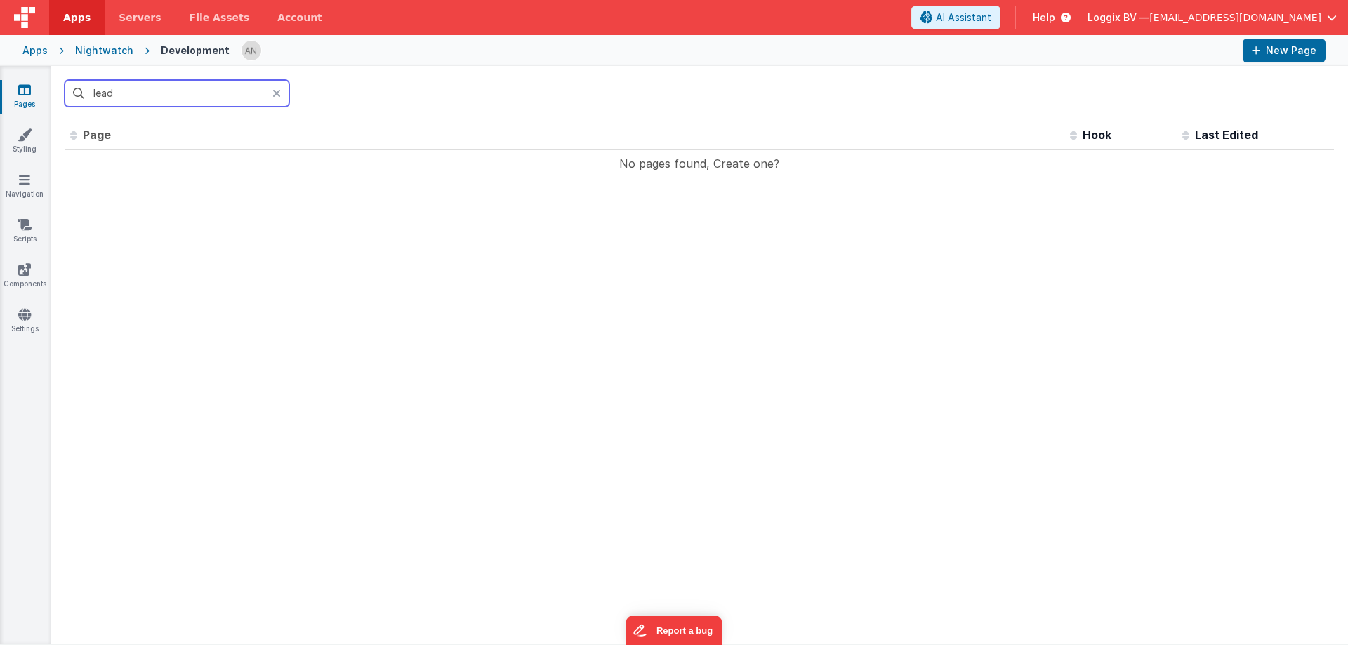
click at [138, 96] on input "lead" at bounding box center [177, 93] width 225 height 27
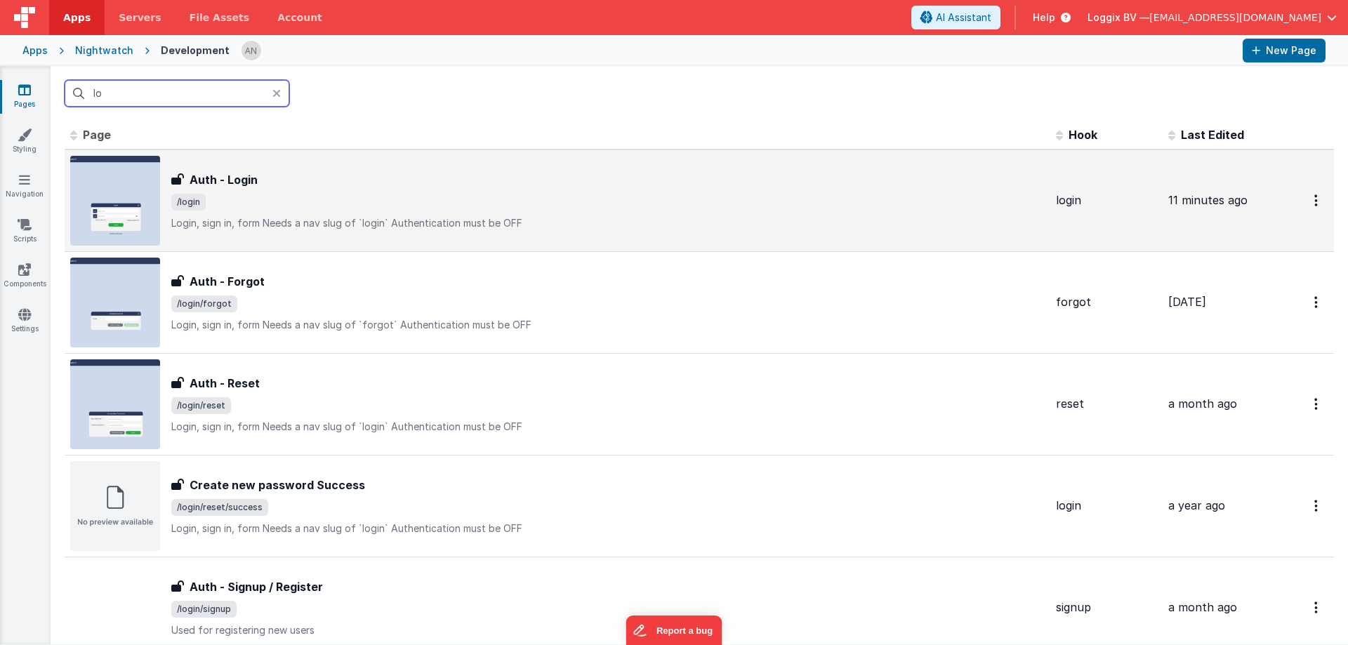
type input "lo"
click at [225, 178] on h3 "Auth - Login" at bounding box center [224, 179] width 68 height 17
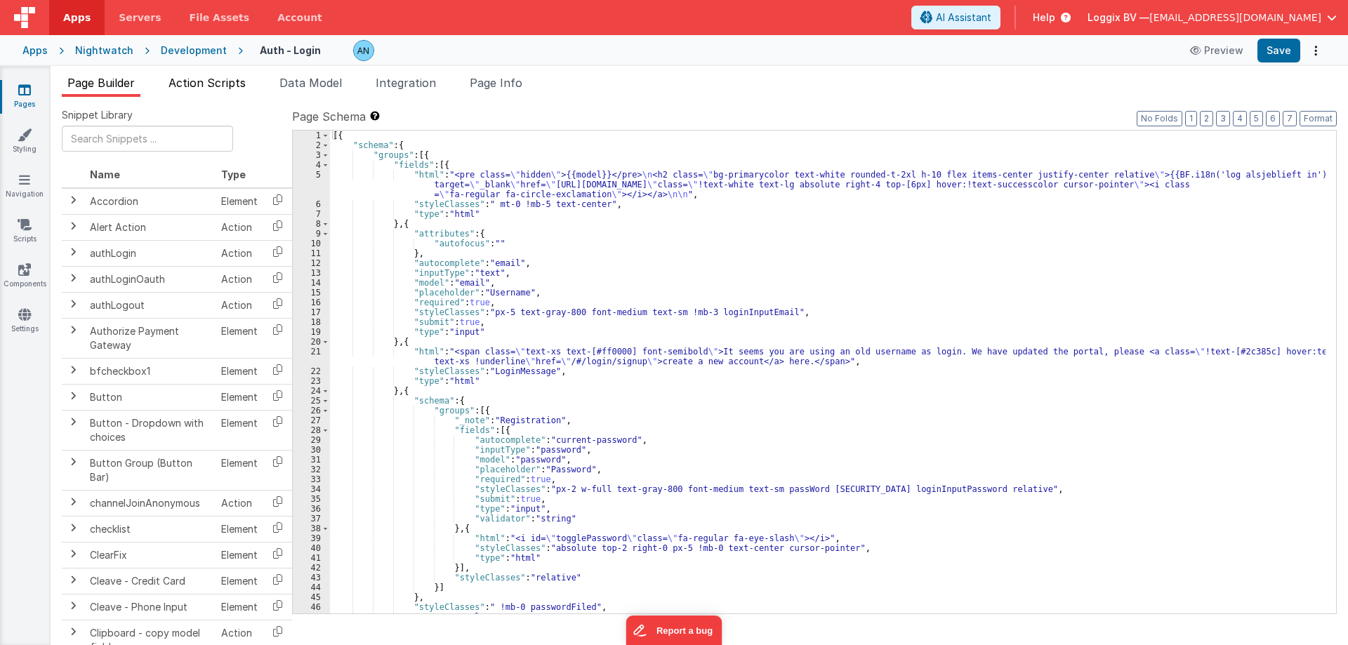
click at [200, 77] on span "Action Scripts" at bounding box center [206, 83] width 77 height 14
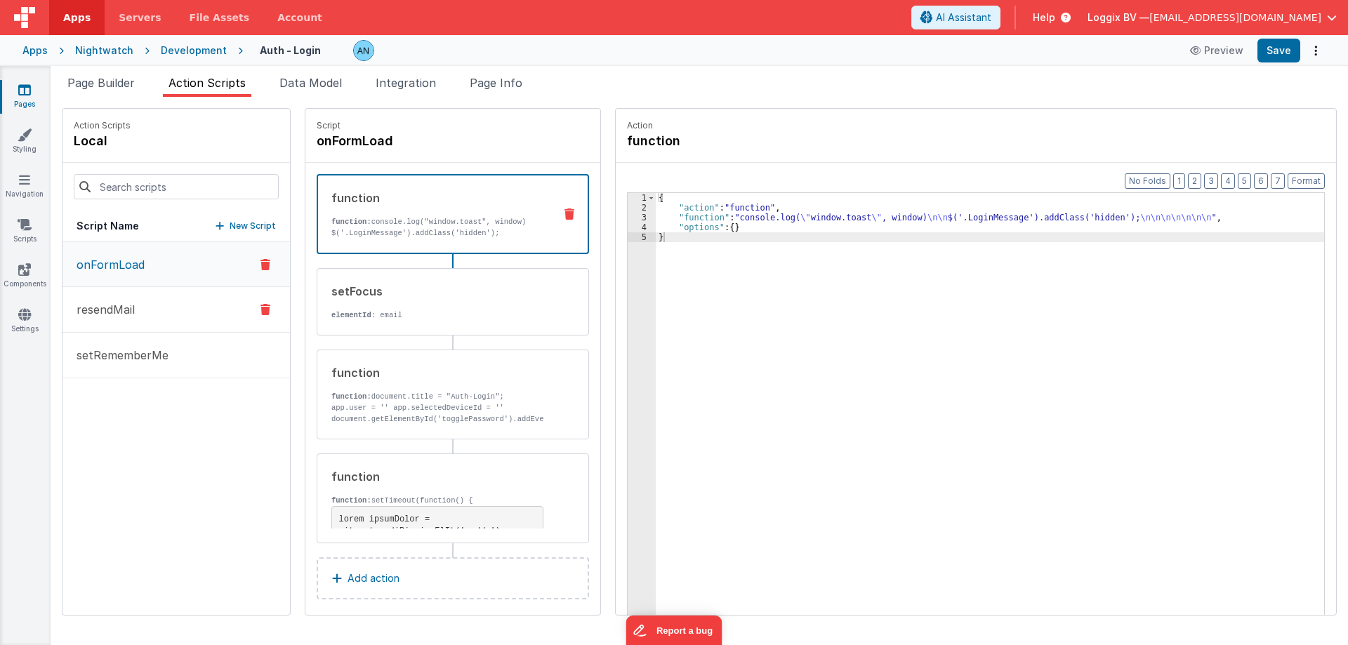
click at [139, 310] on button "resendMail" at bounding box center [175, 310] width 227 height 46
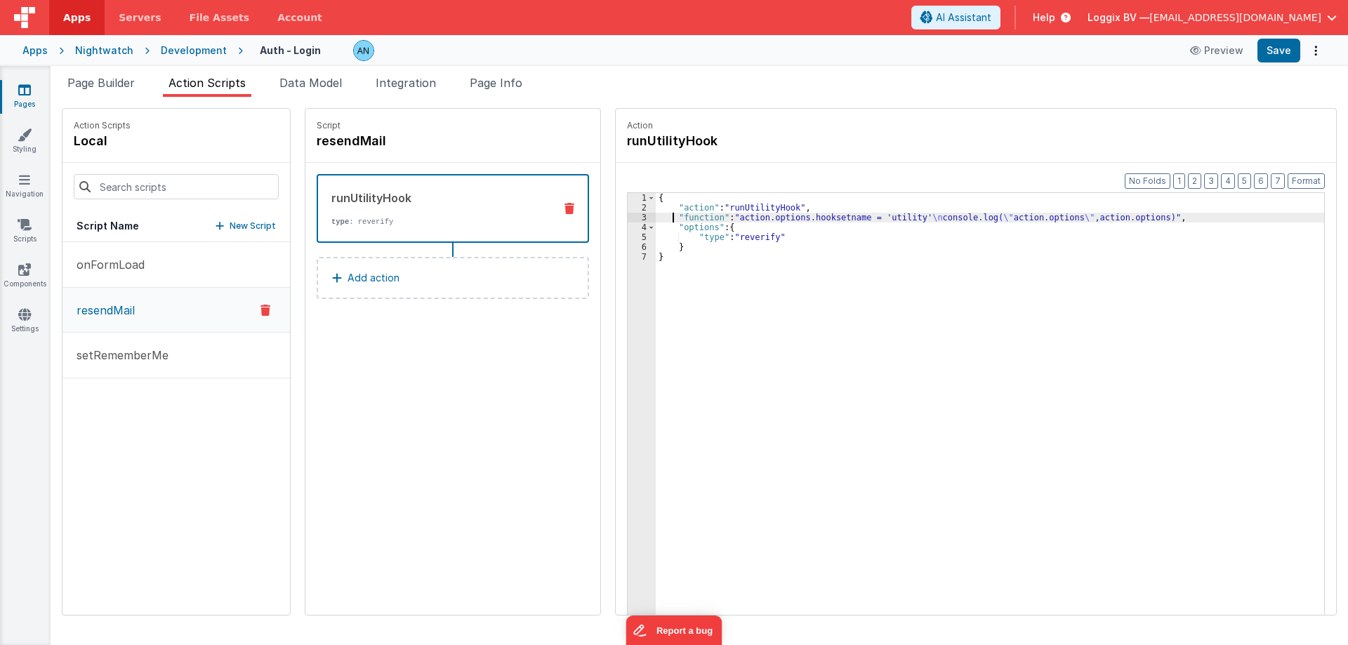
click at [658, 218] on div "{ "action" : "runUtilityHook" , "function" : "action.options.hooksetname = 'uti…" at bounding box center [997, 435] width 682 height 485
click at [628, 217] on div "3" at bounding box center [642, 218] width 28 height 10
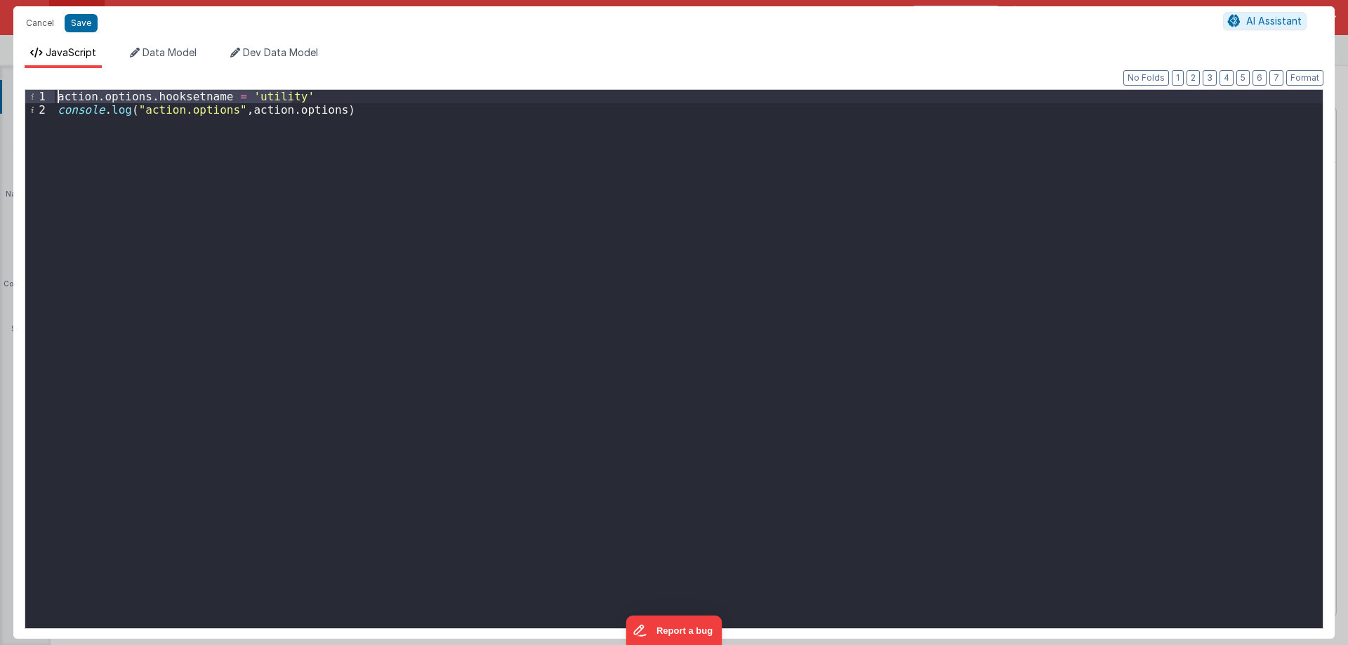
drag, startPoint x: 300, startPoint y: 98, endPoint x: 22, endPoint y: 98, distance: 277.3
click at [22, 98] on div "Format 7 6 5 4 3 2 1 No Folds 1 2 action . options . hooksetname = 'utility' co…" at bounding box center [673, 353] width 1321 height 571
click at [340, 107] on div "action . options . hooksetname = 'utility' console . log ( "action.options" , a…" at bounding box center [689, 372] width 1268 height 565
click at [67, 150] on div "action . options . hooksetname = 'utility' console . log ( "action.options" , a…" at bounding box center [689, 372] width 1268 height 565
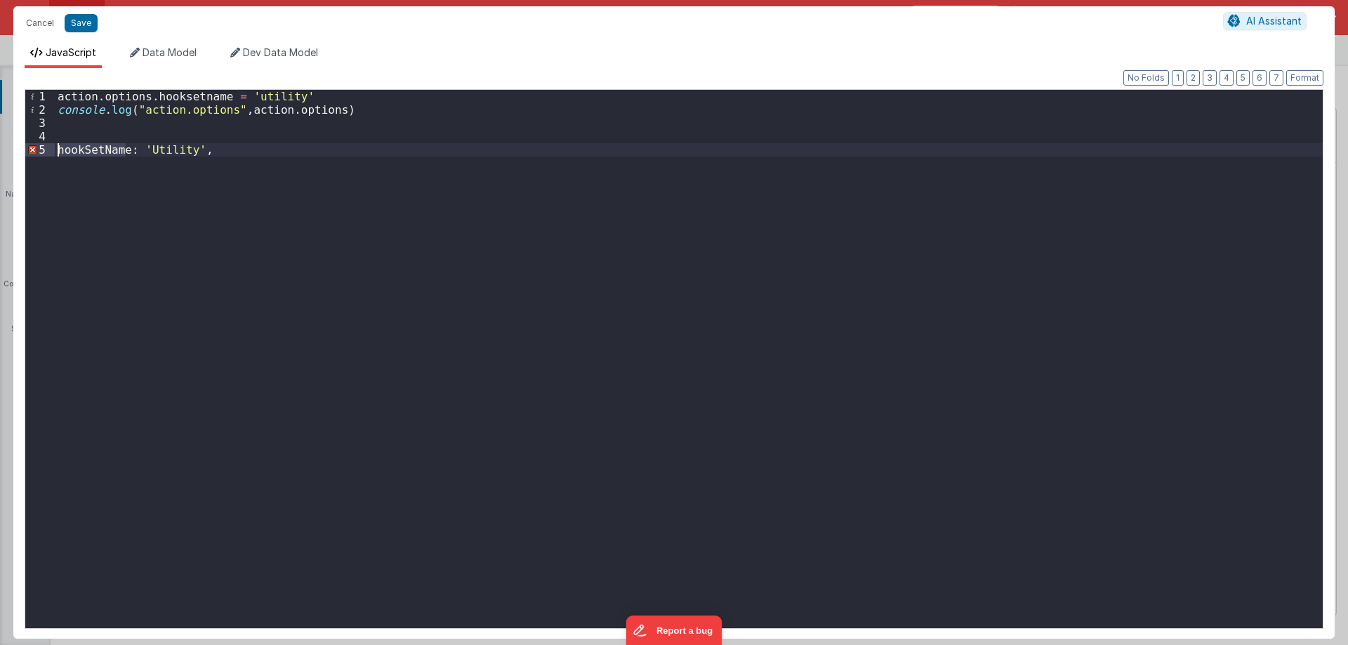
click at [158, 93] on div "action . options . hooksetname = 'utility' console . log ( "action.options" , a…" at bounding box center [689, 372] width 1268 height 565
click at [161, 146] on div "action . options . hookSetName = 'utility' console . log ( "action.options" , a…" at bounding box center [689, 372] width 1268 height 565
click at [255, 100] on div "action . options . hookSetName = 'utility' console . log ( "action.options" , a…" at bounding box center [689, 372] width 1268 height 565
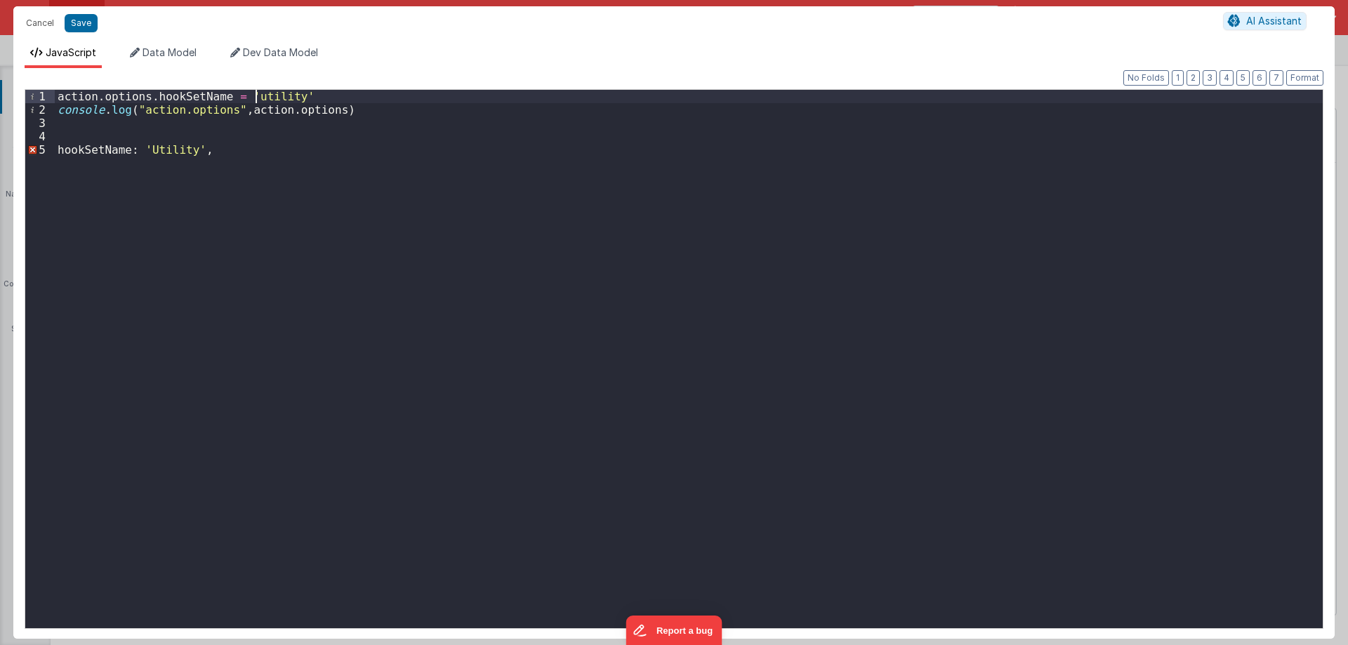
click at [255, 100] on div "action . options . hookSetName = 'utility' console . log ( "action.options" , a…" at bounding box center [689, 372] width 1268 height 565
drag, startPoint x: 207, startPoint y: 147, endPoint x: 5, endPoint y: 157, distance: 202.4
click at [5, 157] on div "Cancel Save AI Assistant JavaScript Data Model Dev Data Model Format 7 6 5 4 3 …" at bounding box center [674, 322] width 1348 height 645
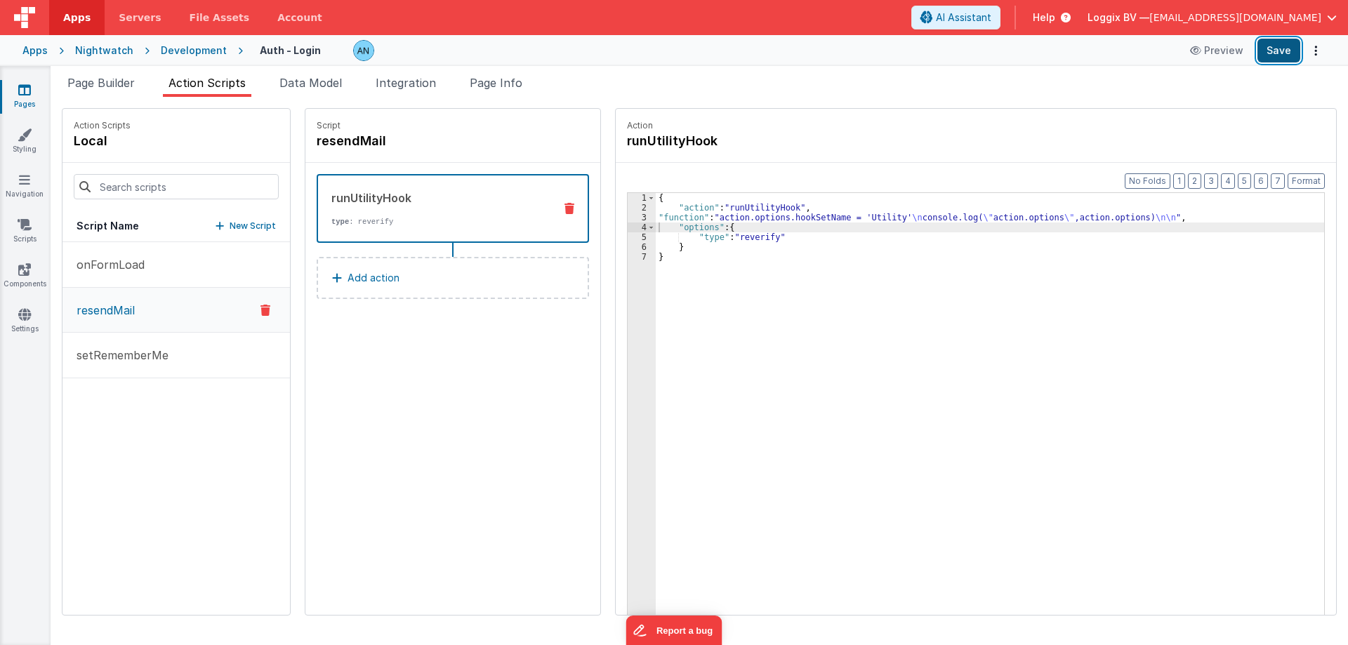
click at [1282, 41] on button "Save" at bounding box center [1278, 51] width 43 height 24
click at [666, 235] on div "{ "action" : "runUtilityHook" , "function" : "action.options.hookSetName = 'Uti…" at bounding box center [997, 435] width 682 height 485
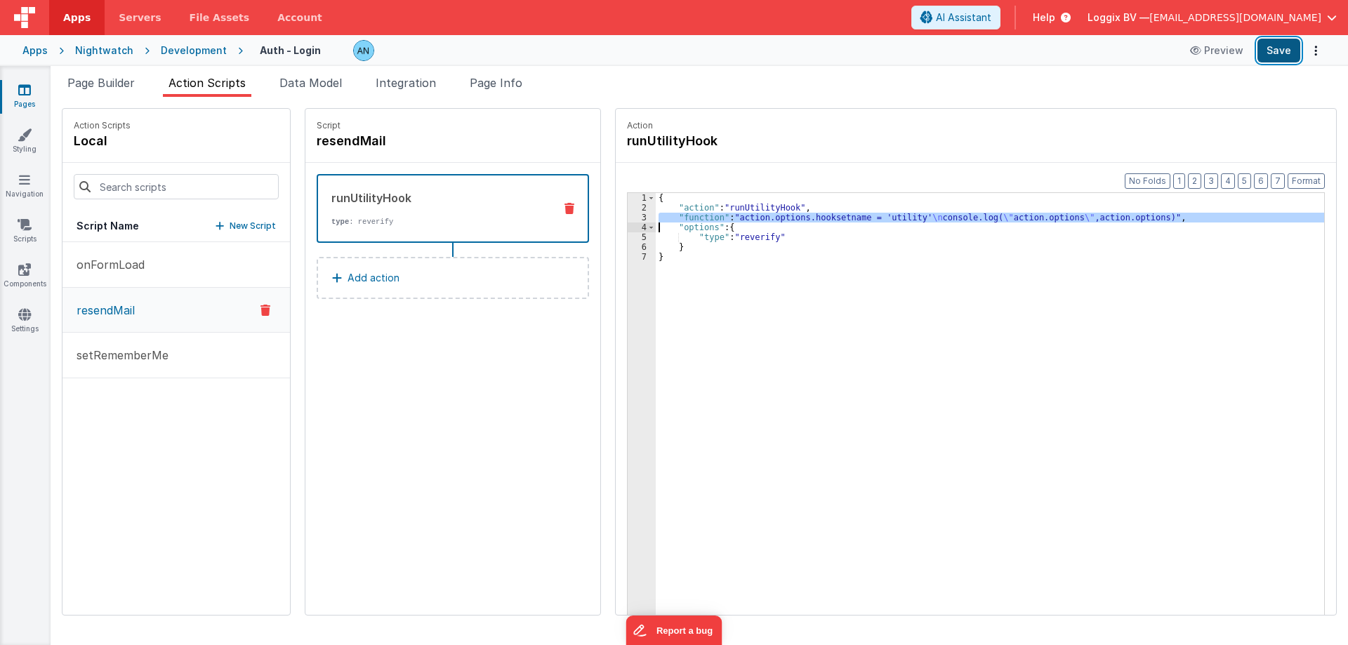
click at [1271, 44] on button "Save" at bounding box center [1278, 51] width 43 height 24
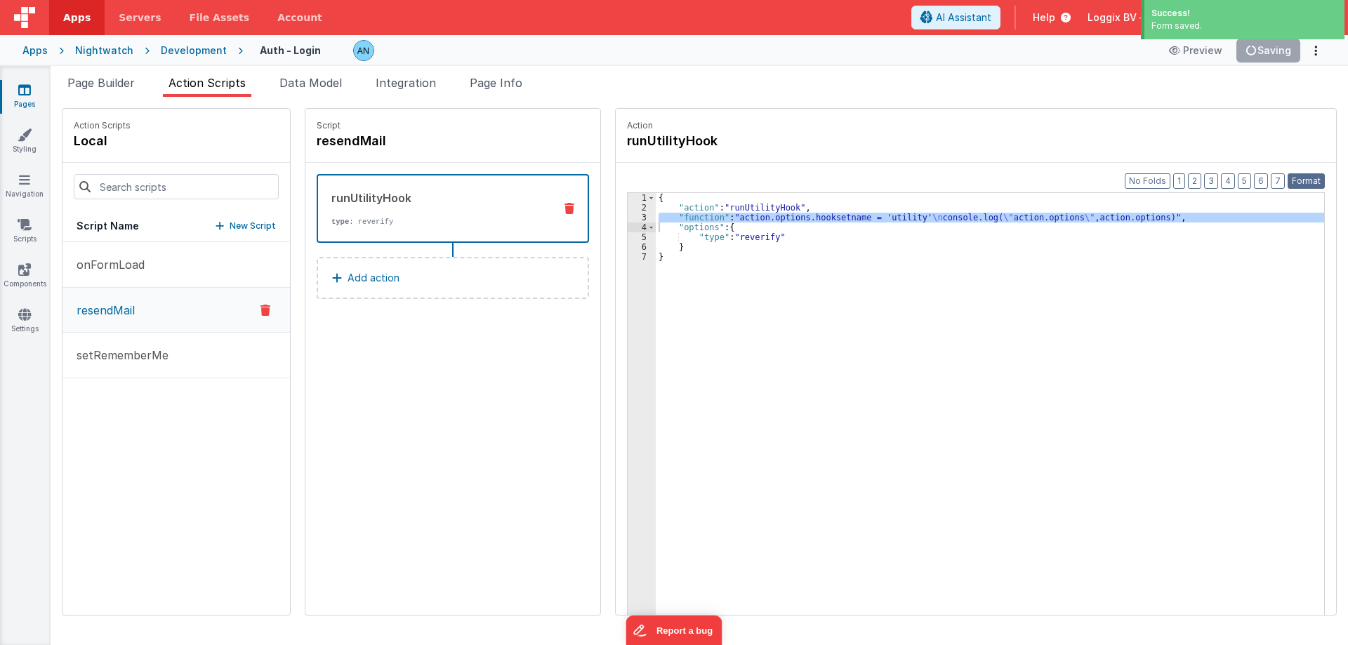
click at [1301, 180] on button "Format" at bounding box center [1305, 180] width 37 height 15
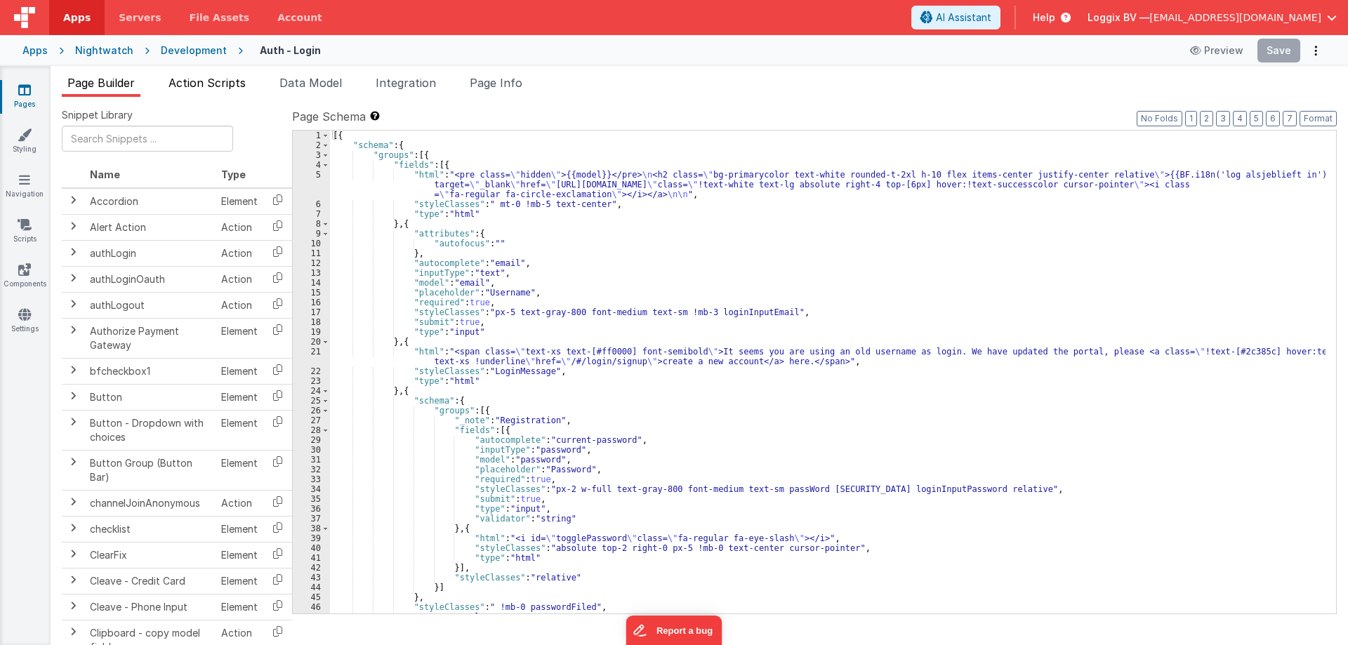
click at [190, 79] on span "Action Scripts" at bounding box center [206, 83] width 77 height 14
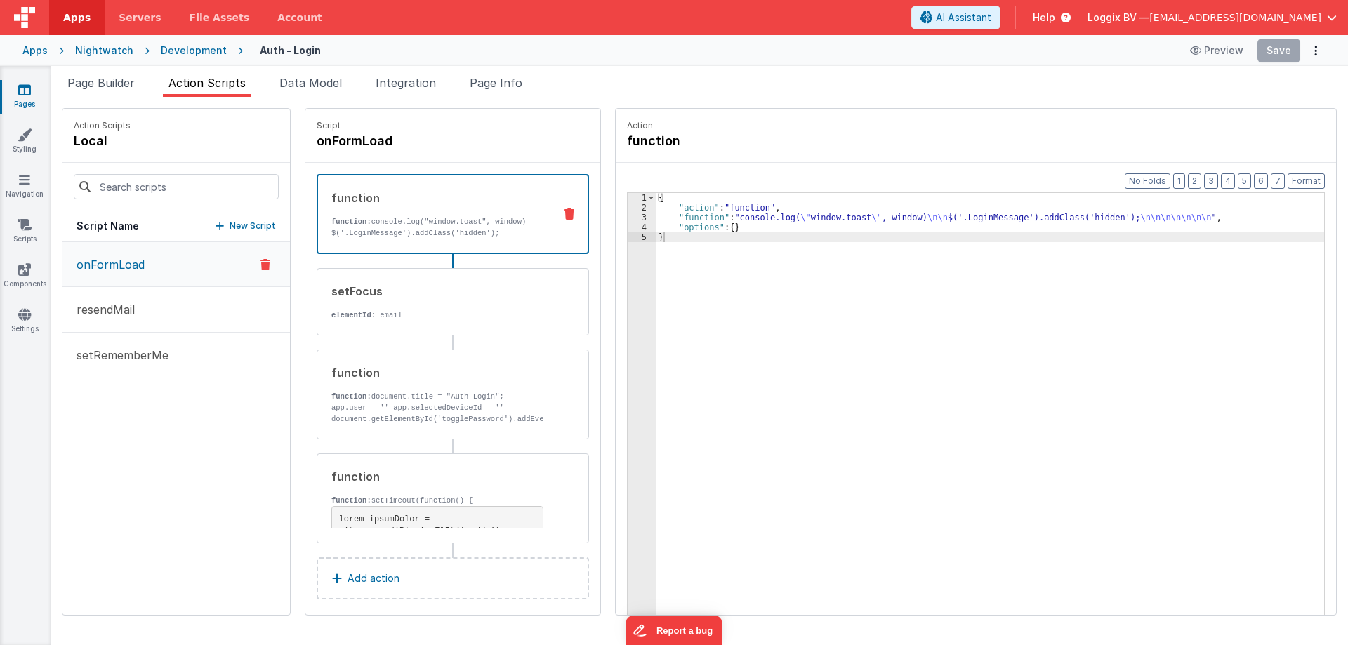
click at [187, 310] on button "resendMail" at bounding box center [175, 310] width 227 height 46
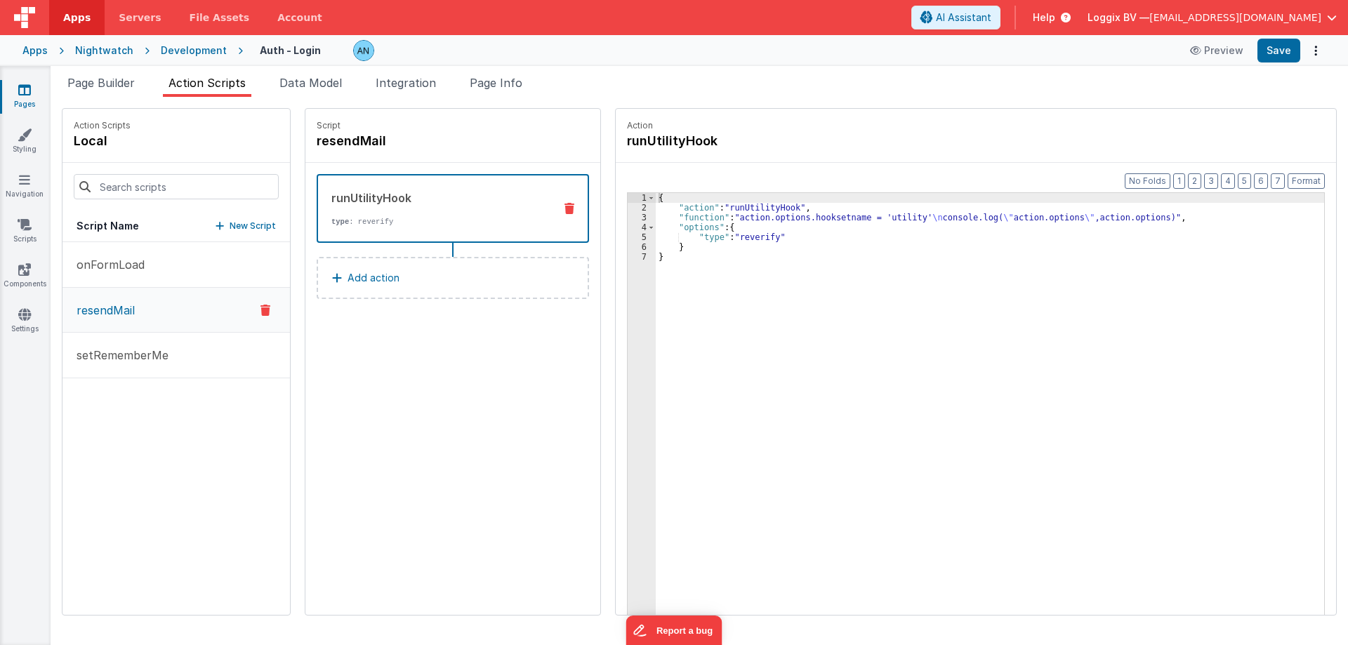
click at [684, 219] on div "{ "action" : "runUtilityHook" , "function" : "action.options.hooksetname = 'uti…" at bounding box center [997, 435] width 682 height 485
click at [69, 22] on span "Apps" at bounding box center [76, 18] width 27 height 14
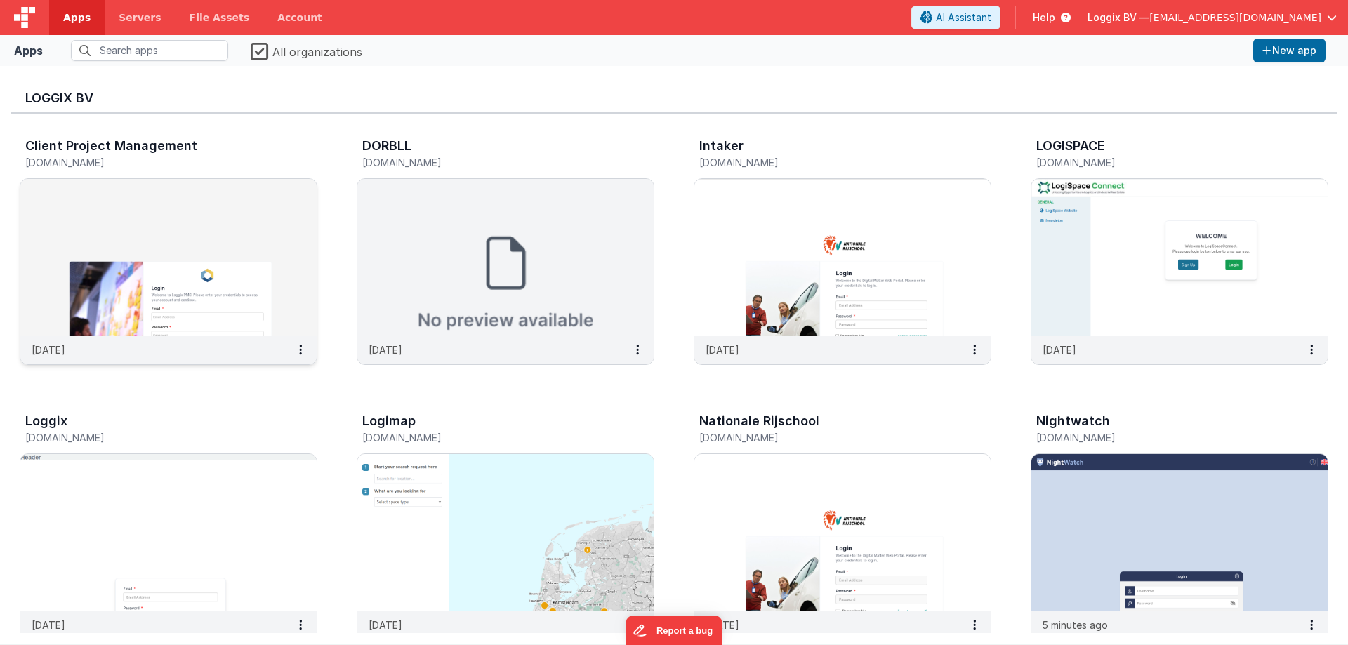
click at [100, 205] on img at bounding box center [168, 257] width 296 height 157
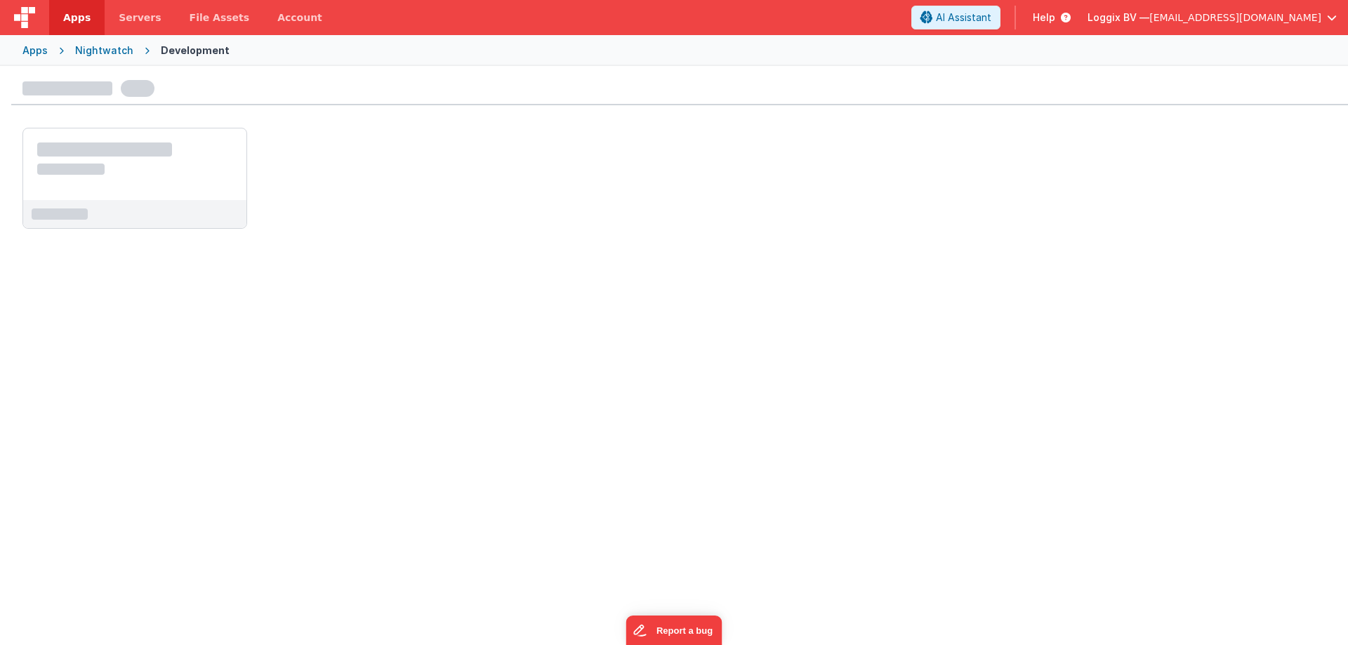
click at [64, 21] on span "Apps" at bounding box center [76, 18] width 27 height 14
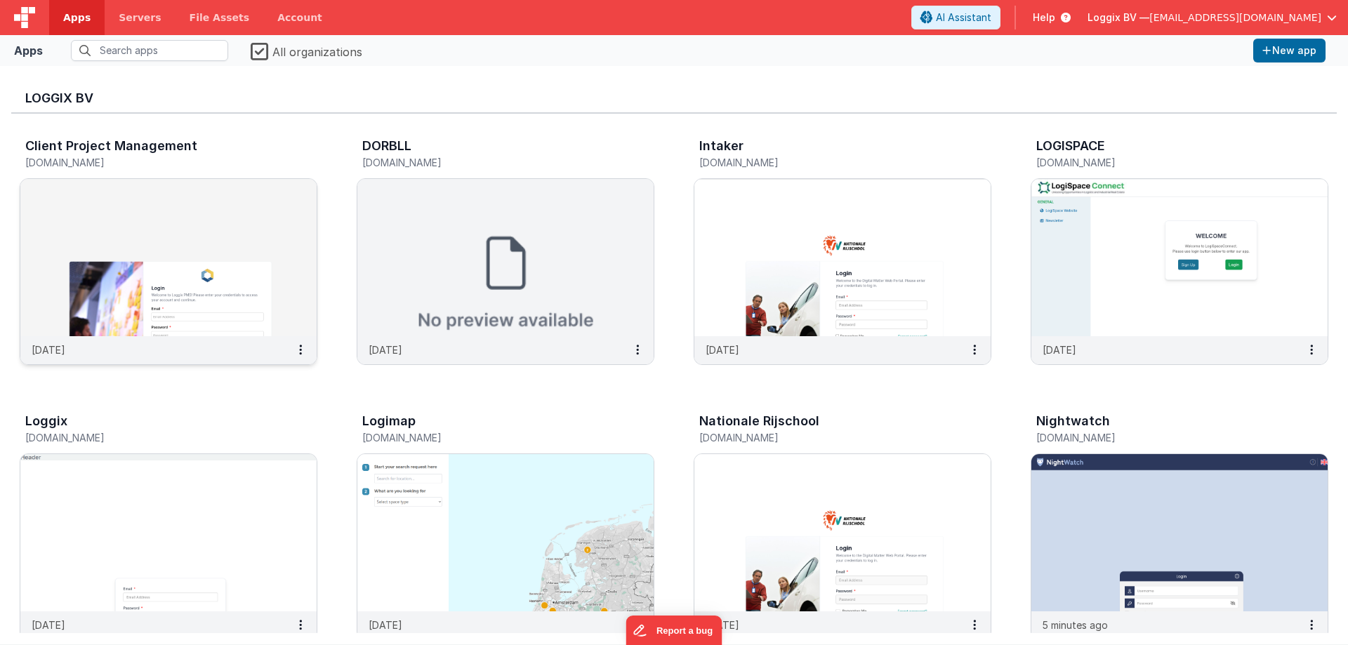
click at [206, 230] on img at bounding box center [168, 257] width 296 height 157
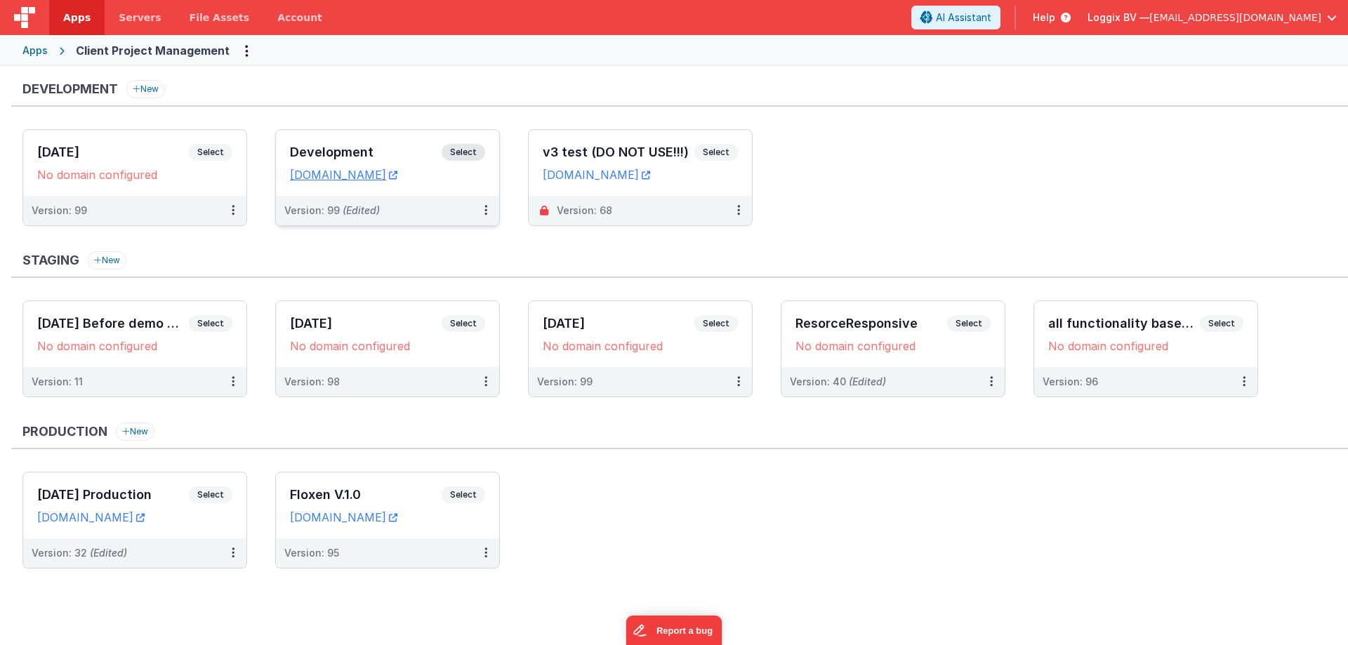
click at [323, 156] on h3 "Development" at bounding box center [366, 152] width 152 height 14
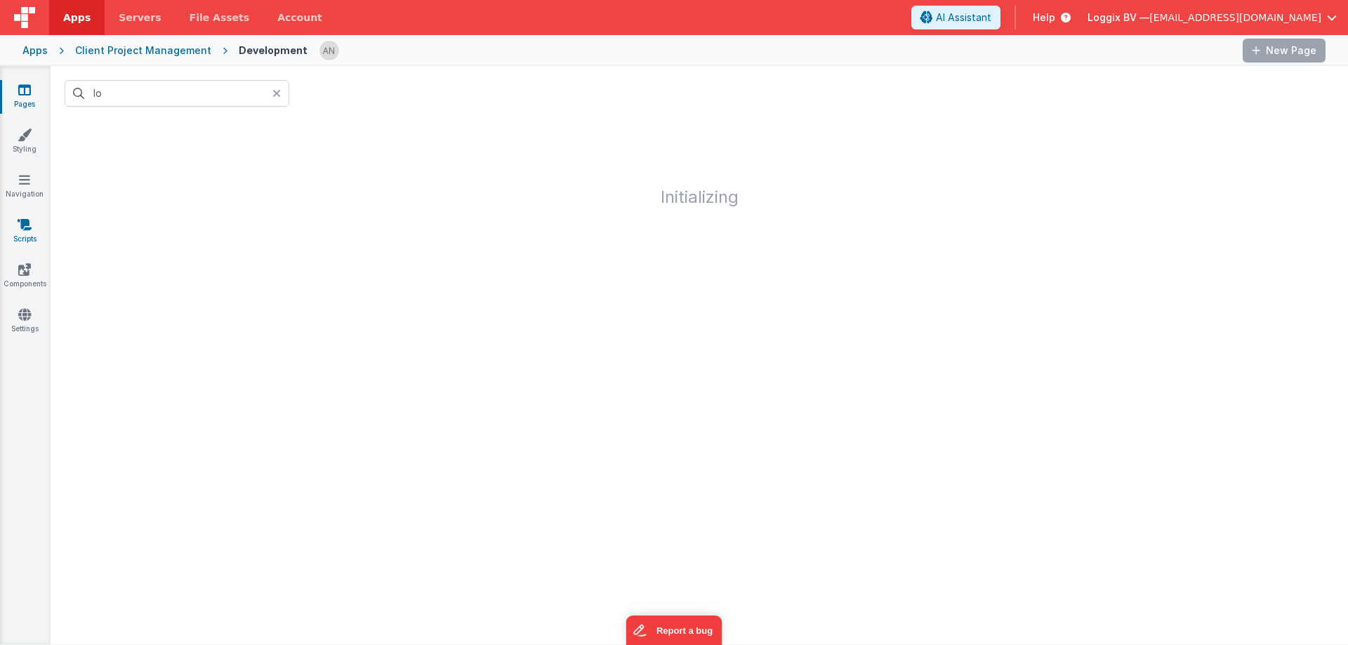
click at [25, 222] on icon at bounding box center [25, 225] width 14 height 14
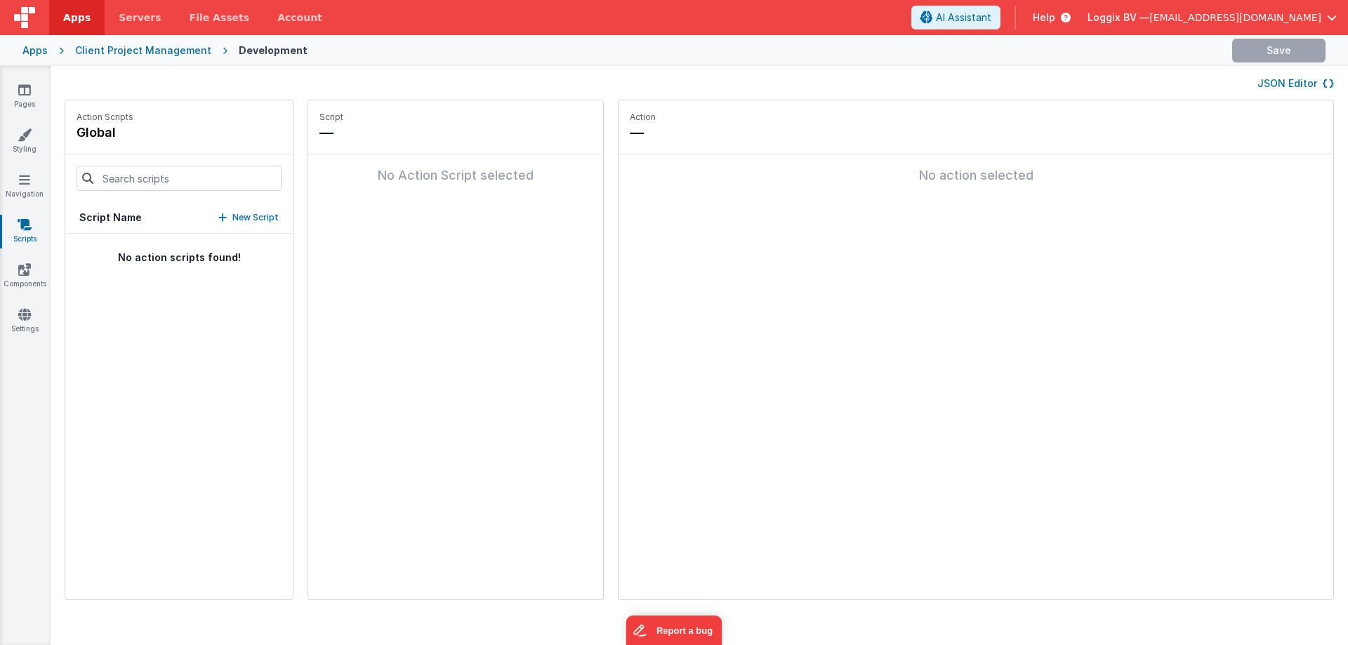
click at [1278, 84] on button "JSON Editor" at bounding box center [1295, 84] width 77 height 14
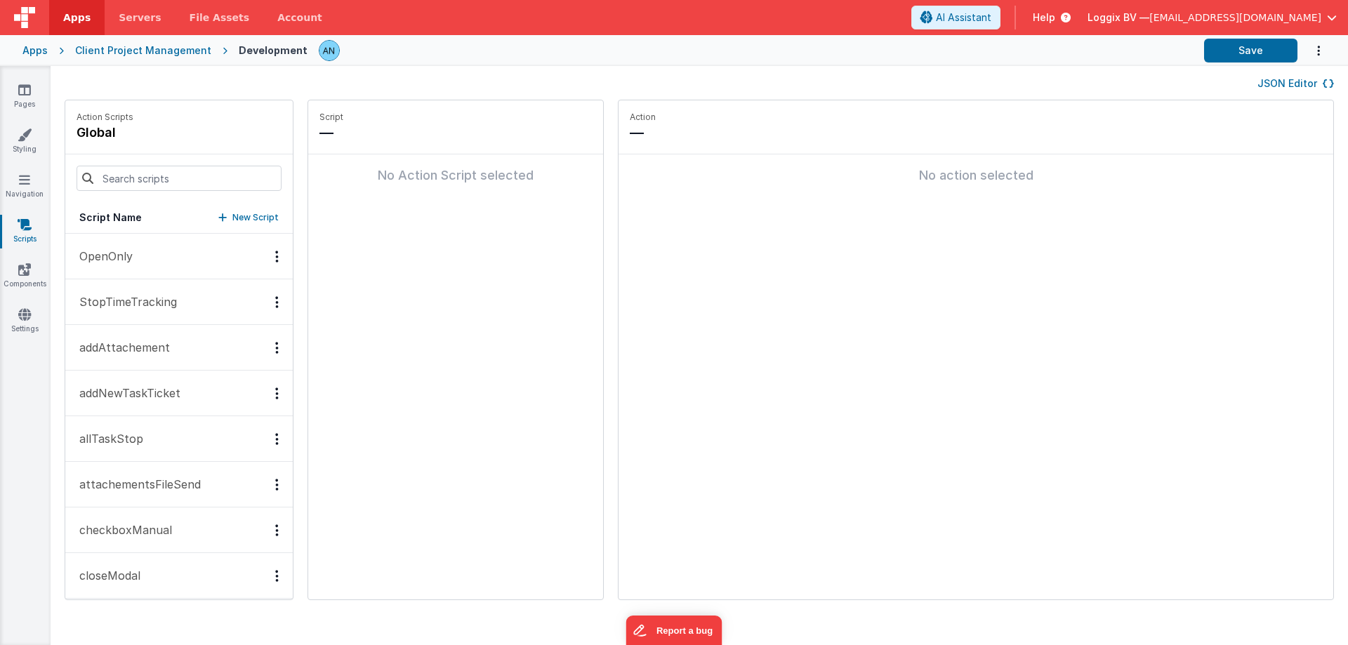
click at [1277, 79] on button "JSON Editor" at bounding box center [1295, 84] width 77 height 14
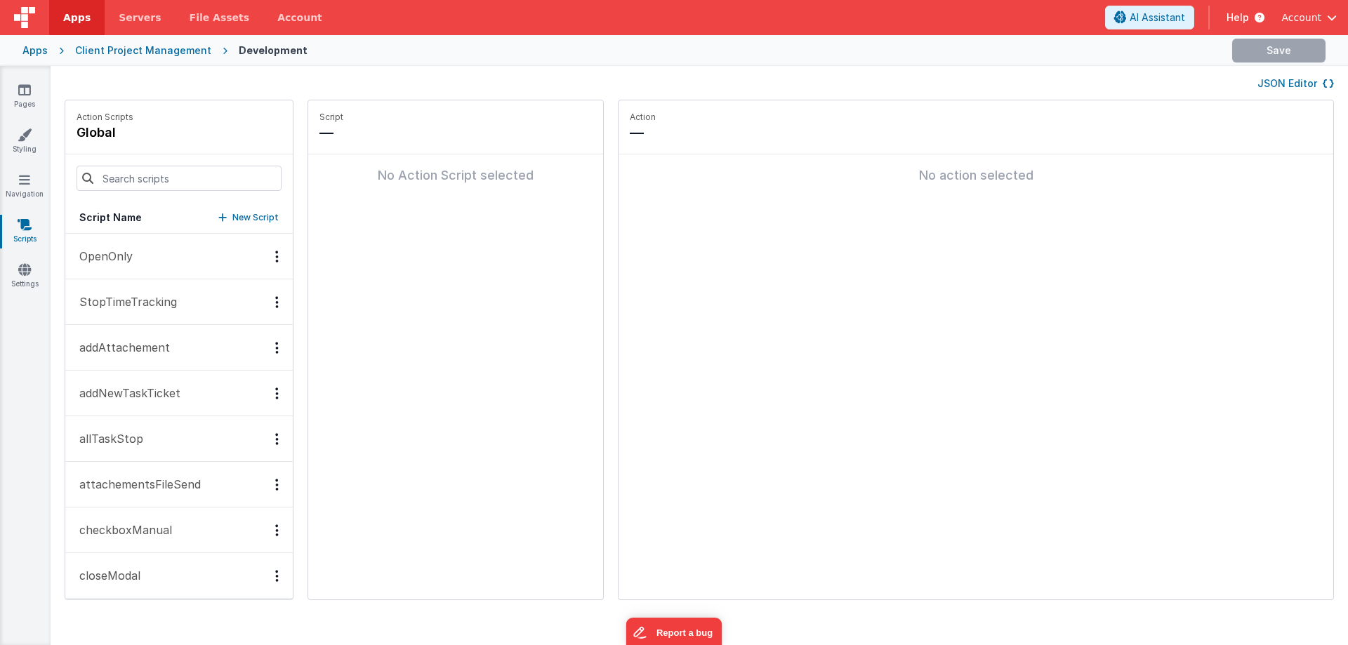
click at [1279, 91] on div "JSON Editor" at bounding box center [699, 83] width 1297 height 34
click at [1279, 84] on button "JSON Editor" at bounding box center [1295, 84] width 77 height 14
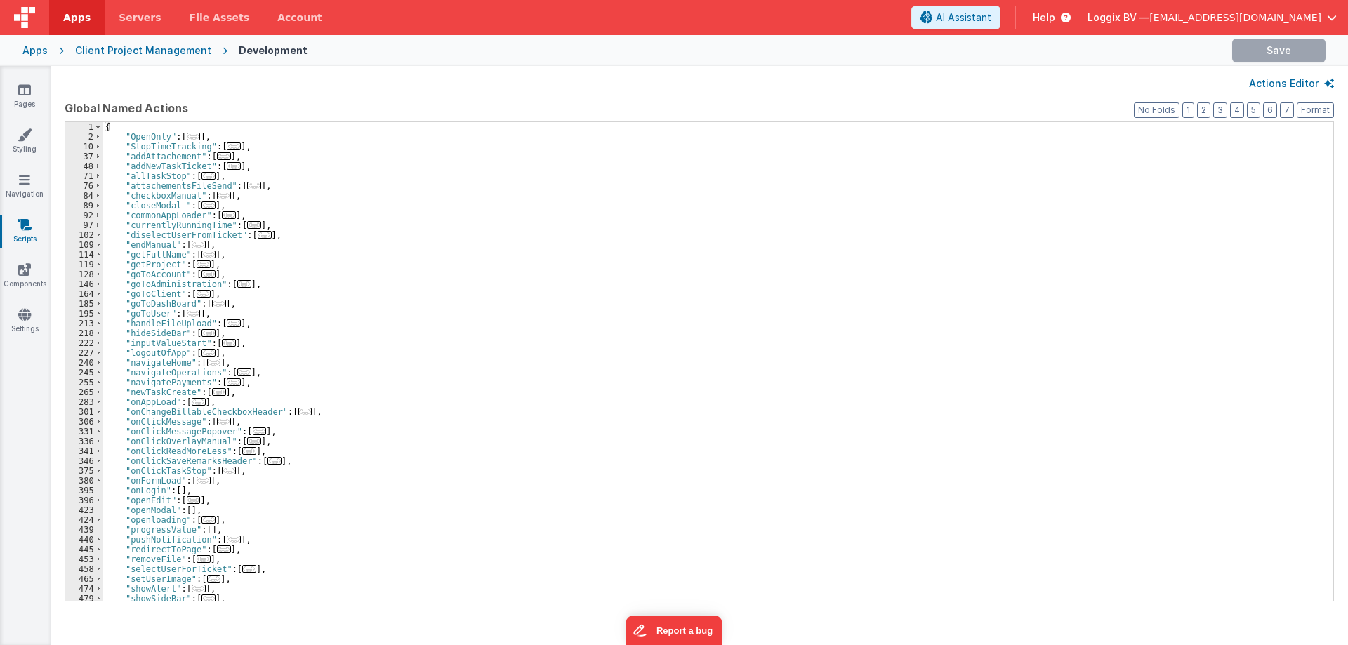
click at [671, 211] on div "{ "OpenOnly" : [ ... ] , "StopTimeTracking" : [ ... ] , "addAttachement" : [ ..…" at bounding box center [712, 371] width 1220 height 498
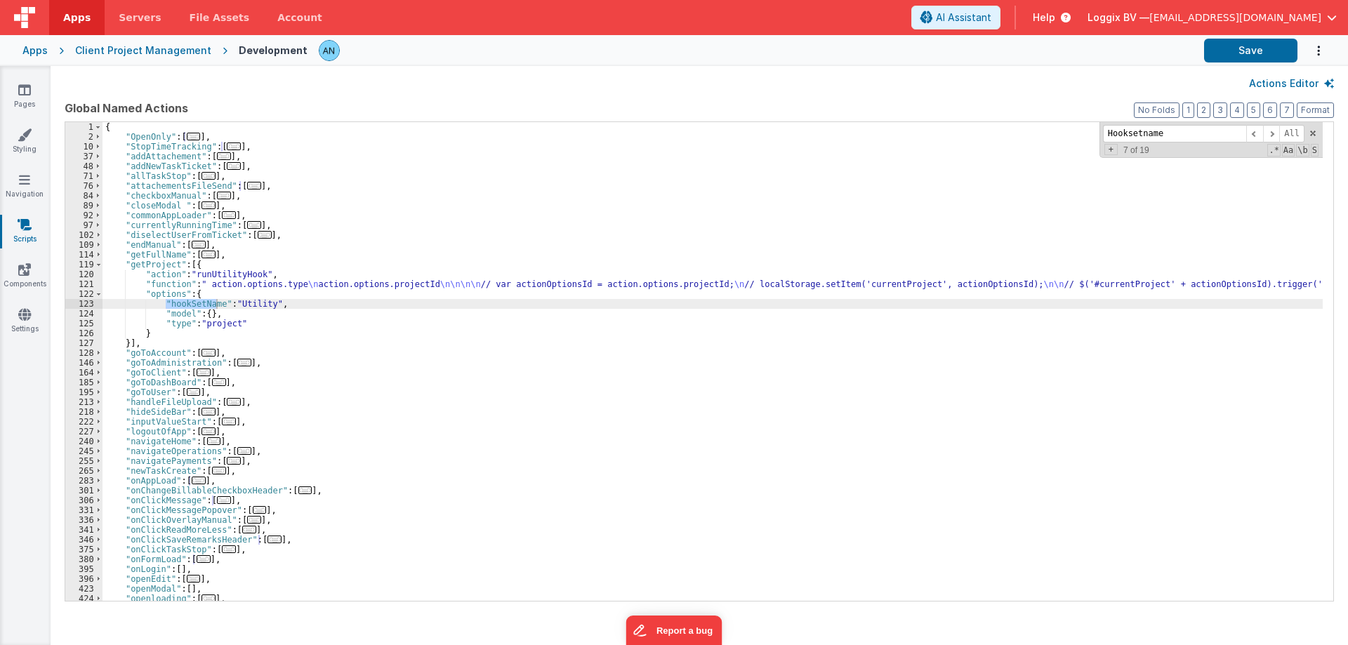
type input "Hooksetname"
click at [343, 337] on div "{ "OpenOnly" : [ ... ] , "StopTimeTracking" : [ ... ] , "addAttachement" : [ ..…" at bounding box center [712, 371] width 1220 height 498
drag, startPoint x: 156, startPoint y: 303, endPoint x: 283, endPoint y: 302, distance: 127.1
click at [283, 302] on div "{ "OpenOnly" : [ ... ] , "StopTimeTracking" : [ ... ] , "addAttachement" : [ ..…" at bounding box center [712, 371] width 1220 height 498
click at [73, 15] on span "Apps" at bounding box center [76, 18] width 27 height 14
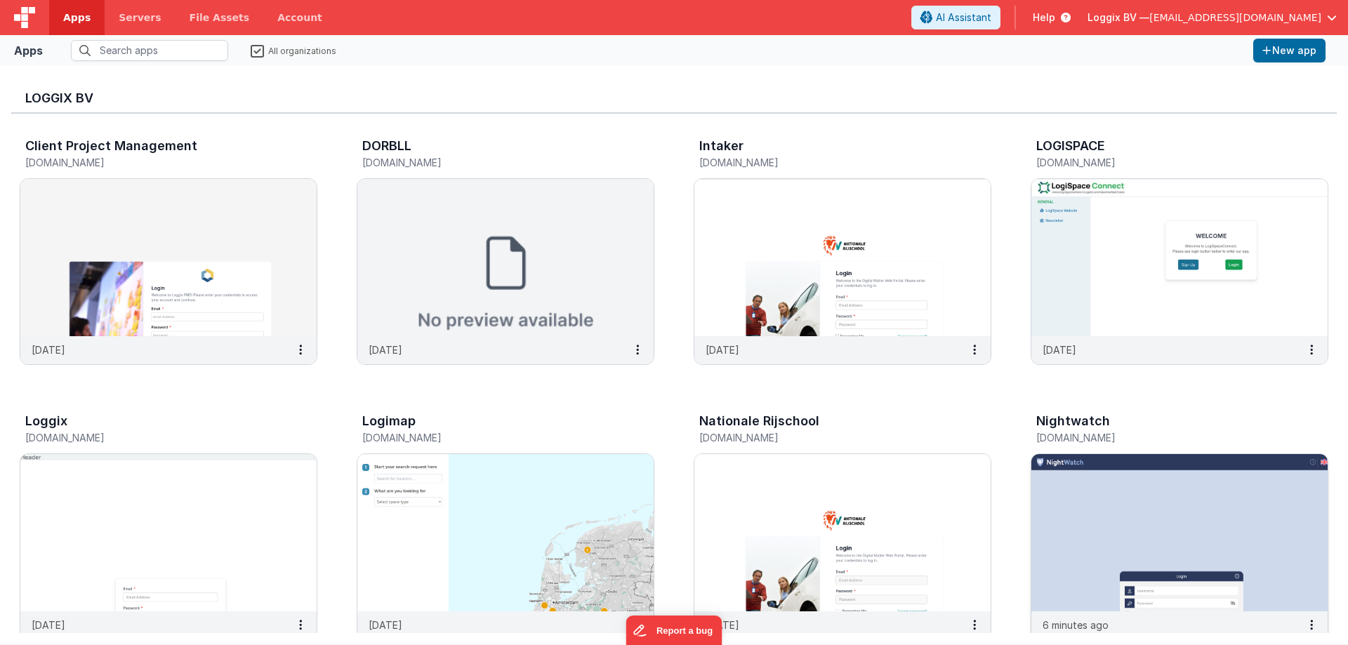
click at [1106, 501] on img at bounding box center [1179, 532] width 296 height 157
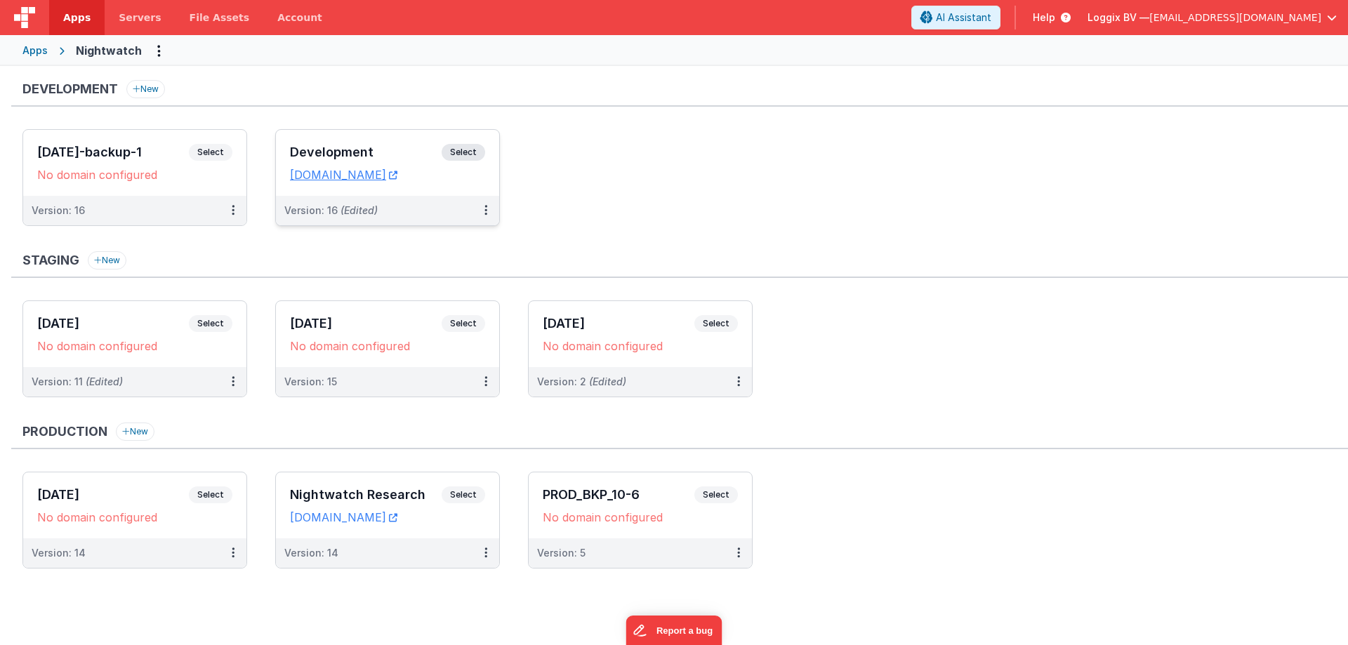
click at [333, 157] on h3 "Development" at bounding box center [366, 152] width 152 height 14
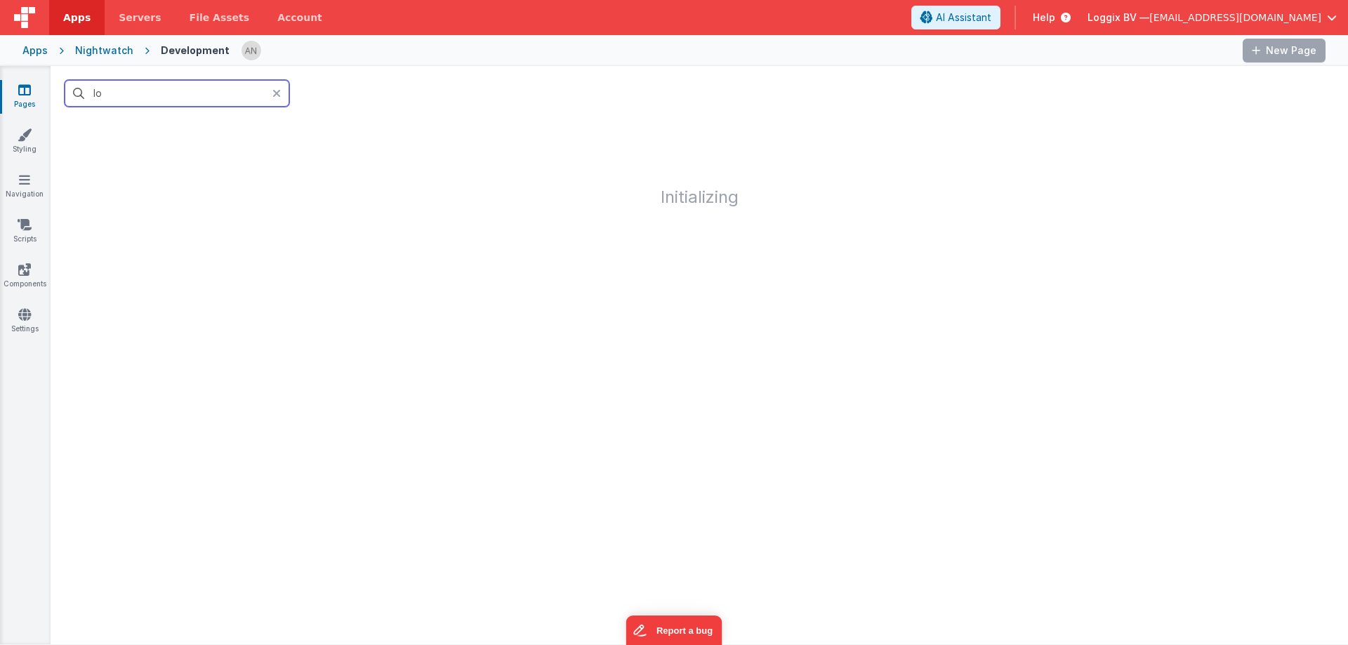
click at [139, 95] on input "lo" at bounding box center [177, 93] width 225 height 27
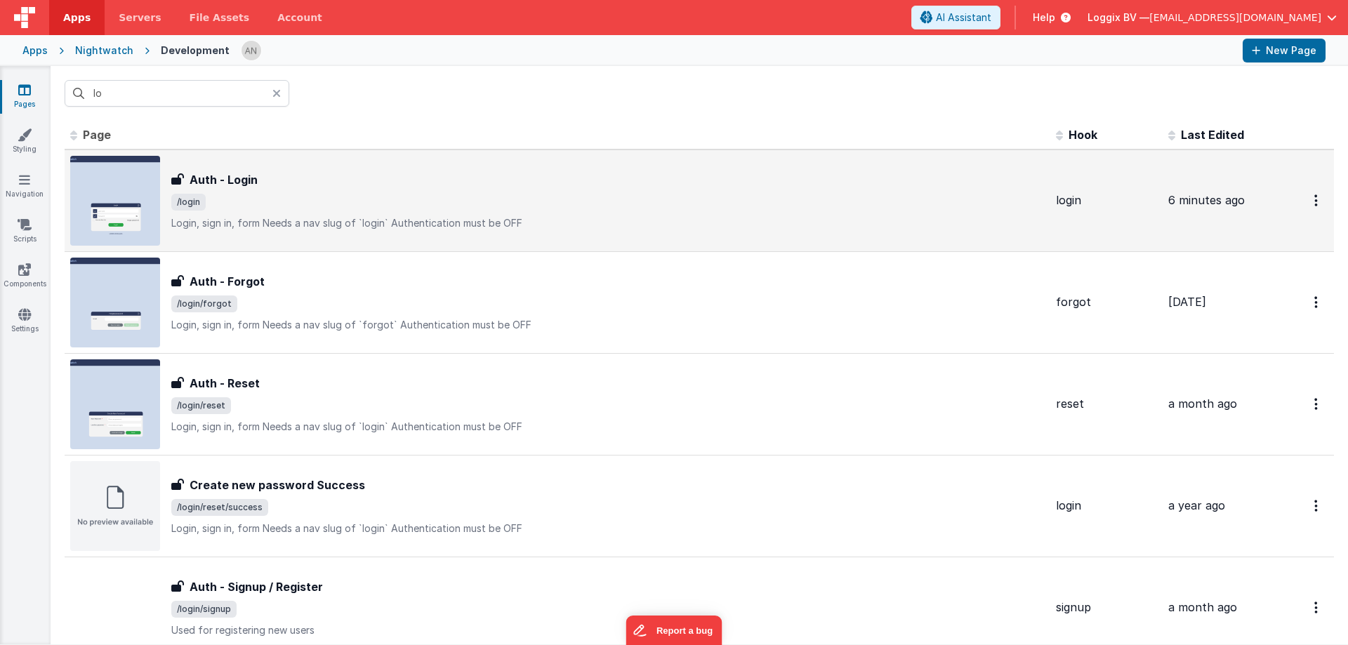
click at [197, 168] on div "Auth - Login Auth - Login /login Login, sign in, formNeeds a nav slug of `logi…" at bounding box center [557, 201] width 974 height 90
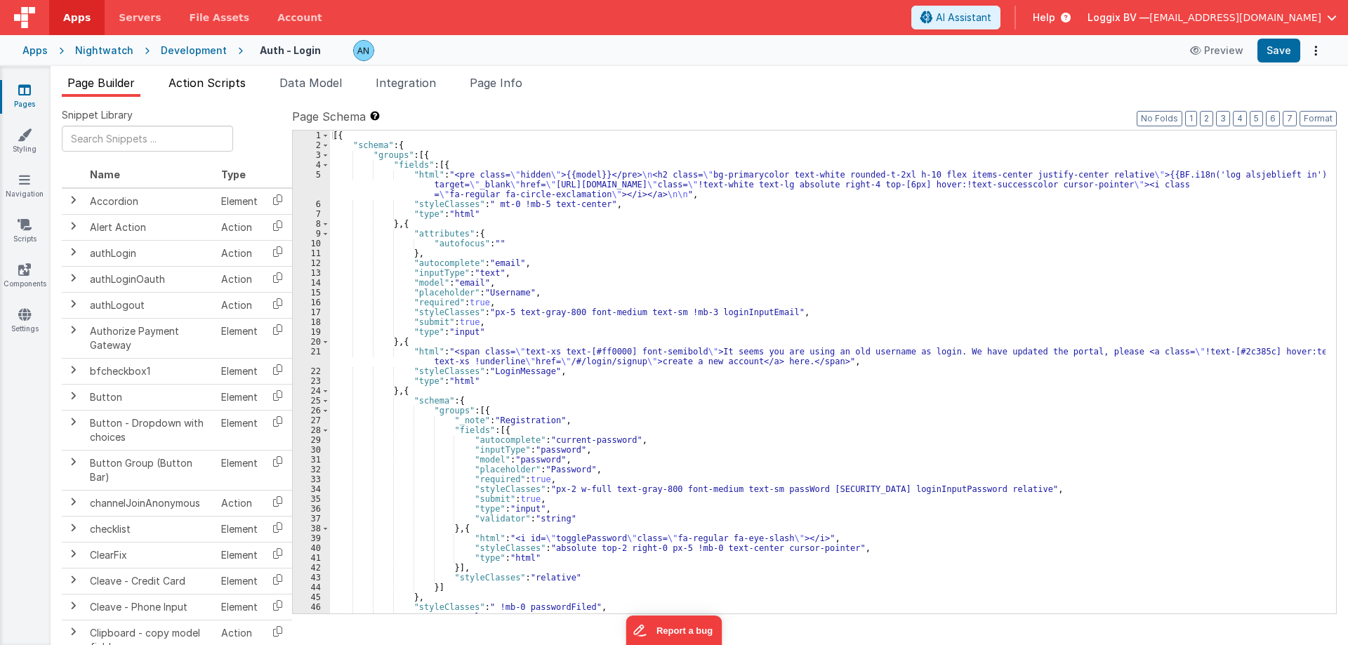
click at [197, 77] on span "Action Scripts" at bounding box center [206, 83] width 77 height 14
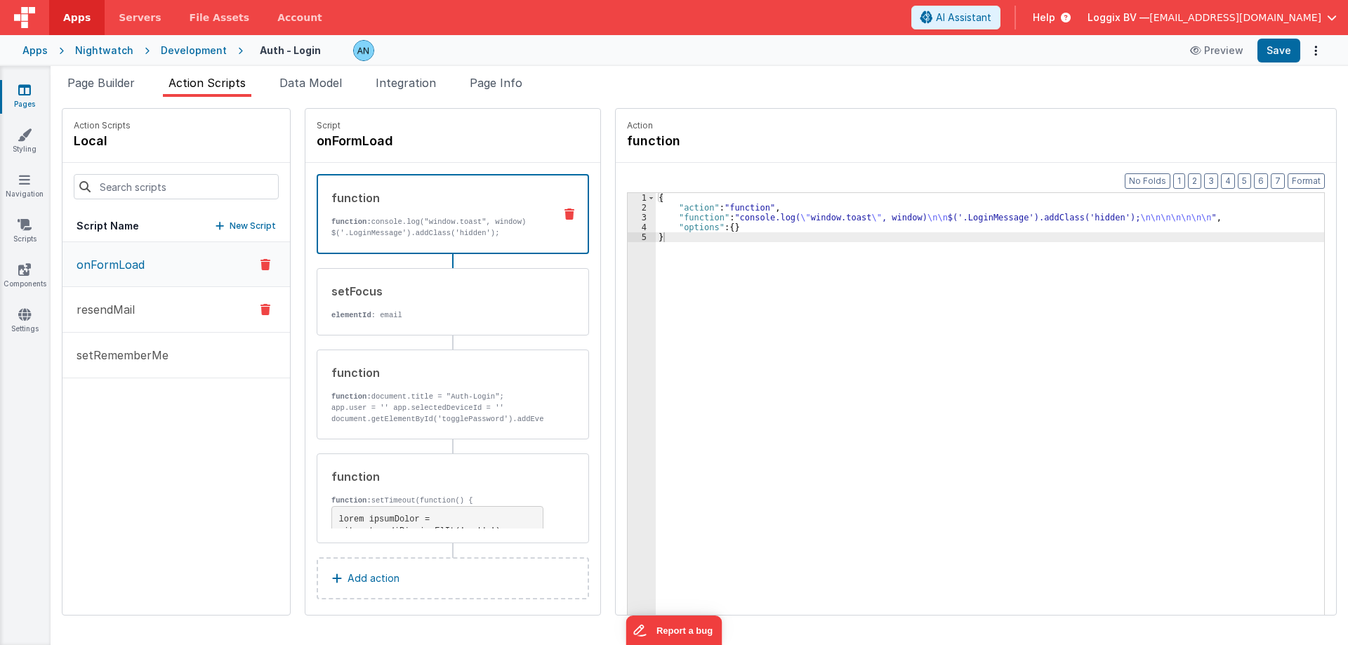
click at [108, 294] on button "resendMail" at bounding box center [175, 310] width 227 height 46
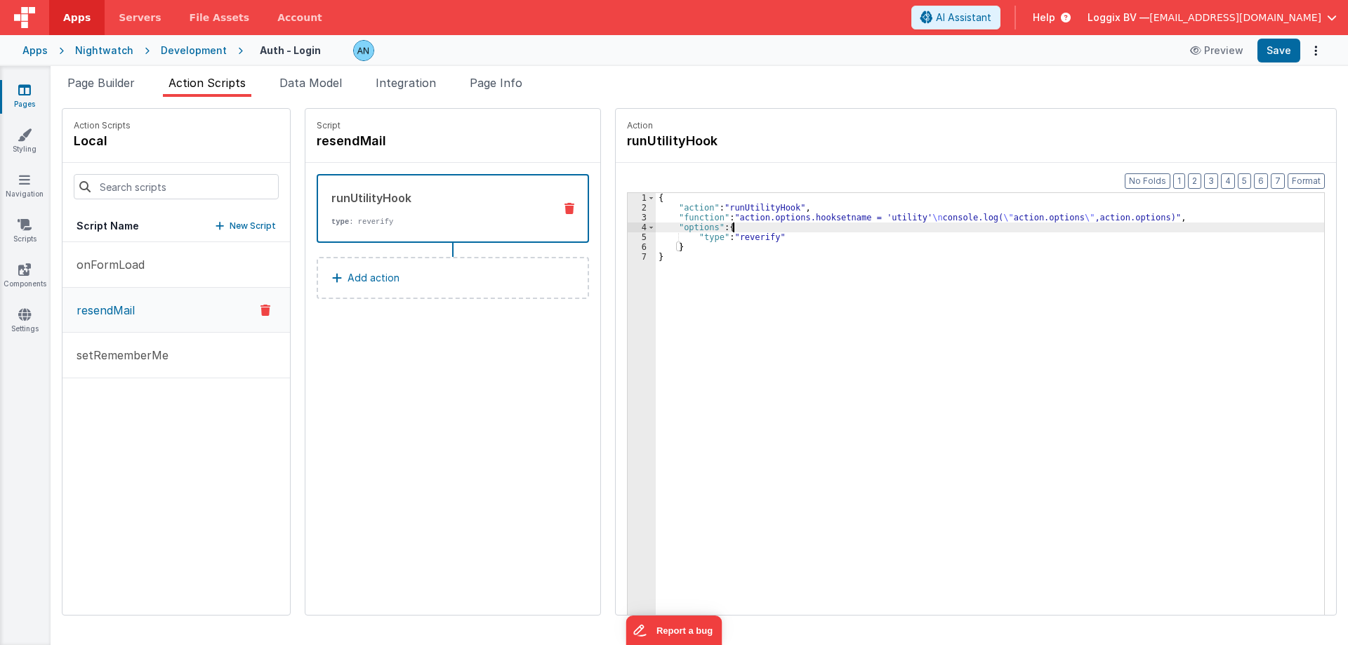
click at [735, 223] on div "{ "action" : "runUtilityHook" , "function" : "action.options.hooksetname = 'uti…" at bounding box center [997, 435] width 682 height 485
click at [1276, 47] on button "Save" at bounding box center [1278, 51] width 43 height 24
click at [1290, 43] on button "Save" at bounding box center [1278, 51] width 43 height 24
click at [1306, 178] on button "Format" at bounding box center [1305, 180] width 37 height 15
click at [668, 220] on div "{ "action" : "runUtilityHook" , "function" : "action.options.hooksetname = 'uti…" at bounding box center [997, 435] width 682 height 485
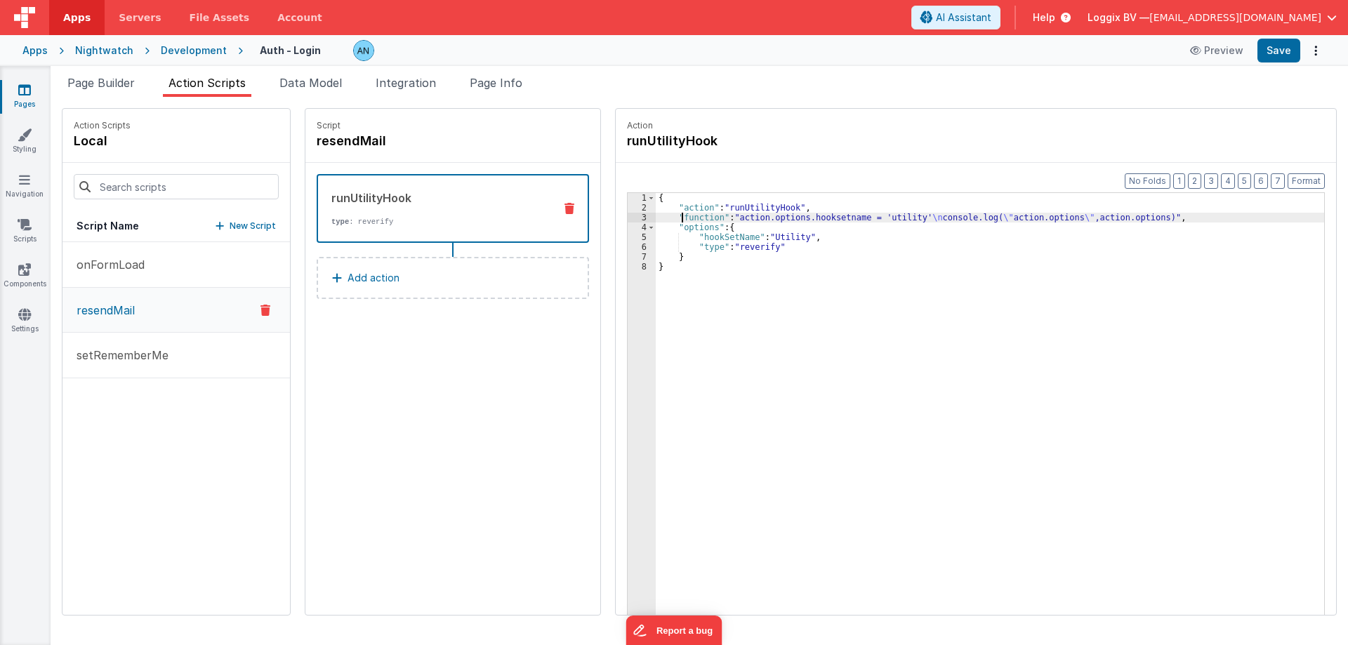
click at [628, 210] on div "2" at bounding box center [642, 208] width 28 height 10
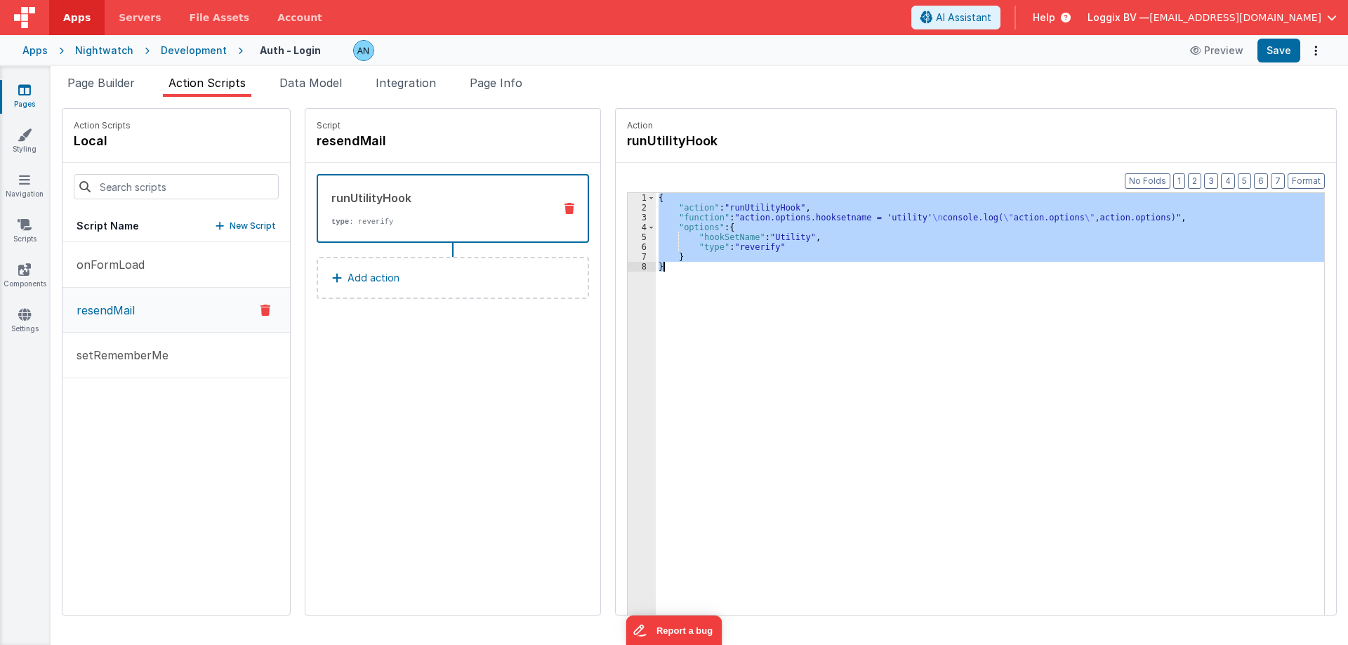
click at [628, 210] on div "2" at bounding box center [642, 208] width 28 height 10
click at [628, 214] on div "3" at bounding box center [642, 218] width 28 height 10
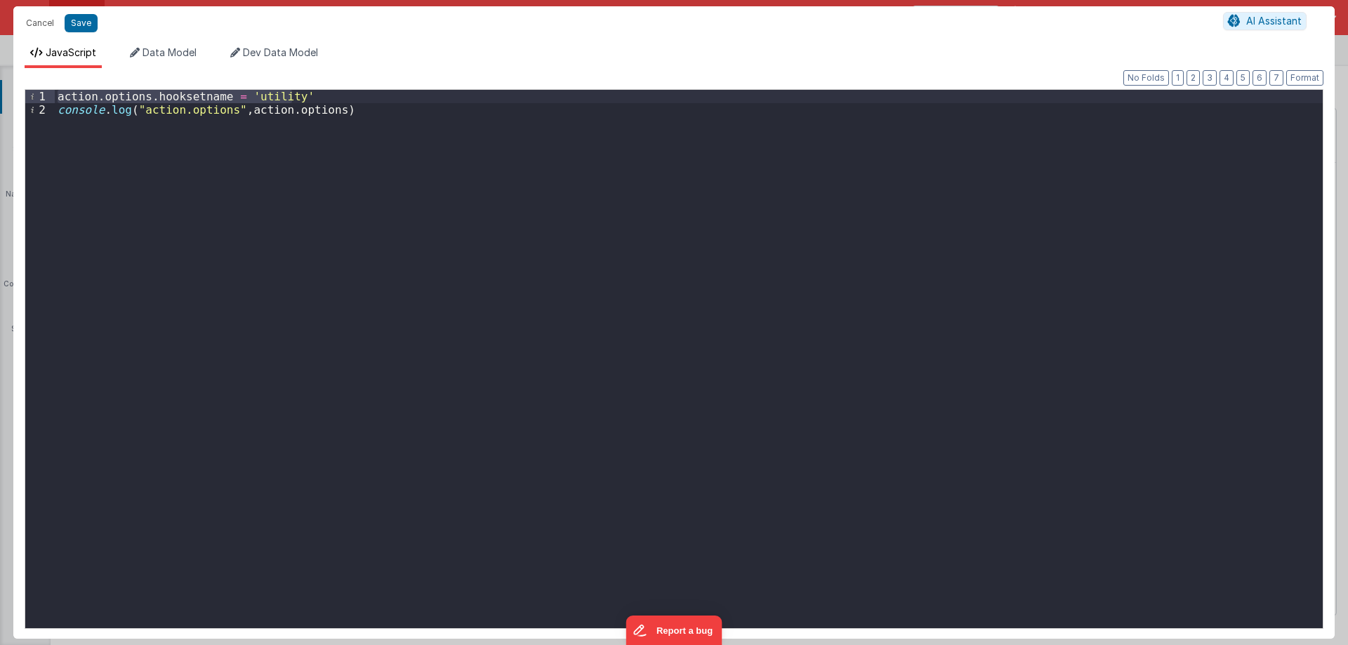
drag, startPoint x: 313, startPoint y: 93, endPoint x: 45, endPoint y: 88, distance: 268.2
click at [45, 88] on div "Format 7 6 5 4 3 2 1 No Folds 1 2 action . options . hooksetname = 'utility' co…" at bounding box center [674, 358] width 1299 height 540
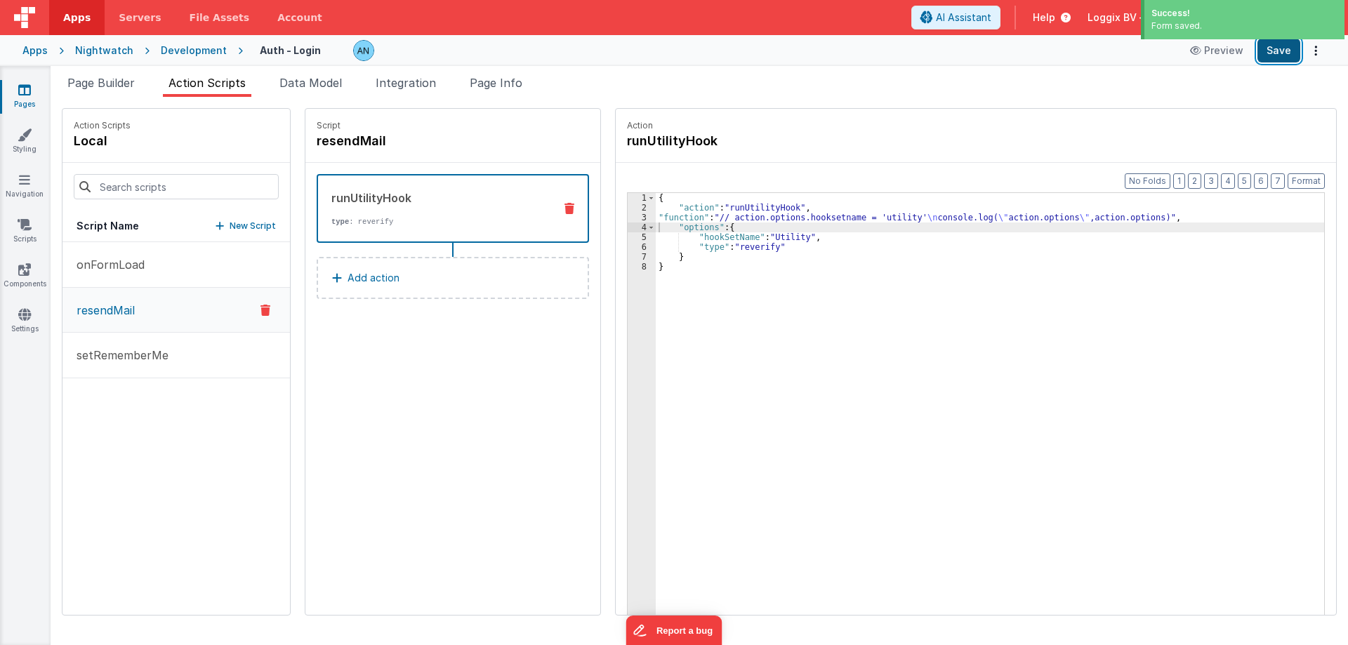
click at [1270, 43] on button "Save" at bounding box center [1278, 51] width 43 height 24
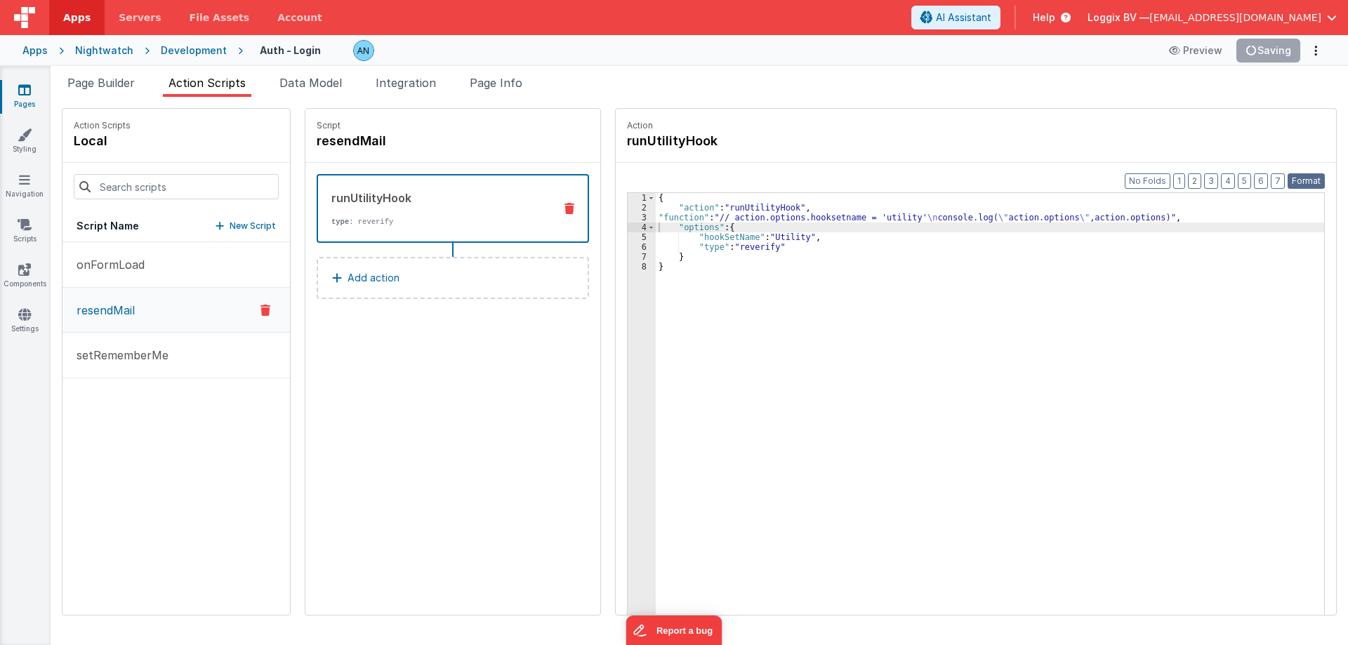
click at [1299, 180] on button "Format" at bounding box center [1305, 180] width 37 height 15
click at [773, 346] on div "{ "action" : "runUtilityHook" , "function" : "// action.options.hooksetname = '…" at bounding box center [997, 435] width 682 height 485
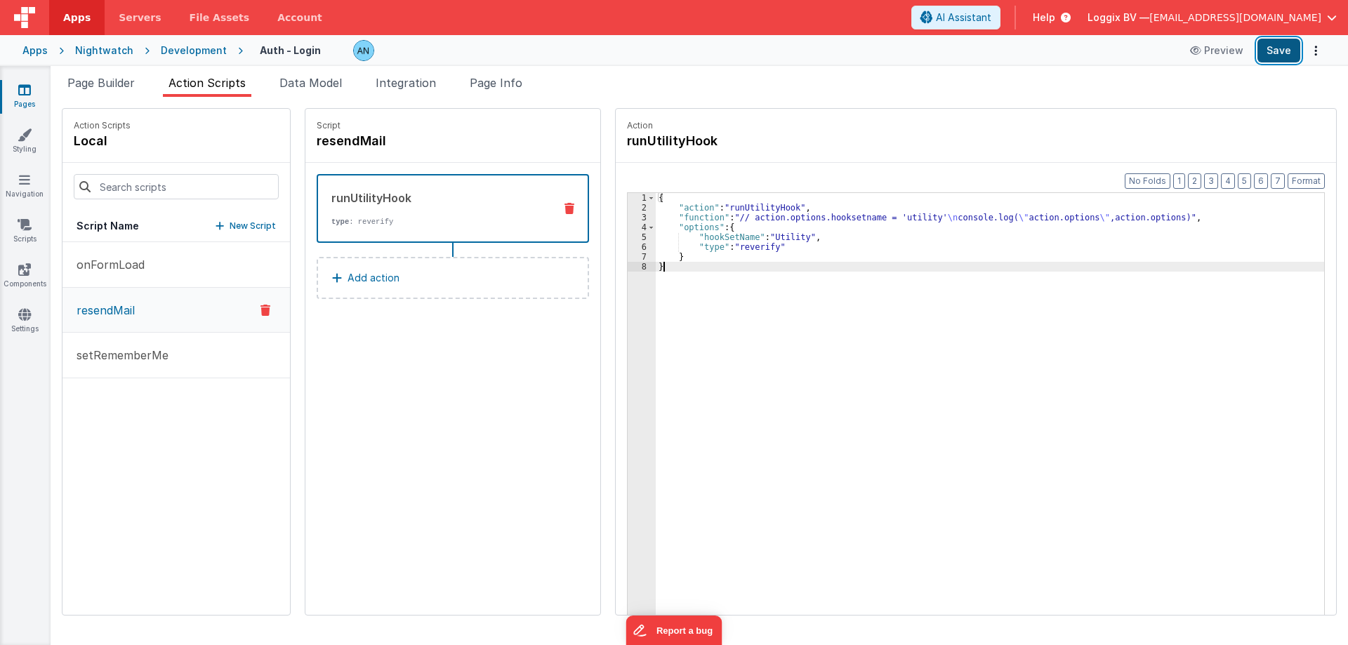
click at [1290, 49] on button "Save" at bounding box center [1278, 51] width 43 height 24
click at [1303, 182] on button "Format" at bounding box center [1305, 180] width 37 height 15
click at [684, 324] on div "{ "action" : "runUtilityHook" , "function" : "// action.options.hooksetname = '…" at bounding box center [997, 435] width 682 height 485
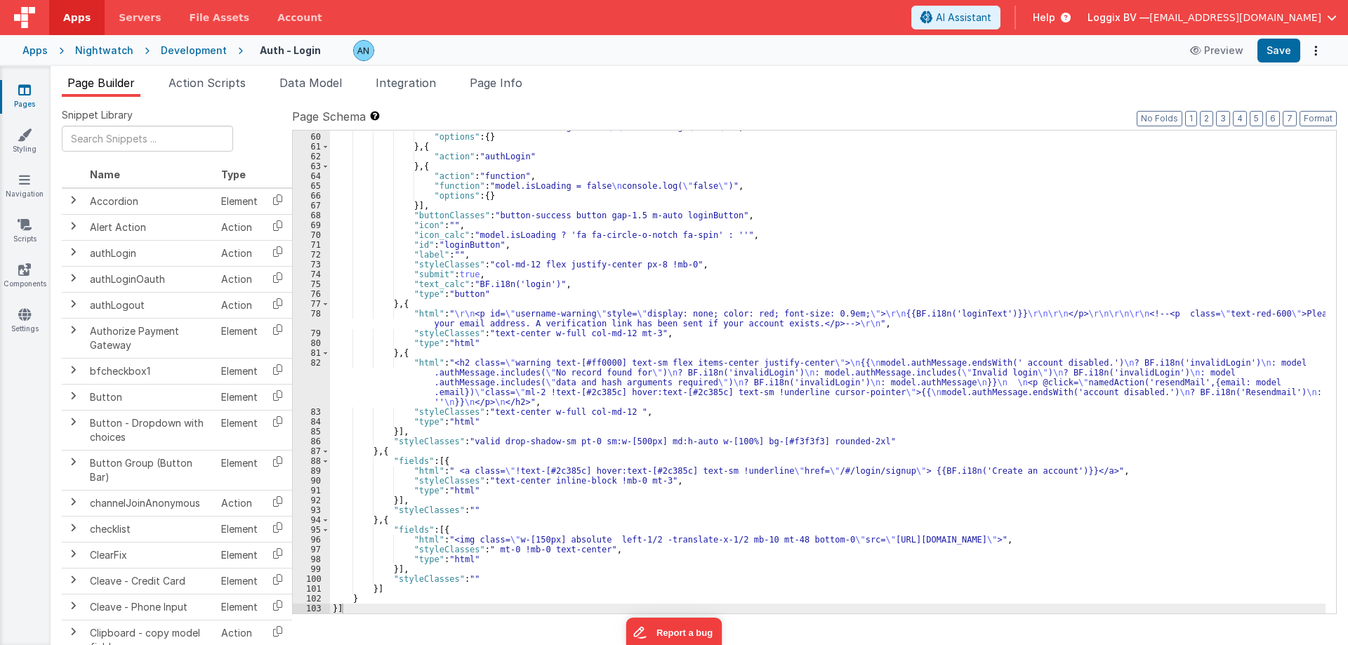
scroll to position [667, 0]
click at [490, 399] on div ""function" : "model.isLoading = true \n\n console.log( \" true \" )" , "options…" at bounding box center [827, 373] width 995 height 503
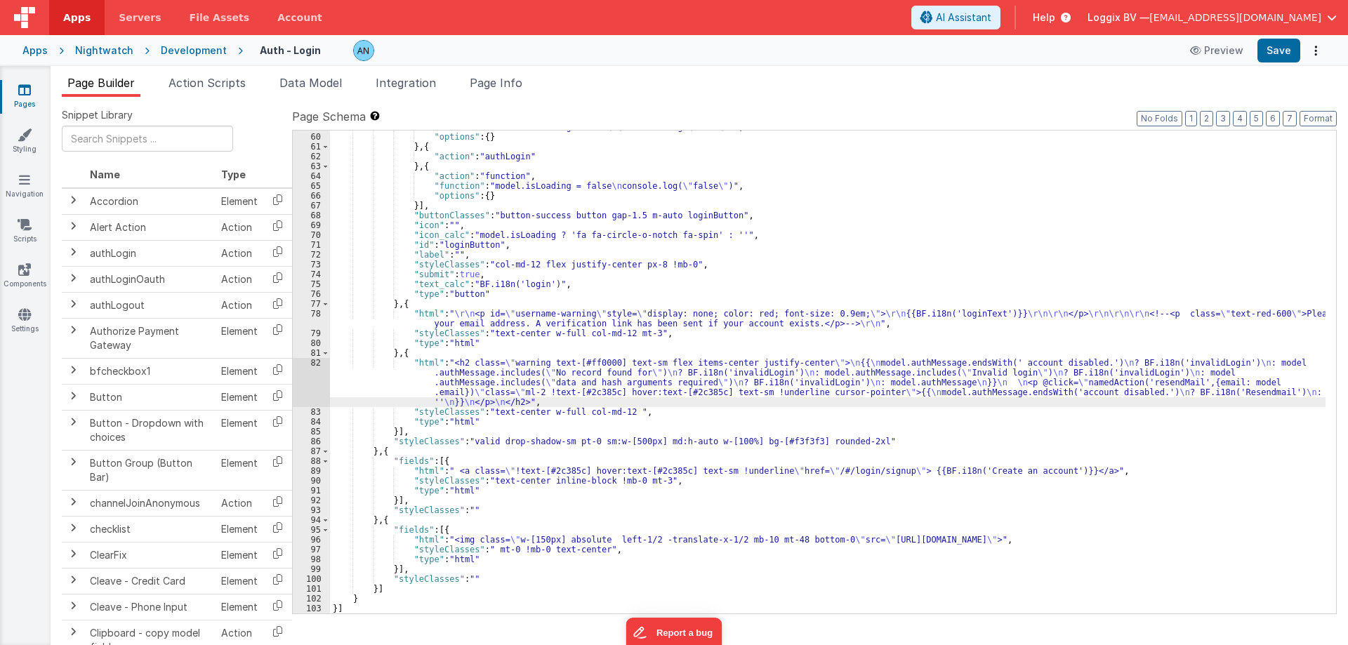
click at [306, 376] on div "82" at bounding box center [311, 382] width 37 height 49
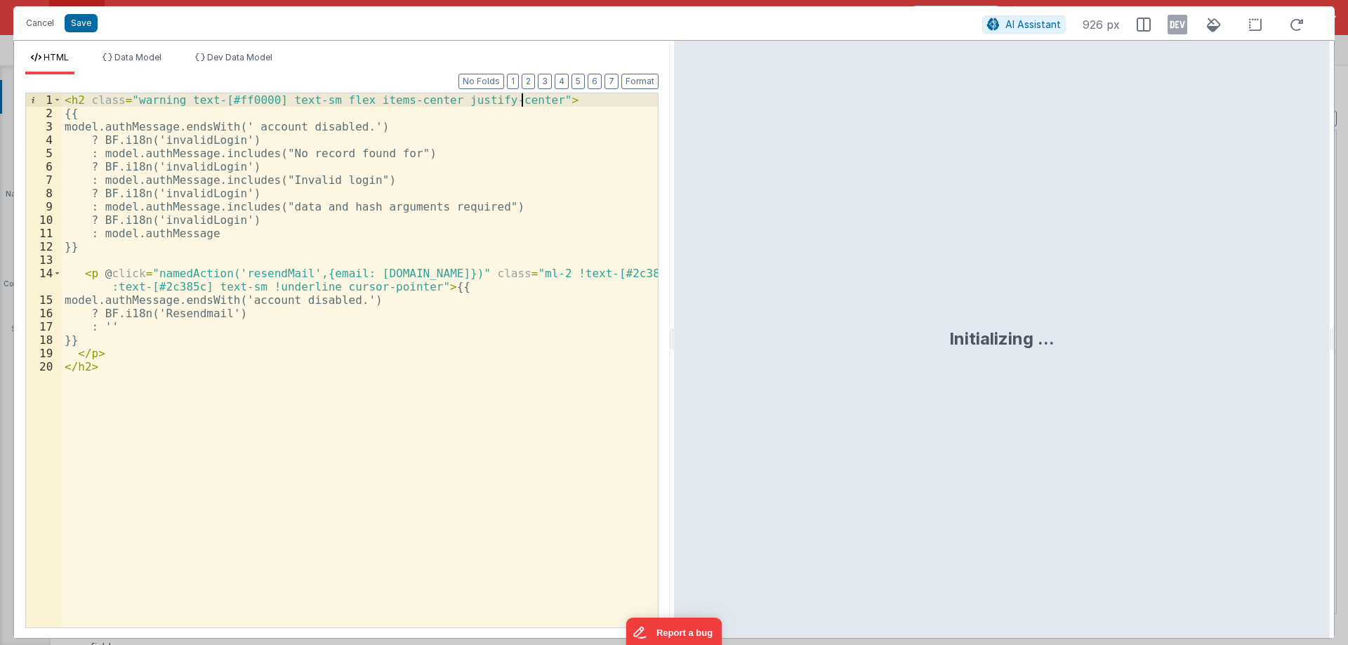
click at [522, 100] on div "< h2 class = "warning text-[#ff0000] text-sm flex items-center justify-center" …" at bounding box center [360, 373] width 596 height 561
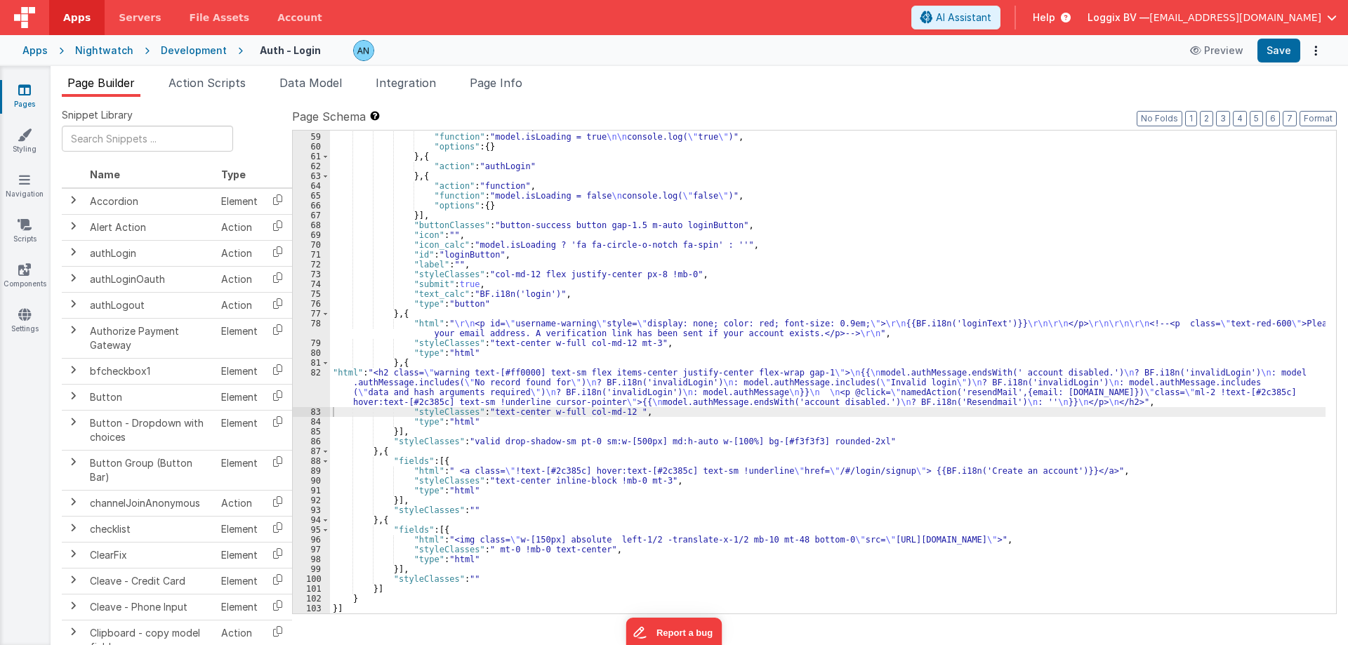
scroll to position [657, 0]
click at [1281, 51] on button "Save" at bounding box center [1278, 51] width 43 height 24
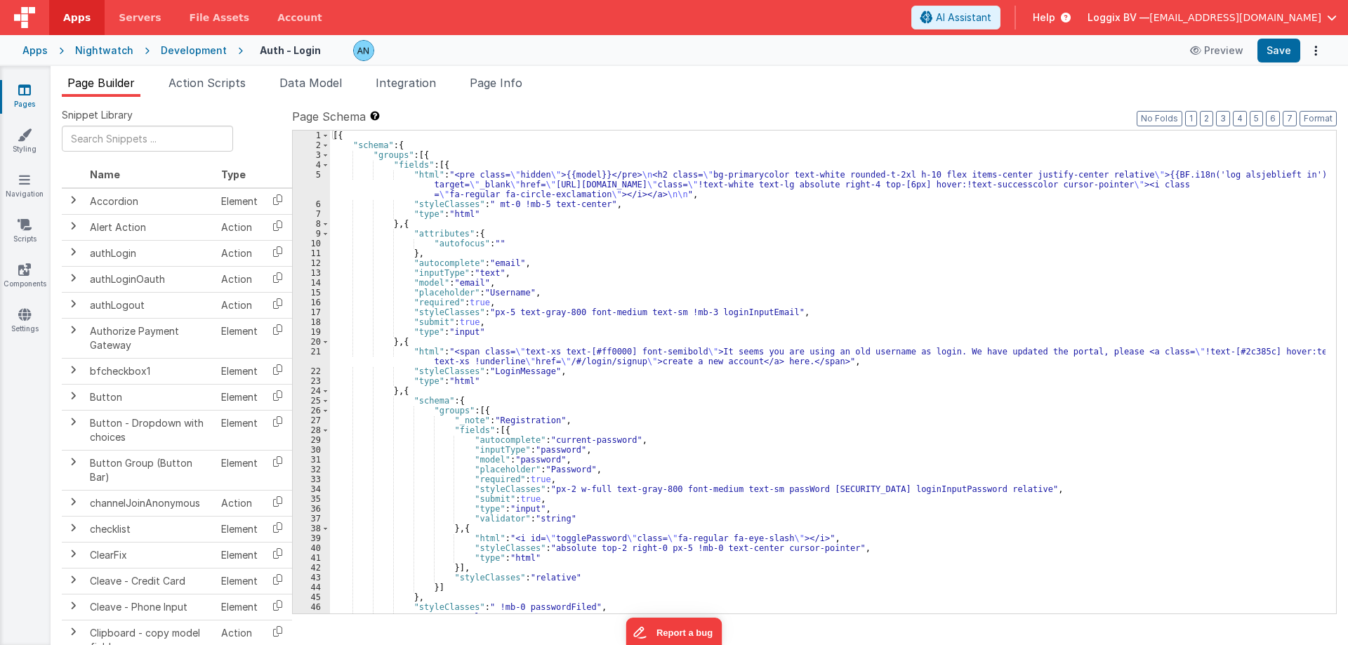
click at [520, 151] on div "[{ "schema" : { "groups" : [{ "fields" : [{ "html" : "<pre class= \" hidden \" …" at bounding box center [827, 382] width 995 height 503
click at [442, 156] on div "[{ "schema" : { "groups" : [{ "fields" : [{ "html" : "<pre class= \" hidden \" …" at bounding box center [827, 382] width 995 height 503
